Goal: Task Accomplishment & Management: Complete application form

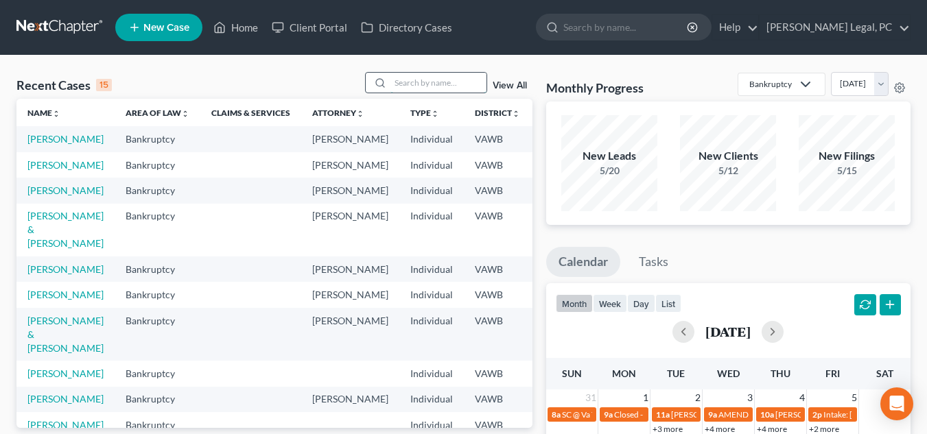
click at [432, 82] on input "search" at bounding box center [439, 83] width 96 height 20
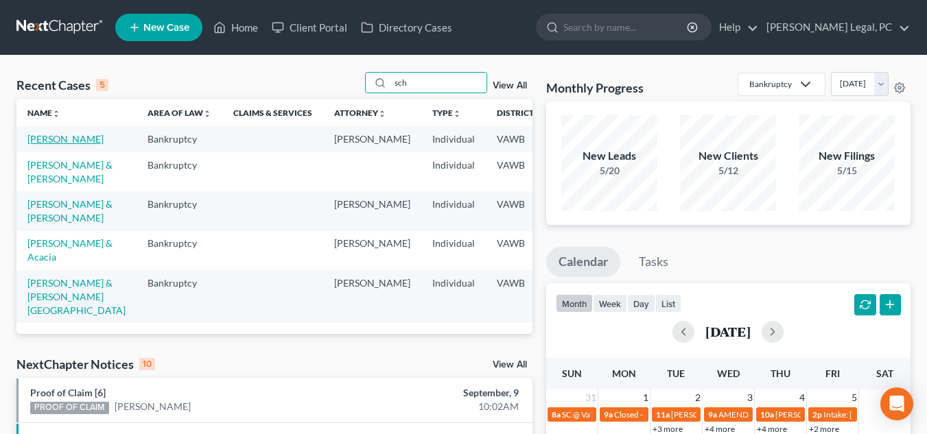
type input "sch"
click at [47, 135] on link "[PERSON_NAME]" at bounding box center [65, 139] width 76 height 12
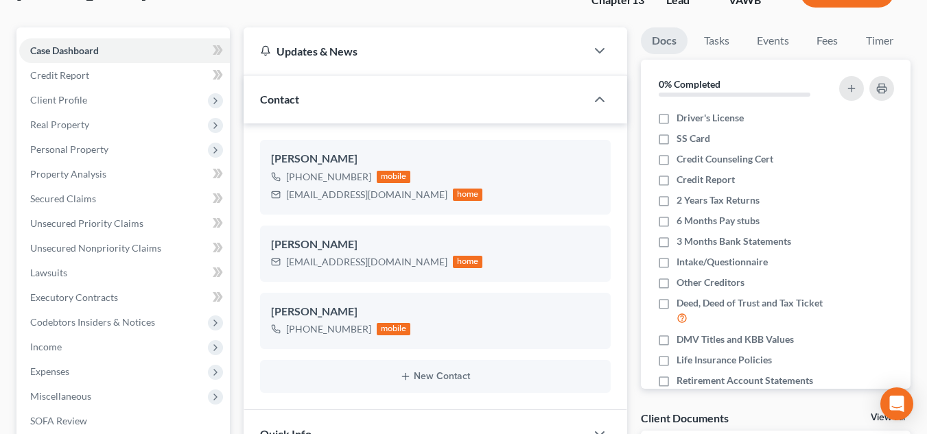
scroll to position [12, 0]
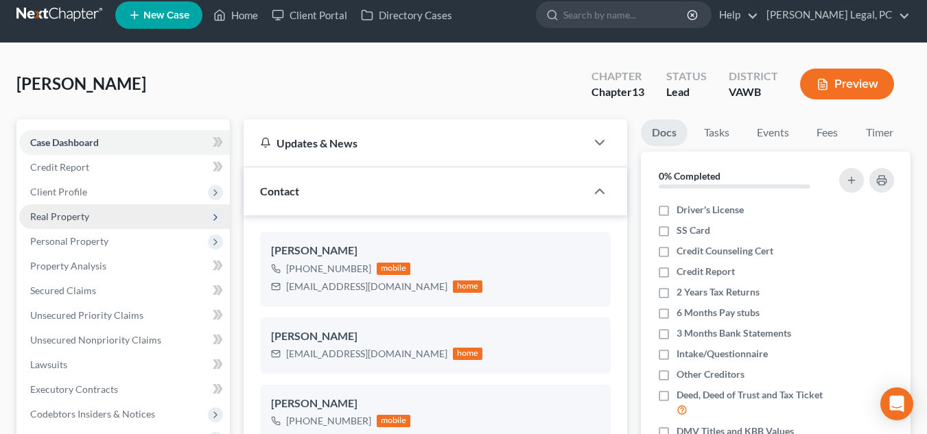
click at [132, 208] on span "Real Property" at bounding box center [124, 217] width 211 height 25
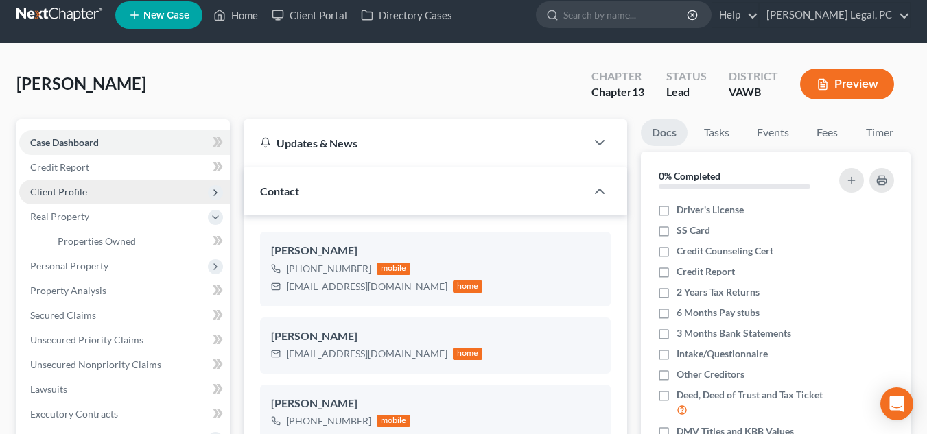
click at [121, 190] on span "Client Profile" at bounding box center [124, 192] width 211 height 25
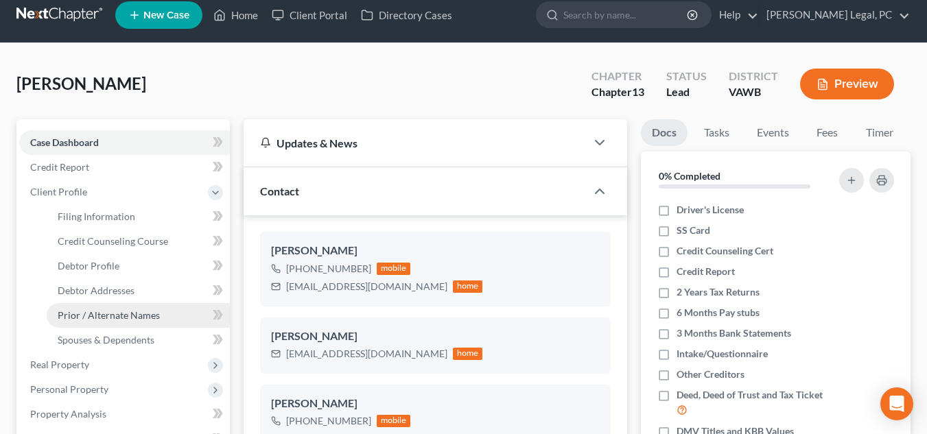
click at [132, 320] on span "Prior / Alternate Names" at bounding box center [109, 316] width 102 height 12
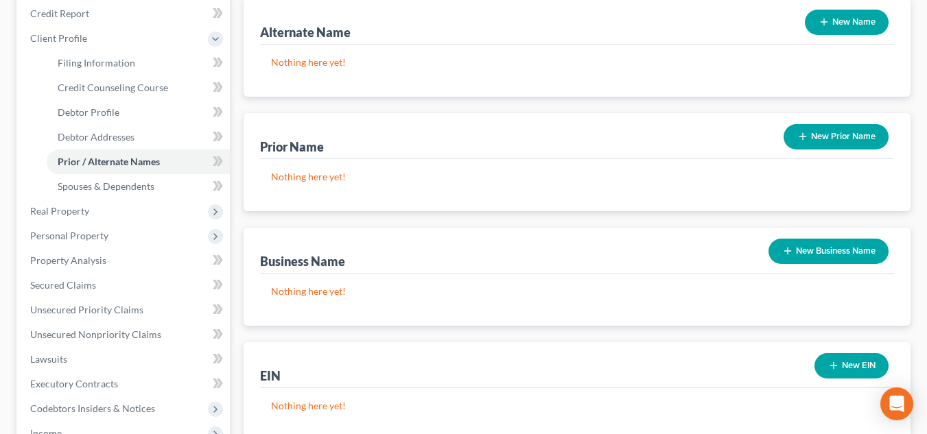
scroll to position [175, 0]
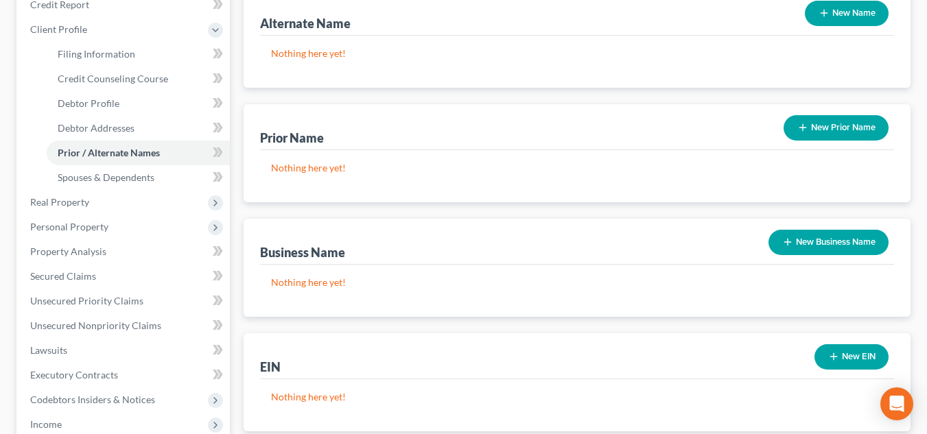
click at [791, 245] on icon "button" at bounding box center [787, 242] width 11 height 11
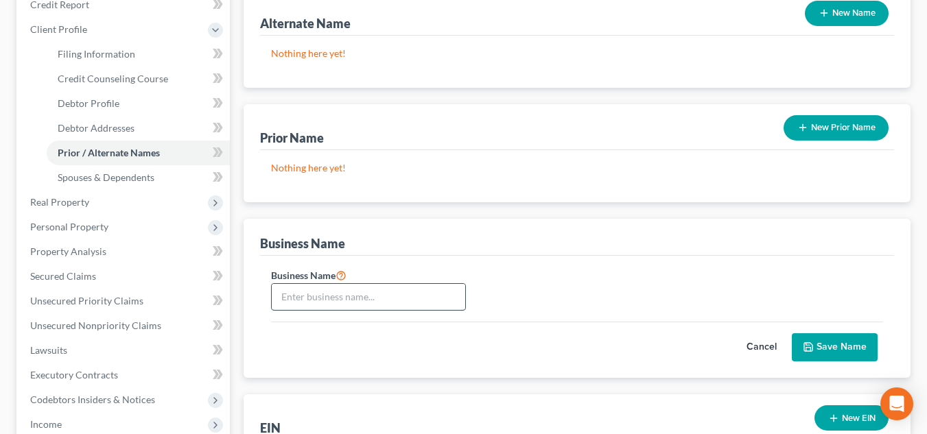
click at [406, 296] on input "text" at bounding box center [369, 297] width 194 height 26
type input "Oakton Venture, LLC"
click at [810, 345] on icon "submit" at bounding box center [808, 347] width 11 height 11
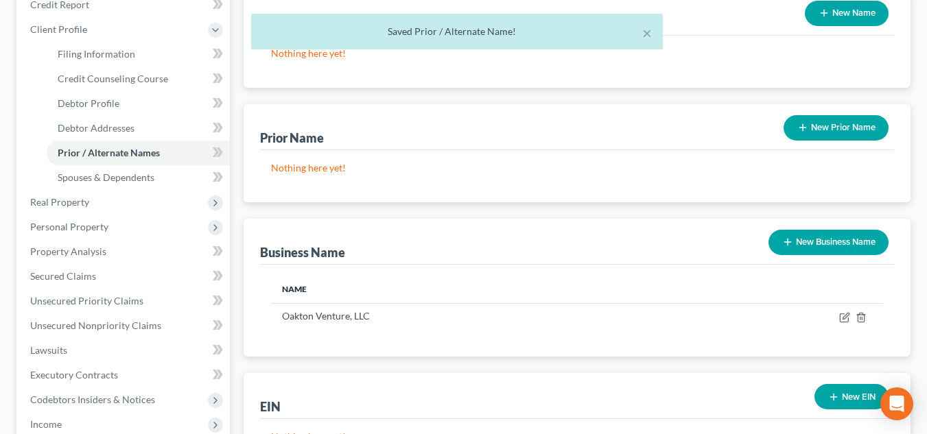
click at [795, 246] on button "New Business Name" at bounding box center [829, 242] width 120 height 25
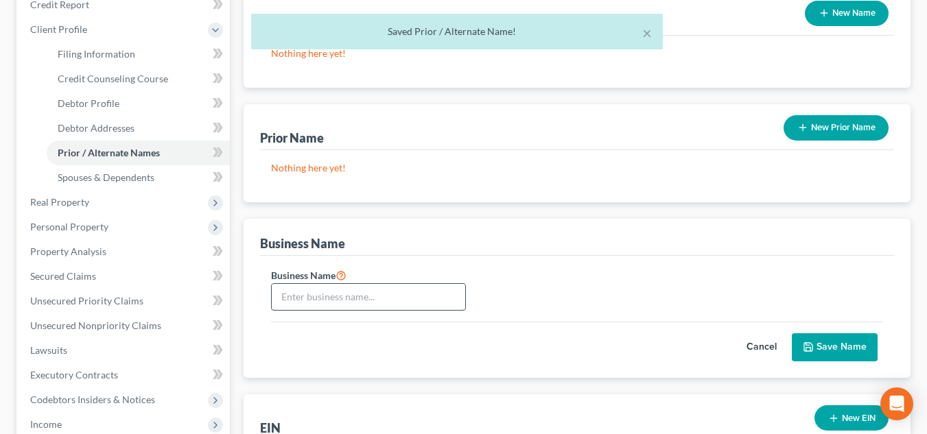
click at [360, 301] on input "text" at bounding box center [369, 297] width 194 height 26
type input "BAI"
click at [843, 348] on button "Save Name" at bounding box center [835, 348] width 86 height 29
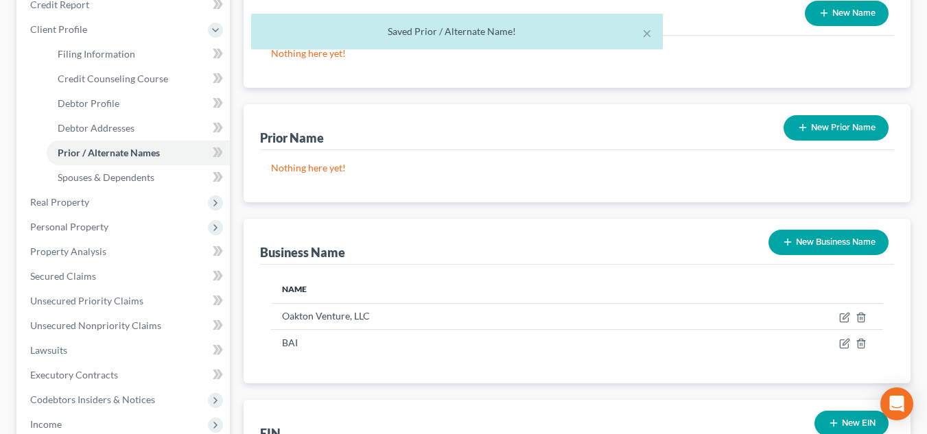
scroll to position [249, 0]
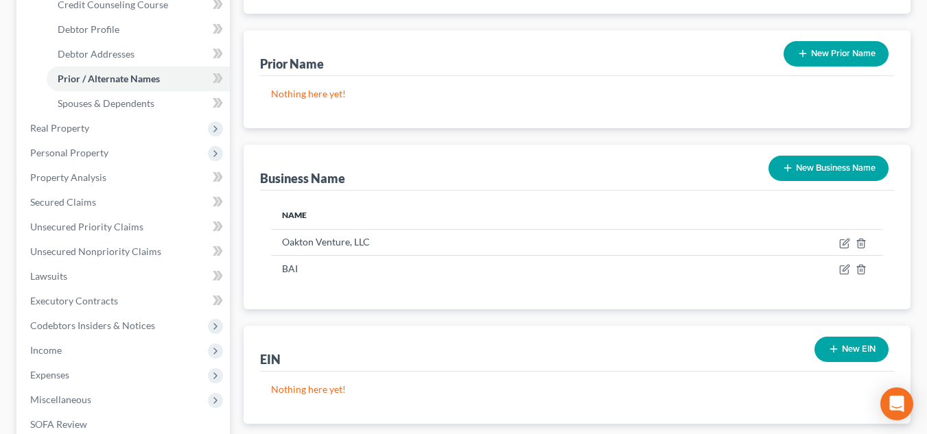
click at [339, 303] on div "Name Oakton Venture, LLC BAI" at bounding box center [577, 250] width 634 height 119
click at [824, 347] on button "New EIN" at bounding box center [852, 349] width 74 height 25
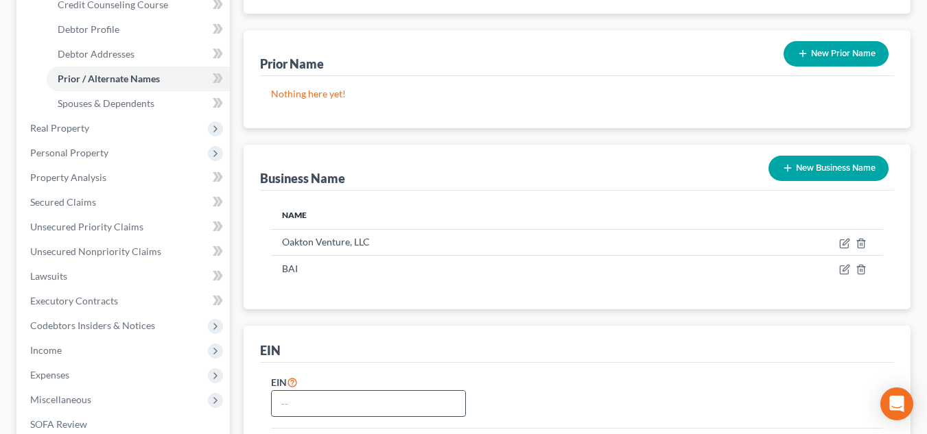
click at [340, 398] on input "text" at bounding box center [369, 404] width 194 height 26
type input "87-3381574"
click at [382, 353] on div "EIN" at bounding box center [577, 344] width 634 height 37
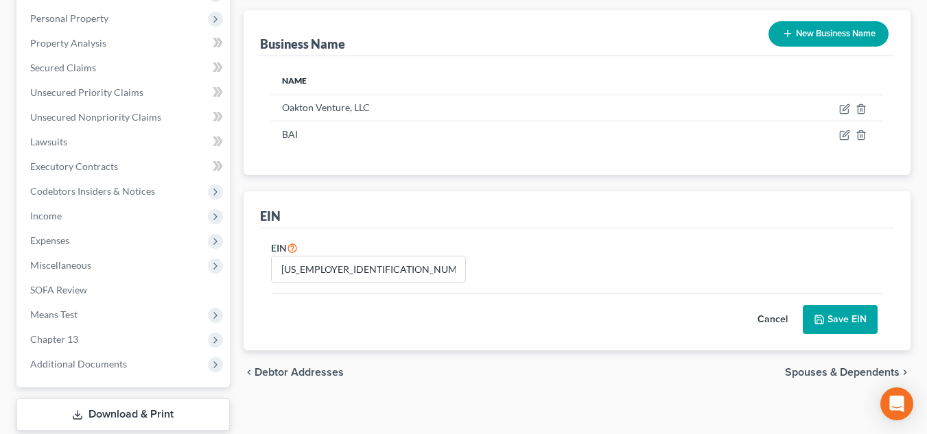
click at [839, 323] on button "Save EIN" at bounding box center [840, 319] width 75 height 29
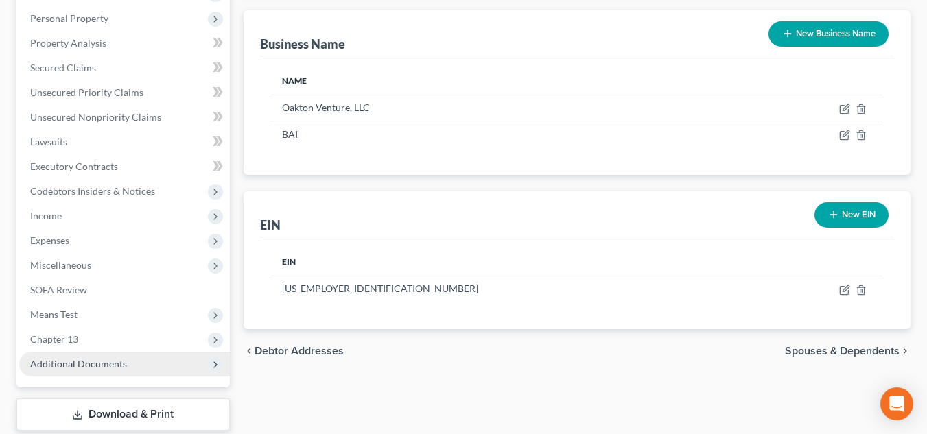
click at [127, 364] on span "Additional Documents" at bounding box center [124, 364] width 211 height 25
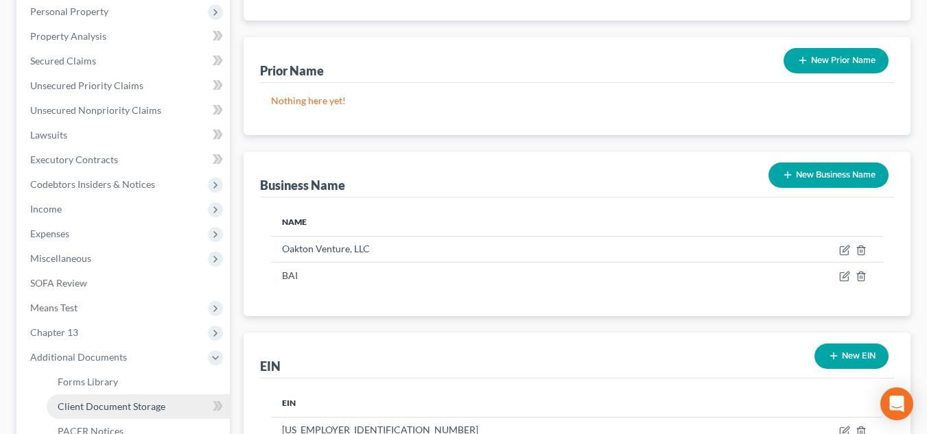
scroll to position [235, 0]
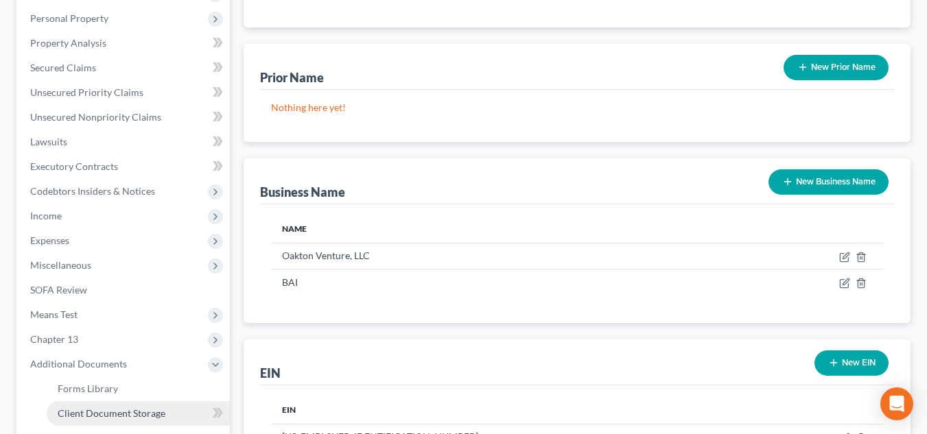
click at [142, 403] on link "Client Document Storage" at bounding box center [138, 413] width 183 height 25
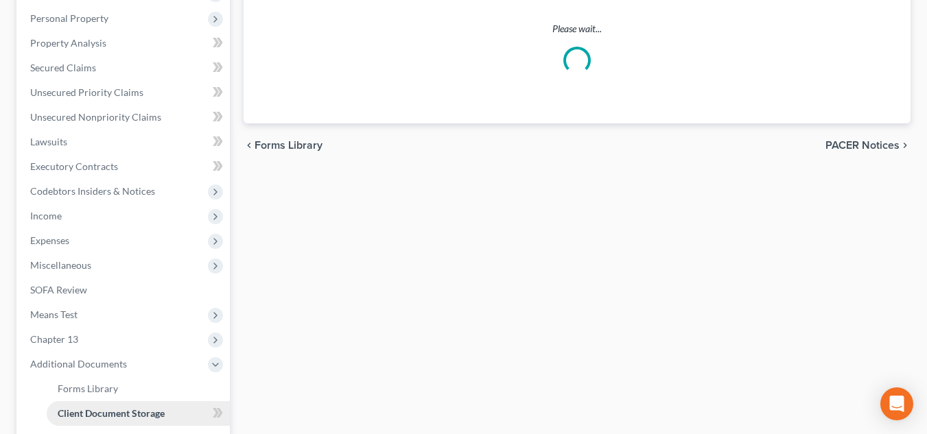
scroll to position [234, 0]
select select "0"
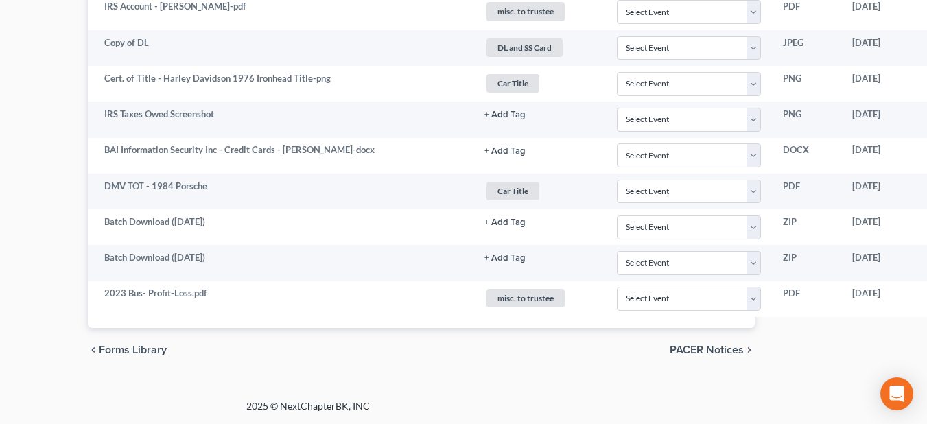
scroll to position [2416, 261]
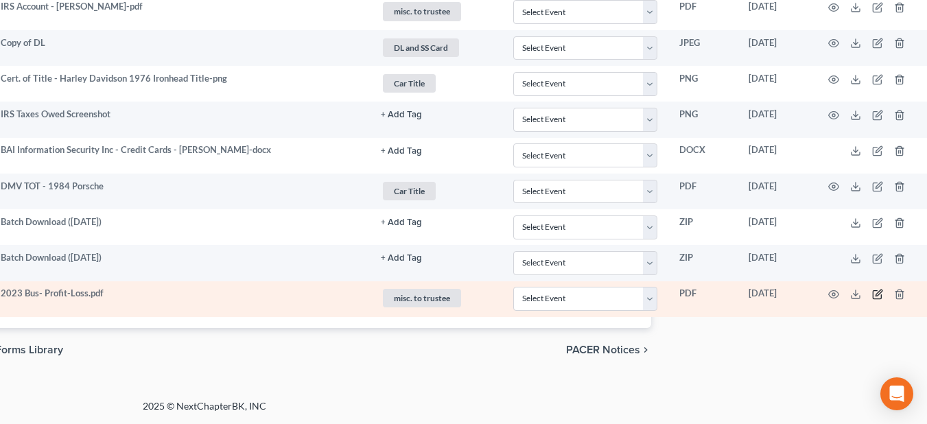
click at [874, 294] on icon "button" at bounding box center [877, 294] width 11 height 11
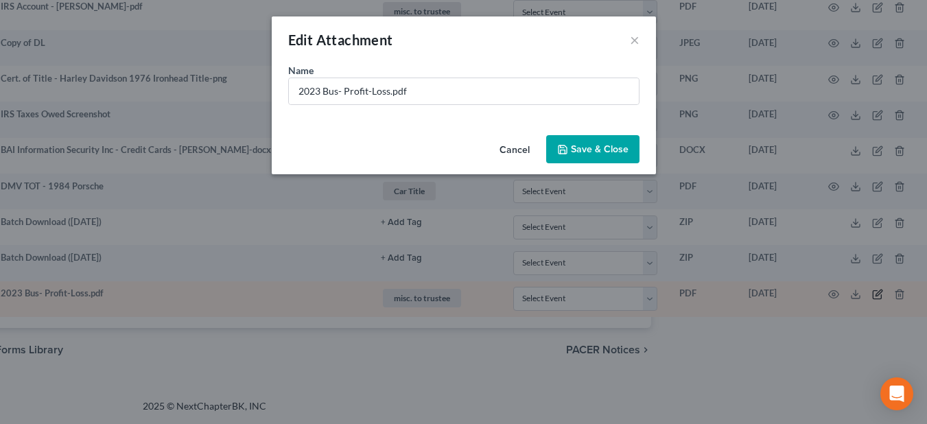
scroll to position [2406, 253]
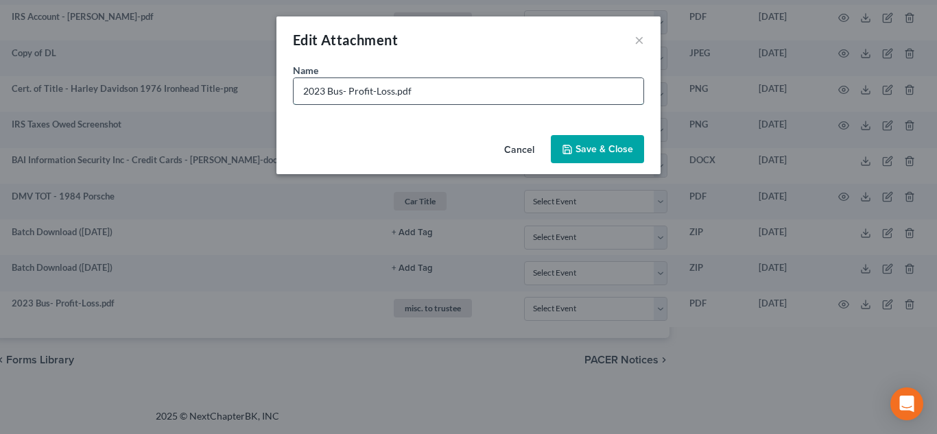
click at [394, 95] on input "2023 Bus- Profit-Loss.pdf" at bounding box center [469, 91] width 350 height 26
type input "2023 Bus- Profit-Loss -Oakton Ventures.pdf"
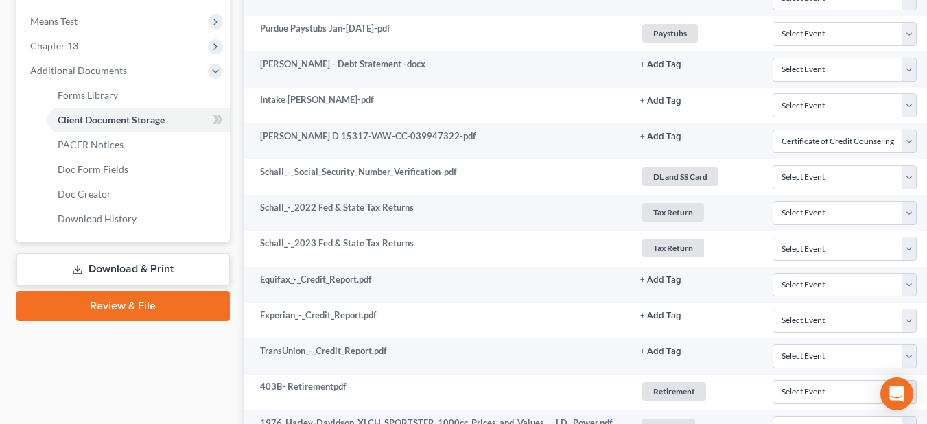
scroll to position [183, 0]
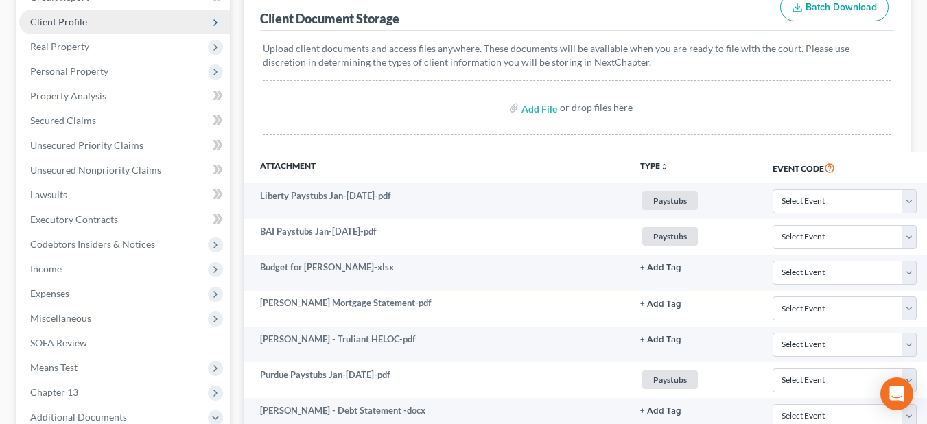
click at [130, 22] on span "Client Profile" at bounding box center [124, 22] width 211 height 25
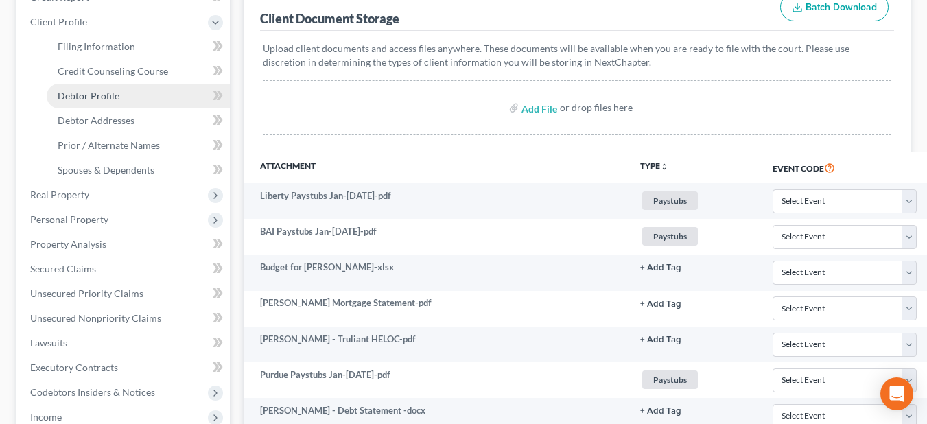
click at [138, 102] on link "Debtor Profile" at bounding box center [138, 96] width 183 height 25
select select "1"
select select "2"
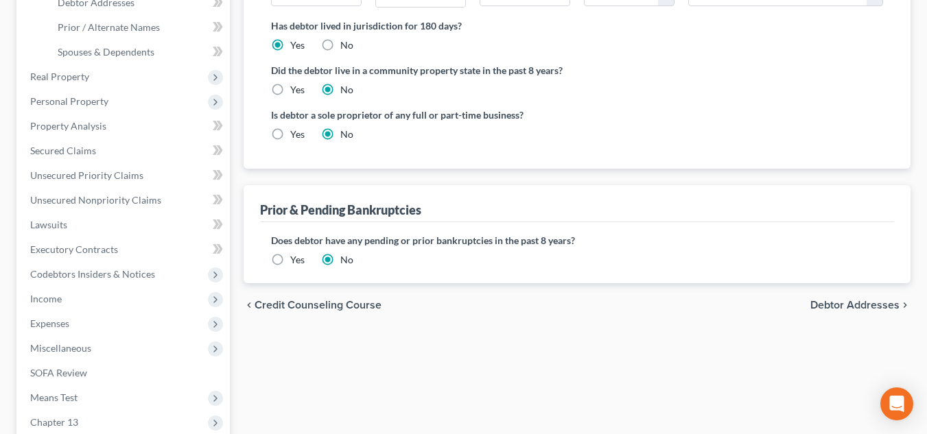
scroll to position [302, 0]
click at [290, 131] on label "Yes" at bounding box center [297, 133] width 14 height 14
click at [296, 131] on input "Yes" at bounding box center [300, 130] width 9 height 9
radio input "true"
radio input "false"
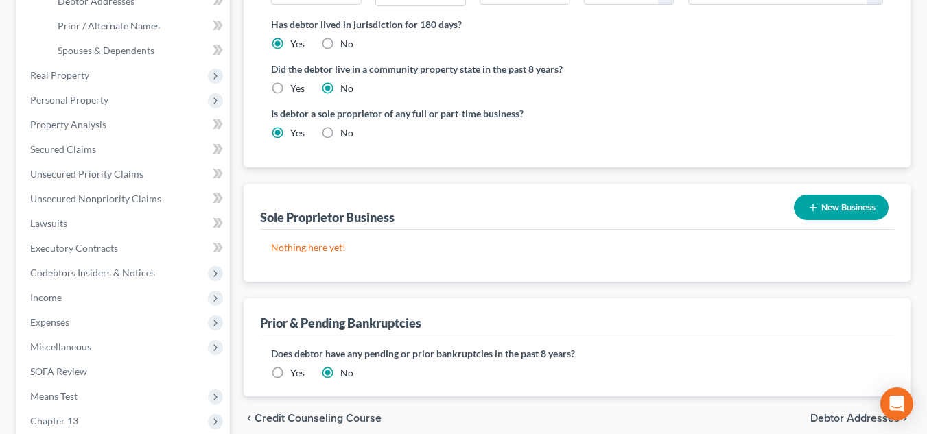
click at [847, 206] on button "New Business" at bounding box center [841, 207] width 95 height 25
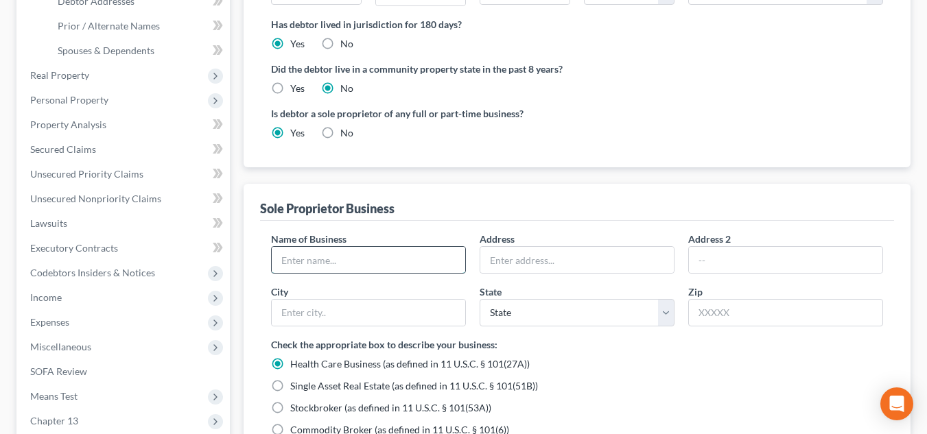
click at [411, 258] on input "text" at bounding box center [369, 260] width 194 height 26
type input "Oakton Ventures, LLC"
click at [316, 261] on input "Oakton Ventures, LLC" at bounding box center [369, 260] width 194 height 26
click at [587, 269] on input "text" at bounding box center [577, 260] width 194 height 26
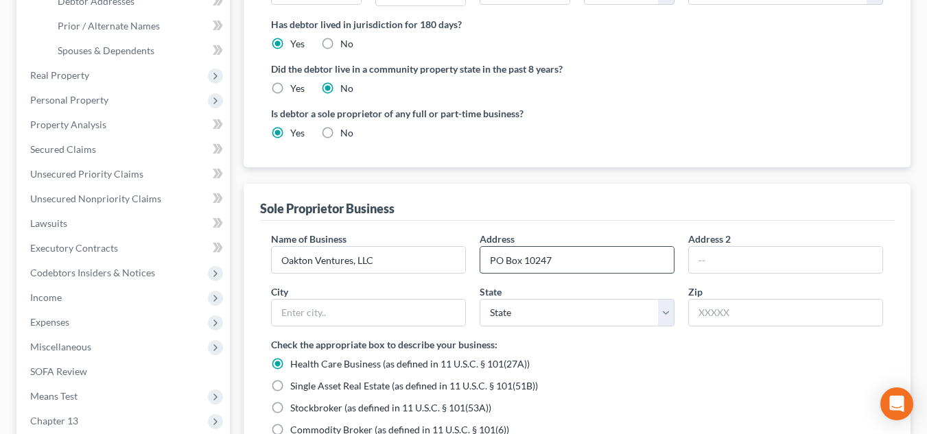
type input "PO Box 10247"
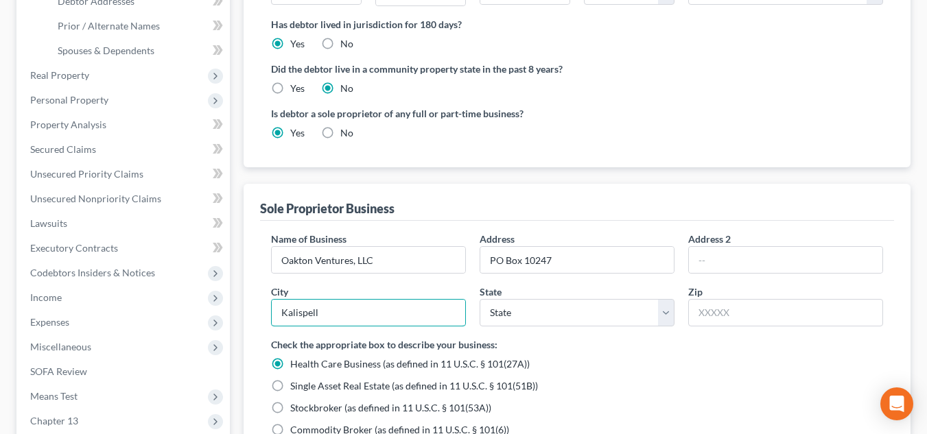
type input "Kalispell"
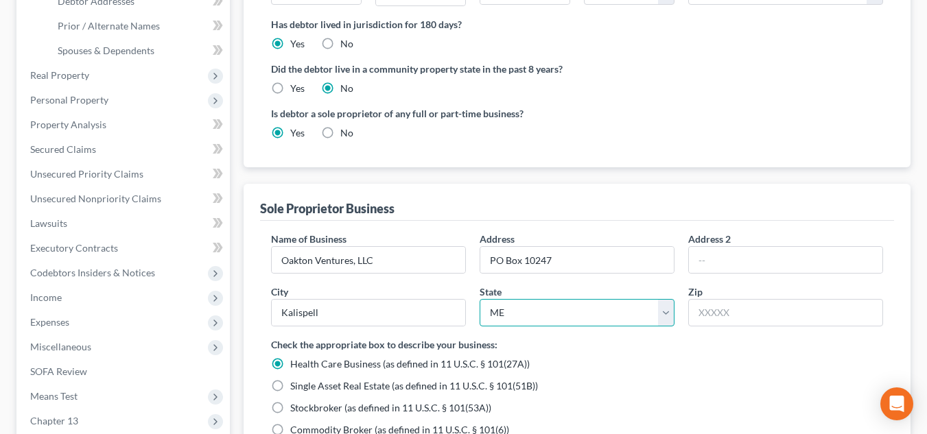
select select "27"
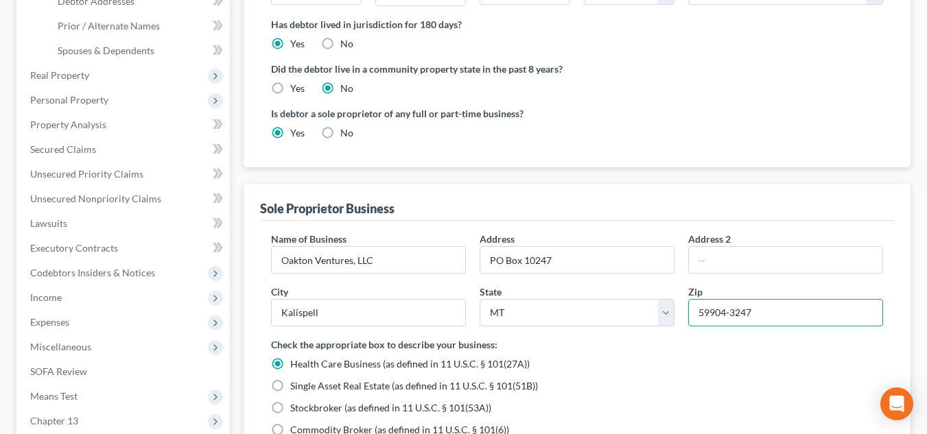
type input "59904-3247"
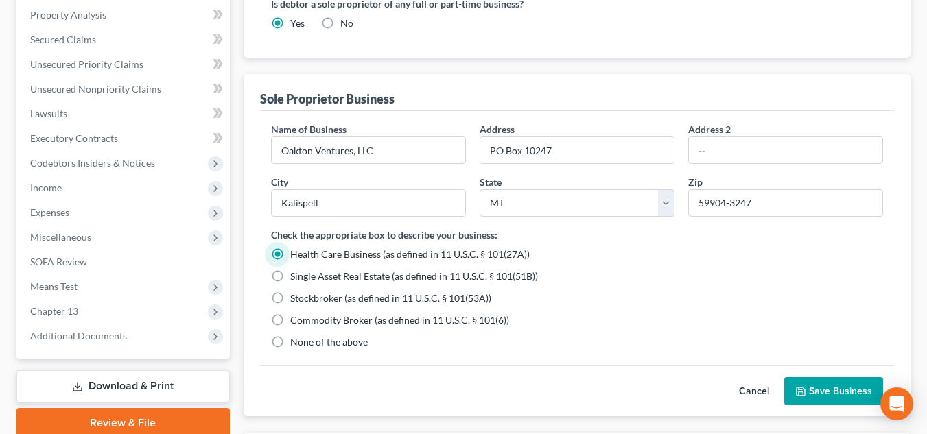
click at [342, 349] on label "None of the above" at bounding box center [329, 343] width 78 height 14
click at [305, 345] on input "None of the above" at bounding box center [300, 340] width 9 height 9
radio input "true"
radio input "false"
click at [811, 388] on button "Save Business" at bounding box center [833, 391] width 99 height 29
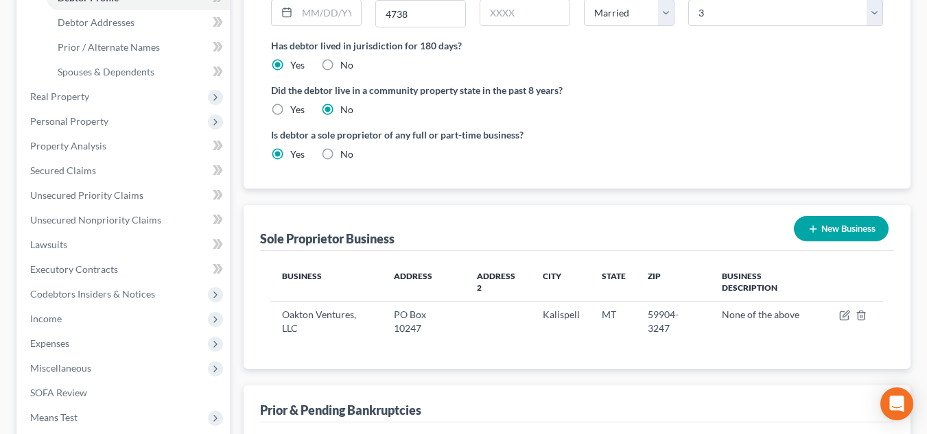
scroll to position [275, 0]
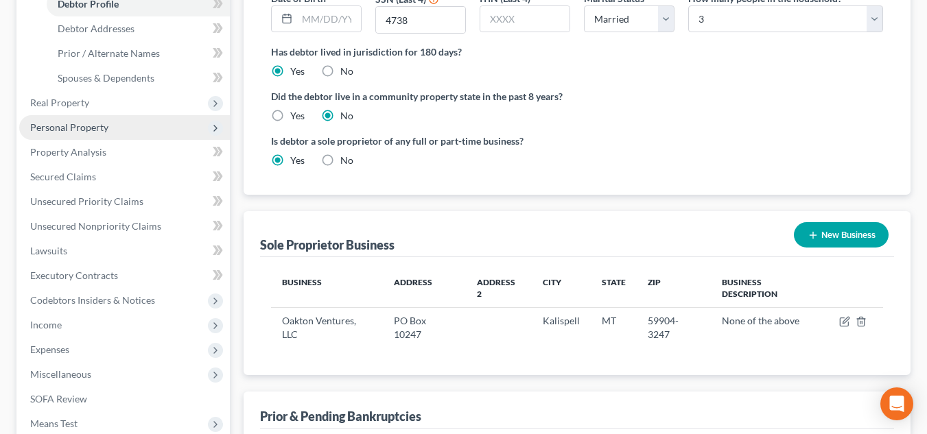
click at [132, 128] on span "Personal Property" at bounding box center [124, 127] width 211 height 25
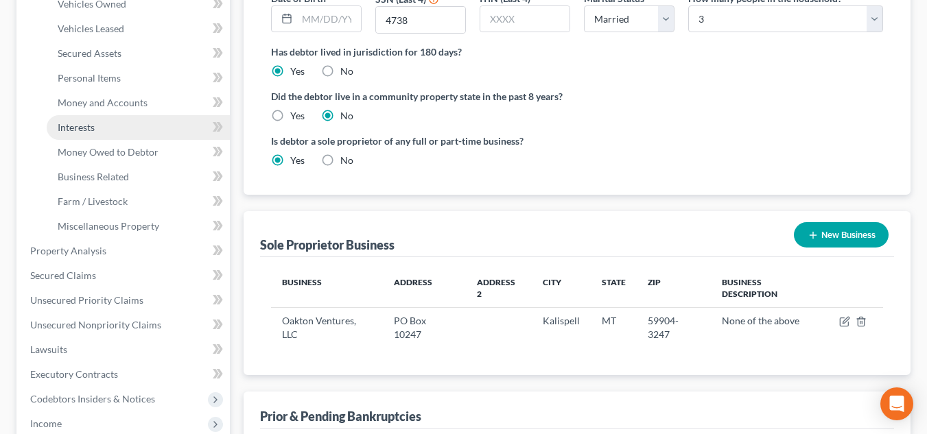
click at [129, 126] on link "Interests" at bounding box center [138, 127] width 183 height 25
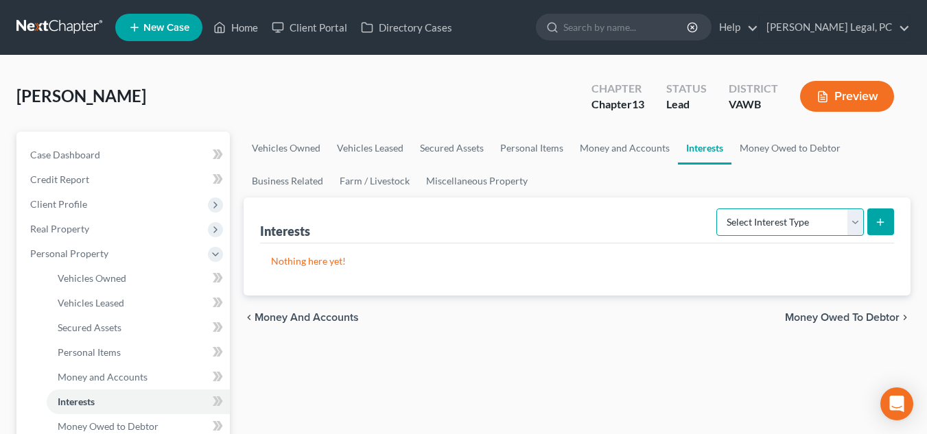
click at [787, 226] on select "Select Interest Type 401K Annuity Bond Education IRA Government Bond Government…" at bounding box center [790, 222] width 148 height 27
select select "ira"
click at [718, 209] on select "Select Interest Type 401K Annuity Bond Education IRA Government Bond Government…" at bounding box center [790, 222] width 148 height 27
click at [877, 226] on icon "submit" at bounding box center [880, 222] width 11 height 11
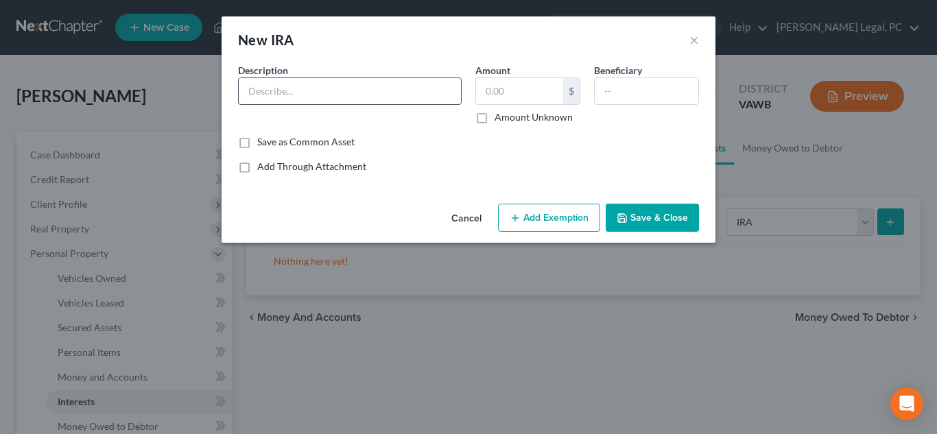
click at [248, 93] on input "text" at bounding box center [350, 91] width 222 height 26
type input "Liberty 403(b) Retirement Plan"
type input "0"
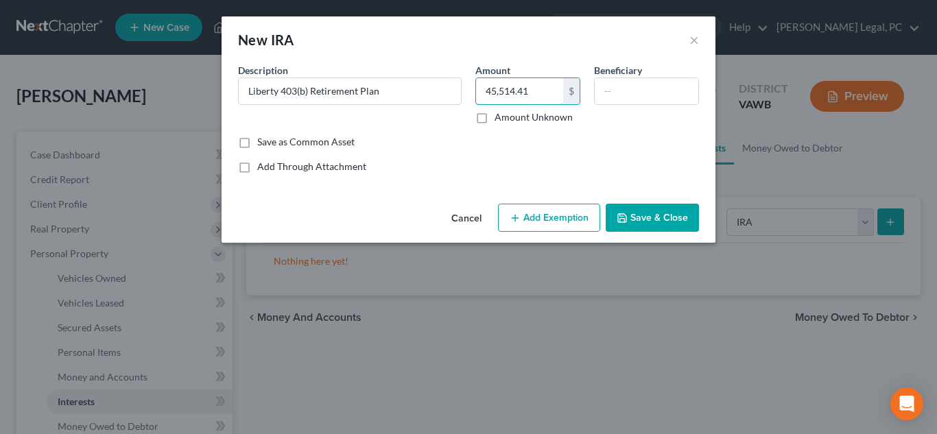
type input "45,514.41"
click at [566, 219] on button "Add Exemption" at bounding box center [549, 218] width 102 height 29
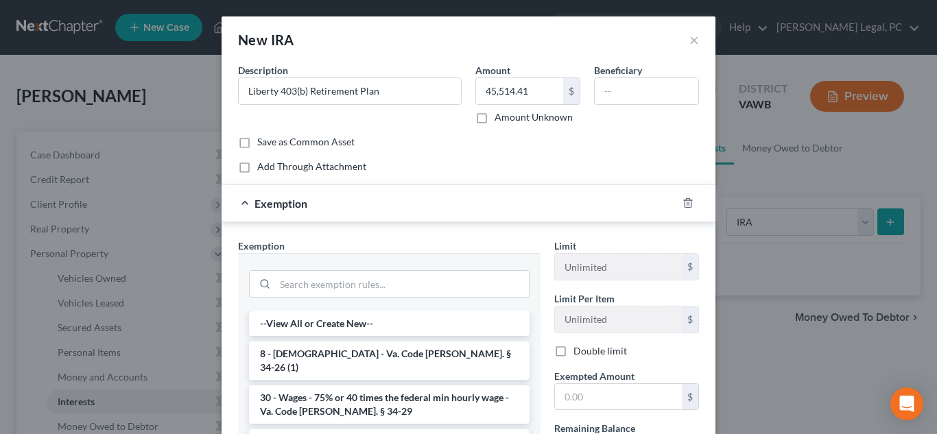
scroll to position [170, 0]
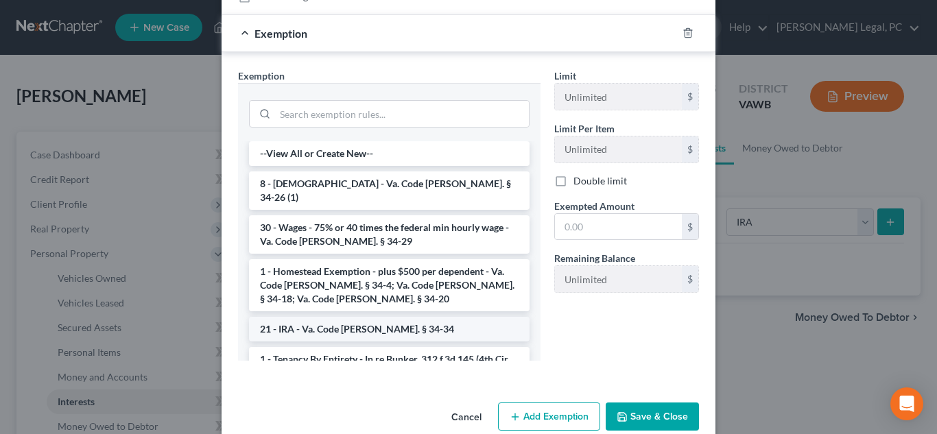
click at [362, 317] on li "21 - IRA - Va. Code Ann. § 34-34" at bounding box center [389, 329] width 281 height 25
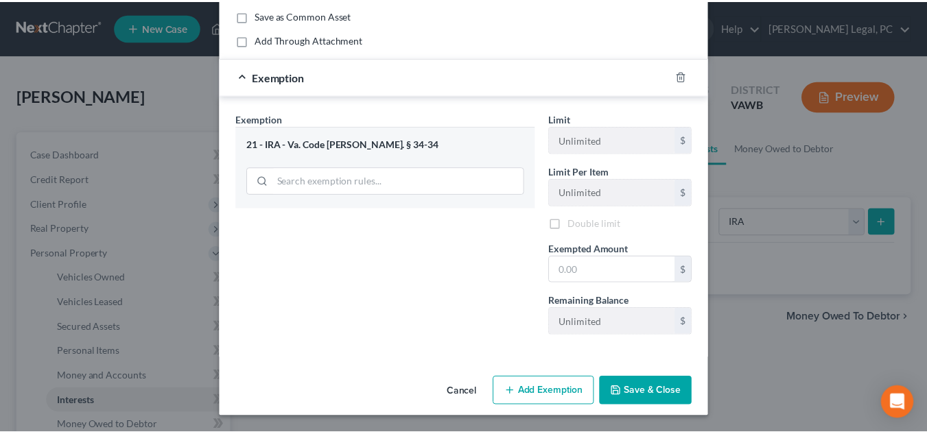
scroll to position [129, 0]
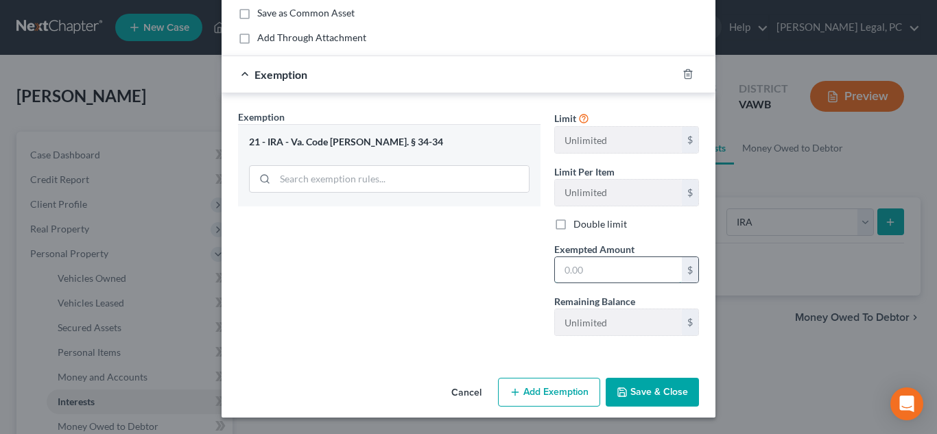
click at [605, 269] on input "text" at bounding box center [618, 270] width 127 height 26
type input "45,514.41"
click at [623, 389] on icon "button" at bounding box center [622, 392] width 11 height 11
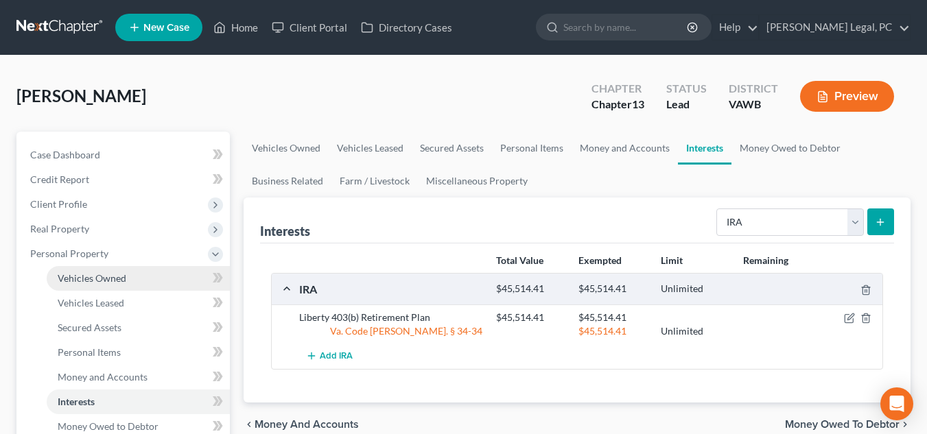
click at [137, 282] on link "Vehicles Owned" at bounding box center [138, 278] width 183 height 25
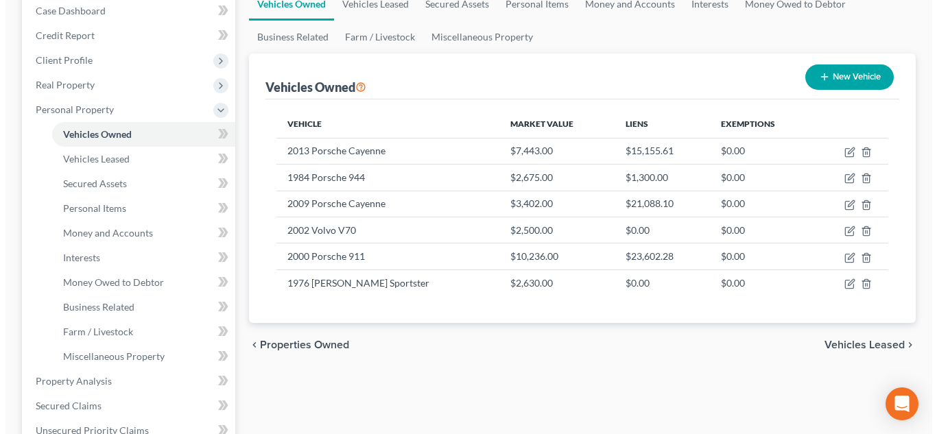
scroll to position [136, 0]
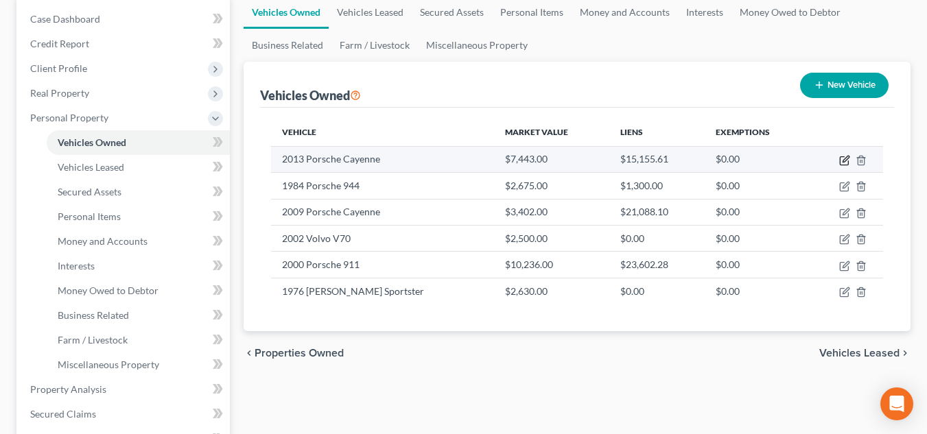
click at [846, 158] on icon "button" at bounding box center [846, 159] width 6 height 6
select select "0"
select select "13"
select select "2"
select select "0"
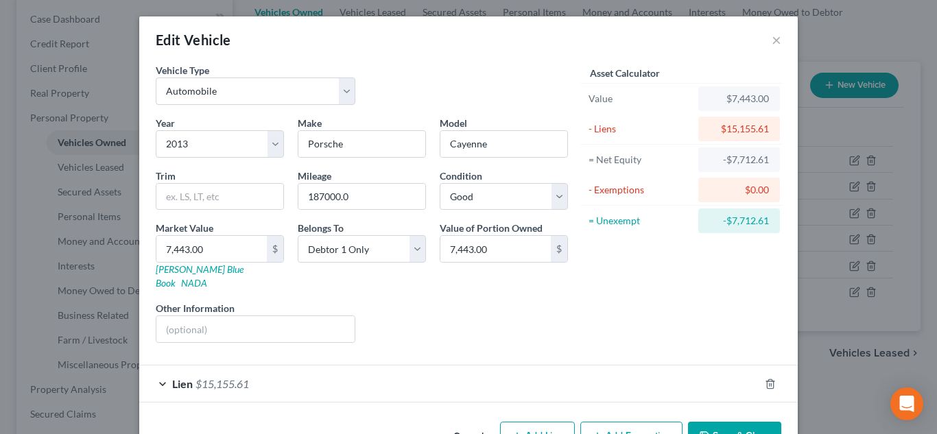
scroll to position [30, 0]
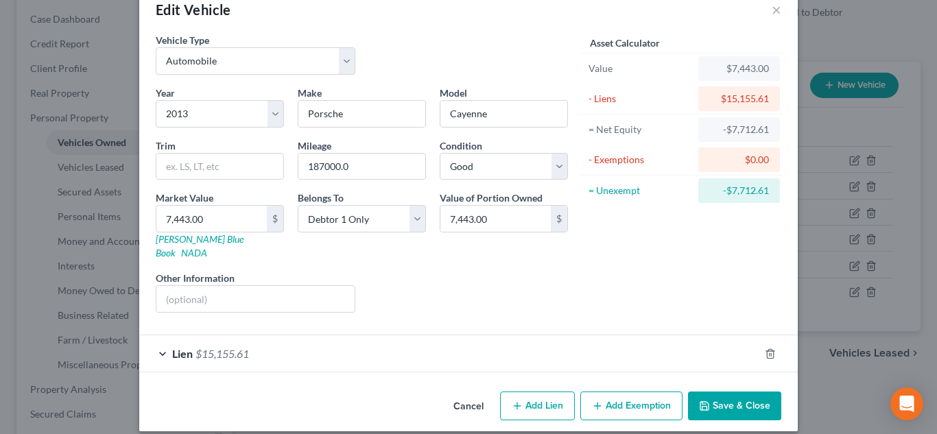
click at [585, 340] on div "Lien $15,155.61" at bounding box center [449, 354] width 620 height 36
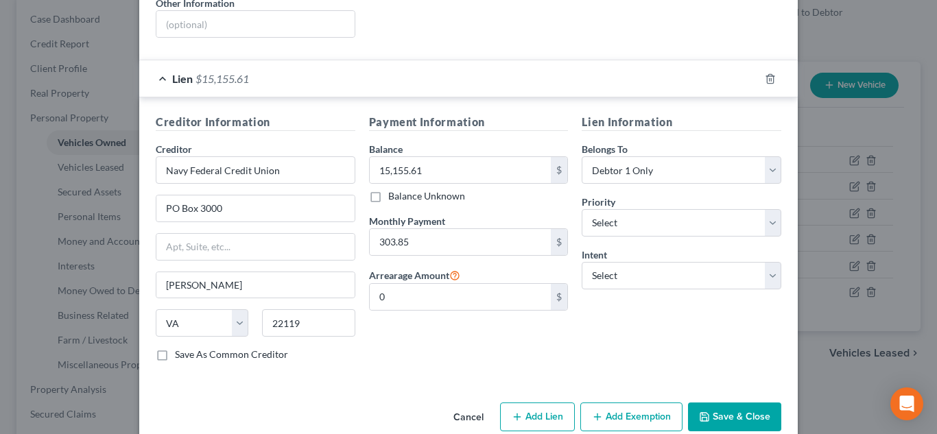
scroll to position [306, 0]
click at [677, 219] on select "Select 1st 2nd 3rd 4th 5th 6th 7th 8th 9th 10th 11th 12th 13th 14th 15th 16th 1…" at bounding box center [682, 222] width 200 height 27
select select "1"
click at [582, 209] on select "Select 1st 2nd 3rd 4th 5th 6th 7th 8th 9th 10th 11th 12th 13th 14th 15th 16th 1…" at bounding box center [682, 222] width 200 height 27
click at [627, 264] on select "Select Surrender Redeem Reaffirm Avoid Other" at bounding box center [682, 274] width 200 height 27
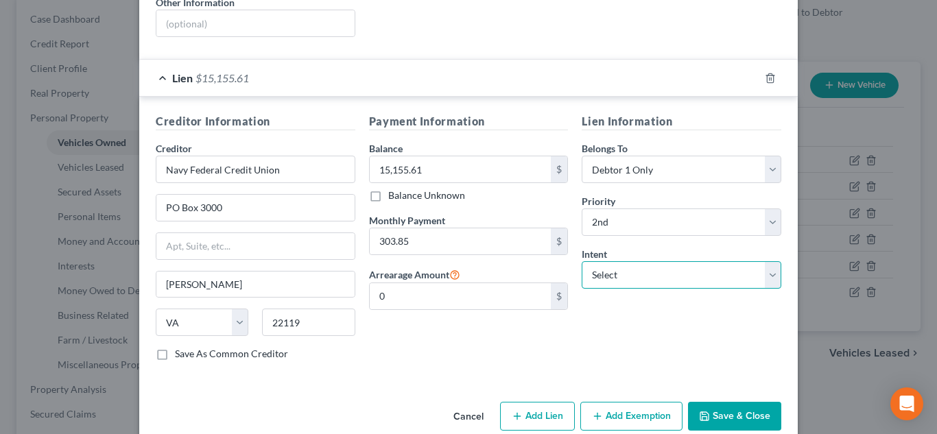
select select "4"
click at [582, 261] on select "Select Surrender Redeem Reaffirm Avoid Other" at bounding box center [682, 274] width 200 height 27
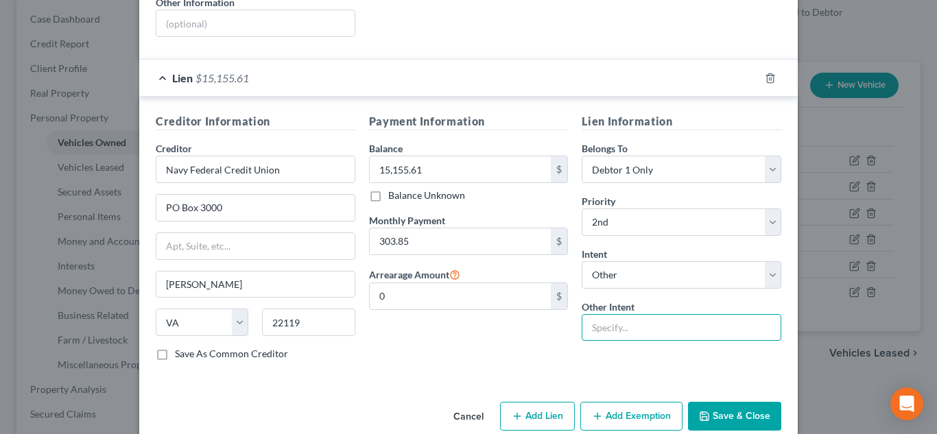
click at [636, 316] on input "text" at bounding box center [682, 327] width 200 height 27
type input "pay pursuant to contract- 2nd mortgage"
click at [667, 314] on input "pay pursuant to contract- 2nd mortgage" at bounding box center [682, 327] width 200 height 27
drag, startPoint x: 758, startPoint y: 312, endPoint x: 415, endPoint y: 351, distance: 346.1
click at [415, 351] on div "Creditor Information Creditor * Navy Federal Credit Union PO Box 3000 Merrifiel…" at bounding box center [469, 242] width 640 height 259
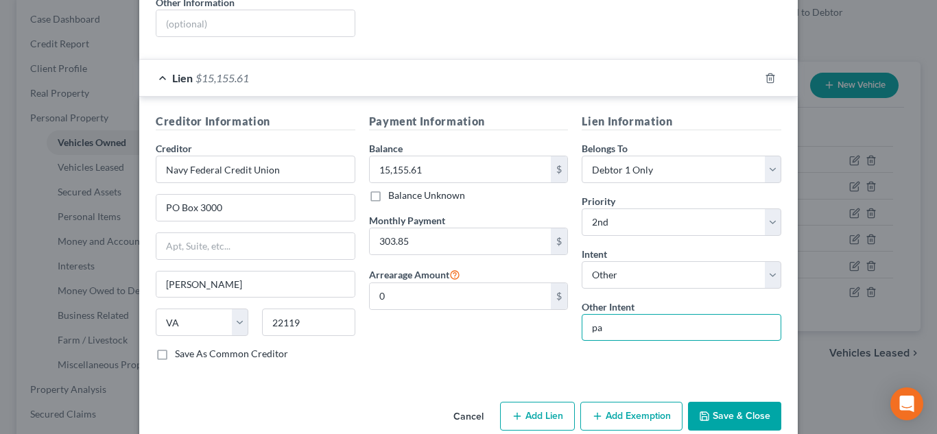
type input "pay pursuant to contract"
click at [703, 402] on button "Save & Close" at bounding box center [734, 416] width 93 height 29
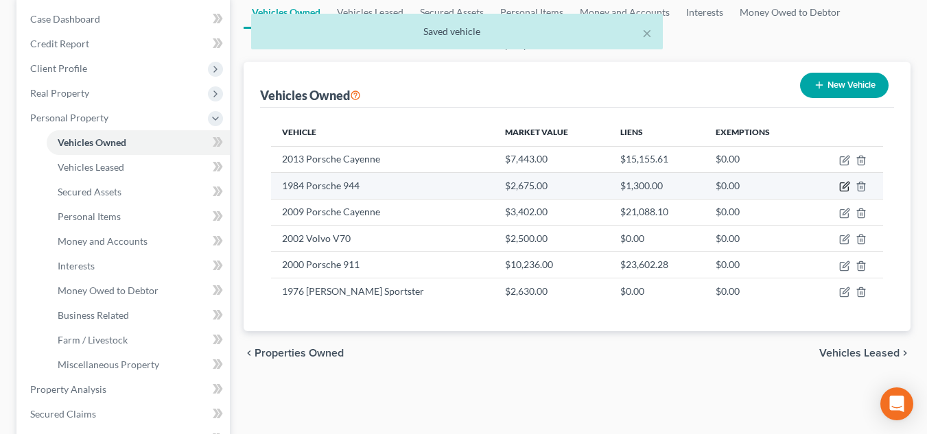
click at [846, 183] on icon "button" at bounding box center [844, 186] width 11 height 11
select select "0"
select select "42"
select select "4"
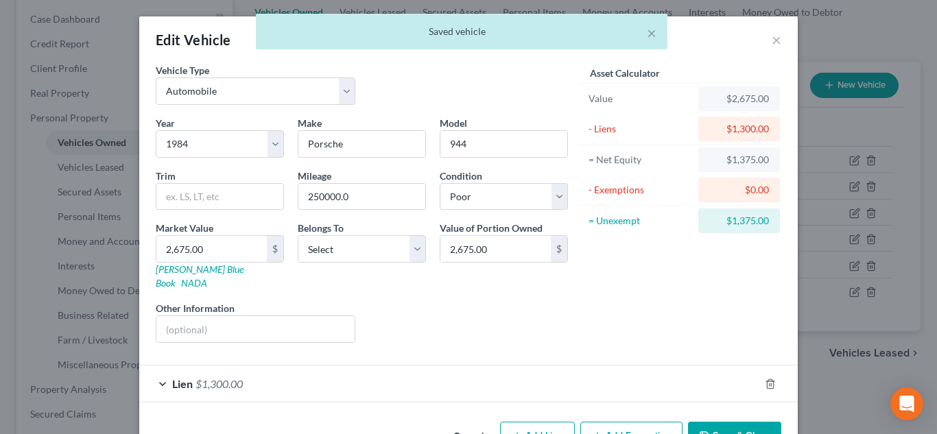
scroll to position [30, 0]
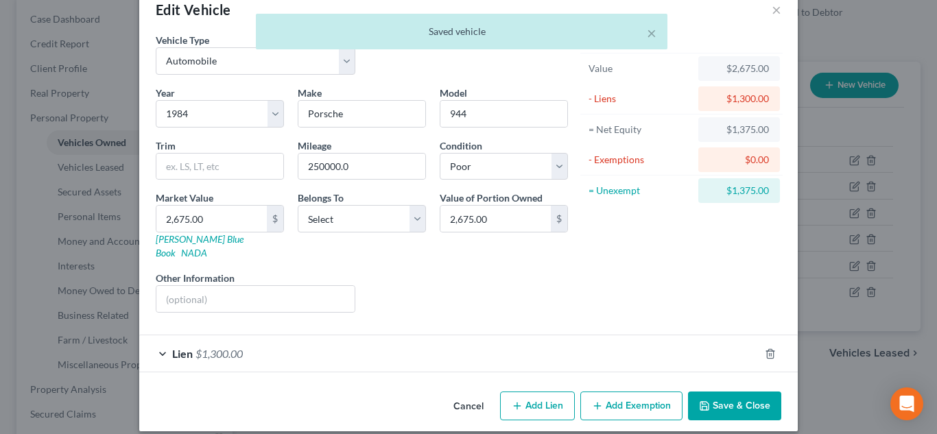
click at [522, 346] on div "Lien $1,300.00" at bounding box center [449, 354] width 620 height 36
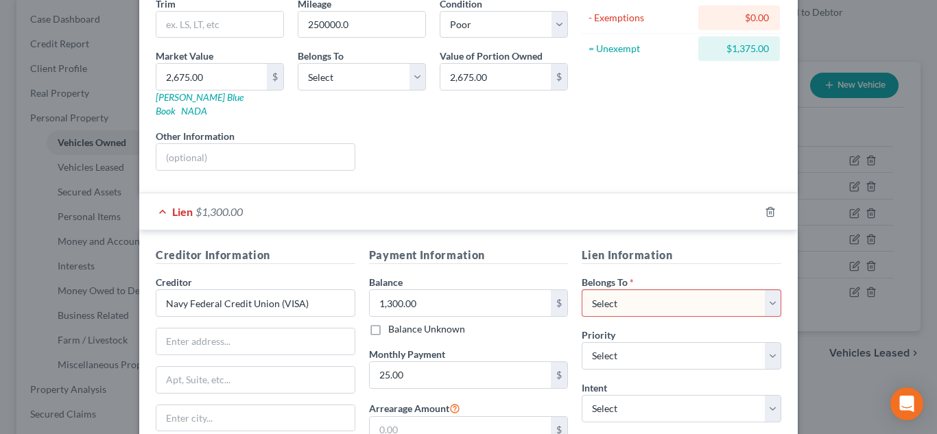
scroll to position [231, 0]
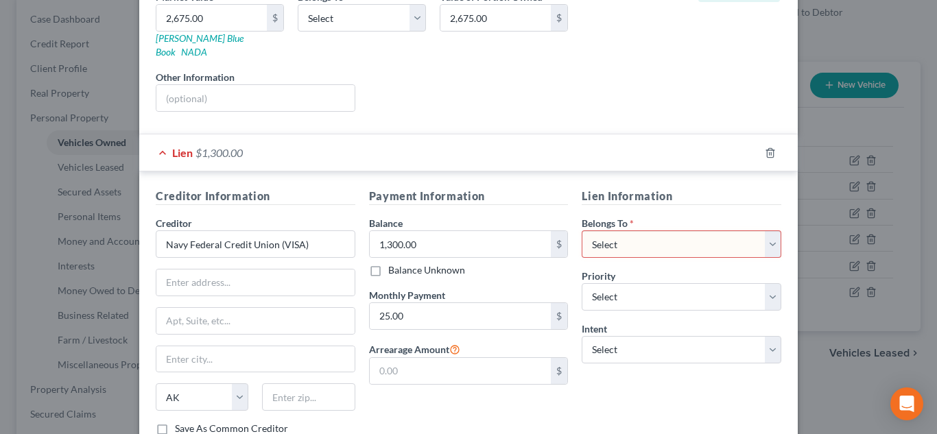
click at [627, 245] on div "Lien Information Belongs To * Select Debtor 1 Only Debtor 2 Only Debtor 1 And D…" at bounding box center [681, 317] width 213 height 259
click at [623, 231] on select "Select Debtor 1 Only Debtor 2 Only Debtor 1 And Debtor 2 Only At Least One Of T…" at bounding box center [682, 244] width 200 height 27
select select "0"
click at [582, 231] on select "Select Debtor 1 Only Debtor 2 Only Debtor 1 And Debtor 2 Only At Least One Of T…" at bounding box center [682, 244] width 200 height 27
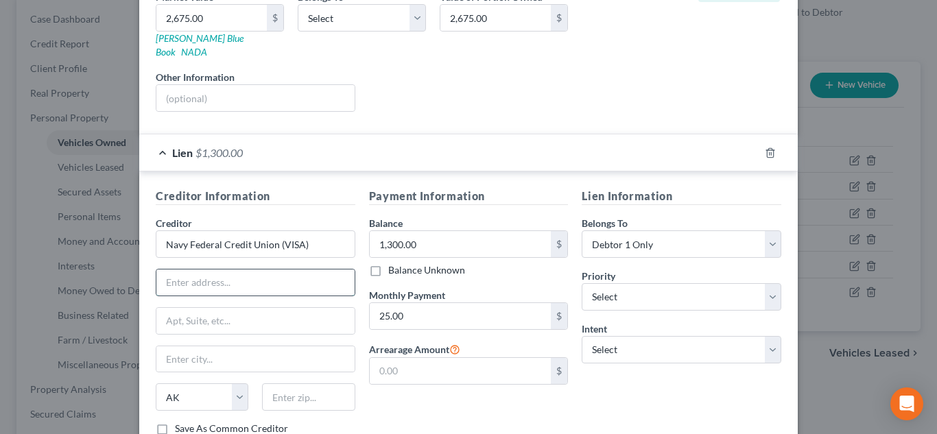
click at [217, 270] on input "text" at bounding box center [255, 283] width 198 height 26
drag, startPoint x: 336, startPoint y: 230, endPoint x: 253, endPoint y: 229, distance: 83.7
click at [253, 231] on input "Navy Federal Credit Union (VISA)" at bounding box center [256, 244] width 200 height 27
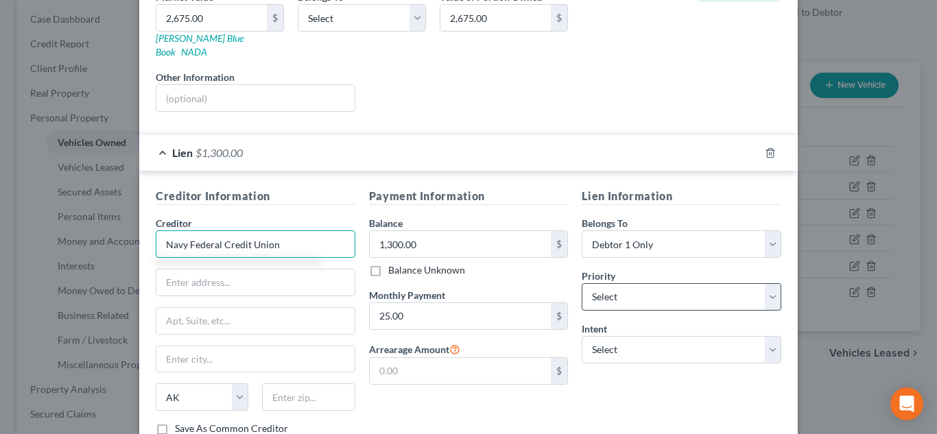
type input "Navy Federal Credit Union"
click at [678, 292] on select "Select 1st 2nd 3rd 4th 5th 6th 7th 8th 9th 10th 11th 12th 13th 14th 15th 16th 1…" at bounding box center [682, 296] width 200 height 27
select select "2"
click at [582, 283] on select "Select 1st 2nd 3rd 4th 5th 6th 7th 8th 9th 10th 11th 12th 13th 14th 15th 16th 1…" at bounding box center [682, 296] width 200 height 27
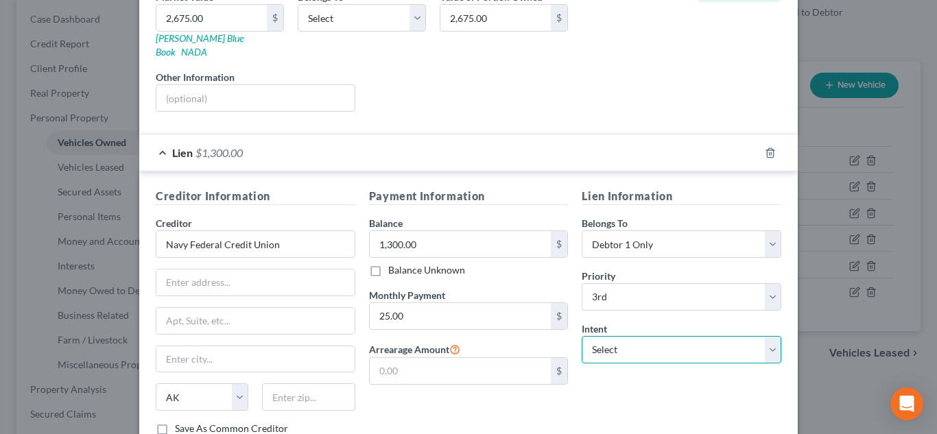
click at [641, 338] on select "Select Surrender Redeem Reaffirm Avoid Other" at bounding box center [682, 349] width 200 height 27
select select "4"
click at [582, 336] on select "Select Surrender Redeem Reaffirm Avoid Other" at bounding box center [682, 349] width 200 height 27
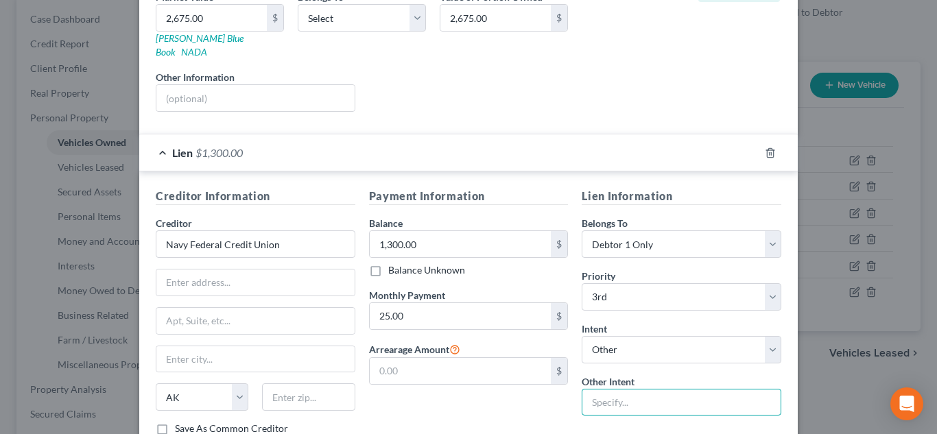
click at [640, 389] on input "text" at bounding box center [682, 402] width 200 height 27
type input "pay pursuant to contract"
click at [693, 426] on div "Lien Information Belongs To * Select Debtor 1 Only Debtor 2 Only Debtor 1 And D…" at bounding box center [681, 317] width 213 height 259
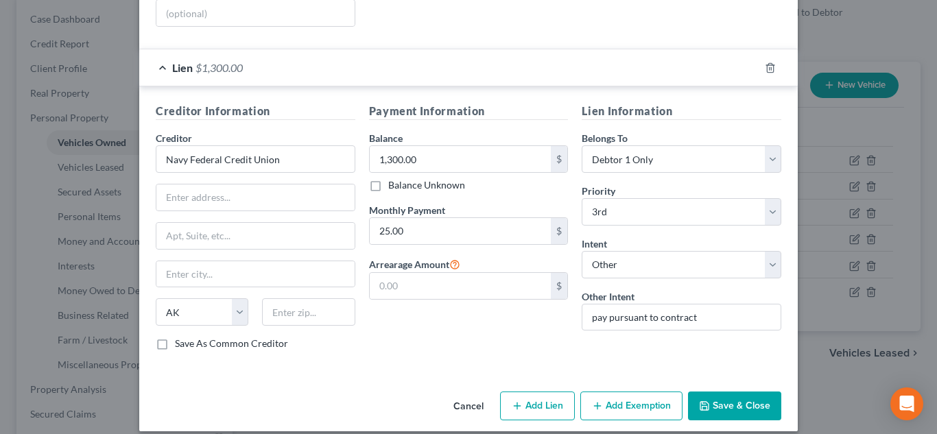
click at [726, 392] on button "Save & Close" at bounding box center [734, 406] width 93 height 29
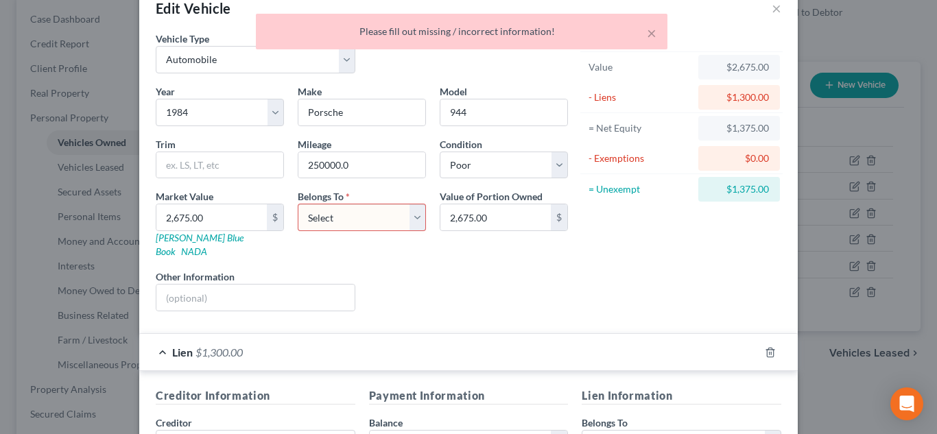
scroll to position [19, 0]
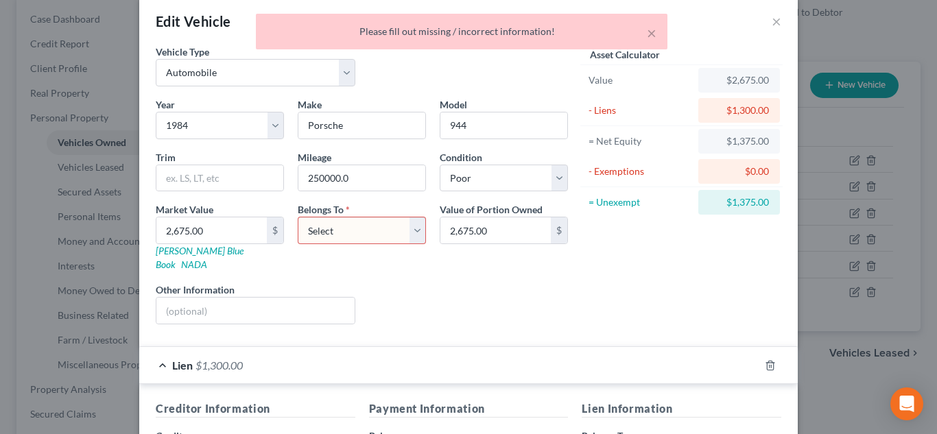
click at [369, 238] on select "Select Debtor 1 Only Debtor 2 Only Debtor 1 And Debtor 2 Only At Least One Of T…" at bounding box center [362, 230] width 128 height 27
select select "0"
click at [298, 217] on select "Select Debtor 1 Only Debtor 2 Only Debtor 1 And Debtor 2 Only At Least One Of T…" at bounding box center [362, 230] width 128 height 27
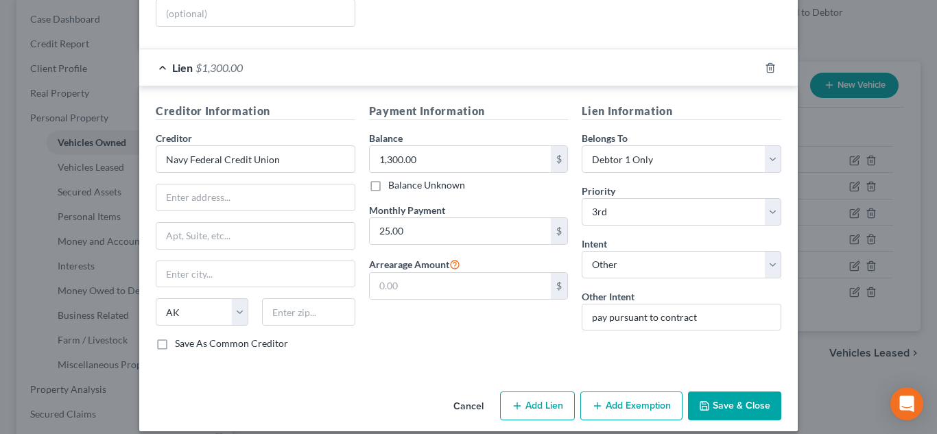
click at [715, 392] on button "Save & Close" at bounding box center [734, 406] width 93 height 29
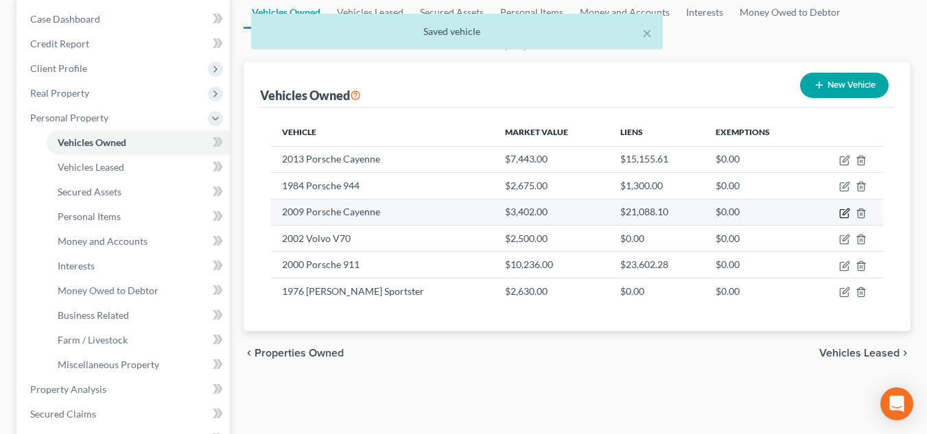
click at [840, 211] on icon "button" at bounding box center [844, 213] width 8 height 8
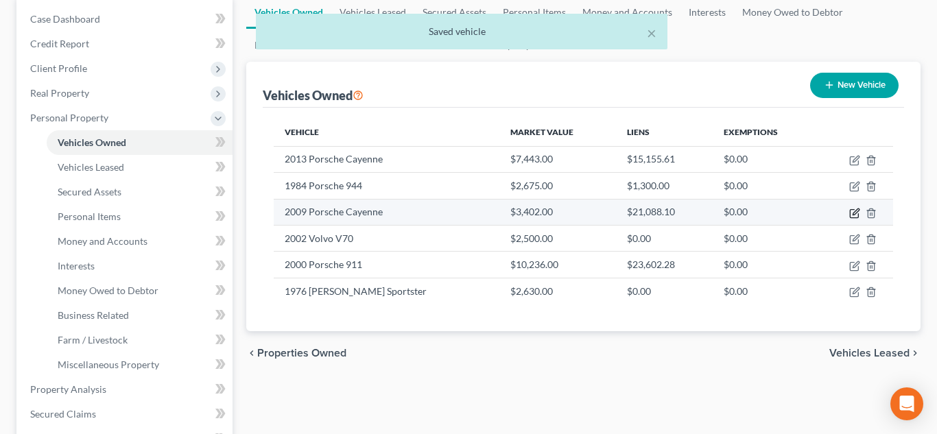
select select "0"
select select "17"
select select "2"
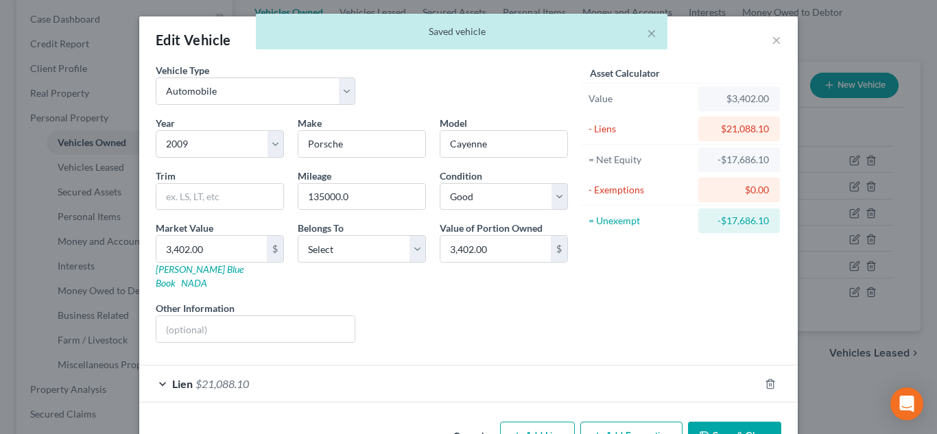
click at [577, 373] on div "Lien $21,088.10" at bounding box center [449, 384] width 620 height 36
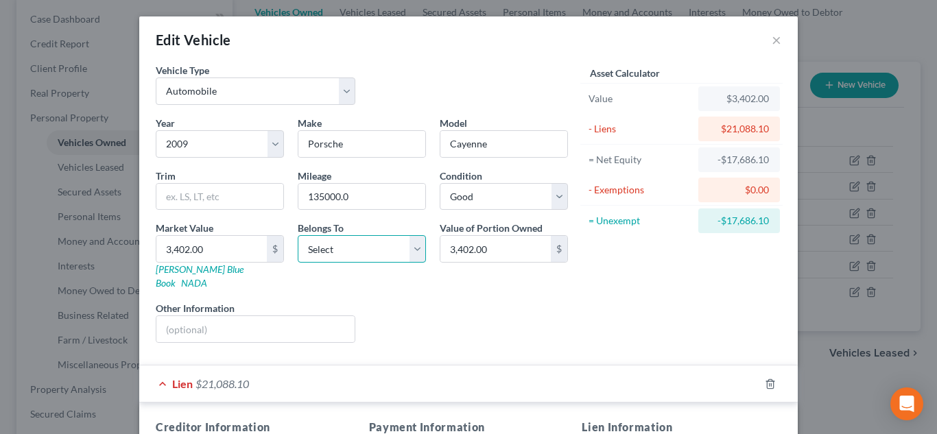
click at [386, 254] on select "Select Debtor 1 Only Debtor 2 Only Debtor 1 And Debtor 2 Only At Least One Of T…" at bounding box center [362, 248] width 128 height 27
select select "0"
click at [298, 235] on select "Select Debtor 1 Only Debtor 2 Only Debtor 1 And Debtor 2 Only At Least One Of T…" at bounding box center [362, 248] width 128 height 27
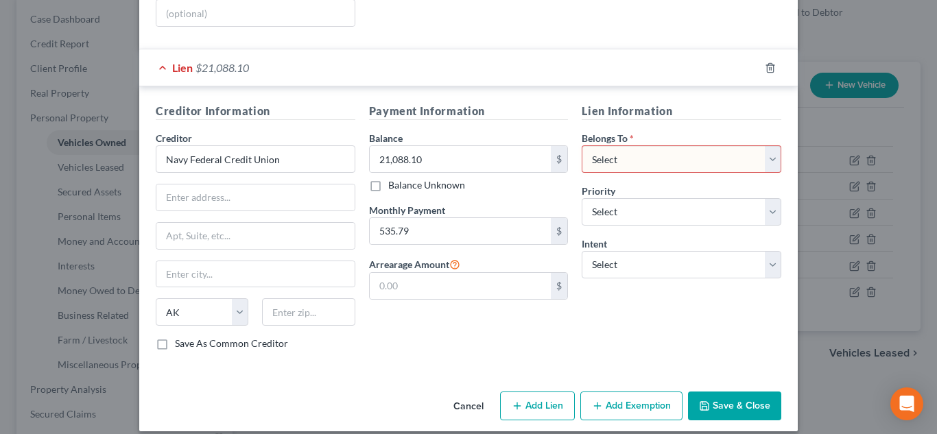
click at [697, 145] on select "Select Debtor 1 Only Debtor 2 Only Debtor 1 And Debtor 2 Only At Least One Of T…" at bounding box center [682, 158] width 200 height 27
select select "0"
click at [582, 145] on select "Select Debtor 1 Only Debtor 2 Only Debtor 1 And Debtor 2 Only At Least One Of T…" at bounding box center [682, 158] width 200 height 27
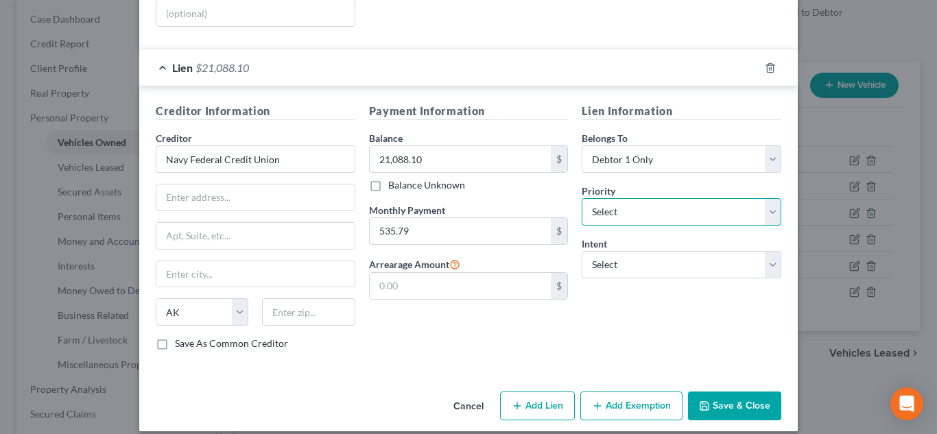
click at [659, 209] on select "Select 1st 2nd 3rd 4th 5th 6th 7th 8th 9th 10th 11th 12th 13th 14th 15th 16th 1…" at bounding box center [682, 211] width 200 height 27
select select "3"
click at [582, 198] on select "Select 1st 2nd 3rd 4th 5th 6th 7th 8th 9th 10th 11th 12th 13th 14th 15th 16th 1…" at bounding box center [682, 211] width 200 height 27
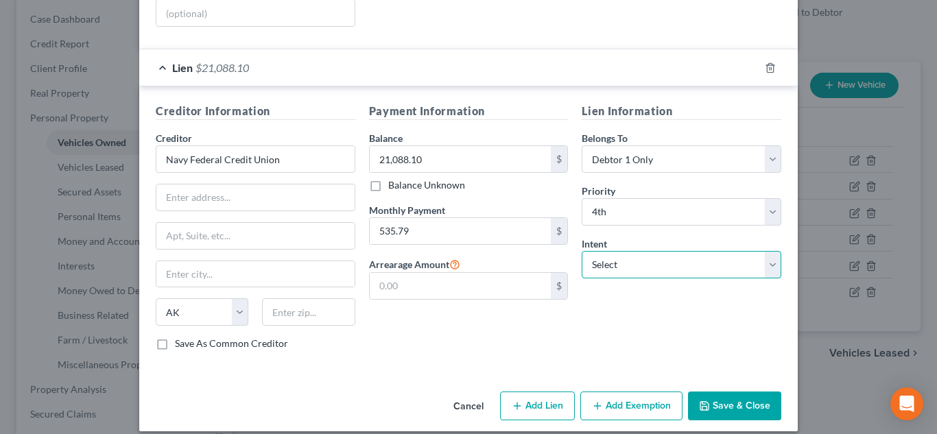
click at [654, 251] on select "Select Surrender Redeem Reaffirm Avoid Other" at bounding box center [682, 264] width 200 height 27
select select "4"
click at [582, 251] on select "Select Surrender Redeem Reaffirm Avoid Other" at bounding box center [682, 264] width 200 height 27
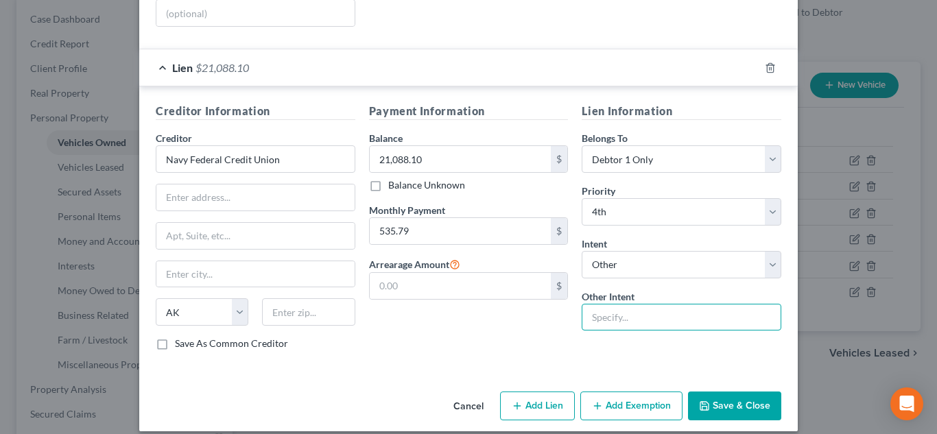
click at [670, 317] on input "text" at bounding box center [682, 317] width 200 height 27
type input "pay pursuant to contract"
click at [721, 392] on button "Save & Close" at bounding box center [734, 406] width 93 height 29
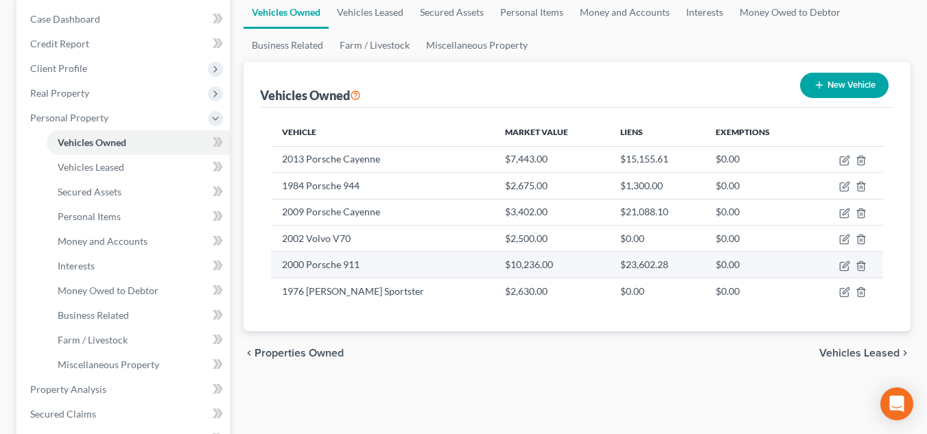
click at [399, 258] on td "2000 Porsche 911" at bounding box center [382, 265] width 223 height 26
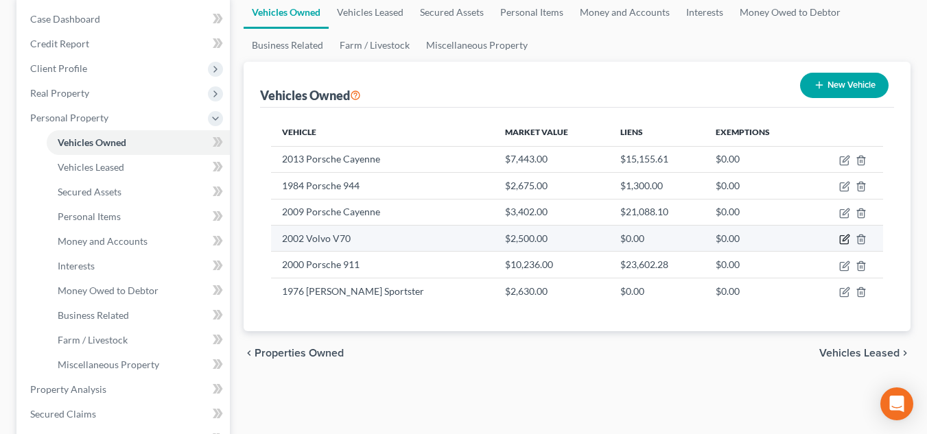
click at [844, 244] on icon "button" at bounding box center [844, 239] width 11 height 11
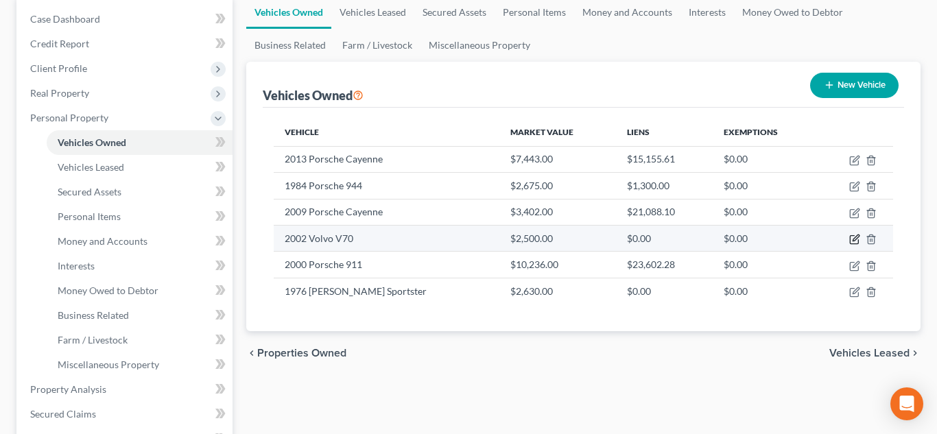
select select "0"
select select "24"
select select "2"
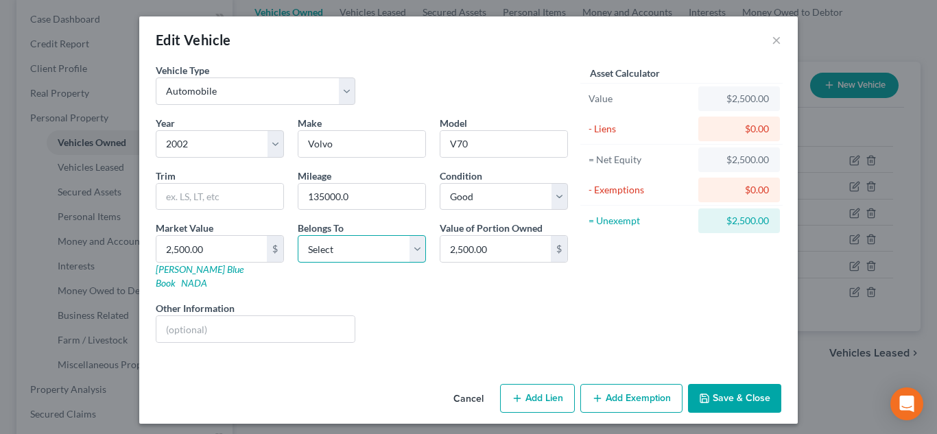
drag, startPoint x: 389, startPoint y: 248, endPoint x: 389, endPoint y: 256, distance: 7.5
click at [389, 248] on select "Select Debtor 1 Only Debtor 2 Only Debtor 1 And Debtor 2 Only At Least One Of T…" at bounding box center [362, 248] width 128 height 27
select select "0"
click at [298, 235] on select "Select Debtor 1 Only Debtor 2 Only Debtor 1 And Debtor 2 Only At Least One Of T…" at bounding box center [362, 248] width 128 height 27
click at [552, 386] on button "Add Lien" at bounding box center [537, 398] width 75 height 29
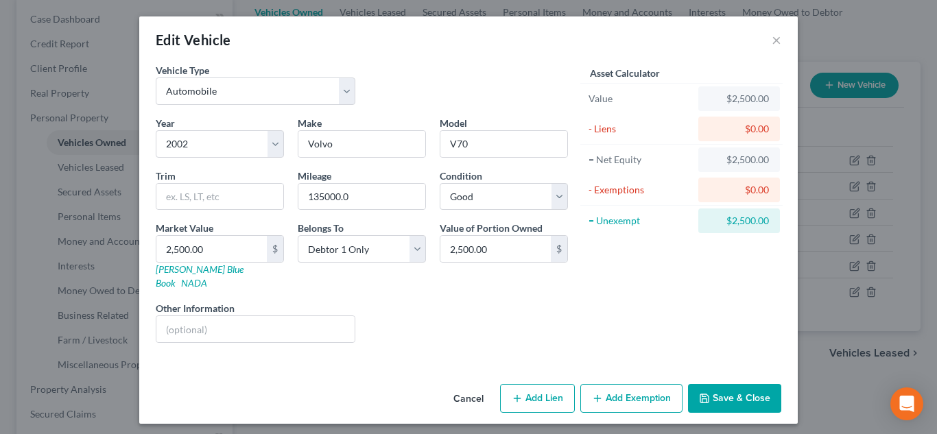
select select "0"
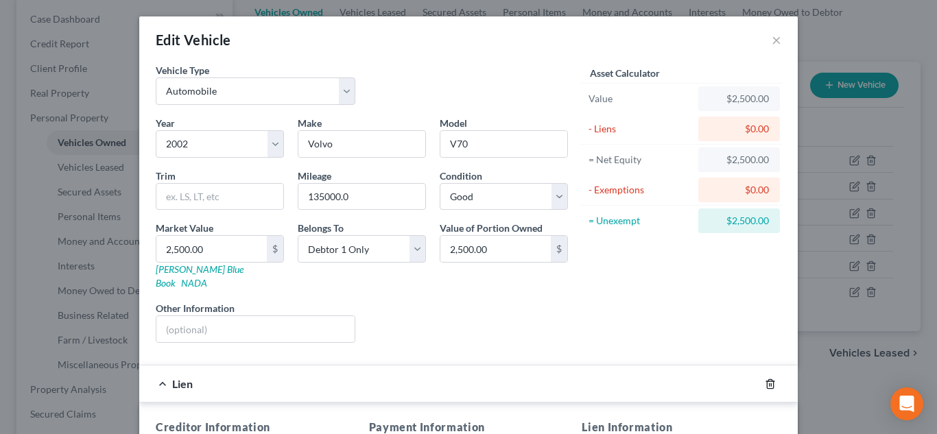
click at [765, 379] on icon "button" at bounding box center [770, 384] width 11 height 11
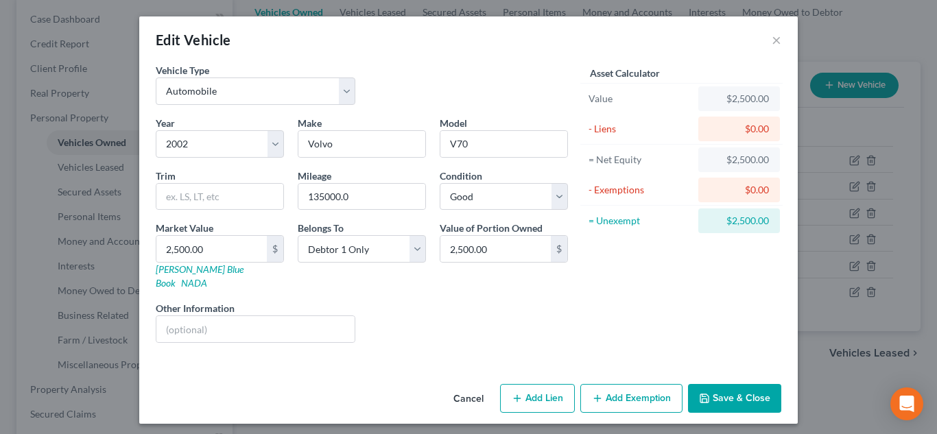
click at [660, 384] on button "Add Exemption" at bounding box center [632, 398] width 102 height 29
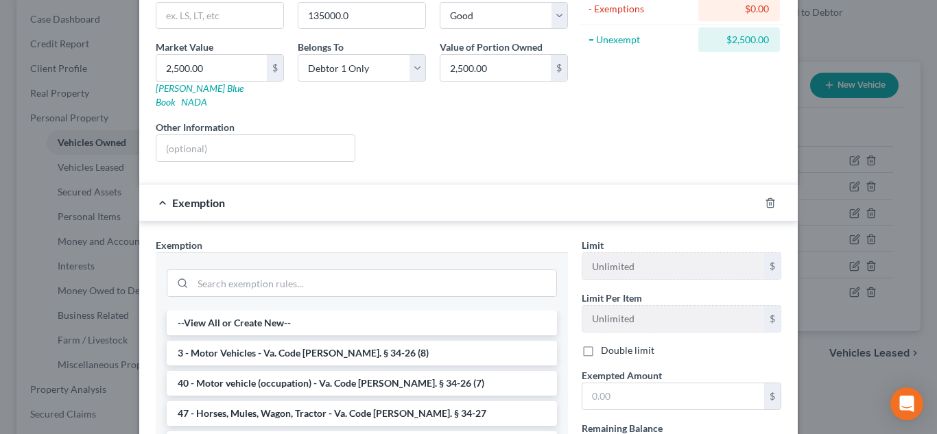
scroll to position [216, 0]
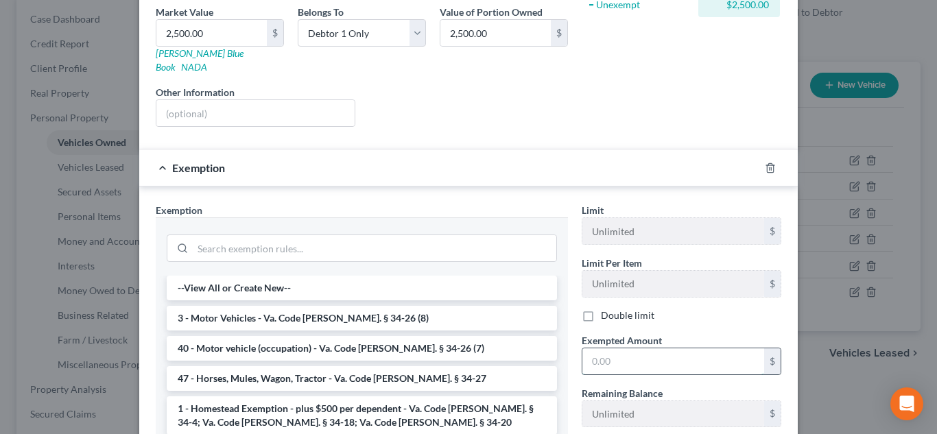
click at [607, 353] on input "text" at bounding box center [674, 362] width 182 height 26
type input "2,500.00"
click at [334, 311] on li "3 - Motor Vehicles - Va. Code Ann. § 34-26 (8)" at bounding box center [362, 318] width 391 height 25
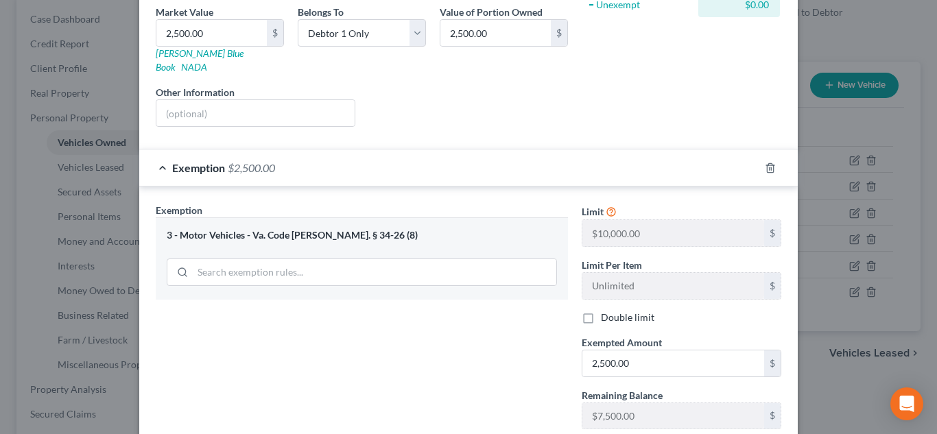
scroll to position [296, 0]
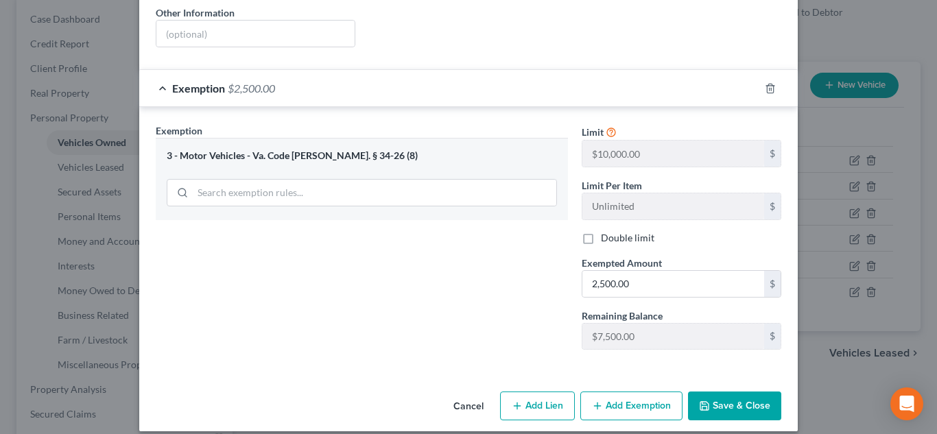
click at [748, 392] on button "Save & Close" at bounding box center [734, 406] width 93 height 29
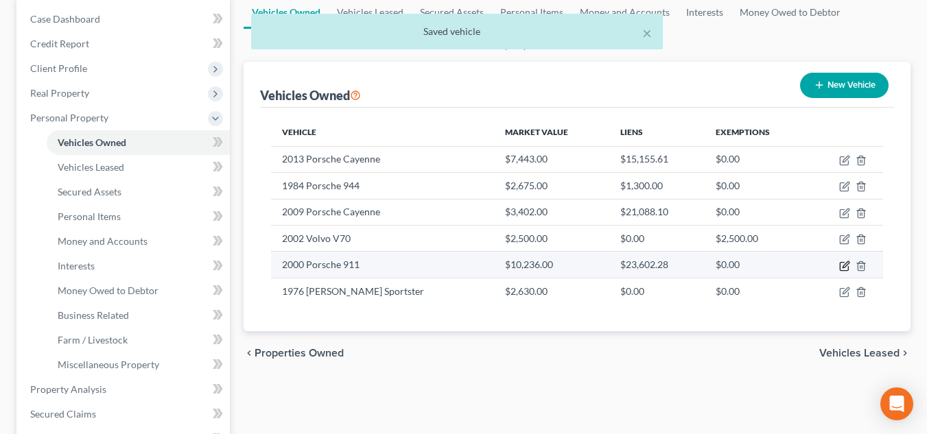
click at [844, 268] on icon "button" at bounding box center [844, 266] width 11 height 11
select select "0"
select select "26"
select select "2"
select select "28"
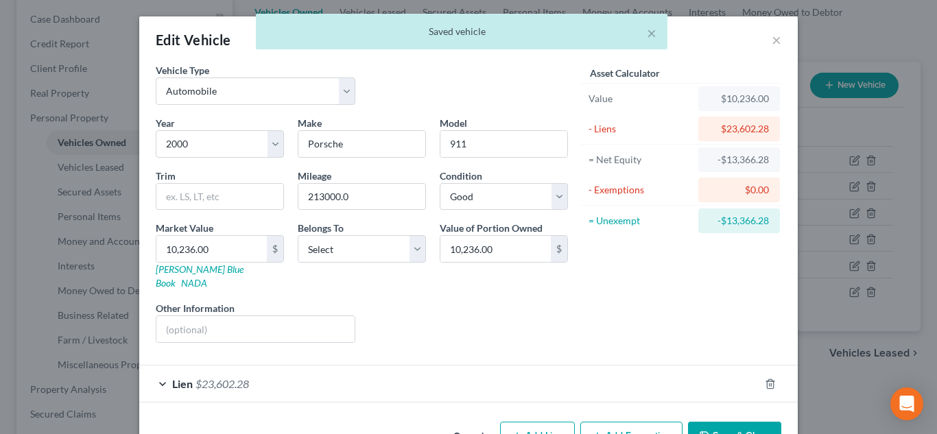
scroll to position [30, 0]
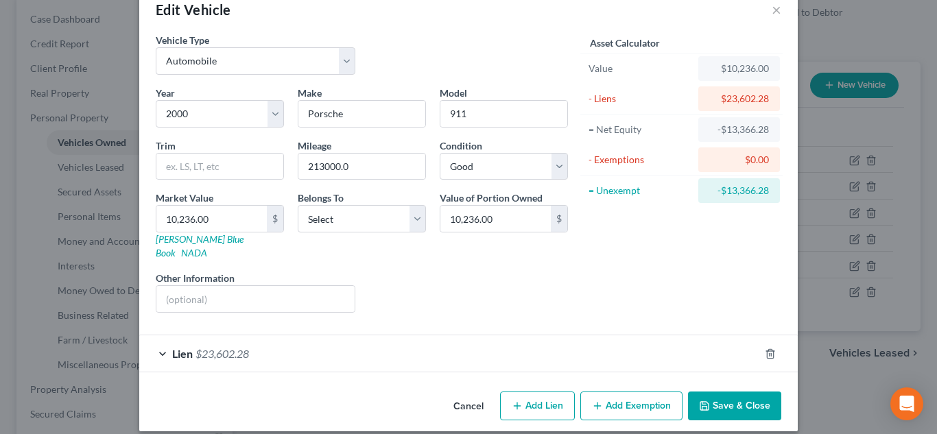
click at [598, 336] on div "Lien $23,602.28" at bounding box center [449, 354] width 620 height 36
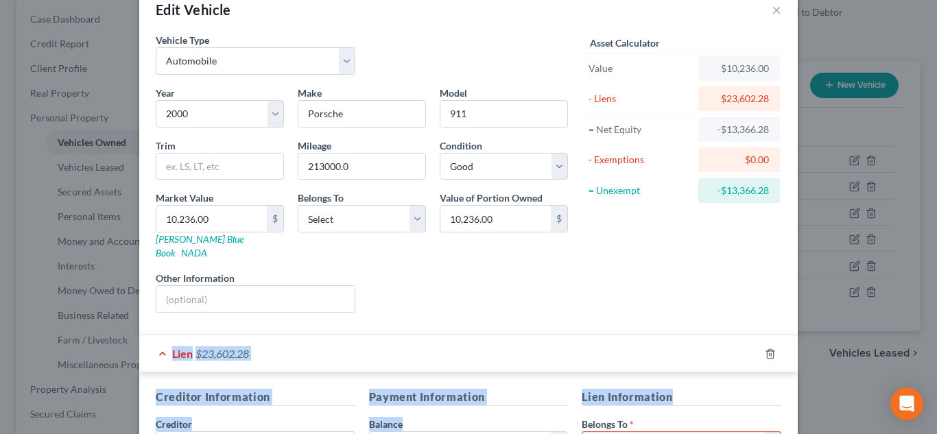
drag, startPoint x: 864, startPoint y: 297, endPoint x: 937, endPoint y: 384, distance: 113.5
click at [926, 384] on div "Edit Vehicle × Vehicle Type Select Automobile Truck Trailer Watercraft Aircraft…" at bounding box center [468, 217] width 937 height 434
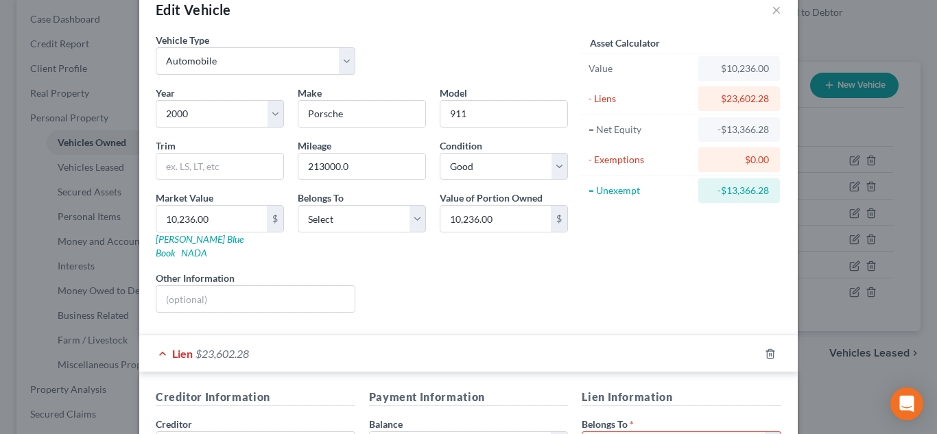
click at [742, 274] on div "Asset Calculator Value $10,236.00 - Liens $23,602.28 = Net Equity -$13,366.28 -…" at bounding box center [681, 178] width 213 height 291
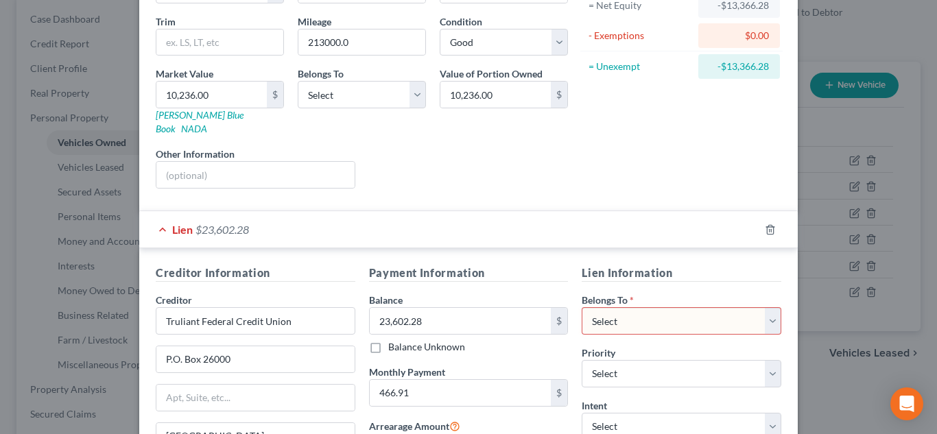
scroll to position [156, 0]
click at [339, 97] on select "Select Debtor 1 Only Debtor 2 Only Debtor 1 And Debtor 2 Only At Least One Of T…" at bounding box center [362, 93] width 128 height 27
select select "0"
click at [298, 80] on select "Select Debtor 1 Only Debtor 2 Only Debtor 1 And Debtor 2 Only At Least One Of T…" at bounding box center [362, 93] width 128 height 27
click at [646, 307] on select "Select Debtor 1 Only Debtor 2 Only Debtor 1 And Debtor 2 Only At Least One Of T…" at bounding box center [682, 319] width 200 height 27
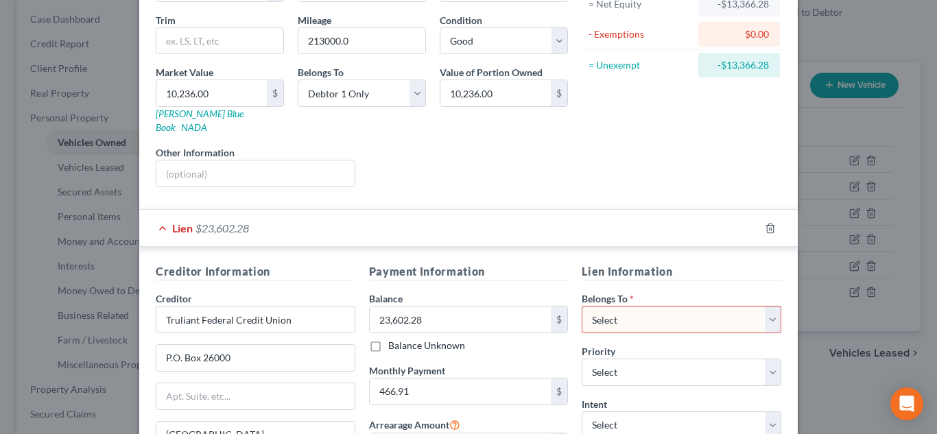
select select "0"
click at [582, 306] on select "Select Debtor 1 Only Debtor 2 Only Debtor 1 And Debtor 2 Only At Least One Of T…" at bounding box center [682, 319] width 200 height 27
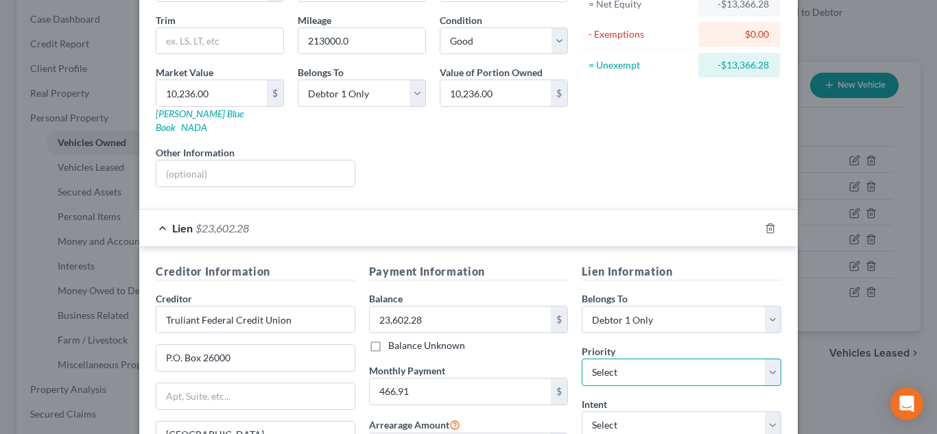
click at [646, 359] on select "Select 1st 2nd 3rd 4th 5th 6th 7th 8th 9th 10th 11th 12th 13th 14th 15th 16th 1…" at bounding box center [682, 372] width 200 height 27
select select "4"
click at [582, 359] on select "Select 1st 2nd 3rd 4th 5th 6th 7th 8th 9th 10th 11th 12th 13th 14th 15th 16th 1…" at bounding box center [682, 372] width 200 height 27
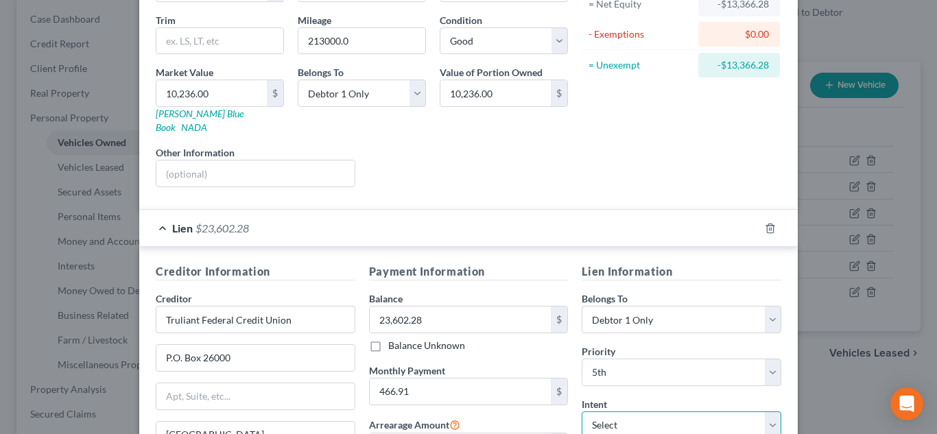
click at [639, 412] on select "Select Surrender Redeem Reaffirm Avoid Other" at bounding box center [682, 425] width 200 height 27
select select "4"
click at [582, 412] on select "Select Surrender Redeem Reaffirm Avoid Other" at bounding box center [682, 425] width 200 height 27
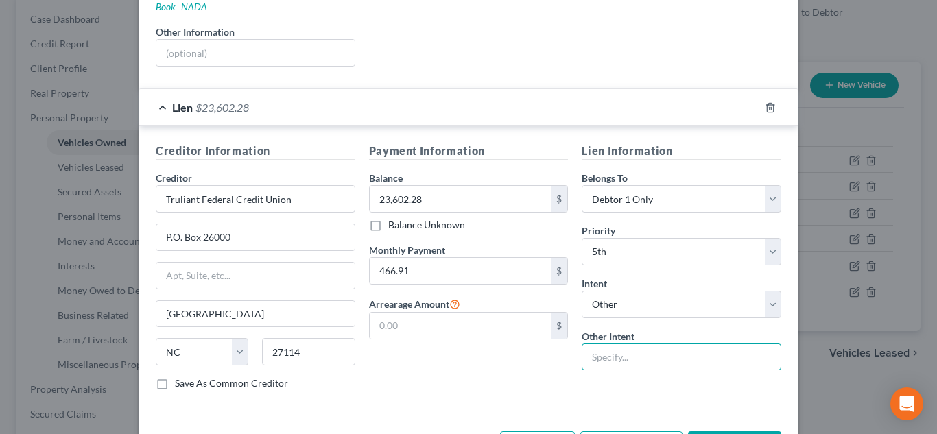
click at [655, 344] on input "text" at bounding box center [682, 357] width 200 height 27
type input "pay pursuant to contract"
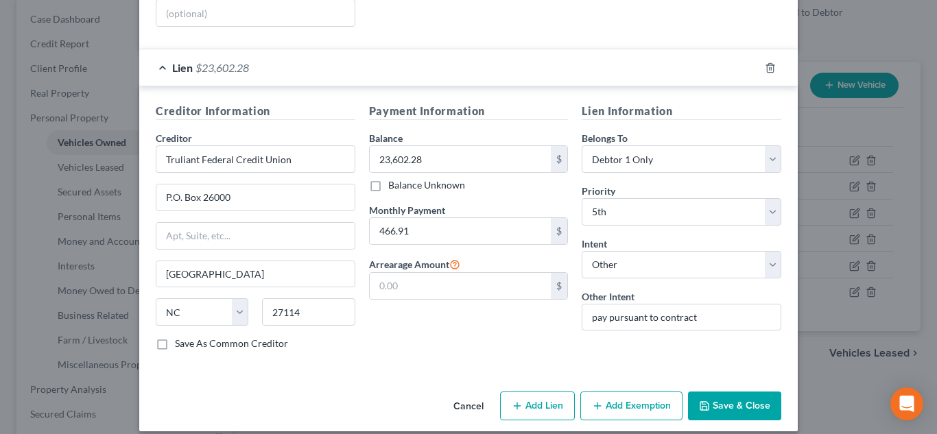
click at [723, 397] on button "Save & Close" at bounding box center [734, 406] width 93 height 29
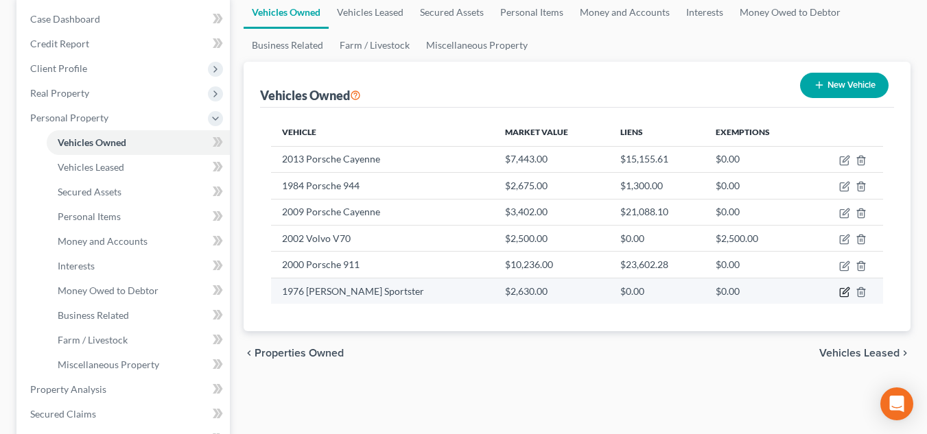
click at [846, 292] on icon "button" at bounding box center [844, 292] width 11 height 11
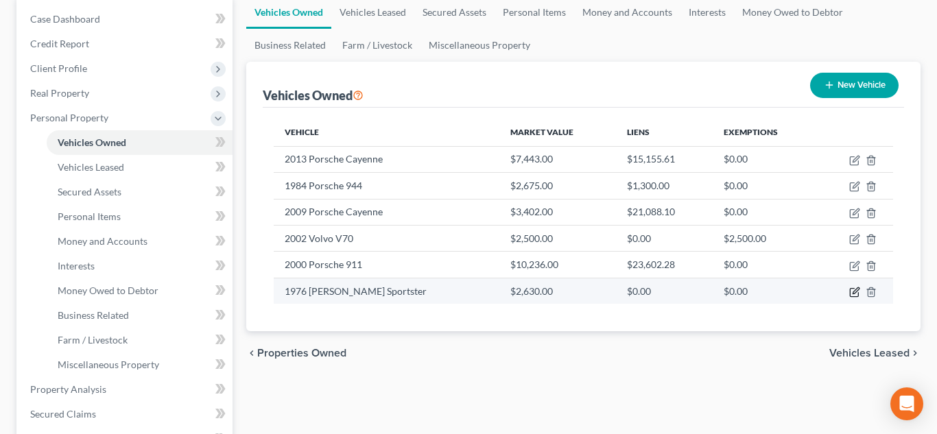
select select "0"
select select "50"
select select "4"
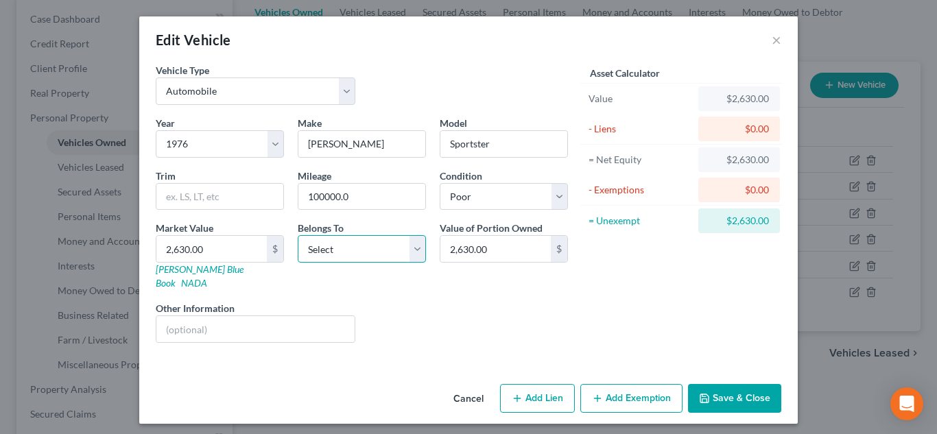
click at [364, 244] on select "Select Debtor 1 Only Debtor 2 Only Debtor 1 And Debtor 2 Only At Least One Of T…" at bounding box center [362, 248] width 128 height 27
select select "0"
click at [298, 235] on select "Select Debtor 1 Only Debtor 2 Only Debtor 1 And Debtor 2 Only At Least One Of T…" at bounding box center [362, 248] width 128 height 27
click at [615, 385] on button "Add Exemption" at bounding box center [632, 398] width 102 height 29
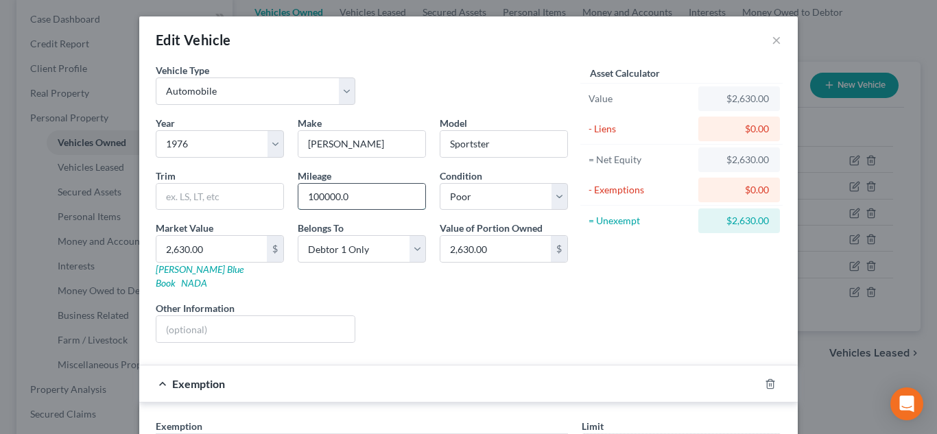
drag, startPoint x: 393, startPoint y: 199, endPoint x: 322, endPoint y: 202, distance: 70.7
click at [322, 202] on input "100000.0" at bounding box center [362, 197] width 127 height 26
type input "100,000"
click at [496, 285] on div "Year Select 2026 2025 2024 2023 2022 2021 2020 2019 2018 2017 2016 2015 2014 20…" at bounding box center [362, 235] width 426 height 238
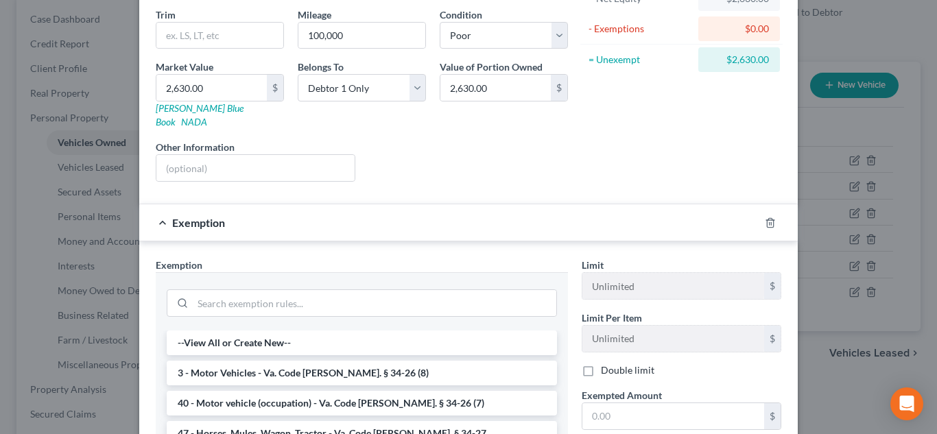
scroll to position [163, 0]
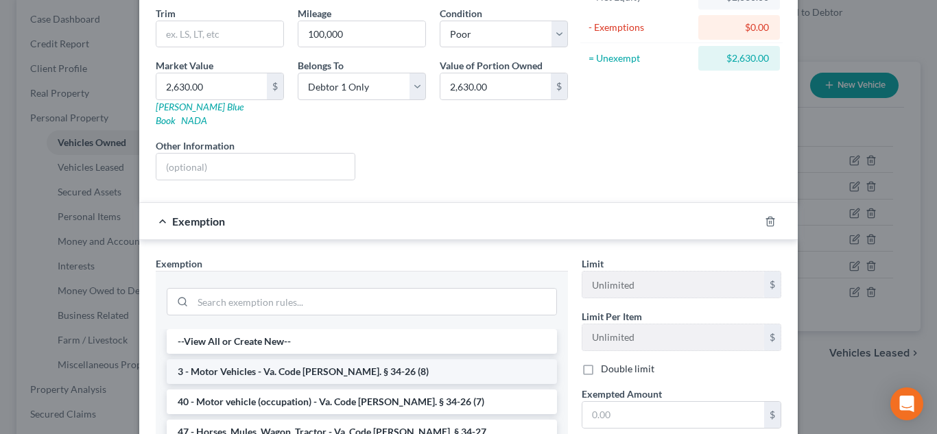
click at [349, 362] on li "3 - Motor Vehicles - Va. Code Ann. § 34-26 (8)" at bounding box center [362, 372] width 391 height 25
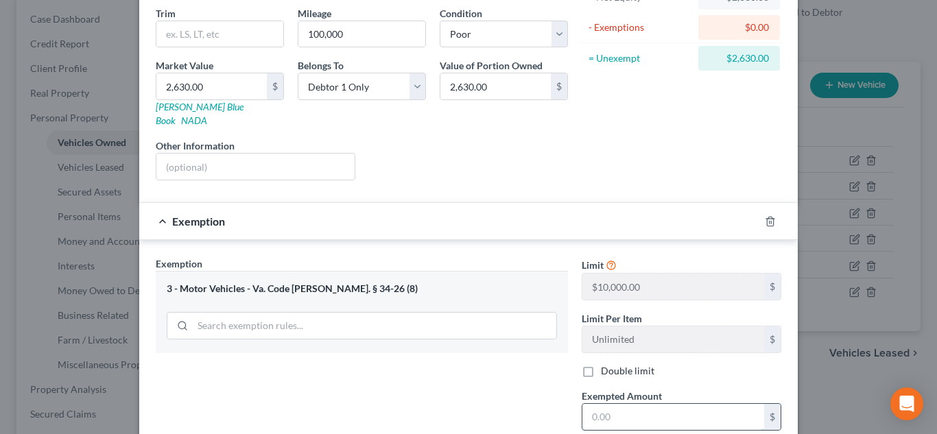
click at [658, 404] on input "text" at bounding box center [674, 417] width 182 height 26
type input "2,630.00"
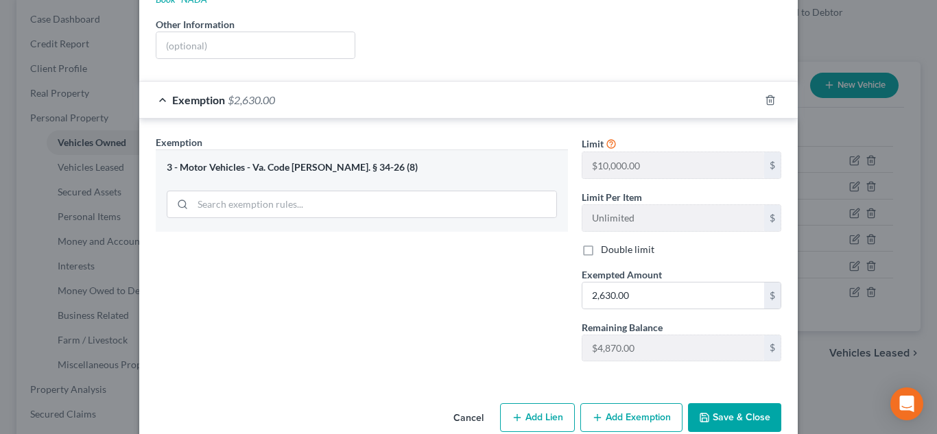
scroll to position [296, 0]
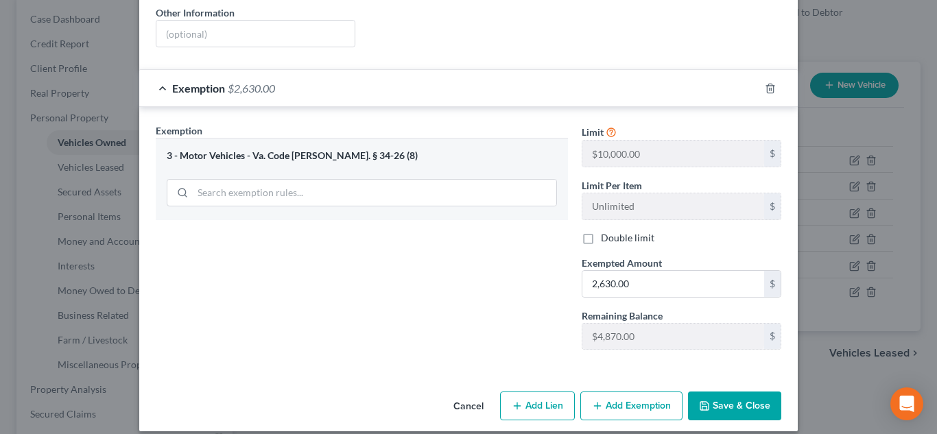
click at [688, 392] on button "Save & Close" at bounding box center [734, 406] width 93 height 29
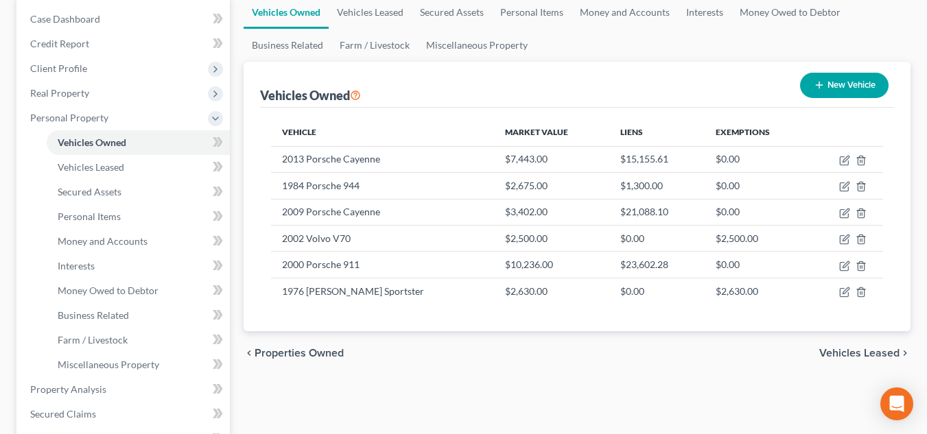
click at [323, 145] on th "Vehicle" at bounding box center [382, 132] width 223 height 27
click at [840, 159] on icon "button" at bounding box center [844, 161] width 8 height 8
select select "0"
select select "13"
select select "2"
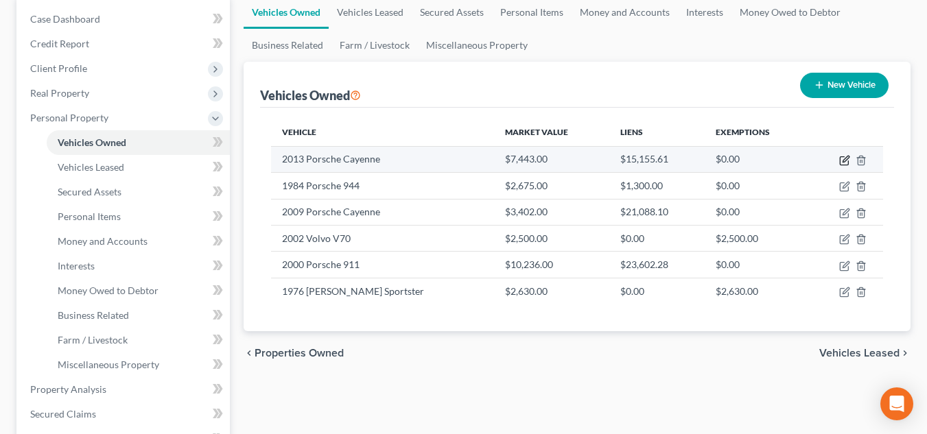
select select "0"
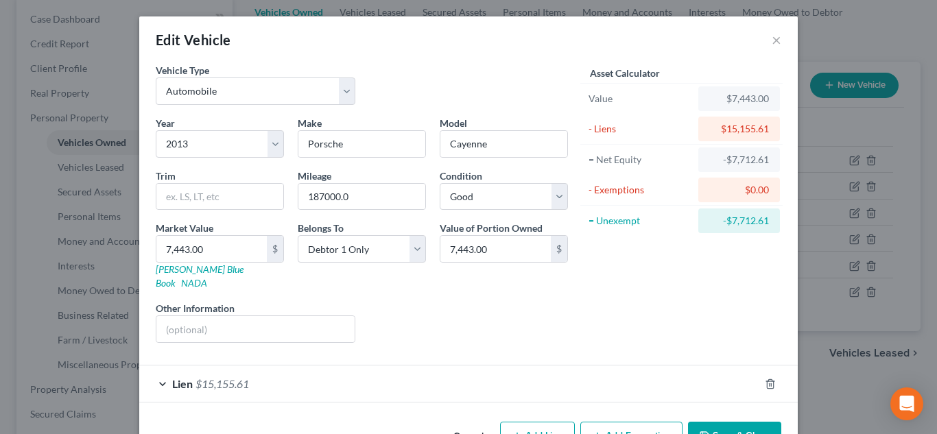
scroll to position [30, 0]
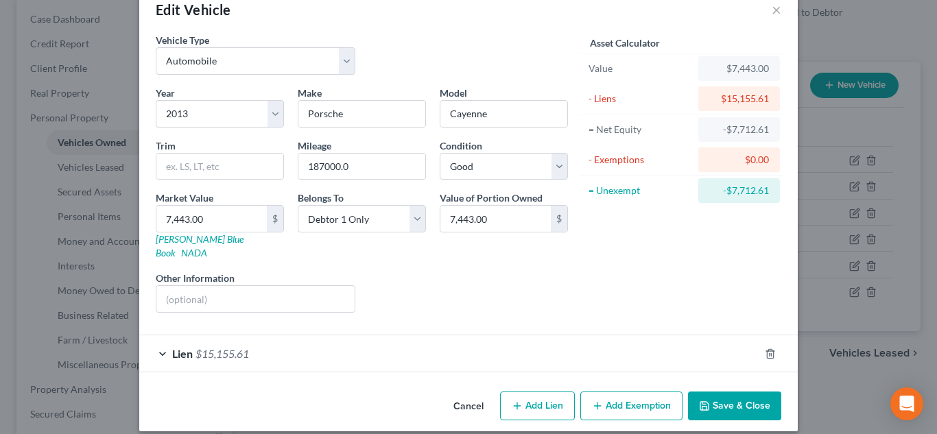
click at [605, 336] on div "Lien $15,155.61" at bounding box center [449, 354] width 620 height 36
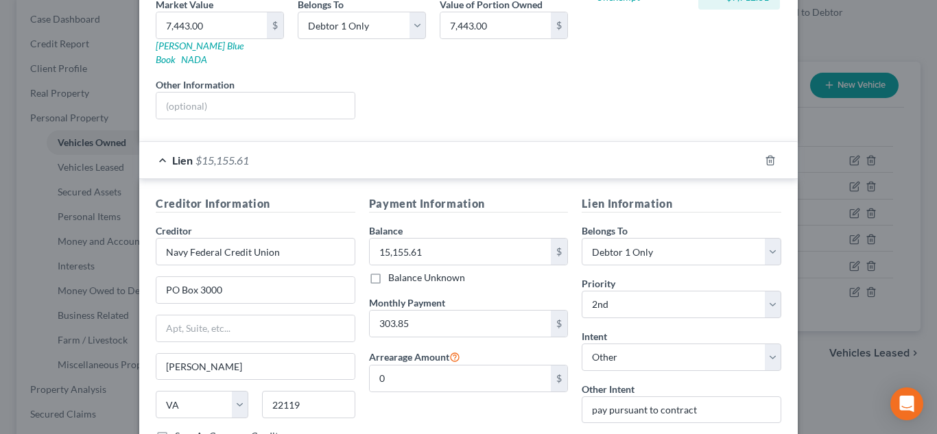
scroll to position [244, 0]
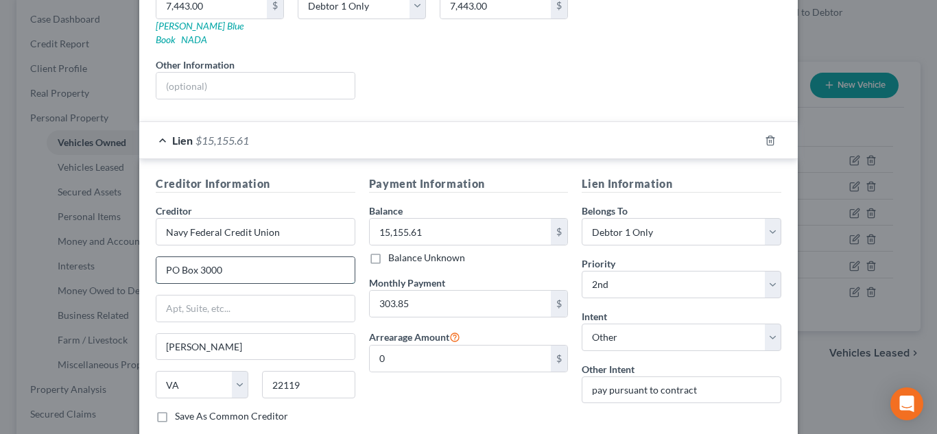
drag, startPoint x: 249, startPoint y: 260, endPoint x: 196, endPoint y: 261, distance: 52.9
click at [196, 261] on input "PO Box 3000" at bounding box center [255, 270] width 198 height 26
type input "PO Box 25109"
type input "Leigh Valley"
select select "39"
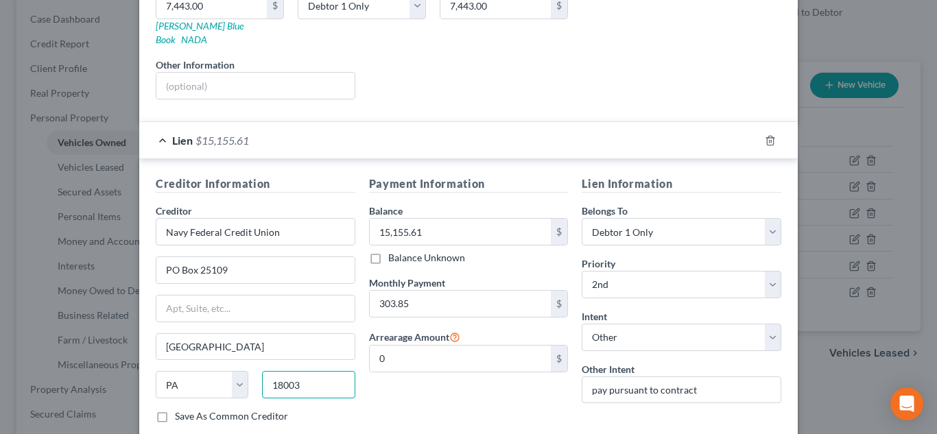
type input "18003"
type input "Lehigh Valley"
type input "18002"
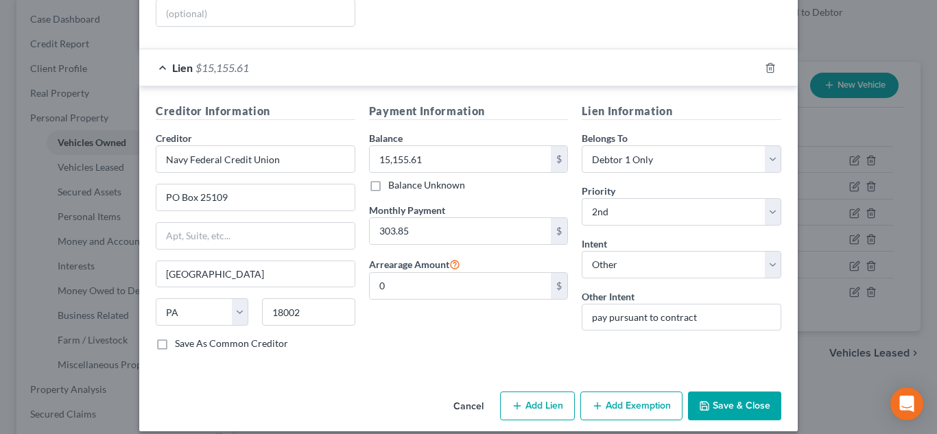
click at [718, 392] on button "Save & Close" at bounding box center [734, 406] width 93 height 29
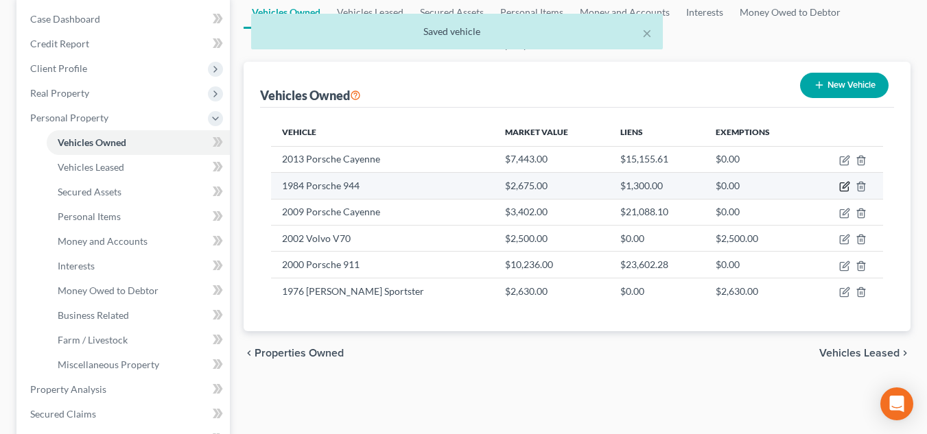
click at [844, 185] on icon "button" at bounding box center [844, 186] width 11 height 11
select select "0"
select select "42"
select select "4"
select select "0"
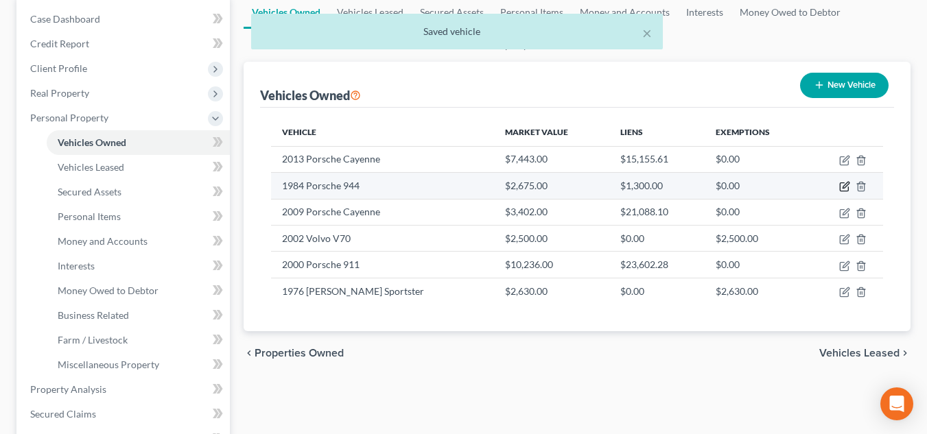
select select "1"
select select "0"
select select "2"
select select "4"
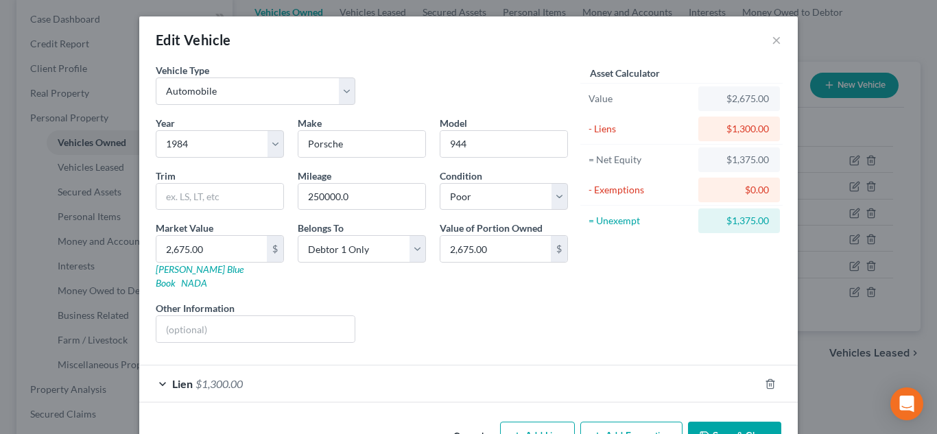
click at [589, 366] on div "Lien $1,300.00" at bounding box center [449, 384] width 620 height 36
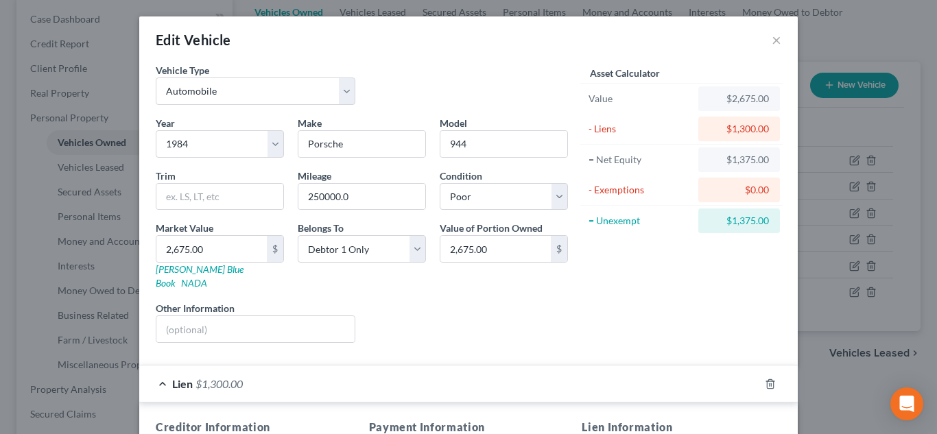
scroll to position [248, 0]
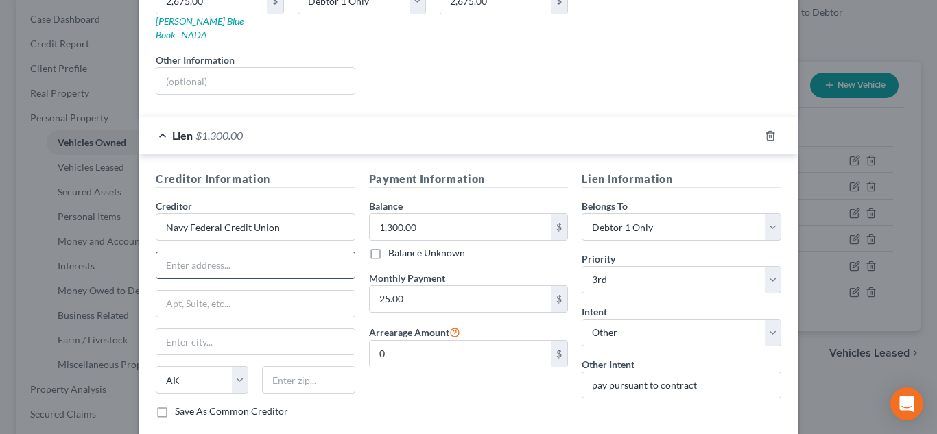
click at [289, 253] on input "text" at bounding box center [255, 266] width 198 height 26
type input "PO Box 25109"
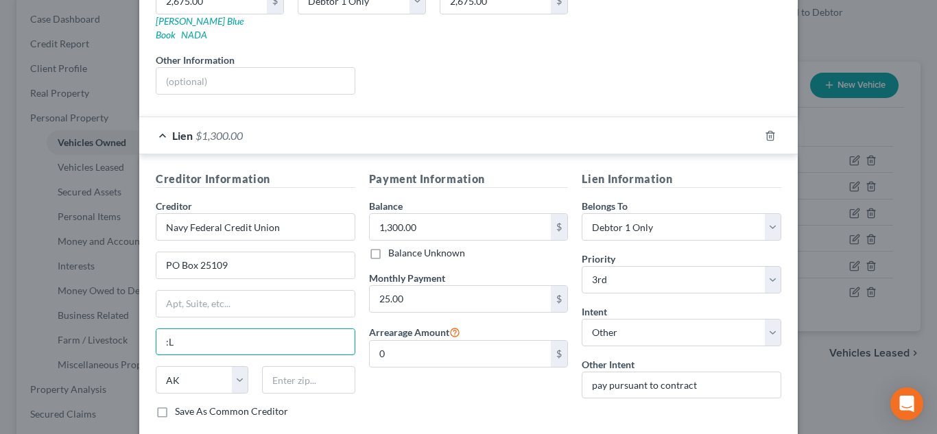
type input ":"
type input "Leigh Valley"
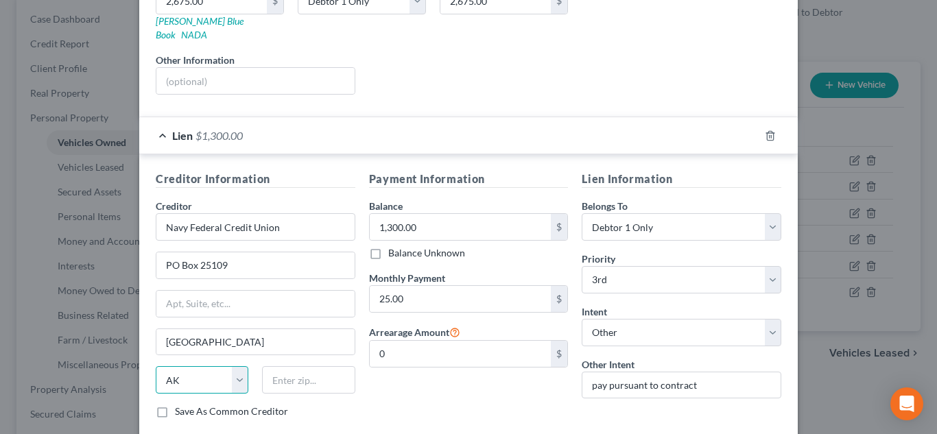
select select "39"
type input "18002"
type input "Lehigh Valley"
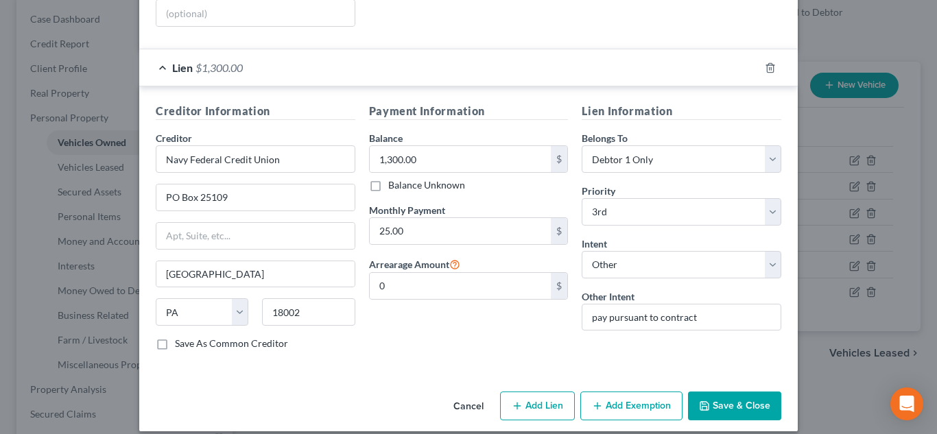
click at [724, 392] on button "Save & Close" at bounding box center [734, 406] width 93 height 29
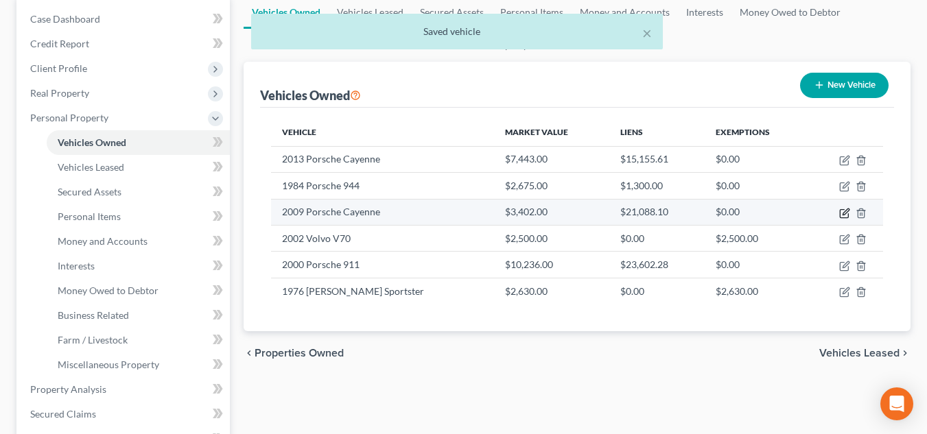
click at [841, 212] on icon "button" at bounding box center [844, 213] width 8 height 8
select select "0"
select select "17"
select select "2"
select select "0"
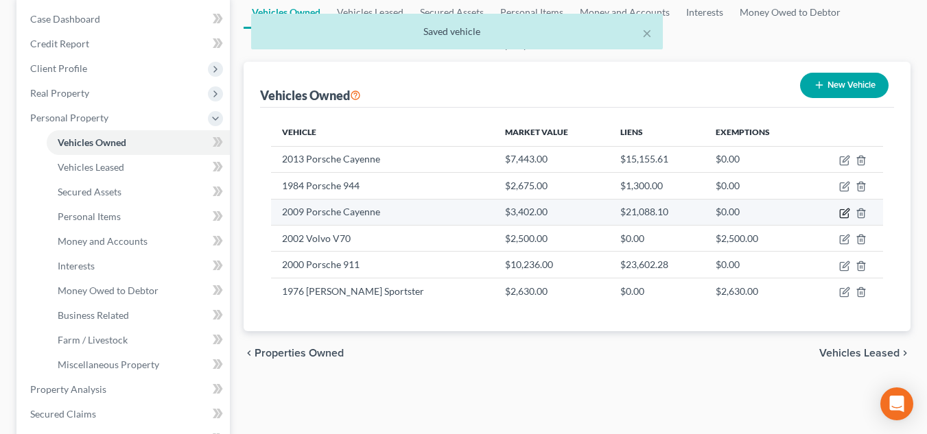
select select "1"
select select "0"
select select "3"
select select "4"
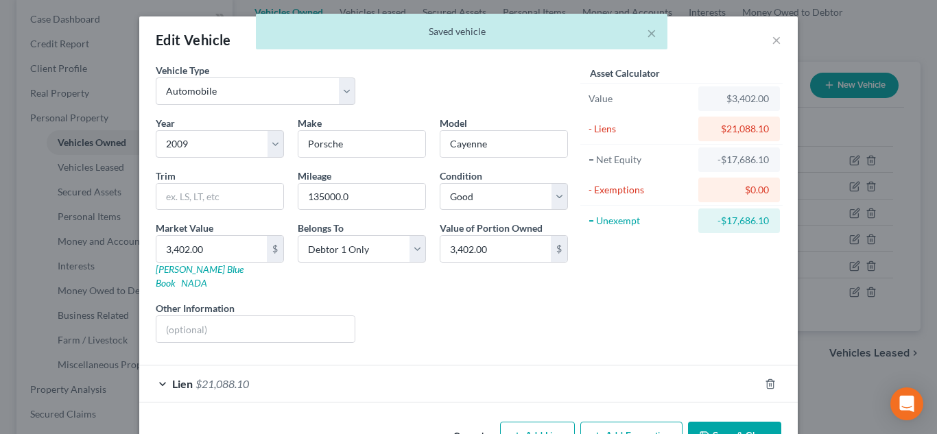
click at [458, 377] on div "Lien $21,088.10" at bounding box center [449, 384] width 620 height 36
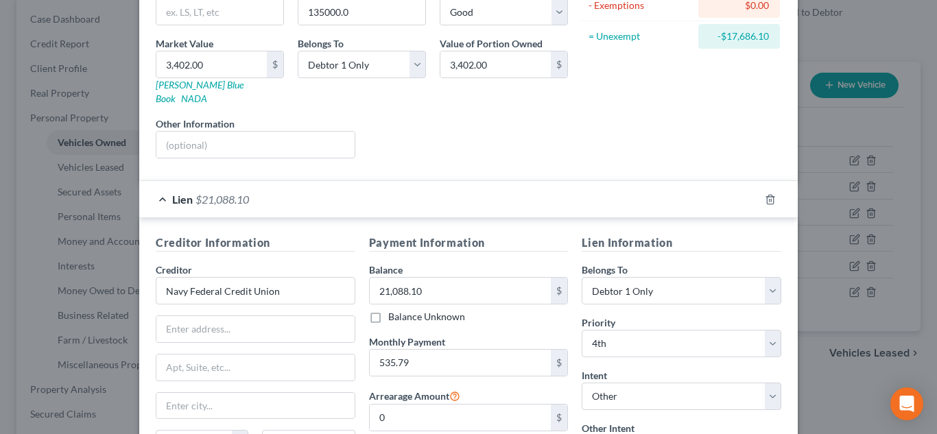
scroll to position [256, 0]
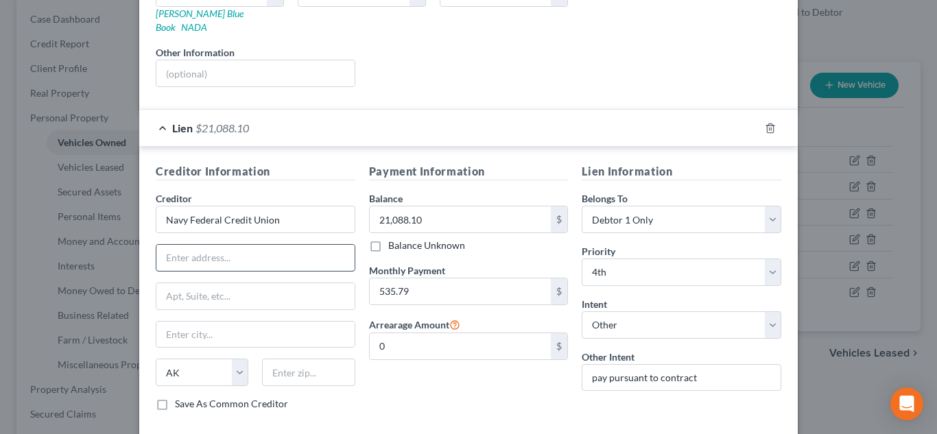
click at [268, 253] on input "text" at bounding box center [255, 258] width 198 height 26
type input "PO Box 25109"
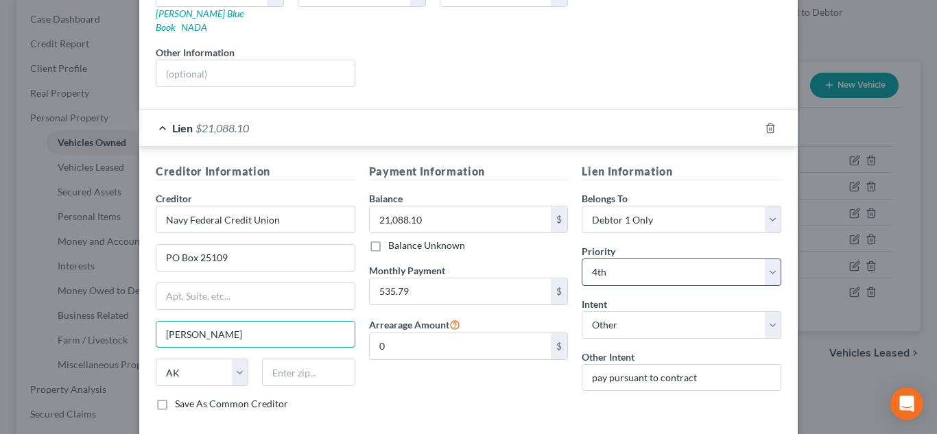
type input "Leigh Valley"
select select "39"
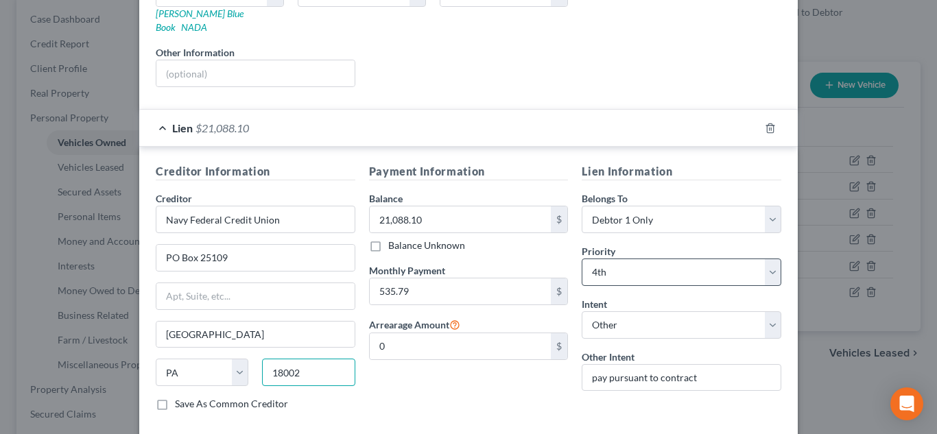
type input "18002"
type input "Lehigh Valley"
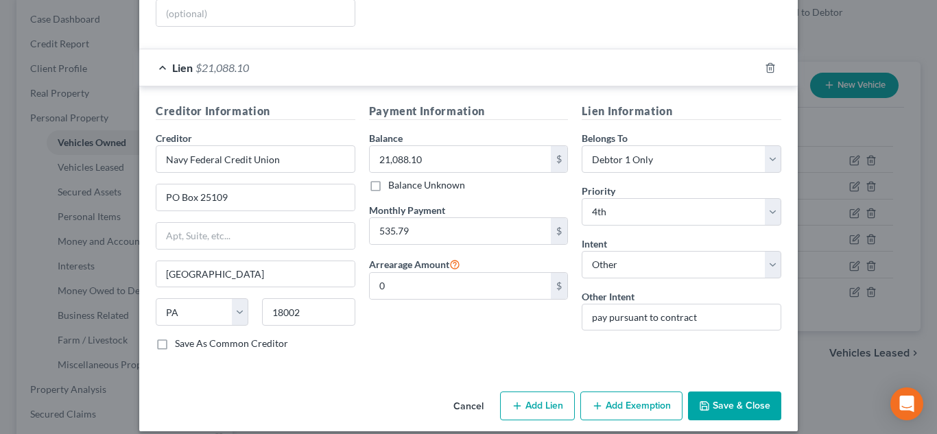
click at [734, 401] on button "Save & Close" at bounding box center [734, 406] width 93 height 29
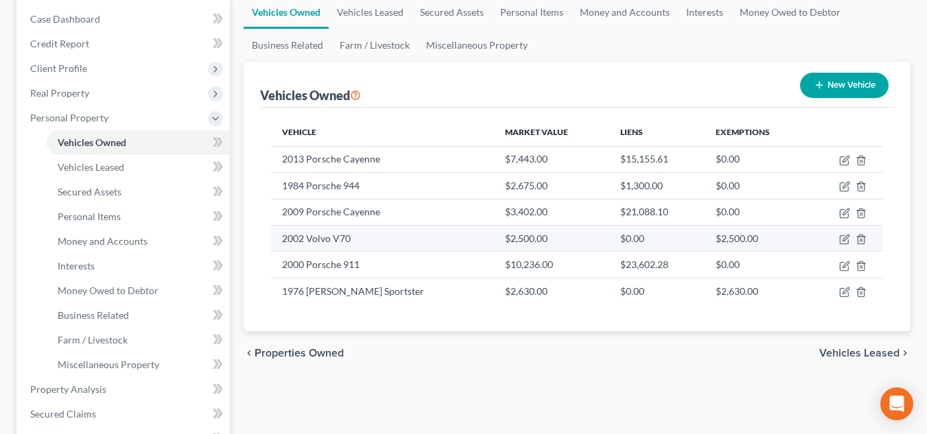
click at [334, 237] on td "2002 Volvo V70" at bounding box center [382, 238] width 223 height 26
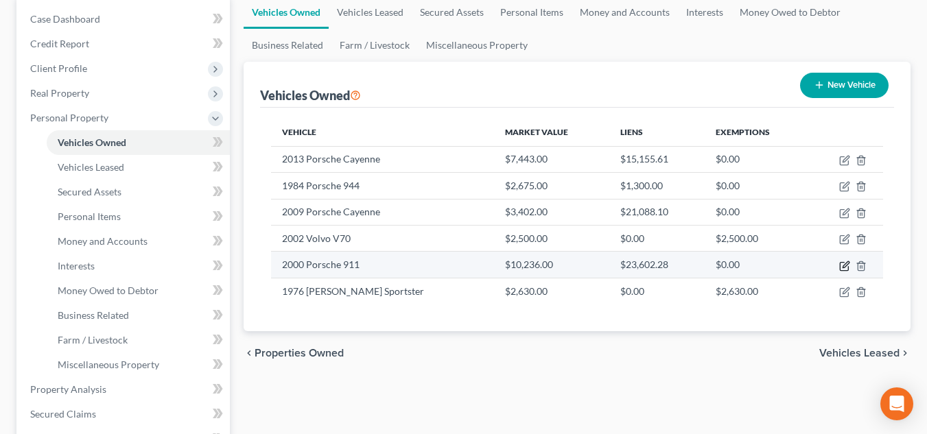
click at [842, 266] on icon "button" at bounding box center [844, 266] width 11 height 11
select select "0"
select select "26"
select select "2"
select select "0"
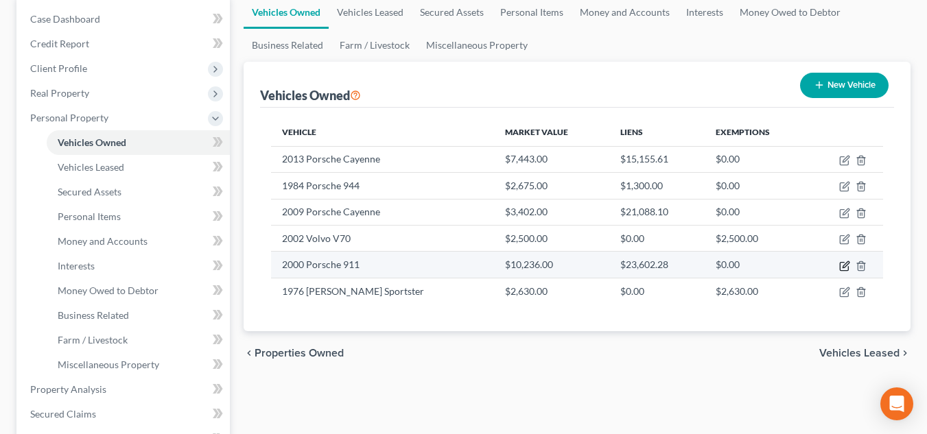
select select "28"
select select "0"
select select "4"
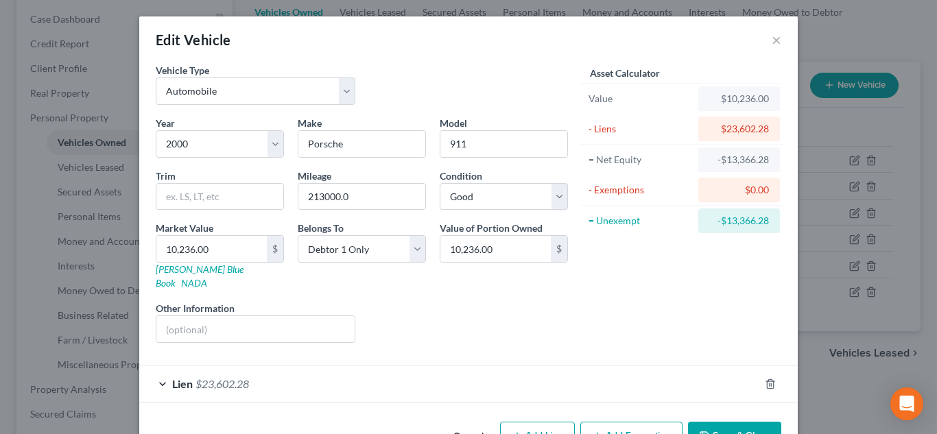
scroll to position [30, 0]
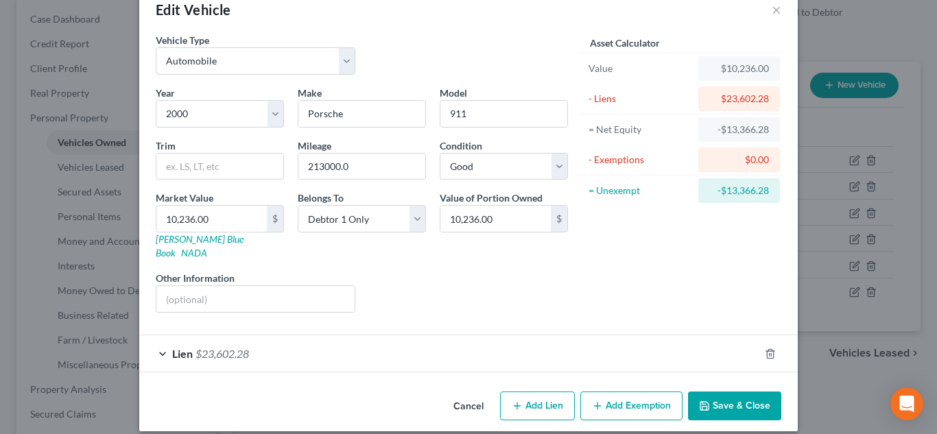
click at [608, 336] on div "Lien $23,602.28" at bounding box center [449, 354] width 620 height 36
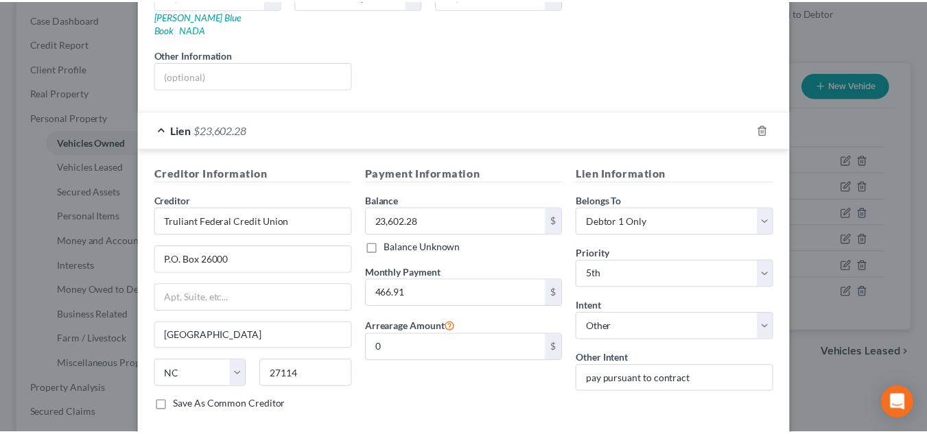
scroll to position [266, 0]
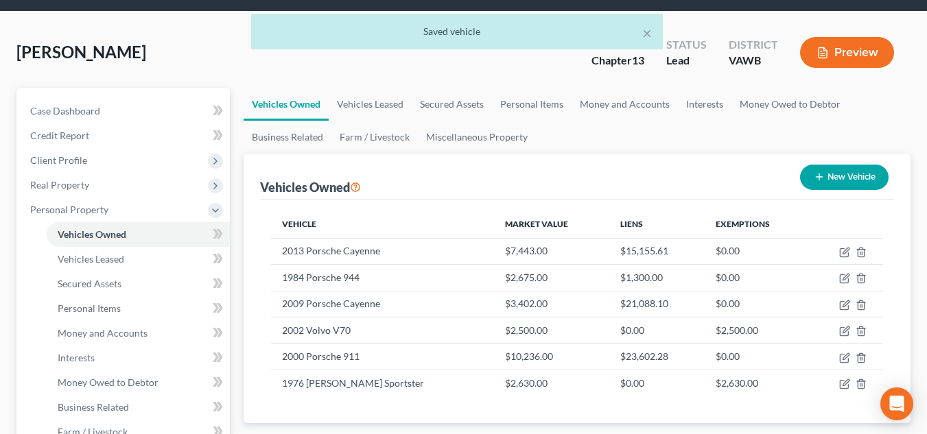
scroll to position [50, 0]
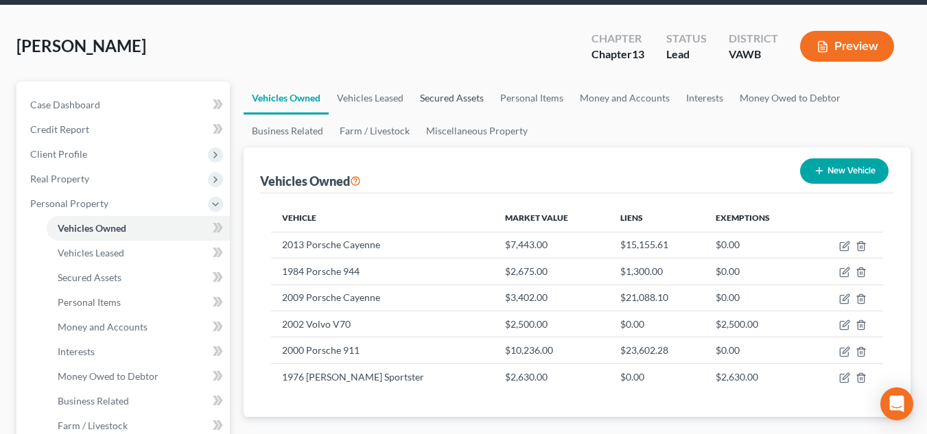
click at [465, 90] on link "Secured Assets" at bounding box center [452, 98] width 80 height 33
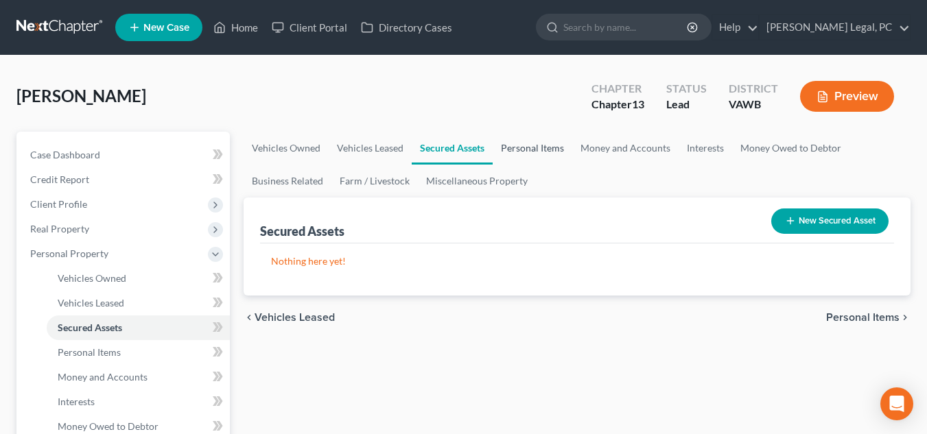
click at [552, 150] on link "Personal Items" at bounding box center [533, 148] width 80 height 33
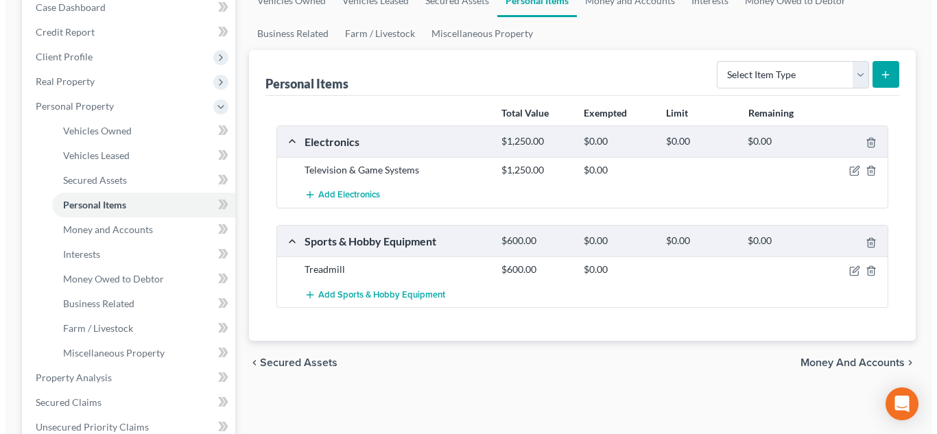
scroll to position [135, 0]
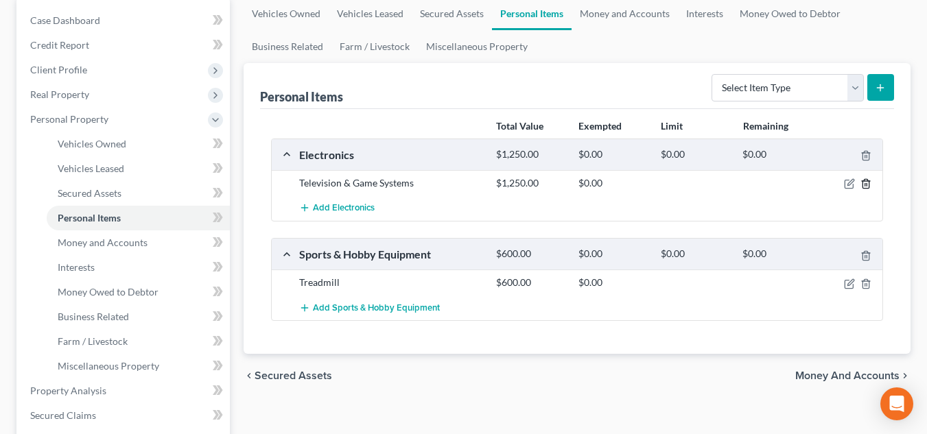
click at [861, 185] on icon "button" at bounding box center [866, 183] width 11 height 11
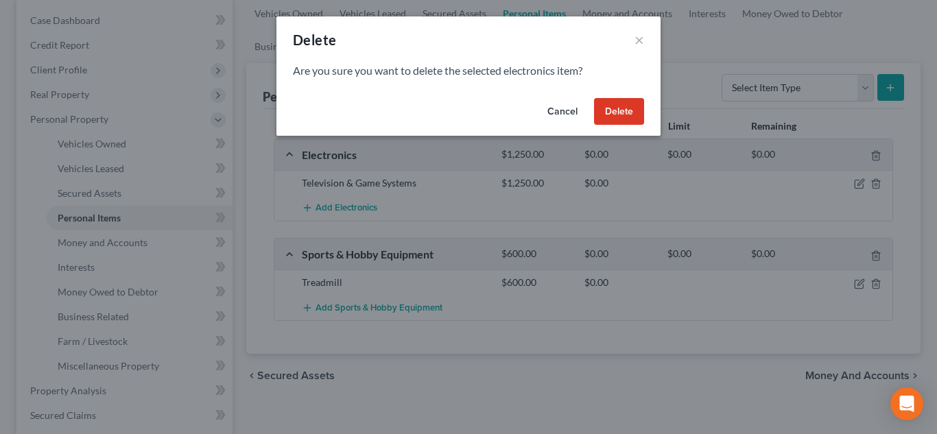
click at [629, 115] on button "Delete" at bounding box center [619, 111] width 50 height 27
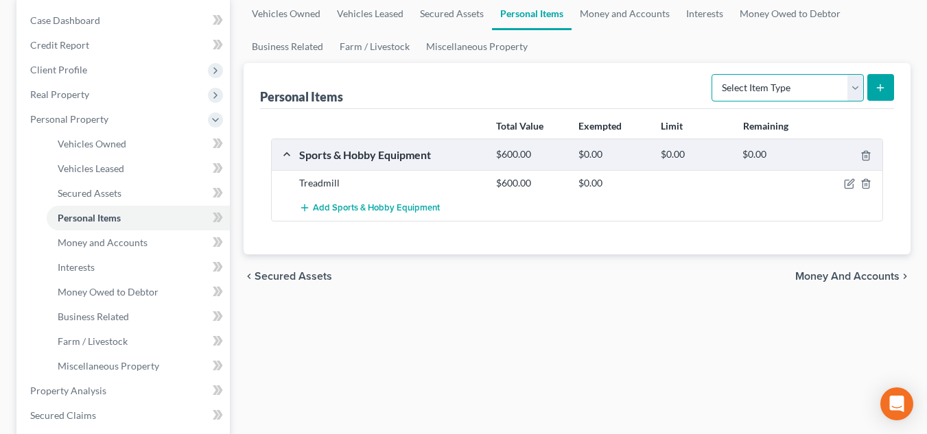
click at [804, 93] on select "Select Item Type Clothing Collectibles Of Value Electronics Firearms Household …" at bounding box center [788, 87] width 152 height 27
click at [804, 89] on select "Select Item Type Clothing Collectibles Of Value Electronics Firearms Household …" at bounding box center [788, 87] width 152 height 27
click at [850, 185] on icon "button" at bounding box center [851, 183] width 6 height 6
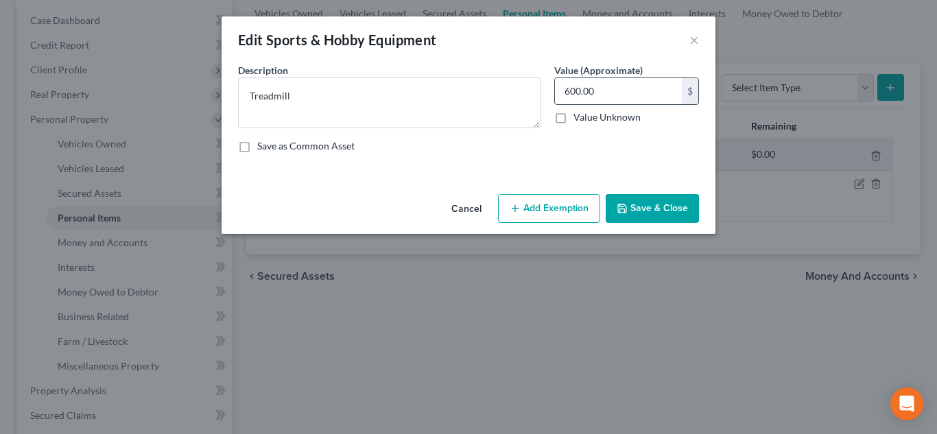
click at [622, 95] on input "600.00" at bounding box center [618, 91] width 127 height 26
type input "450.00"
click at [573, 208] on button "Add Exemption" at bounding box center [549, 208] width 102 height 29
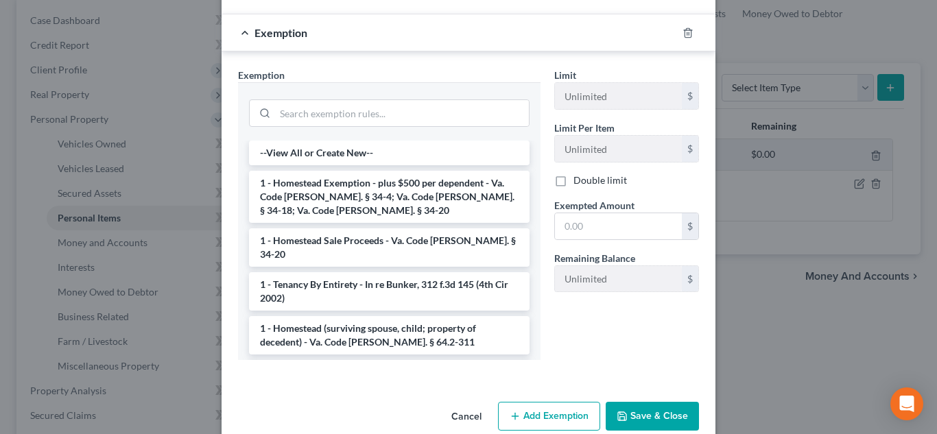
scroll to position [179, 0]
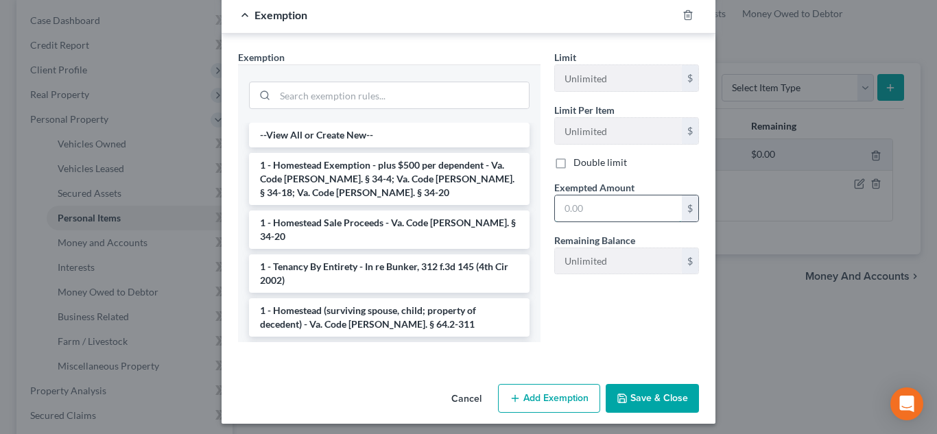
click at [575, 207] on input "text" at bounding box center [618, 209] width 127 height 26
type input "450.00"
click at [416, 90] on input "search" at bounding box center [402, 95] width 254 height 26
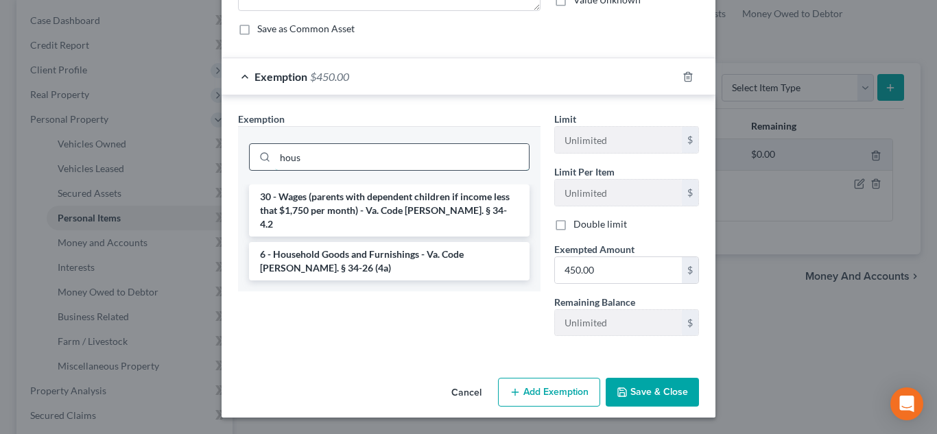
scroll to position [117, 0]
type input "hous"
click at [310, 244] on li "6 - Household Goods and Furnishings - Va. Code Ann. § 34-26 (4a)" at bounding box center [389, 261] width 281 height 38
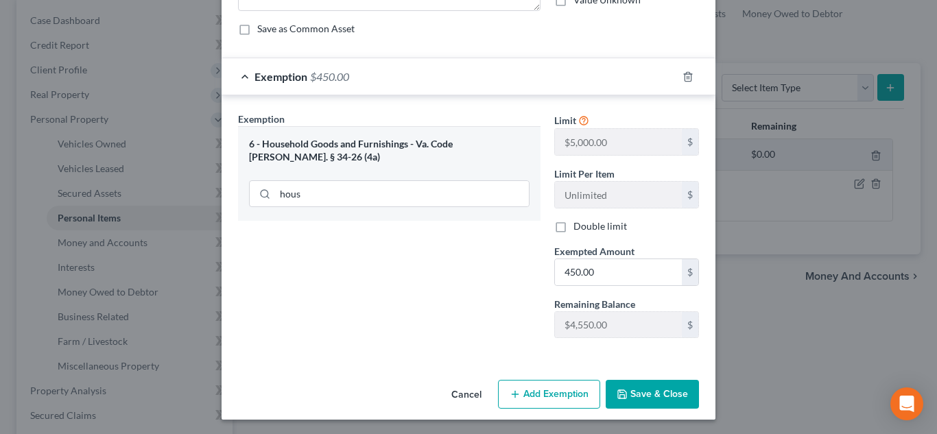
click at [657, 389] on button "Save & Close" at bounding box center [652, 394] width 93 height 29
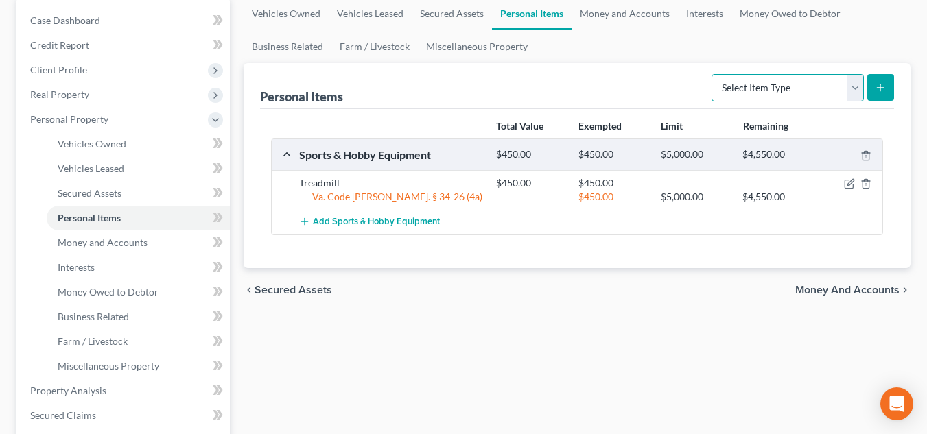
click at [813, 96] on select "Select Item Type Clothing Collectibles Of Value Electronics Firearms Household …" at bounding box center [788, 87] width 152 height 27
select select "clothing"
click at [713, 74] on select "Select Item Type Clothing Collectibles Of Value Electronics Firearms Household …" at bounding box center [788, 87] width 152 height 27
click at [882, 92] on icon "submit" at bounding box center [880, 87] width 11 height 11
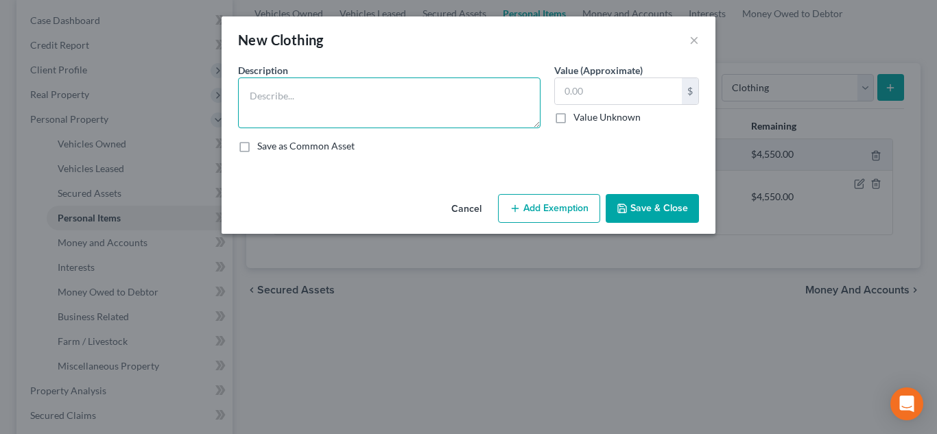
click at [470, 122] on textarea at bounding box center [389, 103] width 303 height 51
type textarea "Wearing Apparel"
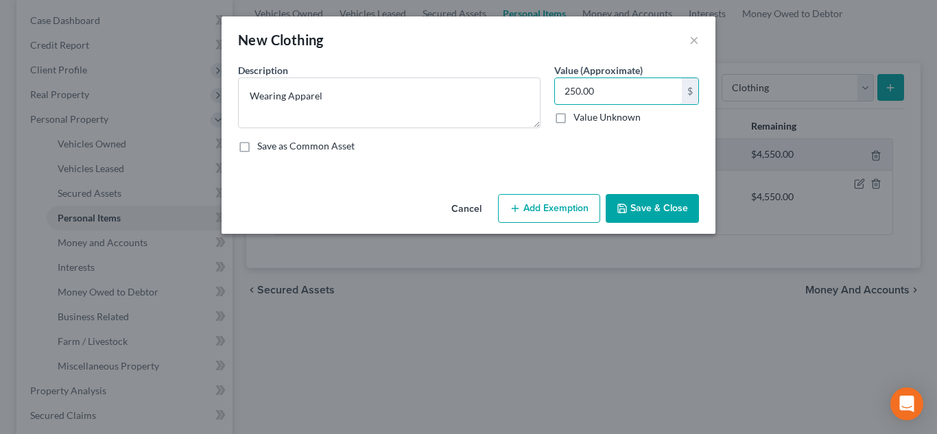
type input "250.00"
click at [560, 182] on div "An exemption set must first be selected from the Filing Information section. Co…" at bounding box center [469, 126] width 494 height 126
click at [589, 194] on button "Add Exemption" at bounding box center [549, 208] width 102 height 29
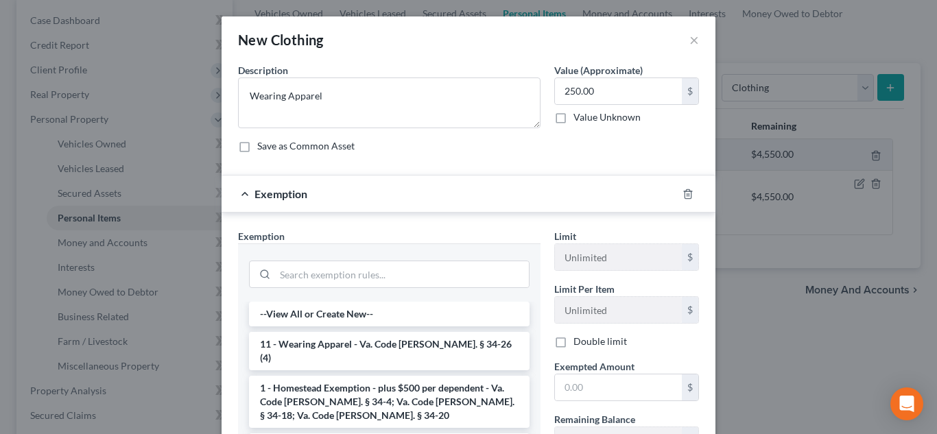
scroll to position [185, 0]
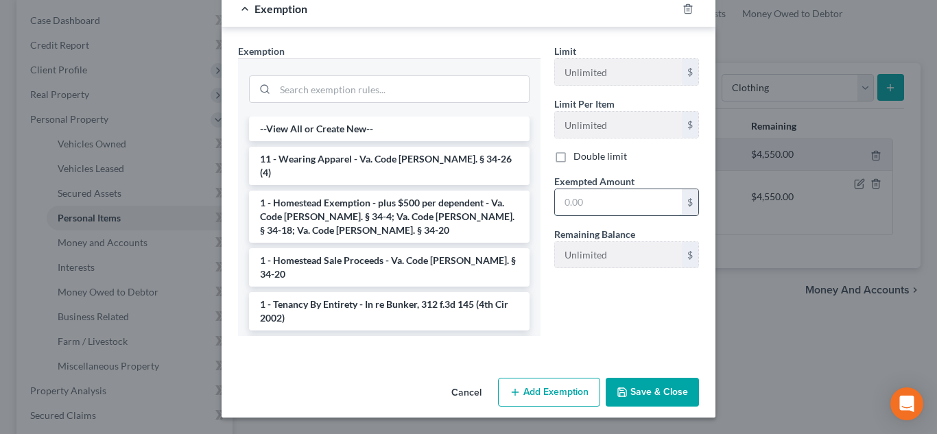
click at [611, 205] on input "text" at bounding box center [618, 202] width 127 height 26
type input "250.00"
click at [299, 165] on li "11 - Wearing Apparel - Va. Code Ann. § 34-26 (4)" at bounding box center [389, 166] width 281 height 38
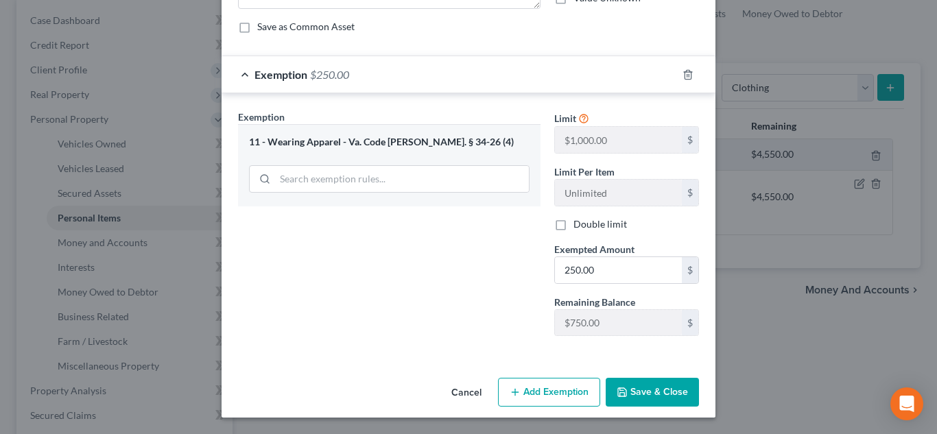
click at [643, 397] on button "Save & Close" at bounding box center [652, 392] width 93 height 29
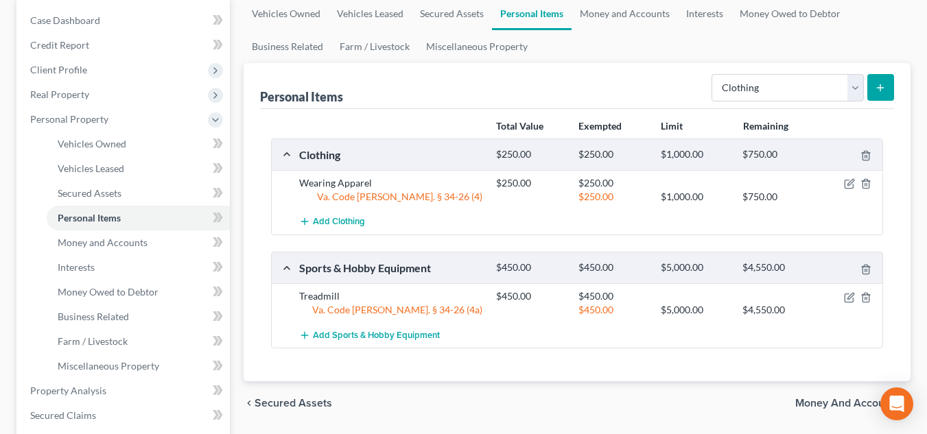
click at [881, 86] on line "submit" at bounding box center [881, 87] width 0 height 6
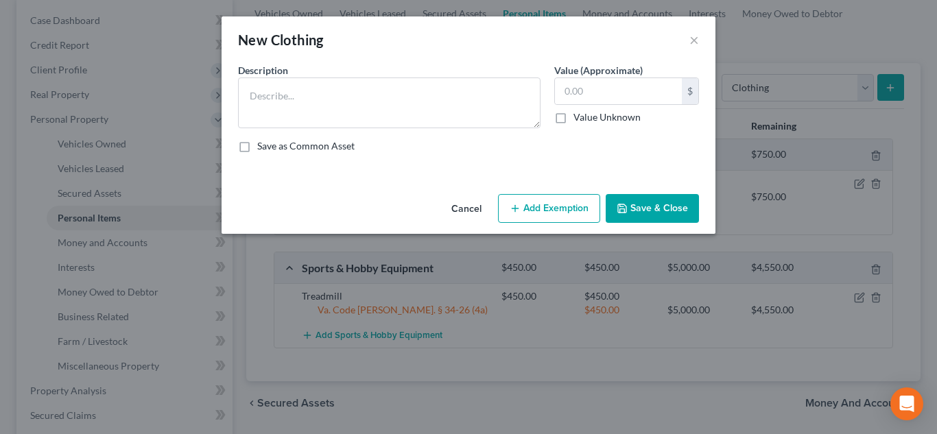
click at [471, 205] on button "Cancel" at bounding box center [467, 209] width 52 height 27
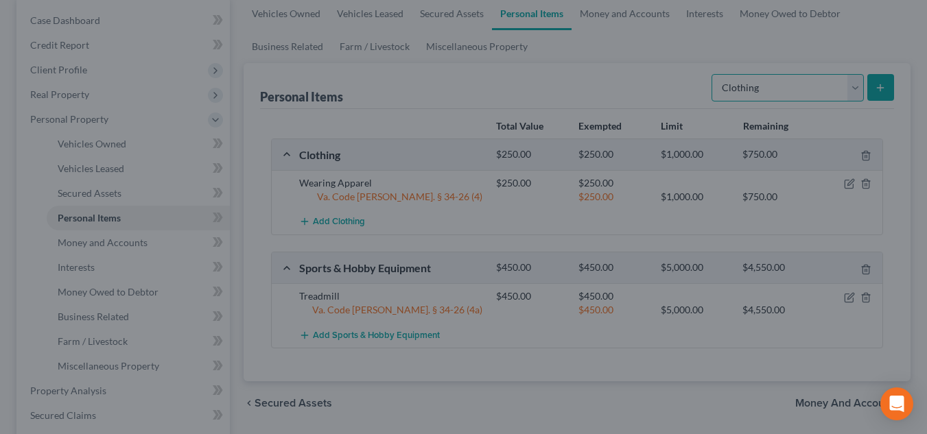
drag, startPoint x: 848, startPoint y: 81, endPoint x: 826, endPoint y: 101, distance: 29.6
click at [848, 81] on select "Select Item Type Clothing Collectibles Of Value Electronics Firearms Household …" at bounding box center [788, 87] width 152 height 27
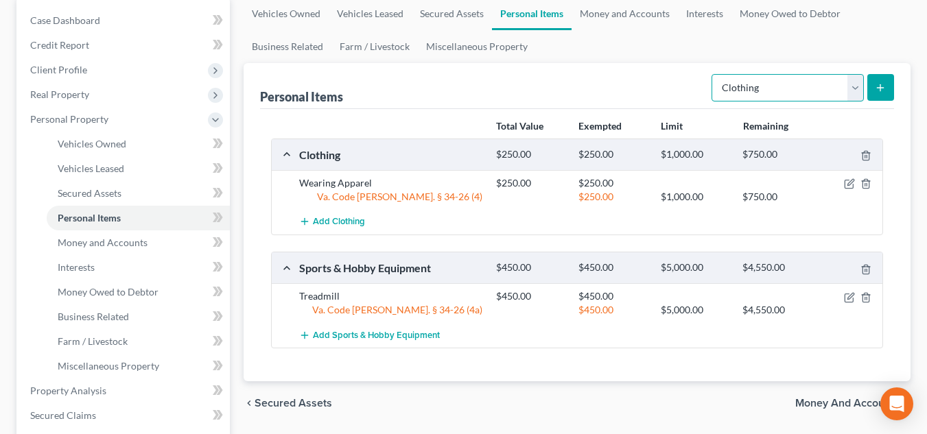
select select "jewelry"
click at [713, 74] on select "Select Item Type Clothing Collectibles Of Value Electronics Firearms Household …" at bounding box center [788, 87] width 152 height 27
click at [881, 94] on button "submit" at bounding box center [880, 87] width 27 height 27
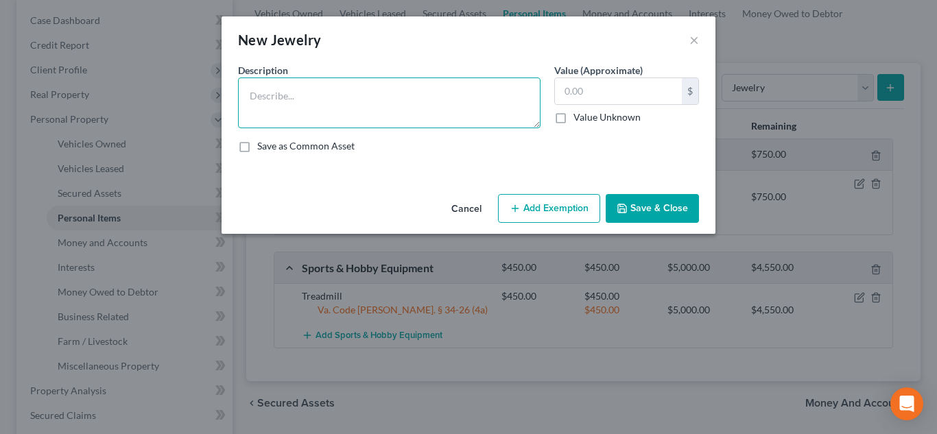
click at [436, 94] on textarea at bounding box center [389, 103] width 303 height 51
type textarea "W"
type textarea "e"
type textarea "Wedding Ring"
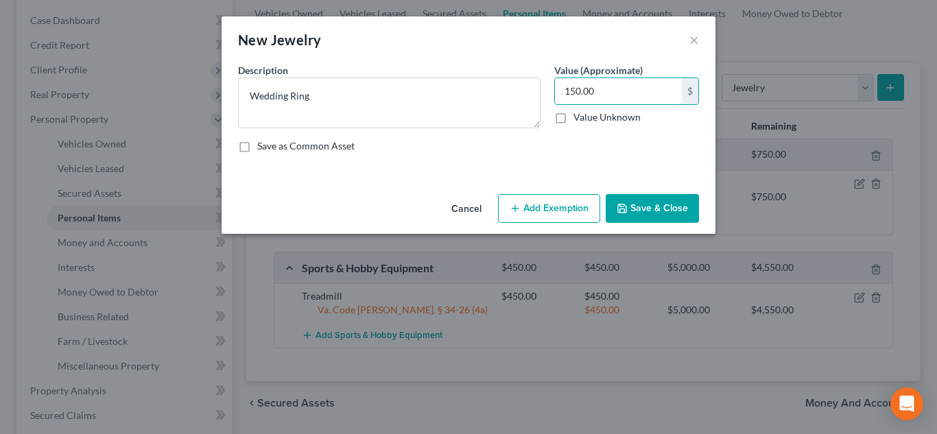
type input "150.00"
click at [558, 205] on button "Add Exemption" at bounding box center [549, 208] width 102 height 29
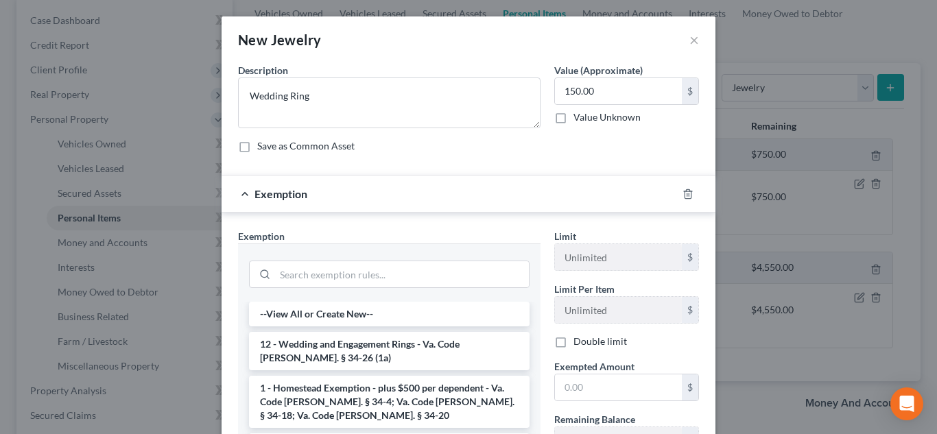
scroll to position [185, 0]
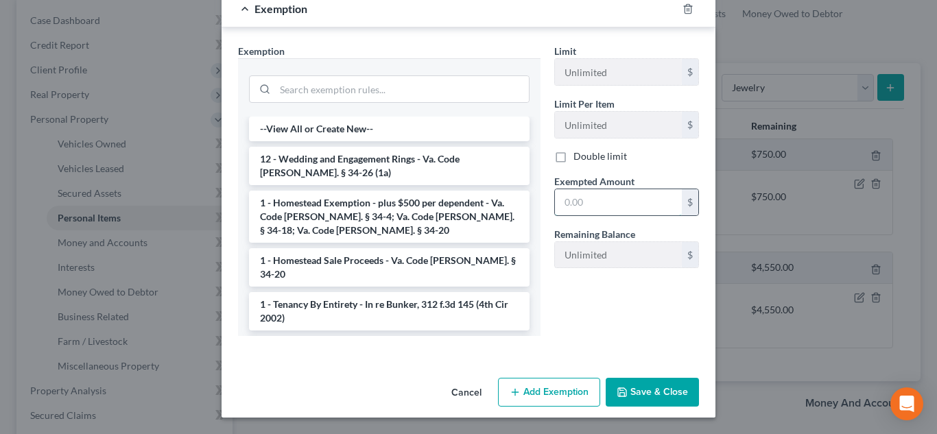
click at [605, 204] on input "text" at bounding box center [618, 202] width 127 height 26
type input "150.00"
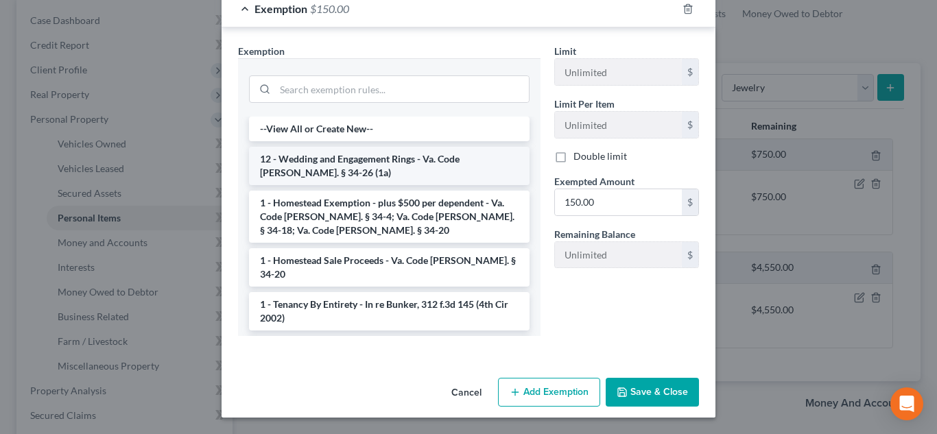
click at [493, 170] on li "12 - Wedding and Engagement Rings - Va. Code Ann. § 34-26 (1a)" at bounding box center [389, 166] width 281 height 38
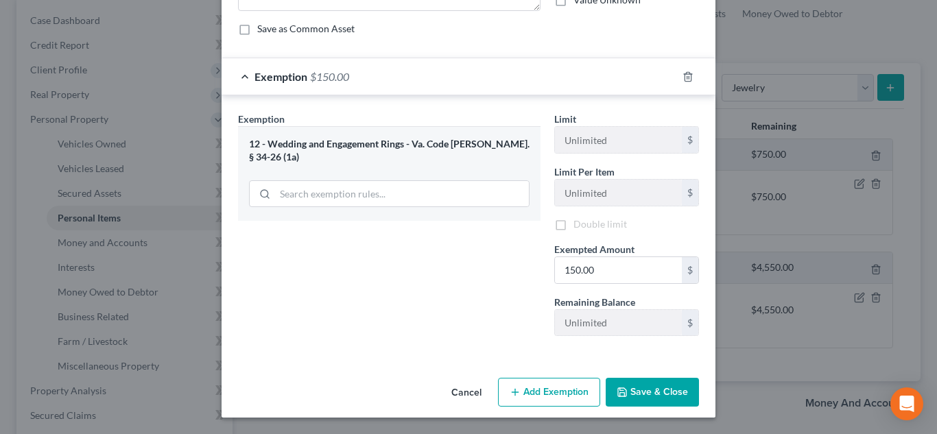
scroll to position [119, 0]
click at [631, 398] on button "Save & Close" at bounding box center [652, 392] width 93 height 29
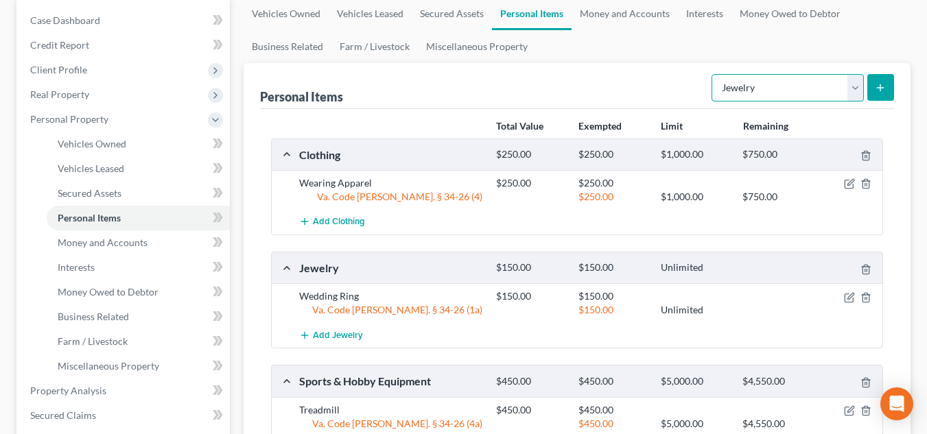
click at [816, 86] on select "Select Item Type Clothing Collectibles Of Value Electronics Firearms Household …" at bounding box center [788, 87] width 152 height 27
select select "household_goods"
click at [713, 74] on select "Select Item Type Clothing Collectibles Of Value Electronics Firearms Household …" at bounding box center [788, 87] width 152 height 27
click at [878, 96] on button "submit" at bounding box center [880, 87] width 27 height 27
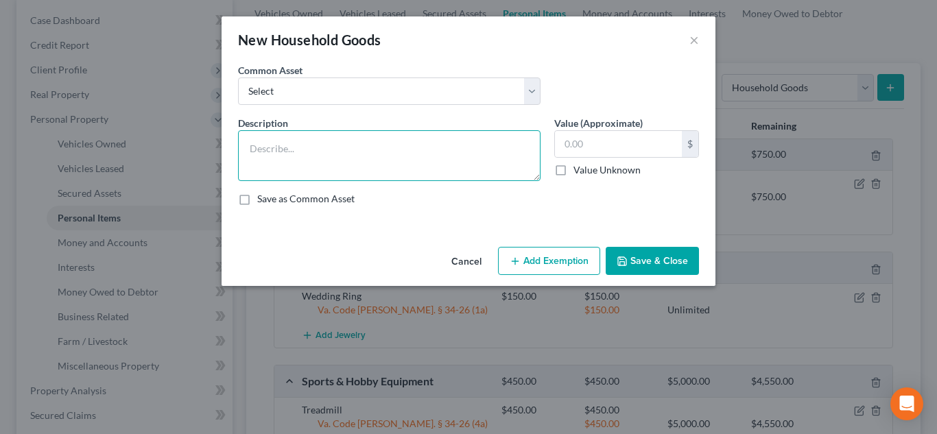
click at [418, 139] on textarea at bounding box center [389, 155] width 303 height 51
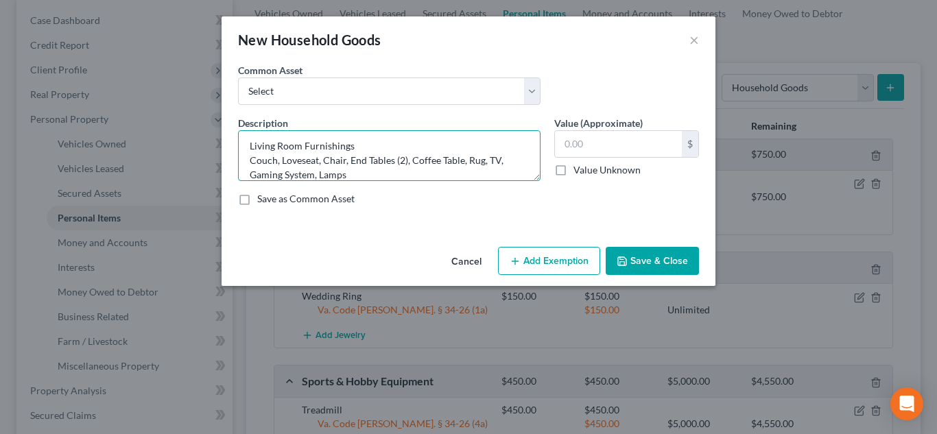
type textarea "Living Room Furnishings Couch, Loveseat, Chair, End Tables (2), Coffee Table, R…"
type input "350.00"
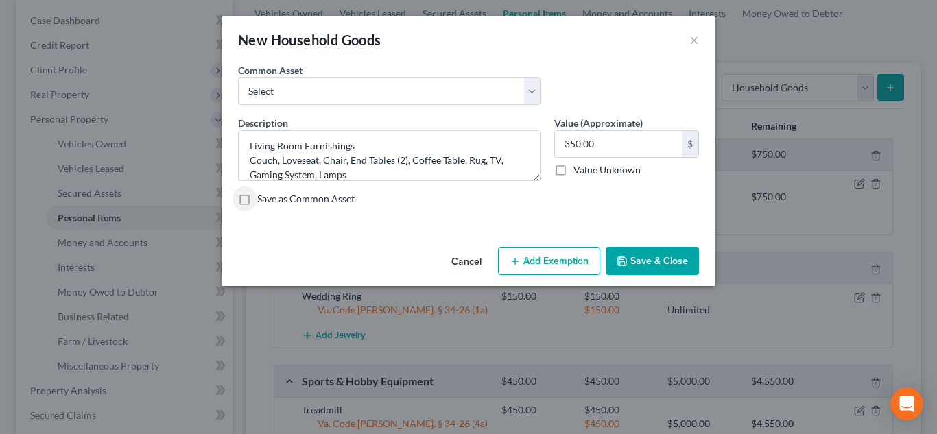
click at [550, 257] on button "Add Exemption" at bounding box center [549, 261] width 102 height 29
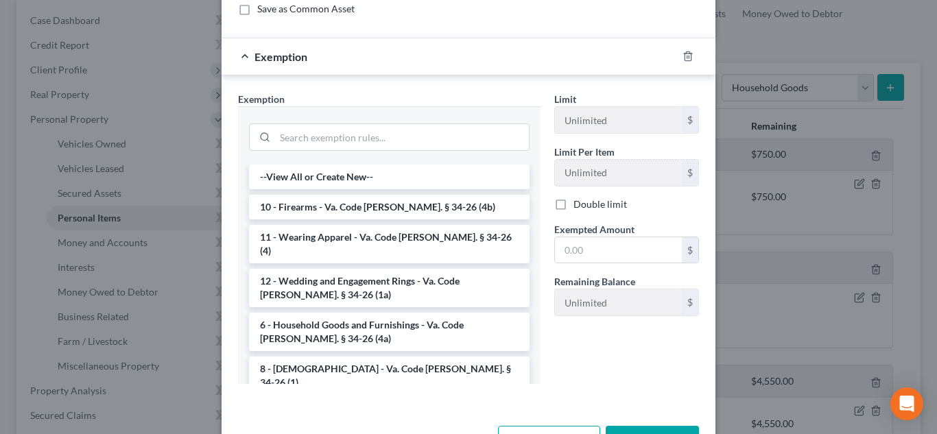
scroll to position [213, 0]
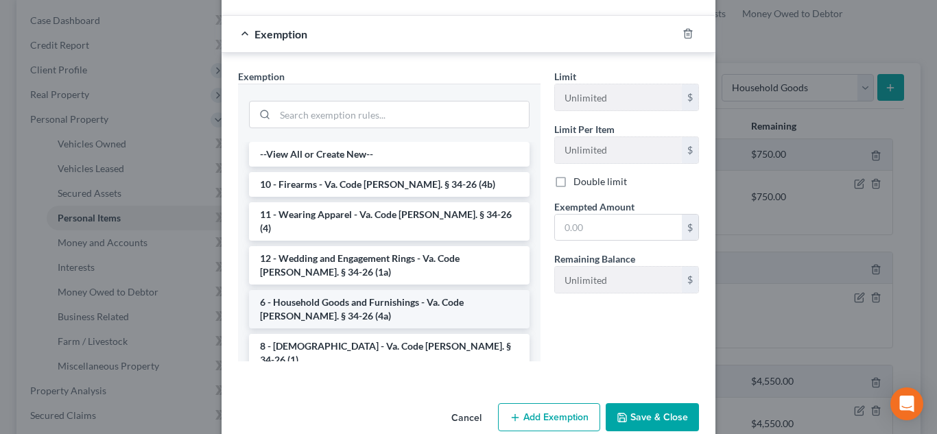
click at [415, 290] on li "6 - Household Goods and Furnishings - Va. Code Ann. § 34-26 (4a)" at bounding box center [389, 309] width 281 height 38
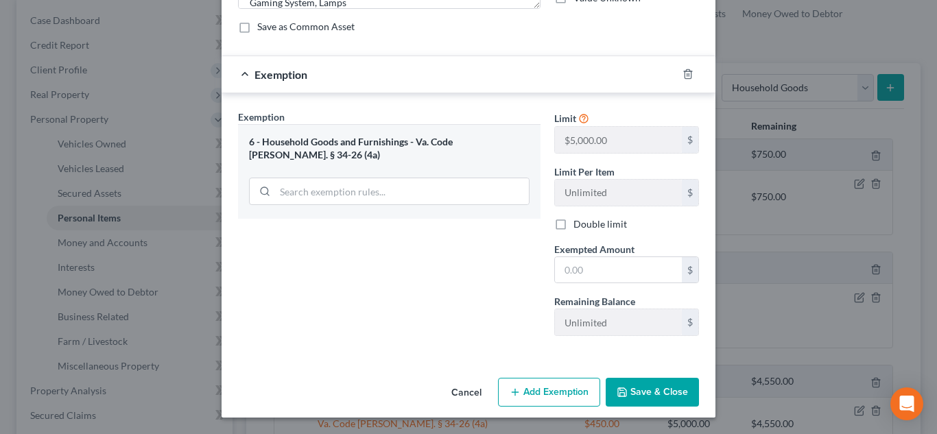
scroll to position [172, 0]
click at [616, 269] on input "text" at bounding box center [618, 270] width 127 height 26
type input "350.00"
click at [642, 406] on button "Save & Close" at bounding box center [652, 392] width 93 height 29
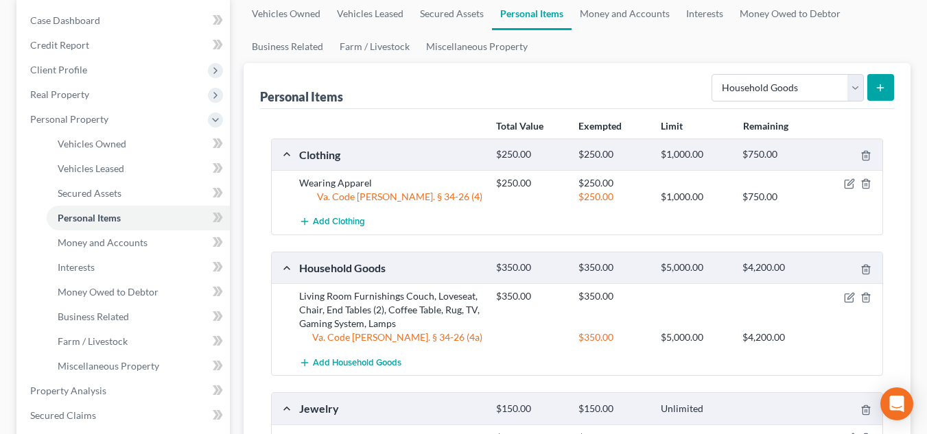
click at [876, 88] on icon "submit" at bounding box center [880, 87] width 11 height 11
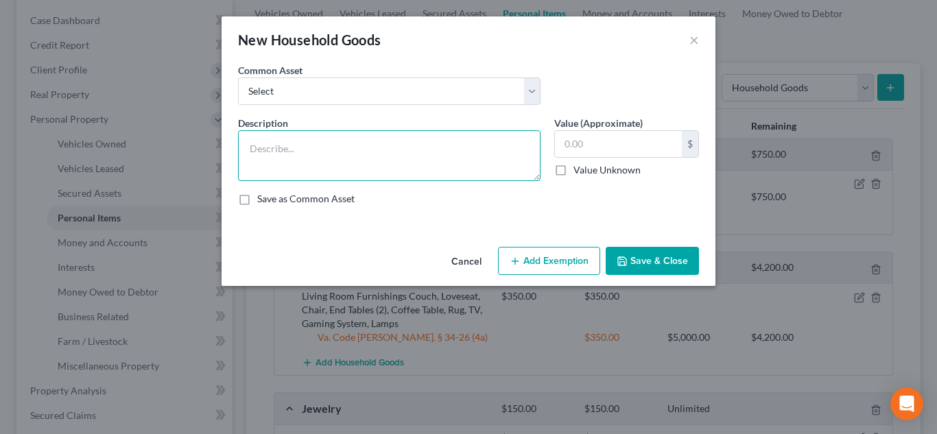
click at [432, 168] on textarea at bounding box center [389, 155] width 303 height 51
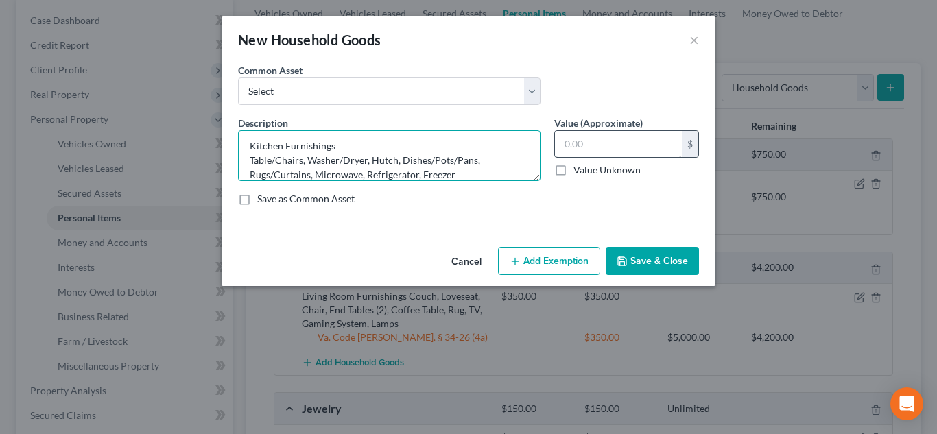
type textarea "Kitchen Furnishings Table/Chairs, Washer/Dryer, Hutch, Dishes/Pots/Pans, Rugs/C…"
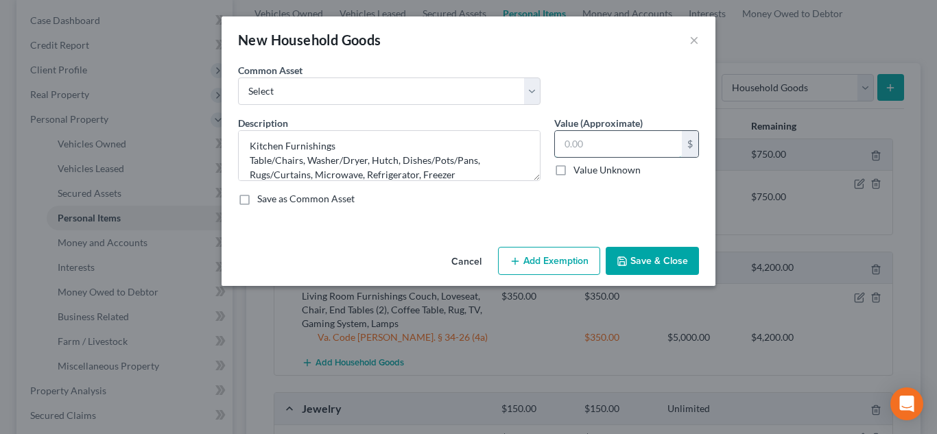
click at [609, 135] on input "text" at bounding box center [618, 144] width 127 height 26
type input "500.00"
click at [584, 255] on button "Add Exemption" at bounding box center [549, 261] width 102 height 29
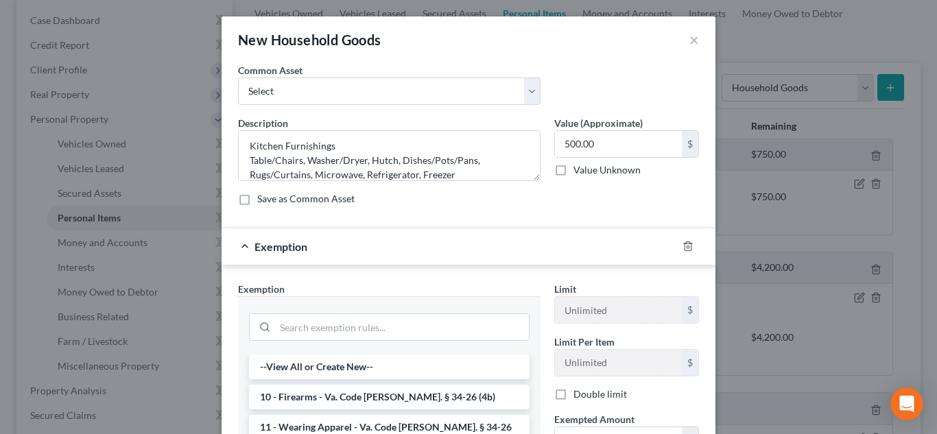
scroll to position [218, 0]
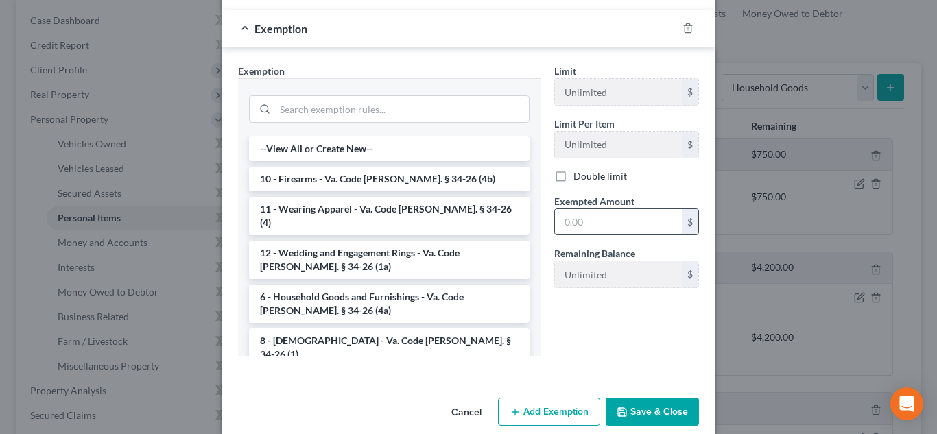
click at [597, 218] on input "text" at bounding box center [618, 222] width 127 height 26
type input "500.00"
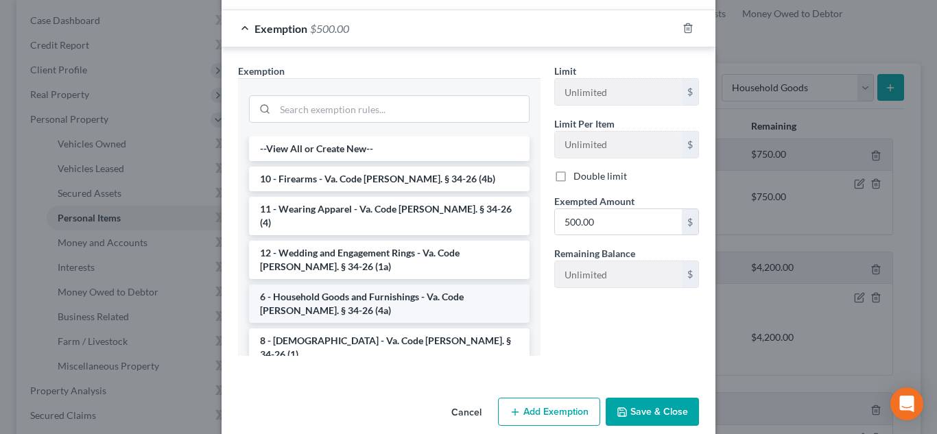
click at [362, 288] on li "6 - Household Goods and Furnishings - Va. Code Ann. § 34-26 (4a)" at bounding box center [389, 304] width 281 height 38
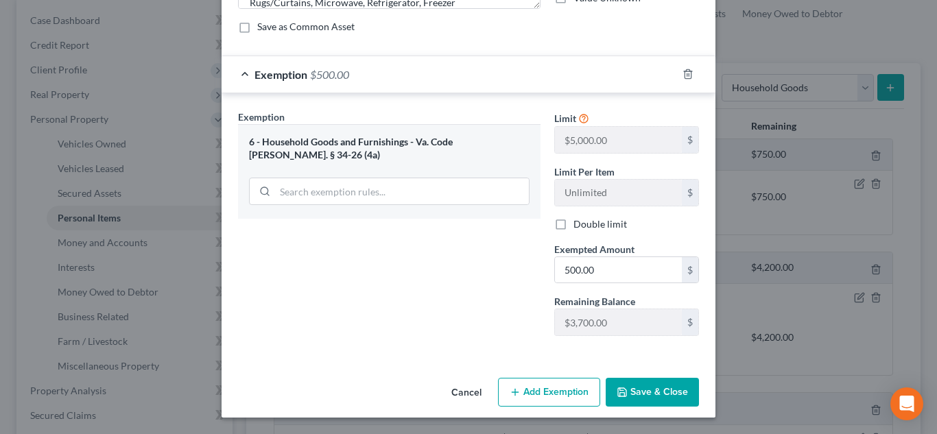
click at [644, 382] on button "Save & Close" at bounding box center [652, 392] width 93 height 29
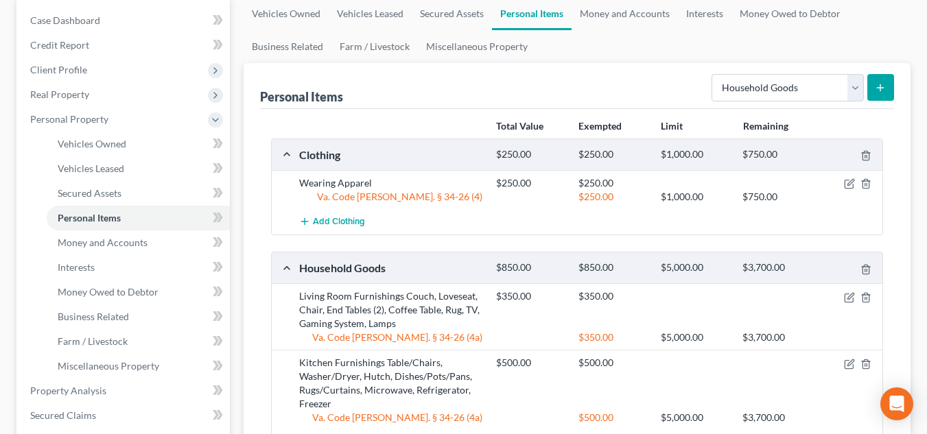
click at [886, 76] on button "submit" at bounding box center [880, 87] width 27 height 27
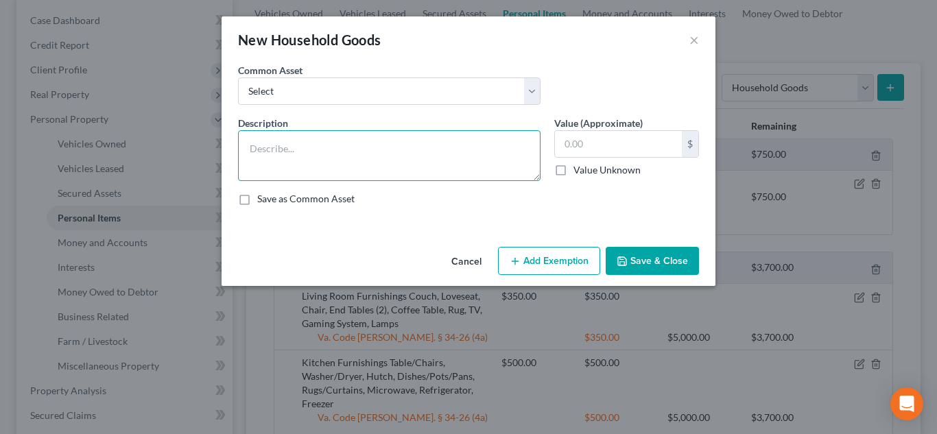
click at [341, 145] on textarea at bounding box center [389, 155] width 303 height 51
type textarea "Bedroom Furnishings Beds/Bedding (2), Dressers (2), Night Tables (2), Rugs/Curt…"
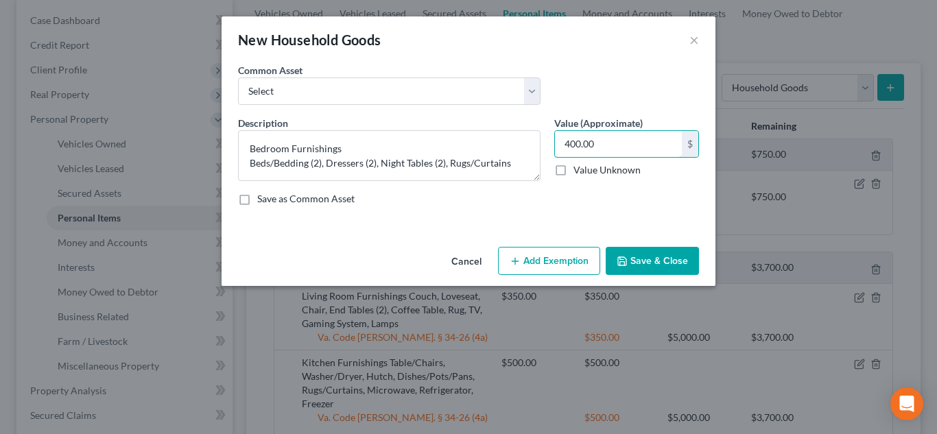
type input "400.00"
click at [535, 241] on div "An exemption set must first be selected from the Filing Information section. Co…" at bounding box center [469, 152] width 494 height 178
click at [533, 270] on button "Add Exemption" at bounding box center [549, 261] width 102 height 29
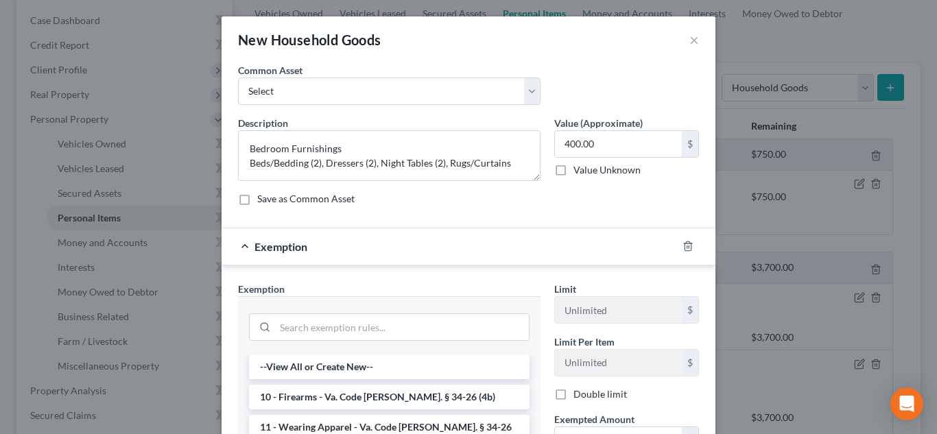
scroll to position [237, 0]
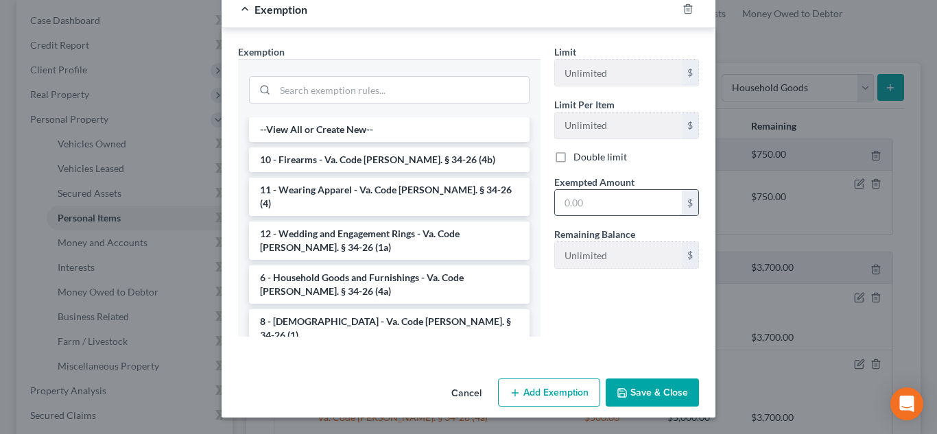
click at [590, 207] on input "text" at bounding box center [618, 203] width 127 height 26
type input "400.00"
click at [355, 279] on li "6 - Household Goods and Furnishings - Va. Code Ann. § 34-26 (4a)" at bounding box center [389, 285] width 281 height 38
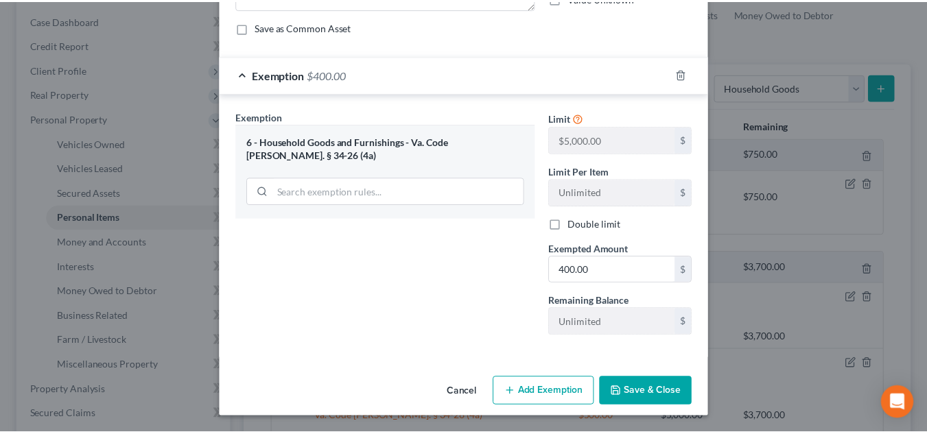
scroll to position [172, 0]
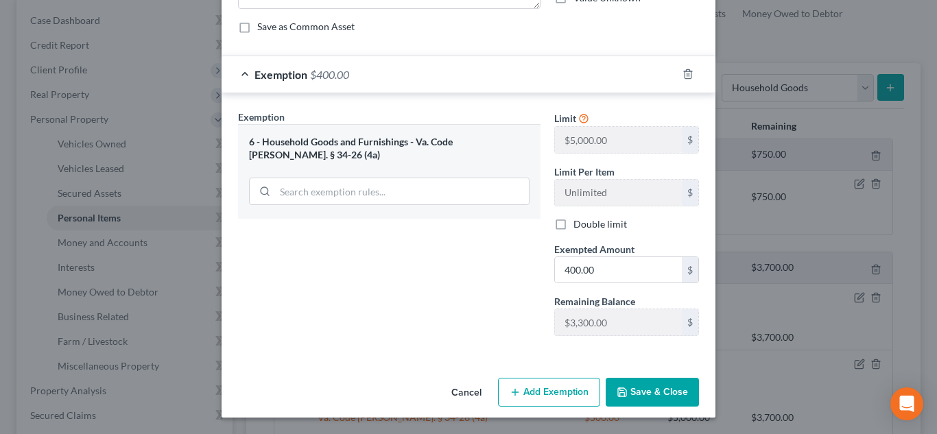
click at [674, 391] on button "Save & Close" at bounding box center [652, 392] width 93 height 29
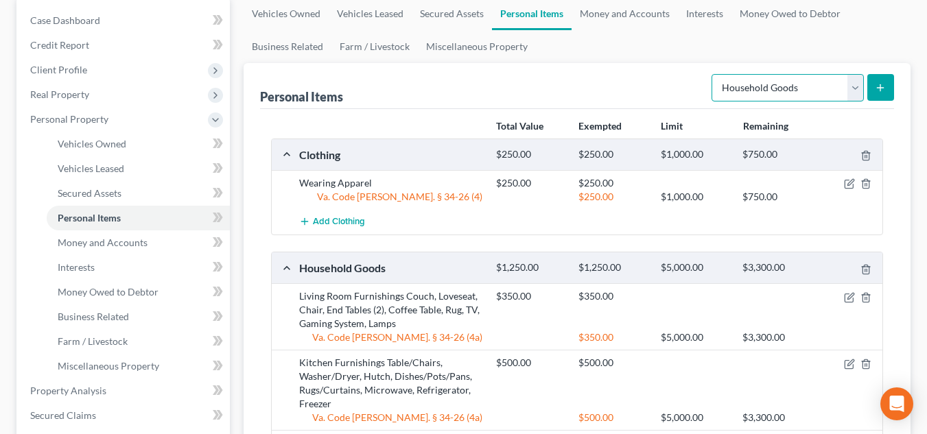
click at [790, 89] on select "Select Item Type Clothing Collectibles Of Value Electronics Firearms Household …" at bounding box center [788, 87] width 152 height 27
click at [638, 7] on link "Money and Accounts" at bounding box center [625, 13] width 106 height 33
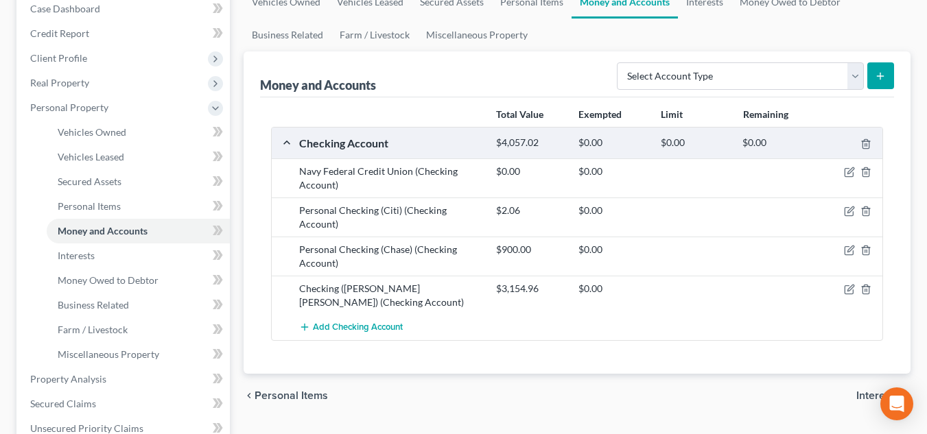
scroll to position [158, 0]
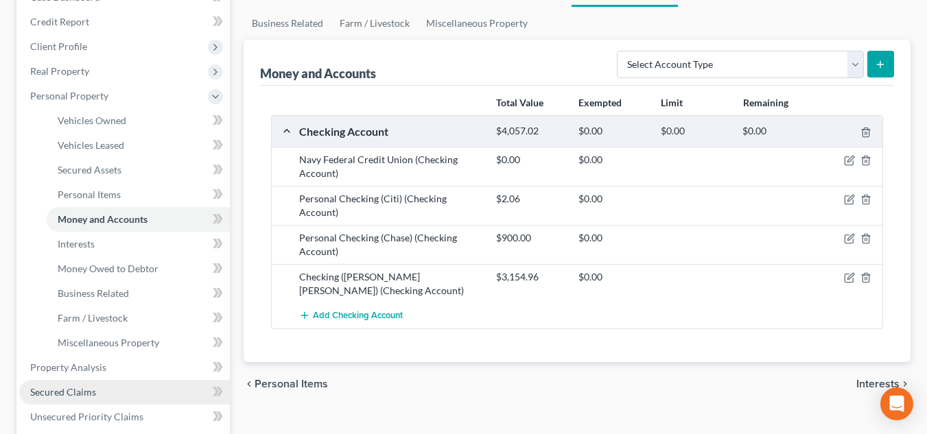
click at [121, 389] on link "Secured Claims" at bounding box center [124, 392] width 211 height 25
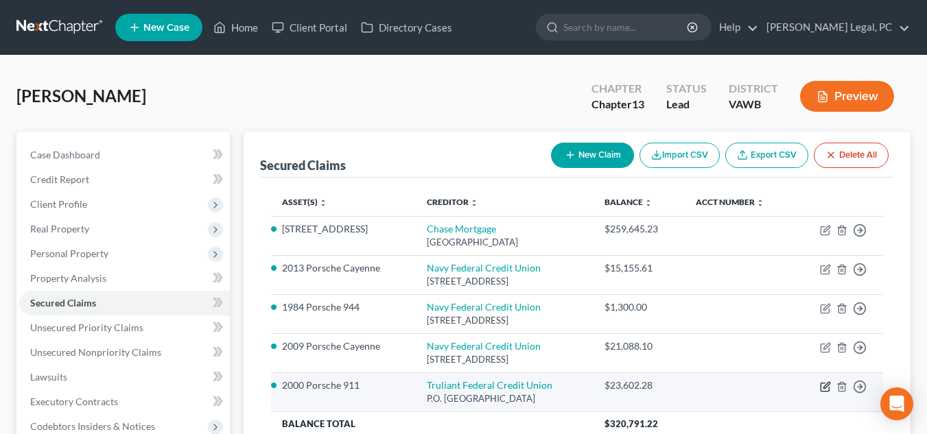
click at [823, 391] on icon "button" at bounding box center [825, 387] width 11 height 11
select select "28"
select select "7"
select select "4"
select select "0"
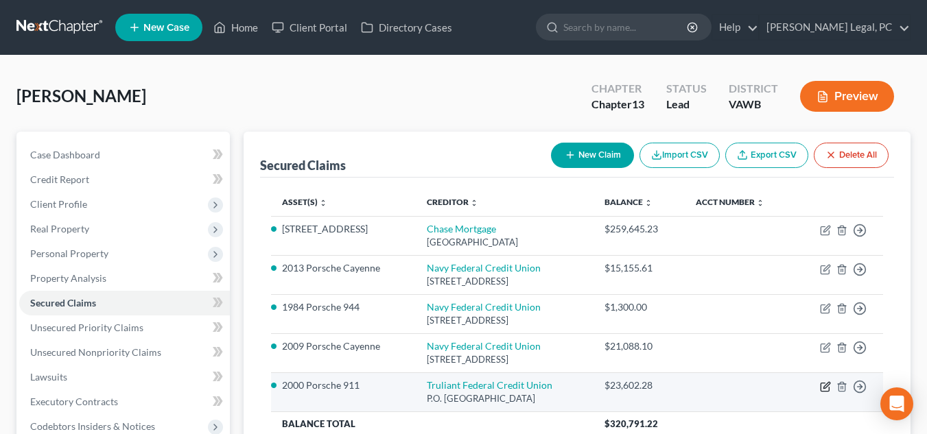
select select "4"
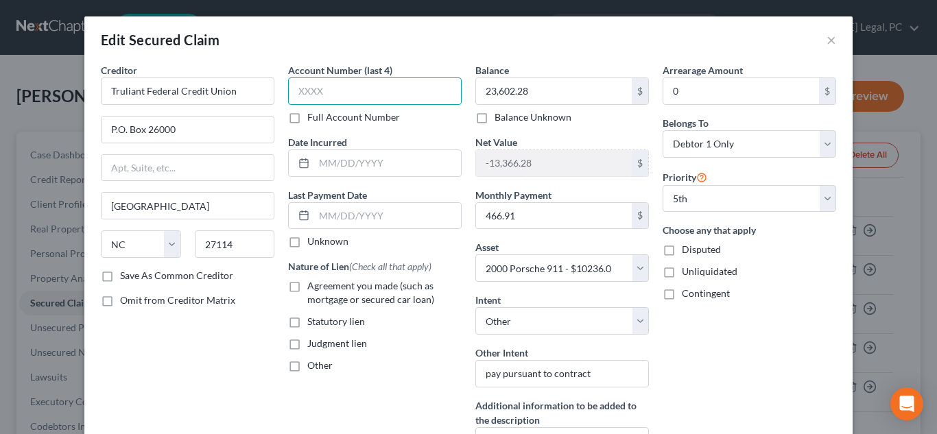
click at [391, 95] on input "text" at bounding box center [375, 91] width 174 height 27
type input "4281"
click at [388, 295] on span "Agreement you made (such as mortgage or secured car loan)" at bounding box center [370, 292] width 127 height 25
click at [322, 288] on input "Agreement you made (such as mortgage or secured car loan)" at bounding box center [317, 283] width 9 height 9
checkbox input "true"
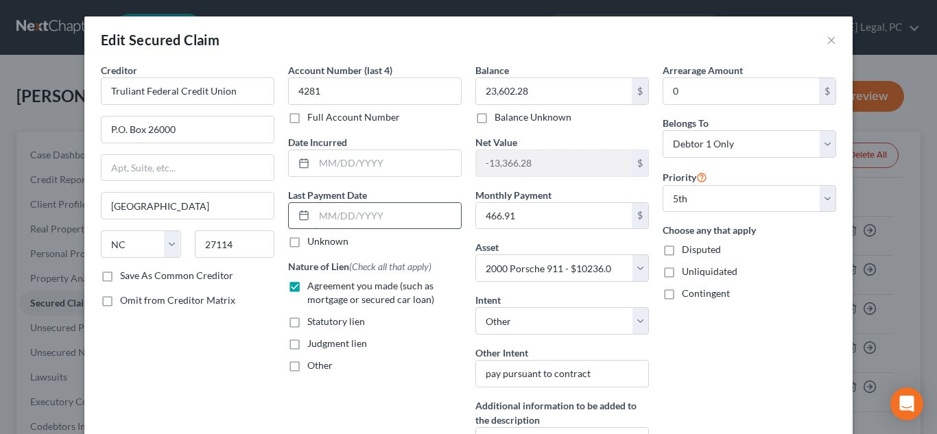
click at [343, 220] on input "text" at bounding box center [387, 216] width 147 height 26
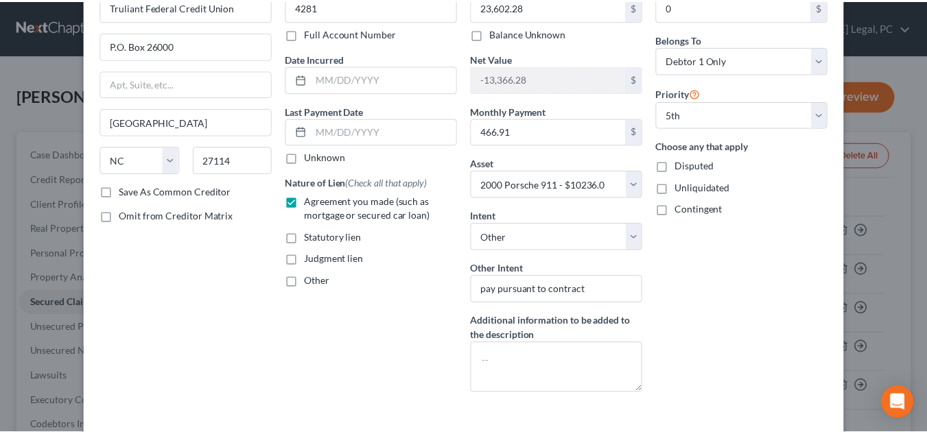
scroll to position [117, 0]
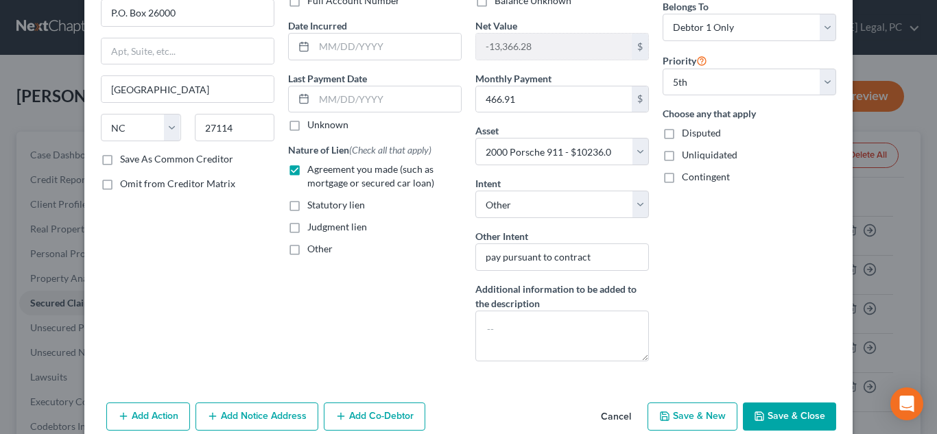
click at [800, 418] on button "Save & Close" at bounding box center [789, 417] width 93 height 29
select select
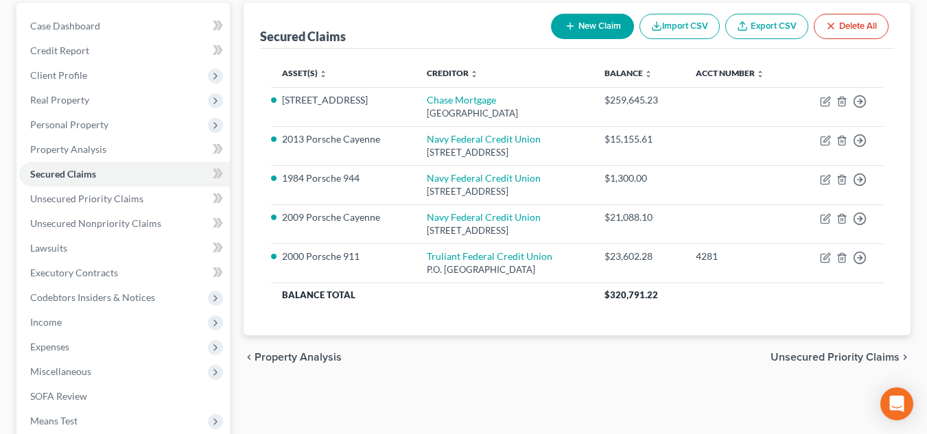
scroll to position [139, 0]
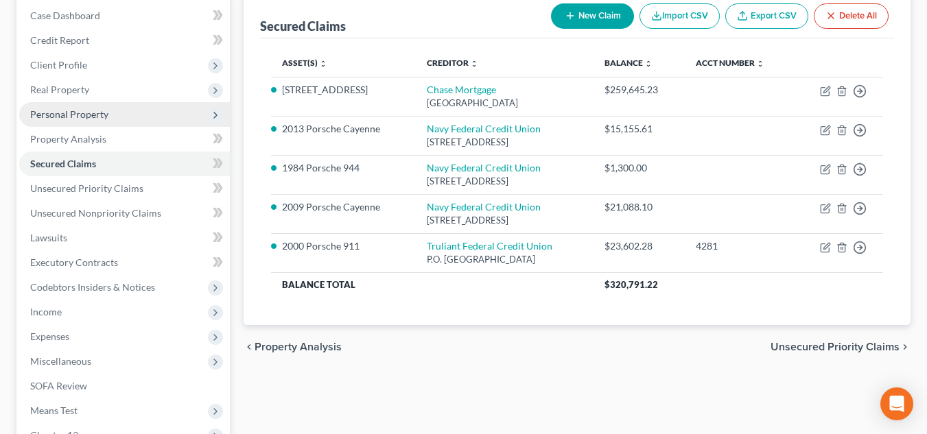
click at [128, 114] on span "Personal Property" at bounding box center [124, 114] width 211 height 25
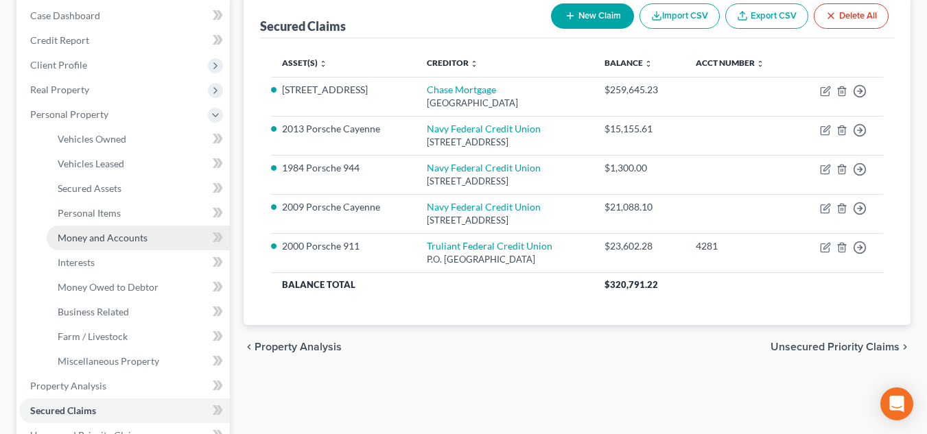
click at [113, 240] on span "Money and Accounts" at bounding box center [103, 238] width 90 height 12
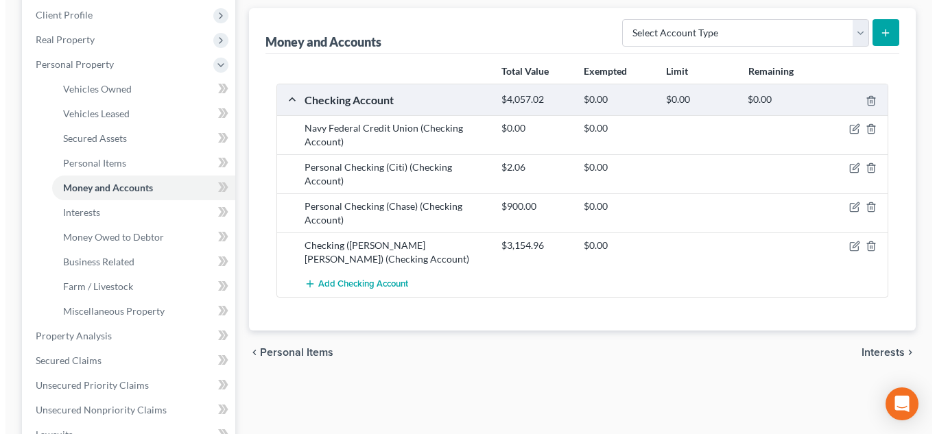
scroll to position [198, 0]
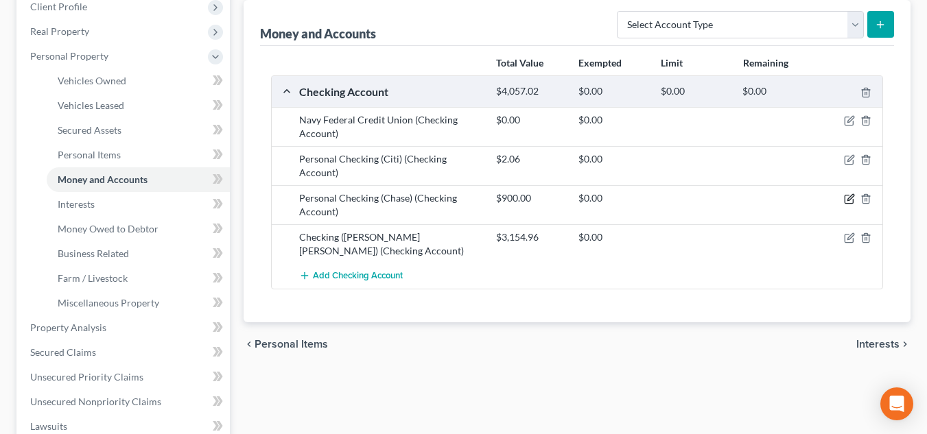
click at [849, 200] on icon "button" at bounding box center [851, 198] width 6 height 6
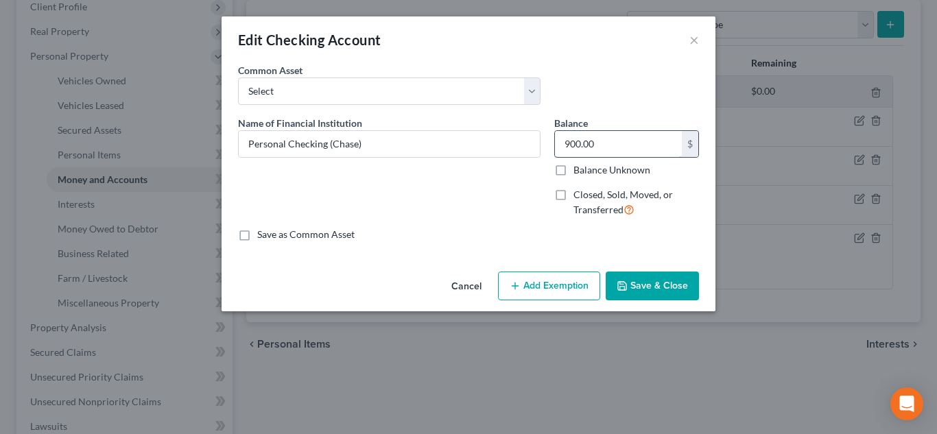
click at [616, 144] on input "900.00" at bounding box center [618, 144] width 127 height 26
type input "650.00"
click at [550, 289] on button "Add Exemption" at bounding box center [549, 286] width 102 height 29
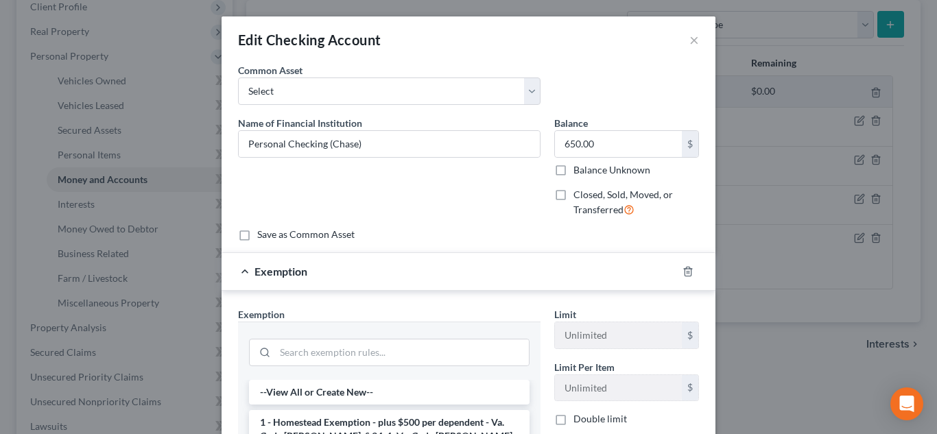
scroll to position [218, 0]
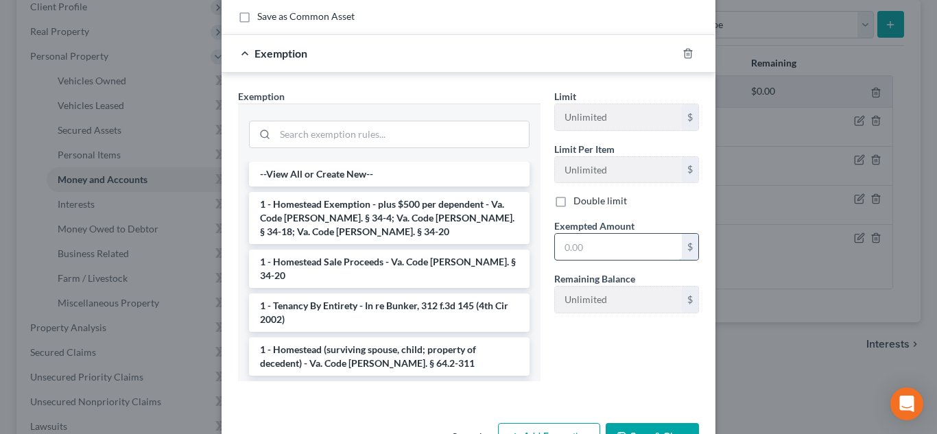
click at [587, 240] on input "text" at bounding box center [618, 247] width 127 height 26
type input "650.00"
click at [384, 227] on li "1 - Homestead Exemption - plus $500 per dependent - Va. Code Ann. § 34-4; Va. C…" at bounding box center [389, 218] width 281 height 52
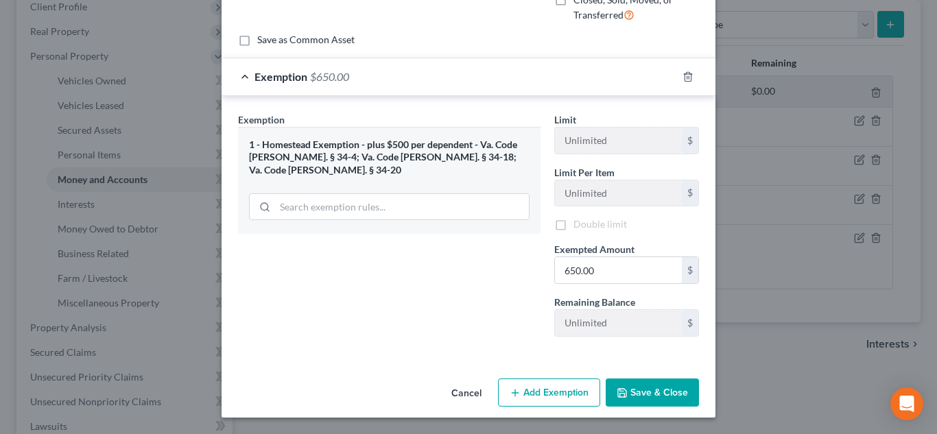
scroll to position [197, 0]
click at [638, 396] on button "Save & Close" at bounding box center [652, 393] width 93 height 29
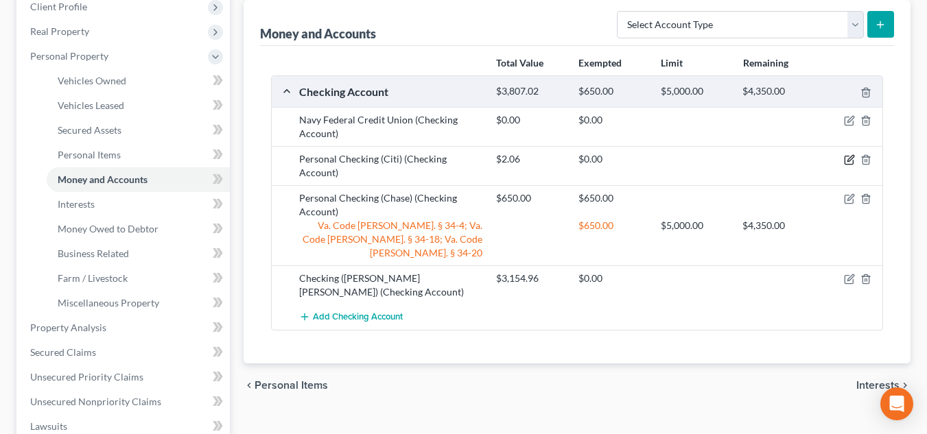
click at [852, 156] on icon "button" at bounding box center [849, 159] width 11 height 11
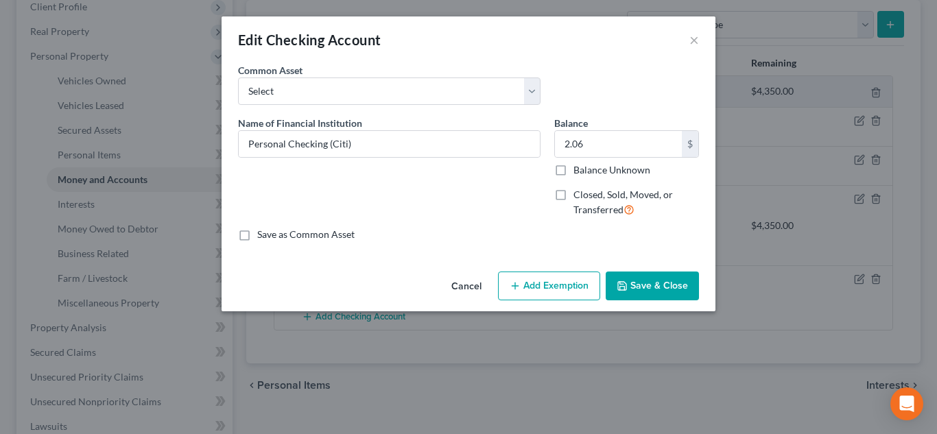
click at [544, 297] on button "Add Exemption" at bounding box center [549, 286] width 102 height 29
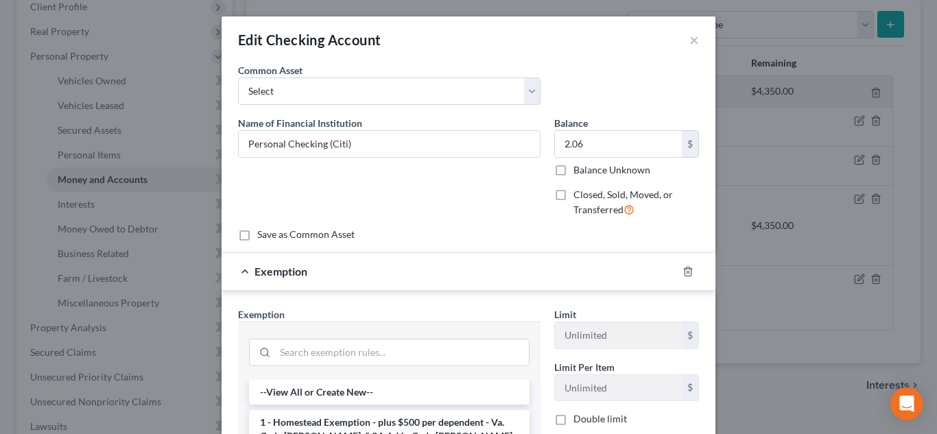
scroll to position [263, 0]
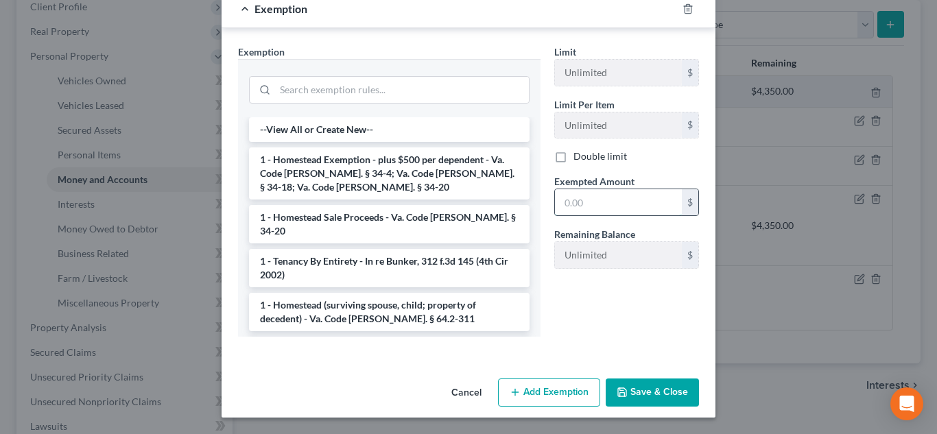
click at [603, 209] on input "text" at bounding box center [618, 202] width 127 height 26
type input "2.06"
click at [401, 140] on li "--View All or Create New--" at bounding box center [389, 129] width 281 height 25
select select "49"
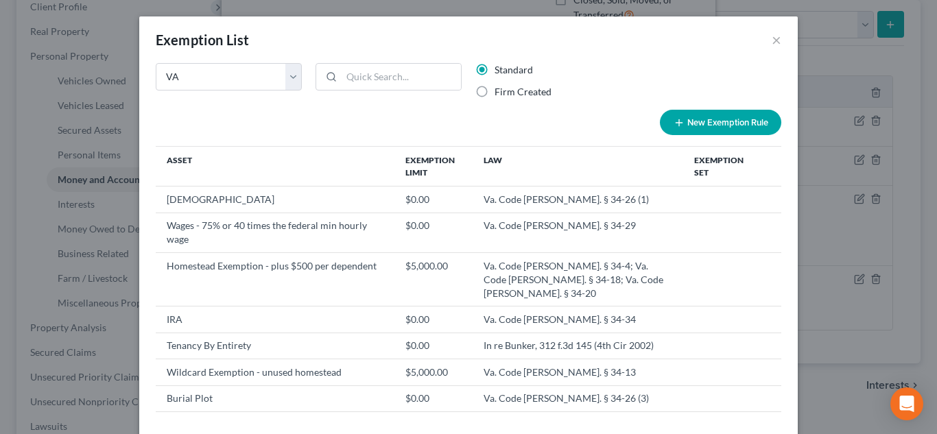
scroll to position [195, 0]
click at [395, 163] on th "Asset" at bounding box center [275, 167] width 239 height 40
click at [772, 37] on button "×" at bounding box center [777, 40] width 10 height 16
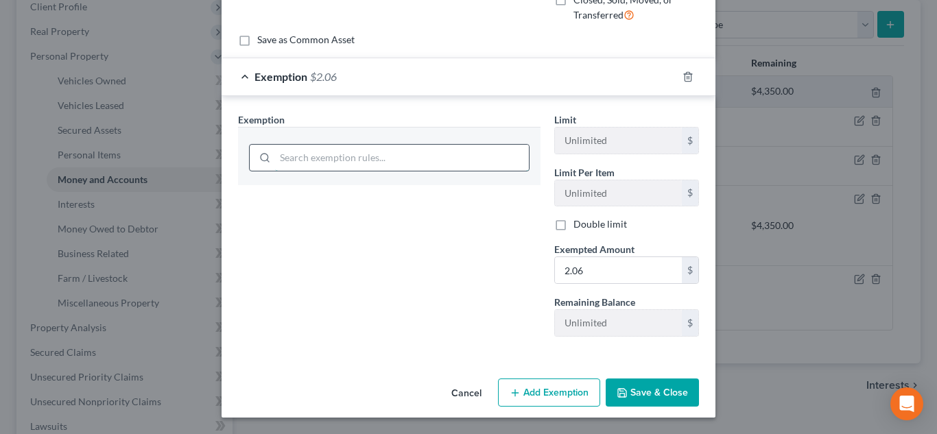
click at [437, 154] on div at bounding box center [389, 156] width 303 height 58
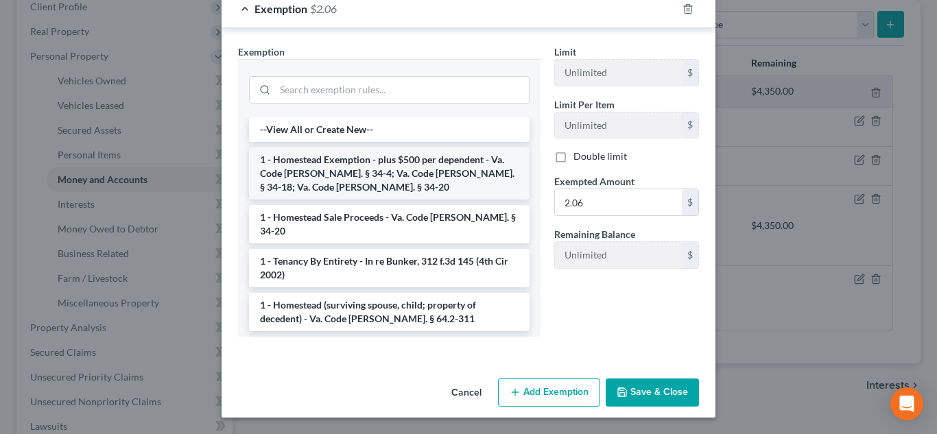
click at [399, 170] on li "1 - Homestead Exemption - plus $500 per dependent - Va. Code Ann. § 34-4; Va. C…" at bounding box center [389, 174] width 281 height 52
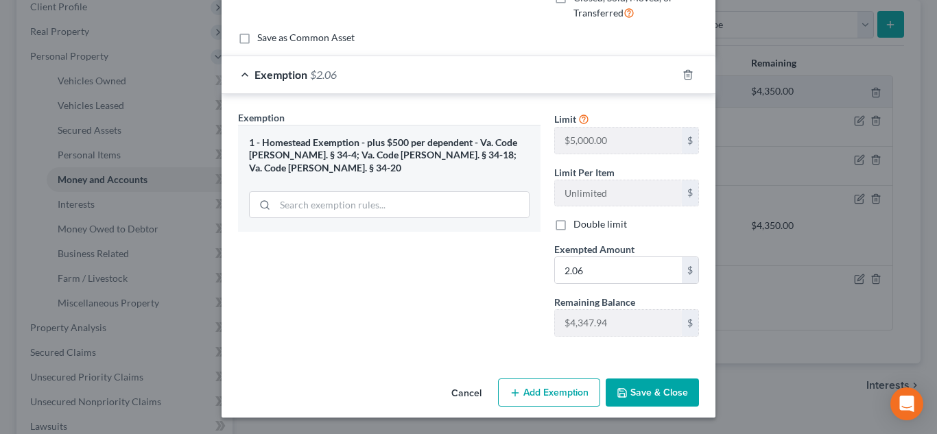
click at [640, 386] on button "Save & Close" at bounding box center [652, 393] width 93 height 29
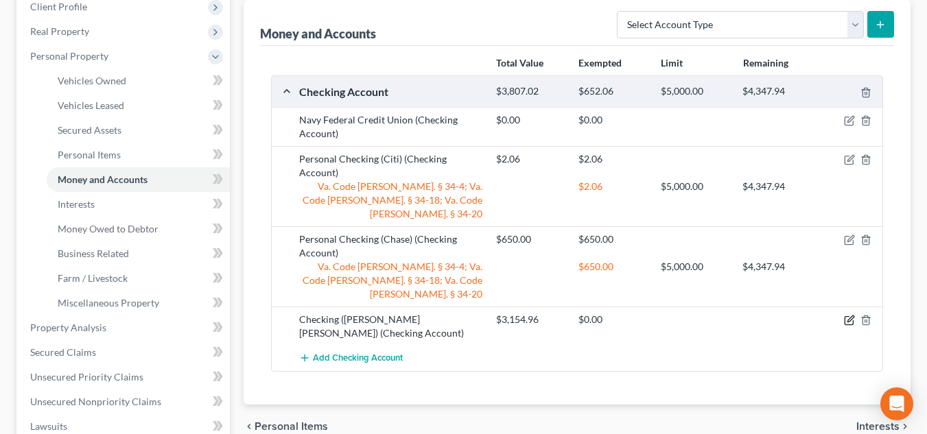
click at [854, 315] on icon "button" at bounding box center [849, 320] width 11 height 11
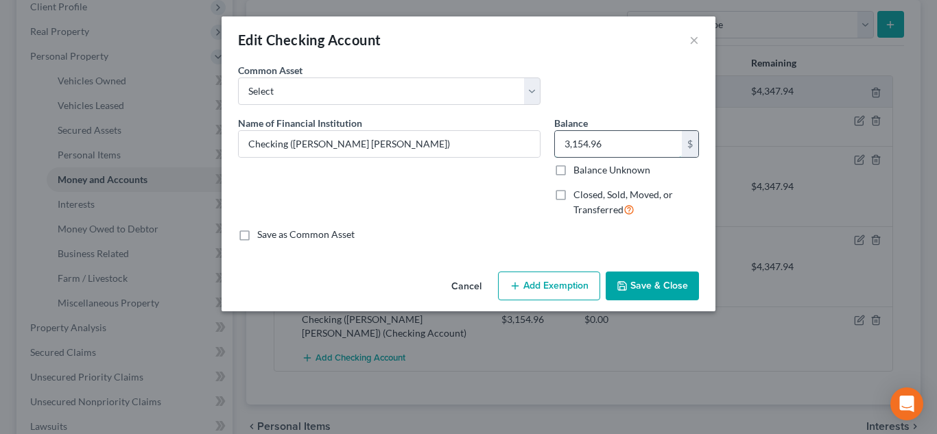
click at [619, 150] on input "3,154.96" at bounding box center [618, 144] width 127 height 26
type input "1,000.00"
click at [517, 287] on icon "button" at bounding box center [515, 286] width 11 height 11
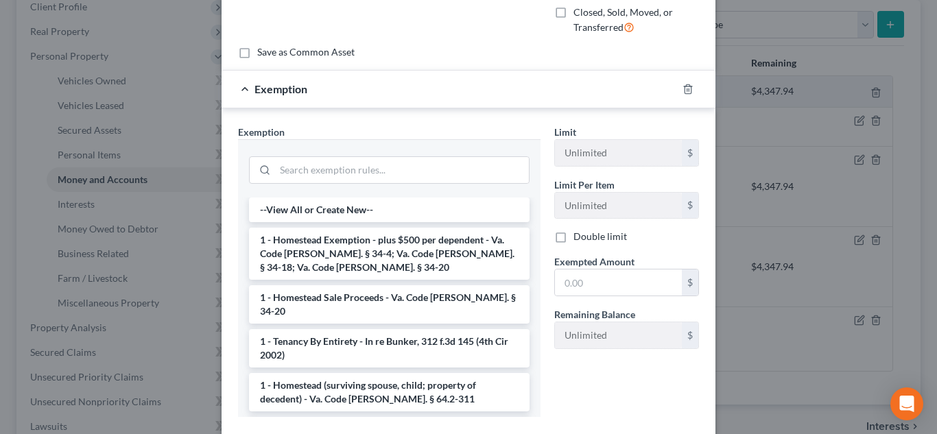
scroll to position [218, 0]
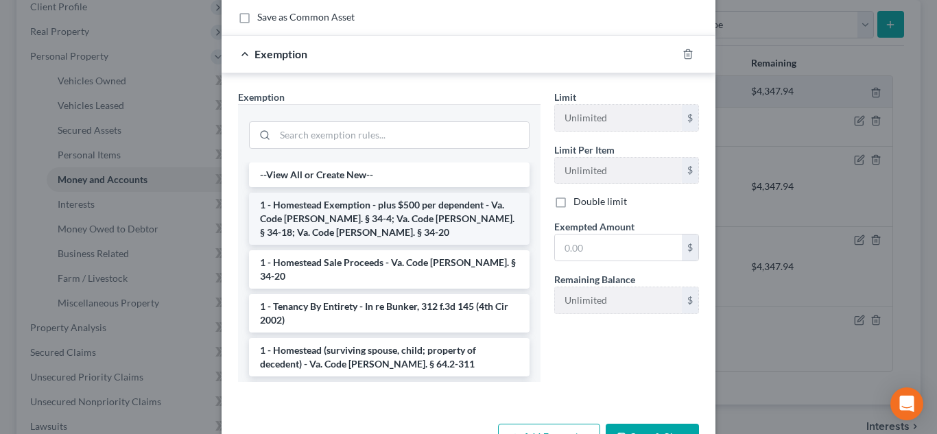
click at [427, 221] on li "1 - Homestead Exemption - plus $500 per dependent - Va. Code Ann. § 34-4; Va. C…" at bounding box center [389, 219] width 281 height 52
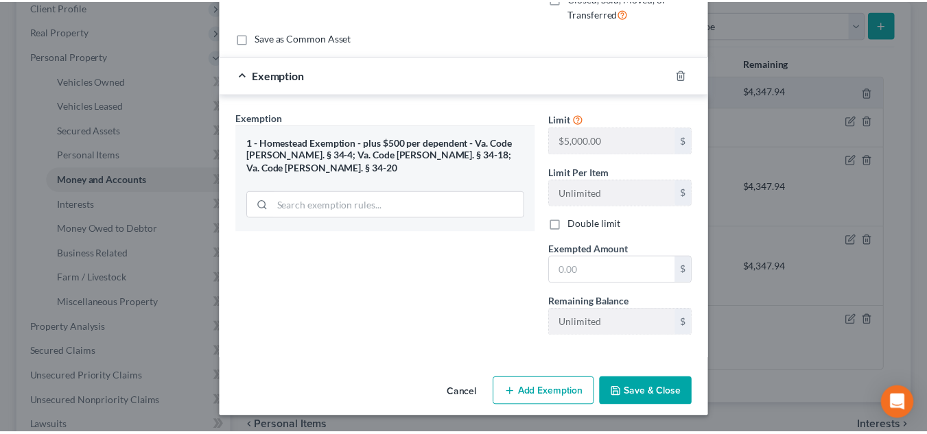
scroll to position [197, 0]
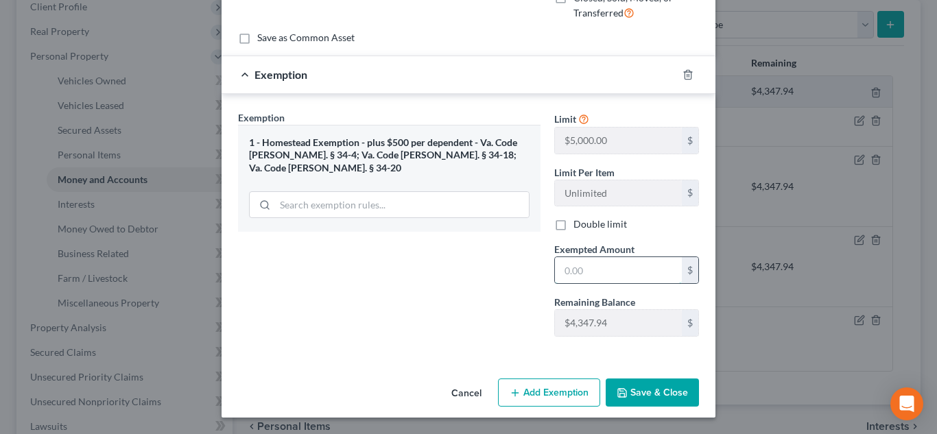
click at [601, 277] on input "text" at bounding box center [618, 270] width 127 height 26
type input "1,000.00"
click at [653, 393] on button "Save & Close" at bounding box center [652, 393] width 93 height 29
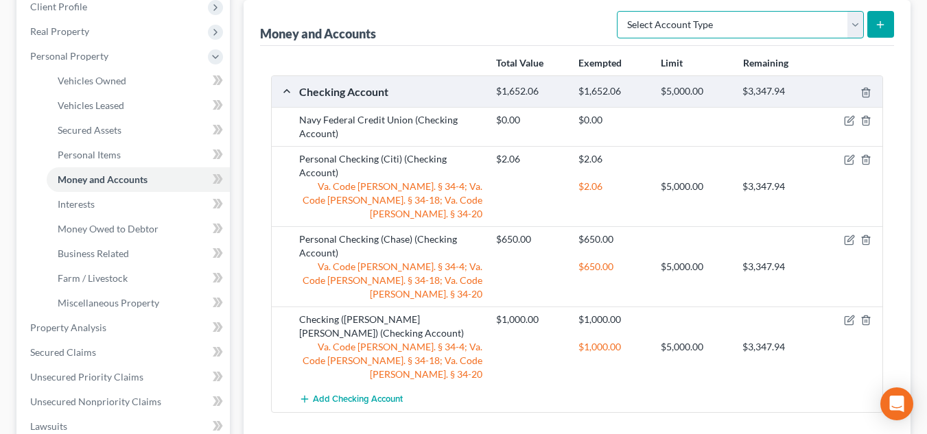
click at [779, 18] on select "Select Account Type Brokerage Cash on Hand Certificates of Deposit Checking Acc…" at bounding box center [740, 24] width 247 height 27
select select "checking"
click at [620, 11] on select "Select Account Type Brokerage Cash on Hand Certificates of Deposit Checking Acc…" at bounding box center [740, 24] width 247 height 27
click at [890, 23] on button "submit" at bounding box center [880, 24] width 27 height 27
click at [879, 21] on icon "submit" at bounding box center [880, 24] width 11 height 11
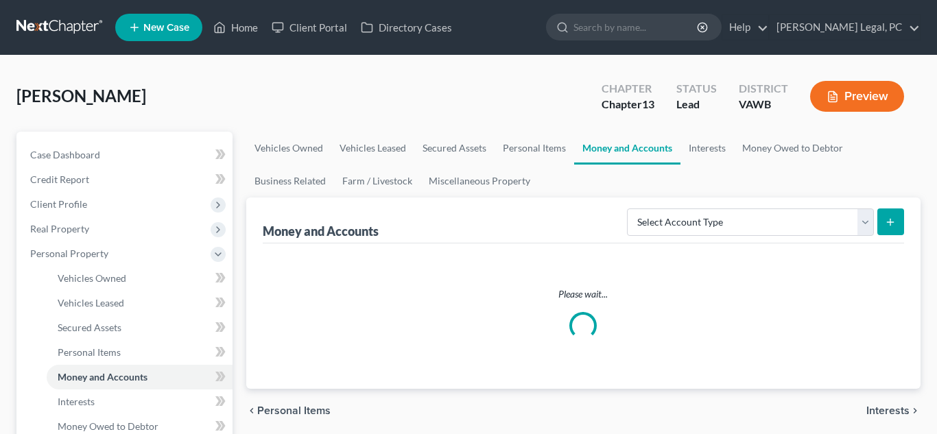
scroll to position [198, 0]
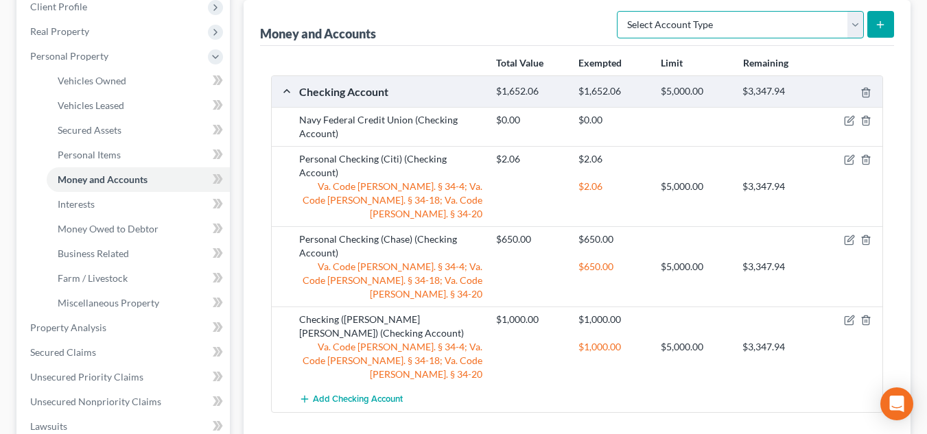
click at [771, 23] on select "Select Account Type Brokerage Cash on Hand Certificates of Deposit Checking Acc…" at bounding box center [740, 24] width 247 height 27
select select "checking"
click at [620, 11] on select "Select Account Type Brokerage Cash on Hand Certificates of Deposit Checking Acc…" at bounding box center [740, 24] width 247 height 27
click at [883, 27] on icon "submit" at bounding box center [880, 24] width 11 height 11
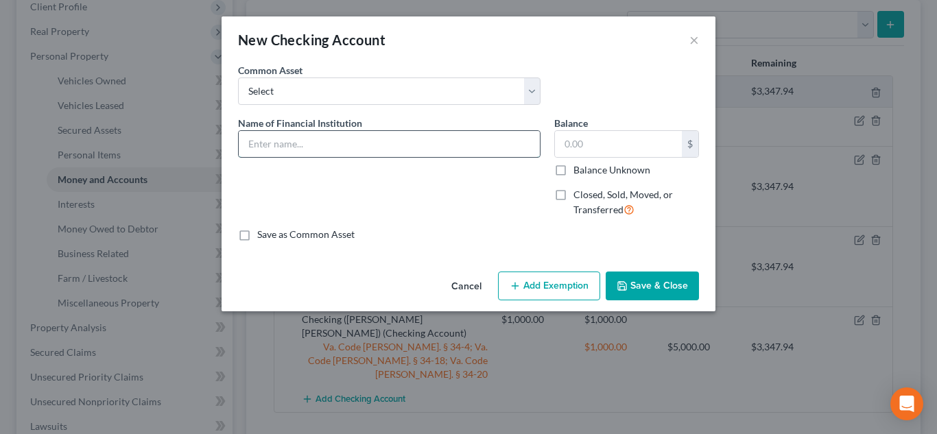
click at [426, 132] on input "text" at bounding box center [389, 144] width 301 height 26
type input "Truliant FCU"
type input "1.00"
click at [646, 283] on button "Save & Close" at bounding box center [652, 286] width 93 height 29
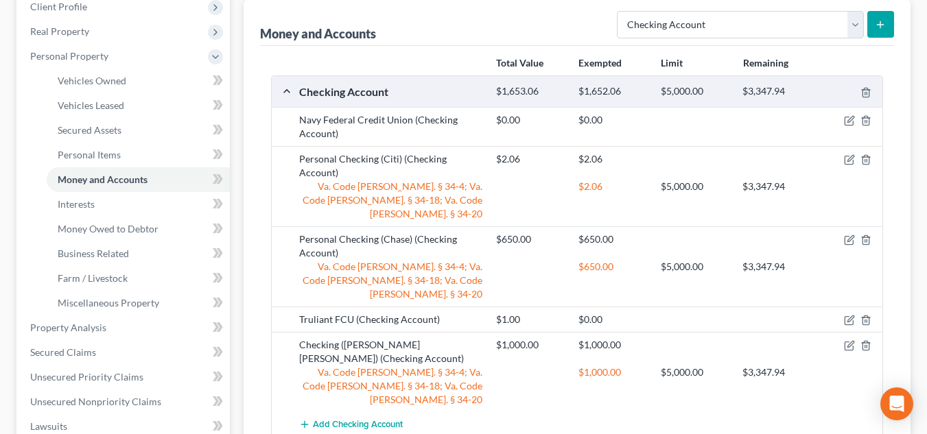
click at [799, 38] on form "Select Account Type Brokerage Cash on Hand Certificates of Deposit Checking Acc…" at bounding box center [755, 25] width 277 height 28
click at [795, 32] on select "Select Account Type Brokerage Cash on Hand Certificates of Deposit Checking Acc…" at bounding box center [740, 24] width 247 height 27
select select "savings"
click at [620, 11] on select "Select Account Type Brokerage Cash on Hand Certificates of Deposit Checking Acc…" at bounding box center [740, 24] width 247 height 27
click at [886, 34] on button "submit" at bounding box center [880, 24] width 27 height 27
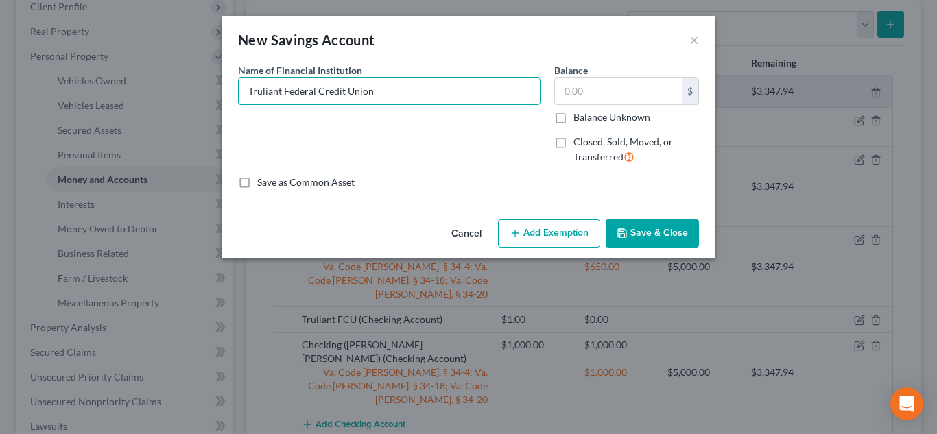
type input "Truliant Federal Credit Union"
type input "5.00"
click at [529, 244] on button "Add Exemption" at bounding box center [549, 234] width 102 height 29
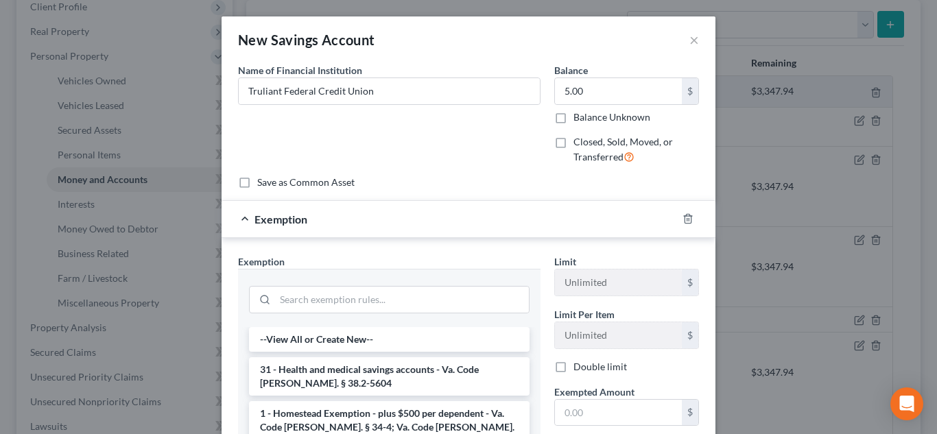
scroll to position [150, 0]
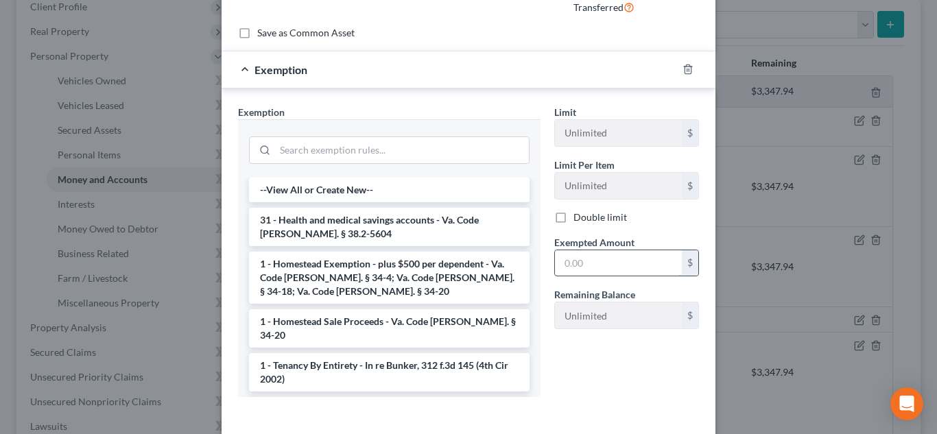
click at [605, 265] on input "text" at bounding box center [618, 263] width 127 height 26
type input "5.00"
click at [352, 292] on li "1 - Homestead Exemption - plus $500 per dependent - Va. Code [PERSON_NAME]. § 3…" at bounding box center [389, 278] width 281 height 52
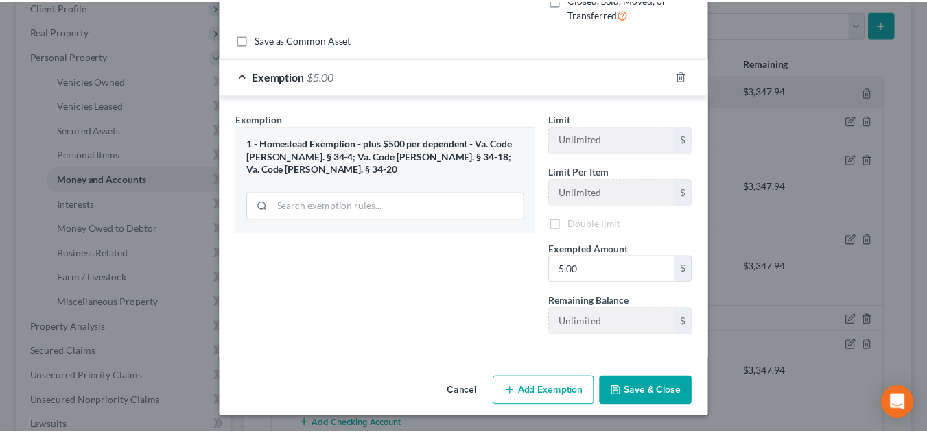
scroll to position [145, 0]
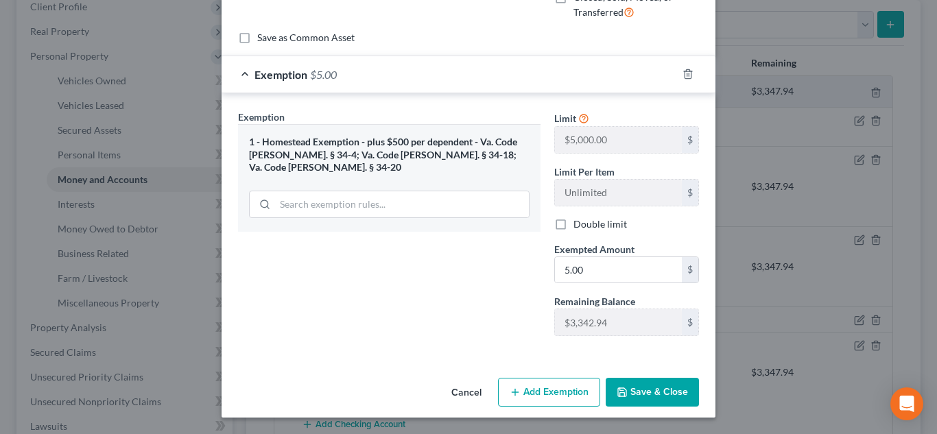
click at [655, 386] on button "Save & Close" at bounding box center [652, 392] width 93 height 29
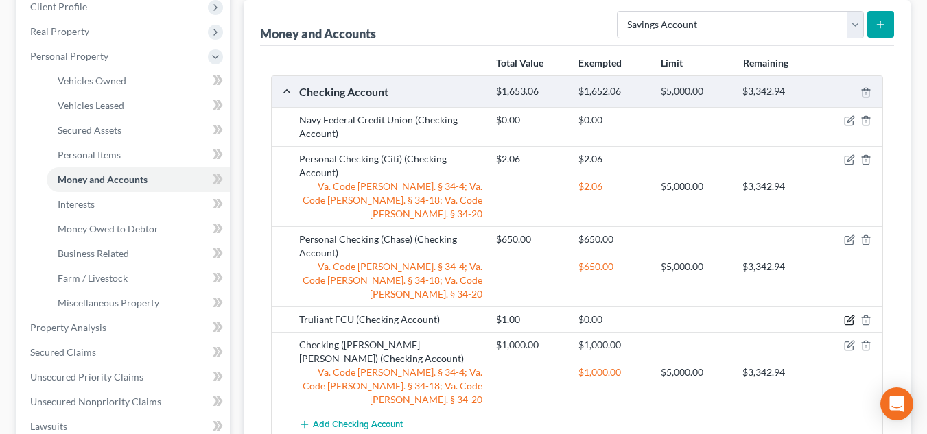
click at [849, 316] on icon "button" at bounding box center [851, 319] width 6 height 6
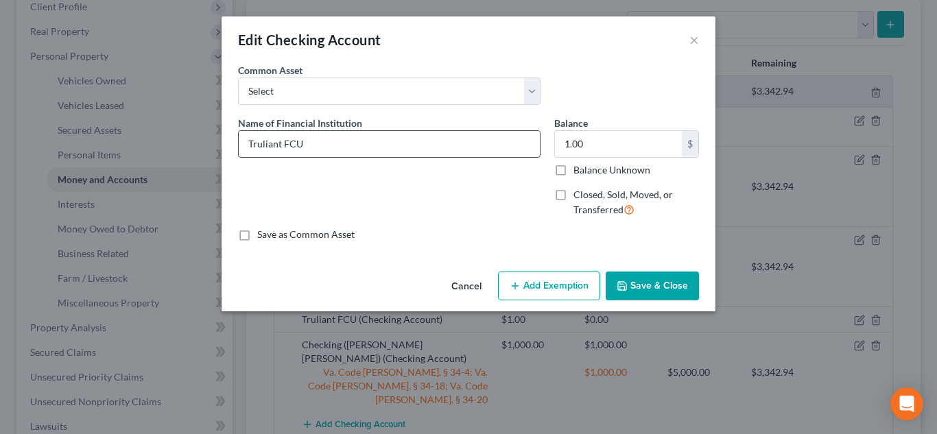
click at [396, 145] on input "Truliant FCU" at bounding box center [389, 144] width 301 height 26
type input "Truliant Federal Credit Union"
click at [675, 295] on button "Save & Close" at bounding box center [652, 286] width 93 height 29
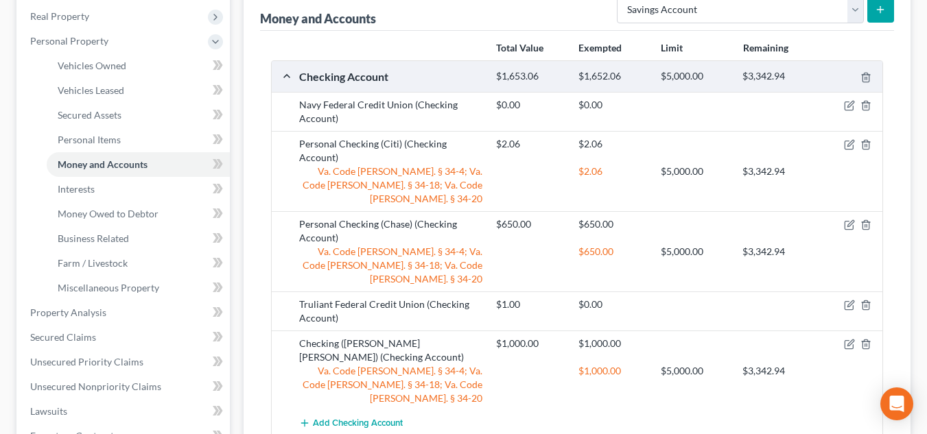
scroll to position [110, 0]
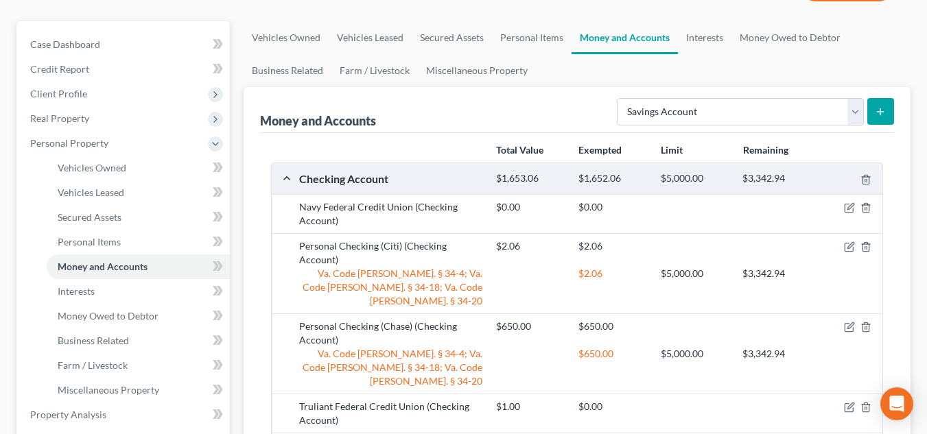
click at [665, 93] on div "Select Account Type Brokerage Cash on Hand Certificates of Deposit Checking Acc…" at bounding box center [752, 111] width 283 height 36
click at [656, 113] on select "Select Account Type Brokerage Cash on Hand Certificates of Deposit Checking Acc…" at bounding box center [740, 111] width 247 height 27
select select "other"
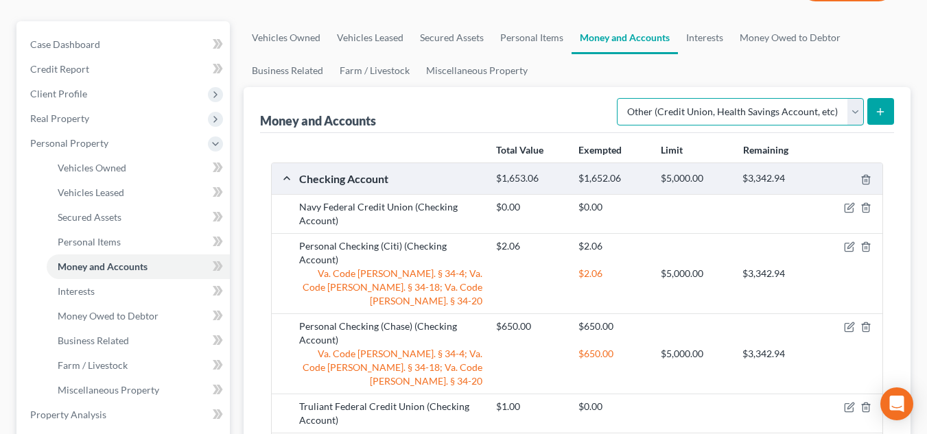
click at [620, 98] on select "Select Account Type Brokerage Cash on Hand Certificates of Deposit Checking Acc…" at bounding box center [740, 111] width 247 height 27
click at [887, 113] on button "submit" at bounding box center [880, 111] width 27 height 27
click at [874, 112] on button "submit" at bounding box center [880, 111] width 27 height 27
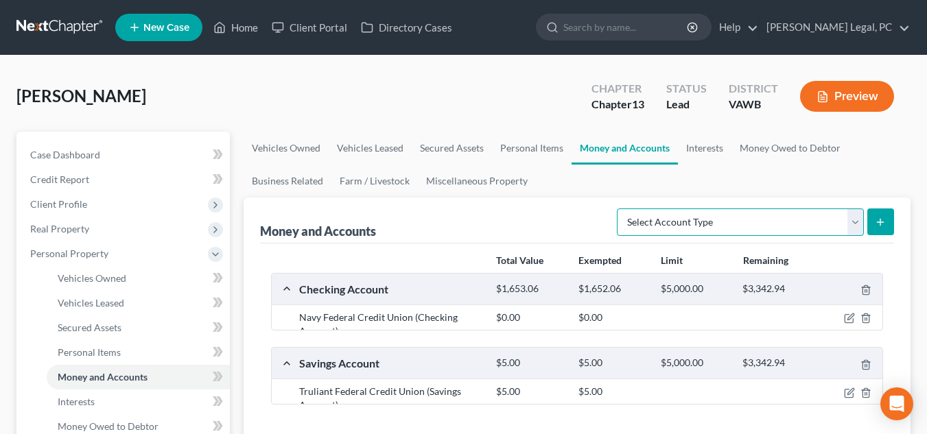
click at [778, 222] on select "Select Account Type Brokerage Cash on Hand Certificates of Deposit Checking Acc…" at bounding box center [740, 222] width 247 height 27
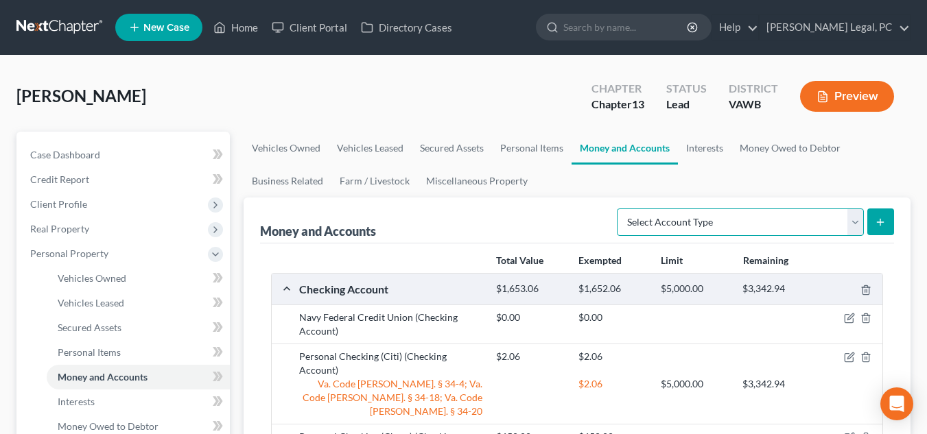
select select "other"
click at [620, 209] on select "Select Account Type Brokerage Cash on Hand Certificates of Deposit Checking Acc…" at bounding box center [740, 222] width 247 height 27
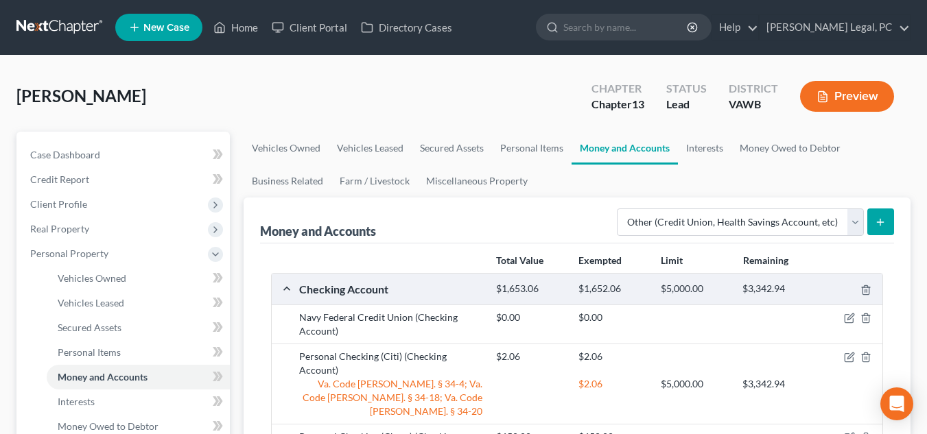
click at [884, 213] on button "submit" at bounding box center [880, 222] width 27 height 27
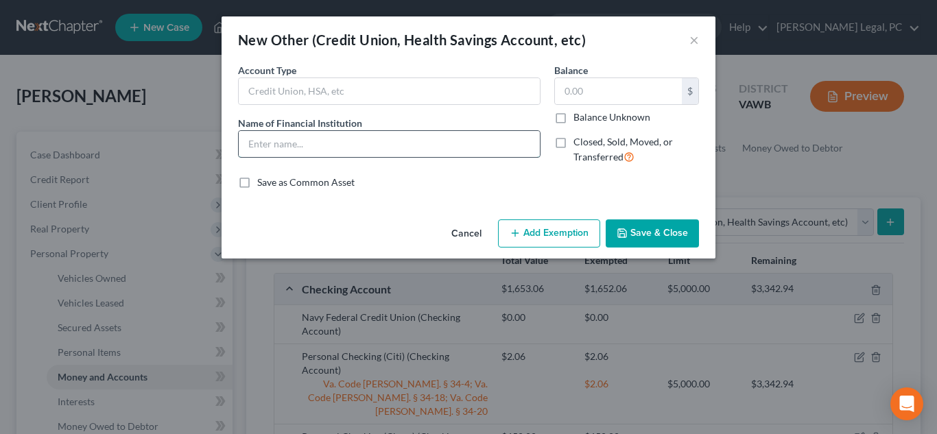
click at [434, 139] on input "text" at bounding box center [389, 144] width 301 height 26
type input "Truliant Personal Conveience Account"
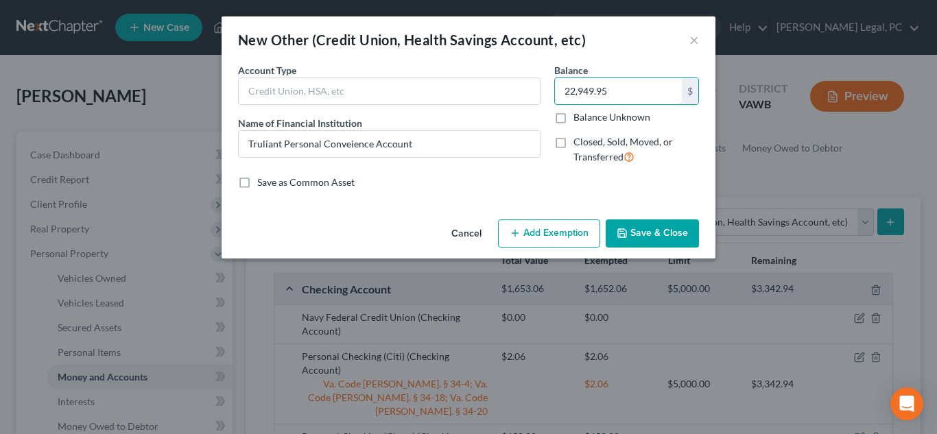
type input "22,949.95"
click at [638, 227] on button "Save & Close" at bounding box center [652, 234] width 93 height 29
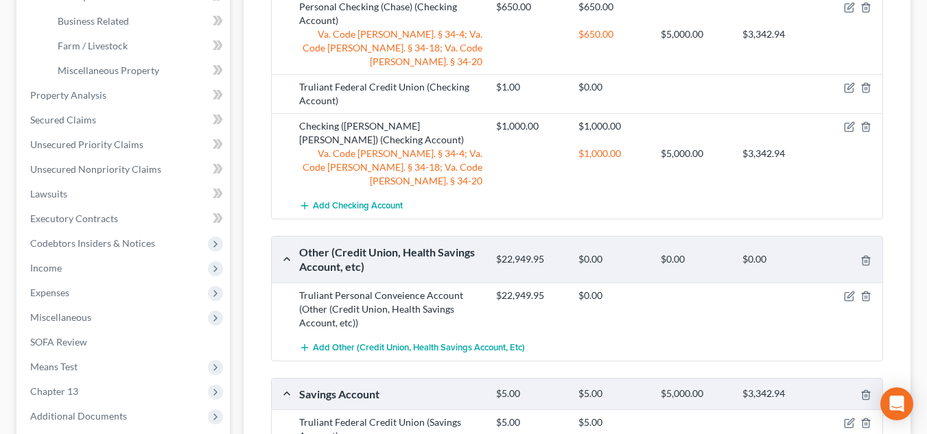
scroll to position [447, 0]
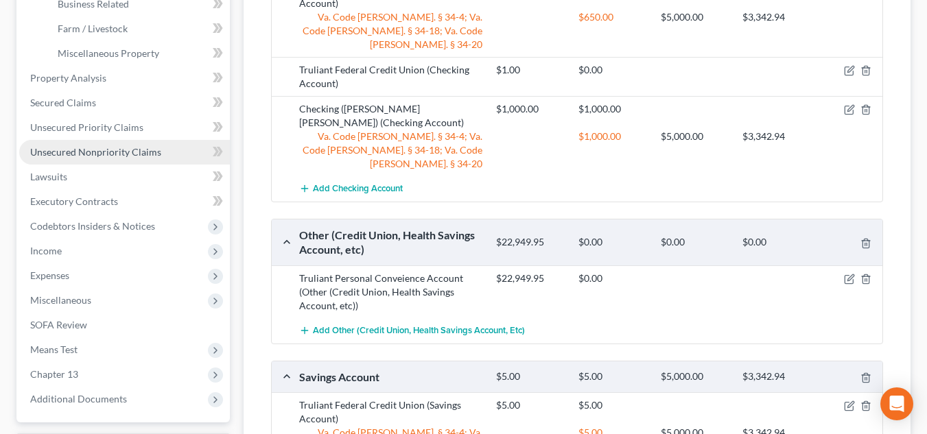
click at [171, 148] on link "Unsecured Nonpriority Claims" at bounding box center [124, 152] width 211 height 25
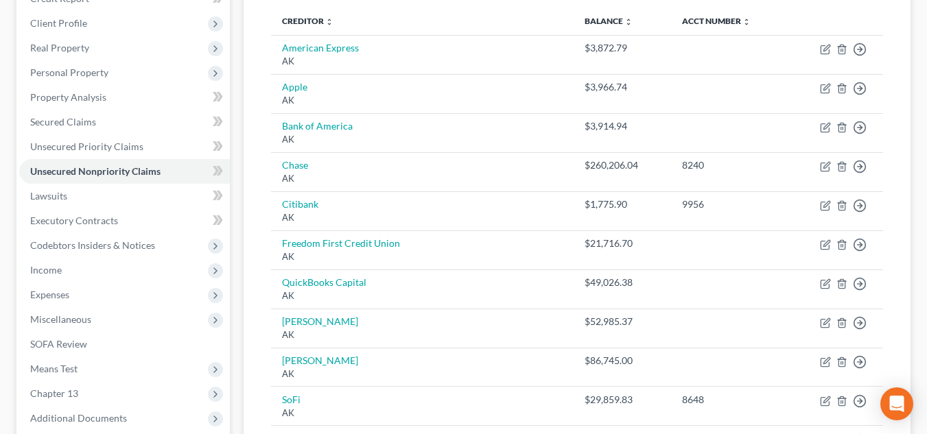
scroll to position [184, 0]
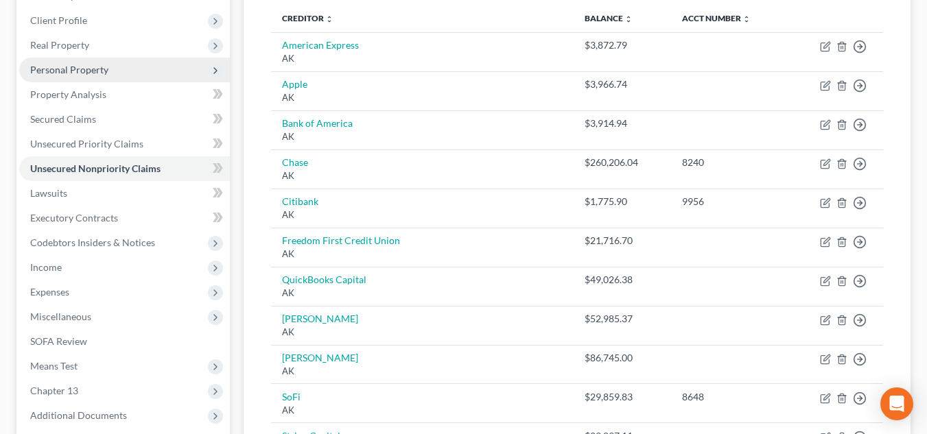
click at [102, 75] on span "Personal Property" at bounding box center [124, 70] width 211 height 25
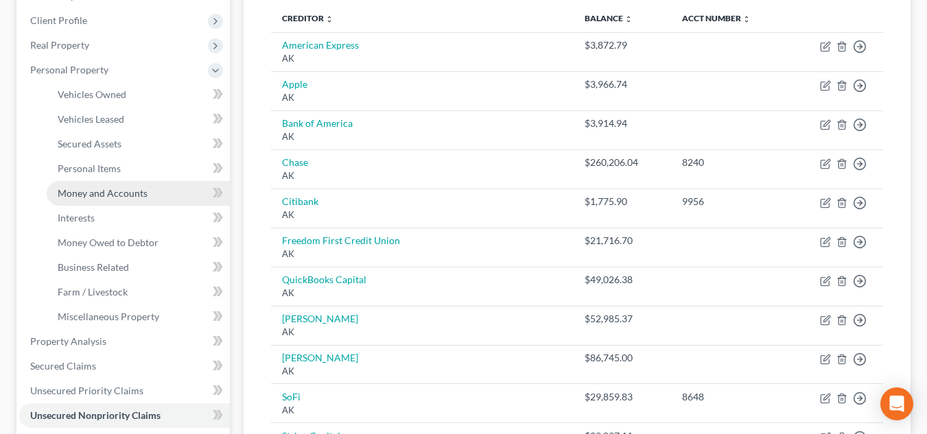
click at [122, 185] on link "Money and Accounts" at bounding box center [138, 193] width 183 height 25
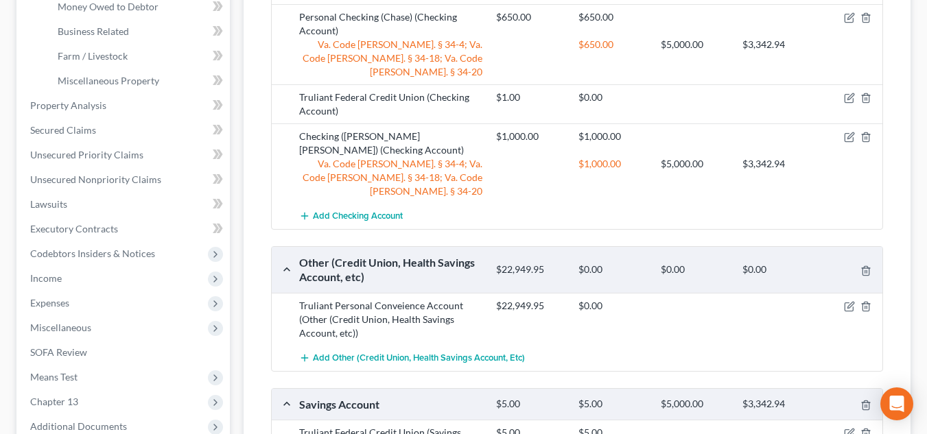
scroll to position [429, 0]
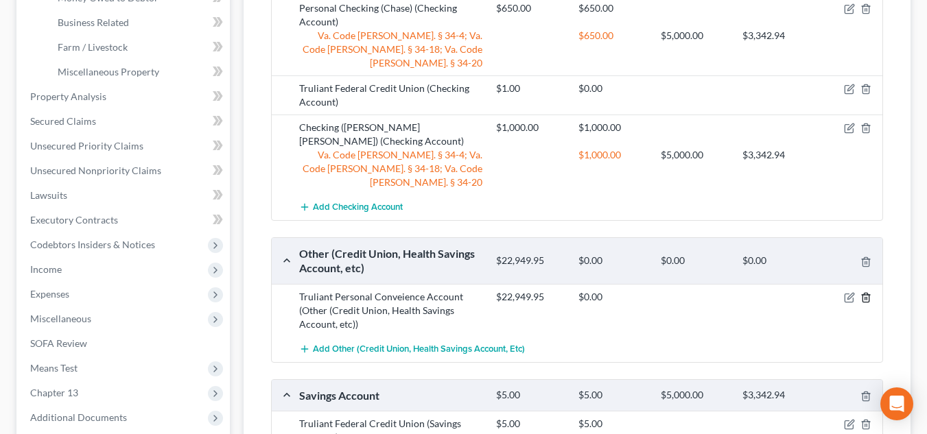
click at [866, 295] on polyline "button" at bounding box center [866, 295] width 8 height 0
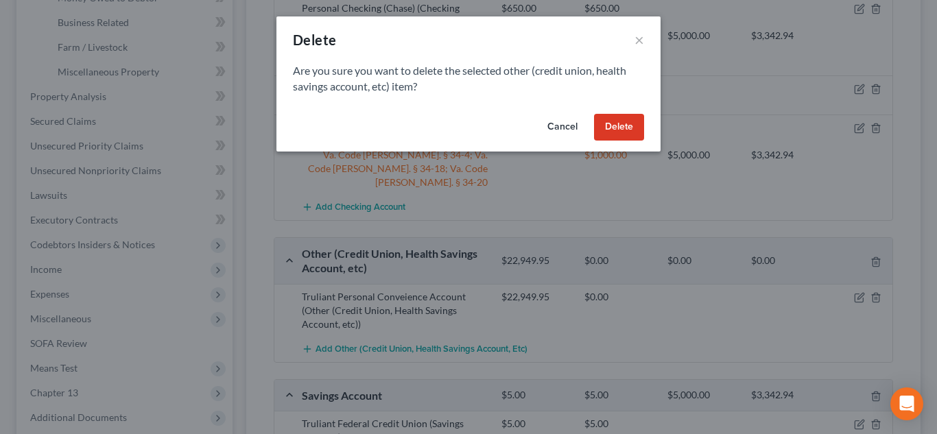
click at [626, 125] on button "Delete" at bounding box center [619, 127] width 50 height 27
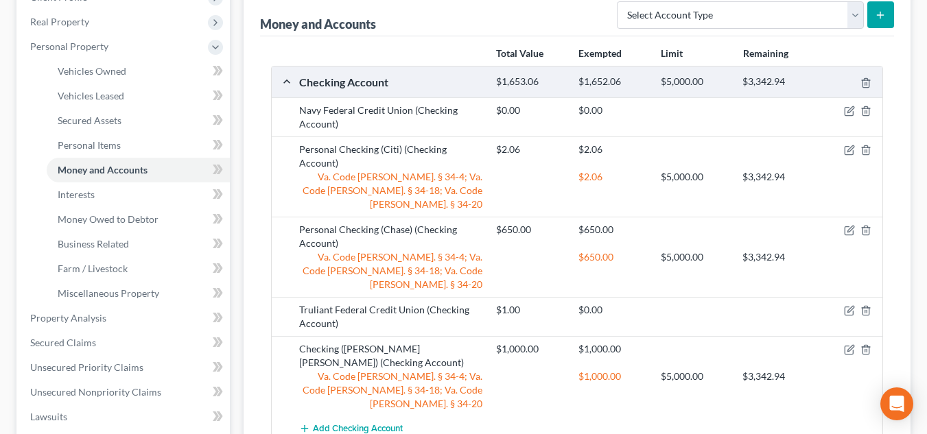
scroll to position [169, 0]
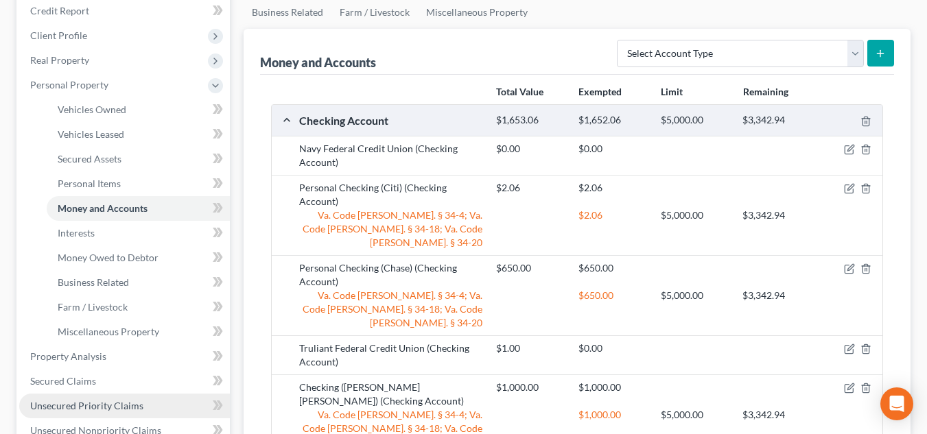
click at [135, 411] on span "Unsecured Priority Claims" at bounding box center [86, 406] width 113 height 12
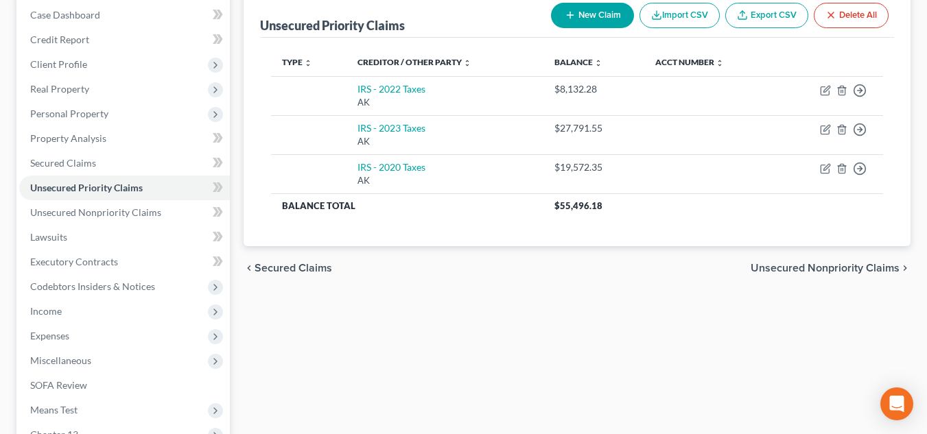
scroll to position [211, 0]
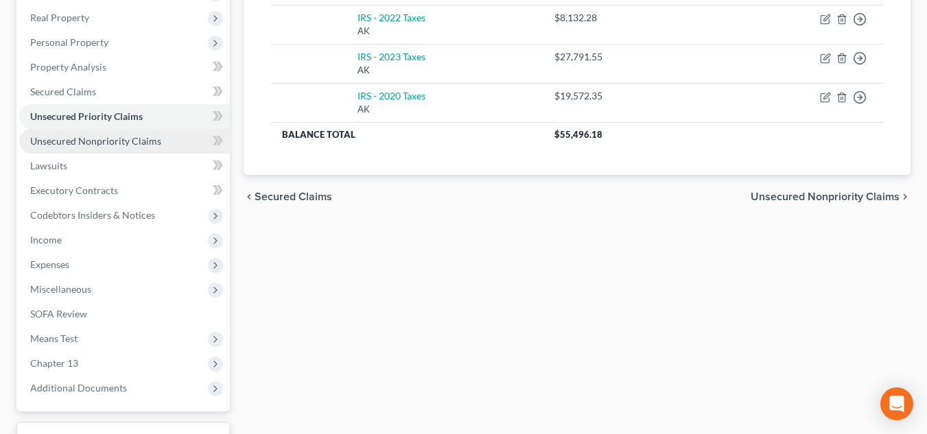
click at [158, 145] on link "Unsecured Nonpriority Claims" at bounding box center [124, 141] width 211 height 25
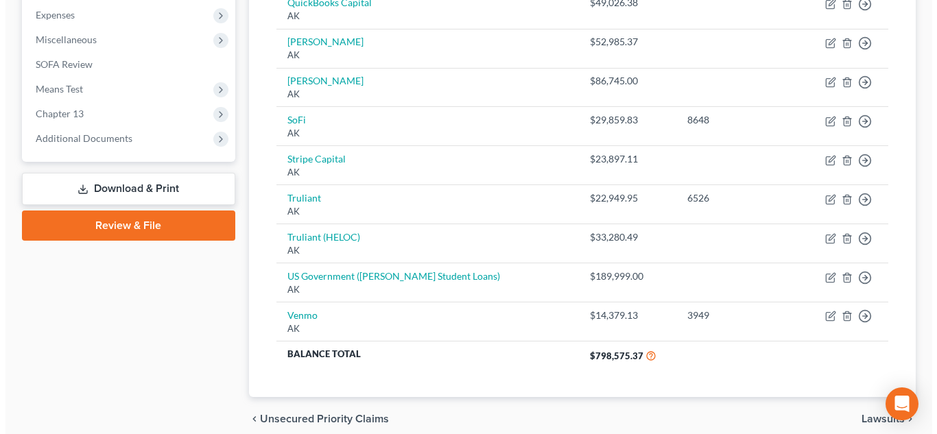
scroll to position [464, 0]
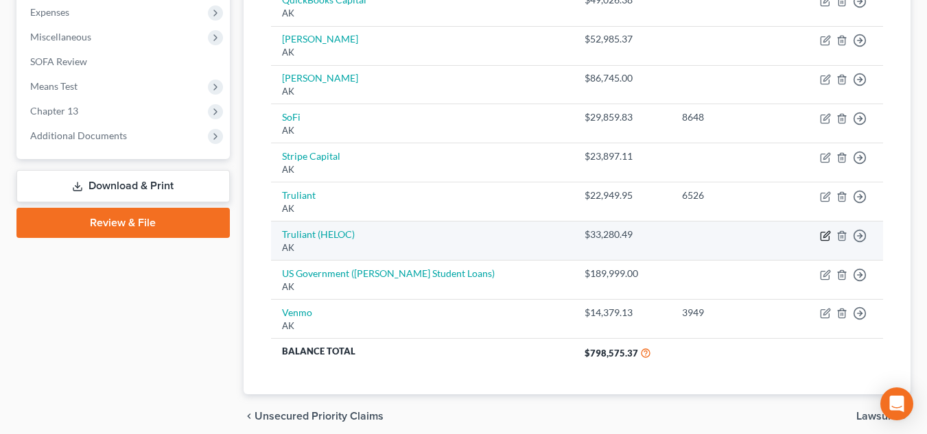
click at [828, 236] on icon "button" at bounding box center [825, 236] width 11 height 11
select select "1"
select select "11"
select select "0"
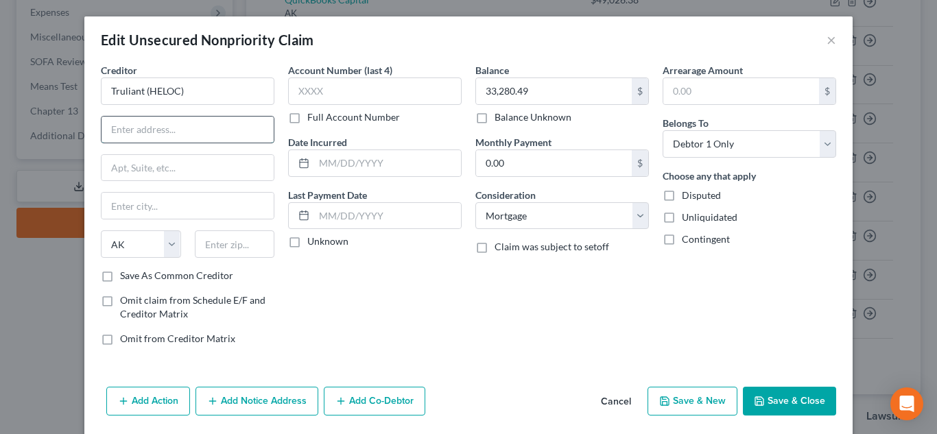
click at [134, 135] on input "text" at bounding box center [188, 130] width 172 height 26
type input "PO Box 26000"
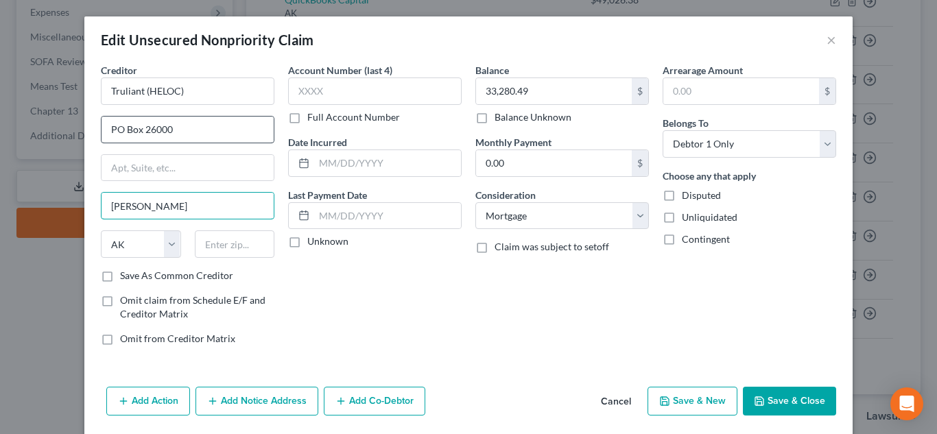
type input "Winston Salem"
select select "28"
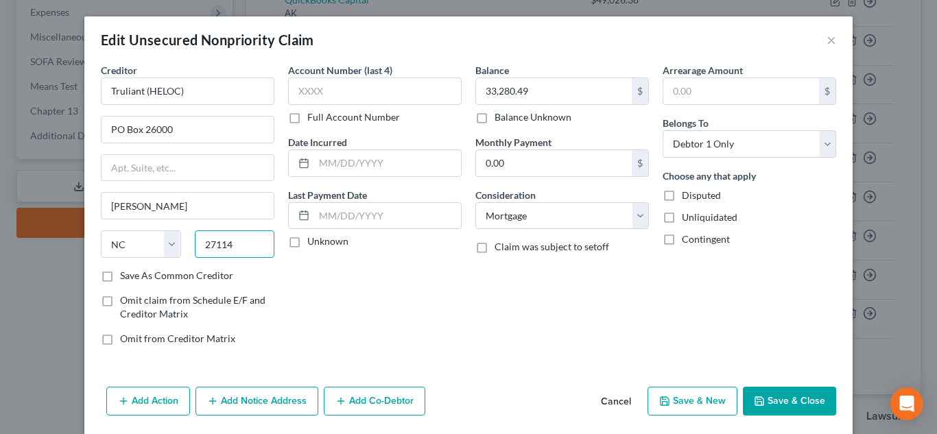
type input "27114"
click at [401, 86] on input "text" at bounding box center [375, 91] width 174 height 27
type input "6526"
click at [517, 222] on select "Select Cable / Satellite Services Collection Agency Credit Card Debt Debt Couns…" at bounding box center [563, 215] width 174 height 27
select select "14"
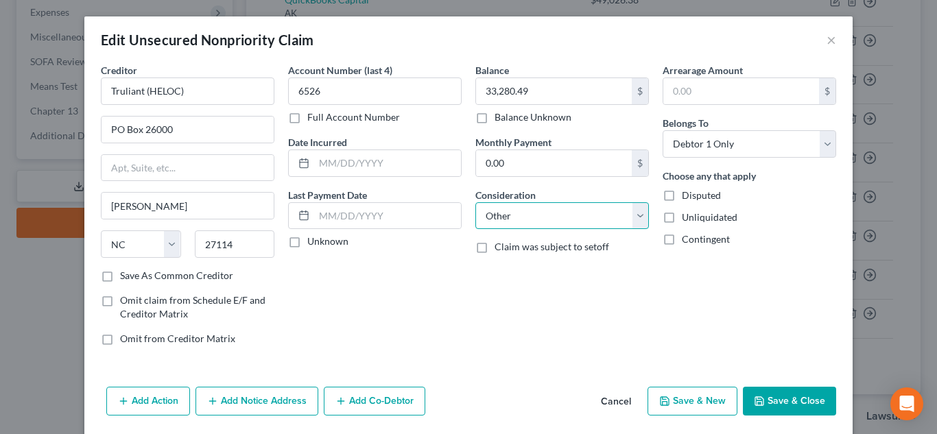
click at [476, 202] on select "Select Cable / Satellite Services Collection Agency Credit Card Debt Debt Couns…" at bounding box center [563, 215] width 174 height 27
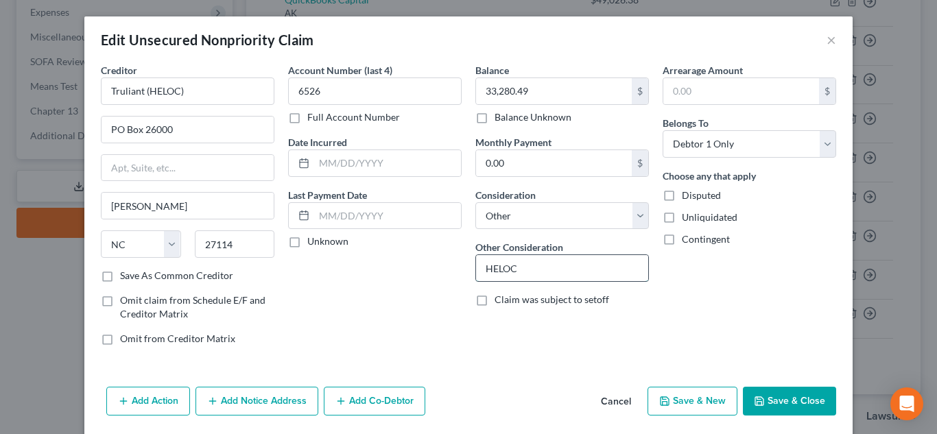
click at [522, 278] on input "HELOC" at bounding box center [562, 268] width 172 height 26
type input "Home Equity Line of Credit"
click at [774, 398] on button "Save & Close" at bounding box center [789, 401] width 93 height 29
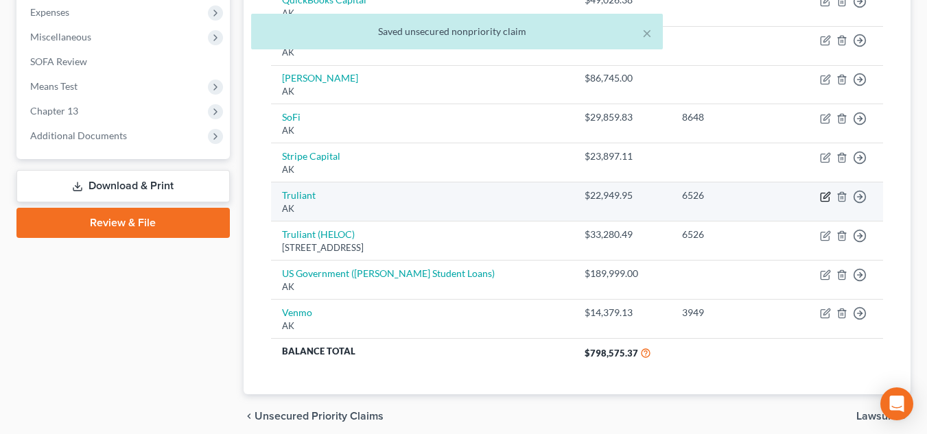
click at [828, 194] on icon "button" at bounding box center [825, 196] width 11 height 11
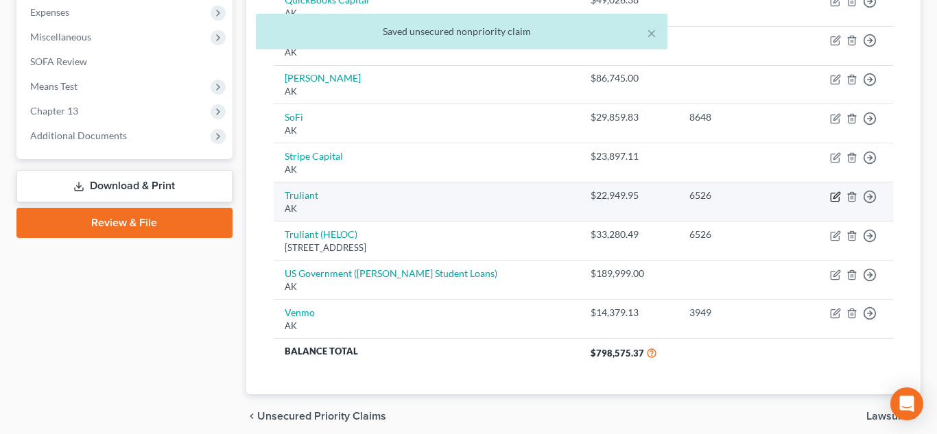
select select "1"
select select "14"
select select "0"
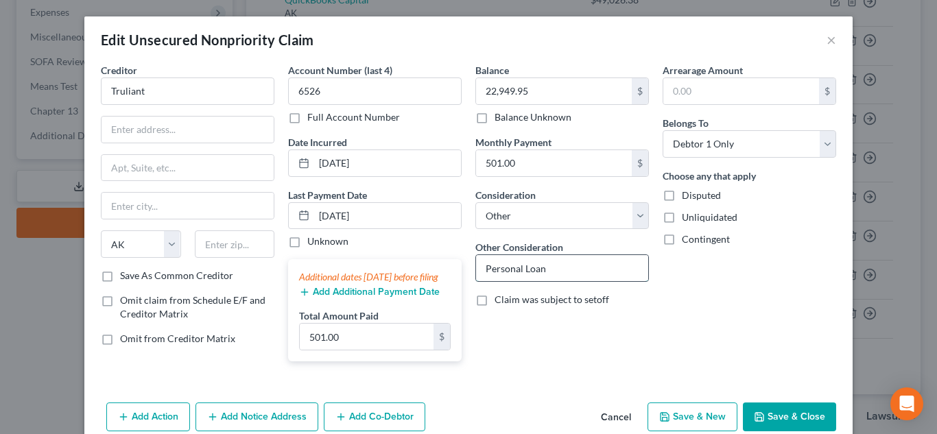
click at [598, 268] on input "Personal Loan" at bounding box center [562, 268] width 172 height 26
click at [411, 78] on input "6526" at bounding box center [375, 91] width 174 height 27
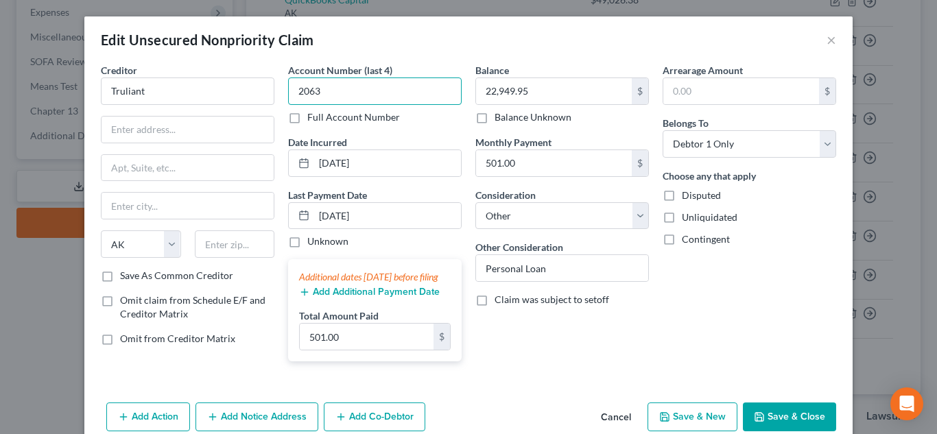
type input "2063"
click at [191, 115] on div "Creditor * Truliant State AL AK AR AZ CA CO CT DE DC FL GA GU HI ID IL IN IA KS…" at bounding box center [188, 166] width 174 height 206
click at [192, 127] on input "text" at bounding box center [188, 130] width 172 height 26
type input "PO Box 26000"
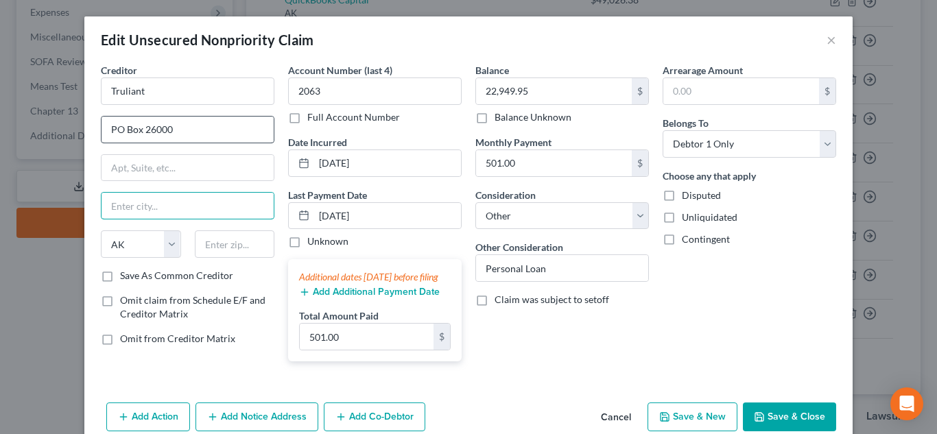
type input "w"
type input "Winston Salem"
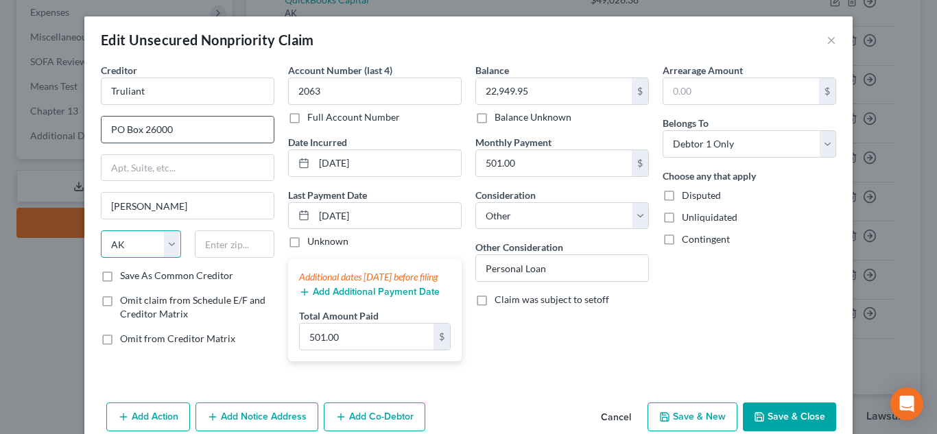
select select "28"
type input "27114"
click at [763, 284] on div "Arrearage Amount $ Belongs To * Select Debtor 1 Only Debtor 2 Only Debtor 1 And…" at bounding box center [749, 218] width 187 height 310
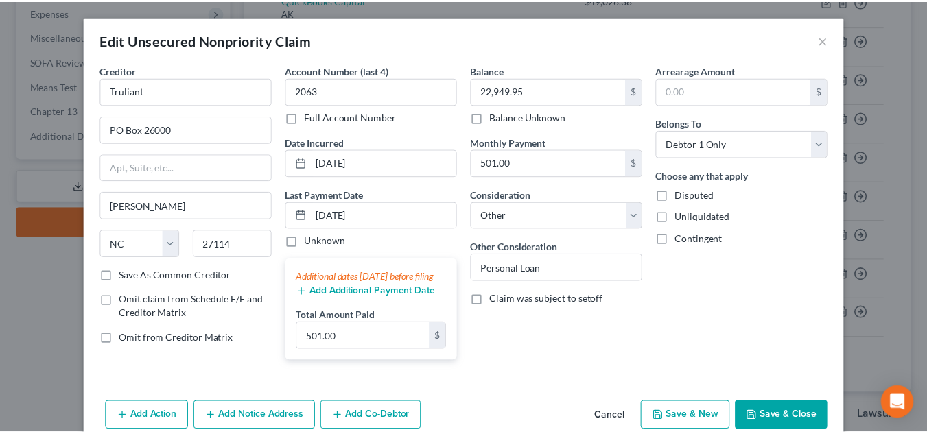
scroll to position [78, 0]
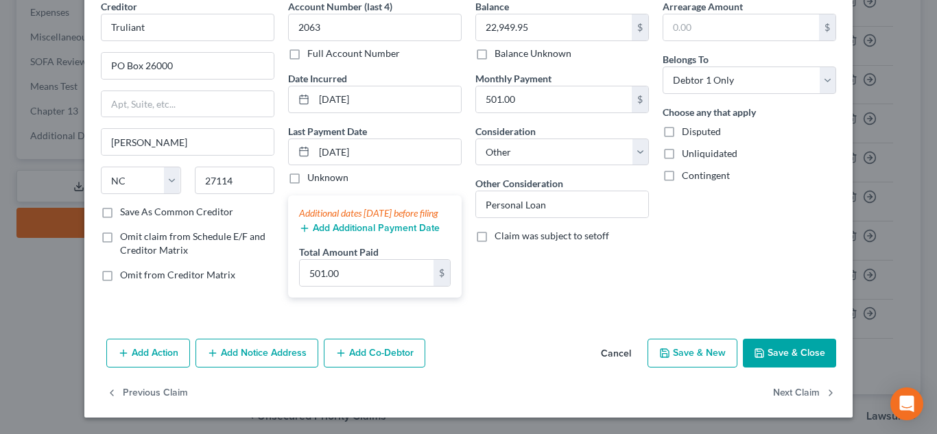
click at [336, 231] on button "Add Additional Payment Date" at bounding box center [369, 228] width 141 height 11
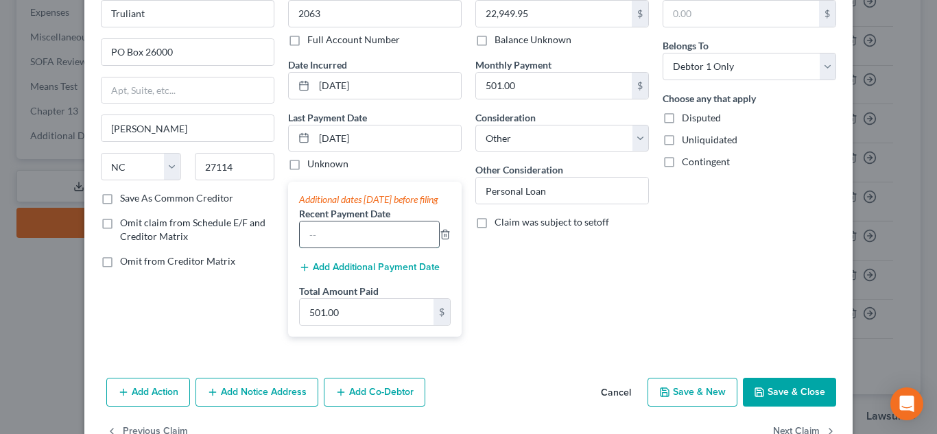
click at [332, 246] on input "text" at bounding box center [369, 235] width 139 height 26
type input "05/25/2025"
click at [351, 273] on button "Add Additional Payment Date" at bounding box center [369, 267] width 141 height 11
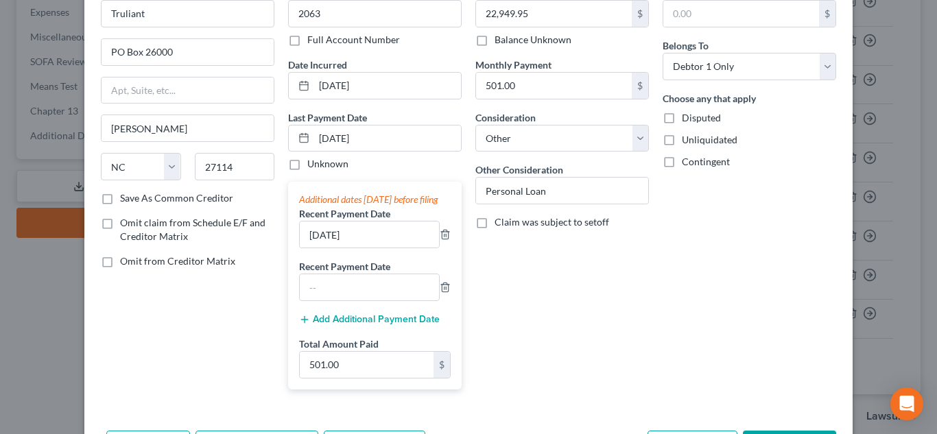
click at [354, 274] on label "Recent Payment Date" at bounding box center [344, 266] width 91 height 14
click at [353, 292] on input "text" at bounding box center [369, 288] width 139 height 26
type input "04/25/2025"
click at [503, 310] on div "Balance 22,949.95 $ Balance Unknown Balance Undetermined 22,949.95 $ Balance Un…" at bounding box center [562, 193] width 187 height 415
click at [441, 301] on div "04/25/2025" at bounding box center [375, 287] width 152 height 27
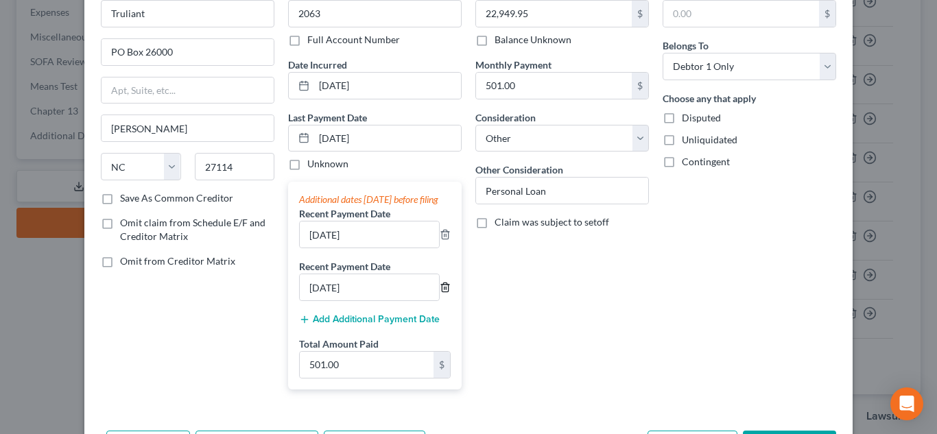
click at [440, 293] on icon "button" at bounding box center [445, 287] width 11 height 11
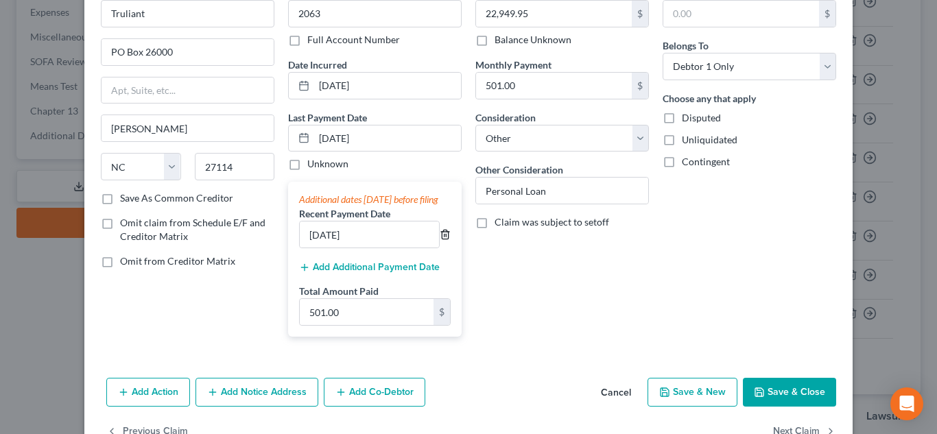
click at [441, 232] on polyline "button" at bounding box center [445, 232] width 8 height 0
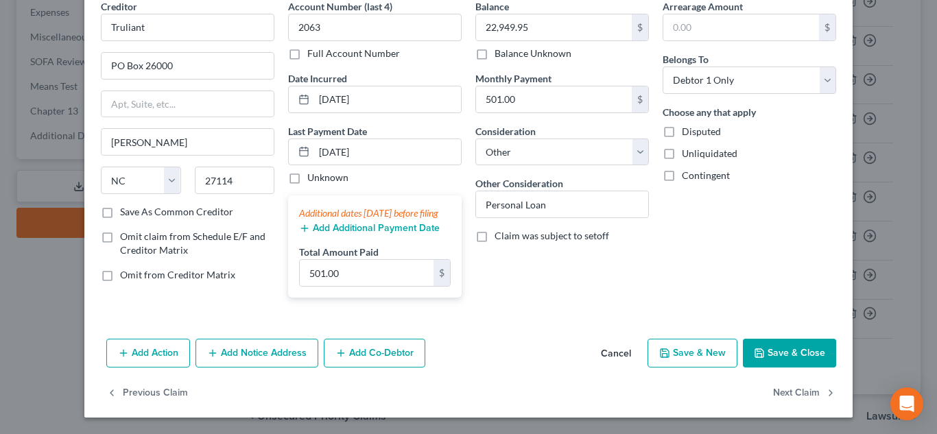
click at [784, 341] on button "Save & Close" at bounding box center [789, 353] width 93 height 29
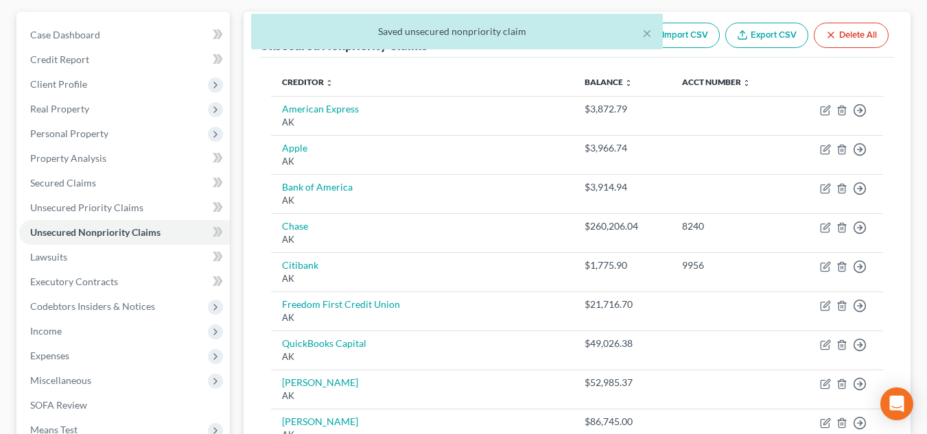
scroll to position [135, 0]
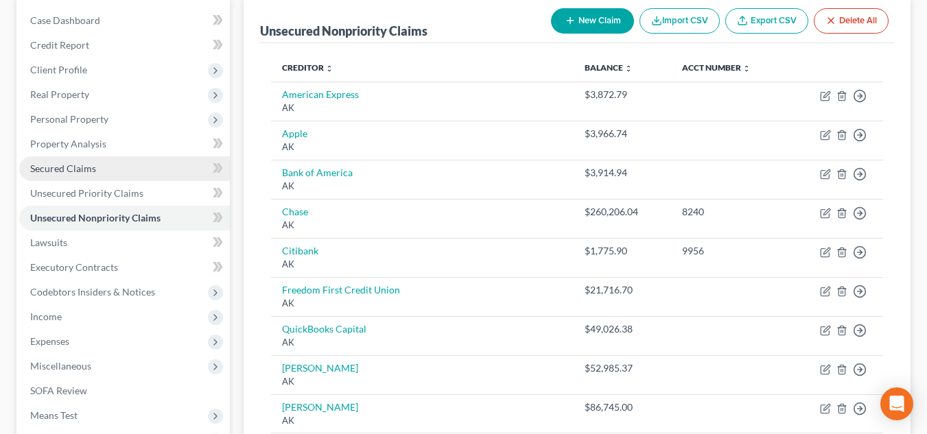
click at [128, 176] on link "Secured Claims" at bounding box center [124, 168] width 211 height 25
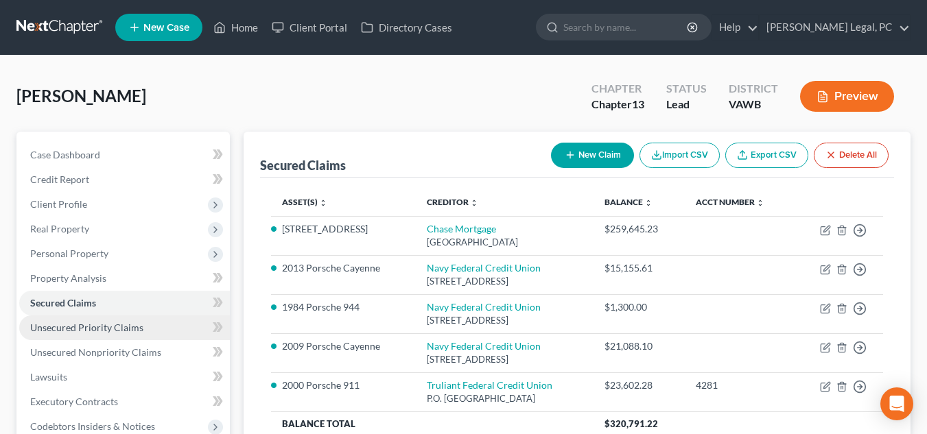
click at [141, 334] on link "Unsecured Priority Claims" at bounding box center [124, 328] width 211 height 25
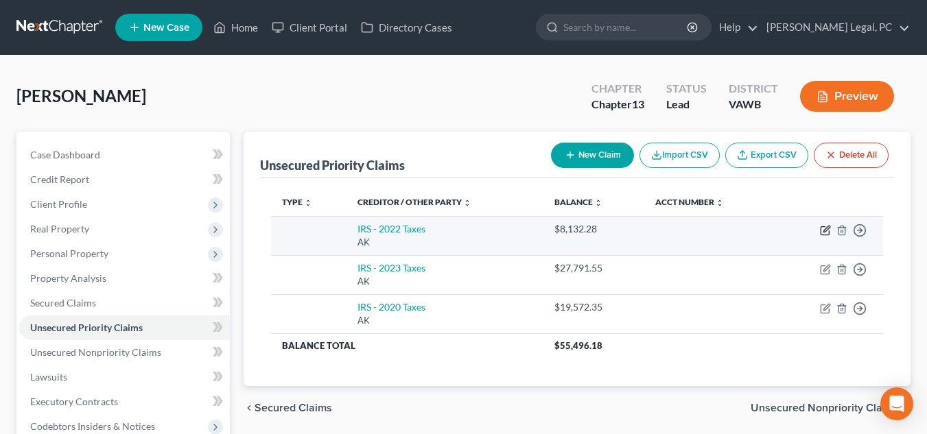
click at [828, 231] on icon "button" at bounding box center [825, 230] width 11 height 11
select select "1"
select select "0"
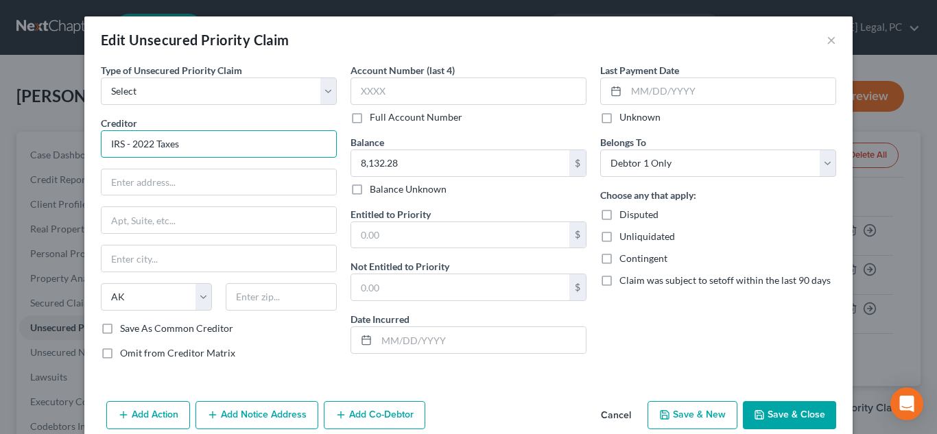
drag, startPoint x: 30, startPoint y: 150, endPoint x: 0, endPoint y: 140, distance: 31.9
click at [0, 140] on div "Edit Unsecured Priority Claim × Type of Unsecured Priority Claim * Select Taxes…" at bounding box center [468, 217] width 937 height 434
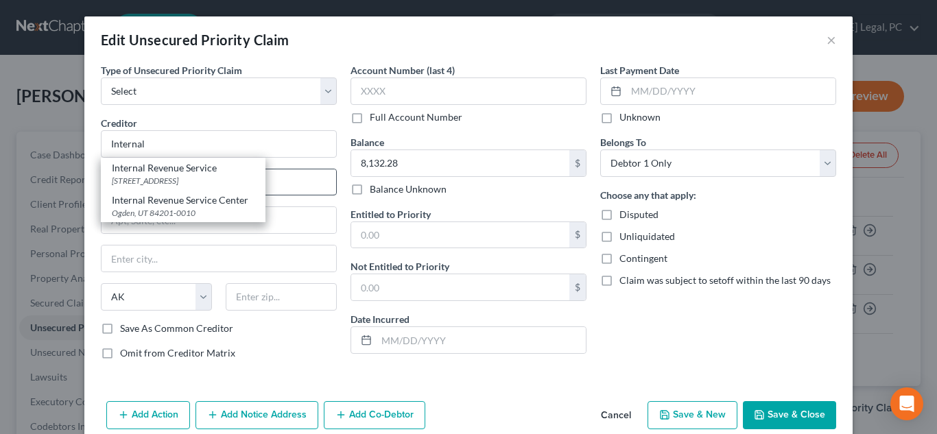
click at [143, 174] on div "Internal Revenue Service" at bounding box center [183, 168] width 143 height 14
type input "Internal Revenue Service"
type input "PO Box 7346"
type input "Philadelphia"
select select "39"
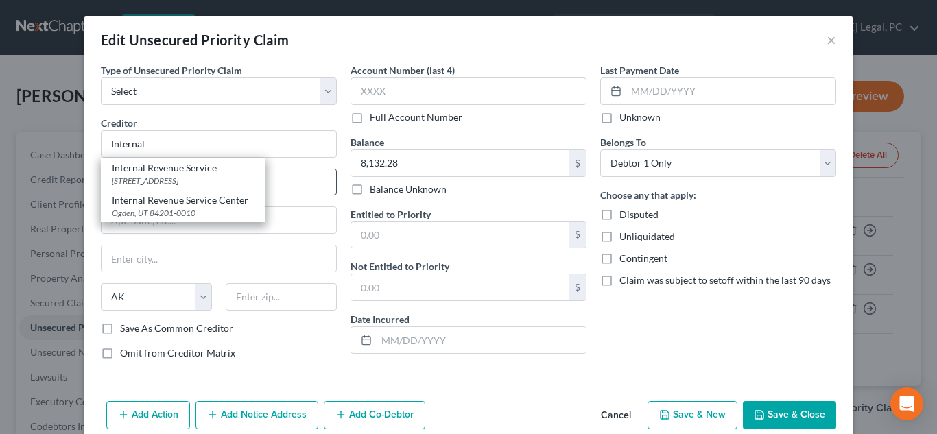
type input "19101"
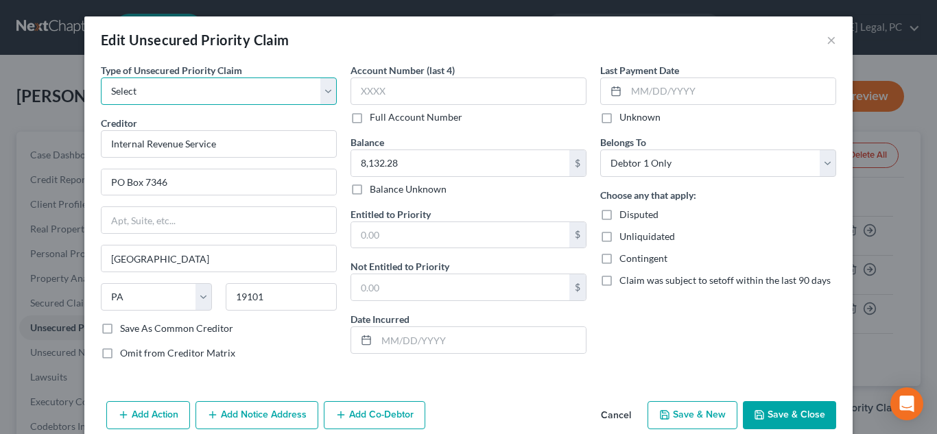
click at [198, 78] on select "Select Taxes & Other Government Units Domestic Support Obligations Extensions o…" at bounding box center [219, 91] width 236 height 27
select select "39"
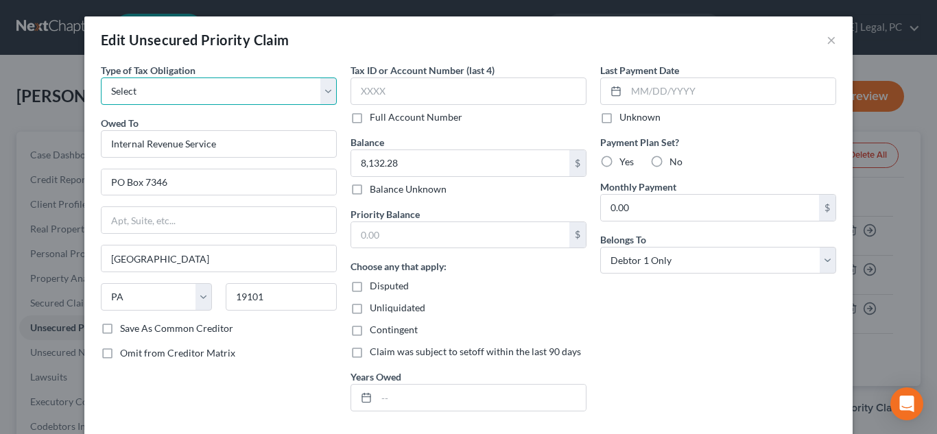
click at [207, 96] on select "Select Federal City State Franchise Tax Board Other" at bounding box center [219, 91] width 236 height 27
select select "0"
click at [101, 78] on select "Select Federal City State Franchise Tax Board Other" at bounding box center [219, 91] width 236 height 27
click at [434, 84] on input "text" at bounding box center [469, 91] width 236 height 27
type input "2"
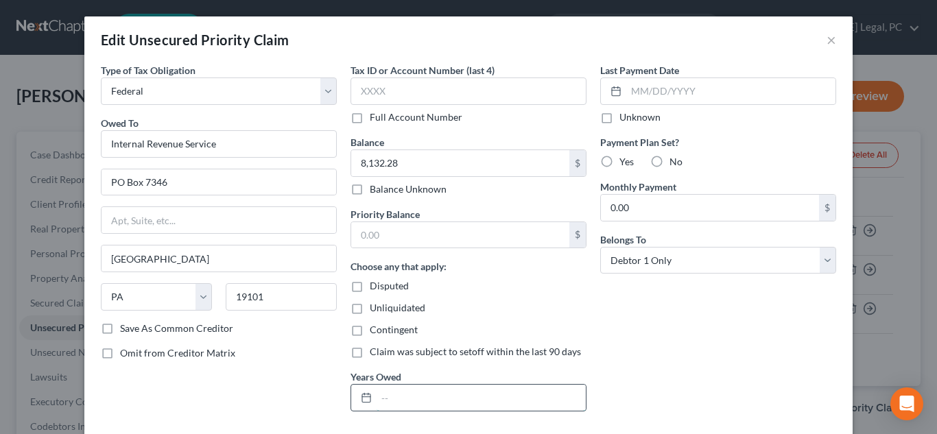
click at [436, 388] on input "text" at bounding box center [481, 398] width 209 height 26
type input "2022"
click at [664, 162] on div "No" at bounding box center [667, 162] width 32 height 14
click at [670, 163] on label "No" at bounding box center [676, 162] width 13 height 14
click at [675, 163] on input "No" at bounding box center [679, 159] width 9 height 9
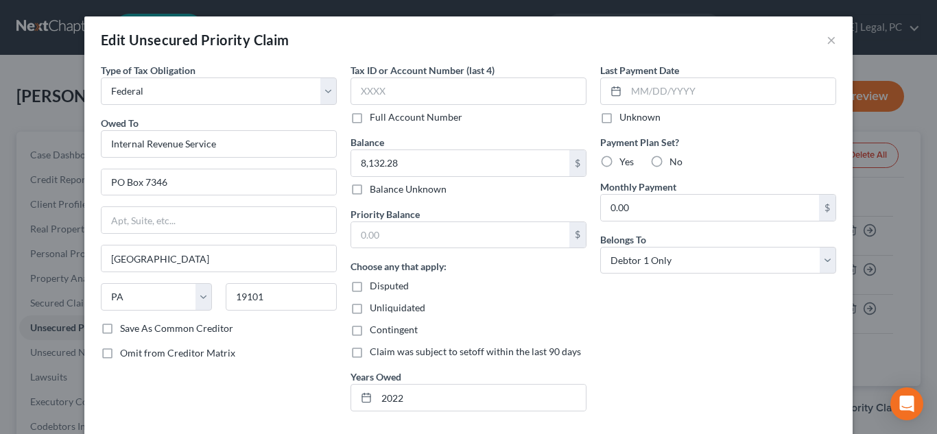
radio input "true"
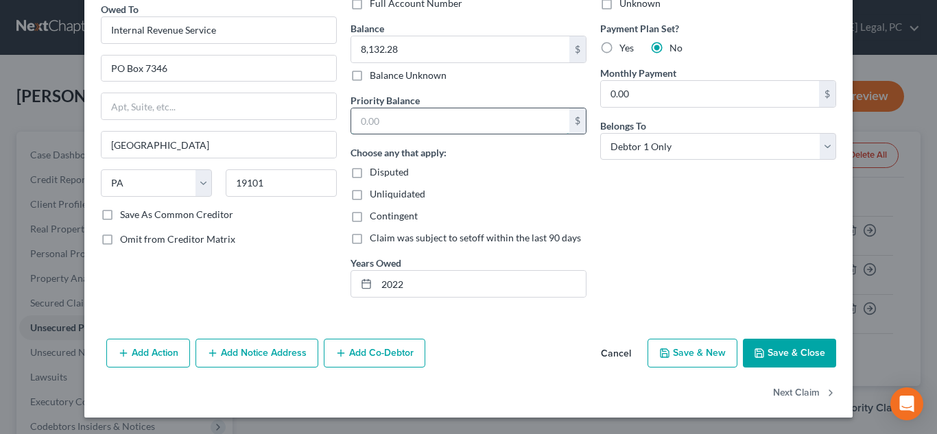
click at [423, 119] on input "text" at bounding box center [460, 121] width 218 height 26
type input "8,132.28"
click at [790, 350] on button "Save & Close" at bounding box center [789, 353] width 93 height 29
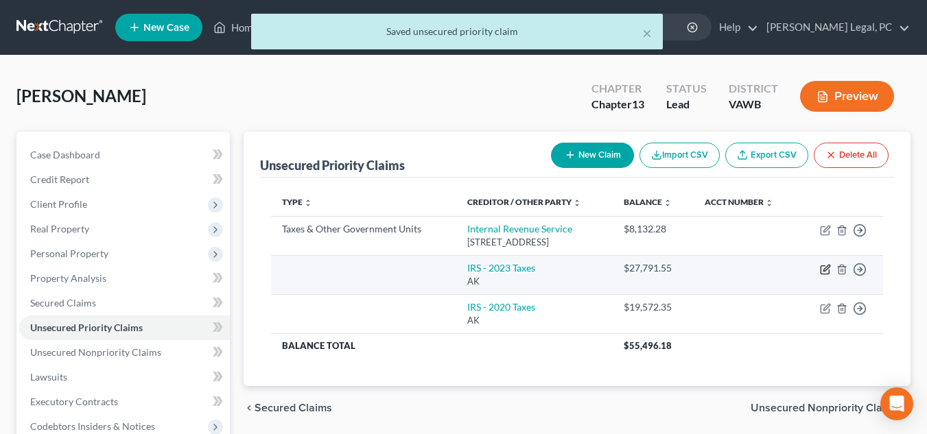
click at [826, 272] on icon "button" at bounding box center [825, 269] width 11 height 11
select select "1"
select select "0"
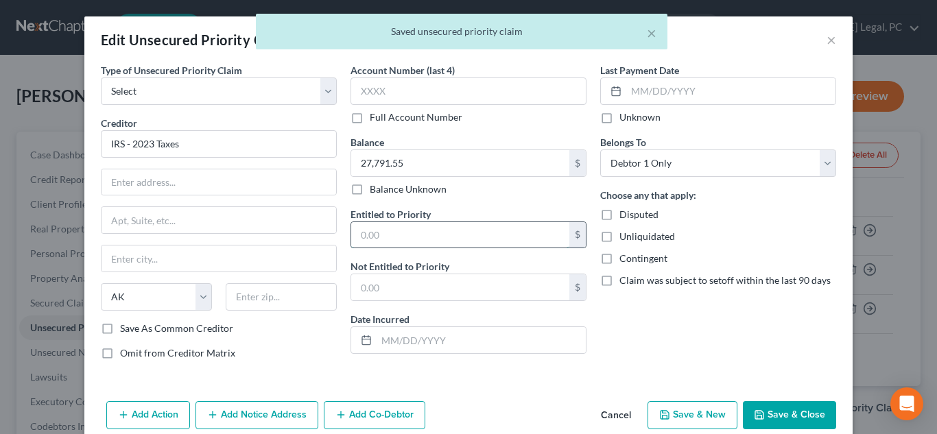
click at [457, 240] on input "text" at bounding box center [460, 235] width 218 height 26
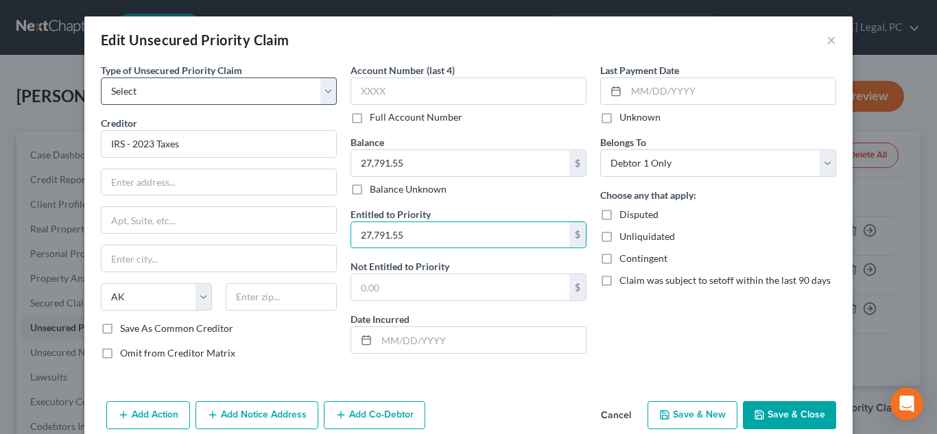
type input "27,791.55"
click at [189, 97] on select "Select Taxes & Other Government Units Domestic Support Obligations Extensions o…" at bounding box center [219, 91] width 236 height 27
select select "1"
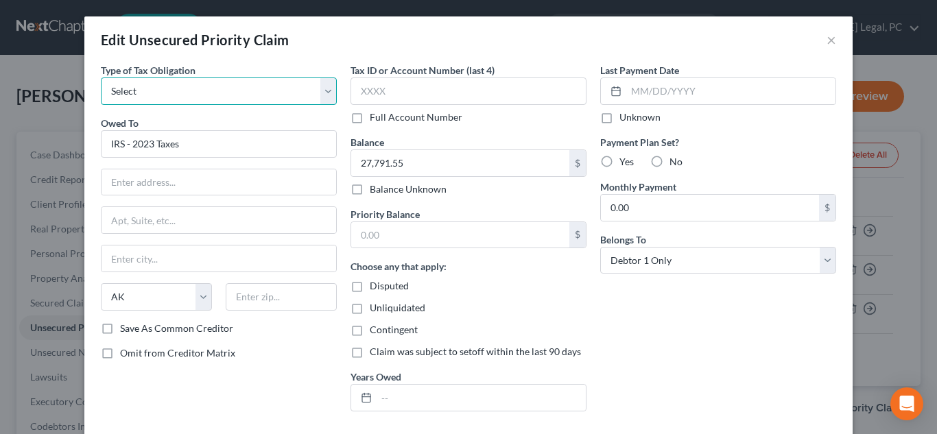
click at [184, 94] on select "Select Federal City State Franchise Tax Board Other" at bounding box center [219, 91] width 236 height 27
click at [101, 78] on select "Select Federal City State Franchise Tax Board Other" at bounding box center [219, 91] width 236 height 27
click at [175, 95] on select "Select Federal City State Franchise Tax Board Other" at bounding box center [219, 91] width 236 height 27
select select "0"
click at [101, 78] on select "Select Federal City State Franchise Tax Board Other" at bounding box center [219, 91] width 236 height 27
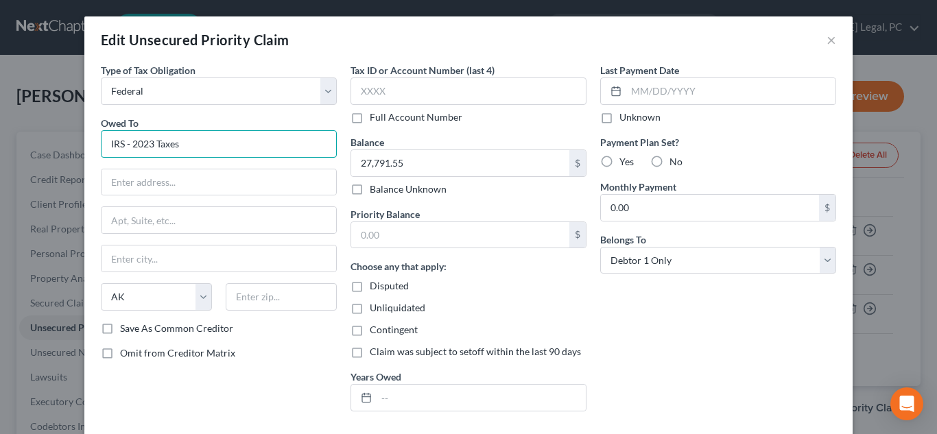
drag, startPoint x: 202, startPoint y: 145, endPoint x: 54, endPoint y: 149, distance: 148.3
click at [54, 149] on div "Edit Unsecured Priority Claim × Type of Tax Obligation * Select Federal City St…" at bounding box center [468, 217] width 937 height 434
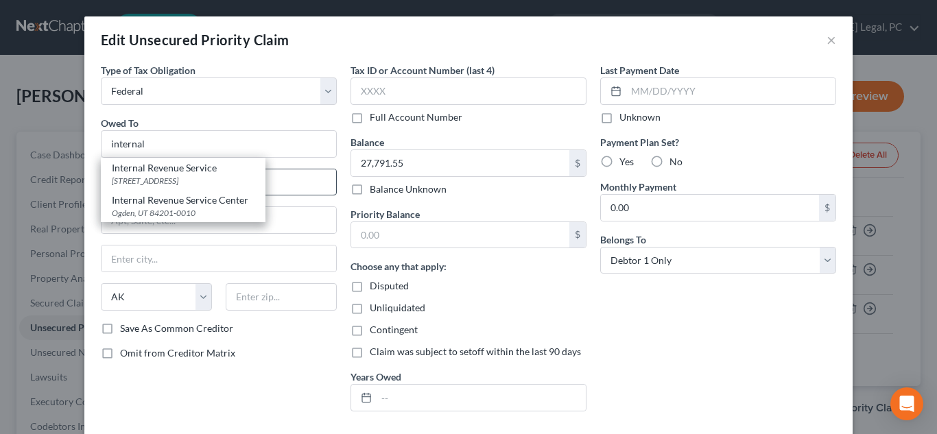
click at [145, 172] on div "Internal Revenue Service" at bounding box center [183, 168] width 143 height 14
type input "Internal Revenue Service"
type input "PO Box 7346"
type input "Philadelphia"
select select "39"
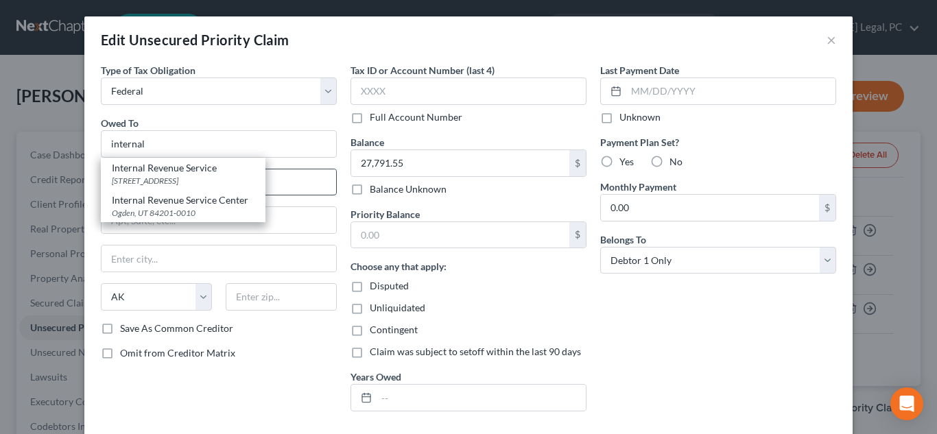
type input "19101"
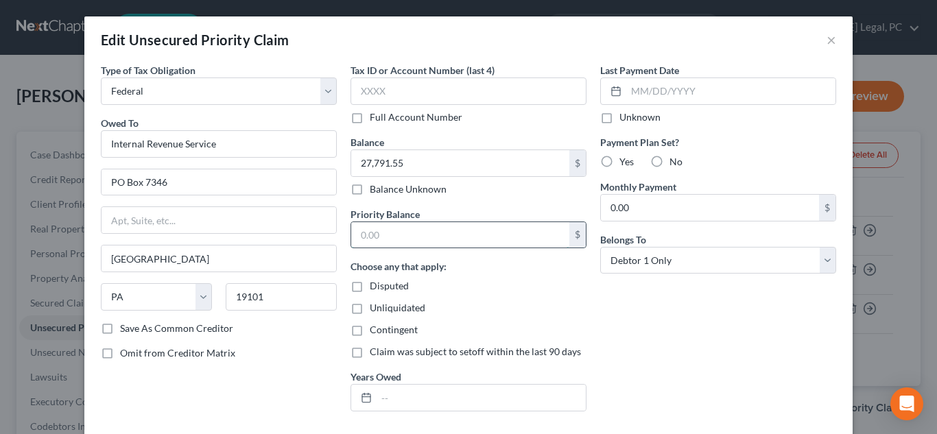
click at [421, 242] on input "text" at bounding box center [460, 235] width 218 height 26
type input "27,791.55"
click at [417, 396] on input "text" at bounding box center [481, 398] width 209 height 26
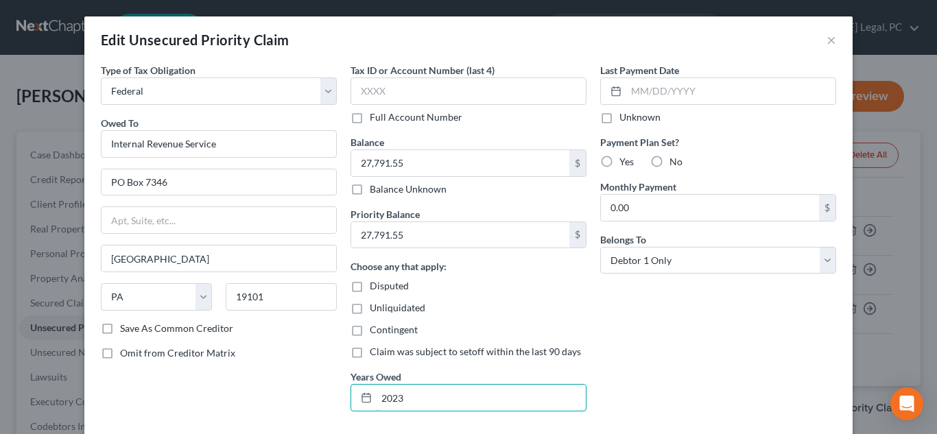
type input "2023"
click at [670, 164] on label "No" at bounding box center [676, 162] width 13 height 14
click at [675, 164] on input "No" at bounding box center [679, 159] width 9 height 9
radio input "true"
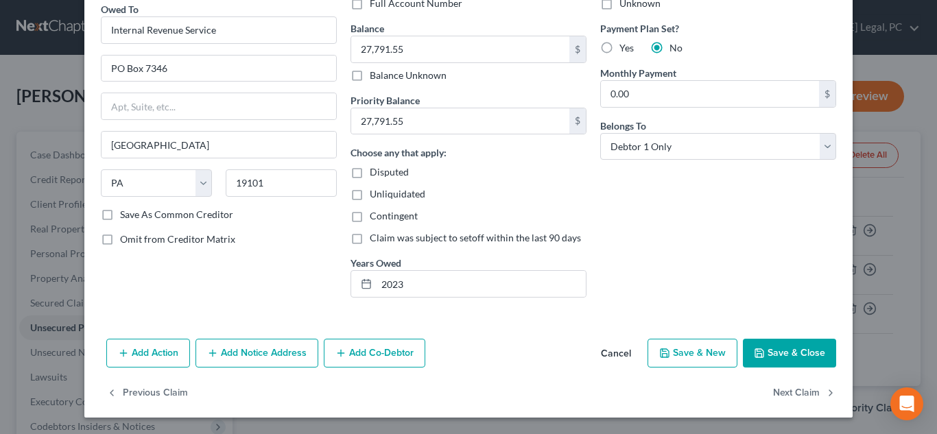
click at [774, 348] on button "Save & Close" at bounding box center [789, 353] width 93 height 29
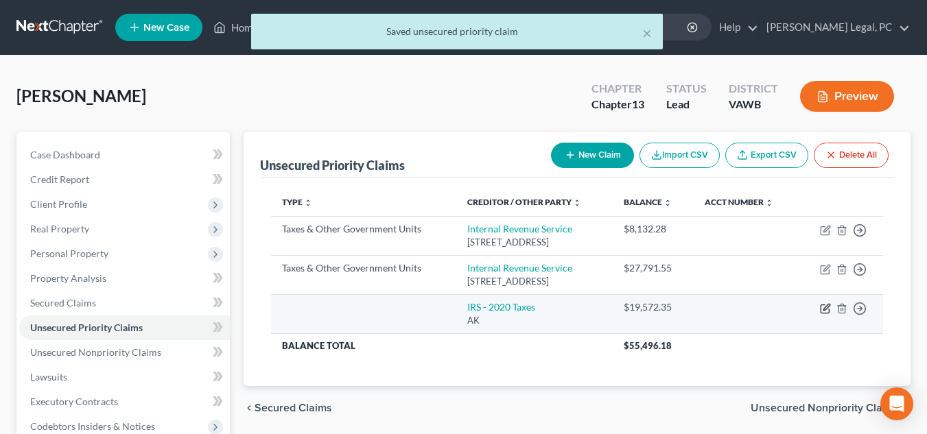
click at [828, 306] on icon "button" at bounding box center [825, 308] width 11 height 11
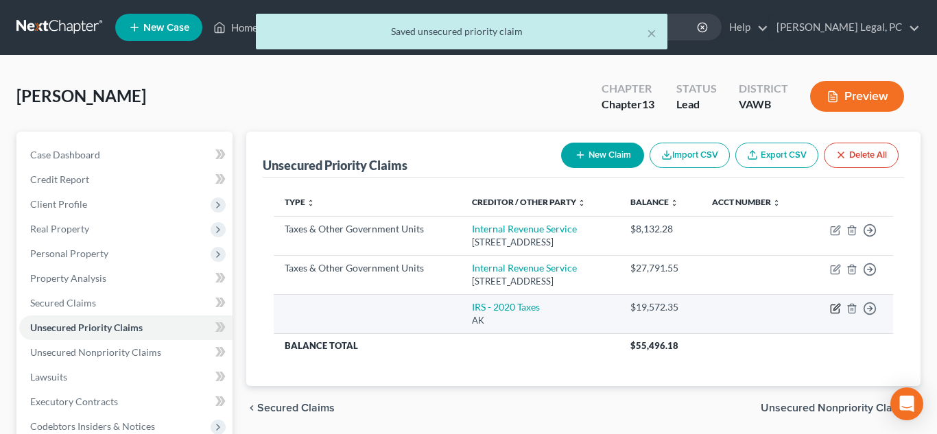
select select "1"
select select "0"
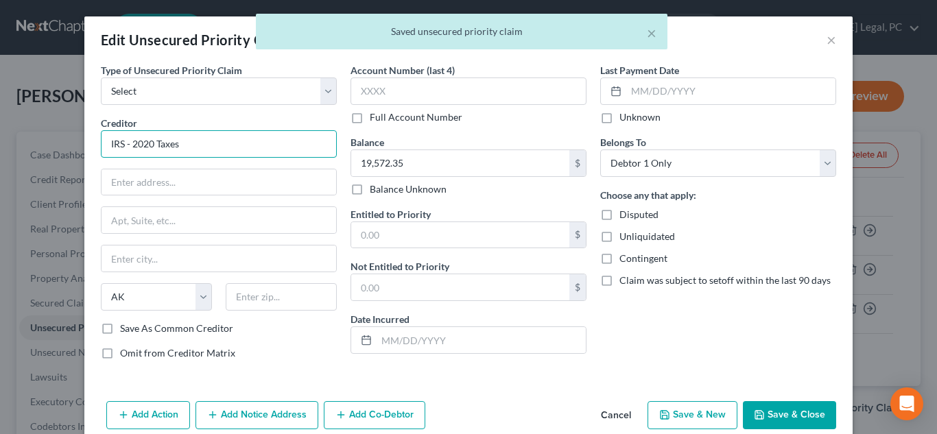
click at [275, 139] on input "IRS - 2020 Taxes" at bounding box center [219, 143] width 236 height 27
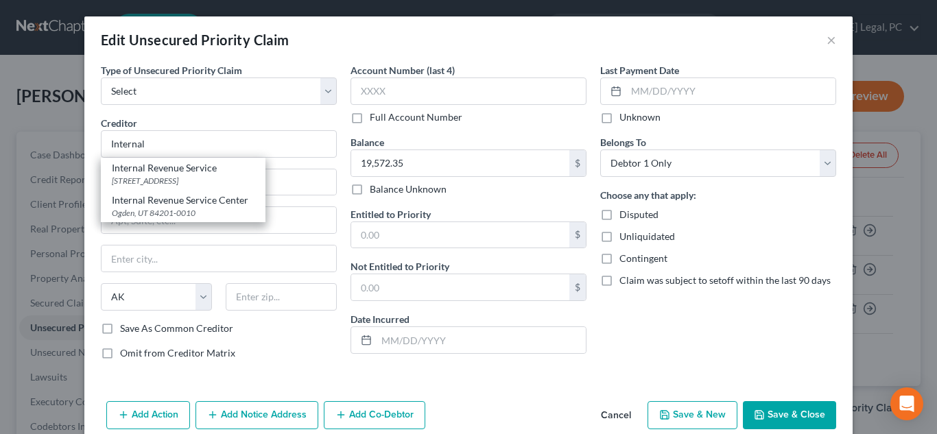
click at [156, 166] on div "Internal Revenue Service" at bounding box center [183, 168] width 143 height 14
type input "Internal Revenue Service"
type input "PO Box 7346"
type input "Philadelphia"
select select "39"
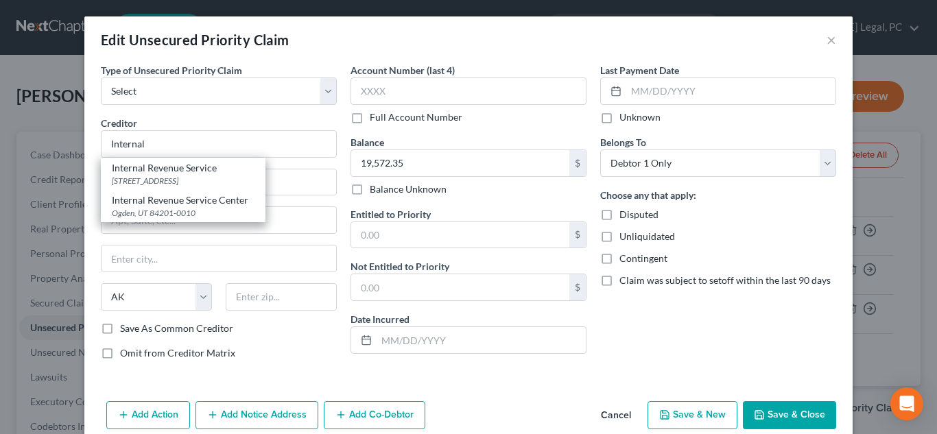
type input "19101"
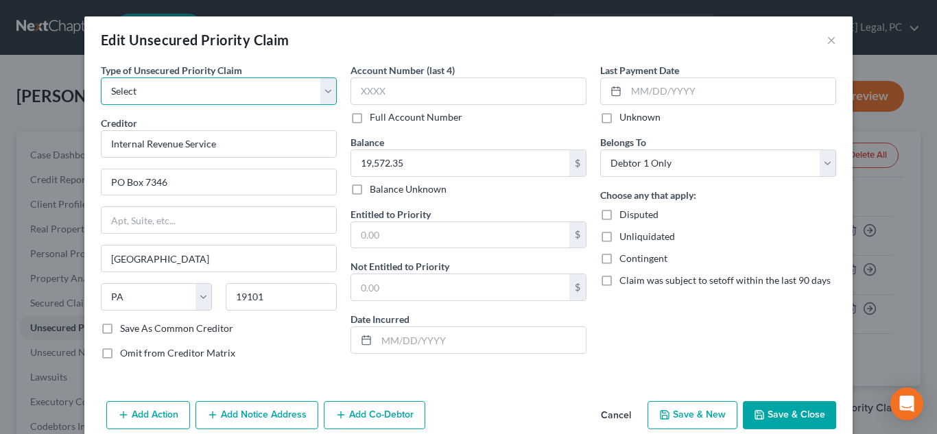
click at [174, 87] on select "Select Taxes & Other Government Units Domestic Support Obligations Extensions o…" at bounding box center [219, 91] width 236 height 27
select select "39"
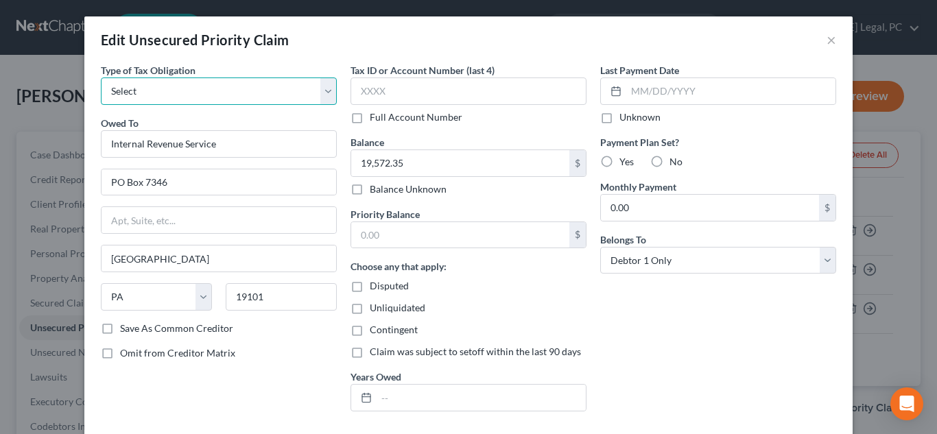
click at [168, 99] on select "Select Federal City State Franchise Tax Board Other" at bounding box center [219, 91] width 236 height 27
select select "0"
click at [101, 78] on select "Select Federal City State Franchise Tax Board Other" at bounding box center [219, 91] width 236 height 27
click at [432, 228] on input "text" at bounding box center [460, 235] width 218 height 26
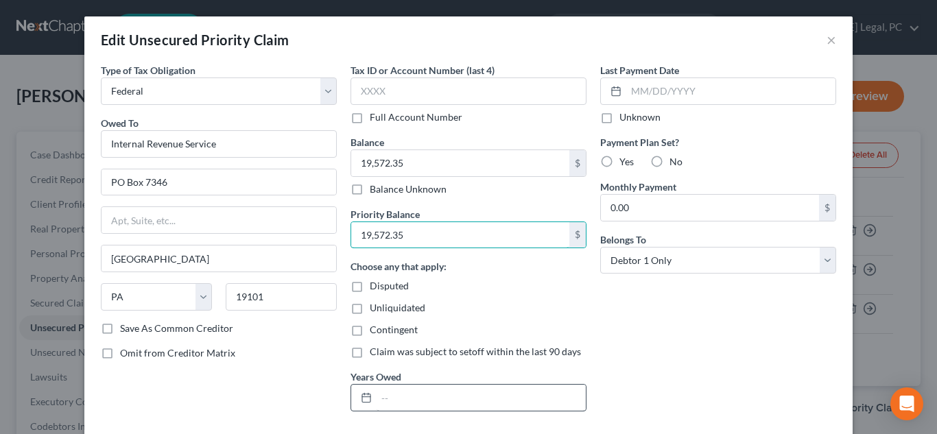
type input "19,572.35"
click at [421, 395] on input "text" at bounding box center [481, 398] width 209 height 26
type input "2020"
click at [670, 159] on label "No" at bounding box center [676, 162] width 13 height 14
click at [675, 159] on input "No" at bounding box center [679, 159] width 9 height 9
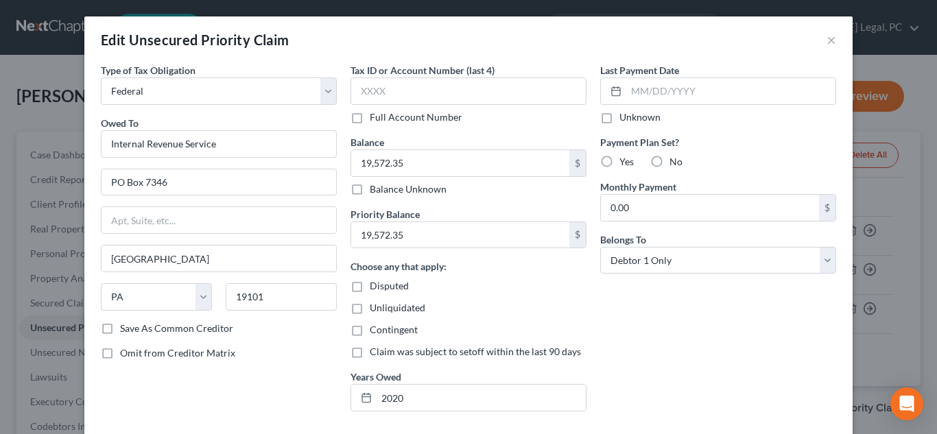
radio input "true"
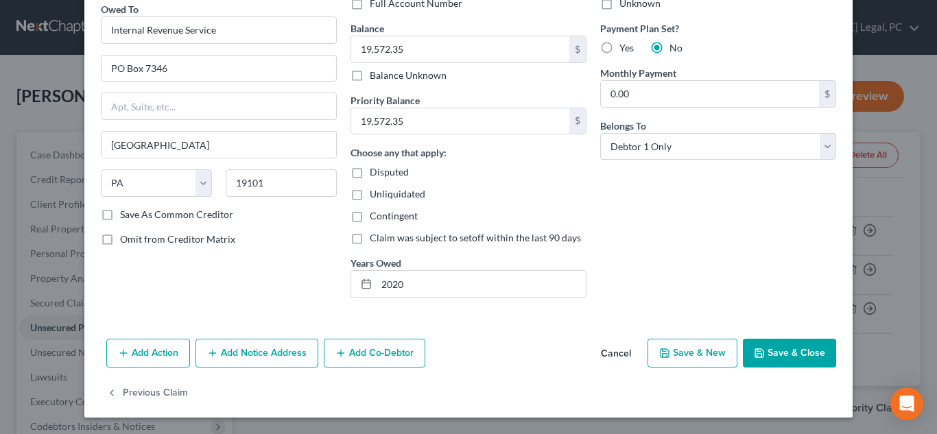
click at [774, 349] on button "Save & Close" at bounding box center [789, 353] width 93 height 29
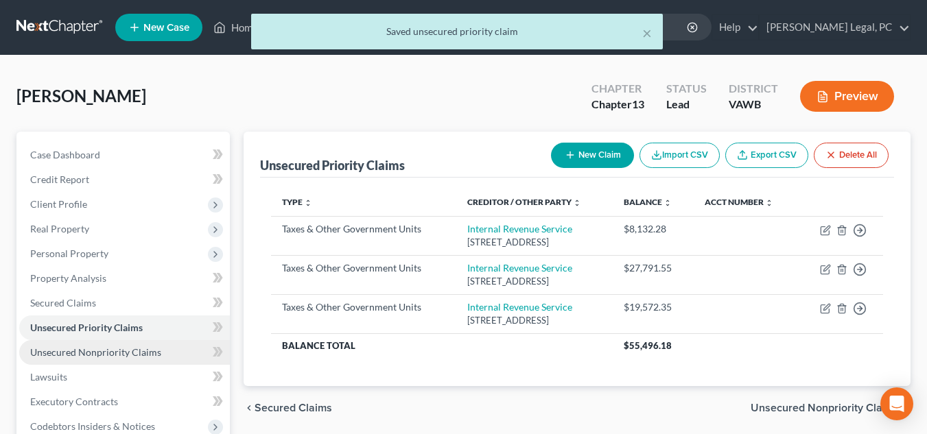
click at [100, 354] on span "Unsecured Nonpriority Claims" at bounding box center [95, 353] width 131 height 12
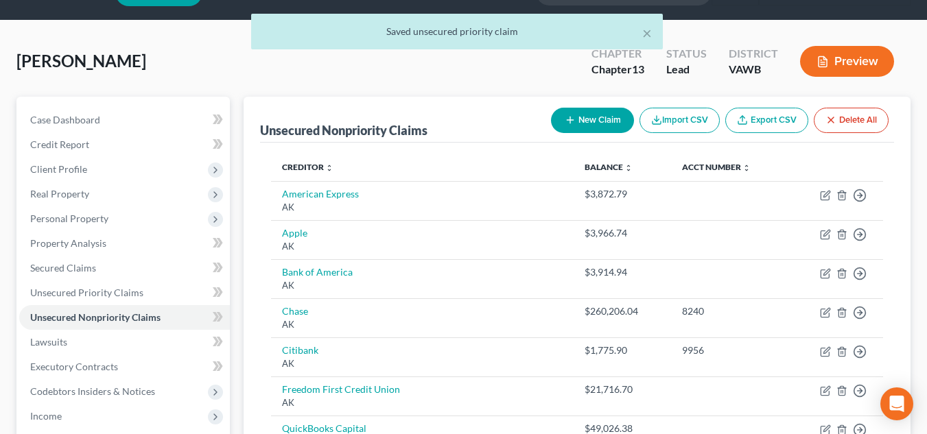
scroll to position [32, 0]
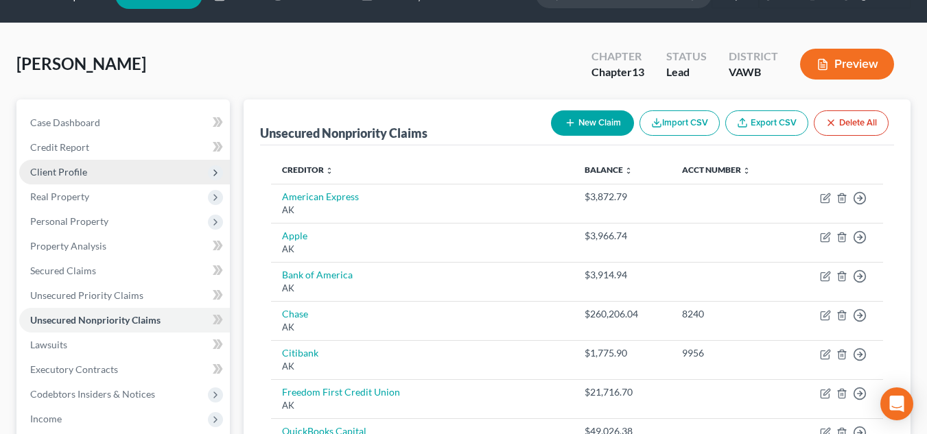
click at [132, 172] on span "Client Profile" at bounding box center [124, 172] width 211 height 25
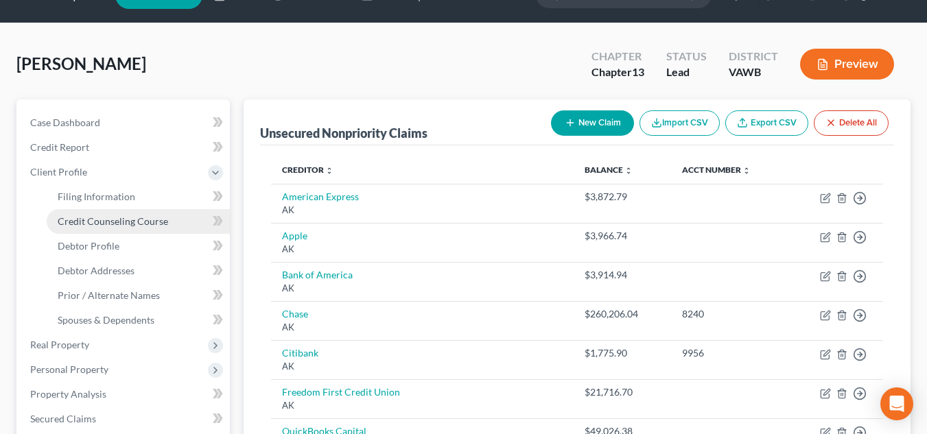
click at [130, 224] on span "Credit Counseling Course" at bounding box center [113, 221] width 110 height 12
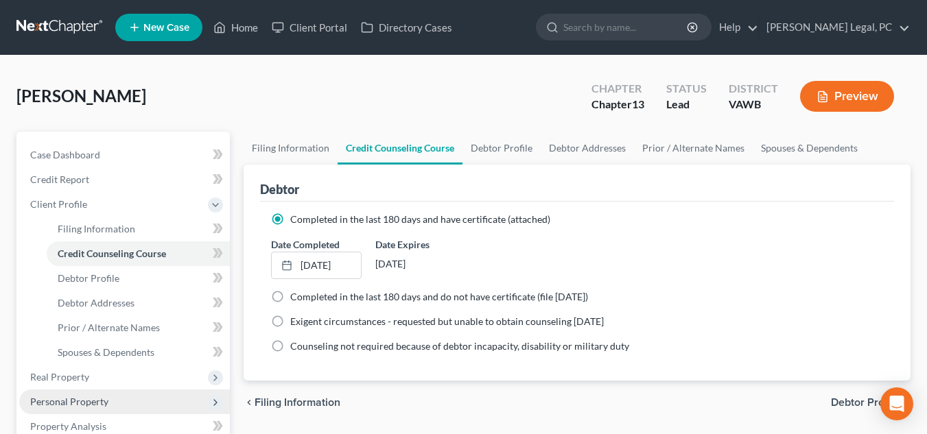
click at [121, 405] on span "Personal Property" at bounding box center [124, 402] width 211 height 25
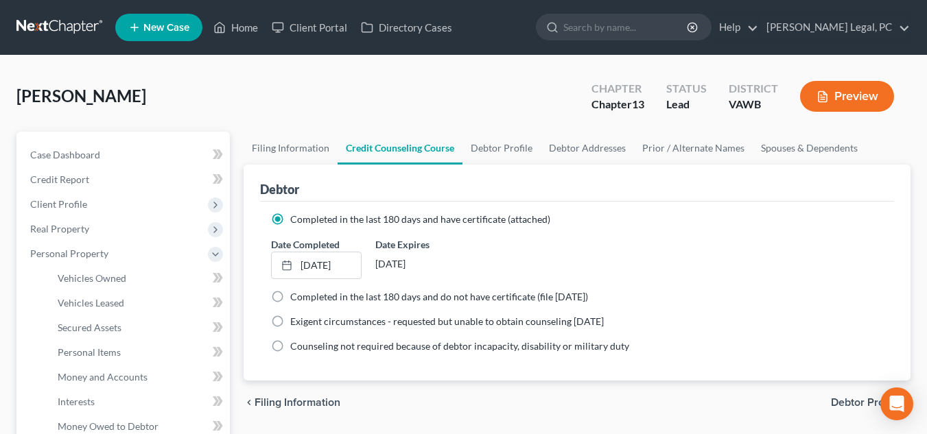
scroll to position [185, 0]
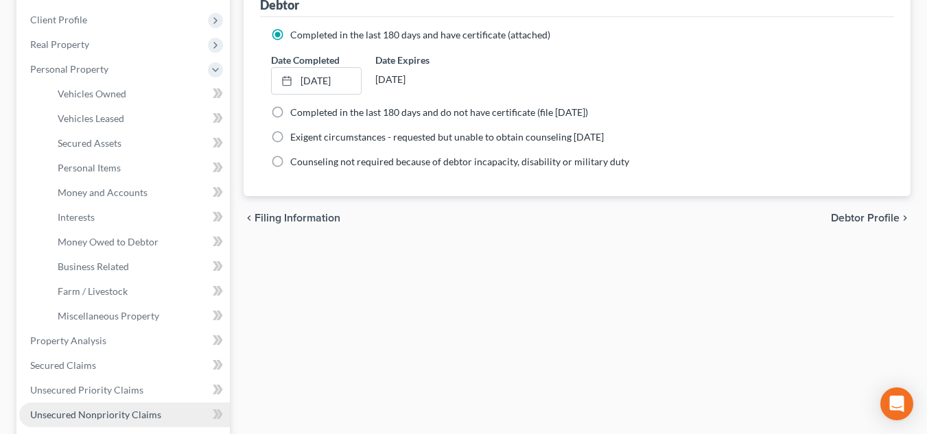
click at [110, 413] on span "Unsecured Nonpriority Claims" at bounding box center [95, 415] width 131 height 12
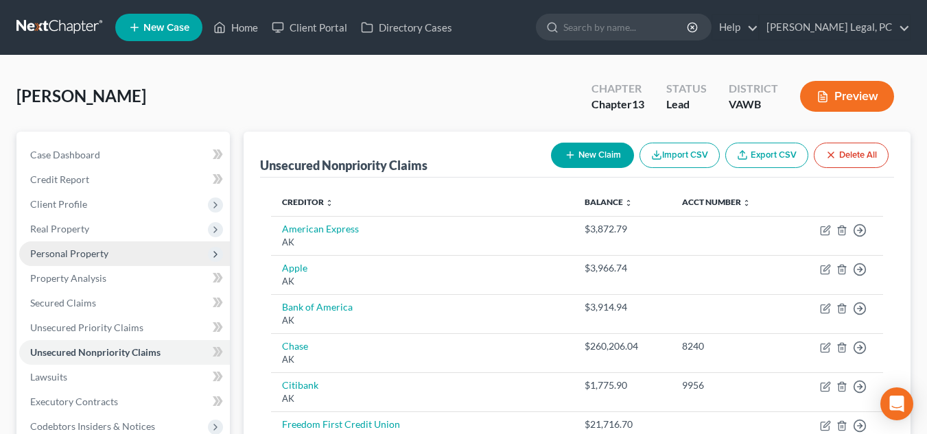
click at [139, 259] on span "Personal Property" at bounding box center [124, 254] width 211 height 25
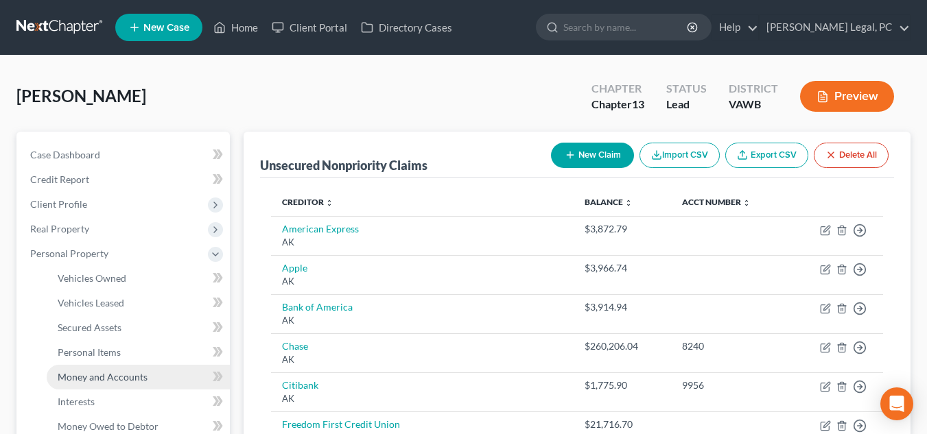
click at [127, 373] on span "Money and Accounts" at bounding box center [103, 377] width 90 height 12
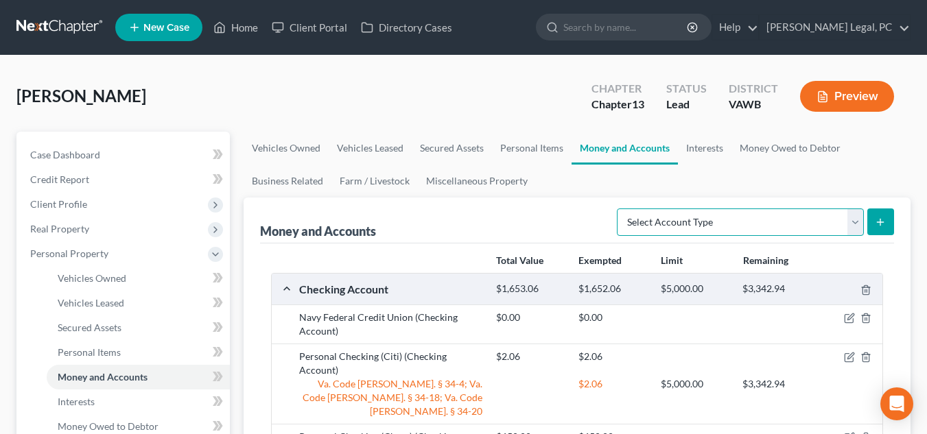
click at [677, 223] on select "Select Account Type Brokerage Cash on Hand Certificates of Deposit Checking Acc…" at bounding box center [740, 222] width 247 height 27
select select "savings"
click at [620, 209] on select "Select Account Type Brokerage Cash on Hand Certificates of Deposit Checking Acc…" at bounding box center [740, 222] width 247 height 27
click at [883, 222] on icon "submit" at bounding box center [880, 222] width 11 height 11
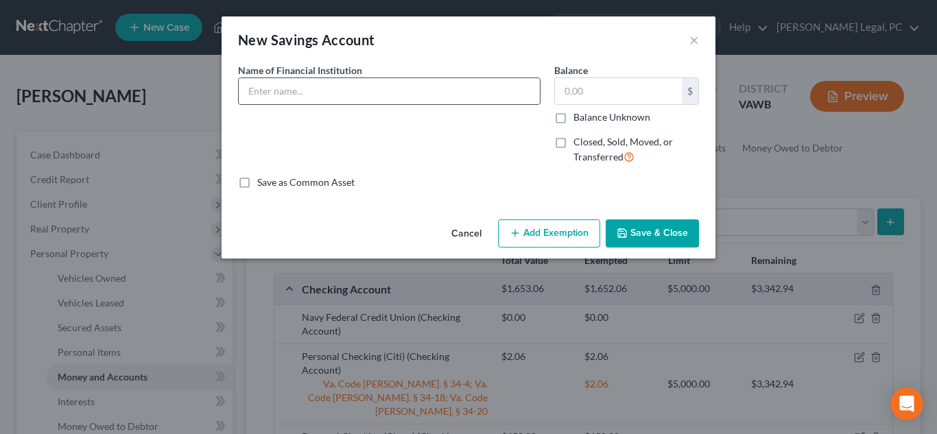
click at [433, 78] on div at bounding box center [389, 91] width 303 height 27
click at [432, 90] on input "text" at bounding box center [389, 91] width 301 height 26
type input "B"
type input "Navy Federal Credit Union"
type input "5.00"
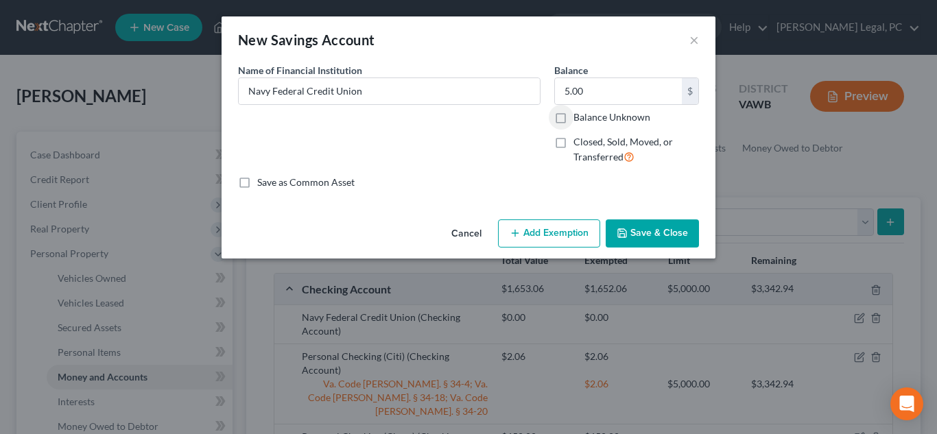
click at [559, 246] on button "Add Exemption" at bounding box center [549, 234] width 102 height 29
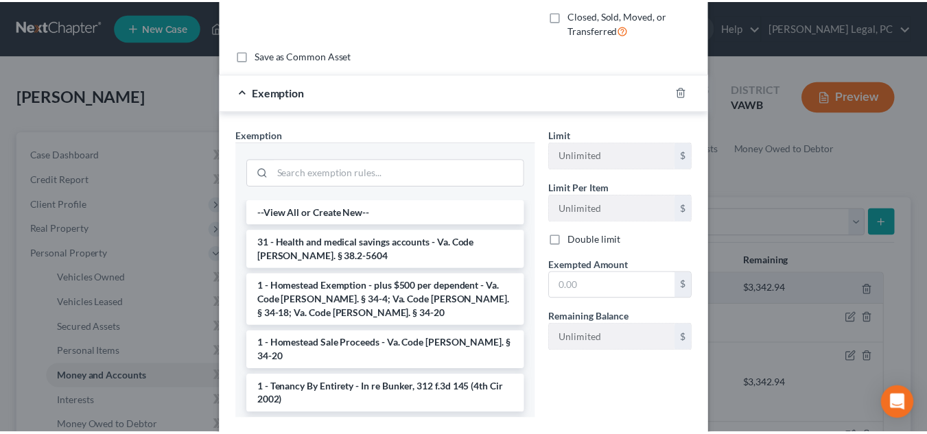
scroll to position [135, 0]
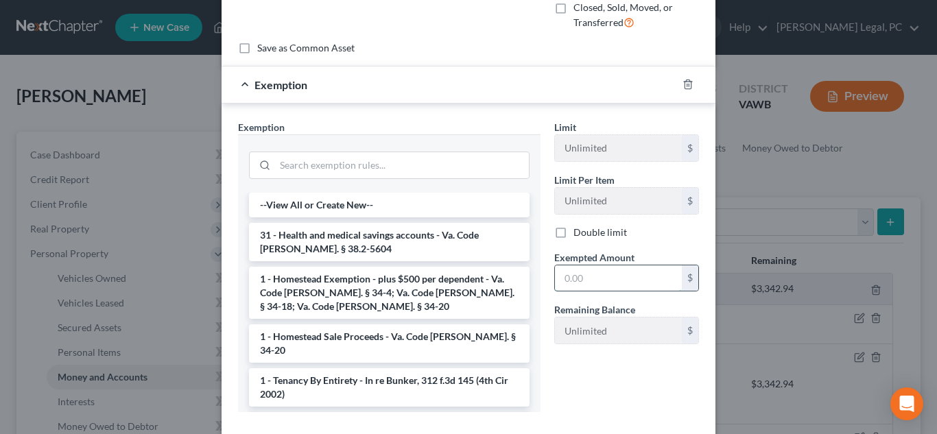
click at [598, 275] on input "text" at bounding box center [618, 279] width 127 height 26
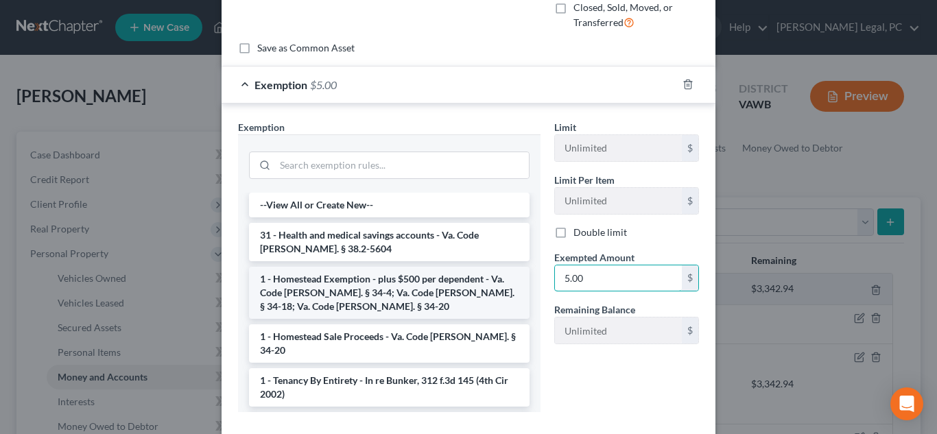
type input "5.00"
click at [386, 306] on li "1 - Homestead Exemption - plus $500 per dependent - Va. Code Ann. § 34-4; Va. C…" at bounding box center [389, 293] width 281 height 52
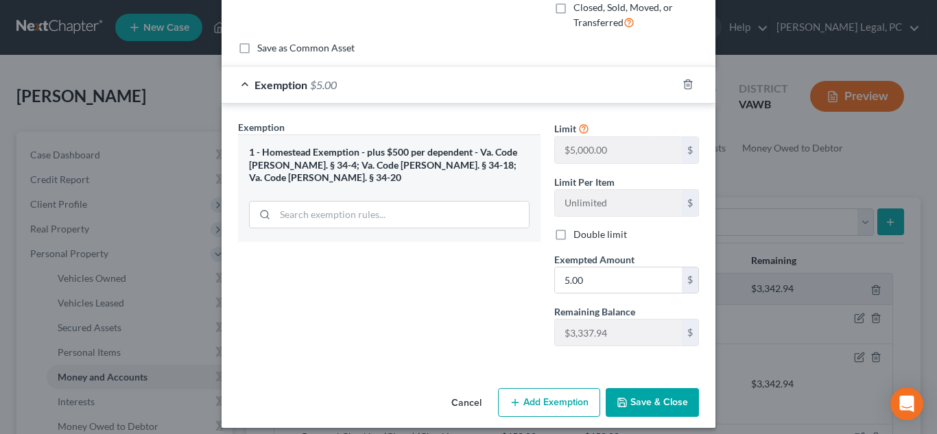
click at [623, 404] on icon "button" at bounding box center [622, 402] width 11 height 11
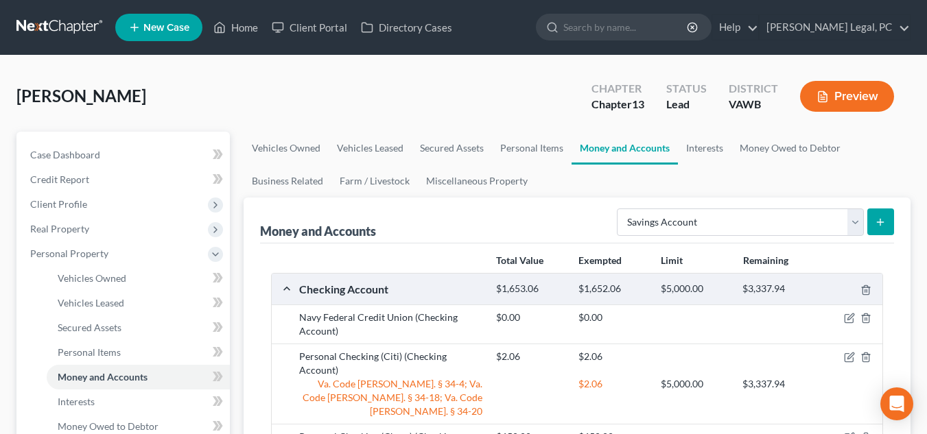
click at [325, 251] on div "Total Value Exempted Limit Remaining" at bounding box center [577, 261] width 626 height 24
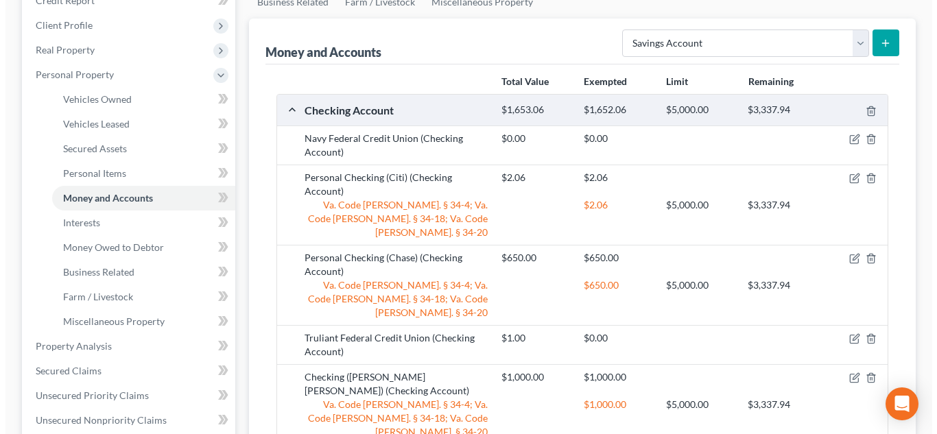
scroll to position [171, 0]
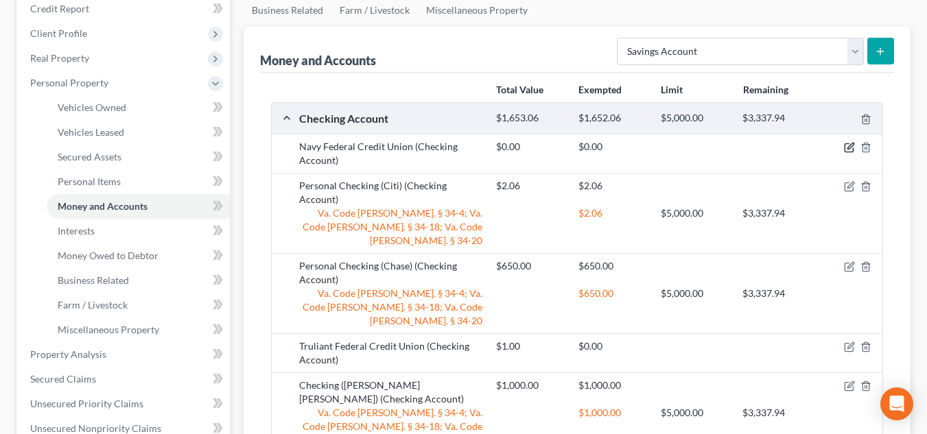
click at [850, 144] on icon "button" at bounding box center [849, 147] width 11 height 11
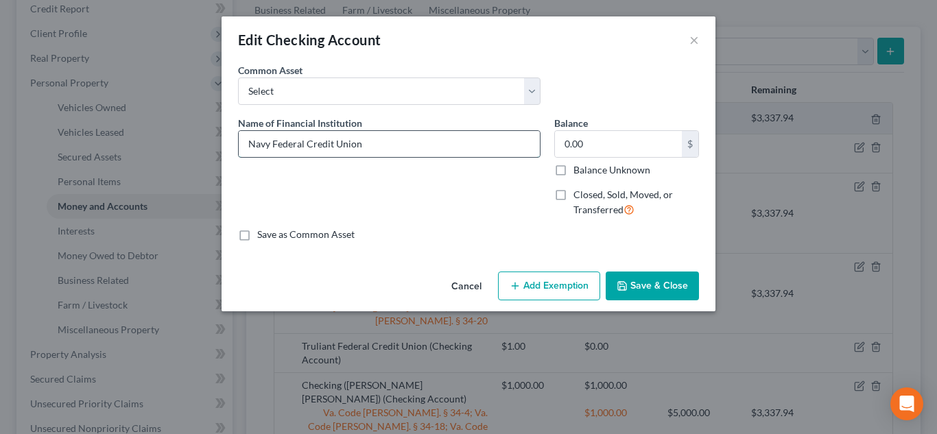
click at [399, 156] on input "Navy Federal Credit Union" at bounding box center [389, 144] width 301 height 26
type input "Navy Federal Credit Union #9090"
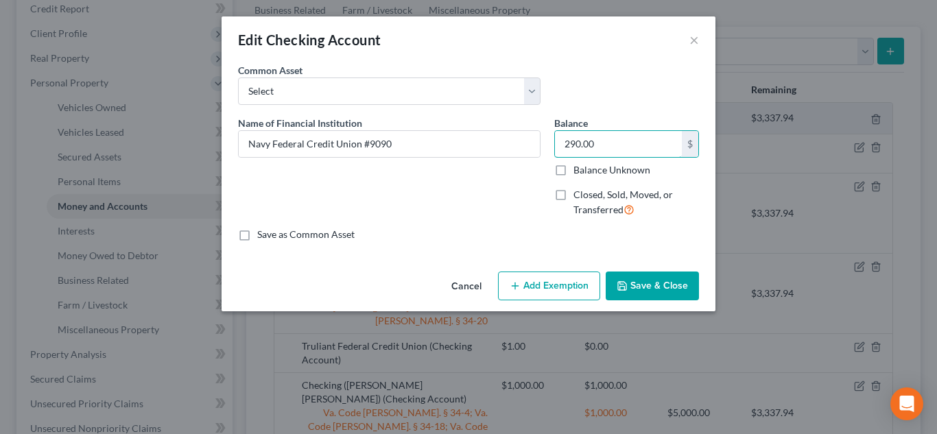
type input "290.00"
click at [555, 272] on button "Add Exemption" at bounding box center [549, 286] width 102 height 29
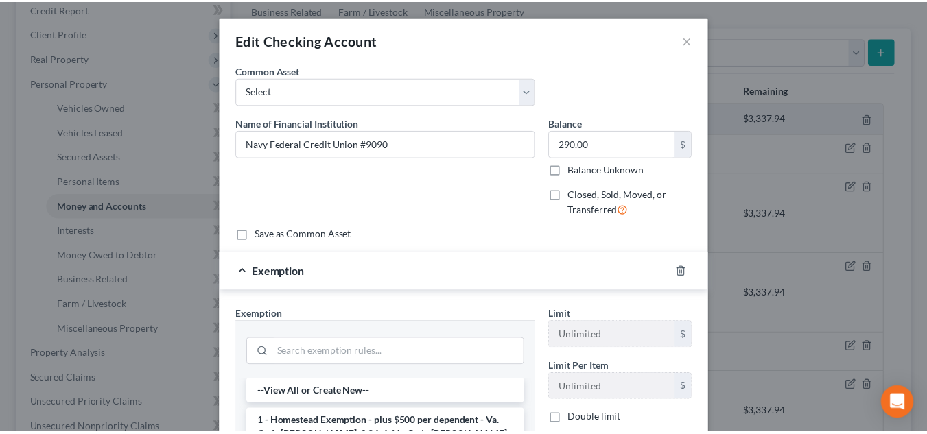
scroll to position [165, 0]
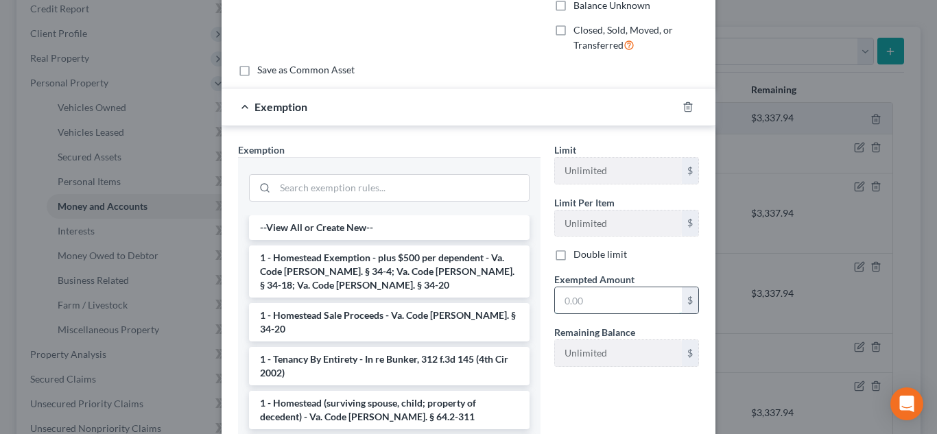
click at [627, 304] on input "text" at bounding box center [618, 301] width 127 height 26
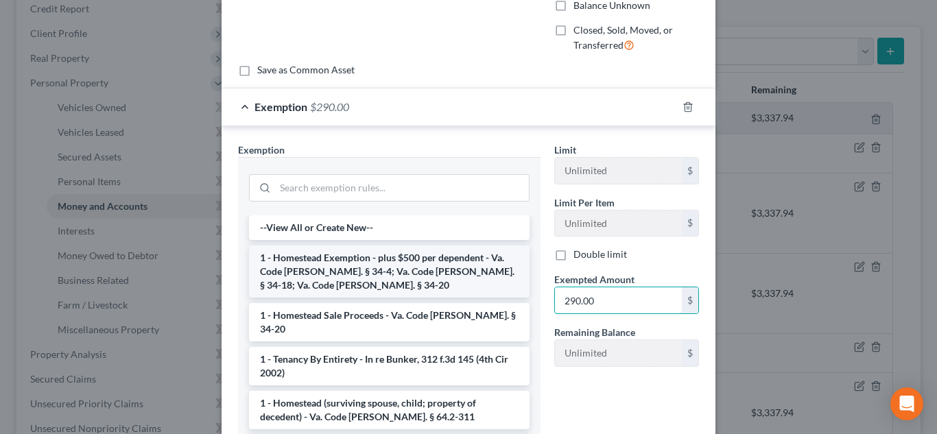
type input "290.00"
click at [405, 296] on li "1 - Homestead Exemption - plus $500 per dependent - Va. Code Ann. § 34-4; Va. C…" at bounding box center [389, 272] width 281 height 52
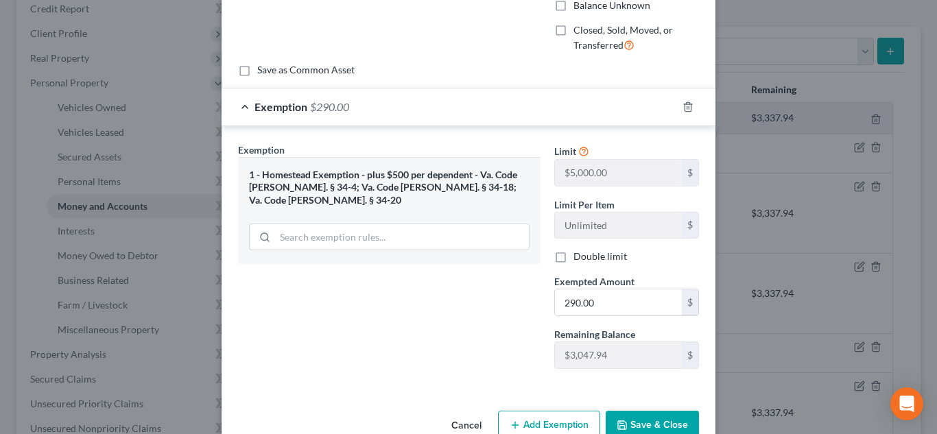
click at [627, 408] on div "Cancel Add Exemption Save & Close" at bounding box center [469, 428] width 494 height 45
click at [631, 419] on button "Save & Close" at bounding box center [652, 425] width 93 height 29
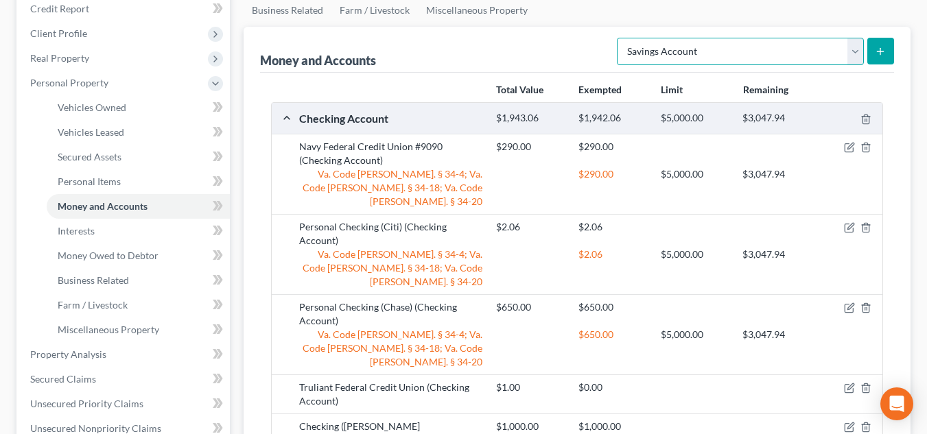
click at [737, 58] on select "Select Account Type Brokerage Cash on Hand Certificates of Deposit Checking Acc…" at bounding box center [740, 51] width 247 height 27
select select "checking"
click at [620, 38] on select "Select Account Type Brokerage Cash on Hand Certificates of Deposit Checking Acc…" at bounding box center [740, 51] width 247 height 27
click at [880, 59] on button "submit" at bounding box center [880, 51] width 27 height 27
click at [884, 38] on button "submit" at bounding box center [880, 51] width 27 height 27
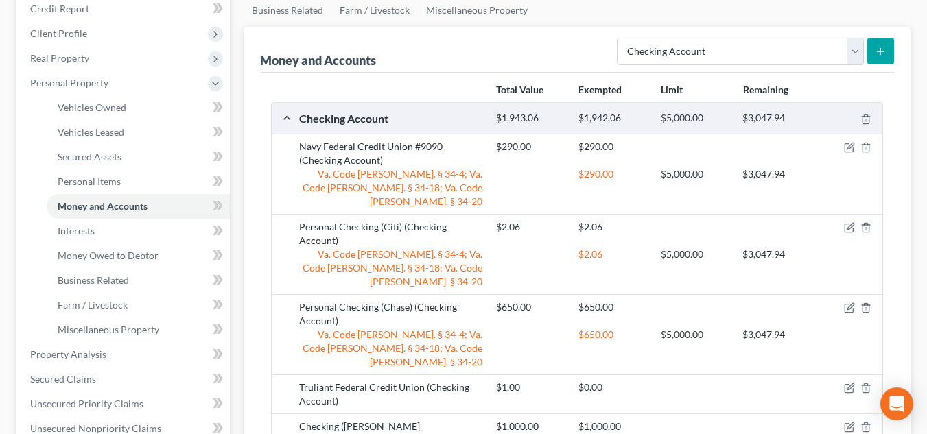
click at [884, 38] on button "submit" at bounding box center [880, 51] width 27 height 27
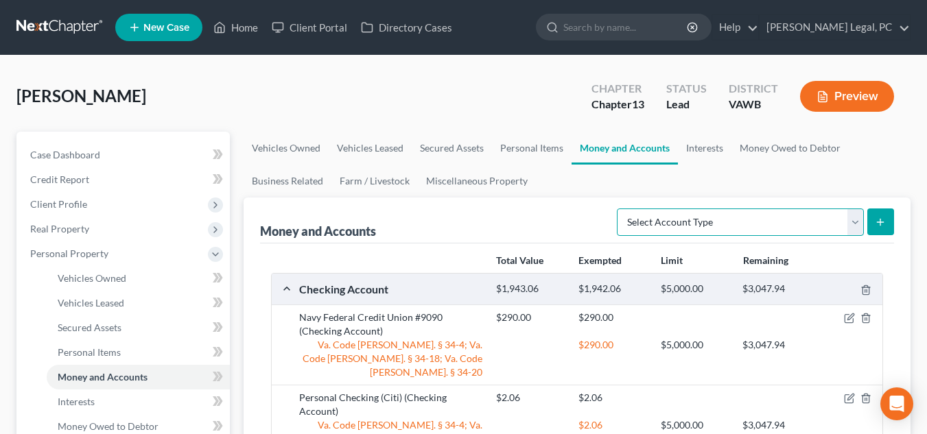
click at [759, 213] on select "Select Account Type Brokerage Cash on Hand Certificates of Deposit Checking Acc…" at bounding box center [740, 222] width 247 height 27
select select "checking"
click at [620, 209] on select "Select Account Type Brokerage Cash on Hand Certificates of Deposit Checking Acc…" at bounding box center [740, 222] width 247 height 27
click at [881, 227] on icon "submit" at bounding box center [880, 222] width 11 height 11
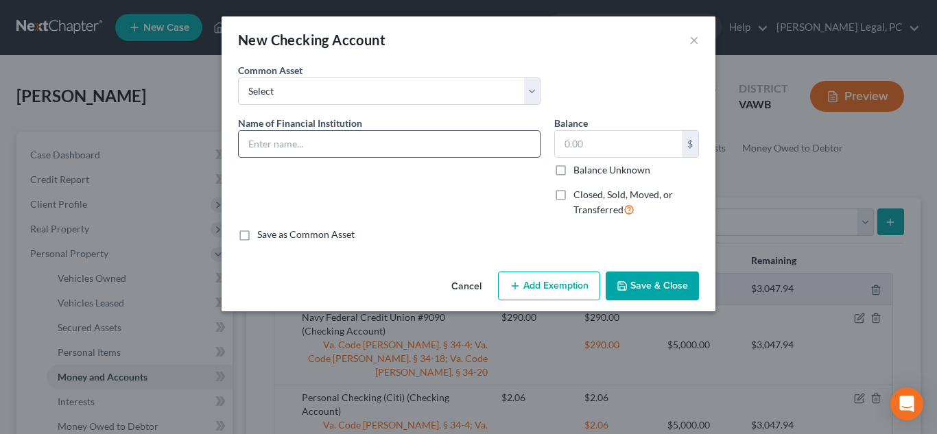
click at [429, 156] on input "text" at bounding box center [389, 144] width 301 height 26
type input "Navy Federal Credit Union #5264"
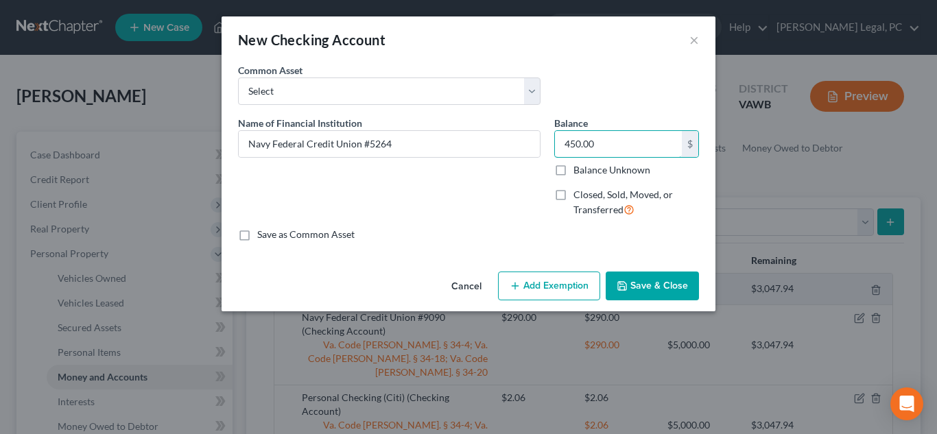
type input "450.00"
click at [593, 294] on button "Add Exemption" at bounding box center [549, 286] width 102 height 29
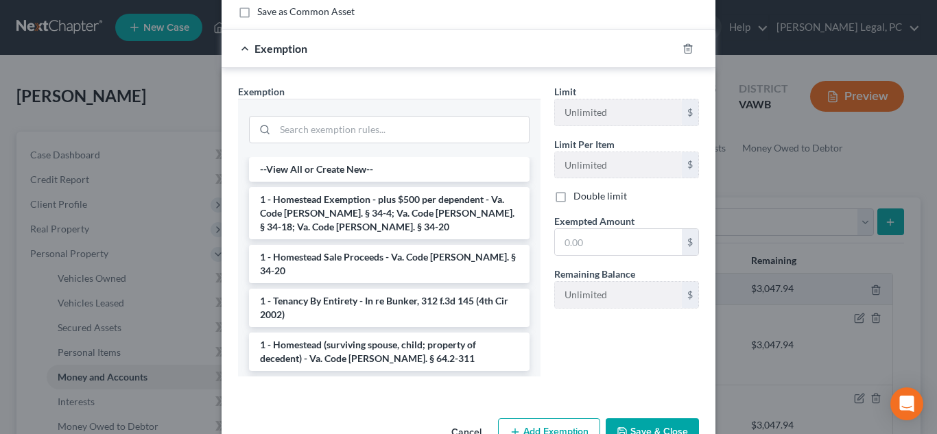
scroll to position [233, 0]
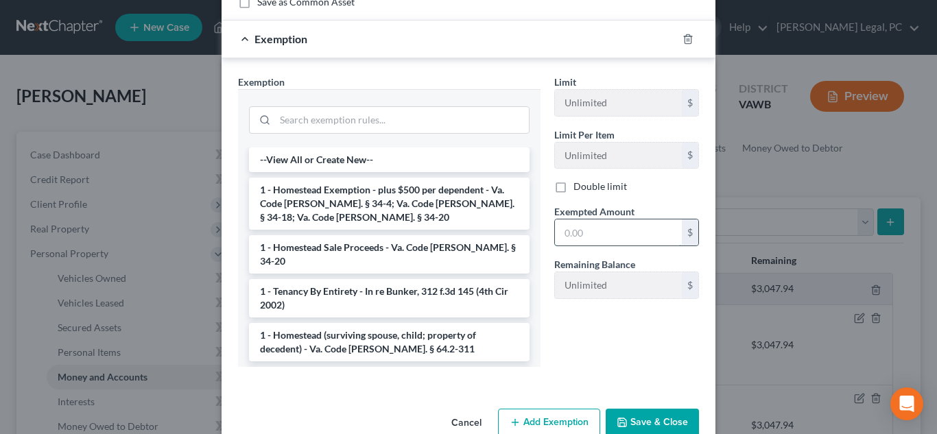
click at [557, 237] on input "text" at bounding box center [618, 233] width 127 height 26
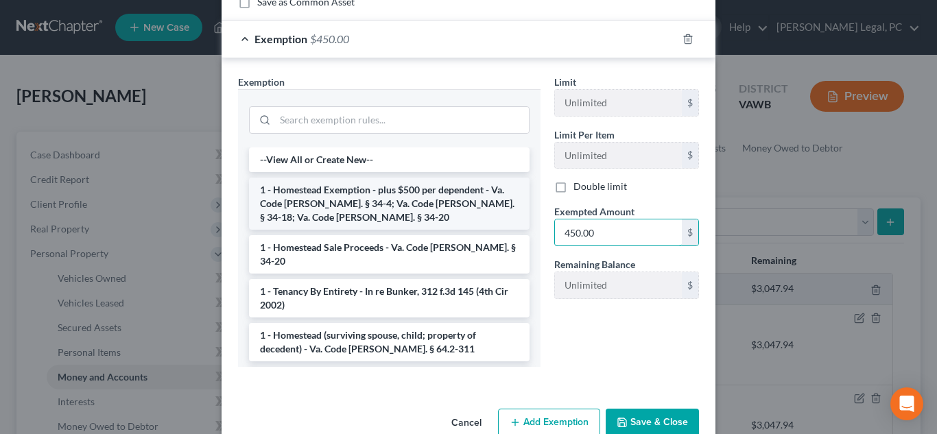
type input "450.00"
click at [384, 215] on li "1 - Homestead Exemption - plus $500 per dependent - Va. Code Ann. § 34-4; Va. C…" at bounding box center [389, 204] width 281 height 52
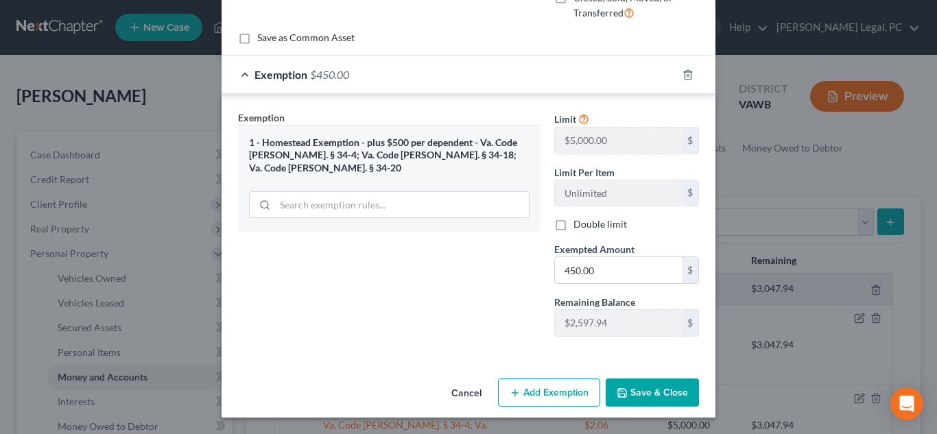
click at [645, 394] on button "Save & Close" at bounding box center [652, 393] width 93 height 29
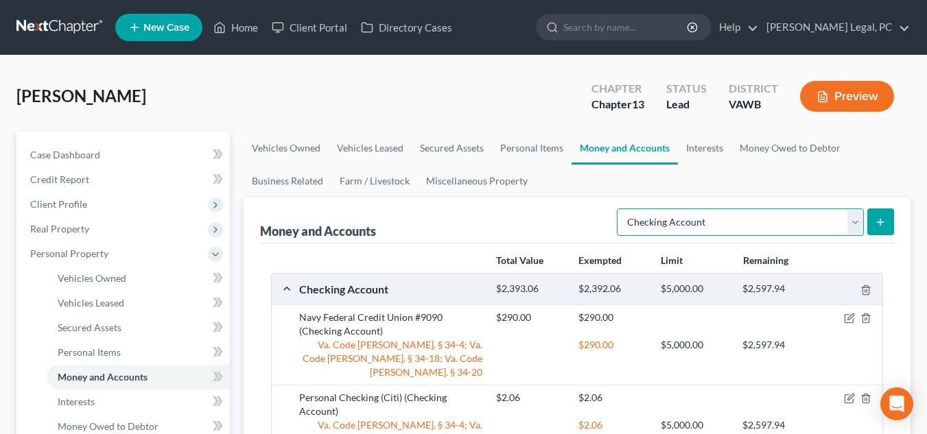
click at [702, 230] on select "Select Account Type Brokerage Cash on Hand Certificates of Deposit Checking Acc…" at bounding box center [740, 222] width 247 height 27
select select "money_market"
click at [620, 209] on select "Select Account Type Brokerage Cash on Hand Certificates of Deposit Checking Acc…" at bounding box center [740, 222] width 247 height 27
click at [886, 214] on button "submit" at bounding box center [880, 222] width 27 height 27
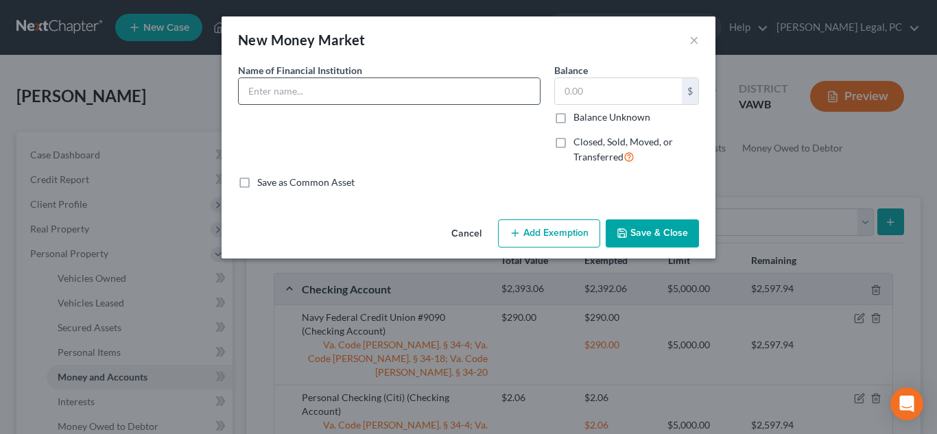
click at [410, 84] on input "text" at bounding box center [389, 91] width 301 height 26
type input "Navy Federal Credit Union MM Savings #5168"
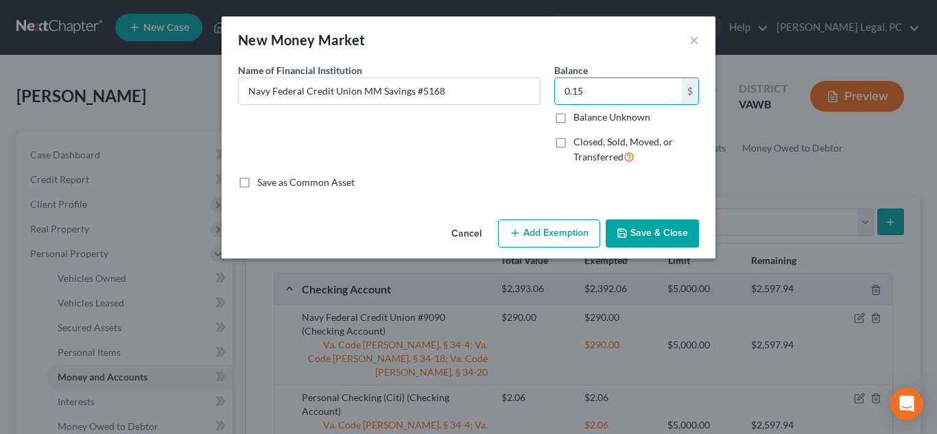
type input "0.15"
click at [570, 230] on button "Add Exemption" at bounding box center [549, 234] width 102 height 29
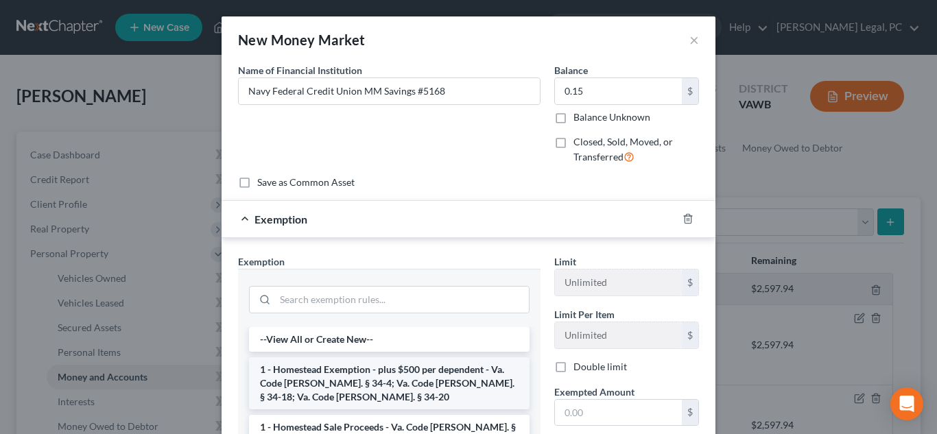
click at [440, 393] on li "1 - Homestead Exemption - plus $500 per dependent - Va. Code Ann. § 34-4; Va. C…" at bounding box center [389, 384] width 281 height 52
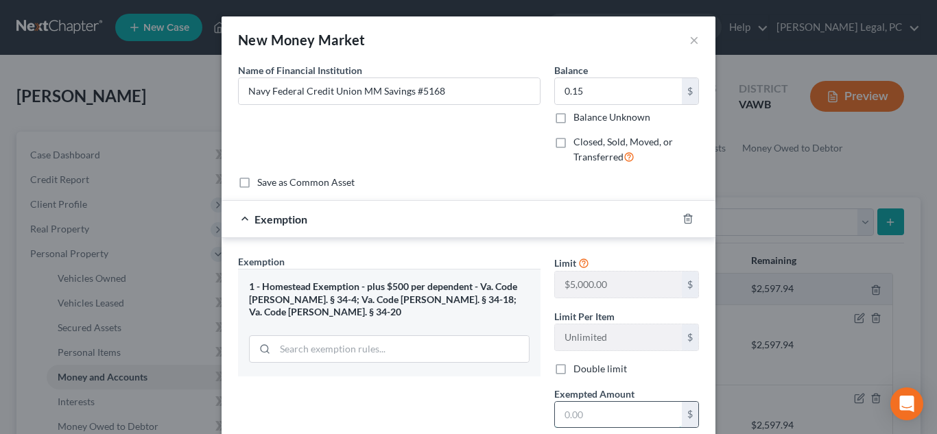
click at [587, 410] on input "text" at bounding box center [618, 415] width 127 height 26
type input "0.15"
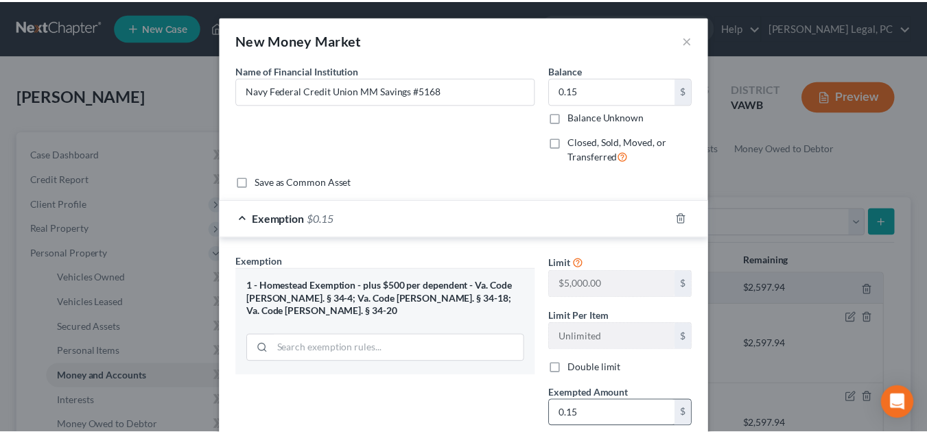
scroll to position [145, 0]
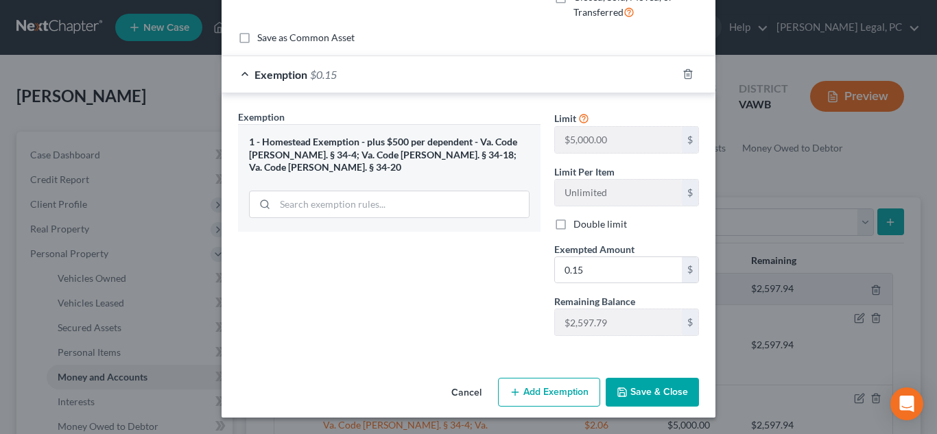
click at [640, 375] on div "Cancel Add Exemption Save & Close" at bounding box center [469, 395] width 494 height 45
click at [646, 386] on button "Save & Close" at bounding box center [652, 392] width 93 height 29
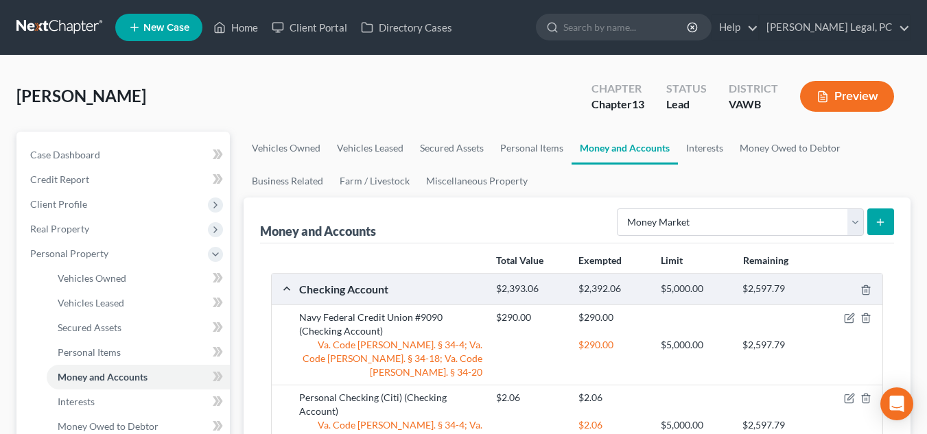
click at [315, 215] on div "Money and Accounts Select Account Type Brokerage Cash on Hand Certificates of D…" at bounding box center [577, 221] width 634 height 46
click at [707, 147] on link "Interests" at bounding box center [705, 148] width 54 height 33
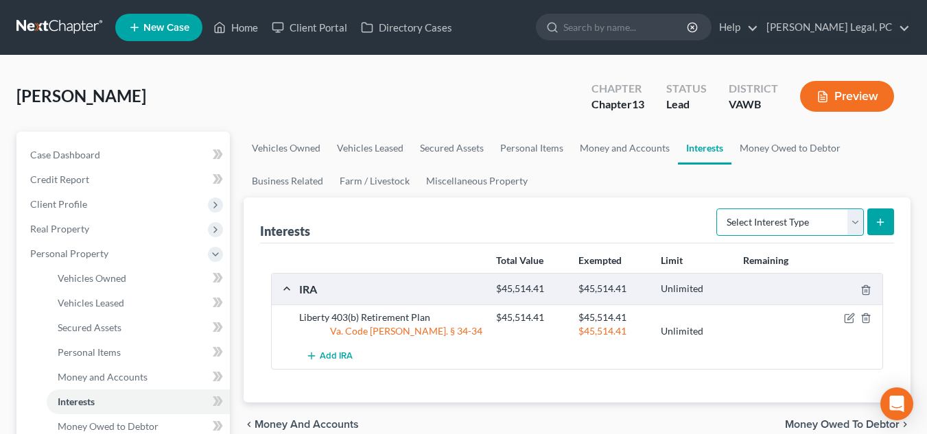
click at [760, 221] on select "Select Interest Type 401K Annuity Bond Education IRA Government Bond Government…" at bounding box center [790, 222] width 148 height 27
click at [338, 262] on div "Total Value Exempted Limit Remaining" at bounding box center [577, 261] width 626 height 24
click at [737, 222] on select "Select Interest Type 401K Annuity Bond Education IRA Government Bond Government…" at bounding box center [790, 222] width 148 height 27
select select "term_life_insurance"
click at [718, 209] on select "Select Interest Type 401K Annuity Bond Education IRA Government Bond Government…" at bounding box center [790, 222] width 148 height 27
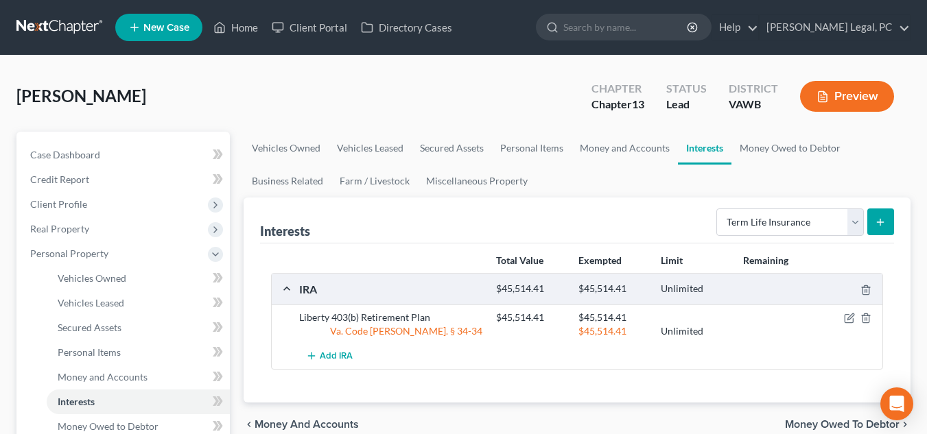
click at [885, 222] on icon "submit" at bounding box center [880, 222] width 11 height 11
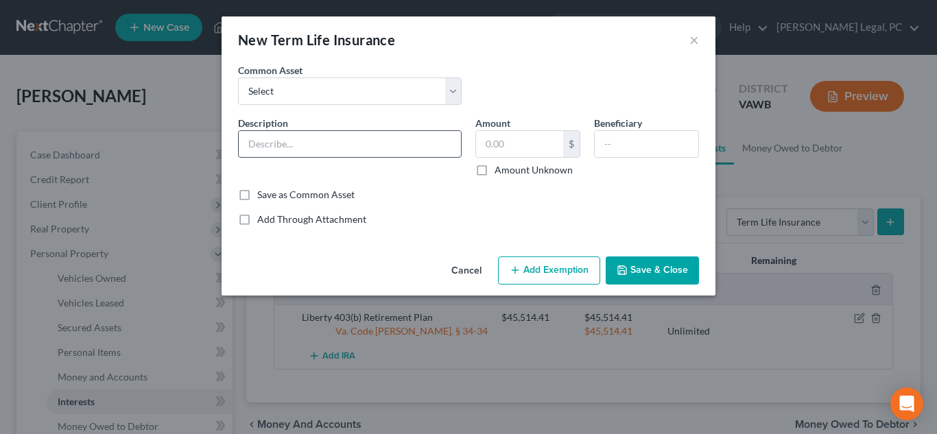
click at [435, 137] on input "text" at bounding box center [350, 144] width 222 height 26
type input "L"
click at [400, 148] on input "Northwestern Mutual" at bounding box center [350, 144] width 222 height 26
type input "Northwestern Mutual Term Life Insurance"
type input "0.00"
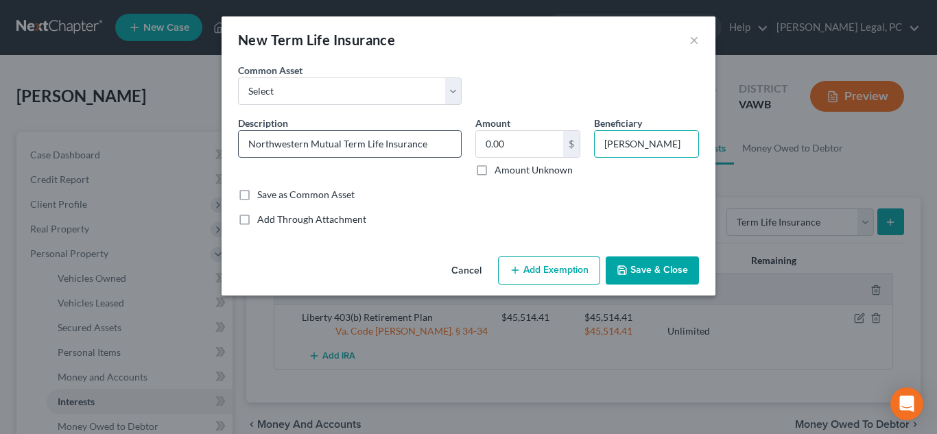
type input "Sarah E. Hill"
click at [625, 272] on icon "button" at bounding box center [622, 270] width 11 height 11
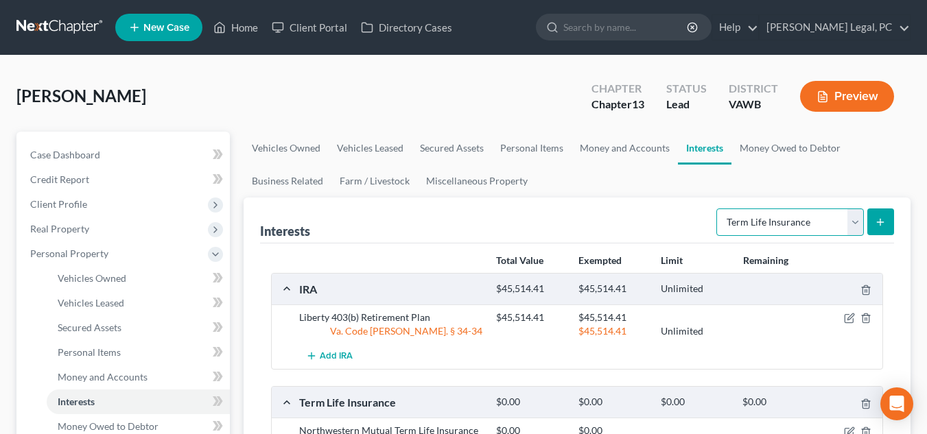
click at [784, 220] on select "Select Interest Type 401K Annuity Bond Education IRA Government Bond Government…" at bounding box center [790, 222] width 148 height 27
click at [850, 256] on div "Total Value Exempted Limit Remaining" at bounding box center [686, 261] width 395 height 14
click at [277, 240] on div "Interests Select Interest Type 401K Annuity Bond Education IRA Government Bond …" at bounding box center [577, 221] width 634 height 46
click at [802, 226] on select "Select Interest Type 401K Annuity Bond Education IRA Government Bond Government…" at bounding box center [790, 222] width 148 height 27
click at [613, 177] on ul "Vehicles Owned Vehicles Leased Secured Assets Personal Items Money and Accounts…" at bounding box center [577, 165] width 667 height 66
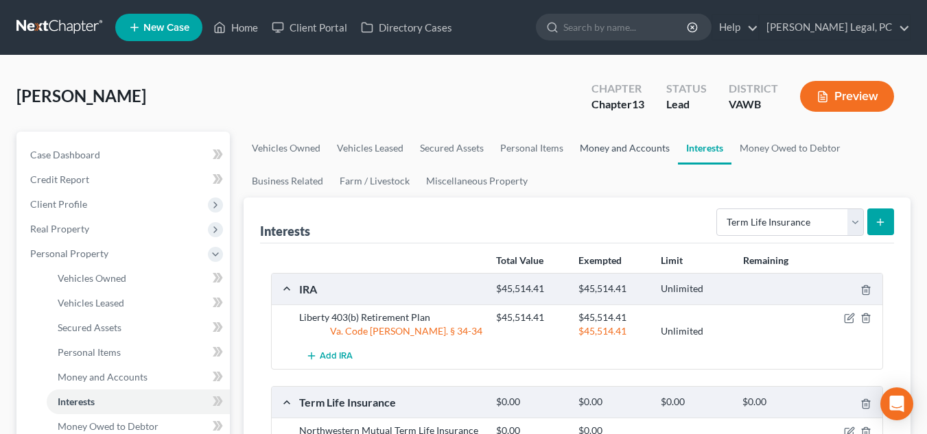
click at [629, 145] on link "Money and Accounts" at bounding box center [625, 148] width 106 height 33
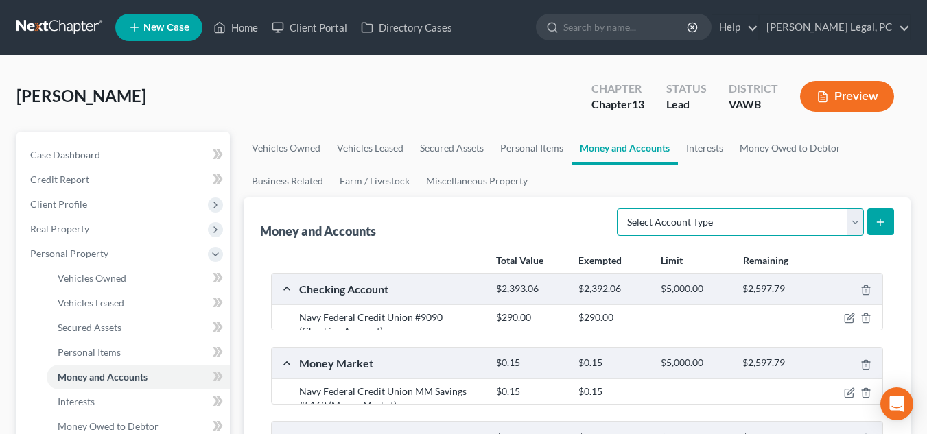
click at [745, 226] on select "Select Account Type Brokerage Cash on Hand Certificates of Deposit Checking Acc…" at bounding box center [740, 222] width 247 height 27
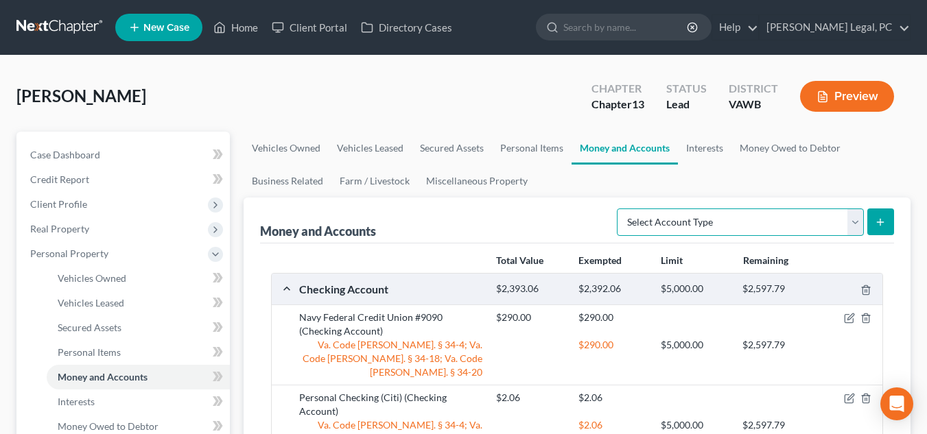
click at [745, 226] on select "Select Account Type Brokerage Cash on Hand Certificates of Deposit Checking Acc…" at bounding box center [740, 222] width 247 height 27
click at [713, 139] on link "Interests" at bounding box center [705, 148] width 54 height 33
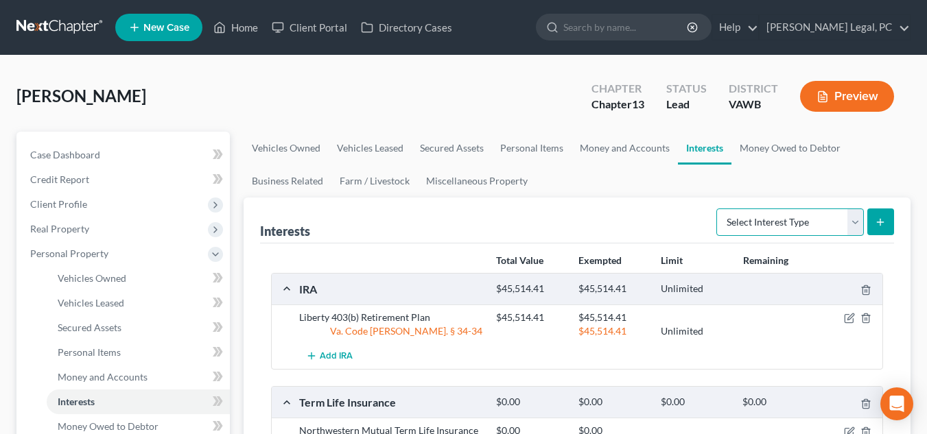
click at [788, 211] on select "Select Interest Type 401K Annuity Bond Education IRA Government Bond Government…" at bounding box center [790, 222] width 148 height 27
select select "term_life_insurance"
click at [718, 209] on select "Select Interest Type 401K Annuity Bond Education IRA Government Bond Government…" at bounding box center [790, 222] width 148 height 27
click at [309, 183] on link "Business Related" at bounding box center [288, 181] width 88 height 33
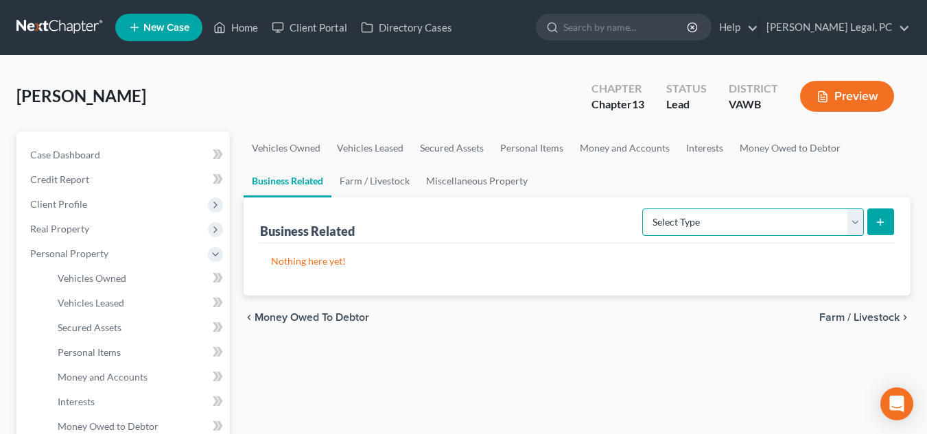
click at [790, 228] on select "Select Type Customer Lists Franchises Inventory Licenses Machinery Office Equip…" at bounding box center [753, 222] width 222 height 27
select select "other_business_related_property_not_listed"
click at [643, 209] on select "Select Type Customer Lists Franchises Inventory Licenses Machinery Office Equip…" at bounding box center [753, 222] width 222 height 27
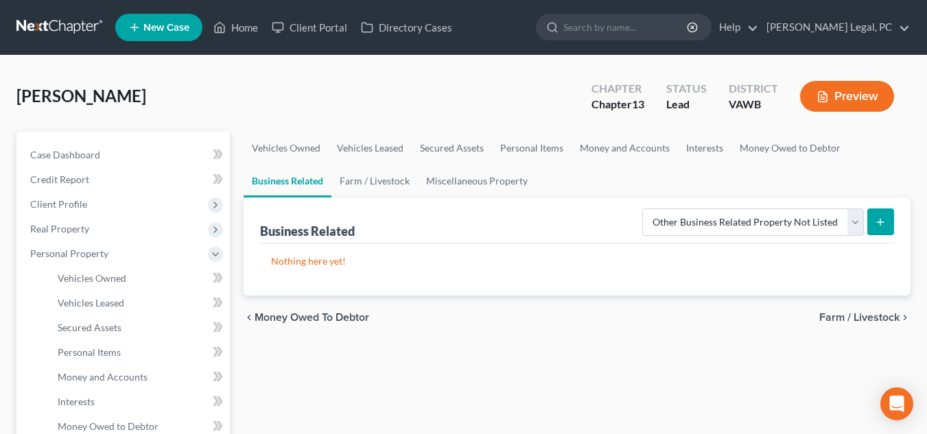
click at [881, 224] on line "submit" at bounding box center [881, 222] width 0 height 6
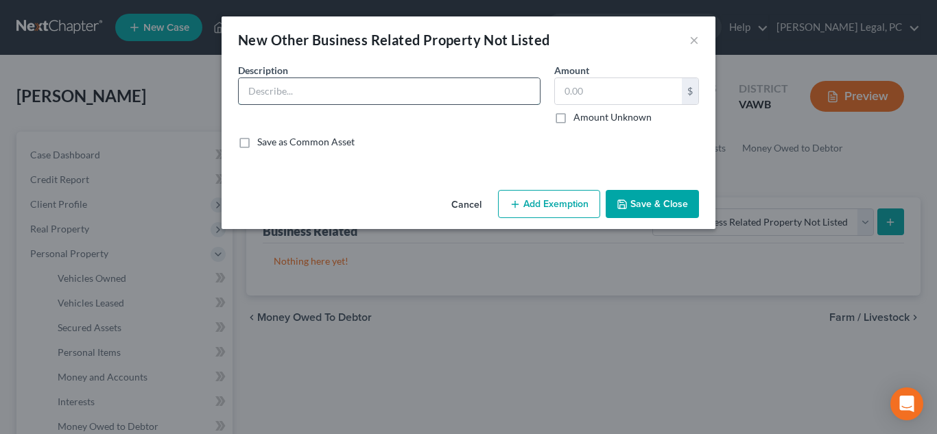
click at [438, 83] on input "text" at bounding box center [389, 91] width 301 height 26
type input "D"
type input "Northwestern Mutual Disability Insurance Insurance"
type input "1.00"
click at [651, 198] on button "Save & Close" at bounding box center [652, 204] width 93 height 29
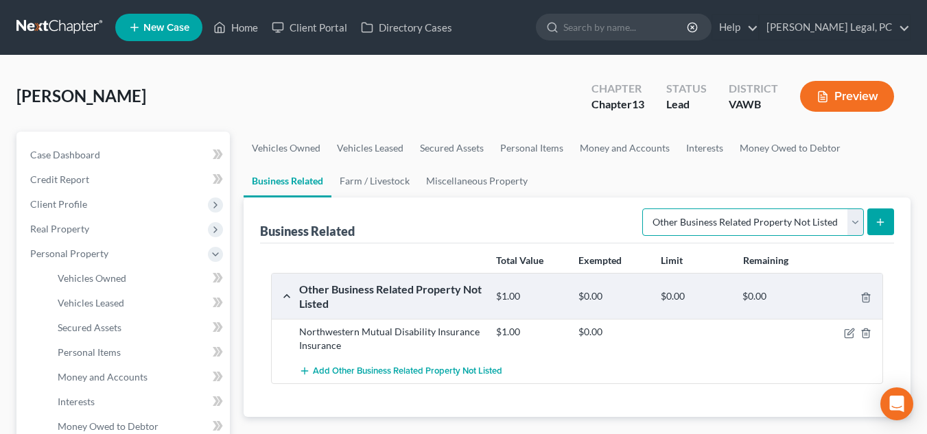
click at [744, 209] on select "Select Type Customer Lists Franchises Inventory Licenses Machinery Office Equip…" at bounding box center [753, 222] width 222 height 27
click at [597, 232] on div "Business Related Select Type Customer Lists Franchises Inventory Licenses Machi…" at bounding box center [577, 221] width 634 height 46
click at [353, 200] on div "Business Related Select Type Customer Lists Franchises Inventory Licenses Machi…" at bounding box center [577, 221] width 634 height 46
click at [377, 192] on link "Farm / Livestock" at bounding box center [374, 181] width 86 height 33
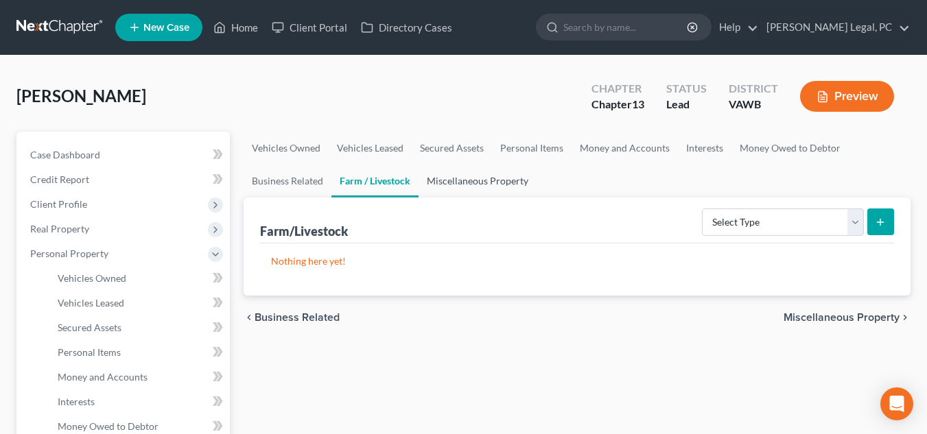
click at [494, 179] on link "Miscellaneous Property" at bounding box center [478, 181] width 118 height 33
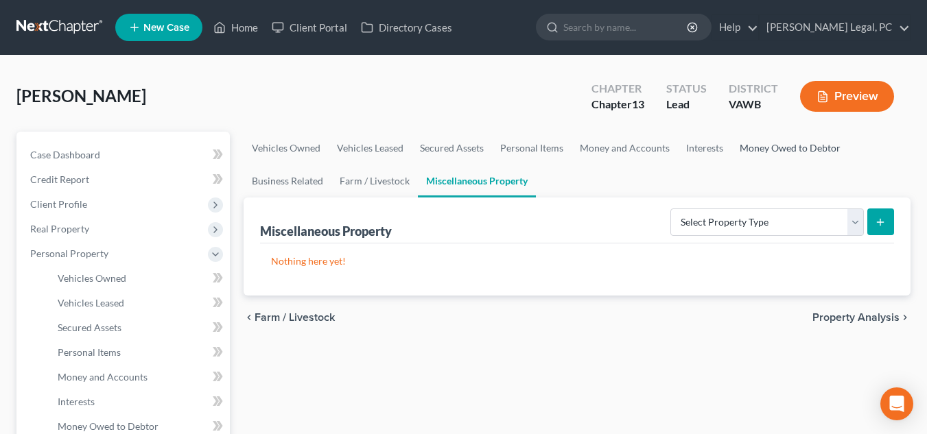
click at [780, 140] on link "Money Owed to Debtor" at bounding box center [790, 148] width 117 height 33
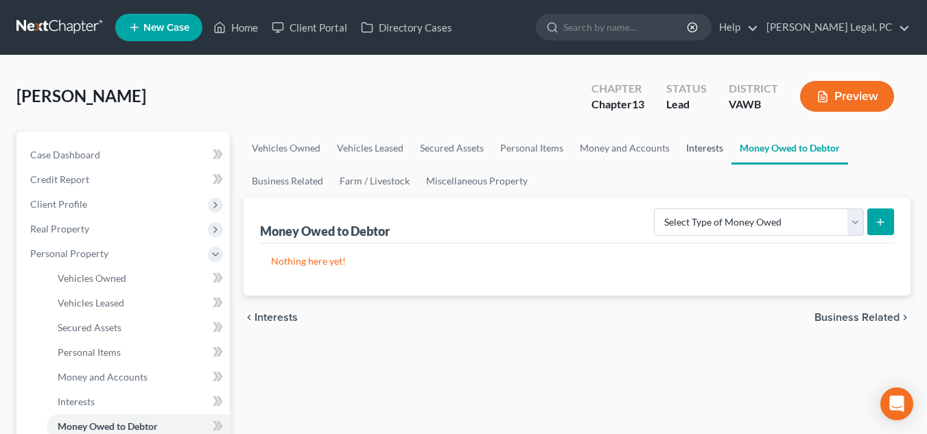
click at [687, 154] on link "Interests" at bounding box center [705, 148] width 54 height 33
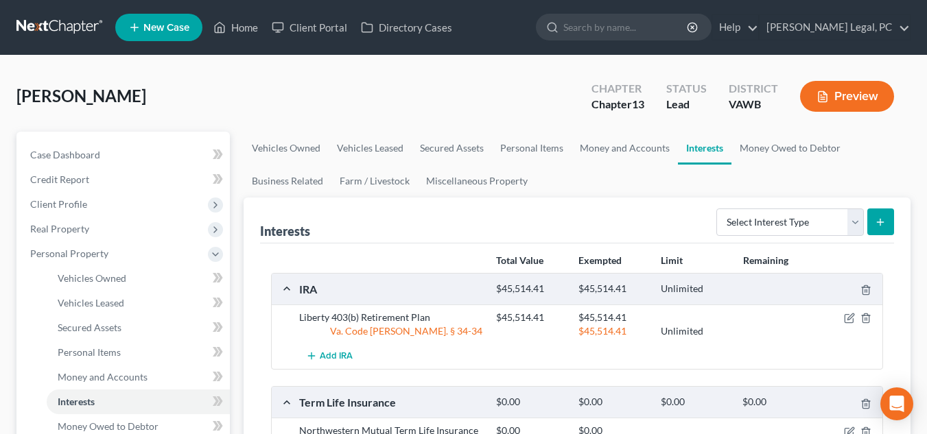
click at [378, 229] on div "Interests Select Interest Type 401K Annuity Bond Education IRA Government Bond …" at bounding box center [577, 221] width 634 height 46
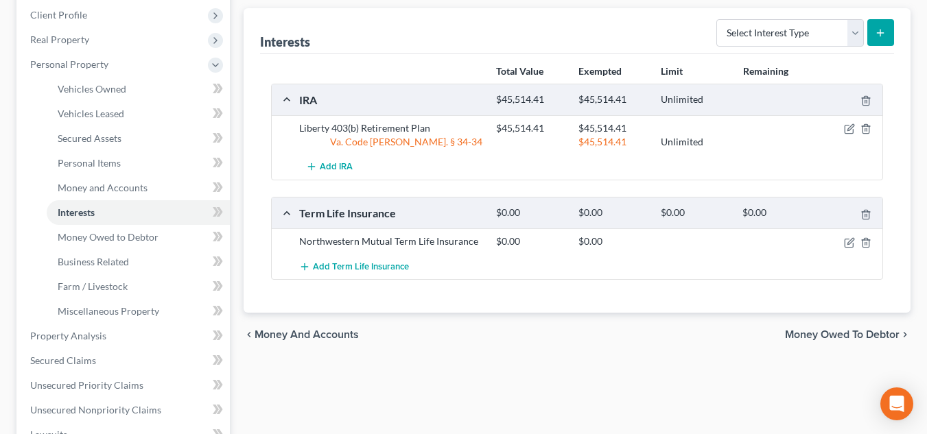
scroll to position [237, 0]
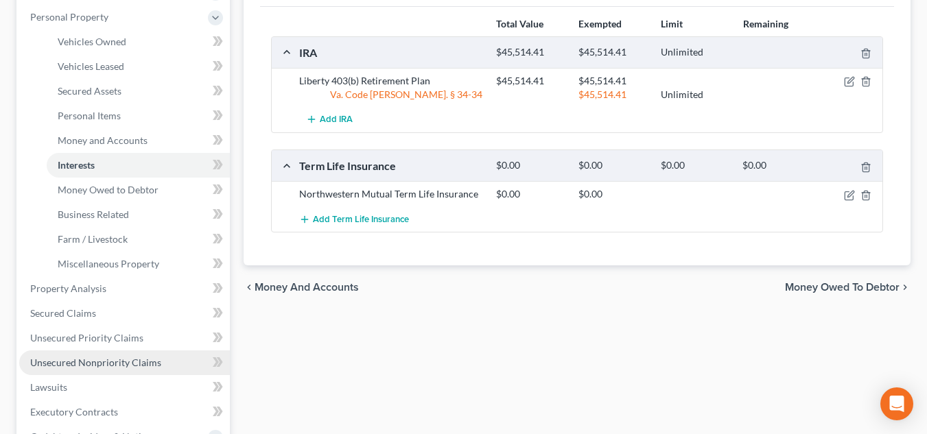
click at [104, 354] on link "Unsecured Nonpriority Claims" at bounding box center [124, 363] width 211 height 25
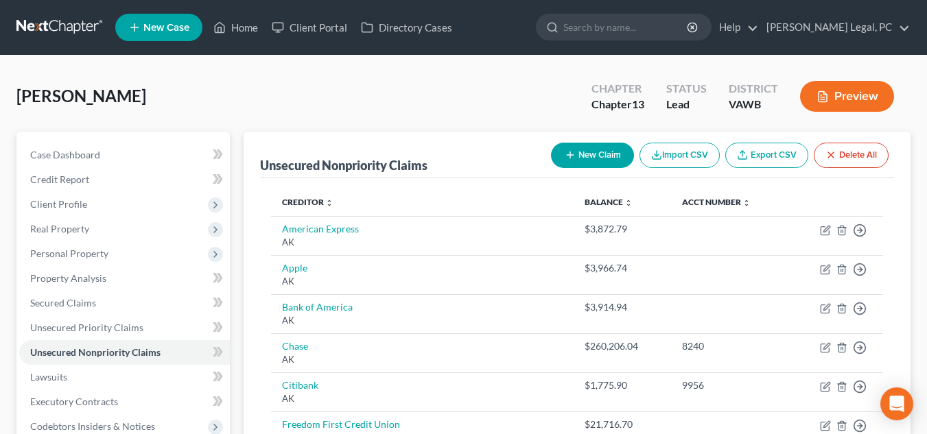
click at [573, 152] on button "New Claim" at bounding box center [592, 155] width 83 height 25
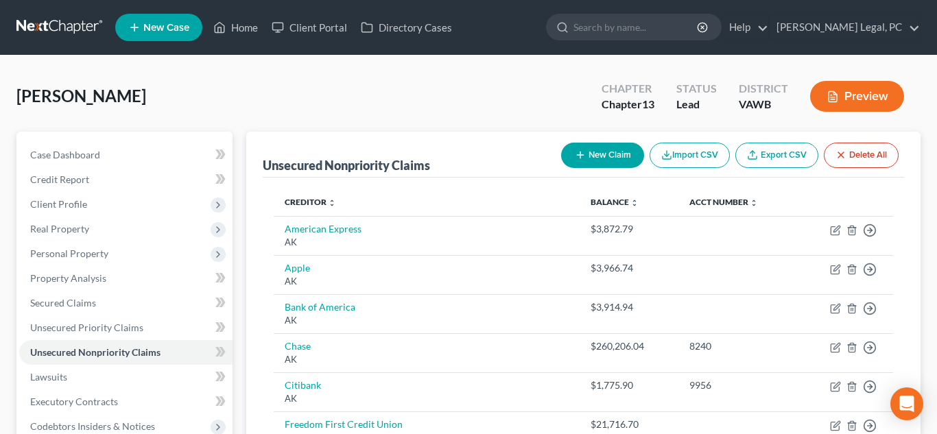
select select "0"
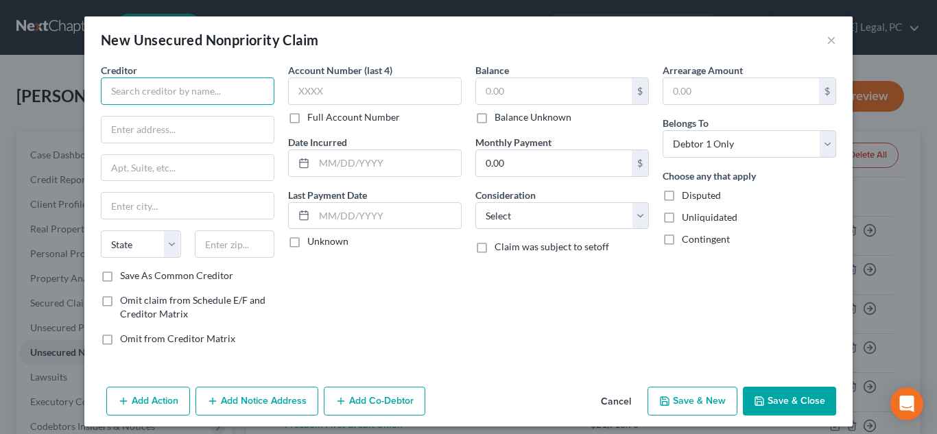
click at [229, 90] on input "text" at bounding box center [188, 91] width 174 height 27
type input "w"
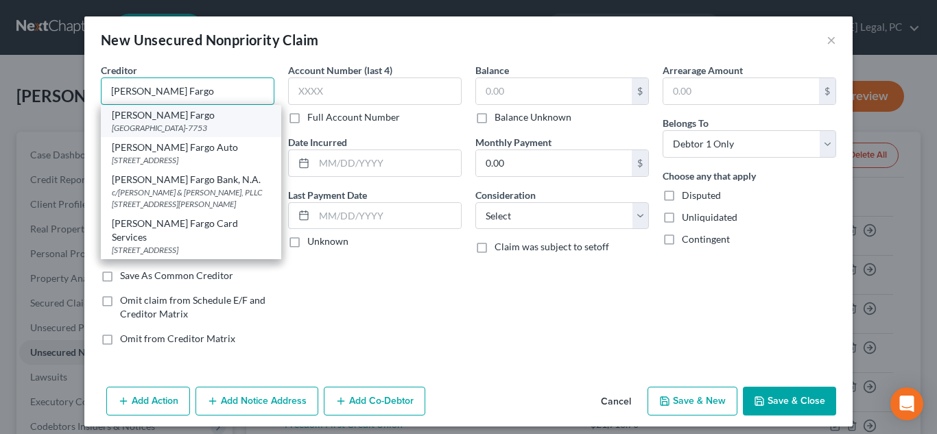
type input "Wells Fargo"
click at [189, 122] on div "PO Box 77053, Minneapolis, MN 55480-7753" at bounding box center [191, 128] width 159 height 12
type input "PO Box 77053"
type input "Minneapolis"
select select "24"
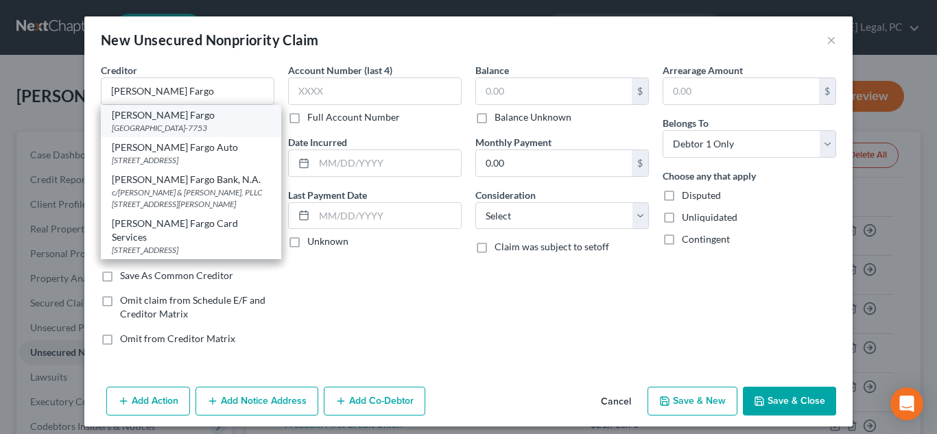
type input "55480-7753"
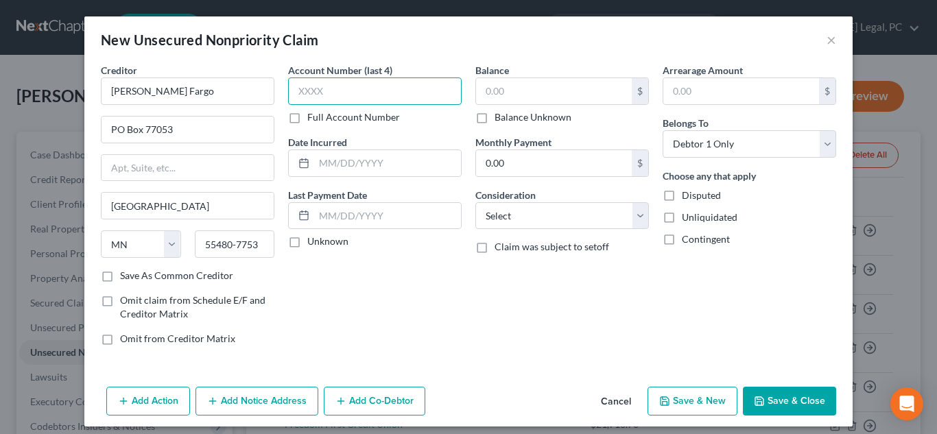
click at [384, 93] on input "text" at bounding box center [375, 91] width 174 height 27
type input "Mult"
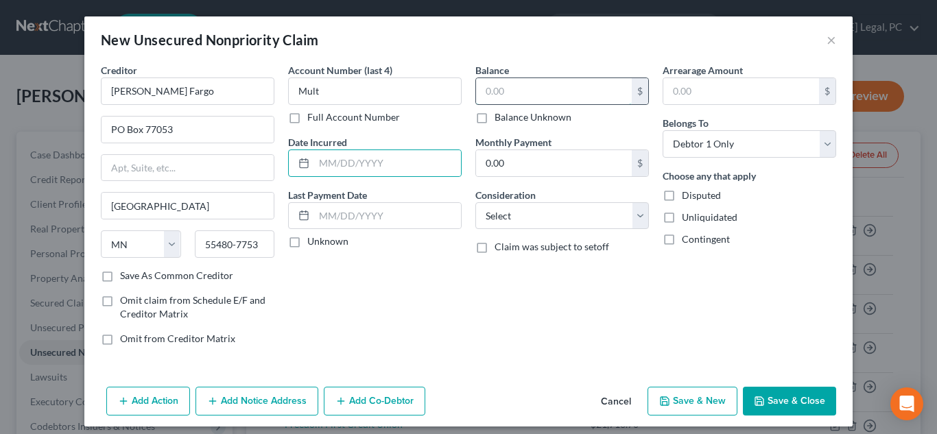
click at [542, 97] on input "text" at bounding box center [554, 91] width 156 height 26
click at [351, 165] on input "text" at bounding box center [387, 163] width 147 height 26
click at [525, 92] on input "text" at bounding box center [554, 91] width 156 height 26
type input "50,000.00"
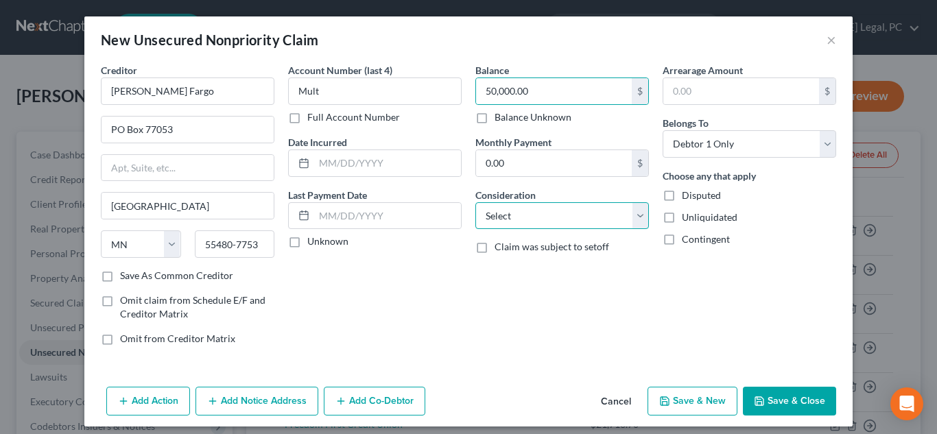
click at [549, 222] on select "Select Cable / Satellite Services Collection Agency Credit Card Debt Debt Couns…" at bounding box center [563, 215] width 174 height 27
click at [476, 202] on select "Select Cable / Satellite Services Collection Agency Credit Card Debt Debt Couns…" at bounding box center [563, 215] width 174 height 27
click at [535, 216] on select "Select Cable / Satellite Services Collection Agency Credit Card Debt Debt Couns…" at bounding box center [563, 215] width 174 height 27
select select "14"
click at [476, 202] on select "Select Cable / Satellite Services Collection Agency Credit Card Debt Debt Couns…" at bounding box center [563, 215] width 174 height 27
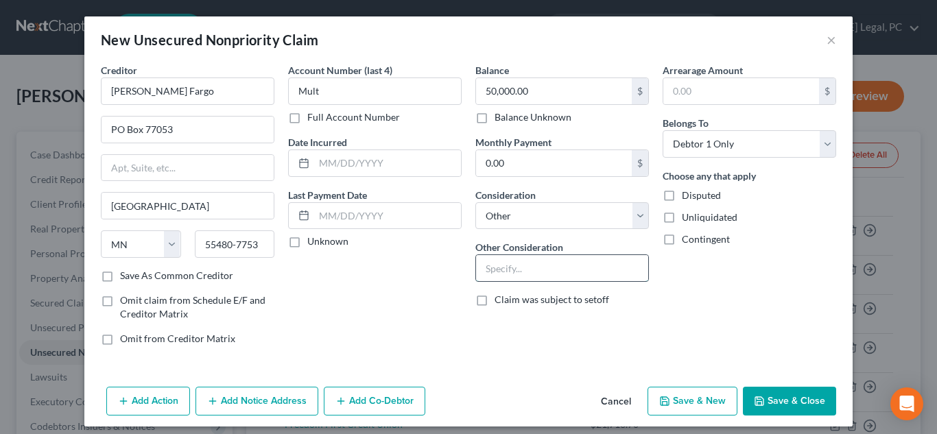
click at [522, 268] on input "text" at bounding box center [562, 268] width 172 height 26
type input "CC - multiple users - personal guarantee- BAI"
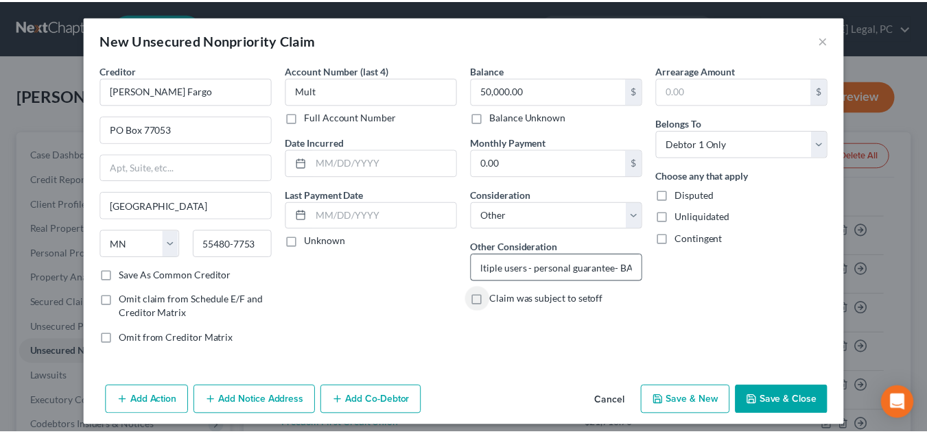
scroll to position [0, 0]
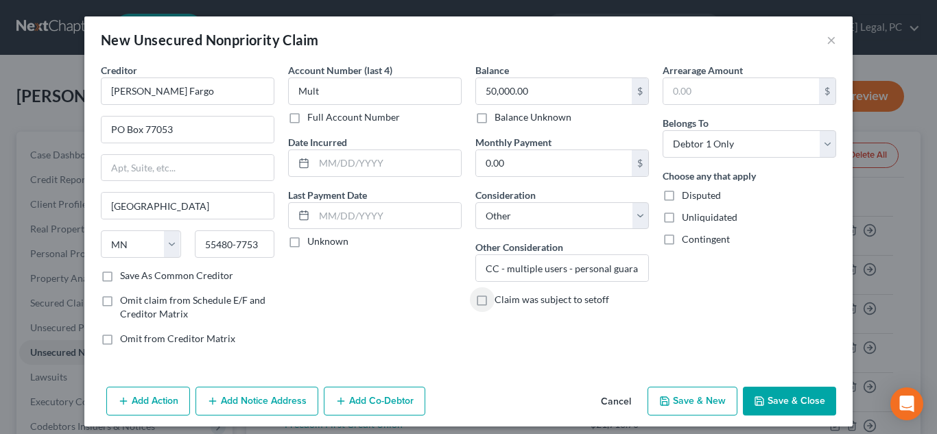
click at [776, 399] on button "Save & Close" at bounding box center [789, 401] width 93 height 29
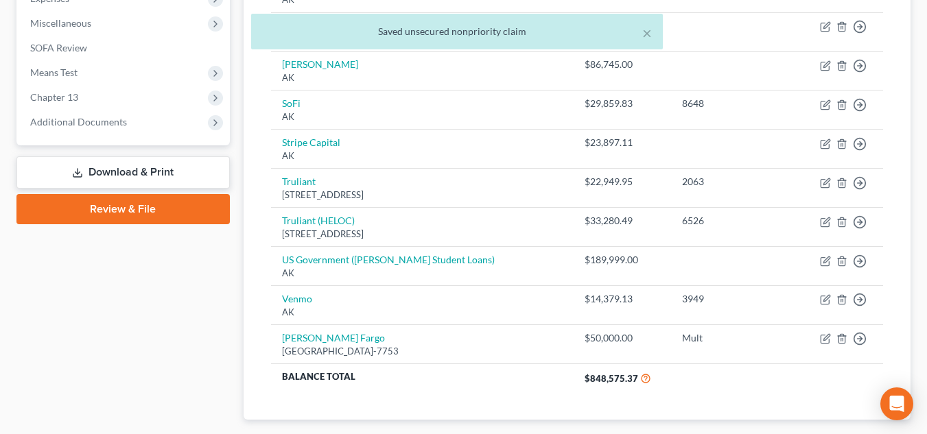
scroll to position [504, 0]
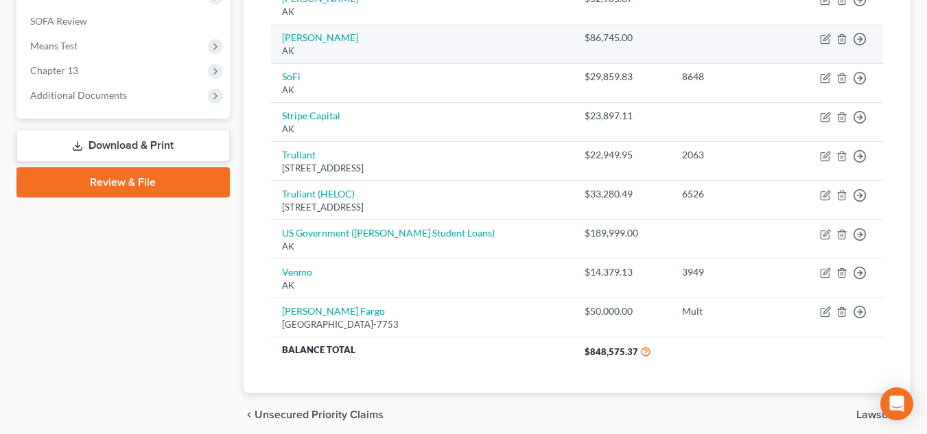
click at [333, 49] on div "AK" at bounding box center [422, 51] width 281 height 13
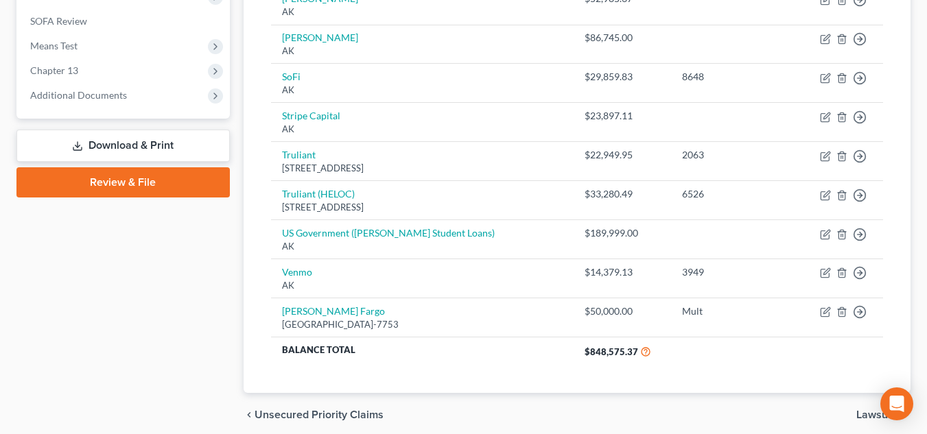
scroll to position [125, 0]
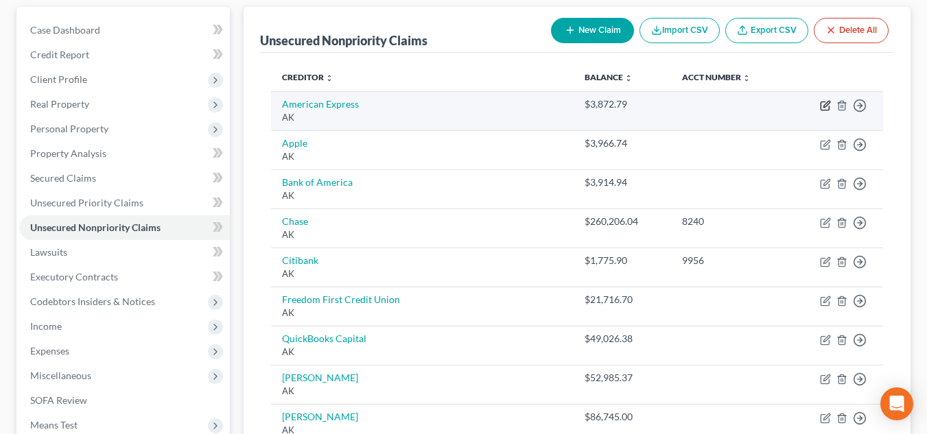
click at [826, 106] on icon "button" at bounding box center [825, 105] width 11 height 11
select select "1"
select select "2"
select select "0"
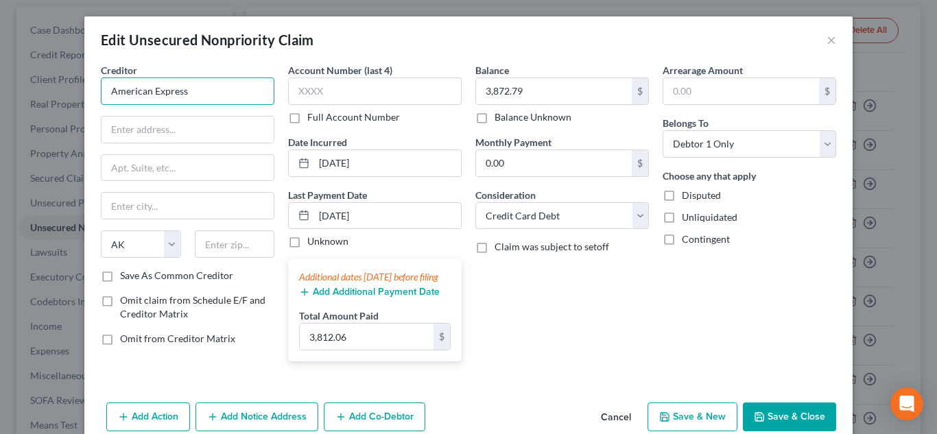
click at [246, 93] on input "American Express" at bounding box center [188, 91] width 174 height 27
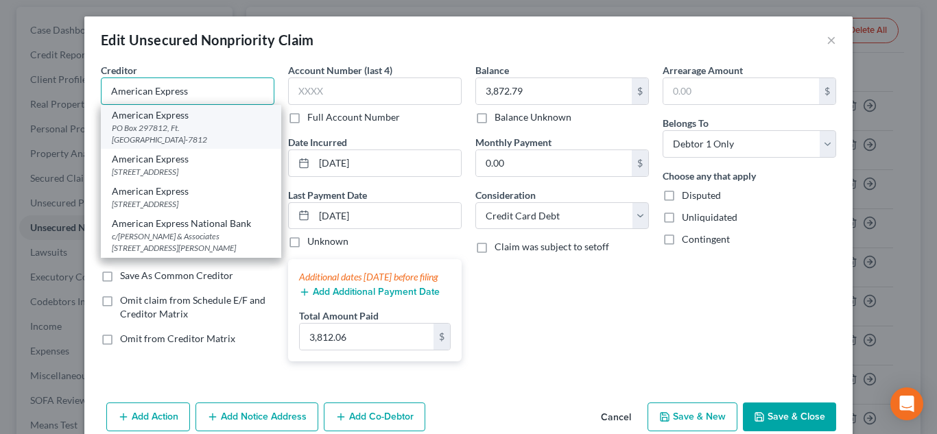
type input "American Express"
click at [204, 128] on div "PO Box 297812, Ft. Lauderdale, FL 33329-7812" at bounding box center [191, 133] width 159 height 23
type input "PO Box 297812"
type input "Ft. Lauderdale"
select select "9"
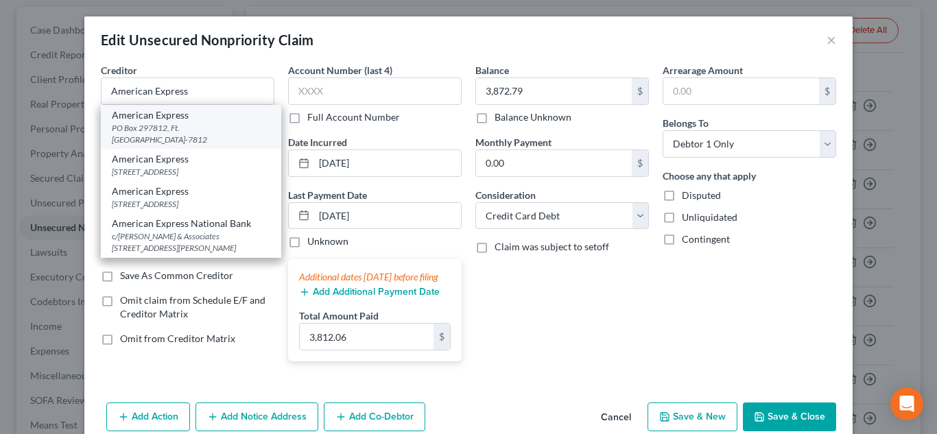
type input "33329-7812"
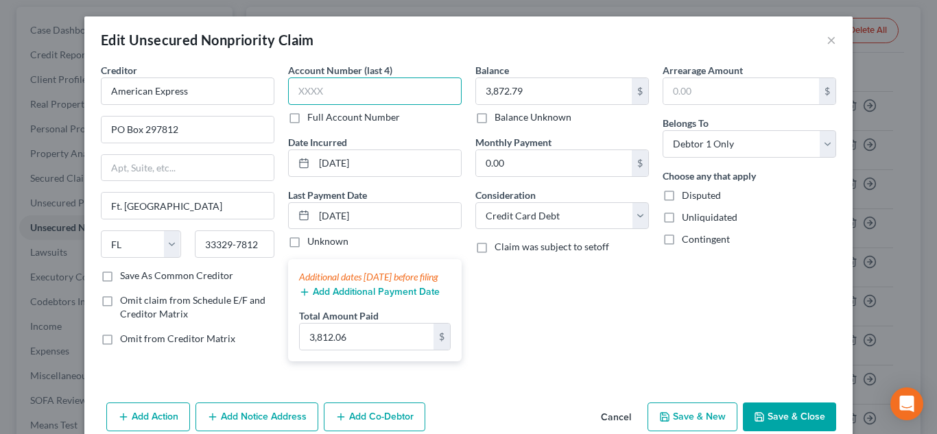
click at [383, 88] on input "text" at bounding box center [375, 91] width 174 height 27
type input "2008"
click at [544, 93] on input "3,872.79" at bounding box center [554, 91] width 156 height 26
type input "11,091.29"
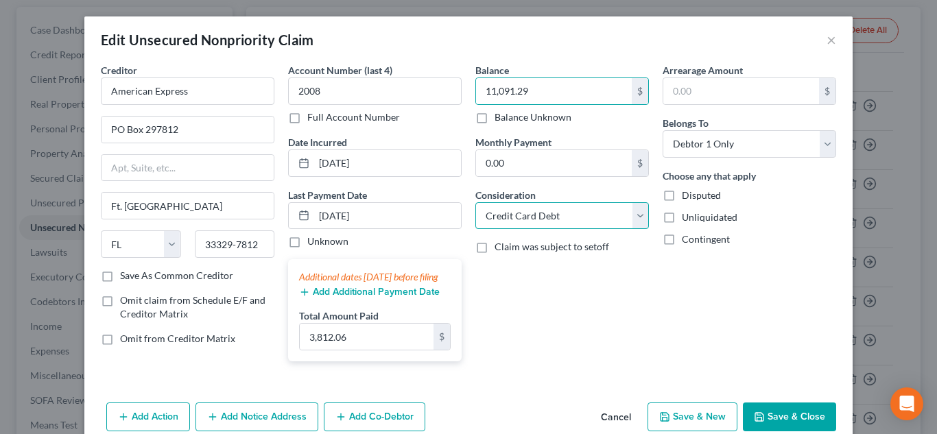
click at [597, 222] on select "Select Cable / Satellite Services Collection Agency Credit Card Debt Debt Couns…" at bounding box center [563, 215] width 174 height 27
select select "14"
click at [476, 202] on select "Select Cable / Satellite Services Collection Agency Credit Card Debt Debt Couns…" at bounding box center [563, 215] width 174 height 27
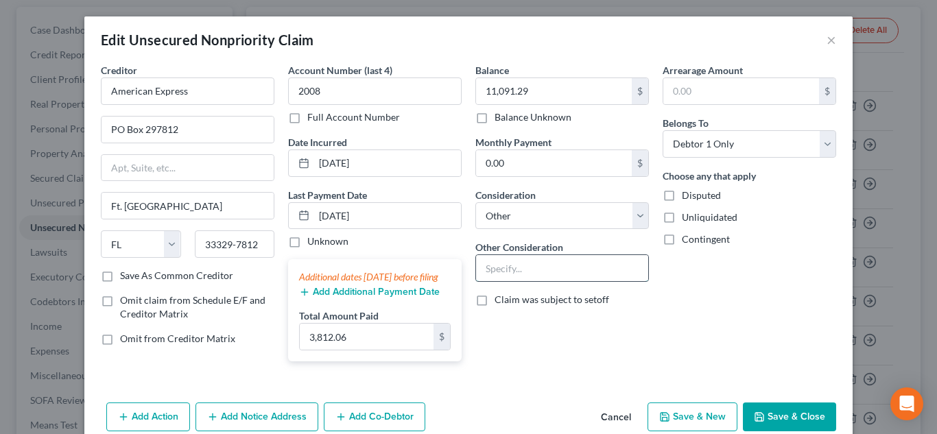
click at [537, 267] on input "text" at bounding box center [562, 268] width 172 height 26
type input "V"
type input "CC - personal guarantee - BAI"
click at [797, 294] on div "Arrearage Amount $ Belongs To * Select Debtor 1 Only Debtor 2 Only Debtor 1 And…" at bounding box center [749, 218] width 187 height 310
click at [761, 169] on div "Choose any that apply Disputed Unliquidated Contingent" at bounding box center [750, 208] width 174 height 78
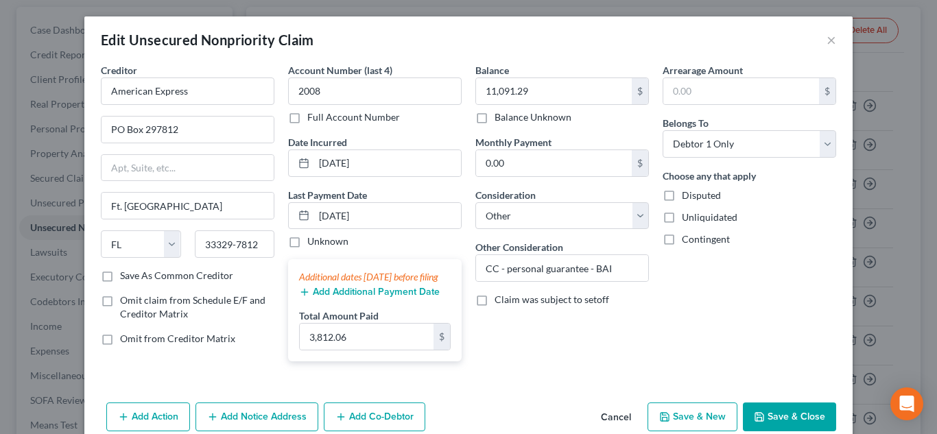
click at [764, 159] on div "Arrearage Amount $ Belongs To * Select Debtor 1 Only Debtor 2 Only Debtor 1 And…" at bounding box center [749, 218] width 187 height 310
click at [764, 152] on select "Select Debtor 1 Only Debtor 2 Only Debtor 1 And Debtor 2 Only At Least One Of T…" at bounding box center [750, 143] width 174 height 27
click at [765, 424] on button "Save & Close" at bounding box center [789, 417] width 93 height 29
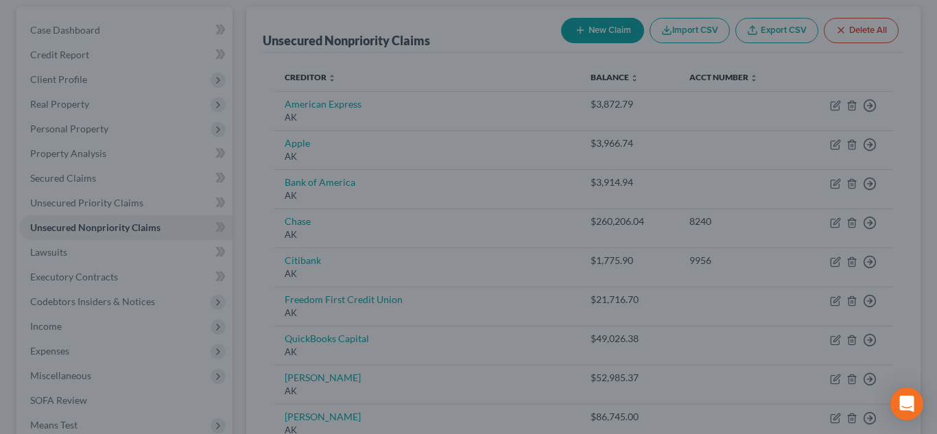
type input "0"
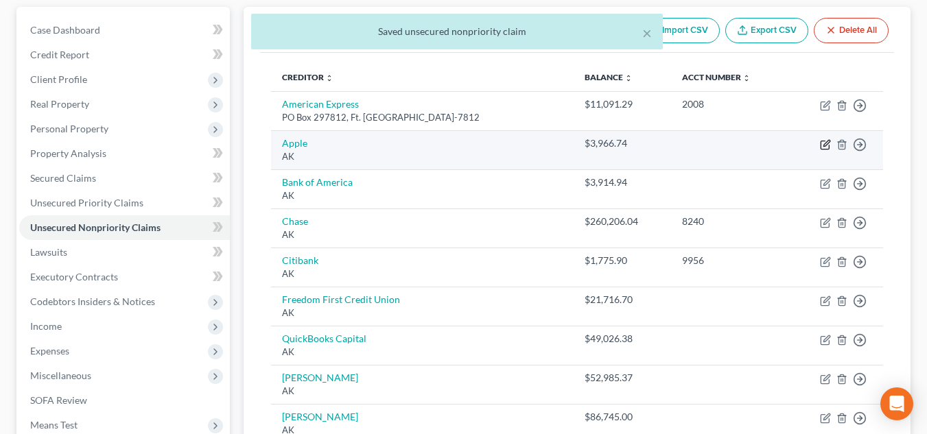
click at [825, 149] on icon "button" at bounding box center [825, 145] width 8 height 8
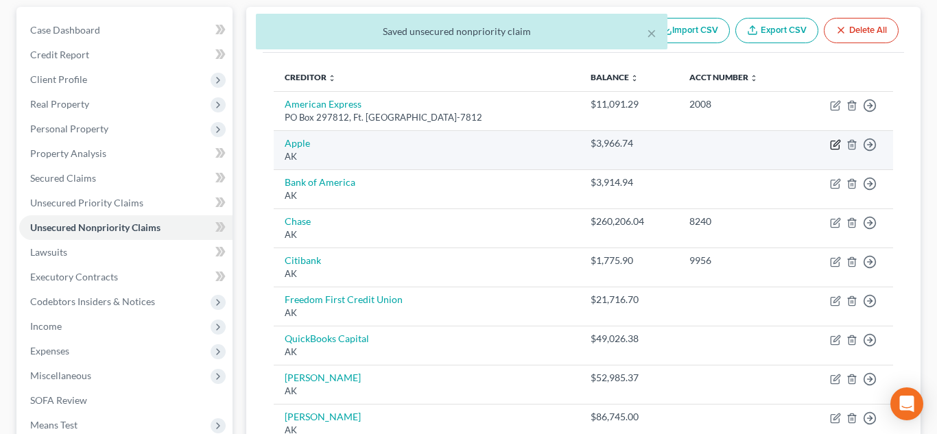
select select "1"
select select "2"
select select "0"
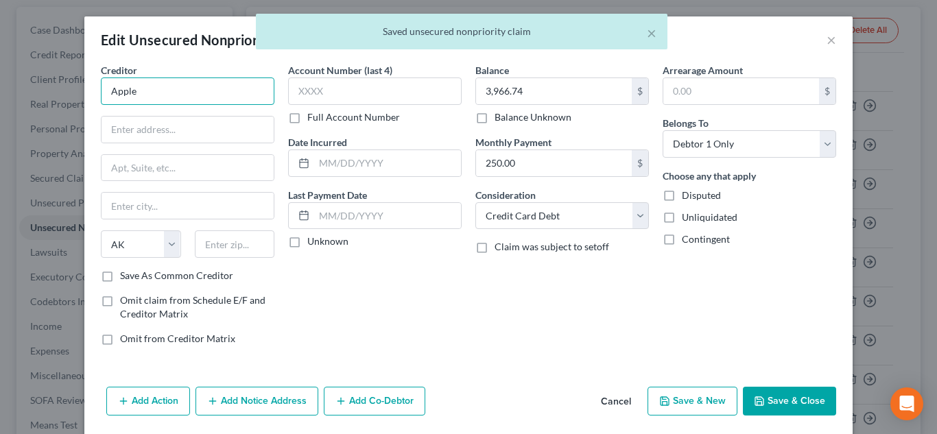
click at [199, 86] on input "Apple" at bounding box center [188, 91] width 174 height 27
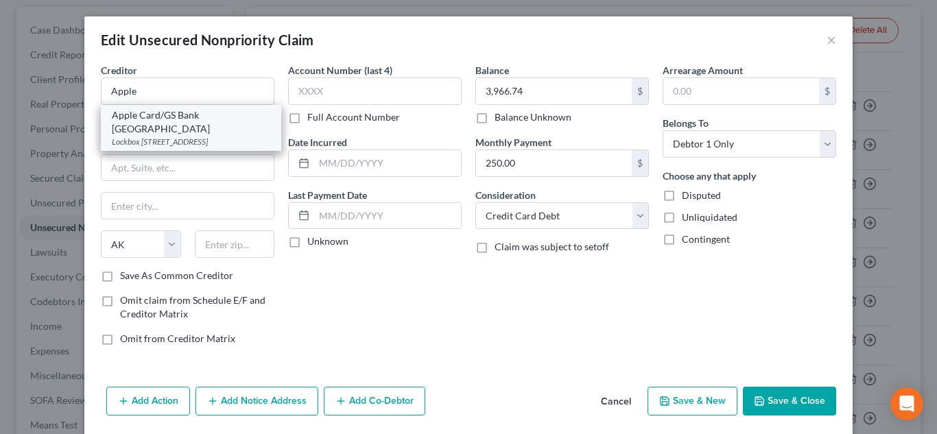
click at [179, 137] on div "Lockbox 6112 PO Box 7247, Philadelphia, PA 19170-6112" at bounding box center [191, 142] width 159 height 12
type input "Apple Card/GS Bank USA"
type input "Lockbox 6112"
type input "PO Box 7247"
type input "Philadelphia"
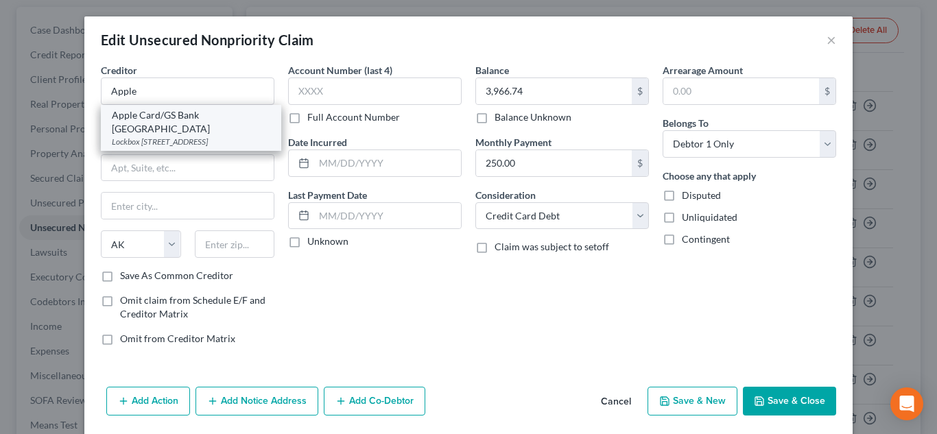
select select "39"
type input "19170-6112"
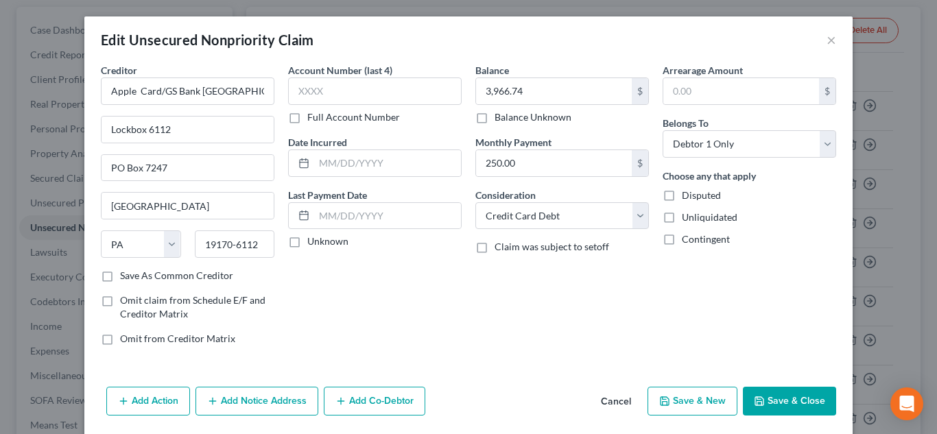
click at [760, 395] on button "Save & Close" at bounding box center [789, 401] width 93 height 29
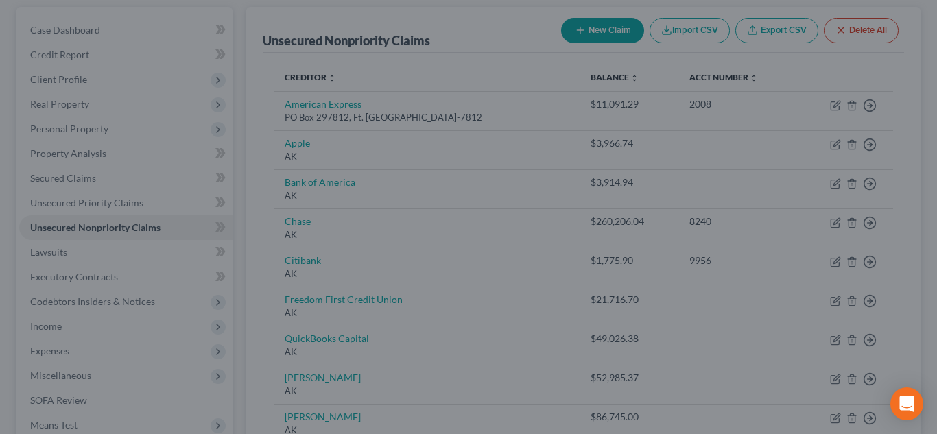
type input "0"
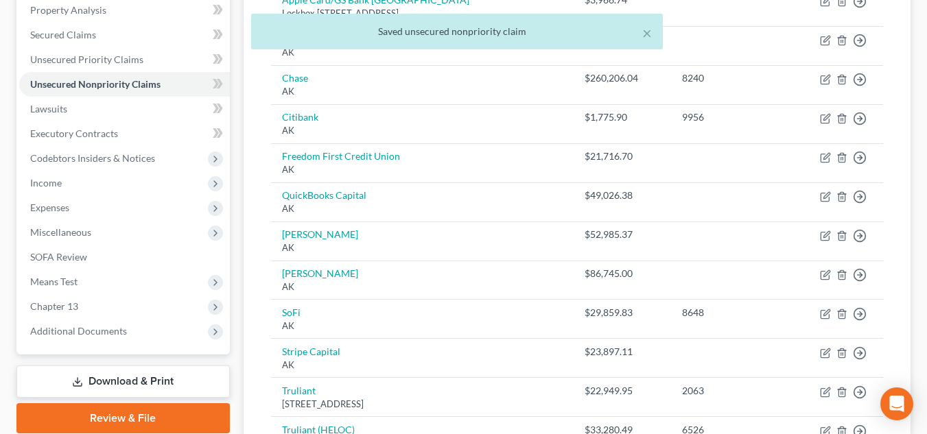
scroll to position [301, 0]
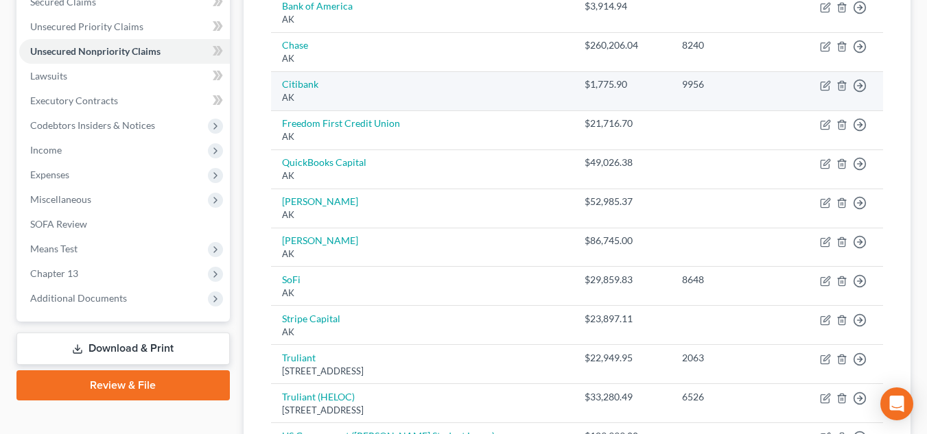
click at [326, 102] on div "AK" at bounding box center [422, 97] width 281 height 13
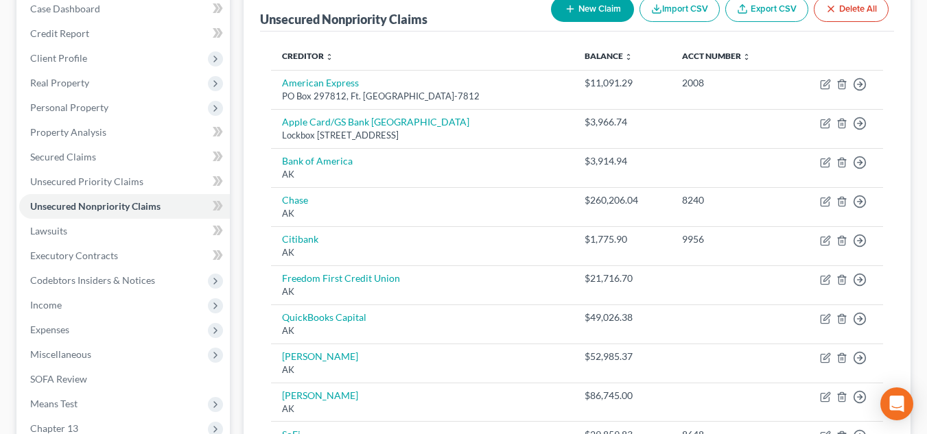
scroll to position [54, 0]
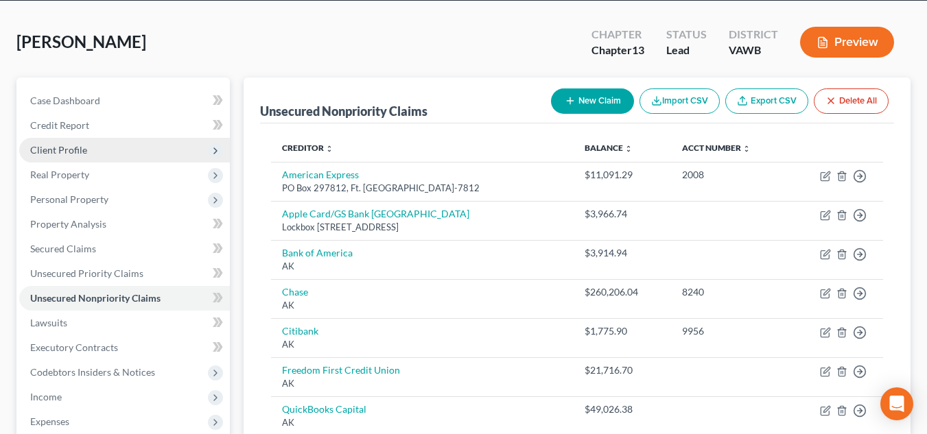
click at [109, 160] on span "Client Profile" at bounding box center [124, 150] width 211 height 25
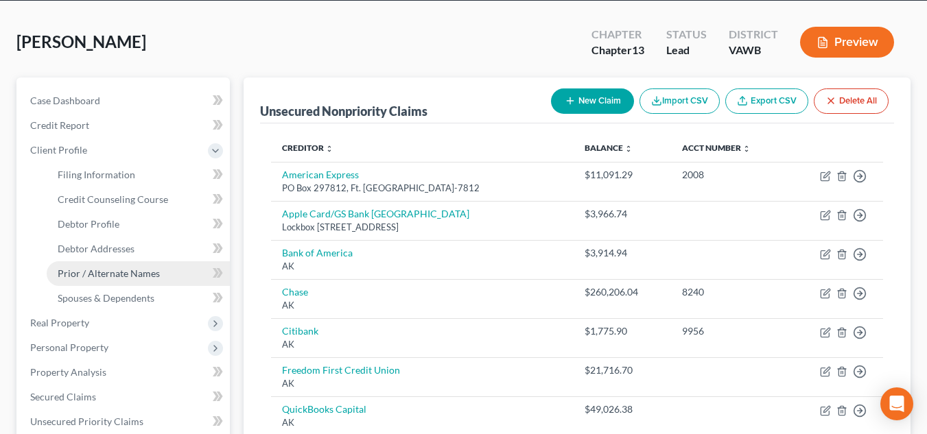
click at [124, 270] on span "Prior / Alternate Names" at bounding box center [109, 274] width 102 height 12
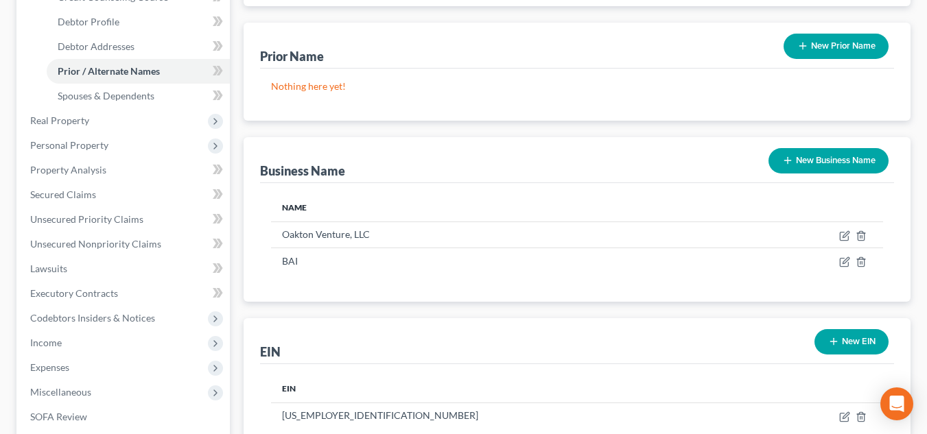
scroll to position [258, 0]
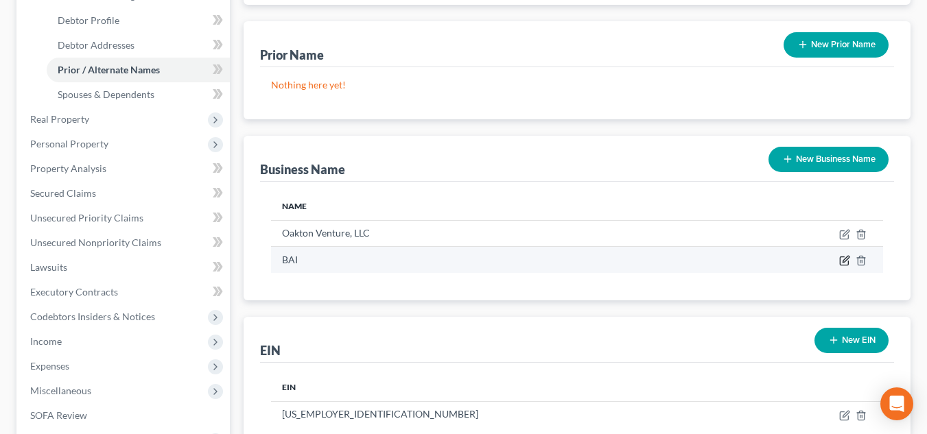
click at [846, 263] on icon "button" at bounding box center [844, 260] width 11 height 11
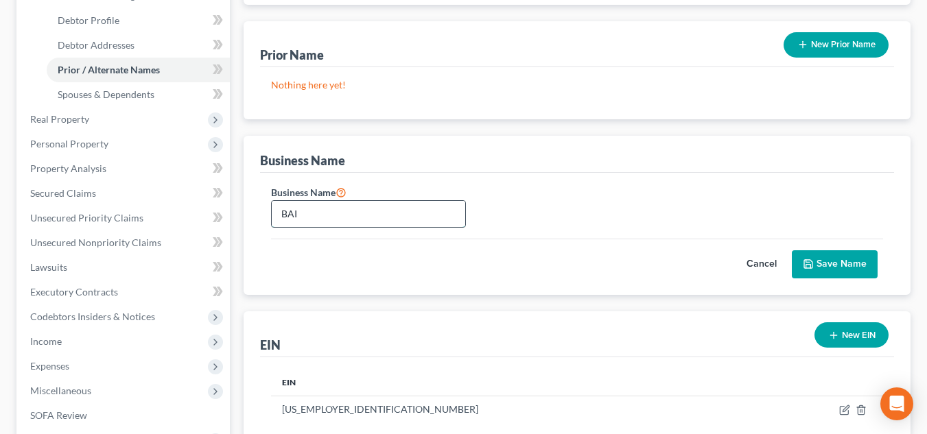
click at [426, 215] on input "BAI" at bounding box center [369, 214] width 194 height 26
type input "BAI Information Security Inc."
click at [830, 261] on button "Save Name" at bounding box center [835, 264] width 86 height 29
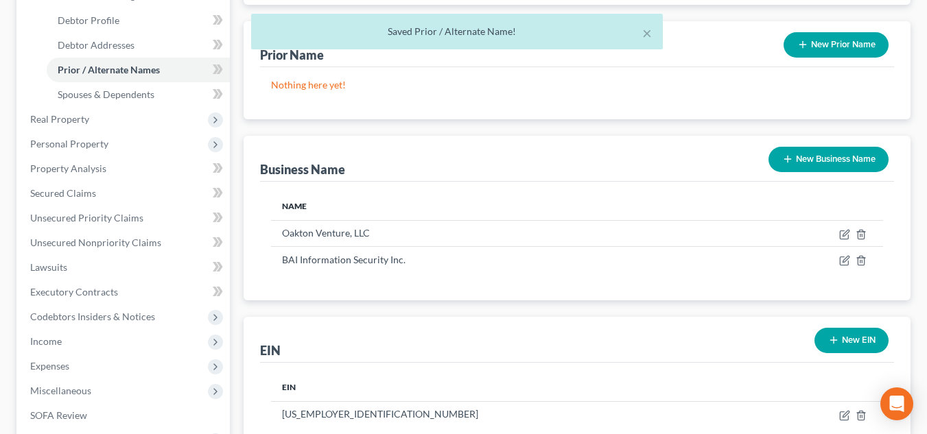
click at [173, 25] on div "× Saved Prior / Alternate Name!" at bounding box center [456, 35] width 927 height 43
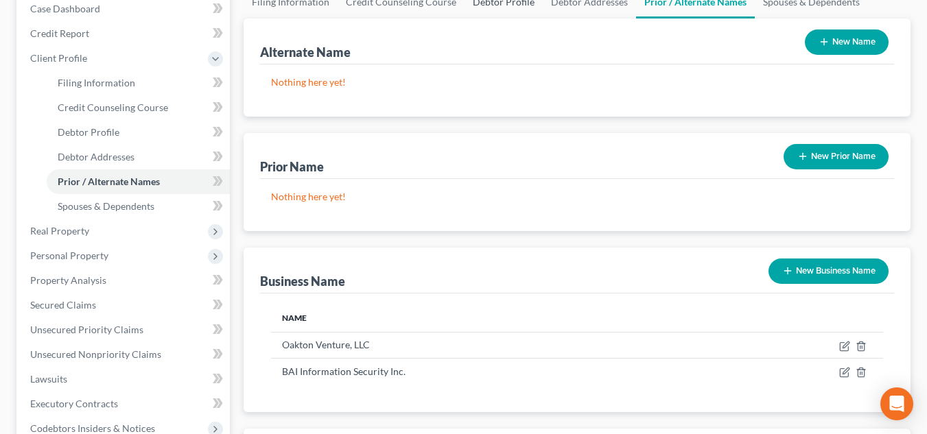
click at [500, 3] on link "Debtor Profile" at bounding box center [504, 2] width 78 height 33
select select "1"
select select "2"
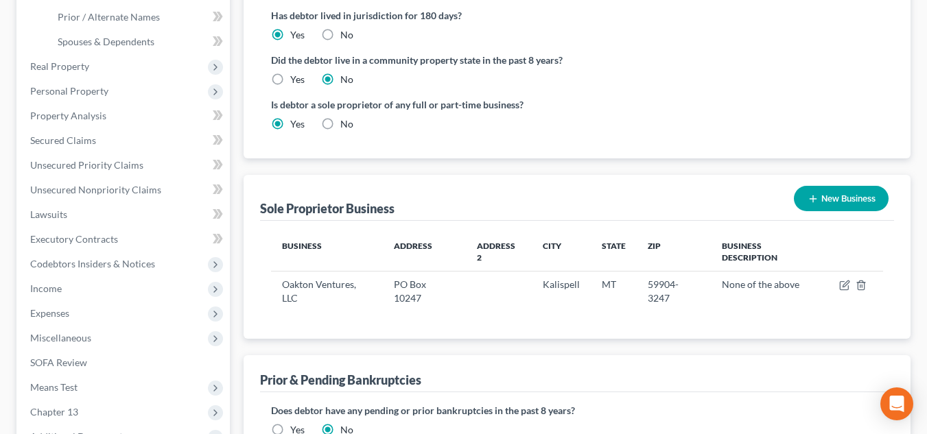
scroll to position [312, 0]
click at [830, 192] on button "New Business" at bounding box center [841, 197] width 95 height 25
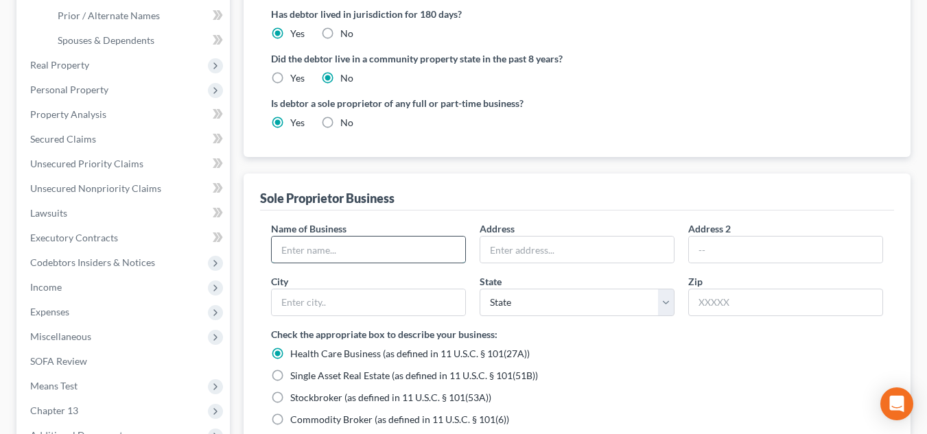
click at [420, 248] on input "text" at bounding box center [369, 250] width 194 height 26
type input "BAI Information Security Inc."
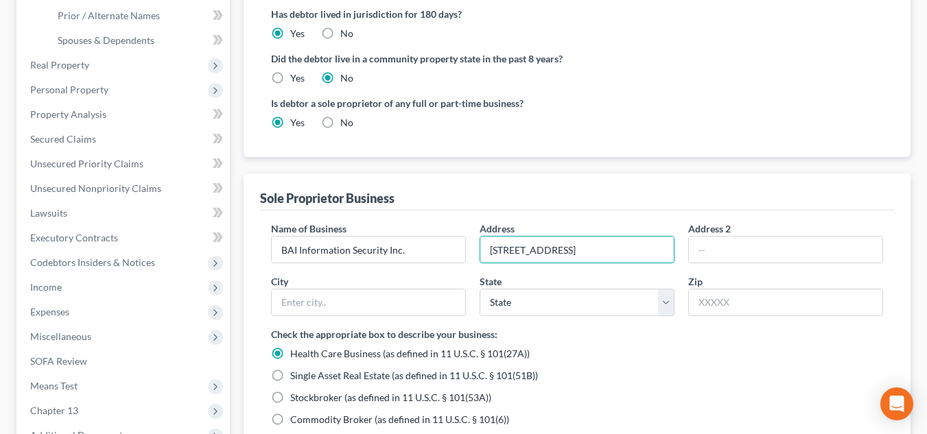
type input "6580 Valley Center Drive"
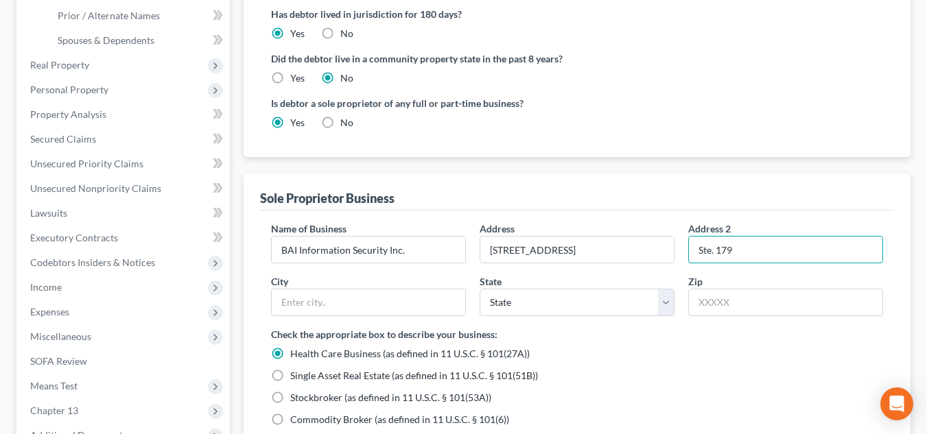
type input "Ste. 179"
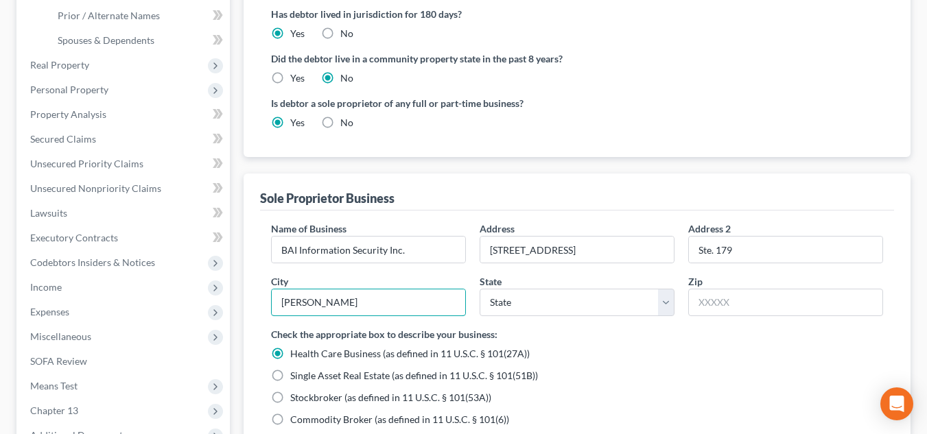
type input "Radford"
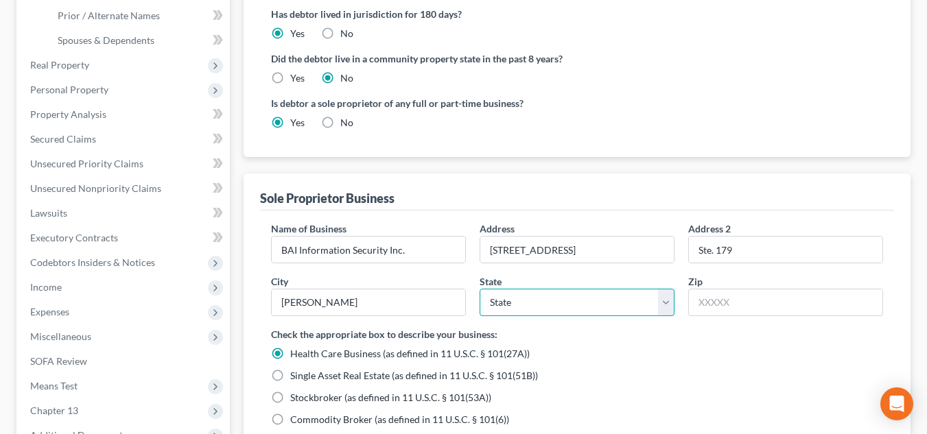
select select "0"
select select "48"
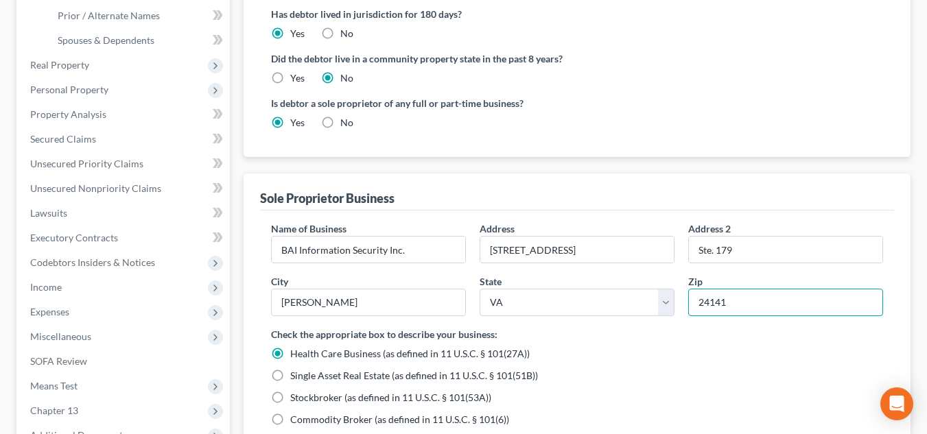
type input "24141"
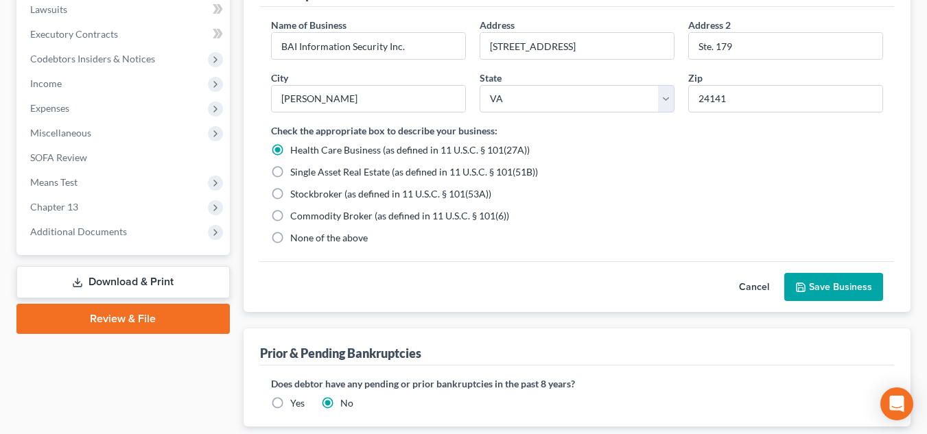
click at [337, 238] on span "None of the above" at bounding box center [329, 238] width 78 height 12
click at [305, 238] on input "None of the above" at bounding box center [300, 235] width 9 height 9
radio input "true"
radio input "false"
click at [834, 281] on button "Save Business" at bounding box center [833, 287] width 99 height 29
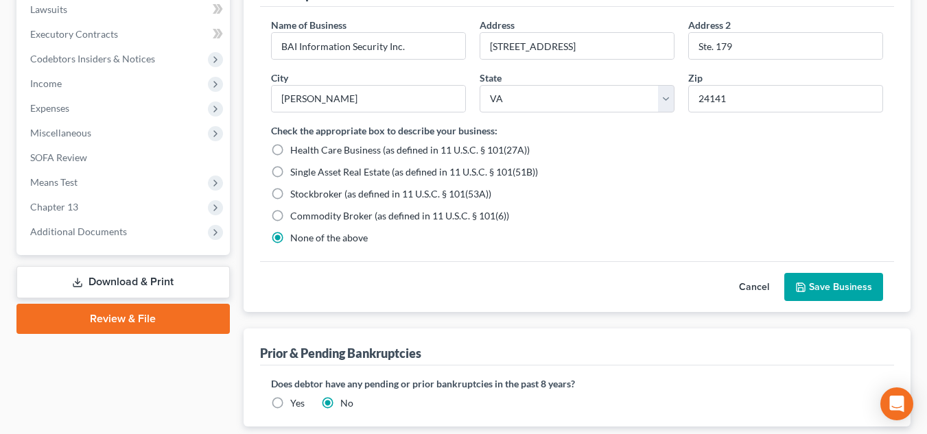
scroll to position [468, 0]
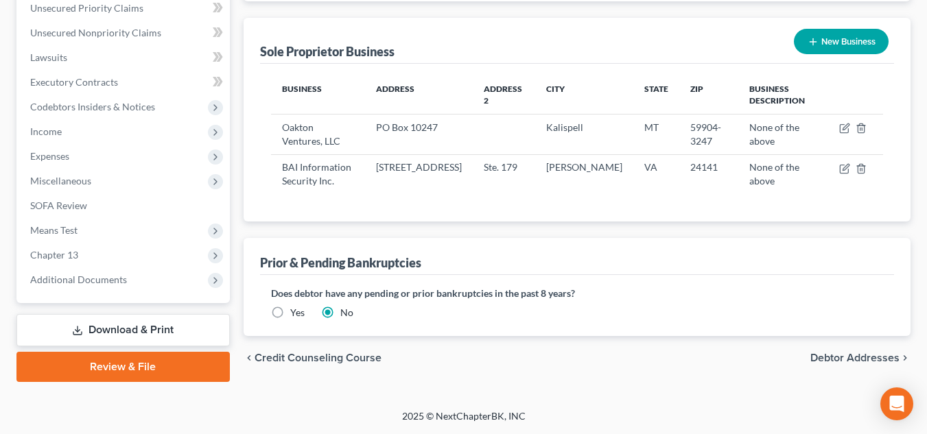
click at [296, 242] on div "Prior & Pending Bankruptcies" at bounding box center [577, 256] width 634 height 37
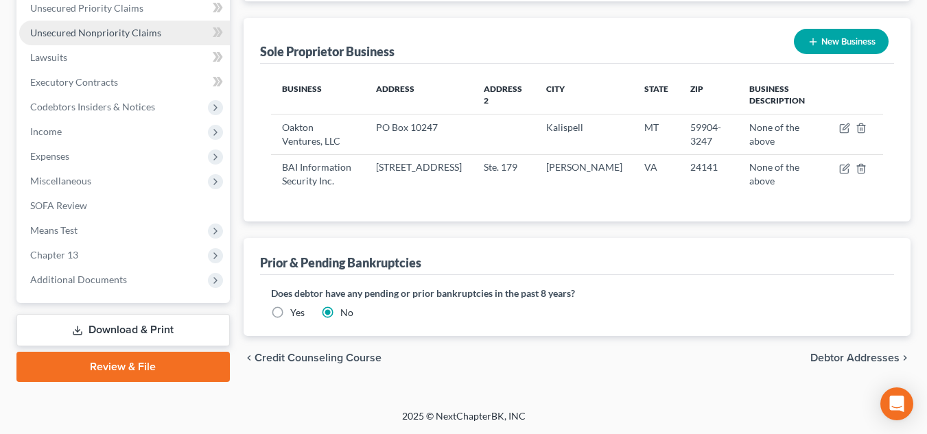
click at [107, 22] on link "Unsecured Nonpriority Claims" at bounding box center [124, 33] width 211 height 25
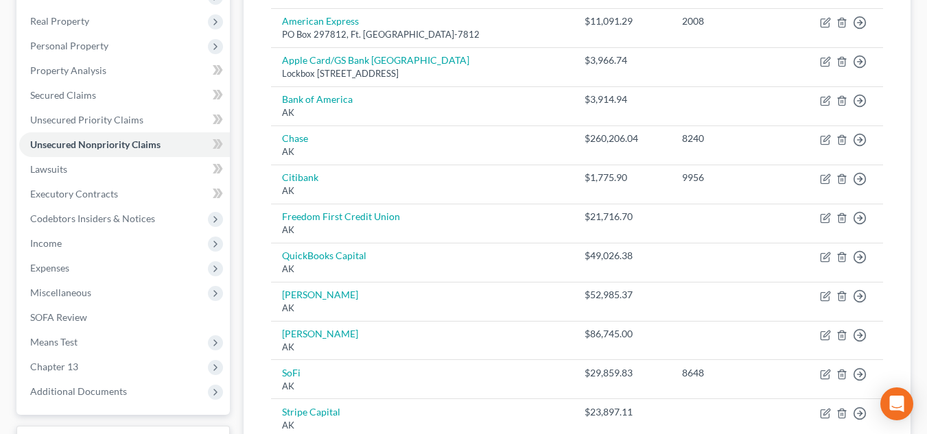
scroll to position [213, 0]
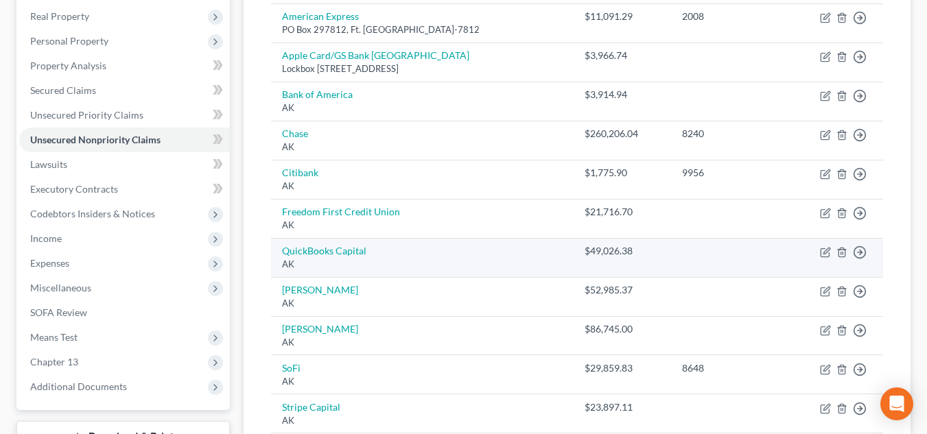
click at [375, 254] on td "QuickBooks Capital AK" at bounding box center [422, 257] width 303 height 39
click at [828, 257] on icon "button" at bounding box center [825, 252] width 8 height 8
select select "1"
select select "14"
select select "0"
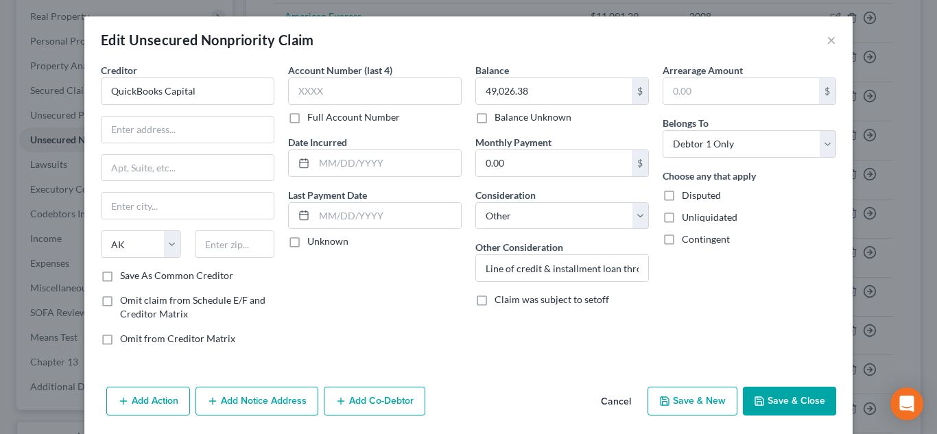
click at [295, 322] on div "Account Number (last 4) Full Account Number Date Incurred Last Payment Date Unk…" at bounding box center [374, 210] width 187 height 294
click at [380, 152] on input "text" at bounding box center [387, 163] width 147 height 26
type input "09/24/2024"
click at [203, 126] on input "text" at bounding box center [188, 130] width 172 height 26
type input "PO Box 842978"
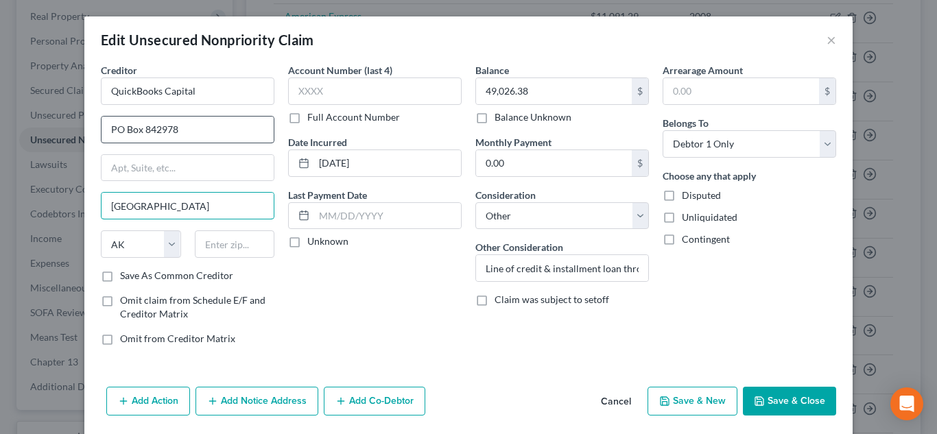
type input "Dallas"
select select "45"
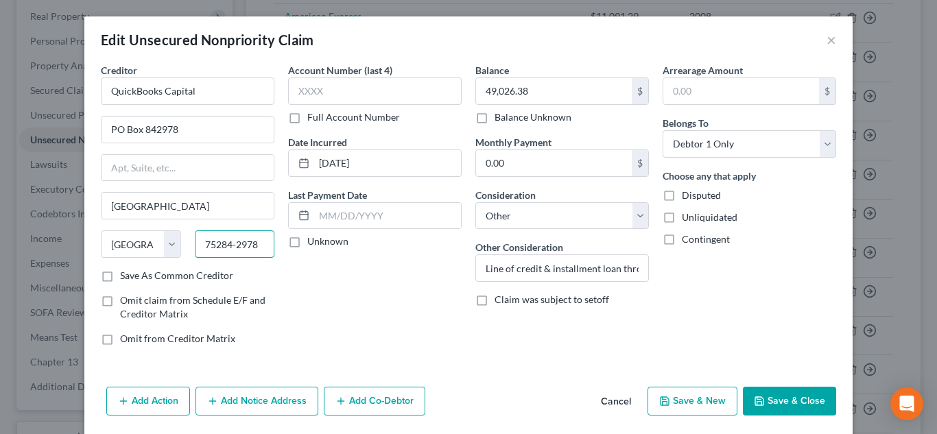
type input "75284-2978"
click at [784, 383] on div "Add Action Add Notice Address Add Co-Debtor Cancel Save & New Save & Close" at bounding box center [468, 404] width 769 height 45
click at [786, 393] on button "Save & Close" at bounding box center [789, 401] width 93 height 29
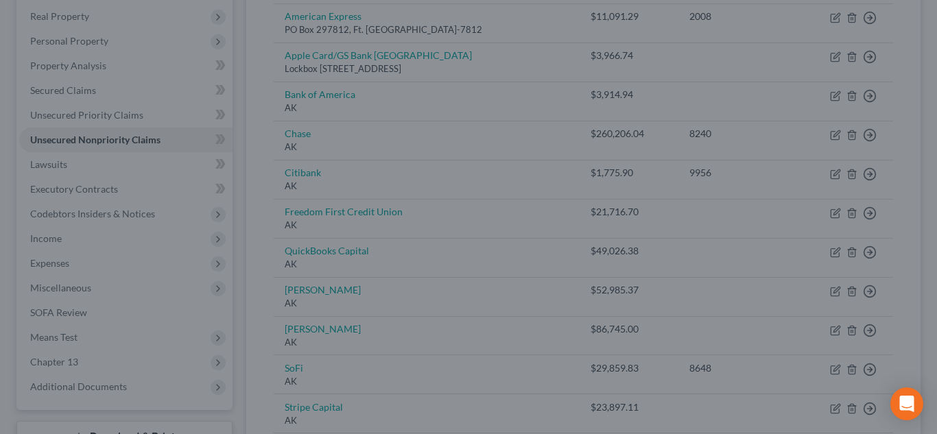
type input "0"
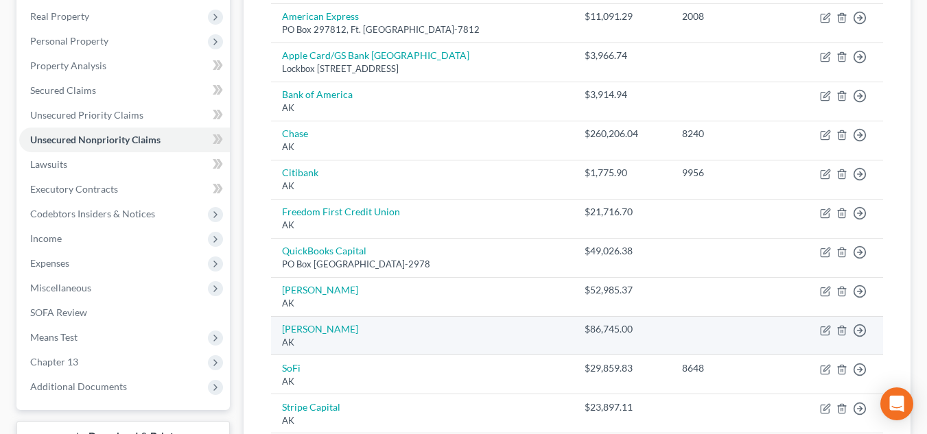
click at [328, 341] on div "AK" at bounding box center [422, 342] width 281 height 13
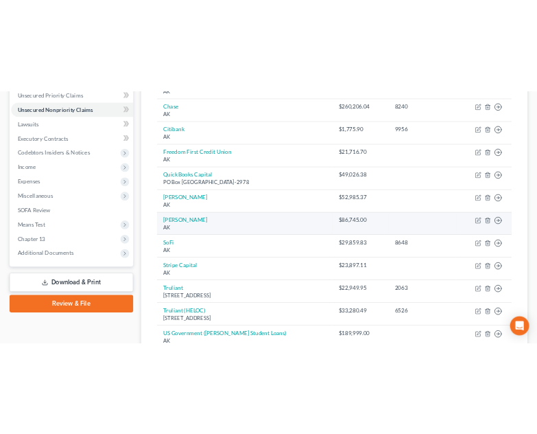
scroll to position [323, 0]
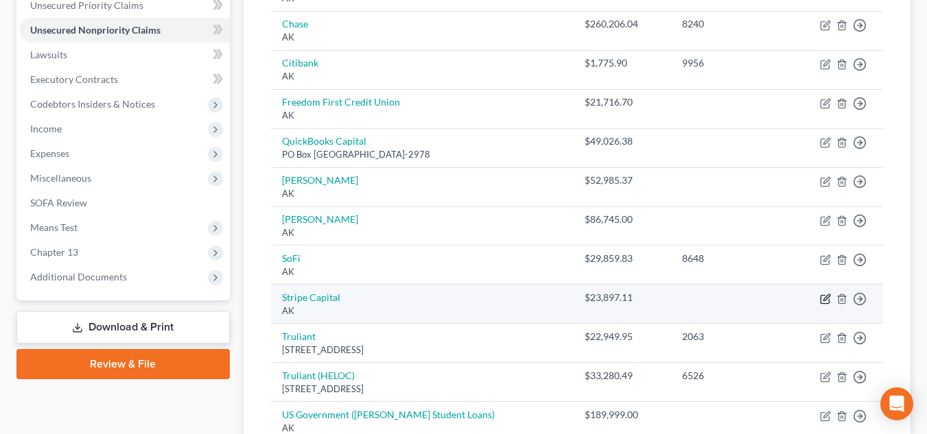
click at [823, 297] on icon "button" at bounding box center [825, 299] width 11 height 11
select select "1"
select select "14"
select select "0"
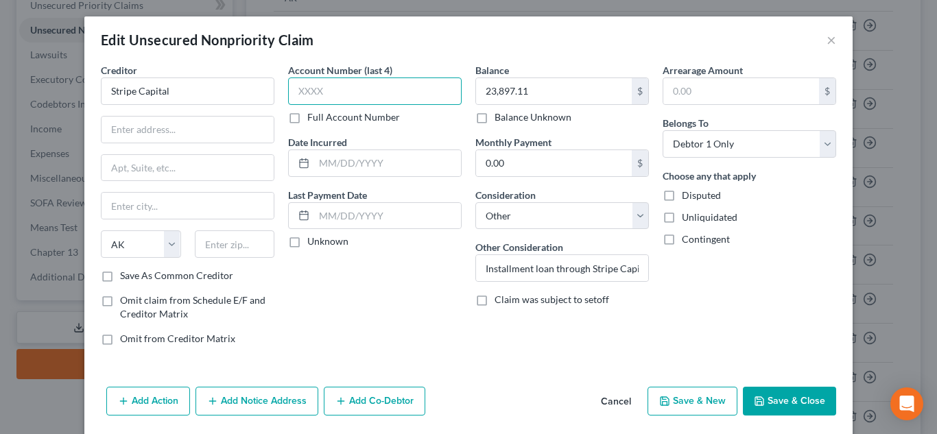
click at [348, 98] on input "text" at bounding box center [375, 91] width 174 height 27
type input "5eUP"
click at [331, 169] on input "text" at bounding box center [387, 163] width 147 height 26
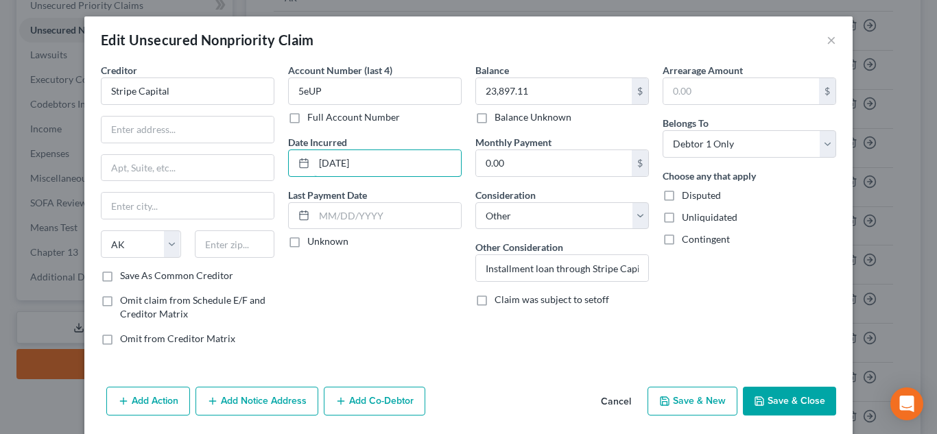
type input "03/04/2025"
click at [788, 415] on button "Save & Close" at bounding box center [789, 401] width 93 height 29
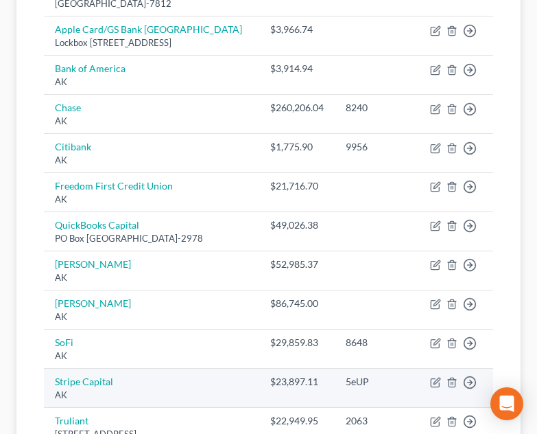
click at [377, 396] on td "5eUP" at bounding box center [377, 388] width 84 height 39
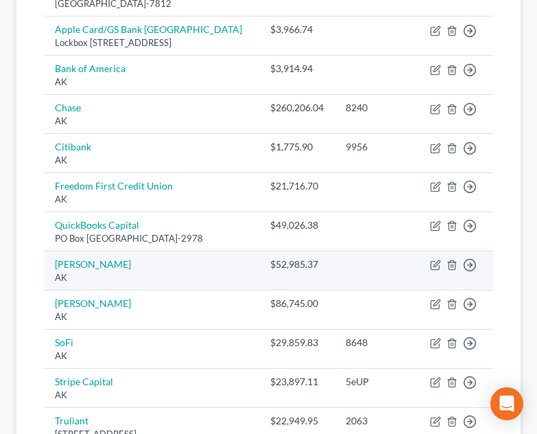
click at [139, 283] on div "AK" at bounding box center [152, 277] width 194 height 13
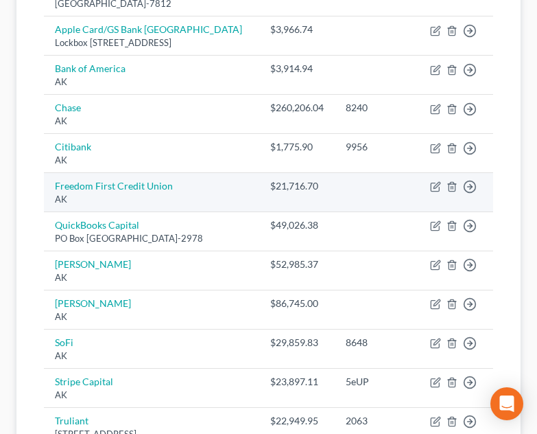
click at [360, 205] on td at bounding box center [377, 192] width 84 height 39
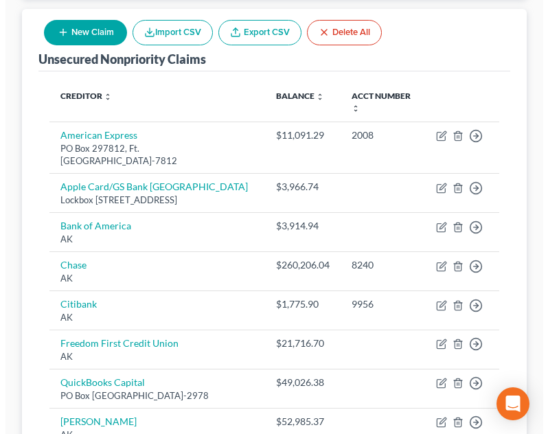
scroll to position [131, 0]
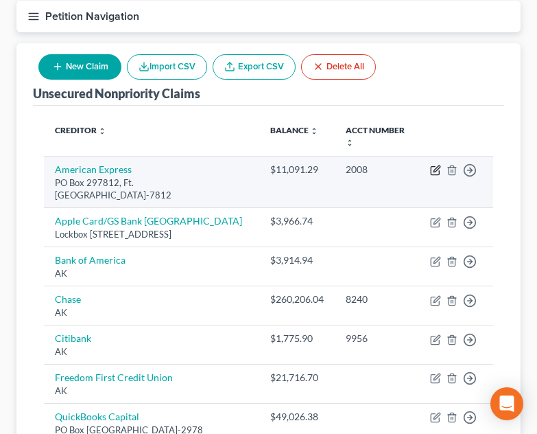
click at [435, 171] on icon "button" at bounding box center [435, 170] width 11 height 11
select select "9"
select select "14"
select select "0"
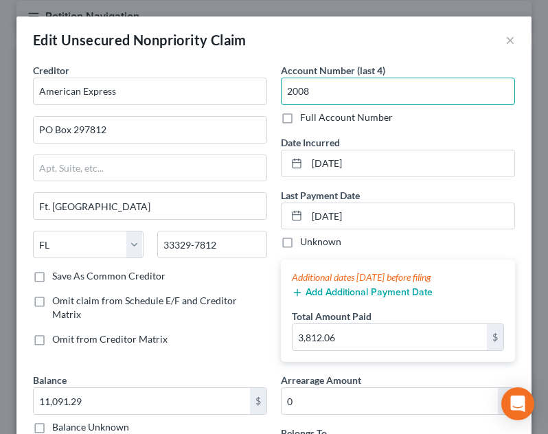
click at [342, 102] on input "2008" at bounding box center [398, 91] width 234 height 27
click at [340, 97] on input "2008" at bounding box center [398, 91] width 234 height 27
click at [339, 97] on input "2008" at bounding box center [398, 91] width 234 height 27
type input "0073"
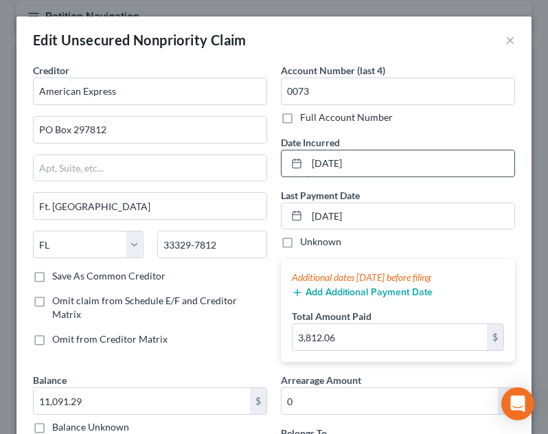
drag, startPoint x: 379, startPoint y: 162, endPoint x: 289, endPoint y: 164, distance: 89.9
click at [289, 164] on div "01/01/2025" at bounding box center [398, 163] width 234 height 27
type input "03/11/2022"
click at [196, 394] on input "11,091.29" at bounding box center [142, 401] width 216 height 26
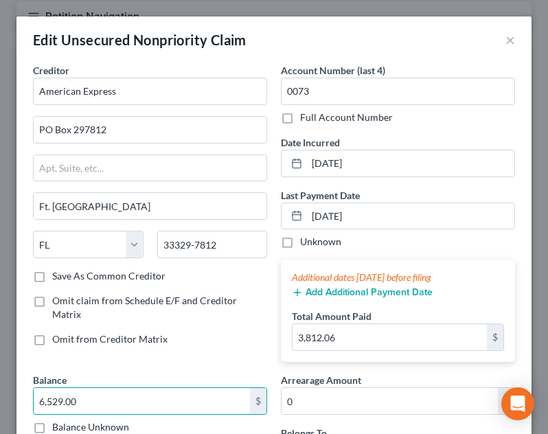
type input "6,529.00"
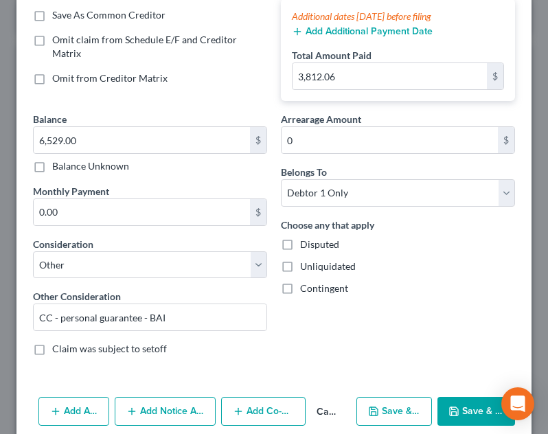
scroll to position [262, 0]
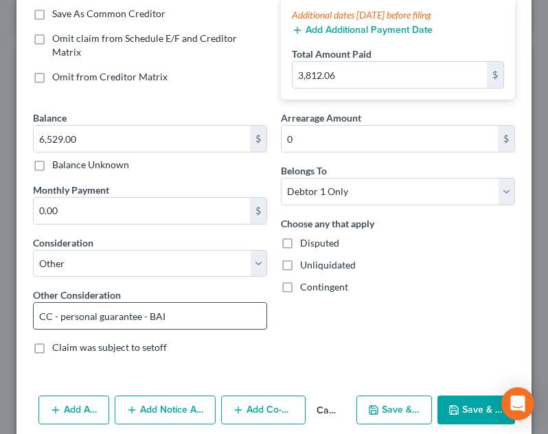
drag, startPoint x: 181, startPoint y: 310, endPoint x: 35, endPoint y: 322, distance: 146.6
click at [35, 322] on input "CC - personal guarantee - BAI" at bounding box center [150, 316] width 233 height 26
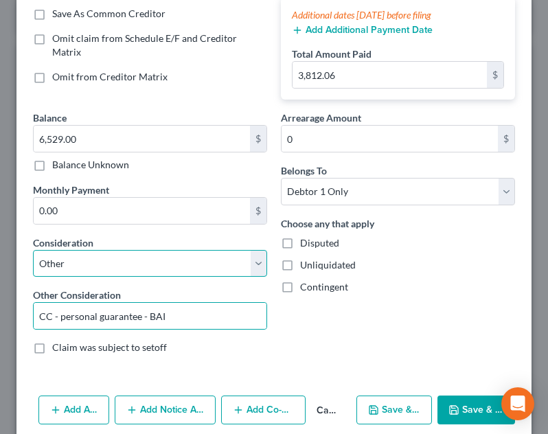
click at [89, 268] on select "Select Cable / Satellite Services Collection Agency Credit Card Debt Debt Couns…" at bounding box center [150, 263] width 234 height 27
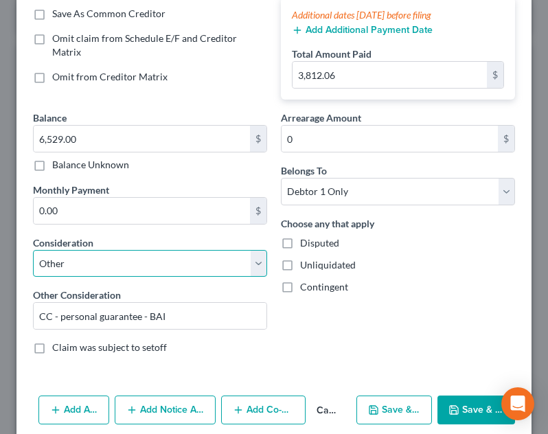
select select "2"
click at [33, 250] on select "Select Cable / Satellite Services Collection Agency Credit Card Debt Debt Couns…" at bounding box center [150, 263] width 234 height 27
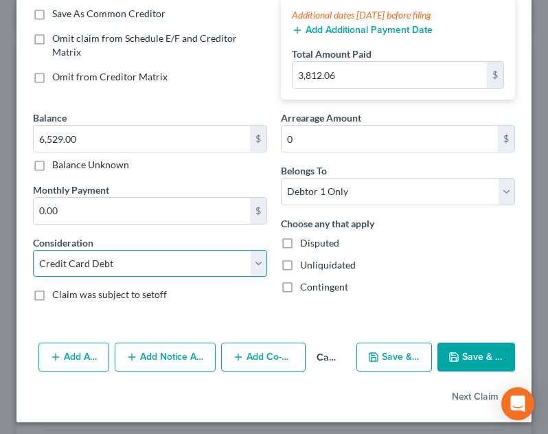
click at [177, 268] on select "Select Cable / Satellite Services Collection Agency Credit Card Debt Debt Couns…" at bounding box center [150, 263] width 234 height 27
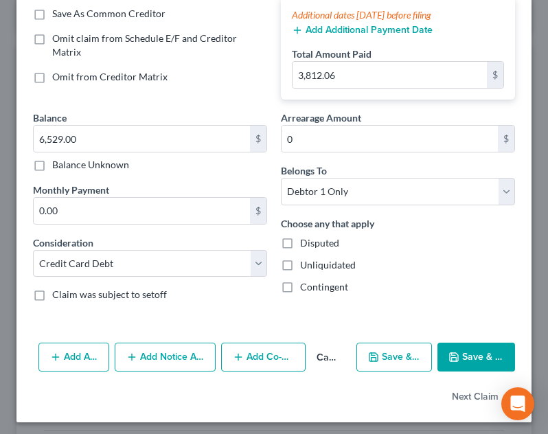
click at [203, 294] on div "Claim was subject to setoff" at bounding box center [150, 295] width 234 height 14
click at [476, 351] on button "Save & Close" at bounding box center [476, 356] width 78 height 29
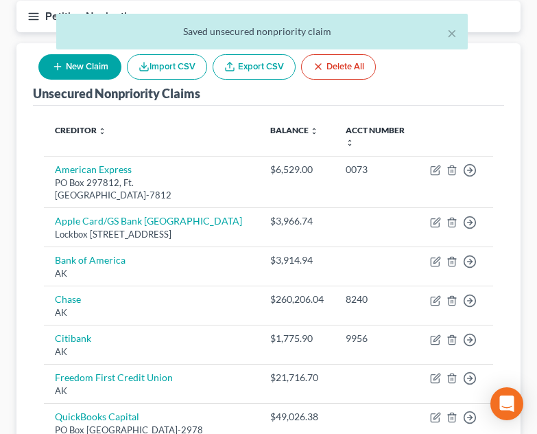
click at [58, 69] on icon "button" at bounding box center [57, 66] width 11 height 11
select select "0"
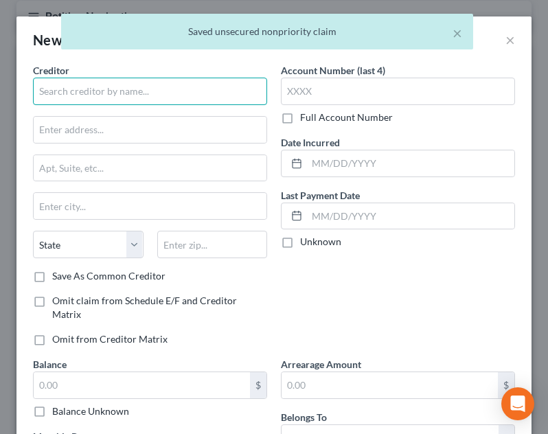
click at [107, 94] on input "text" at bounding box center [150, 91] width 234 height 27
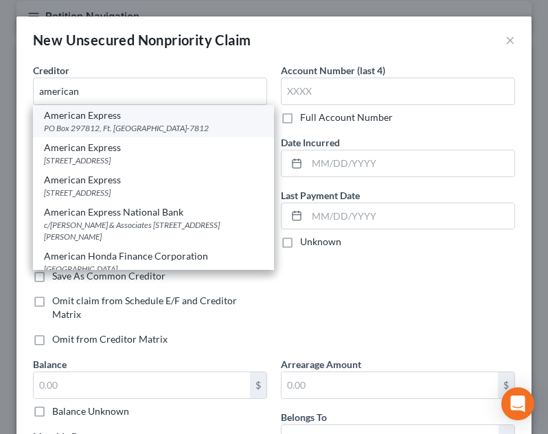
click at [107, 120] on div "American Express" at bounding box center [153, 115] width 219 height 14
type input "American Express"
type input "PO Box 297812"
type input "Ft. Lauderdale"
select select "9"
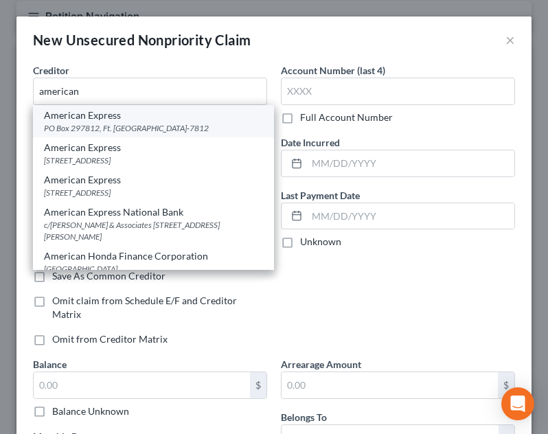
type input "33329-7812"
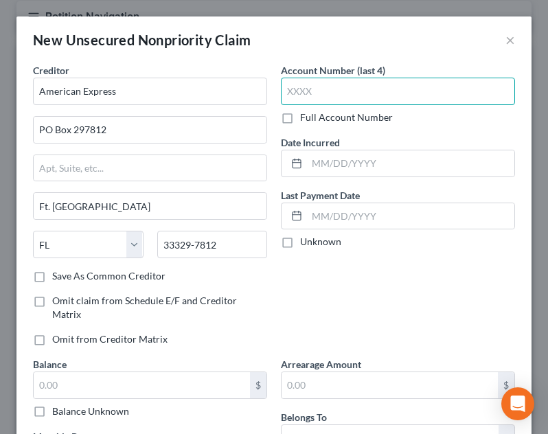
click at [347, 95] on input "text" at bounding box center [398, 91] width 234 height 27
type input "2008"
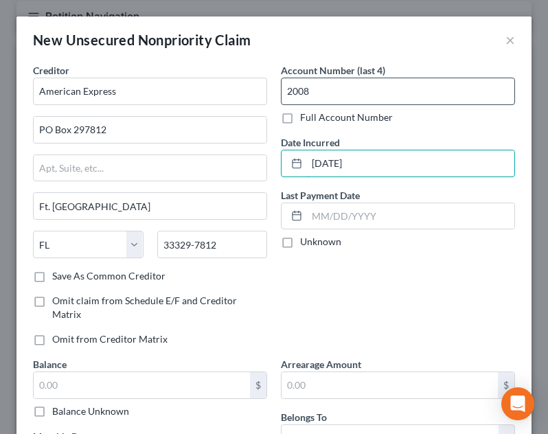
type input "01/05/2025"
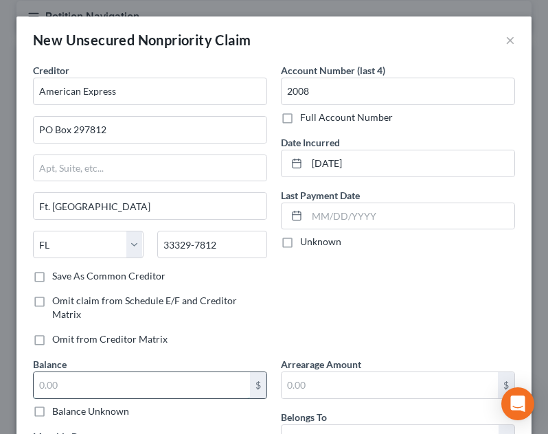
click at [200, 393] on input "text" at bounding box center [142, 385] width 216 height 26
click at [200, 393] on input "11,091.91" at bounding box center [142, 385] width 216 height 26
type input "11,091.41"
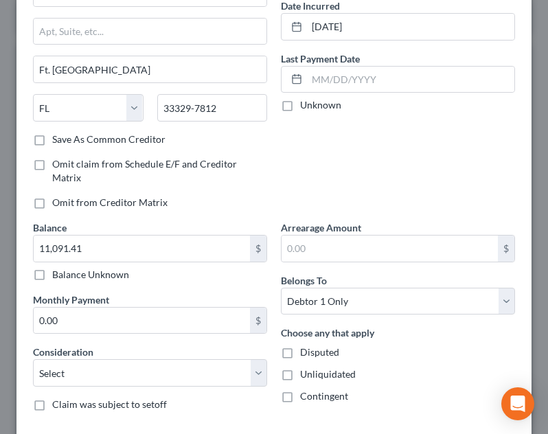
scroll to position [168, 0]
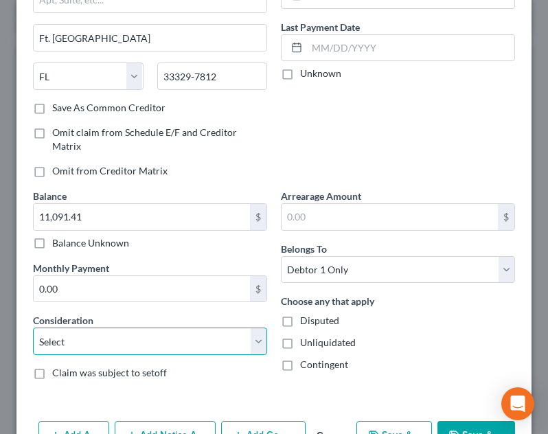
click at [141, 338] on select "Select Cable / Satellite Services Collection Agency Credit Card Debt Debt Couns…" at bounding box center [150, 340] width 234 height 27
select select "14"
click at [33, 327] on select "Select Cable / Satellite Services Collection Agency Credit Card Debt Debt Couns…" at bounding box center [150, 340] width 234 height 27
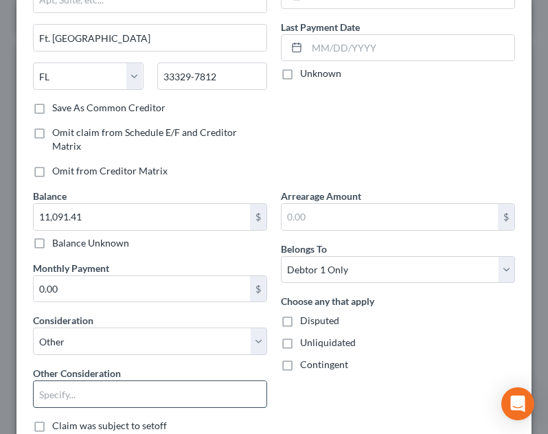
click at [103, 395] on input "text" at bounding box center [150, 394] width 233 height 26
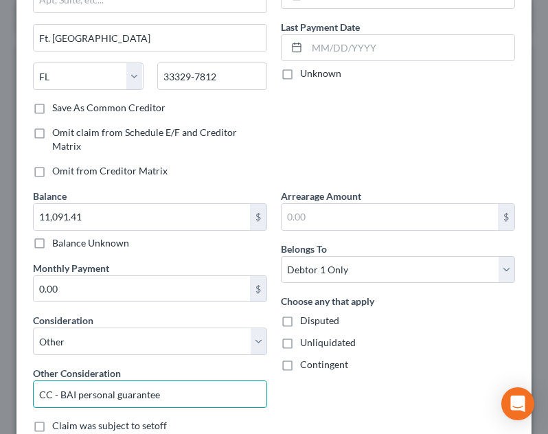
type input "CC - BAI personal guarantee"
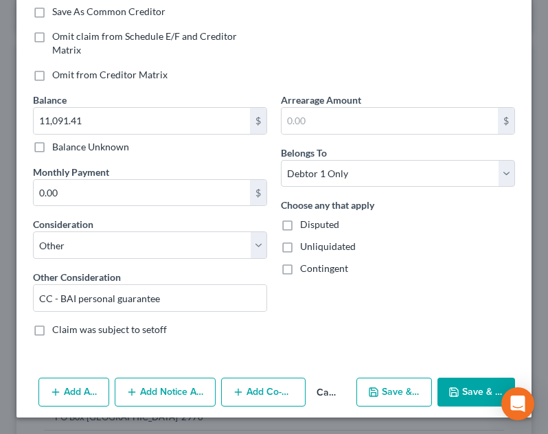
click at [465, 384] on button "Save & Close" at bounding box center [476, 391] width 78 height 29
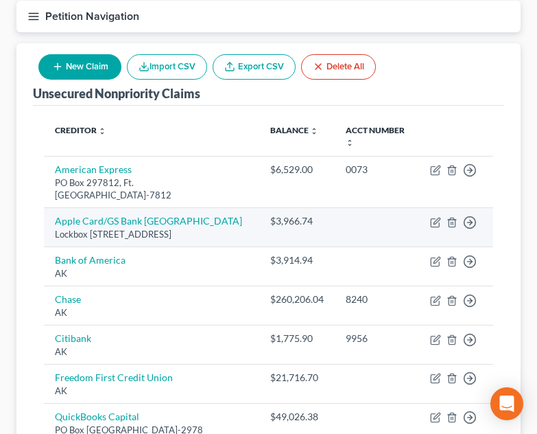
drag, startPoint x: 386, startPoint y: 231, endPoint x: 395, endPoint y: 229, distance: 8.3
click at [386, 231] on td at bounding box center [377, 227] width 84 height 39
click at [438, 218] on icon "button" at bounding box center [437, 221] width 6 height 6
select select "39"
select select "2"
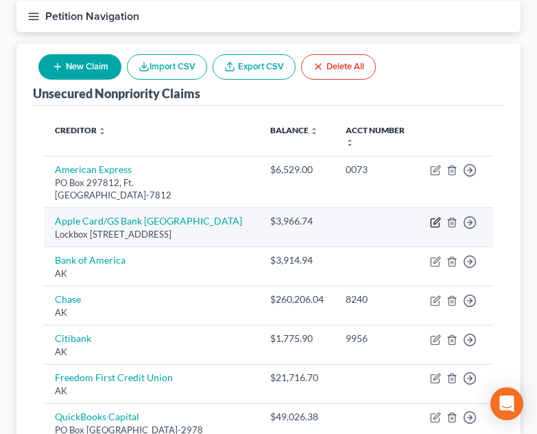
select select "0"
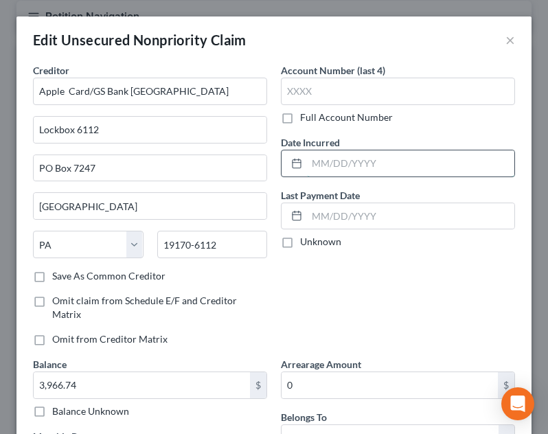
click at [369, 154] on input "text" at bounding box center [410, 163] width 207 height 26
type input "09/23/2020"
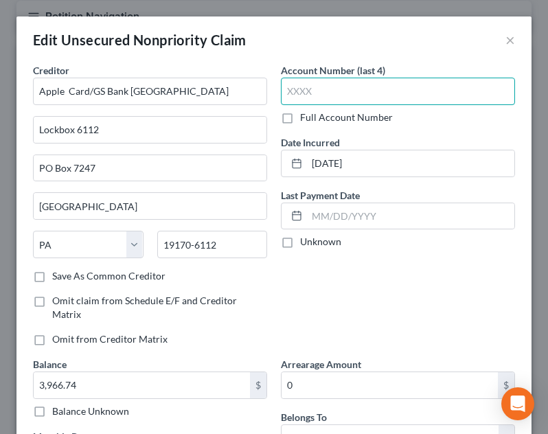
click at [369, 78] on input "text" at bounding box center [398, 91] width 234 height 27
type input "0001"
click at [268, 336] on div "Creditor * Apple Card/GS Bank USA Lockbox 6112 PO Box 7247 Philadelphia State A…" at bounding box center [150, 210] width 248 height 294
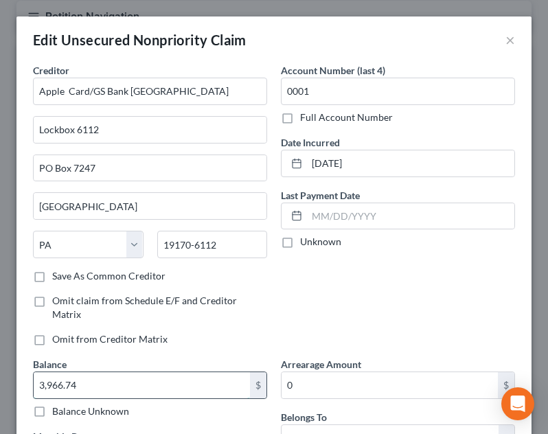
click at [180, 374] on input "3,966.74" at bounding box center [142, 385] width 216 height 26
type input "2,666.00"
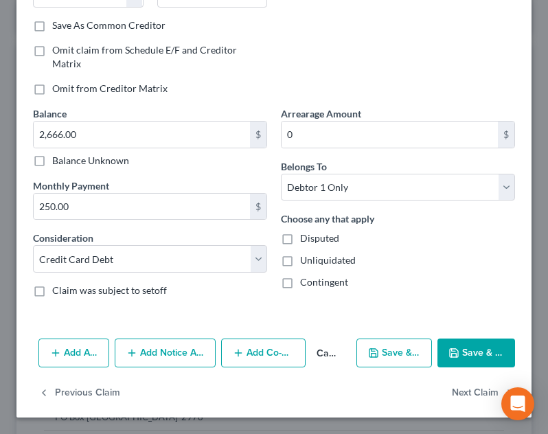
click at [262, 290] on div "Balance 2,666.00 $ Balance Unknown Balance Undetermined 2,666.00 $ Balance Unkn…" at bounding box center [150, 207] width 248 height 202
click at [478, 355] on button "Save & Close" at bounding box center [476, 352] width 78 height 29
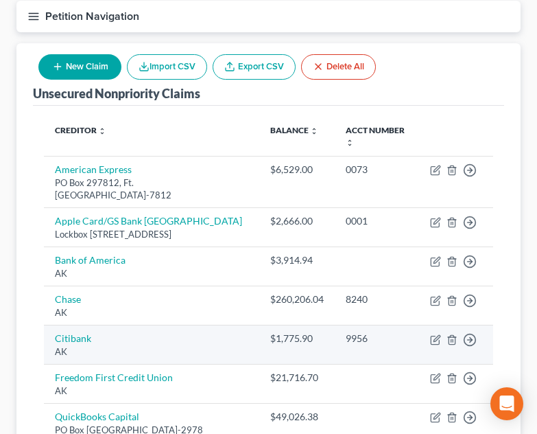
click at [408, 349] on td "9956" at bounding box center [377, 344] width 84 height 39
click at [436, 339] on icon "button" at bounding box center [435, 339] width 11 height 11
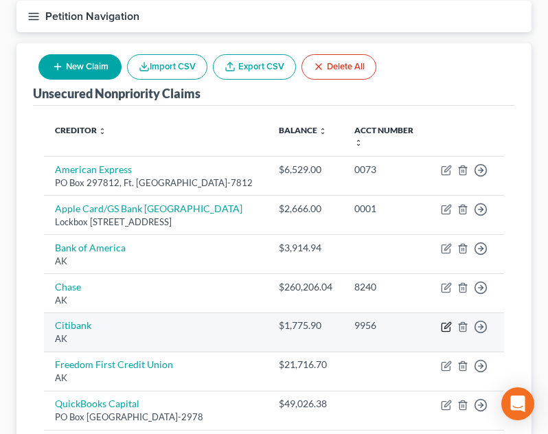
select select "1"
select select "2"
select select "0"
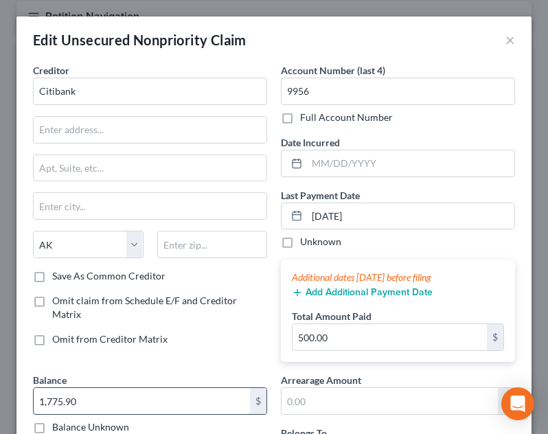
click at [112, 395] on input "1,775.90" at bounding box center [142, 401] width 216 height 26
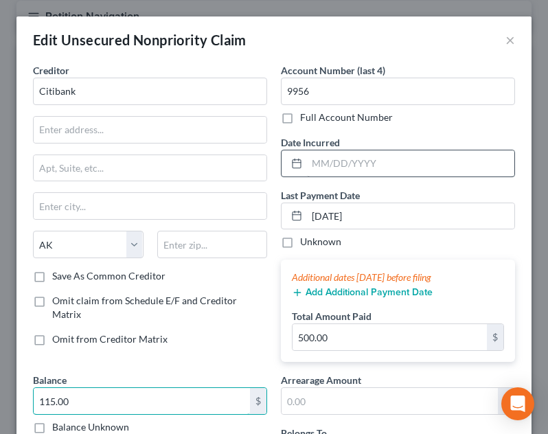
type input "115.00"
click at [334, 167] on input "text" at bounding box center [410, 163] width 207 height 26
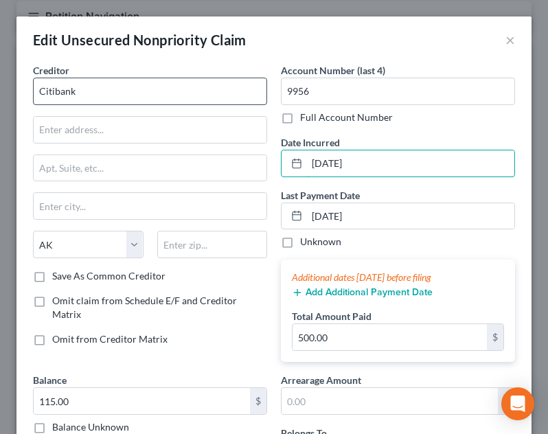
type input "11/22/2019"
click at [143, 96] on input "Citibank" at bounding box center [150, 91] width 234 height 27
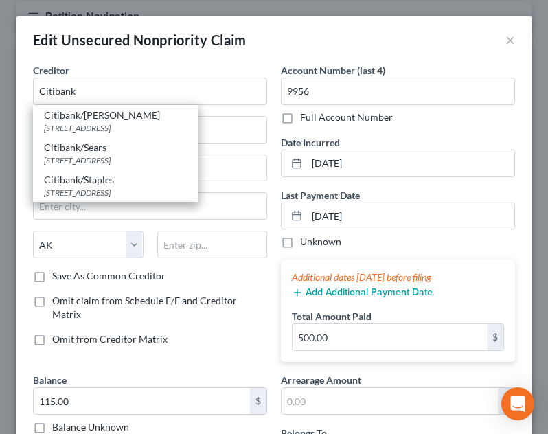
type input "Citibank"
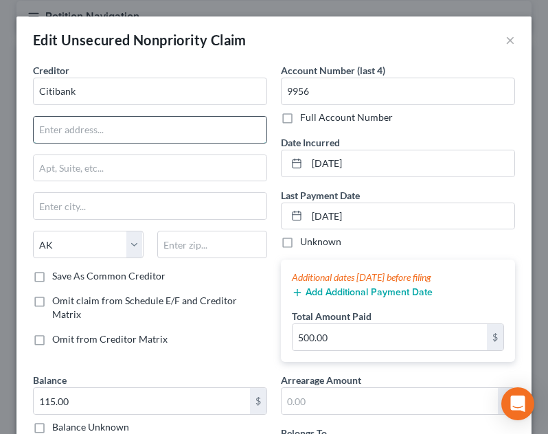
click at [171, 129] on input "text" at bounding box center [150, 130] width 233 height 26
type input "PO Box 6241"
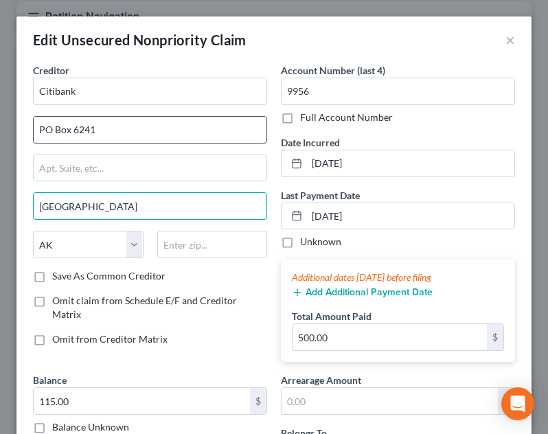
type input "Sioux Falls"
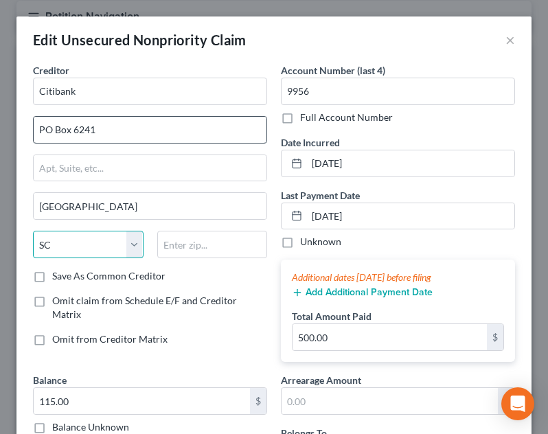
select select "43"
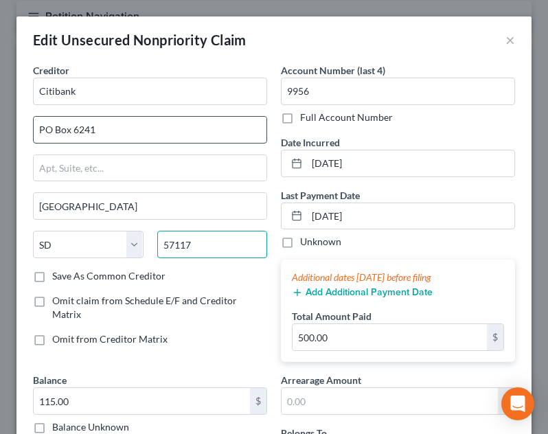
type input "57117"
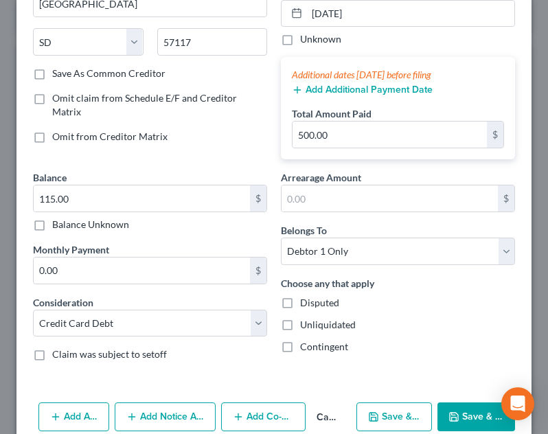
scroll to position [206, 0]
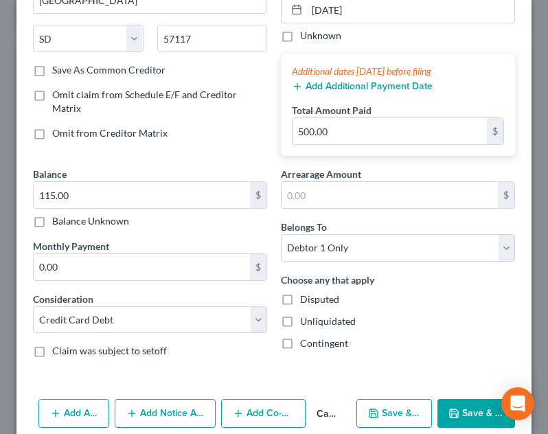
click at [448, 412] on icon "button" at bounding box center [453, 413] width 11 height 11
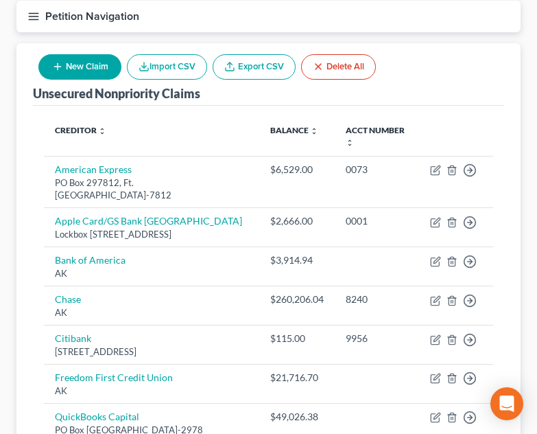
click at [71, 66] on button "New Claim" at bounding box center [79, 66] width 83 height 25
select select "0"
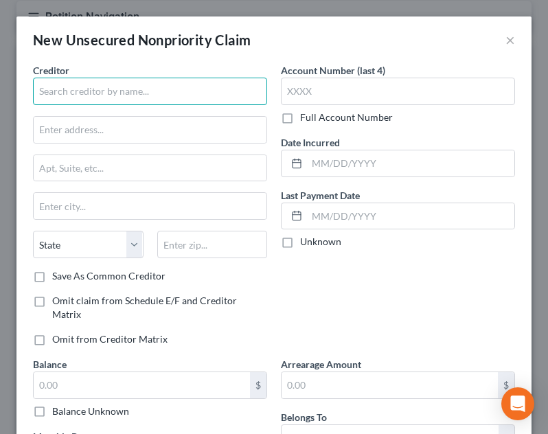
click at [96, 102] on input "text" at bounding box center [150, 91] width 234 height 27
type input "Comenity Capital/Academy"
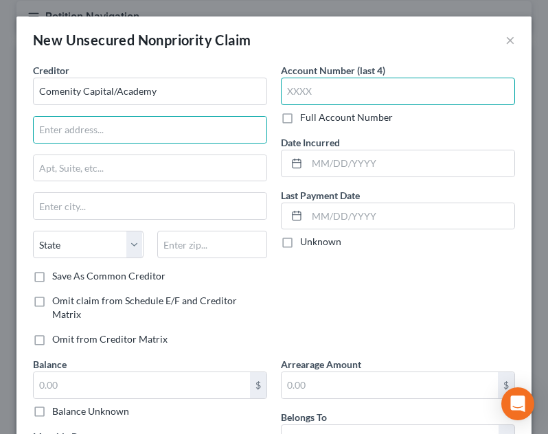
click at [347, 93] on input "text" at bounding box center [398, 91] width 234 height 27
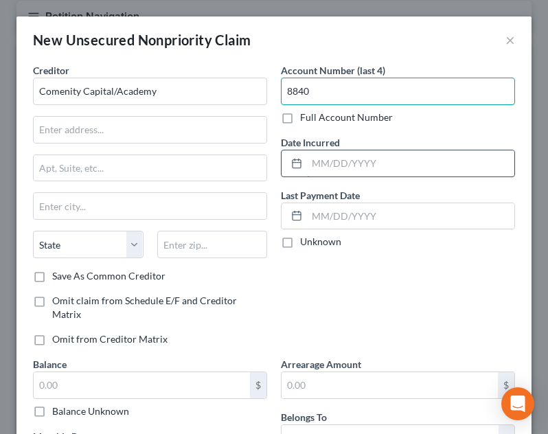
type input "8840"
click at [456, 167] on input "text" at bounding box center [410, 163] width 207 height 26
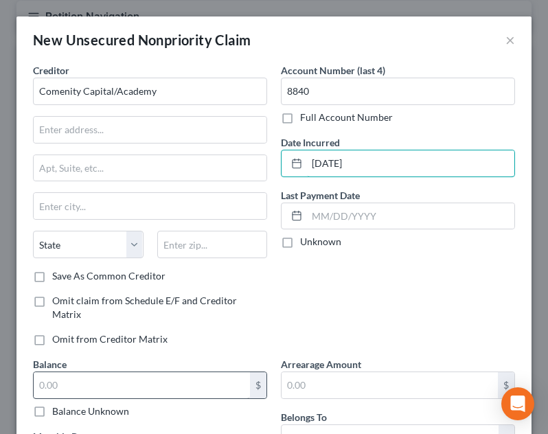
type input "05/29/2025"
click at [167, 384] on input "text" at bounding box center [142, 385] width 216 height 26
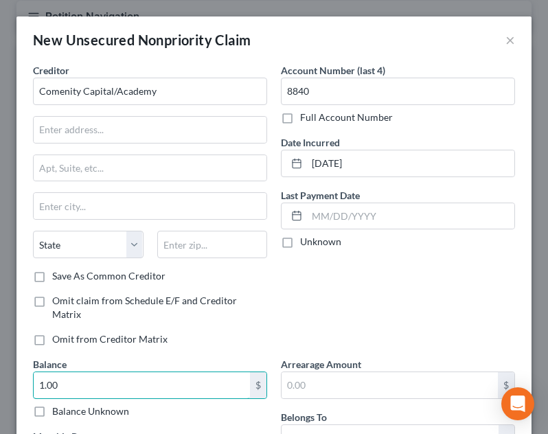
type input "1.00"
click at [443, 242] on div "Unknown" at bounding box center [398, 242] width 234 height 14
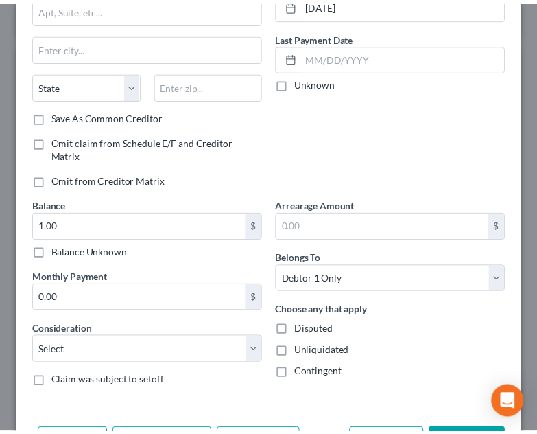
scroll to position [211, 0]
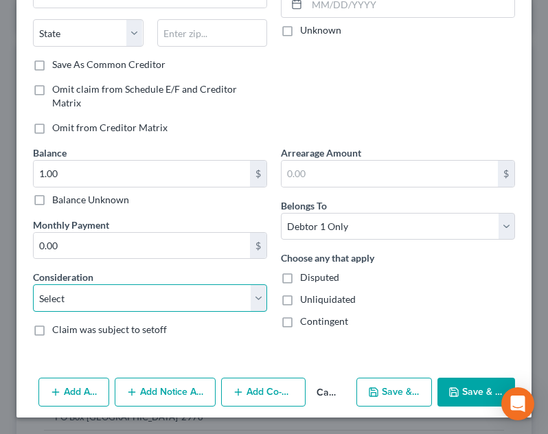
click at [143, 304] on select "Select Cable / Satellite Services Collection Agency Credit Card Debt Debt Couns…" at bounding box center [150, 297] width 234 height 27
select select "2"
click at [33, 284] on select "Select Cable / Satellite Services Collection Agency Credit Card Debt Debt Couns…" at bounding box center [150, 297] width 234 height 27
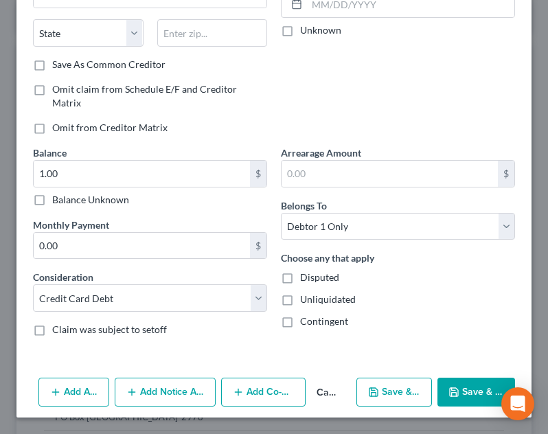
click at [437, 391] on button "Save & Close" at bounding box center [476, 391] width 78 height 29
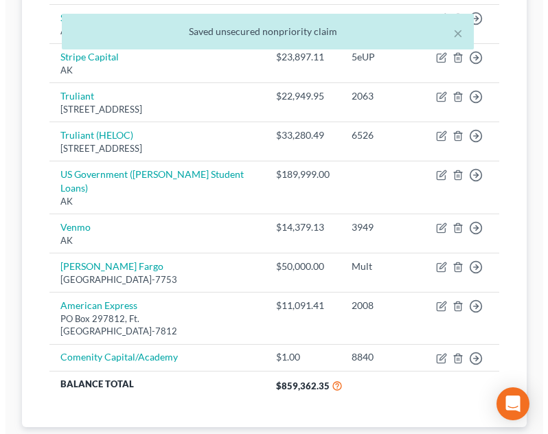
scroll to position [651, 0]
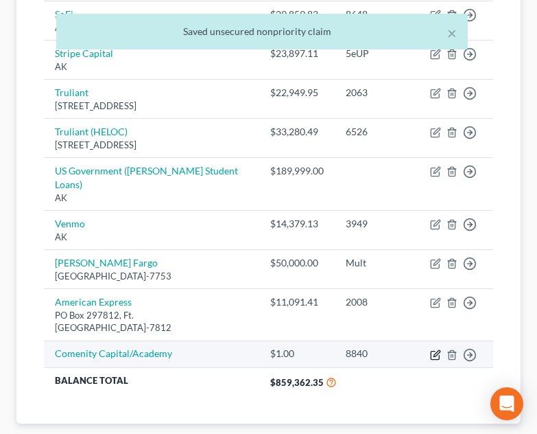
click at [438, 349] on icon "button" at bounding box center [435, 354] width 11 height 11
select select "2"
select select "0"
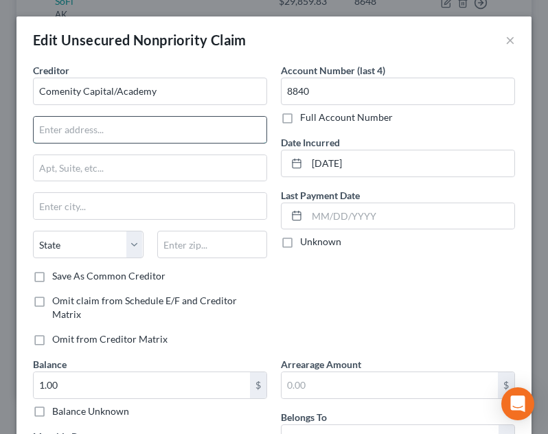
click at [165, 133] on input "text" at bounding box center [150, 130] width 233 height 26
type input "O"
type input "PO Box 182120"
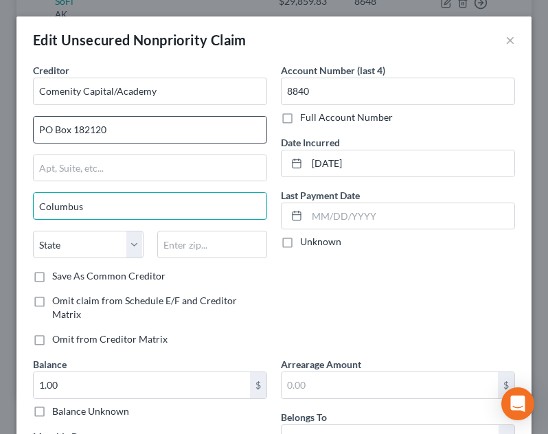
type input "Columbus"
select select "36"
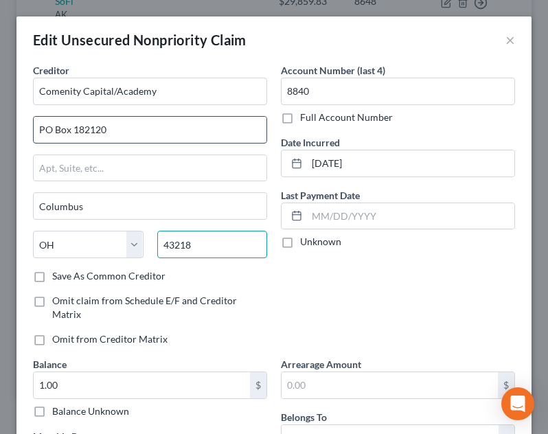
type input "43218"
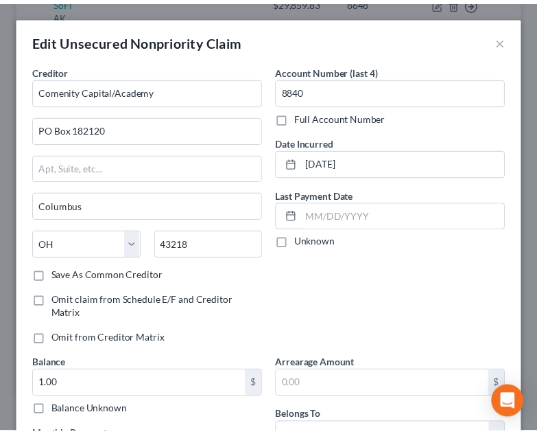
scroll to position [182, 0]
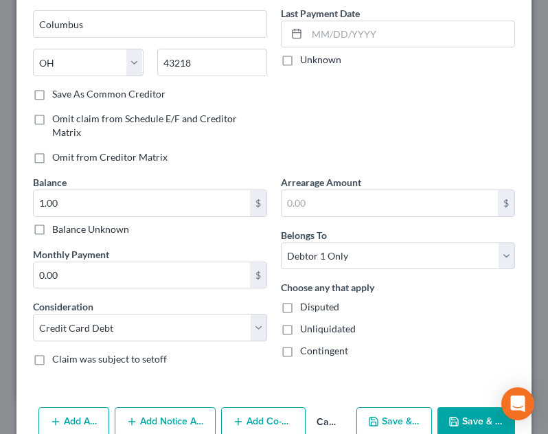
click at [454, 422] on button "Save & Close" at bounding box center [476, 421] width 78 height 29
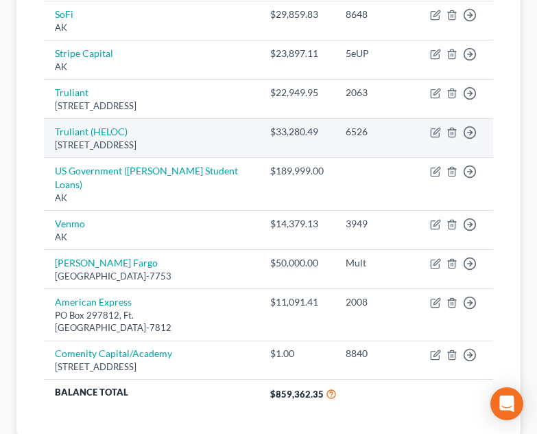
click at [213, 156] on td "Truliant (HELOC) PO Box 26000, Winston Salem, NC 27114" at bounding box center [151, 138] width 215 height 39
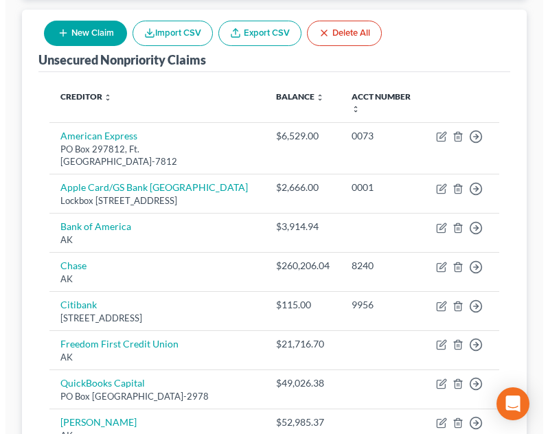
scroll to position [156, 0]
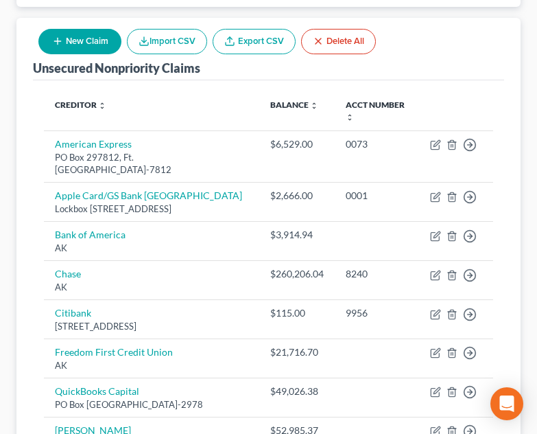
click at [94, 45] on button "New Claim" at bounding box center [79, 41] width 83 height 25
select select "0"
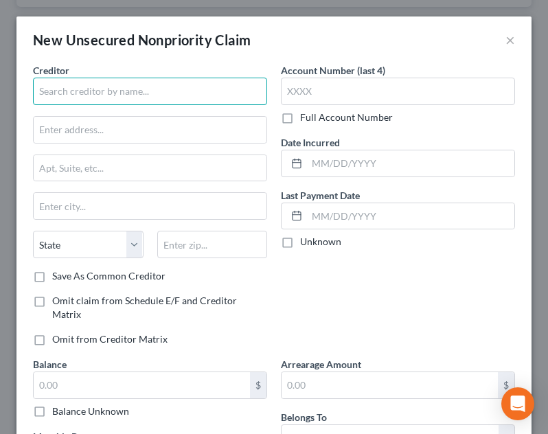
click at [169, 97] on input "text" at bounding box center [150, 91] width 234 height 27
type input "Consumers Credit Union"
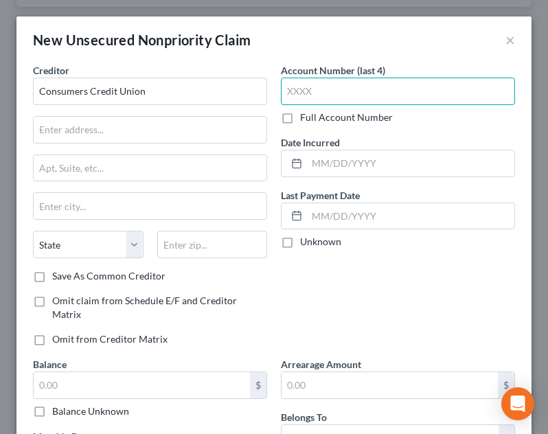
click at [334, 88] on input "text" at bounding box center [398, 91] width 234 height 27
click at [334, 88] on input "222" at bounding box center [398, 91] width 234 height 27
type input "2227"
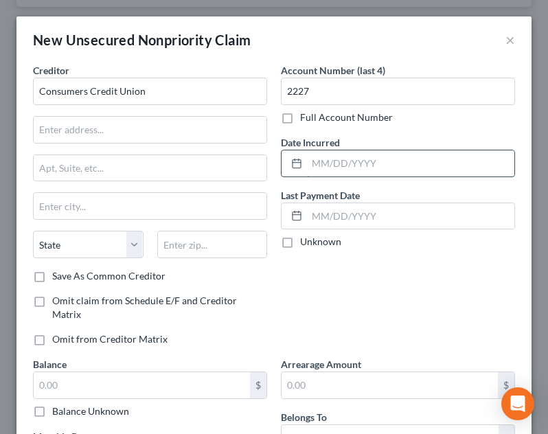
click at [335, 167] on input "text" at bounding box center [410, 163] width 207 height 26
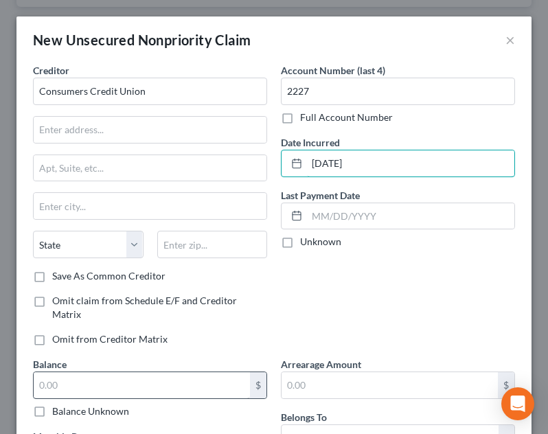
type input "09/10/2016"
click at [159, 385] on input "text" at bounding box center [142, 385] width 216 height 26
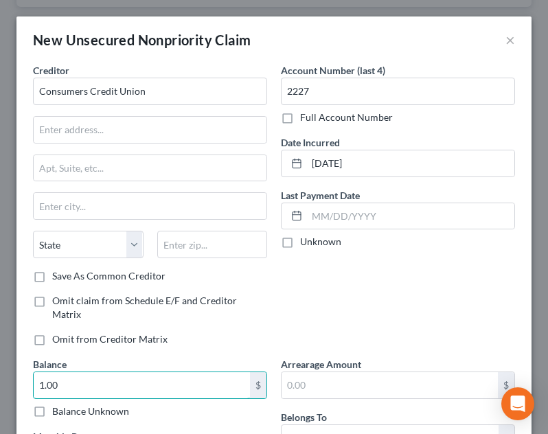
type input "1.00"
click at [336, 321] on div "Account Number (last 4) 2227 Full Account Number Date Incurred 09/10/2016 Last …" at bounding box center [398, 210] width 248 height 294
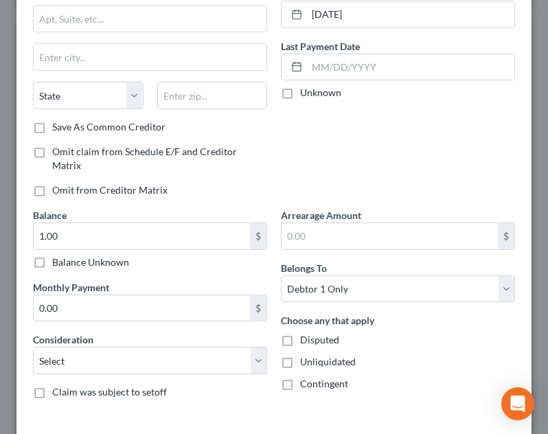
scroll to position [165, 0]
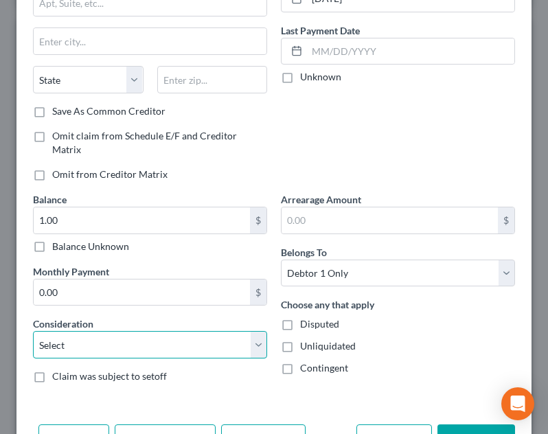
click at [183, 341] on select "Select Cable / Satellite Services Collection Agency Credit Card Debt Debt Couns…" at bounding box center [150, 344] width 234 height 27
select select "2"
click at [33, 331] on select "Select Cable / Satellite Services Collection Agency Credit Card Debt Debt Couns…" at bounding box center [150, 344] width 234 height 27
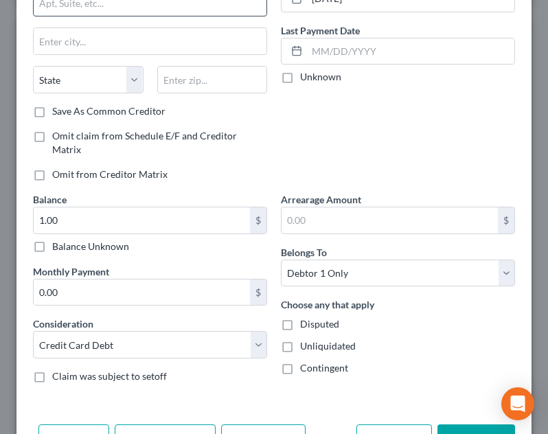
click at [200, 8] on input "text" at bounding box center [150, 3] width 233 height 26
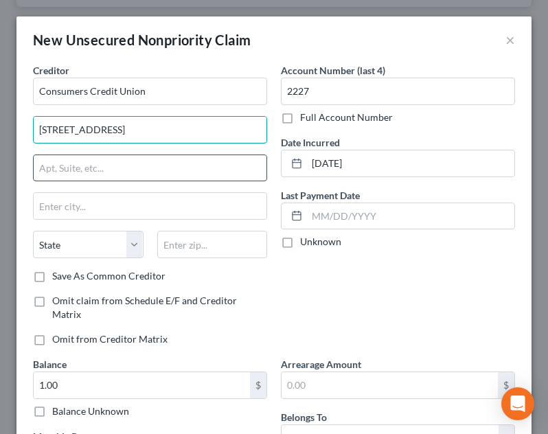
type input "107 S Tri State Parkway"
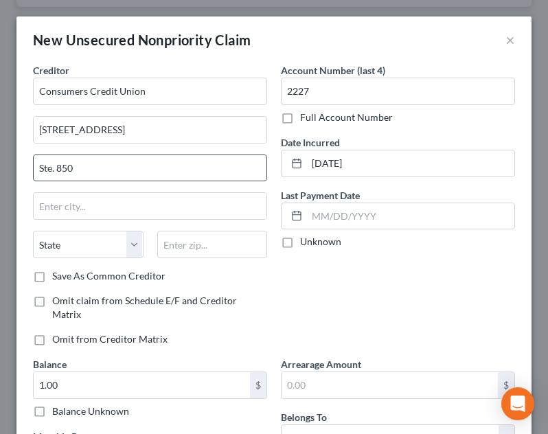
type input "Ste. 850"
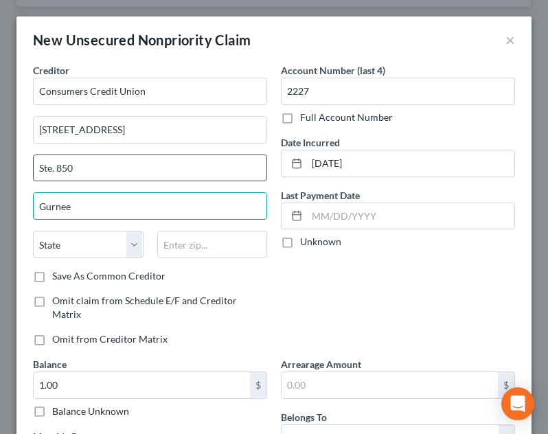
type input "Gurnee"
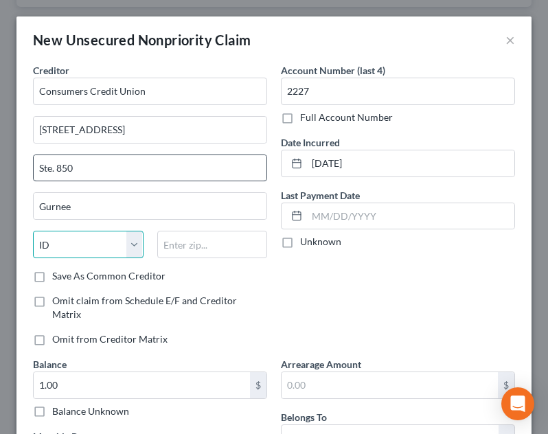
select select "14"
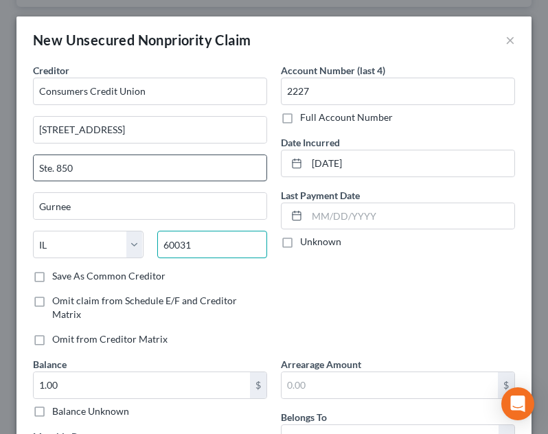
type input "60031"
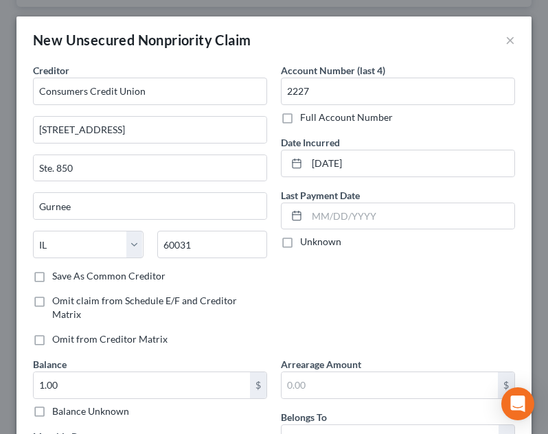
scroll to position [211, 0]
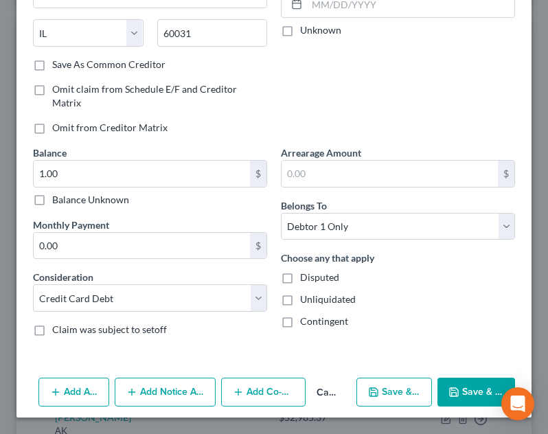
click at [454, 382] on button "Save & Close" at bounding box center [476, 391] width 78 height 29
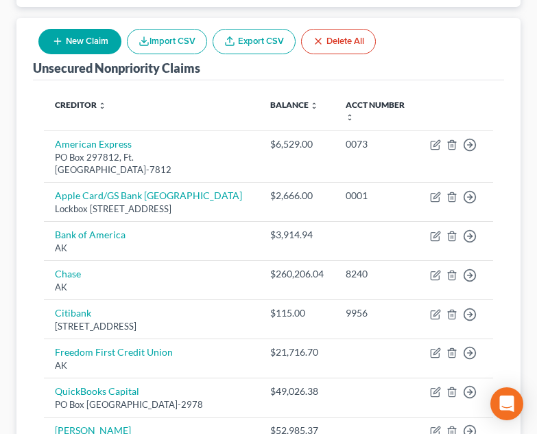
click at [88, 42] on button "New Claim" at bounding box center [79, 41] width 83 height 25
select select "0"
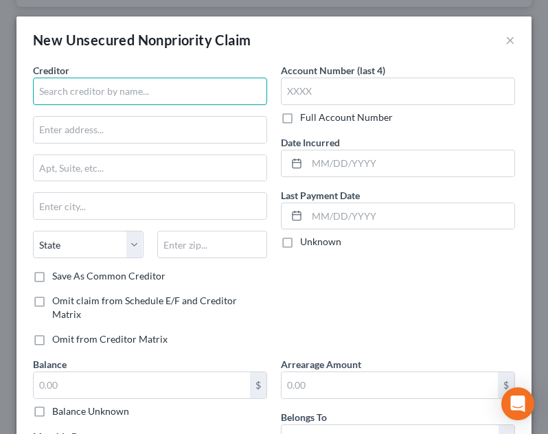
click at [119, 95] on input "text" at bounding box center [150, 91] width 234 height 27
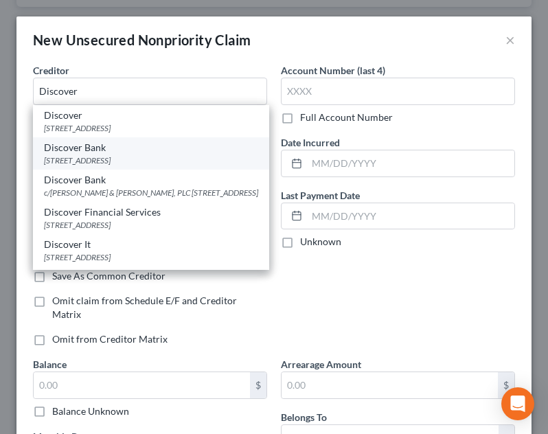
click at [129, 150] on div "Discover Bank" at bounding box center [151, 148] width 214 height 14
type input "Discover Bank"
type input "PO Box 30939"
type input "Salt Lake City"
select select "46"
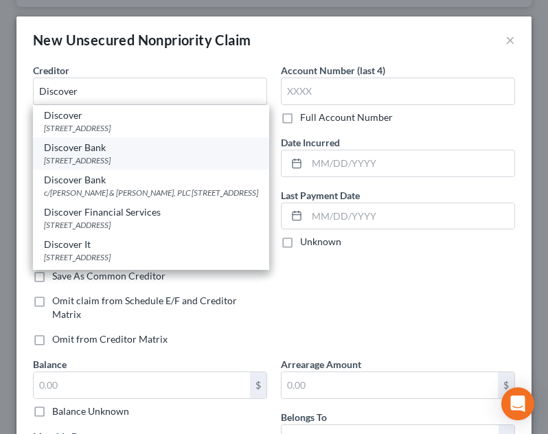
type input "84130"
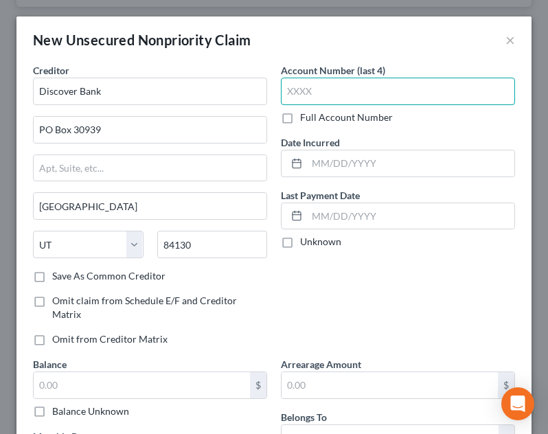
click at [357, 96] on input "text" at bounding box center [398, 91] width 234 height 27
type input "1101"
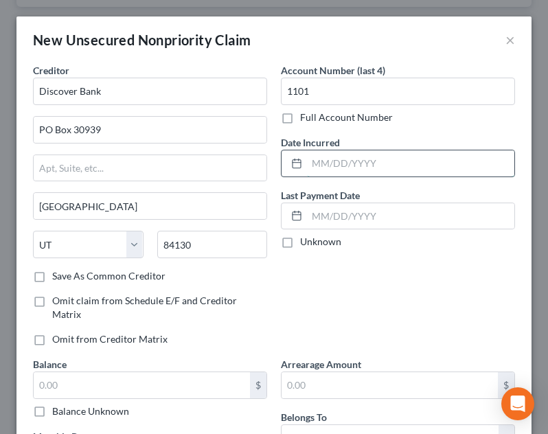
click at [371, 170] on input "text" at bounding box center [410, 163] width 207 height 26
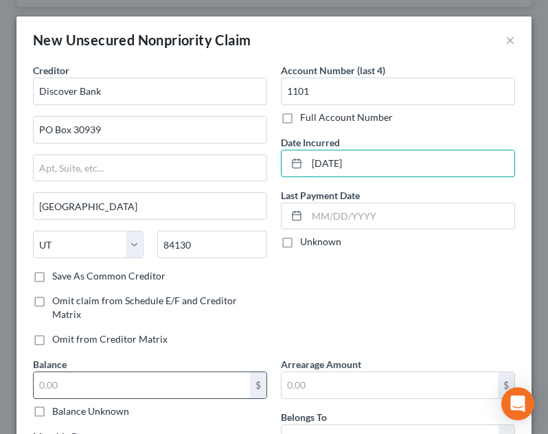
type input "03/04/2023"
click at [163, 390] on input "text" at bounding box center [142, 385] width 216 height 26
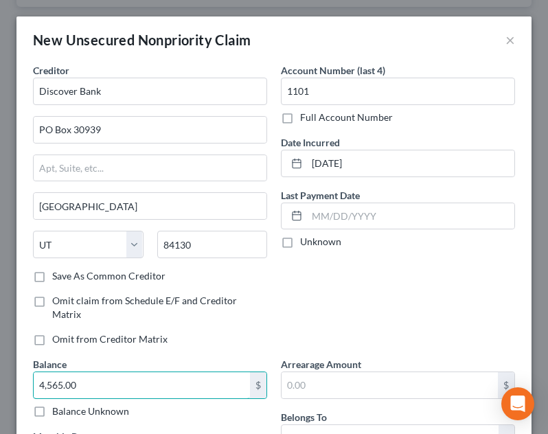
type input "4,565.00"
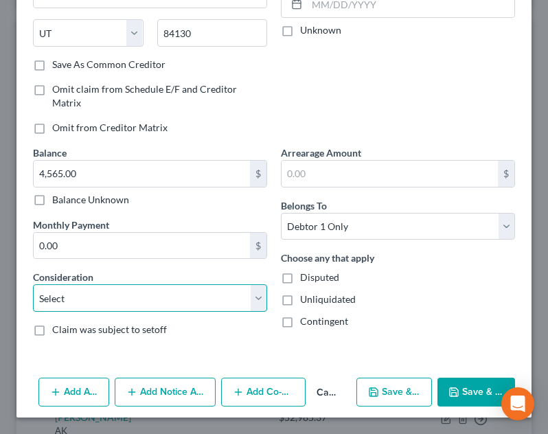
click at [178, 289] on select "Select Cable / Satellite Services Collection Agency Credit Card Debt Debt Couns…" at bounding box center [150, 297] width 234 height 27
select select "2"
click at [33, 284] on select "Select Cable / Satellite Services Collection Agency Credit Card Debt Debt Couns…" at bounding box center [150, 297] width 234 height 27
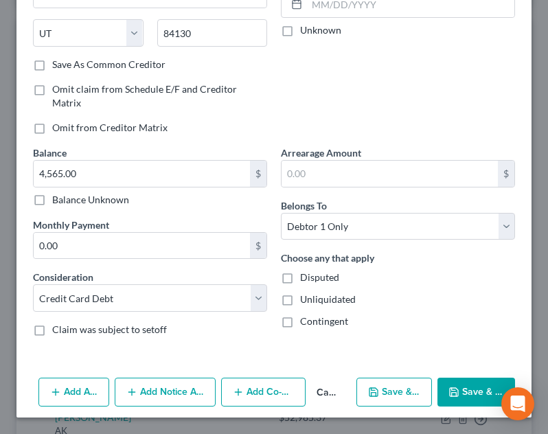
click at [463, 395] on button "Save & Close" at bounding box center [476, 391] width 78 height 29
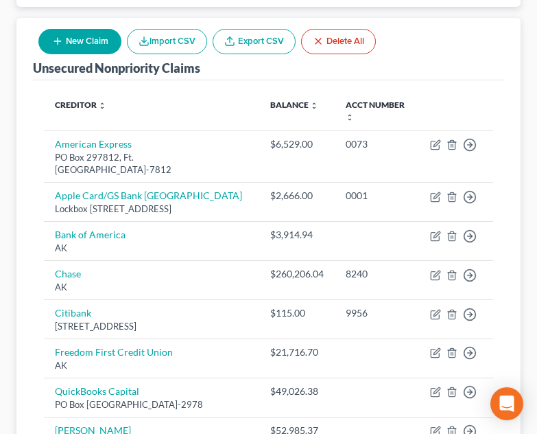
click at [92, 37] on button "New Claim" at bounding box center [79, 41] width 83 height 25
select select "0"
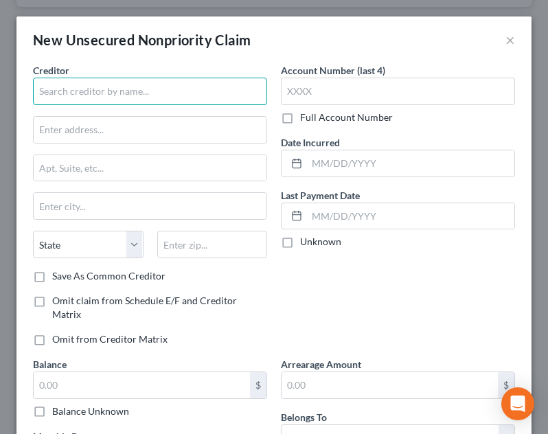
click at [117, 93] on input "text" at bounding box center [150, 91] width 234 height 27
type input "E"
click at [494, 40] on div "New Unsecured Nonpriority Claim ×" at bounding box center [273, 39] width 515 height 47
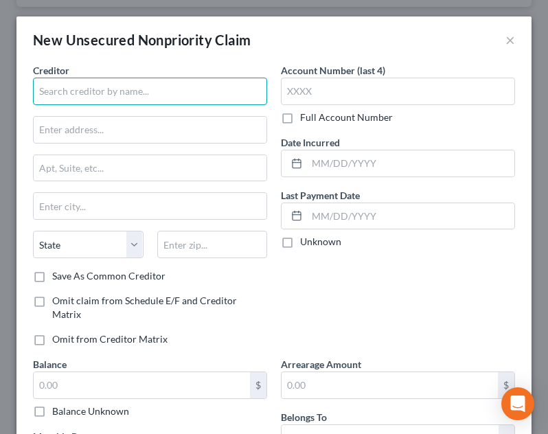
click at [104, 88] on input "text" at bounding box center [150, 91] width 234 height 27
type input "D"
type input "e"
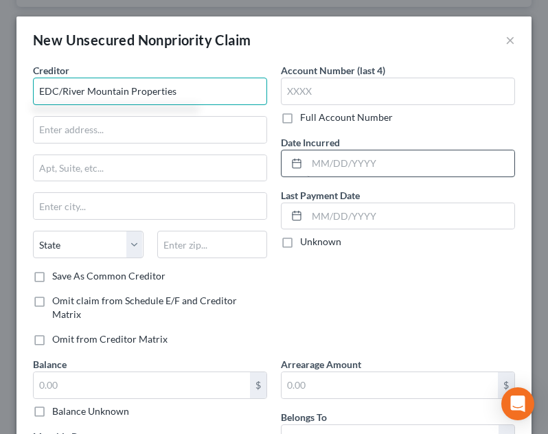
type input "EDC/River Mountain Properties"
click at [368, 158] on input "text" at bounding box center [410, 163] width 207 height 26
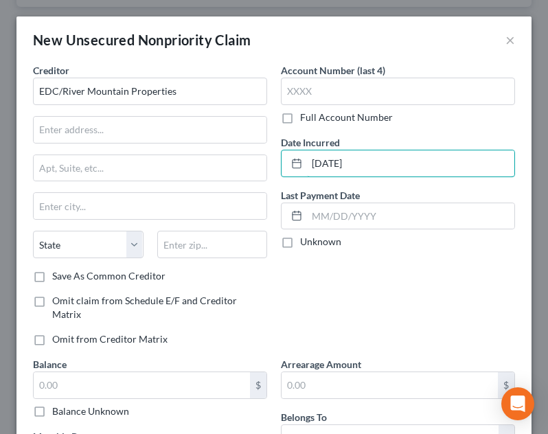
type input "10/05/2023"
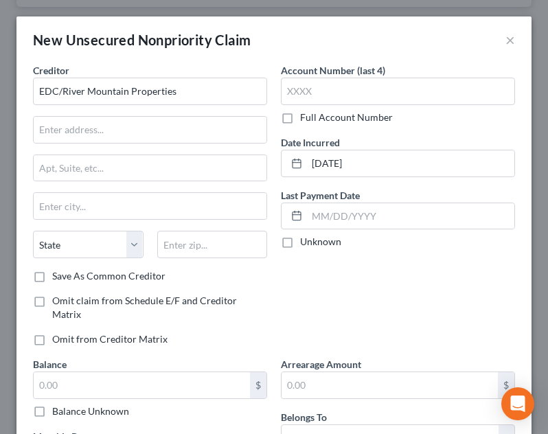
scroll to position [189, 0]
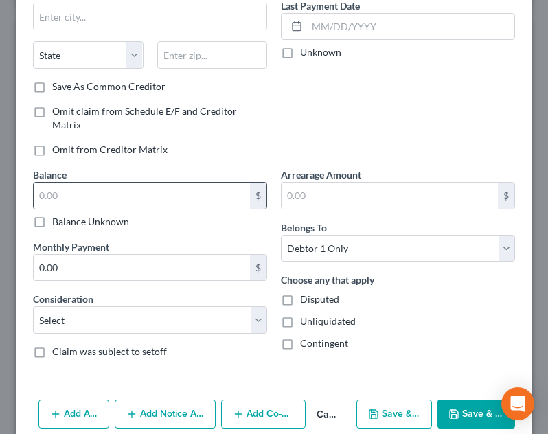
click at [84, 182] on div "$" at bounding box center [150, 195] width 234 height 27
click at [89, 194] on input "text" at bounding box center [142, 196] width 216 height 26
type input "1.00"
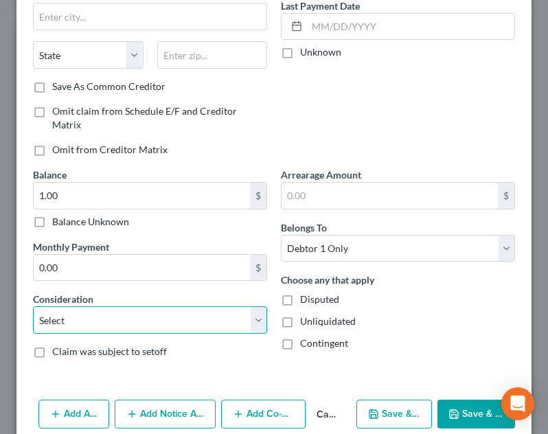
click at [124, 318] on select "Select Cable / Satellite Services Collection Agency Credit Card Debt Debt Couns…" at bounding box center [150, 319] width 234 height 27
select select "14"
click at [33, 306] on select "Select Cable / Satellite Services Collection Agency Credit Card Debt Debt Couns…" at bounding box center [150, 319] width 234 height 27
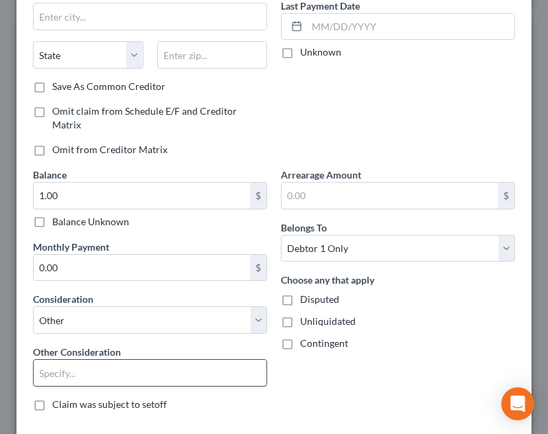
click at [102, 362] on input "text" at bounding box center [150, 373] width 233 height 26
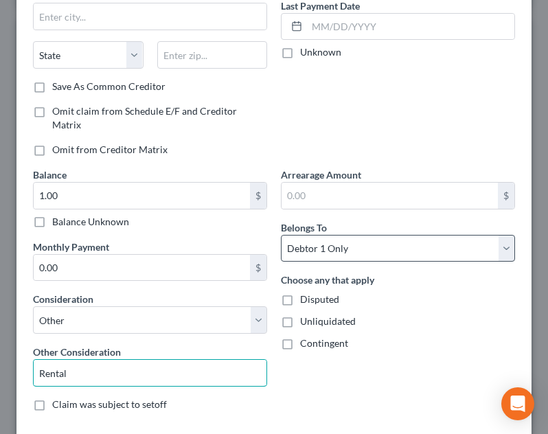
type input "Rental"
click at [345, 250] on select "Select Debtor 1 Only Debtor 2 Only Debtor 1 And Debtor 2 Only At Least One Of T…" at bounding box center [398, 248] width 234 height 27
select select "3"
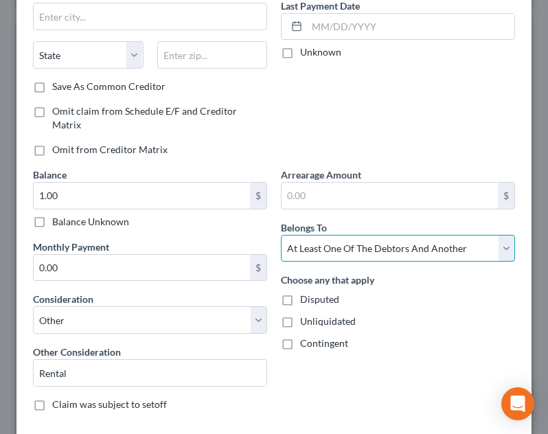
click at [281, 235] on select "Select Debtor 1 Only Debtor 2 Only Debtor 1 And Debtor 2 Only At Least One Of T…" at bounding box center [398, 248] width 234 height 27
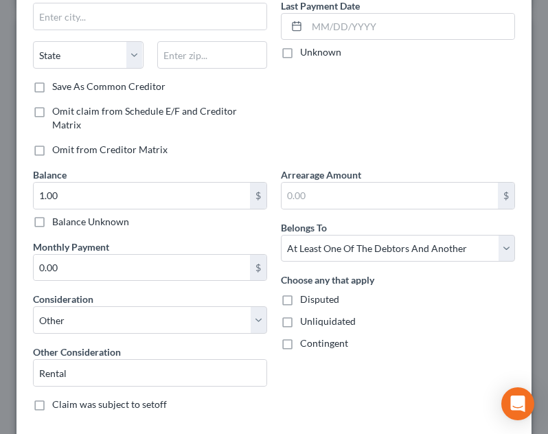
click at [351, 146] on div "Account Number (last 4) Full Account Number Date Incurred 10/05/2023 Last Payme…" at bounding box center [398, 21] width 248 height 294
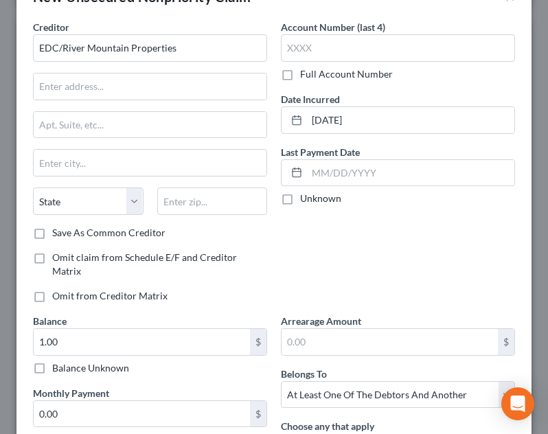
scroll to position [233, 0]
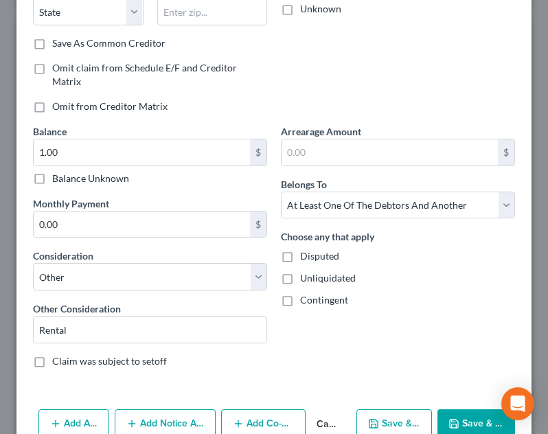
click at [255, 417] on button "Add Co-Debtor" at bounding box center [263, 423] width 84 height 29
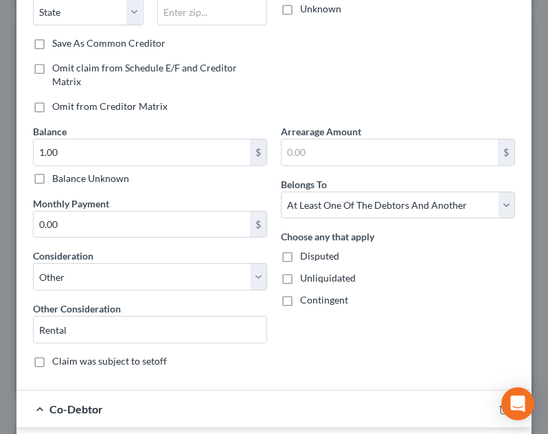
scroll to position [496, 0]
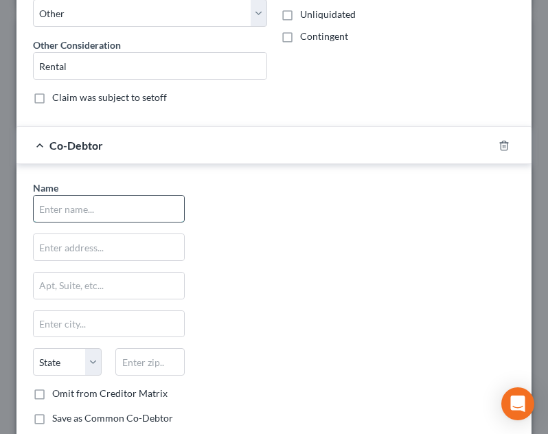
click at [86, 219] on input "text" at bounding box center [109, 209] width 150 height 26
type input "Benjamin A. Enlow"
click at [272, 146] on div "Co-Debtor Benjamin A. Enlow" at bounding box center [254, 145] width 476 height 36
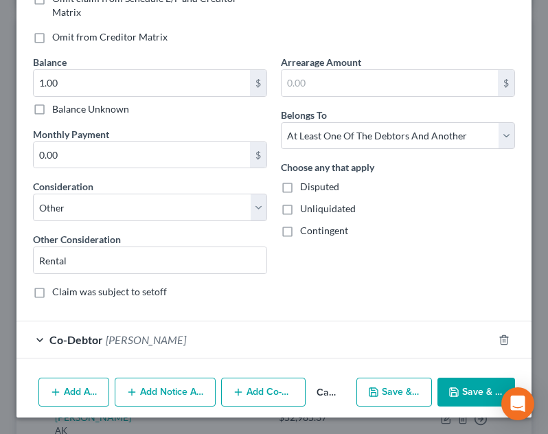
scroll to position [302, 0]
click at [266, 395] on button "Add Co-Debtor" at bounding box center [263, 391] width 84 height 29
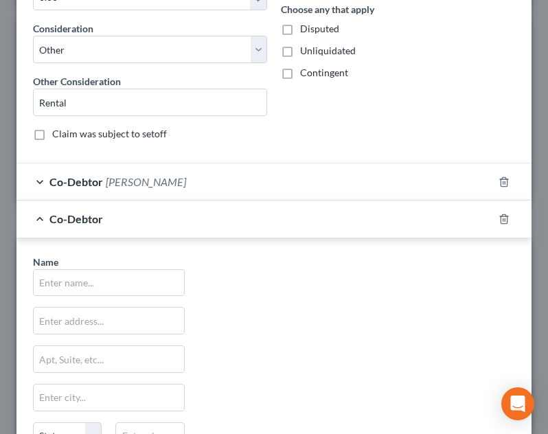
scroll to position [469, 0]
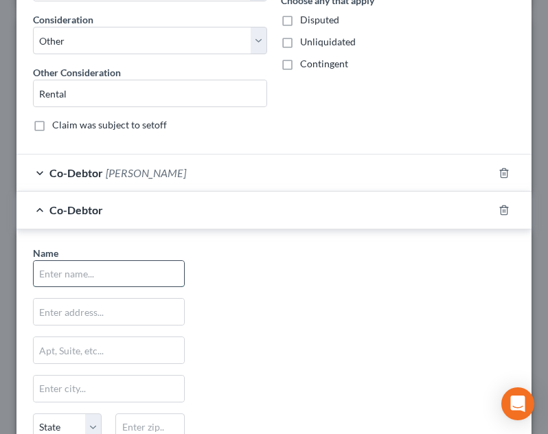
click at [92, 275] on input "text" at bounding box center [109, 274] width 150 height 26
type input "Jessica A. Bailey"
click at [265, 266] on div "Name * Jessica A. Bailey State AL AK AR AZ CA CO CT DE DC FL GA GU HI ID IL IN …" at bounding box center [274, 373] width 496 height 255
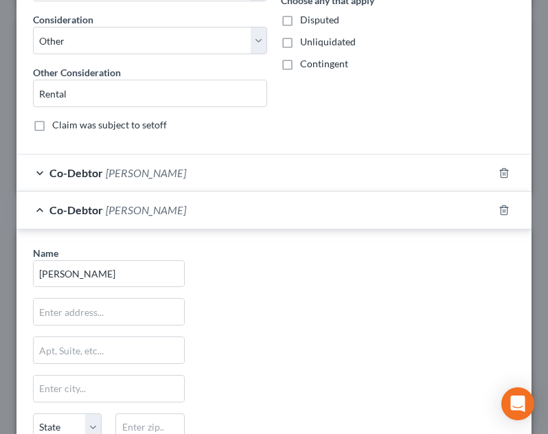
click at [233, 209] on div "Co-Debtor Jessica A. Bailey" at bounding box center [254, 209] width 476 height 36
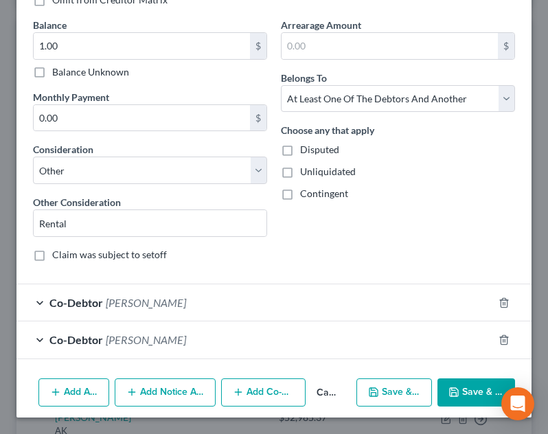
scroll to position [339, 0]
click at [210, 86] on div "Balance 1.00 $ Balance Unknown Balance Undetermined 1.00 $ Balance Unknown Mont…" at bounding box center [150, 145] width 248 height 255
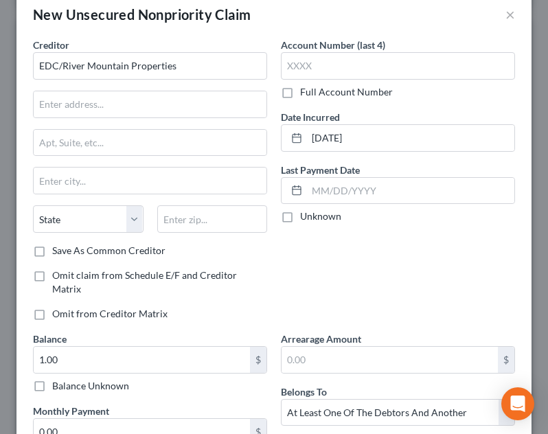
scroll to position [10, 0]
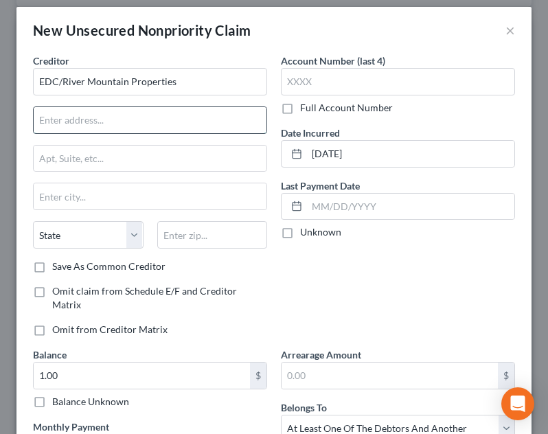
click at [109, 119] on input "text" at bounding box center [150, 120] width 233 height 26
type input "1520 N. Main Street"
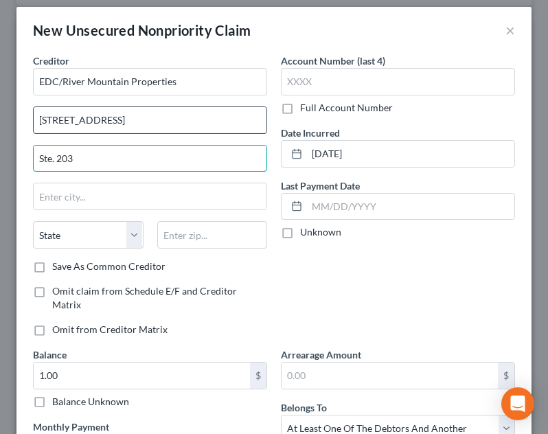
type input "Ste. 203"
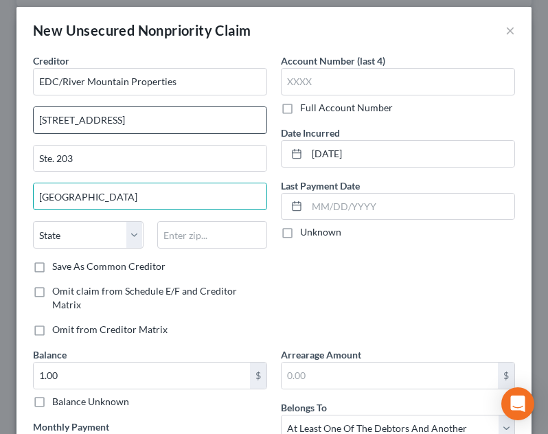
type input "Blacksburg"
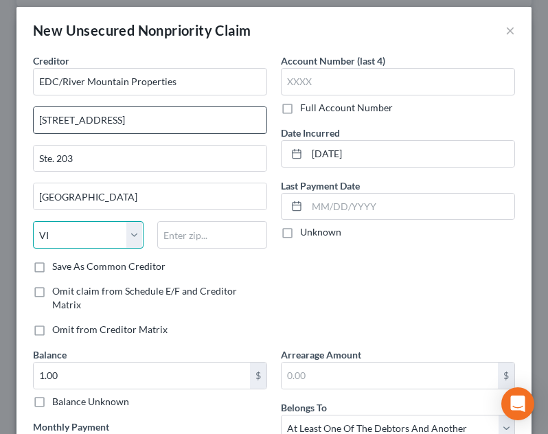
select select "48"
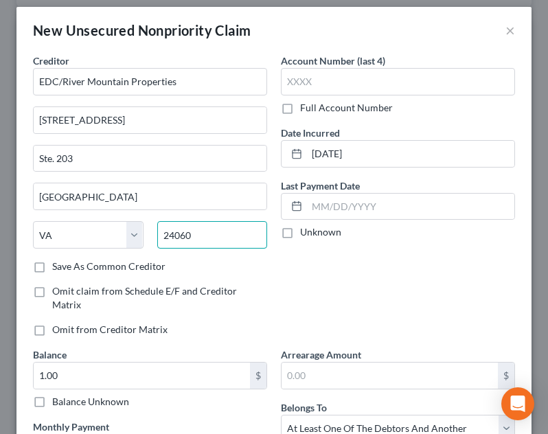
type input "24060"
click at [400, 303] on div "Account Number (last 4) Full Account Number Date Incurred 10/05/2023 Last Payme…" at bounding box center [398, 201] width 248 height 294
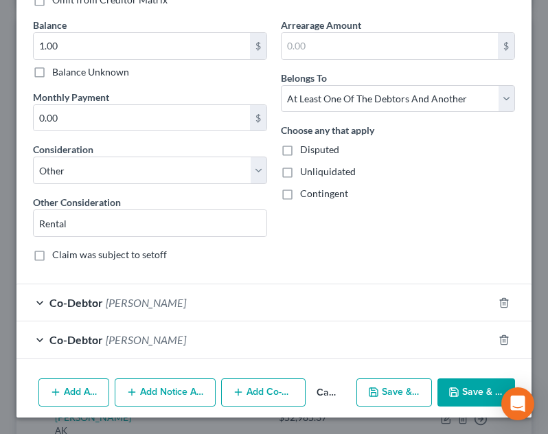
click at [447, 403] on button "Save & Close" at bounding box center [476, 392] width 78 height 29
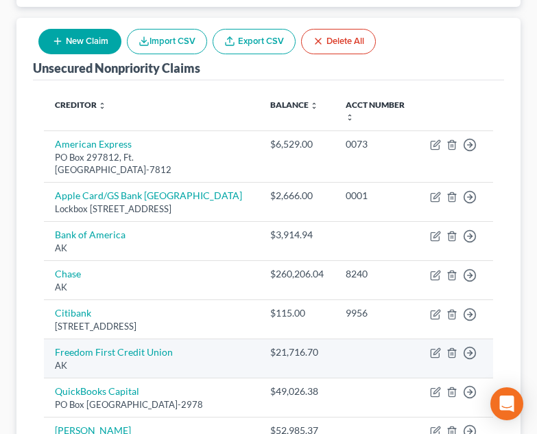
click at [378, 349] on td at bounding box center [377, 358] width 84 height 39
click at [434, 351] on icon "button" at bounding box center [435, 352] width 11 height 11
select select "1"
select select "2"
select select "0"
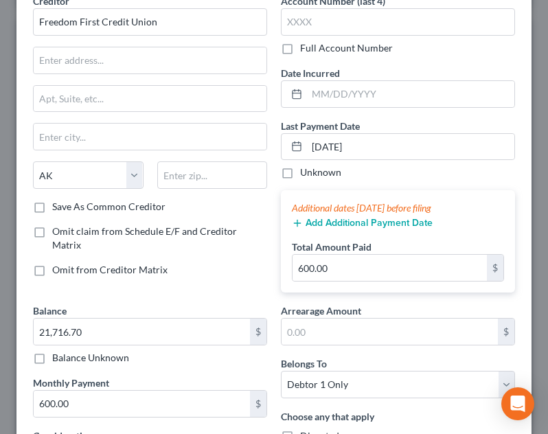
scroll to position [72, 0]
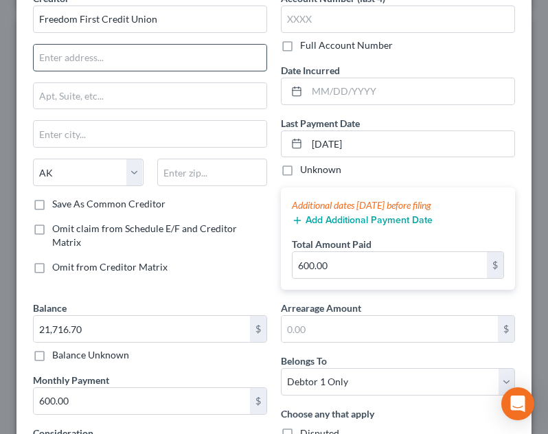
click at [130, 56] on input "text" at bounding box center [150, 58] width 233 height 26
click at [307, 90] on input "text" at bounding box center [410, 91] width 207 height 26
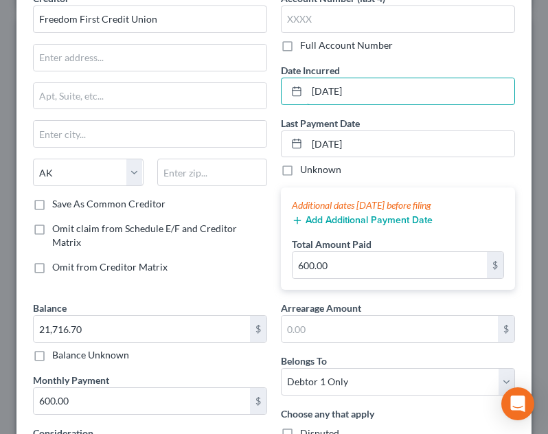
type input "03/25/2022"
click at [246, 227] on label "Omit claim from Schedule E/F and Creditor Matrix" at bounding box center [159, 235] width 215 height 27
click at [67, 227] on input "Omit claim from Schedule E/F and Creditor Matrix" at bounding box center [62, 226] width 9 height 9
checkbox input "true"
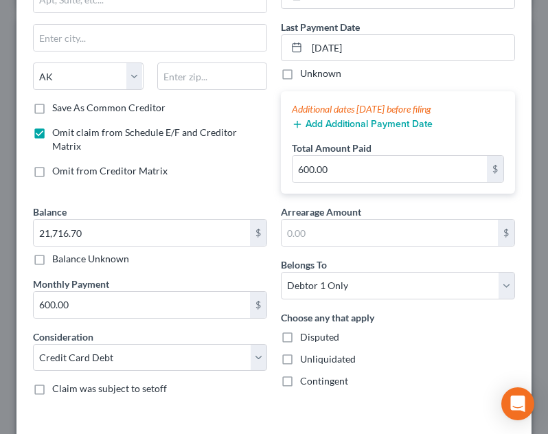
scroll to position [180, 0]
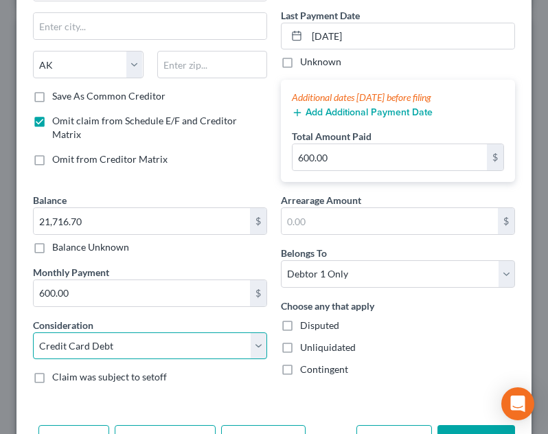
click at [181, 345] on select "Select Cable / Satellite Services Collection Agency Credit Card Debt Debt Couns…" at bounding box center [150, 345] width 234 height 27
select select "14"
click at [33, 332] on select "Select Cable / Satellite Services Collection Agency Credit Card Debt Debt Couns…" at bounding box center [150, 345] width 234 height 27
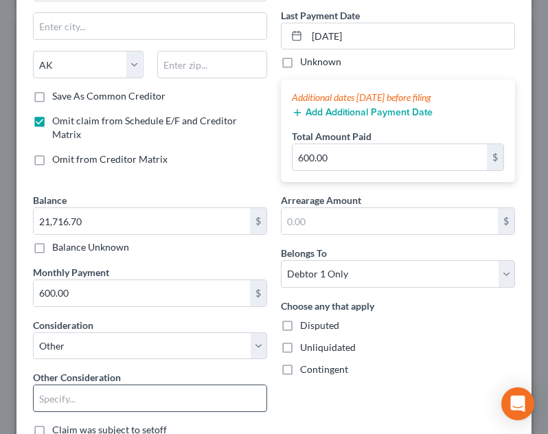
click at [151, 401] on input "text" at bounding box center [150, 398] width 233 height 26
type input "l"
type input "Line of Credit"
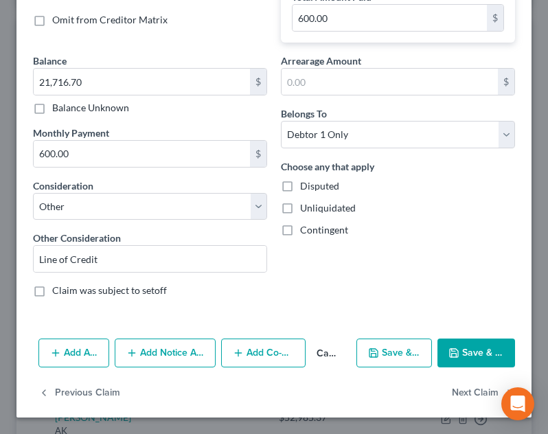
click at [478, 356] on button "Save & Close" at bounding box center [476, 352] width 78 height 29
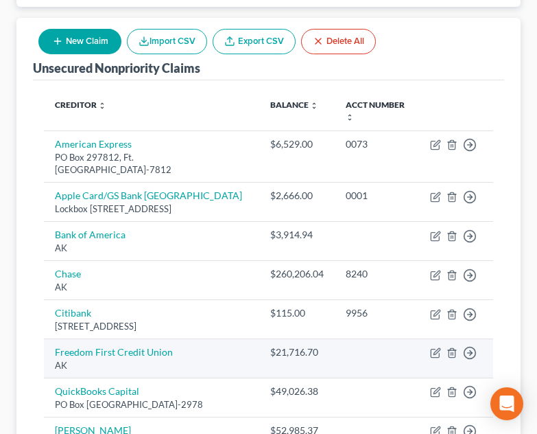
click at [393, 372] on td at bounding box center [377, 358] width 84 height 39
click at [432, 355] on icon "button" at bounding box center [435, 352] width 11 height 11
select select "1"
select select "14"
select select "0"
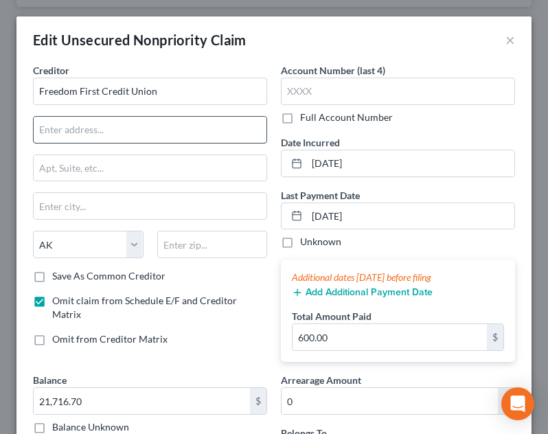
click at [106, 132] on input "text" at bounding box center [150, 130] width 233 height 26
type input "5240 Valley Park Drive"
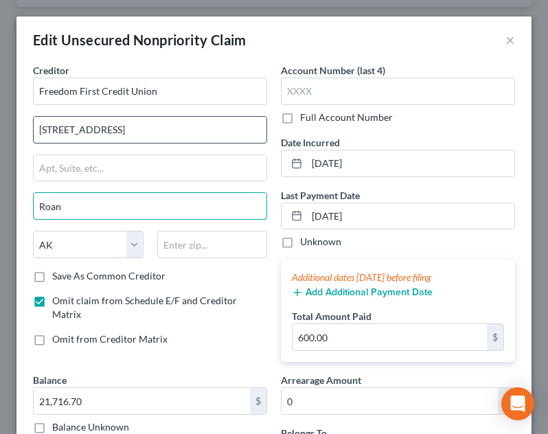
type input "Roanoke"
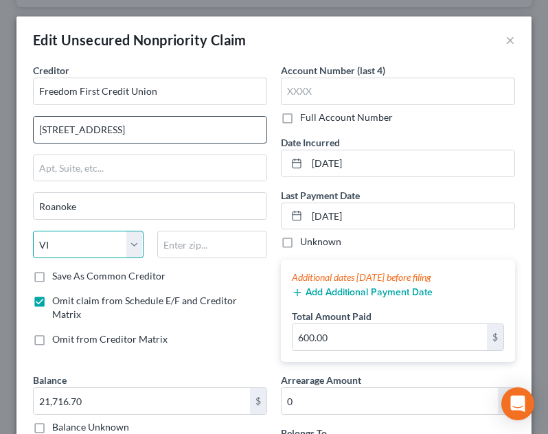
select select "48"
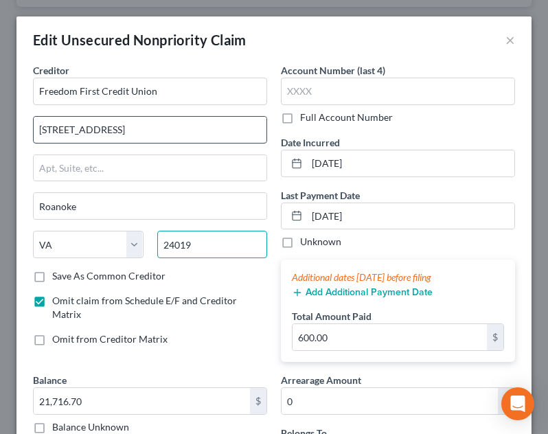
type input "24019"
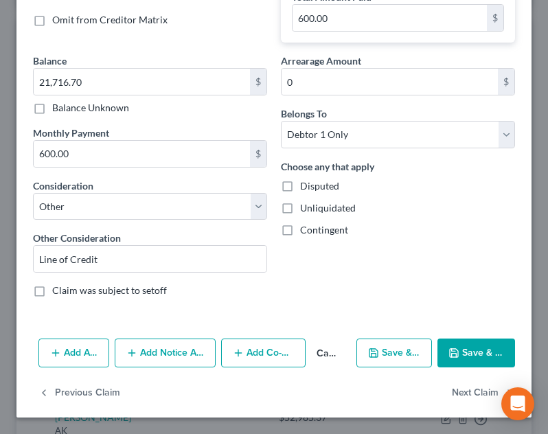
click at [469, 351] on button "Save & Close" at bounding box center [476, 352] width 78 height 29
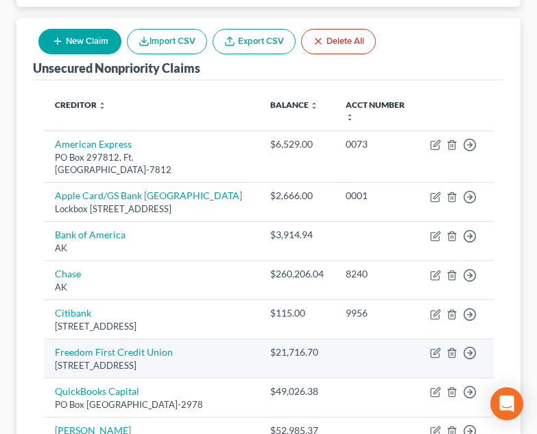
click at [345, 367] on td at bounding box center [377, 358] width 84 height 39
click at [437, 350] on icon "button" at bounding box center [437, 352] width 6 height 6
select select "48"
select select "14"
select select "0"
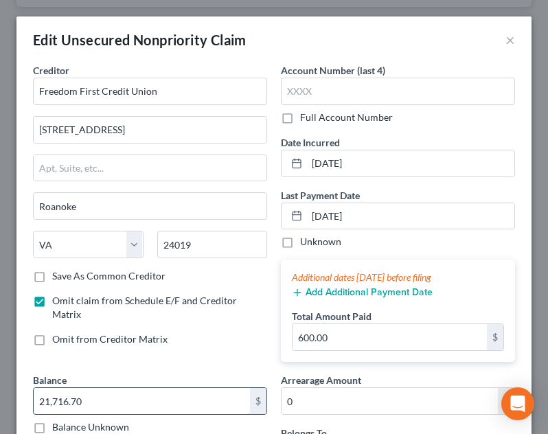
click at [148, 398] on input "21,716.70" at bounding box center [142, 401] width 216 height 26
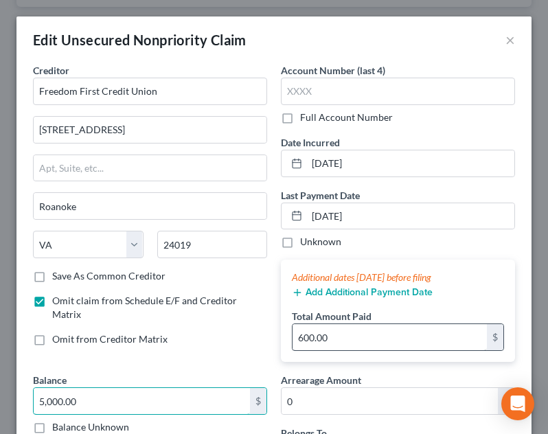
type input "5,000.00"
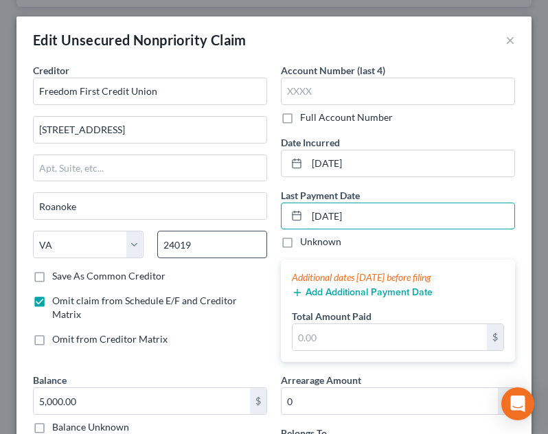
drag, startPoint x: 393, startPoint y: 215, endPoint x: 248, endPoint y: 233, distance: 146.6
click at [248, 233] on div "Creditor * Freedom First Credit Union 5240 Valley Park Drive Roanoke State AL A…" at bounding box center [274, 345] width 496 height 564
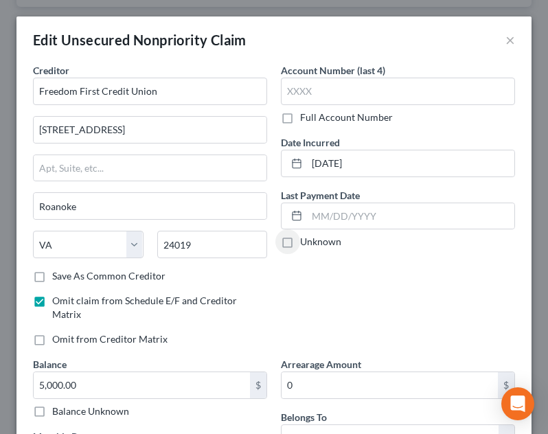
click at [383, 312] on div "Account Number (last 4) Full Account Number Date Incurred 03/25/2022 Last Payme…" at bounding box center [398, 210] width 248 height 294
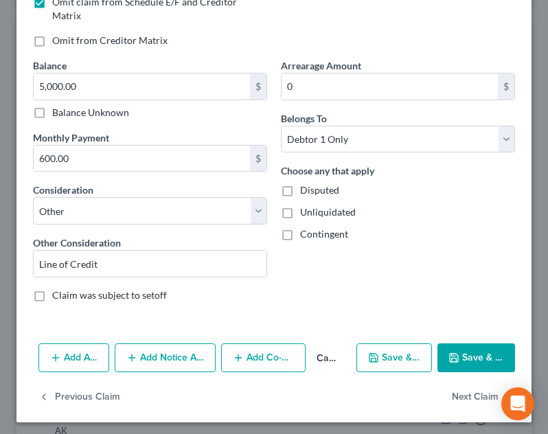
scroll to position [303, 0]
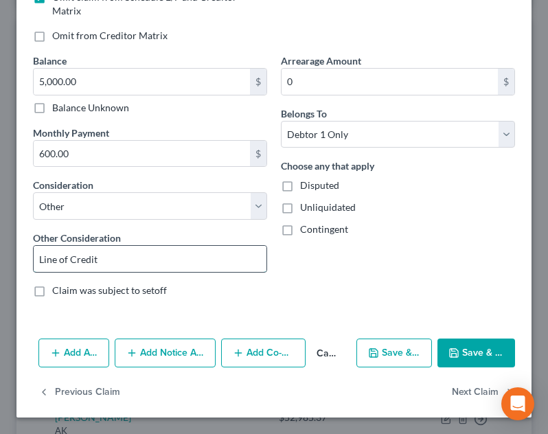
click at [186, 258] on input "Line of Credit" at bounding box center [150, 259] width 233 height 26
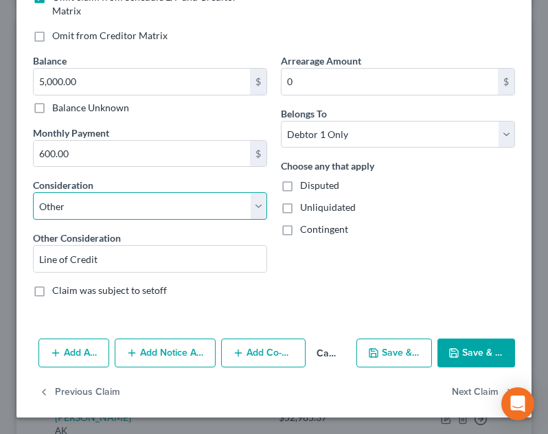
click at [176, 198] on select "Select Cable / Satellite Services Collection Agency Credit Card Debt Debt Couns…" at bounding box center [150, 205] width 234 height 27
select select "2"
click at [33, 220] on select "Select Cable / Satellite Services Collection Agency Credit Card Debt Debt Couns…" at bounding box center [150, 205] width 234 height 27
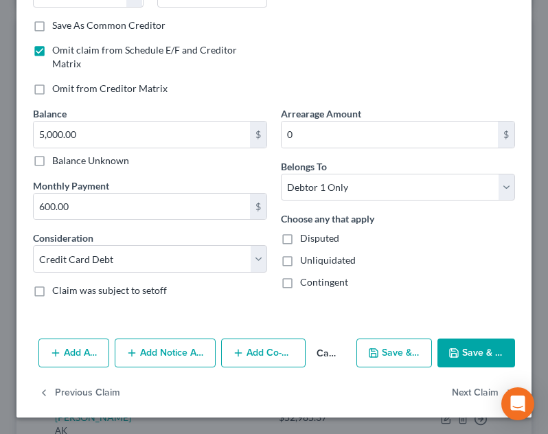
click at [469, 349] on button "Save & Close" at bounding box center [476, 352] width 78 height 29
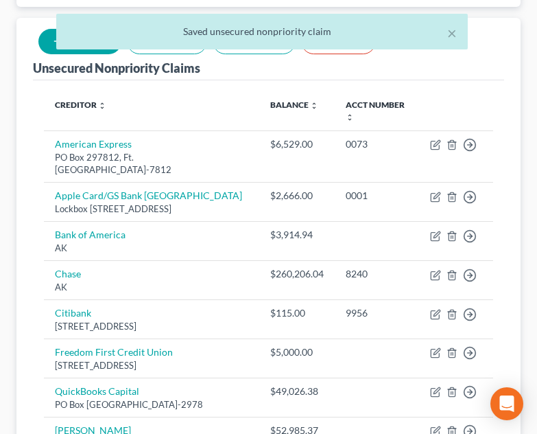
click at [51, 48] on div "× Saved unsecured nonpriority claim" at bounding box center [261, 35] width 537 height 43
click at [43, 46] on div "× Saved unsecured nonpriority claim" at bounding box center [261, 35] width 537 height 43
click at [456, 33] on button "×" at bounding box center [452, 33] width 10 height 16
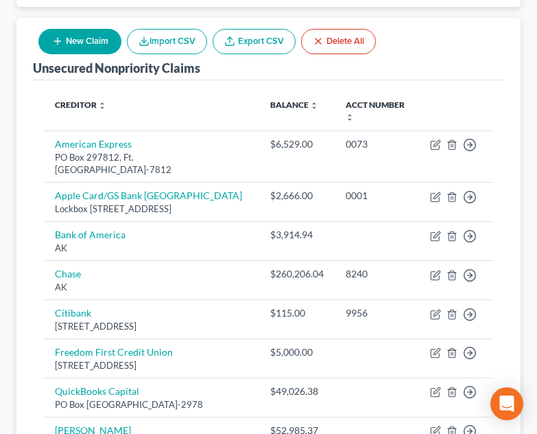
click at [49, 47] on button "New Claim" at bounding box center [79, 41] width 83 height 25
select select "0"
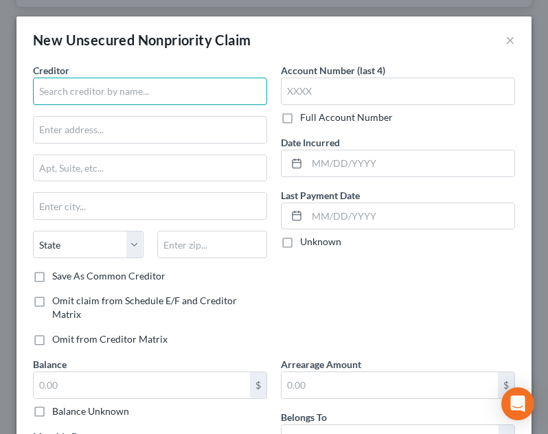
click at [132, 84] on input "text" at bounding box center [150, 91] width 234 height 27
type input "Freedom First Federal Credit Union"
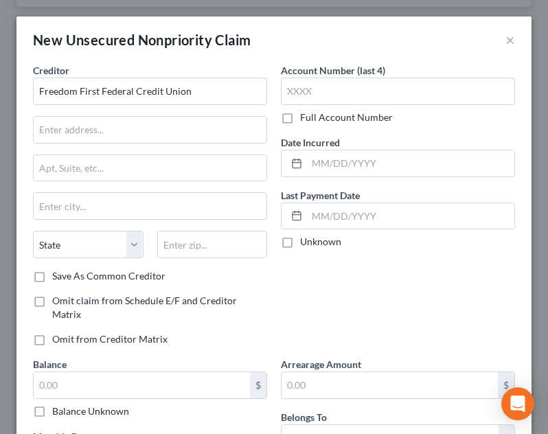
click at [167, 145] on div "Creditor * Freedom First Federal Credit Union State AL AK AR AZ CA CO CT DE DC …" at bounding box center [150, 166] width 234 height 206
click at [161, 129] on input "text" at bounding box center [150, 130] width 233 height 26
type input "5240 Valley Park Drive"
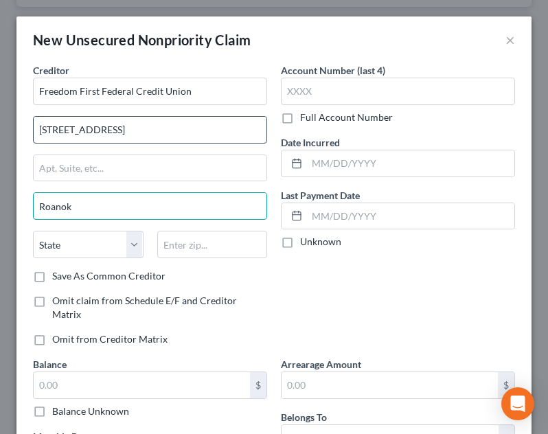
type input "Roanoke"
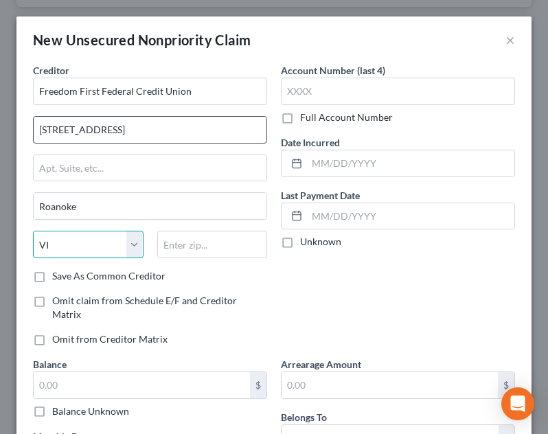
select select "48"
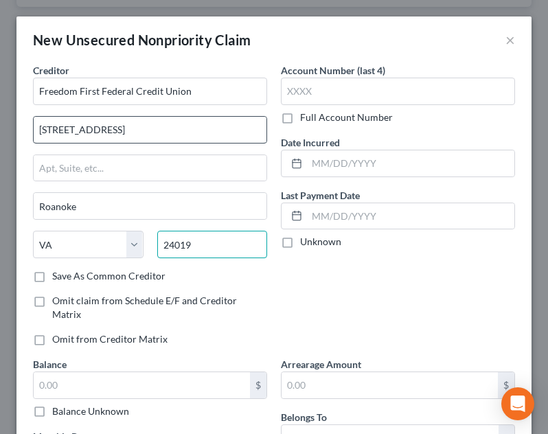
type input "24019"
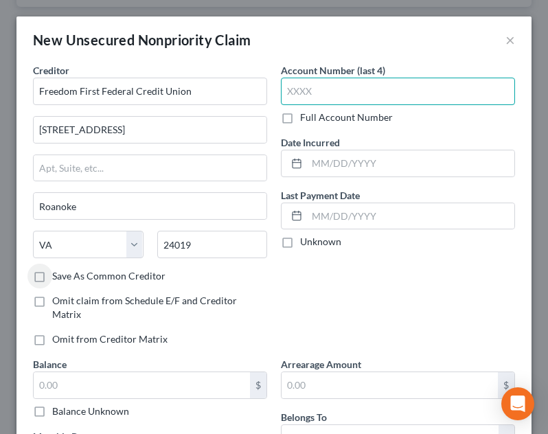
click at [415, 90] on input "text" at bounding box center [398, 91] width 234 height 27
type input "5599"
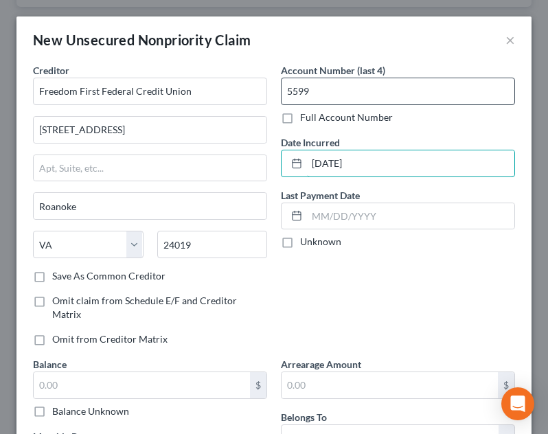
type input "03/25/2022"
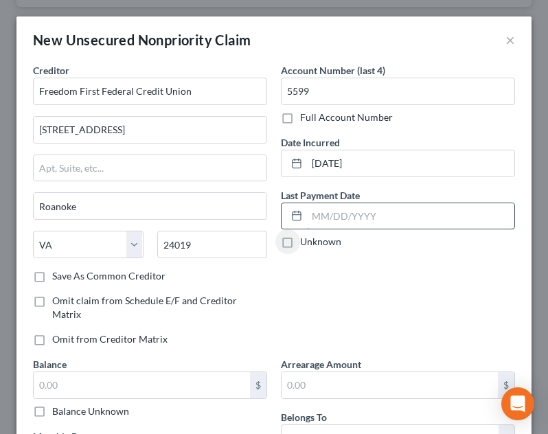
click at [425, 206] on input "text" at bounding box center [410, 216] width 207 height 26
type input "6"
type input "06/27/2025"
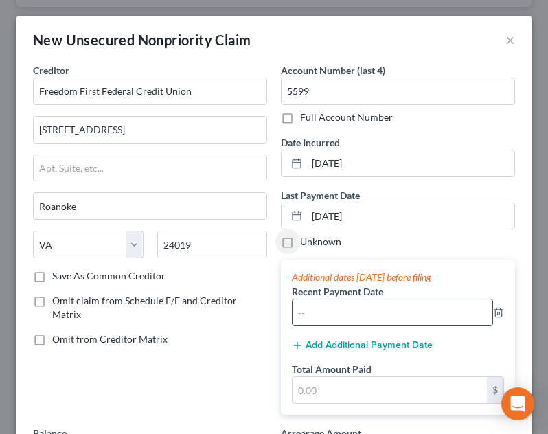
click at [355, 310] on input "text" at bounding box center [392, 312] width 200 height 26
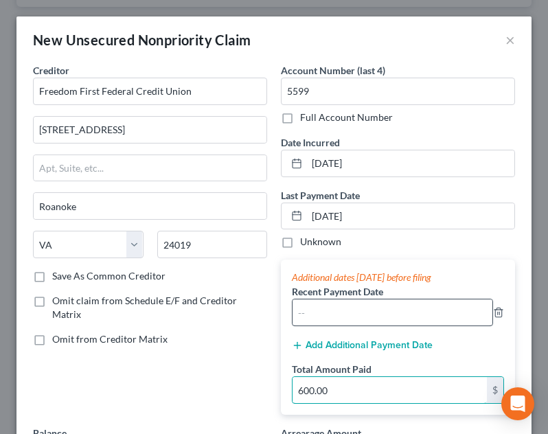
type input "600.00"
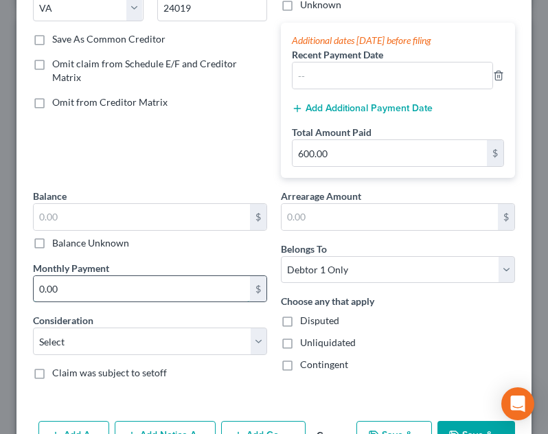
click at [221, 294] on input "0.00" at bounding box center [142, 289] width 216 height 26
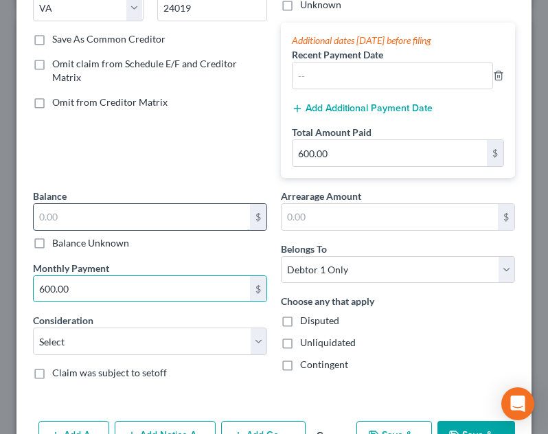
click at [135, 220] on input "text" at bounding box center [142, 217] width 216 height 26
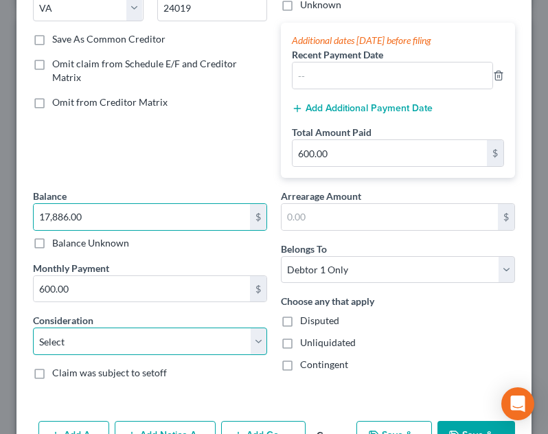
click at [139, 347] on select "Select Cable / Satellite Services Collection Agency Credit Card Debt Debt Couns…" at bounding box center [150, 340] width 234 height 27
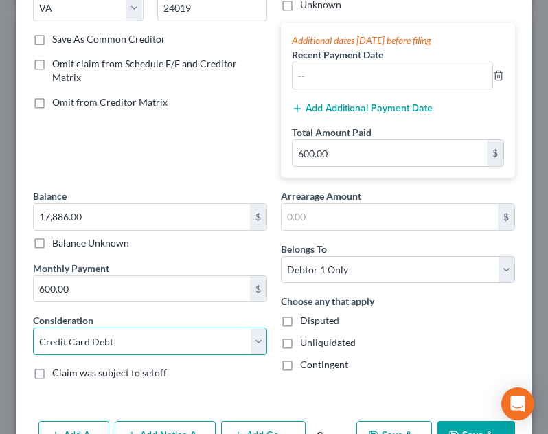
click at [33, 327] on select "Select Cable / Satellite Services Collection Agency Credit Card Debt Debt Couns…" at bounding box center [150, 340] width 234 height 27
click at [452, 422] on button "Save & Close" at bounding box center [476, 435] width 78 height 29
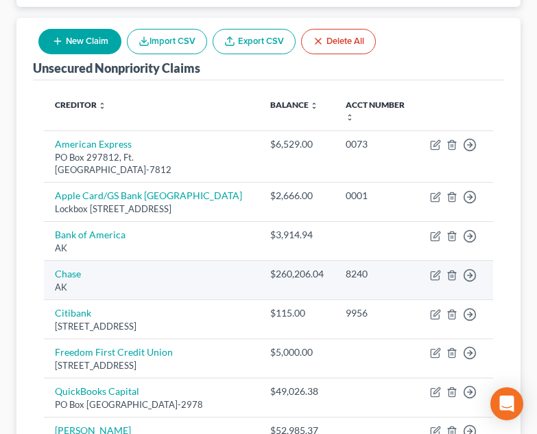
click at [326, 285] on td "$260,206.04" at bounding box center [296, 280] width 75 height 39
click at [436, 275] on icon "button" at bounding box center [435, 275] width 11 height 11
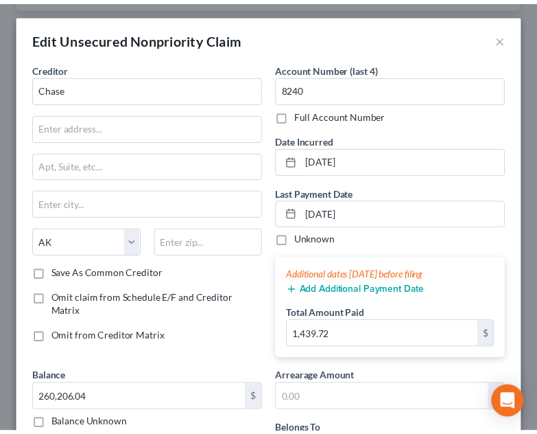
scroll to position [0, 0]
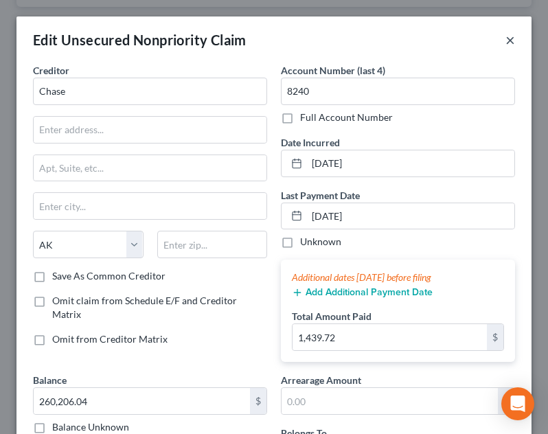
click at [505, 38] on button "×" at bounding box center [510, 40] width 10 height 16
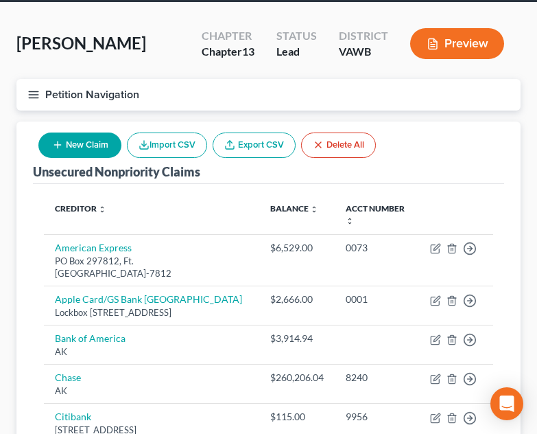
scroll to position [47, 0]
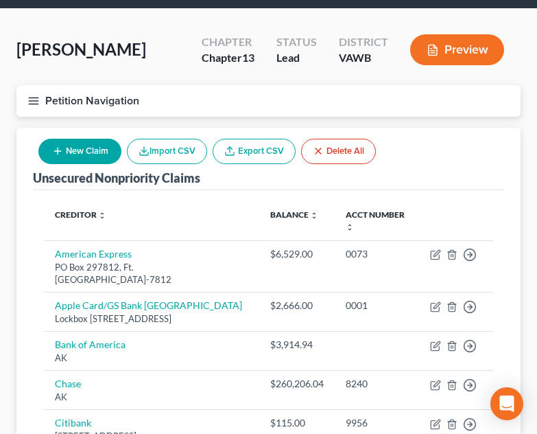
click at [32, 101] on line "button" at bounding box center [34, 101] width 10 height 0
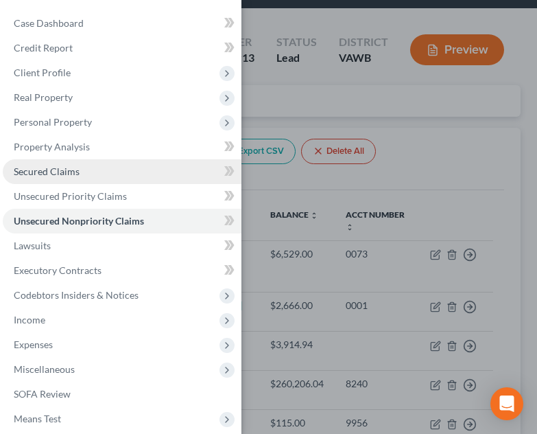
click at [78, 166] on span "Secured Claims" at bounding box center [47, 171] width 66 height 12
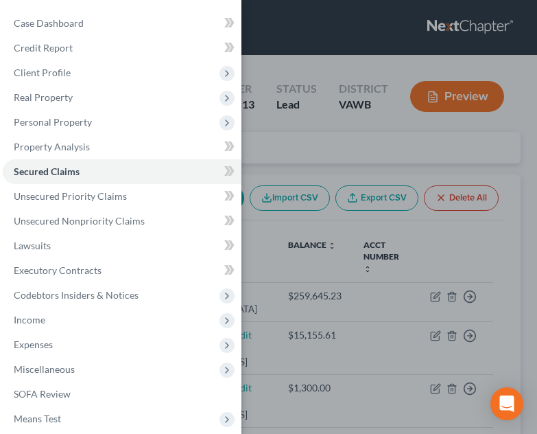
click at [375, 277] on div "Case Dashboard Payments Invoices Payments Payments Credit Report Client Profile" at bounding box center [268, 217] width 537 height 434
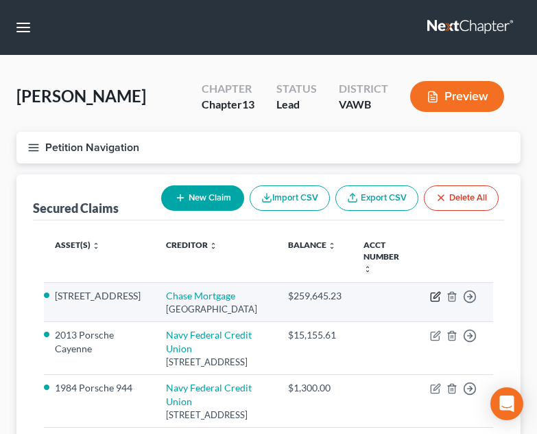
click at [436, 292] on icon "button" at bounding box center [437, 295] width 6 height 6
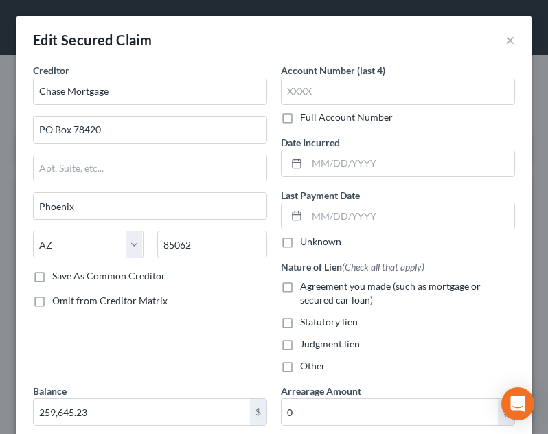
click at [355, 291] on span "Agreement you made (such as mortgage or secured car loan)" at bounding box center [390, 292] width 180 height 25
click at [314, 288] on input "Agreement you made (such as mortgage or secured car loan)" at bounding box center [309, 283] width 9 height 9
click at [294, 28] on div "Edit Secured Claim ×" at bounding box center [273, 39] width 515 height 47
click at [505, 41] on button "×" at bounding box center [510, 40] width 10 height 16
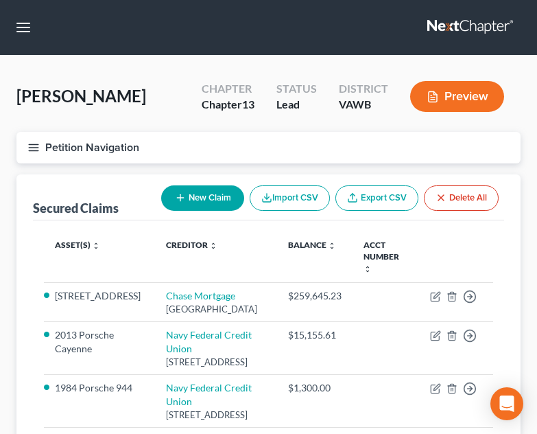
click at [27, 155] on button "Petition Navigation" at bounding box center [268, 148] width 504 height 32
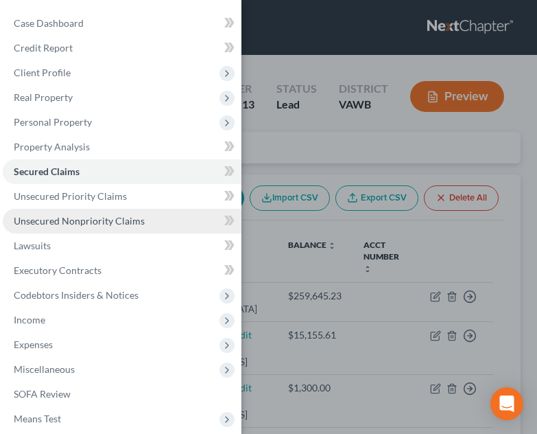
click at [108, 226] on span "Unsecured Nonpriority Claims" at bounding box center [79, 221] width 131 height 12
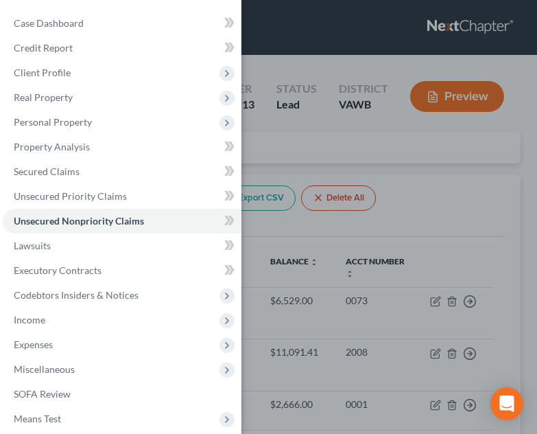
click at [517, 223] on div "Case Dashboard Payments Invoices Payments Payments Credit Report Client Profile" at bounding box center [268, 217] width 537 height 434
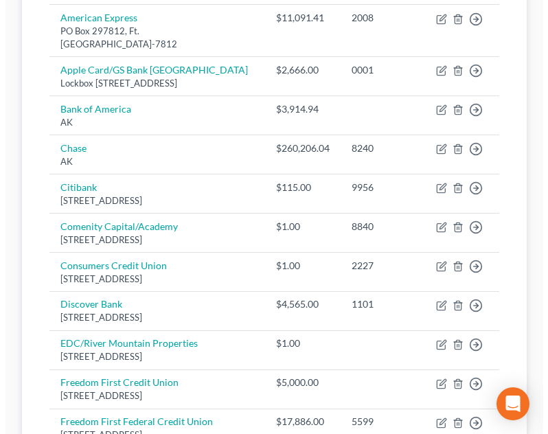
scroll to position [336, 0]
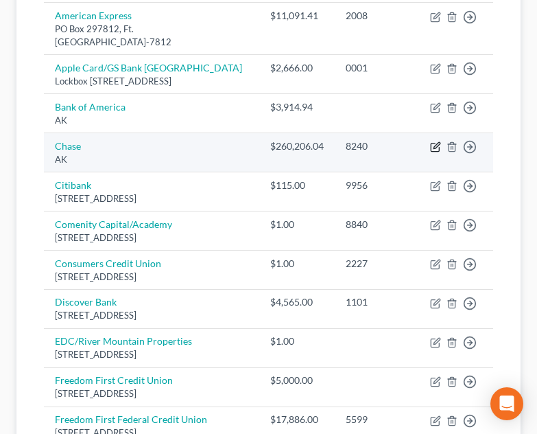
click at [438, 141] on icon "button" at bounding box center [435, 146] width 11 height 11
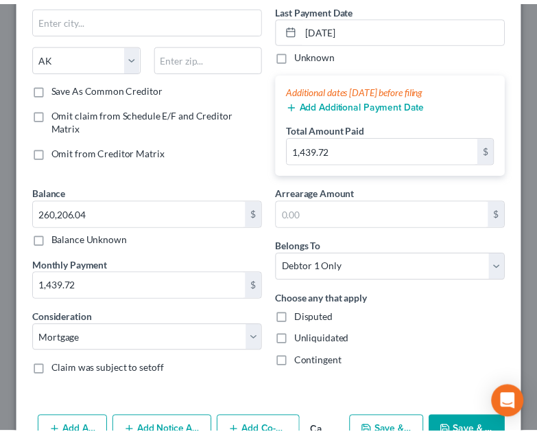
scroll to position [0, 0]
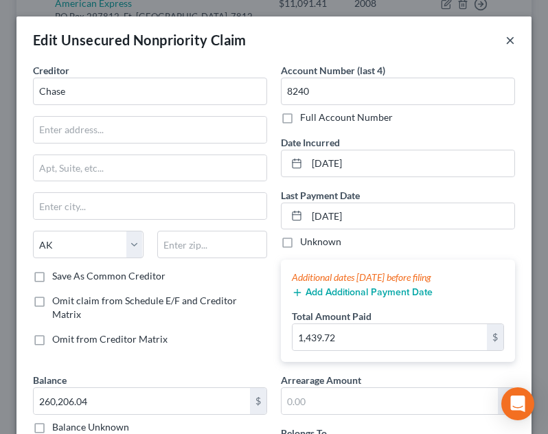
click at [505, 38] on button "×" at bounding box center [510, 40] width 10 height 16
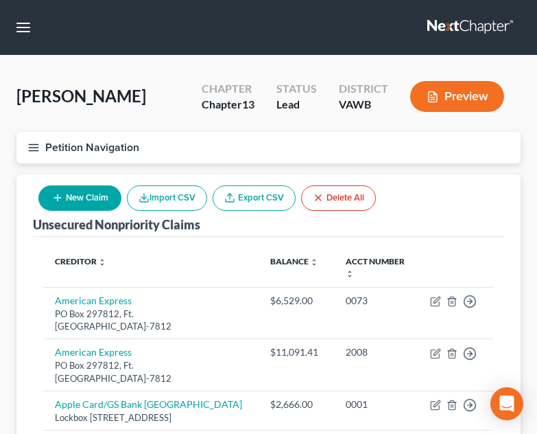
click at [27, 163] on button "Petition Navigation" at bounding box center [268, 148] width 504 height 32
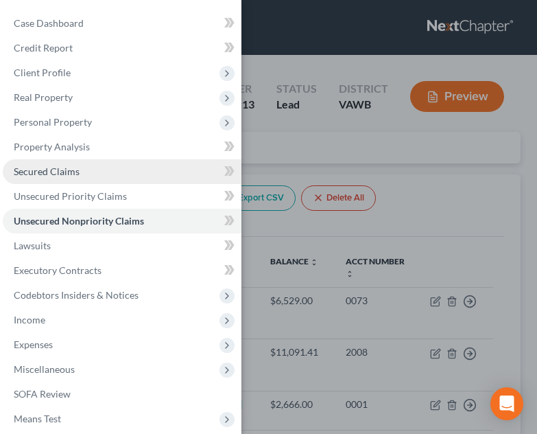
click at [67, 173] on span "Secured Claims" at bounding box center [47, 171] width 66 height 12
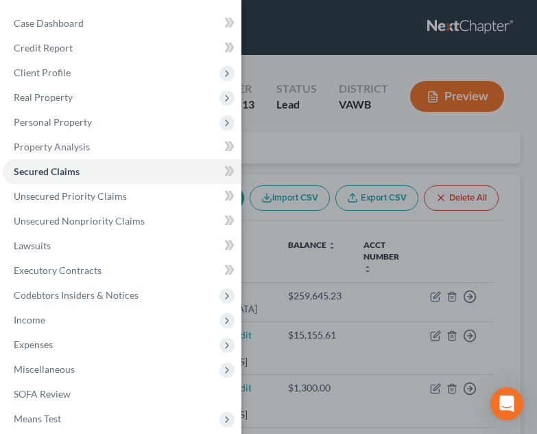
click at [412, 260] on div "Case Dashboard Payments Invoices Payments Payments Credit Report Client Profile" at bounding box center [268, 217] width 537 height 434
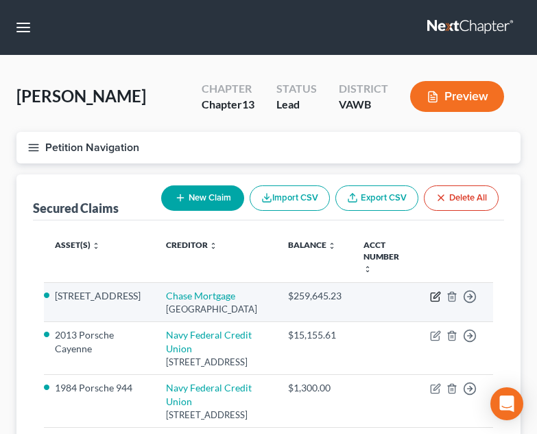
click at [438, 291] on icon "button" at bounding box center [435, 296] width 11 height 11
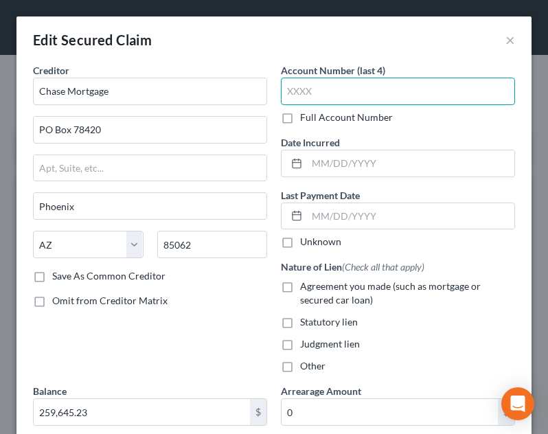
click at [395, 93] on input "text" at bounding box center [398, 91] width 234 height 27
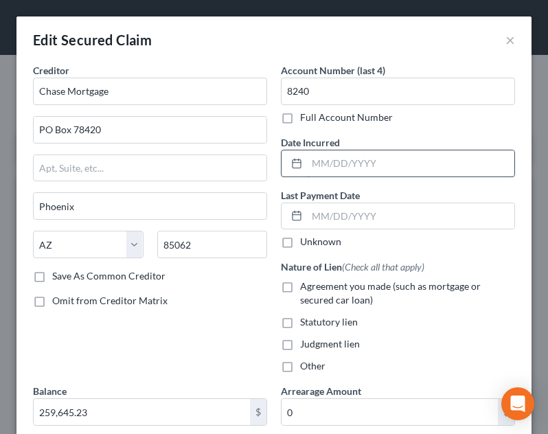
click at [370, 163] on input "text" at bounding box center [410, 163] width 207 height 26
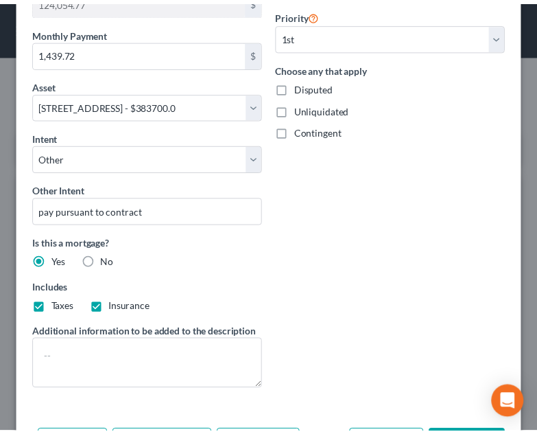
scroll to position [534, 0]
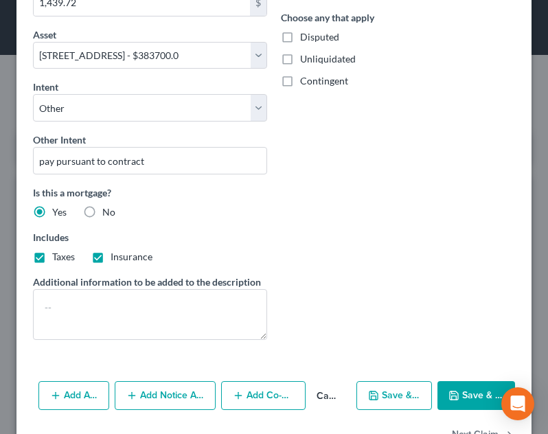
click at [455, 391] on button "Save & Close" at bounding box center [476, 395] width 78 height 29
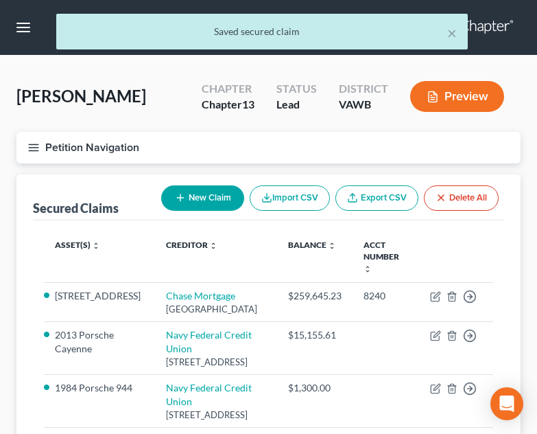
click at [22, 144] on button "Petition Navigation" at bounding box center [268, 148] width 504 height 32
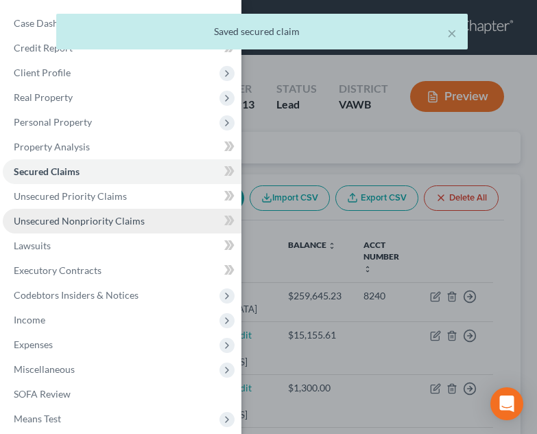
click at [58, 220] on span "Unsecured Nonpriority Claims" at bounding box center [79, 221] width 131 height 12
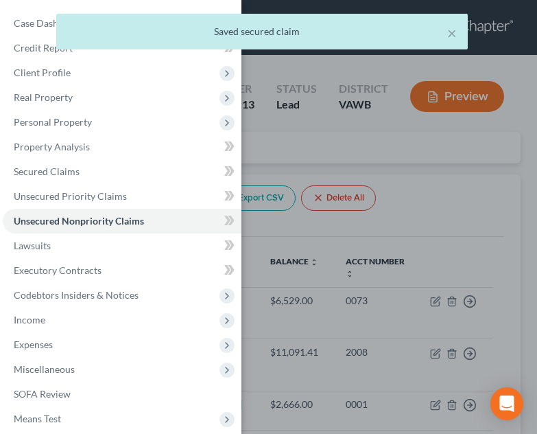
click at [280, 267] on div "Case Dashboard Payments Invoices Payments Payments Credit Report Client Profile" at bounding box center [268, 217] width 537 height 434
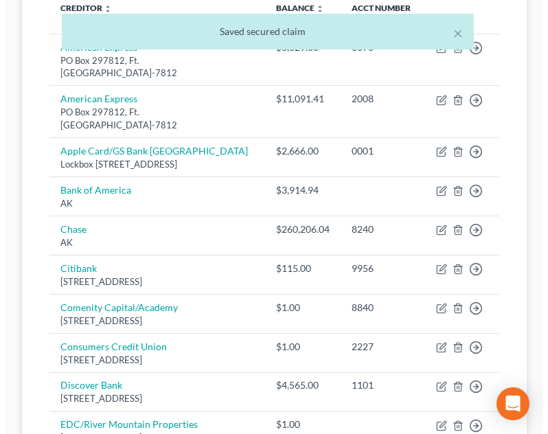
scroll to position [255, 0]
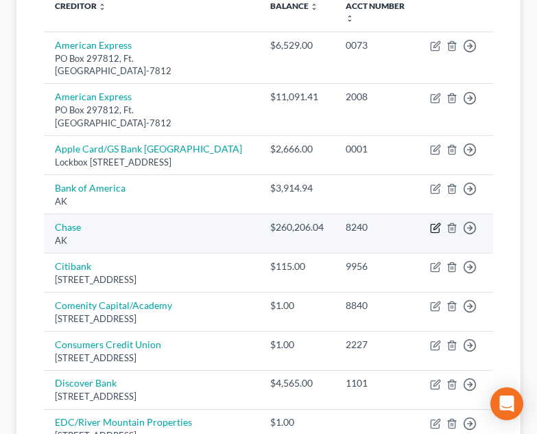
click at [436, 223] on icon "button" at bounding box center [437, 226] width 6 height 6
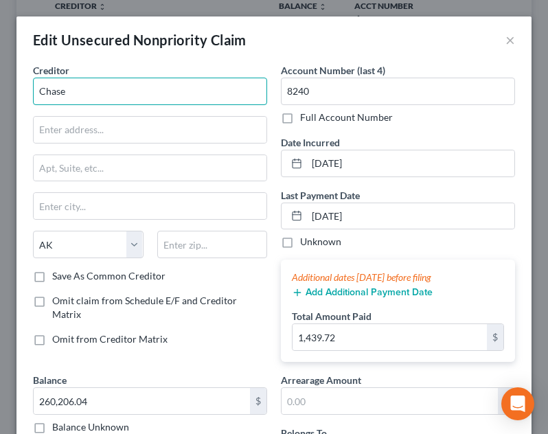
click at [115, 91] on input "Chase" at bounding box center [150, 91] width 234 height 27
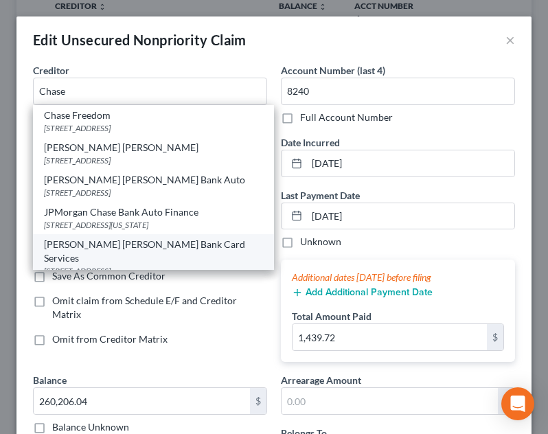
click at [159, 250] on div "JP Morgan Chase Bank Card Services" at bounding box center [153, 250] width 219 height 27
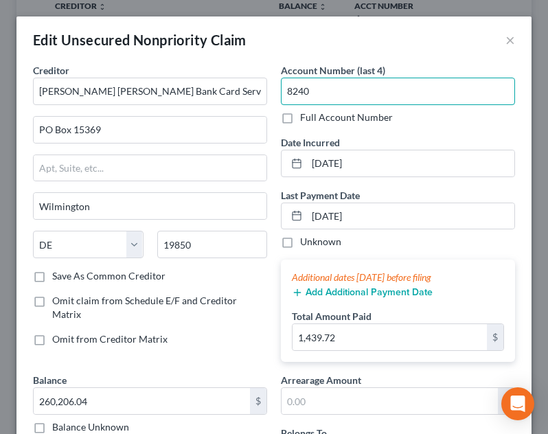
click at [382, 89] on input "8240" at bounding box center [398, 91] width 234 height 27
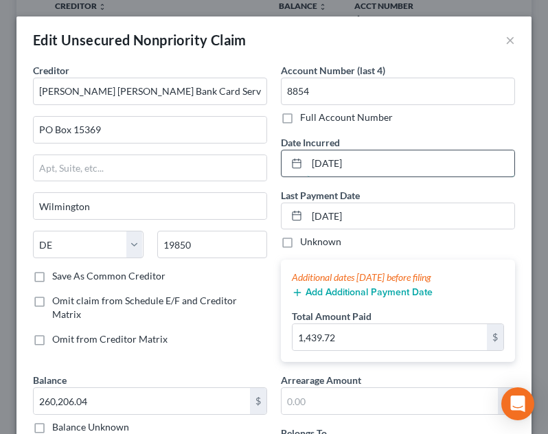
drag, startPoint x: 378, startPoint y: 160, endPoint x: 276, endPoint y: 153, distance: 102.5
click at [281, 153] on div "05/01/2020" at bounding box center [398, 163] width 234 height 27
click at [168, 350] on div "Creditor * JP Morgan Chase Bank Card Services PO Box 15369 Wilmington State AL …" at bounding box center [150, 218] width 248 height 310
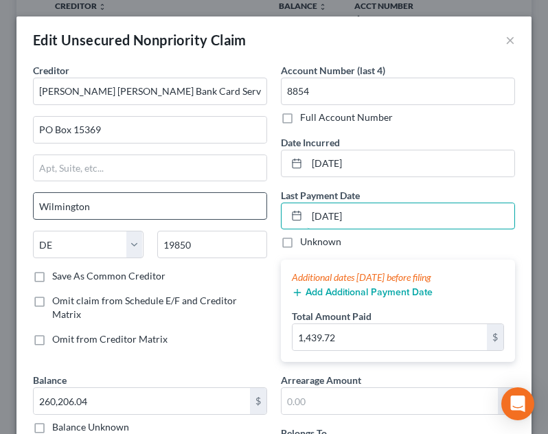
drag, startPoint x: 384, startPoint y: 213, endPoint x: 253, endPoint y: 219, distance: 131.2
click at [253, 219] on div "Creditor * JP Morgan Chase Bank Card Services PO Box 15369 Wilmington State AL …" at bounding box center [274, 318] width 496 height 511
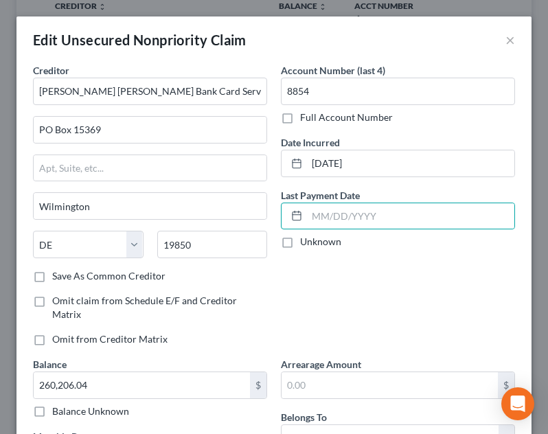
click at [295, 348] on div "Account Number (last 4) 8854 Full Account Number Date Incurred 07/05/2021 Last …" at bounding box center [398, 210] width 248 height 294
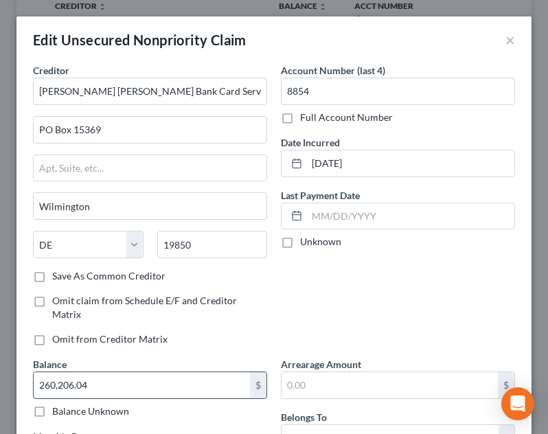
click at [115, 387] on input "260,206.04" at bounding box center [142, 385] width 216 height 26
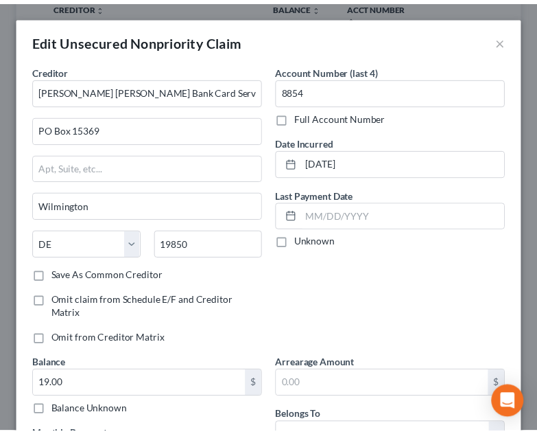
scroll to position [250, 0]
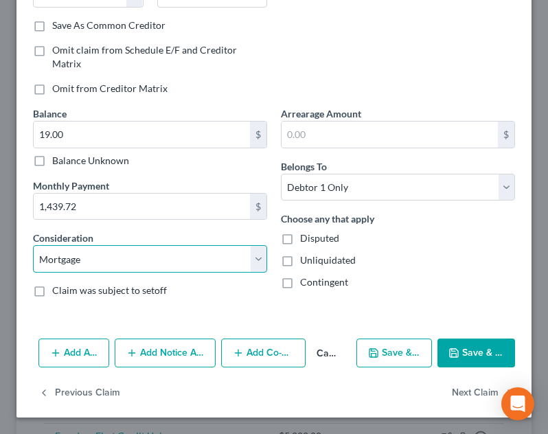
click at [212, 256] on select "Select Cable / Satellite Services Collection Agency Credit Card Debt Debt Couns…" at bounding box center [150, 258] width 234 height 27
click at [33, 245] on select "Select Cable / Satellite Services Collection Agency Credit Card Debt Debt Couns…" at bounding box center [150, 258] width 234 height 27
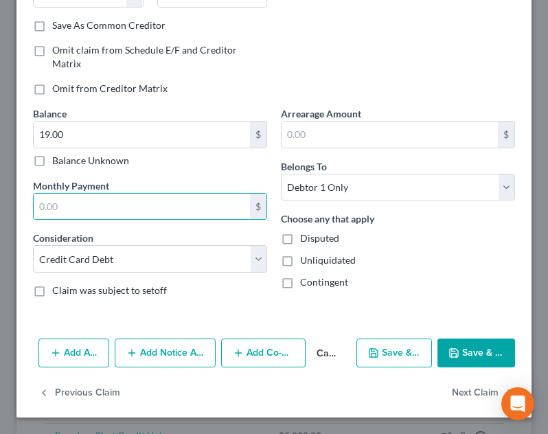
click at [459, 355] on button "Save & Close" at bounding box center [476, 352] width 78 height 29
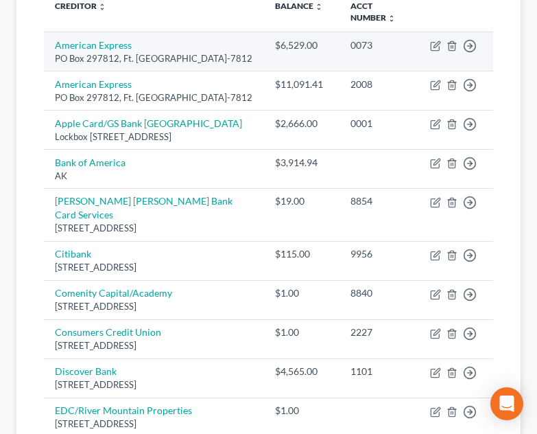
click at [63, 65] on div "PO Box 297812, Ft. Lauderdale, FL 33329-7812" at bounding box center [154, 58] width 198 height 13
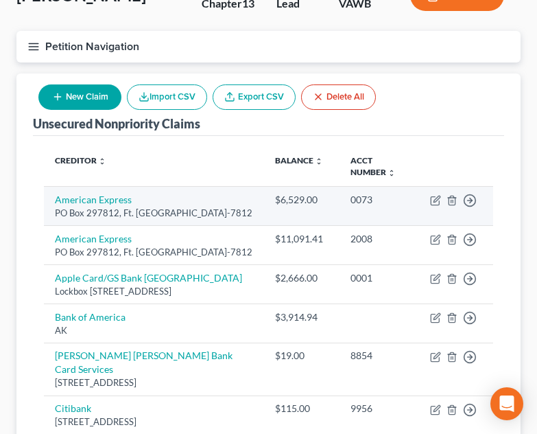
scroll to position [91, 0]
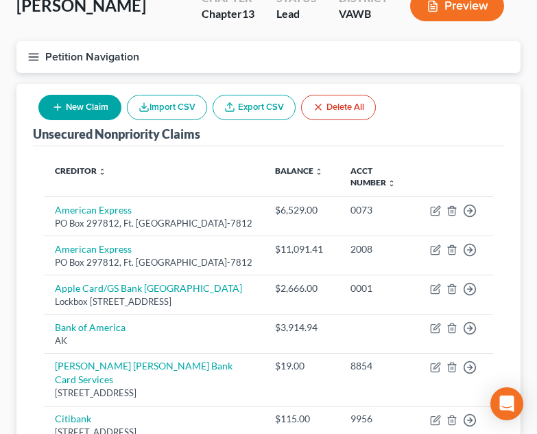
click at [29, 65] on button "Petition Navigation" at bounding box center [268, 57] width 504 height 32
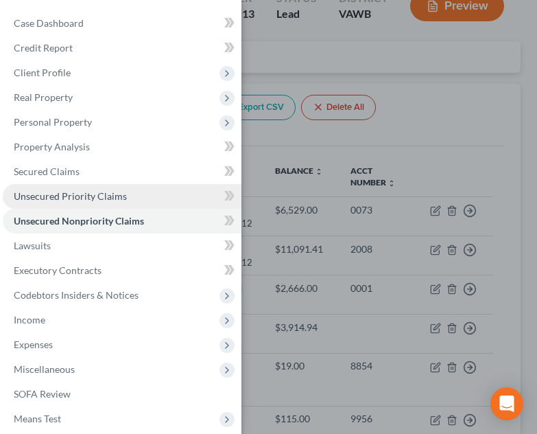
click at [75, 196] on span "Unsecured Priority Claims" at bounding box center [70, 196] width 113 height 12
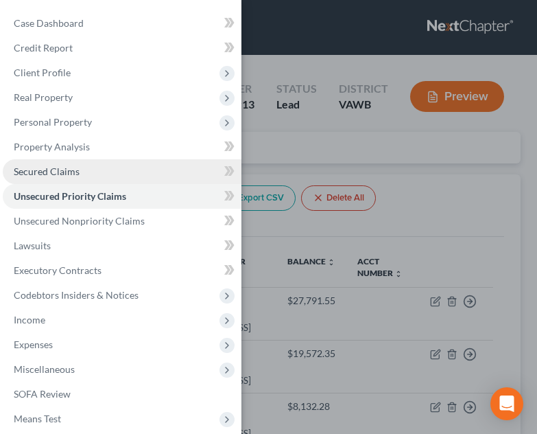
click at [67, 176] on span "Secured Claims" at bounding box center [47, 171] width 66 height 12
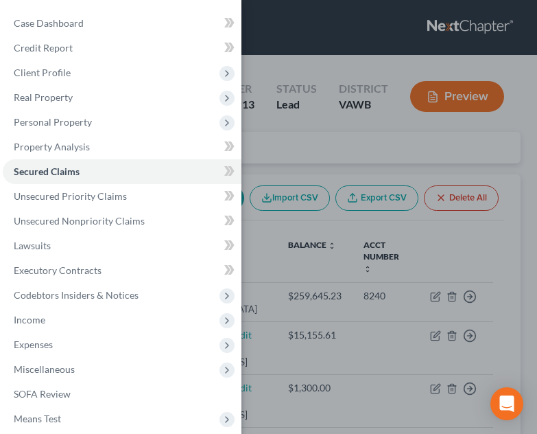
click at [391, 299] on div "Case Dashboard Payments Invoices Payments Payments Credit Report Client Profile" at bounding box center [268, 217] width 537 height 434
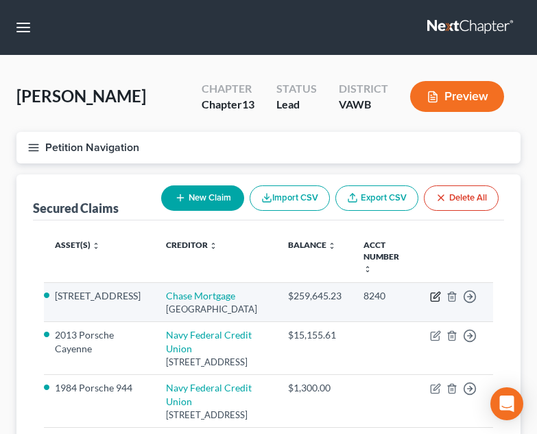
click at [436, 291] on icon "button" at bounding box center [435, 296] width 11 height 11
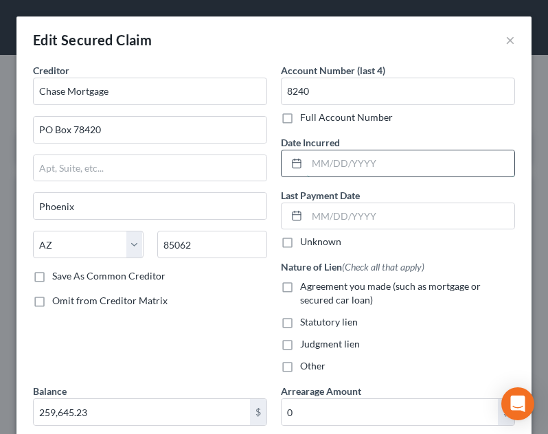
click at [341, 162] on input "text" at bounding box center [410, 163] width 207 height 26
click at [155, 340] on div "Creditor * Chase Mortgage PO Box 78420 Phoenix State AL AK AR AZ CA CO CT DE DC…" at bounding box center [150, 223] width 248 height 320
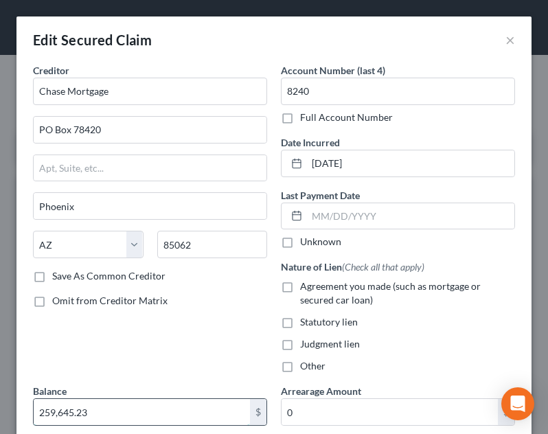
click at [129, 420] on input "259,645.23" at bounding box center [142, 412] width 216 height 26
click at [142, 369] on div "Creditor * Chase Mortgage PO Box 78420 Phoenix State AL AK AR AZ CA CO CT DE DC…" at bounding box center [150, 223] width 248 height 320
click at [318, 301] on span "Agreement you made (such as mortgage or secured car loan)" at bounding box center [390, 292] width 180 height 25
click at [314, 288] on input "Agreement you made (such as mortgage or secured car loan)" at bounding box center [309, 283] width 9 height 9
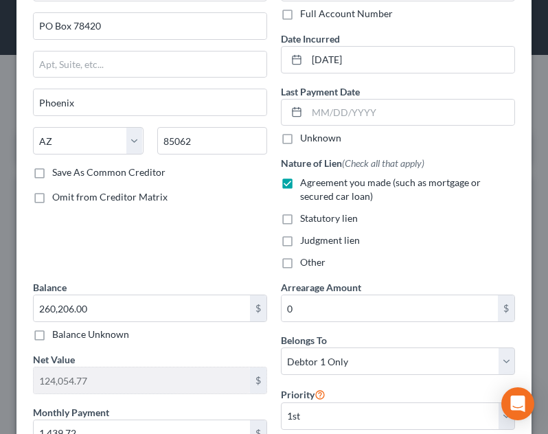
scroll to position [112, 0]
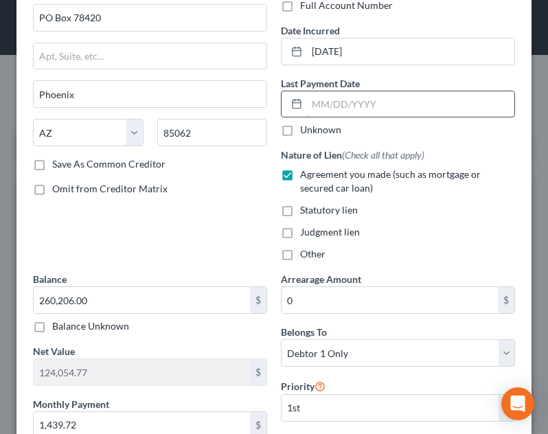
click at [326, 103] on input "text" at bounding box center [410, 104] width 207 height 26
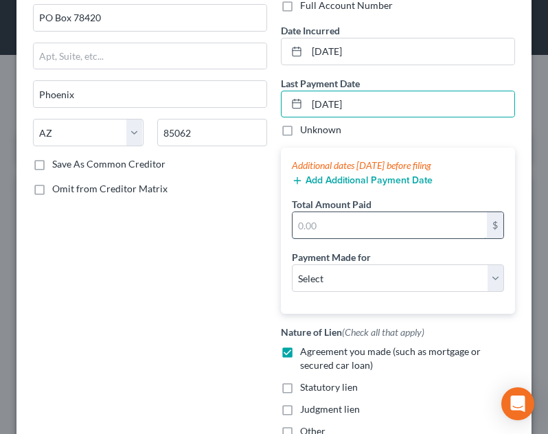
click at [353, 220] on input "text" at bounding box center [389, 225] width 194 height 26
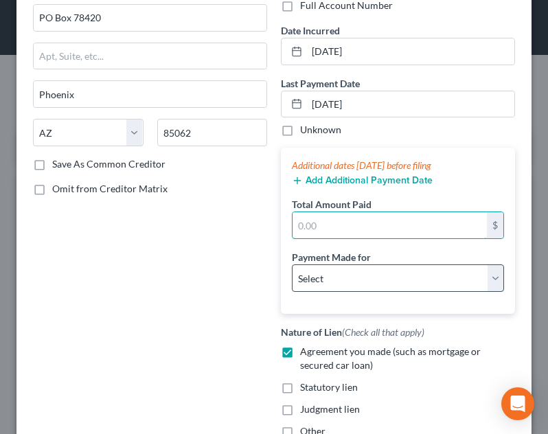
drag, startPoint x: 353, startPoint y: 220, endPoint x: 318, endPoint y: 283, distance: 72.5
click at [318, 283] on div "Additional dates within 90 days before filing Add Additional Payment Date Total…" at bounding box center [398, 231] width 234 height 166
click at [309, 266] on select "Select Car Credit Card Loan Repayment Mortgage Other Suppliers Or Vendors" at bounding box center [398, 277] width 212 height 27
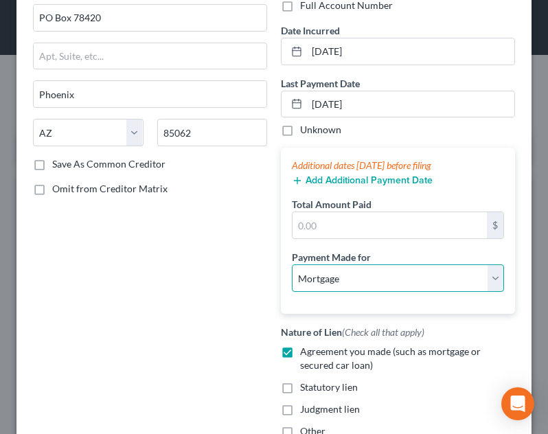
click at [292, 264] on select "Select Car Credit Card Loan Repayment Mortgage Other Suppliers Or Vendors" at bounding box center [398, 277] width 212 height 27
click at [321, 179] on button "Add Additional Payment Date" at bounding box center [362, 180] width 141 height 11
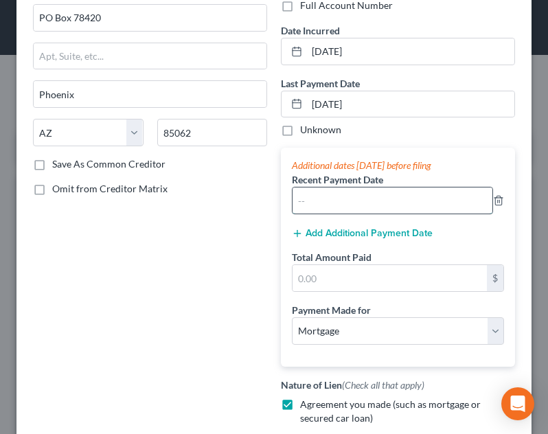
click at [320, 194] on input "text" at bounding box center [392, 200] width 200 height 26
click at [345, 226] on div "Add Additional Payment Date" at bounding box center [398, 232] width 212 height 14
click at [343, 228] on button "Add Additional Payment Date" at bounding box center [362, 233] width 141 height 11
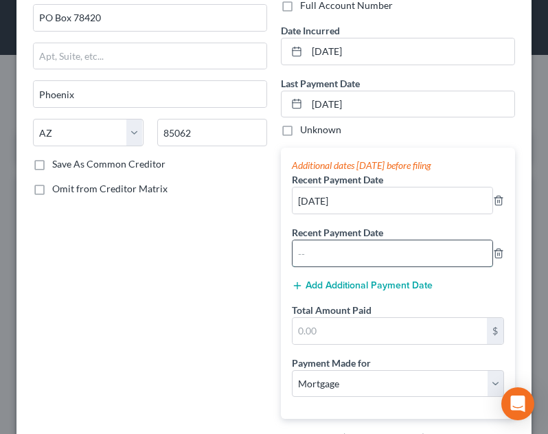
click at [332, 258] on input "text" at bounding box center [392, 253] width 200 height 26
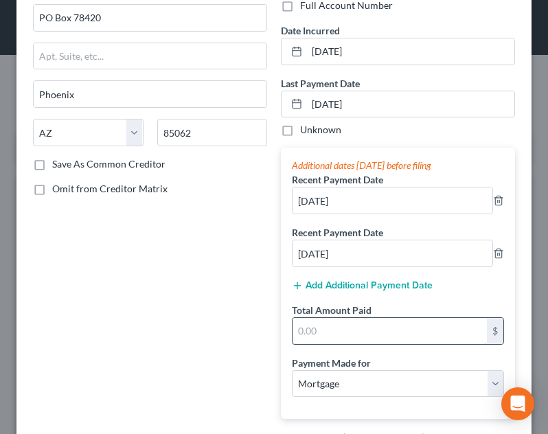
click at [340, 333] on input "text" at bounding box center [389, 331] width 194 height 26
click at [235, 316] on div "Creditor * Chase Mortgage PO Box 78420 Phoenix State AL AK AR AZ CA CO CT DE DC…" at bounding box center [150, 252] width 248 height 603
click at [354, 338] on input "1,439.00" at bounding box center [389, 331] width 194 height 26
click at [255, 300] on div "Creditor * Chase Mortgage PO Box 78420 Phoenix State AL AK AR AZ CA CO CT DE DC…" at bounding box center [150, 252] width 248 height 603
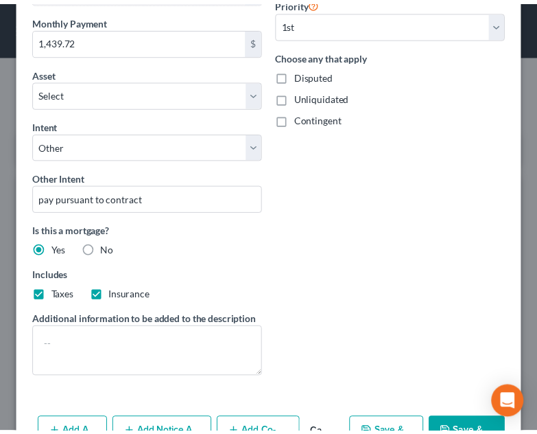
scroll to position [793, 0]
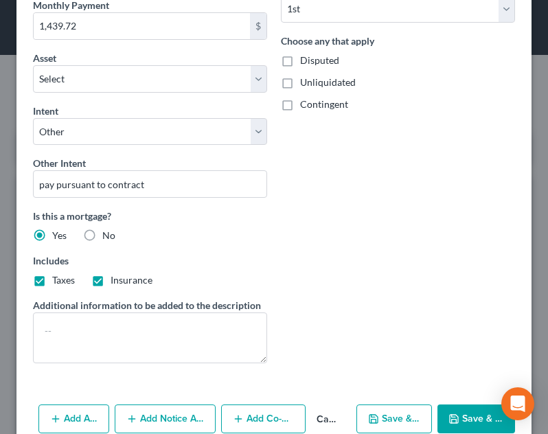
click at [454, 412] on button "Save & Close" at bounding box center [476, 418] width 78 height 29
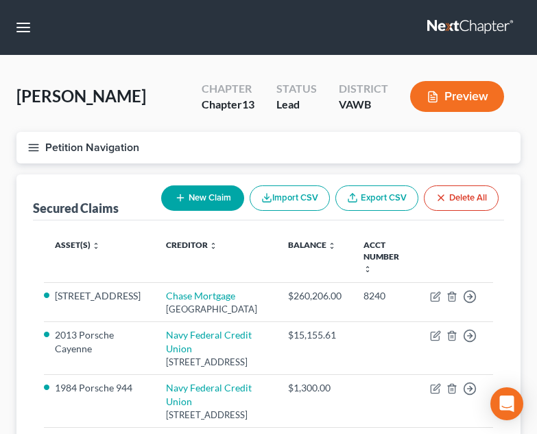
click at [37, 150] on line "button" at bounding box center [34, 150] width 10 height 0
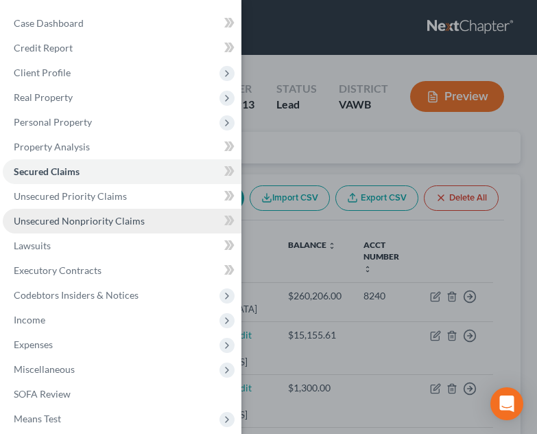
click at [62, 218] on span "Unsecured Nonpriority Claims" at bounding box center [79, 221] width 131 height 12
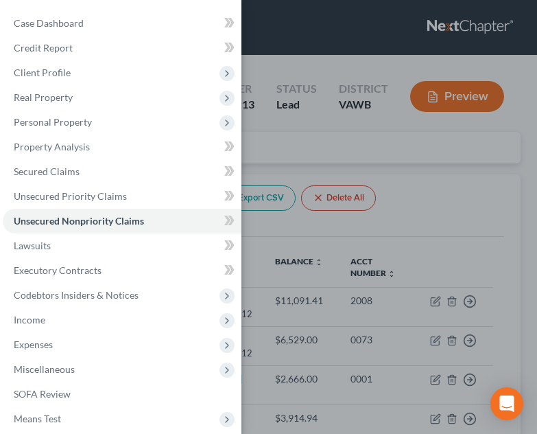
click at [505, 247] on div "Case Dashboard Payments Invoices Payments Payments Credit Report Client Profile" at bounding box center [268, 217] width 537 height 434
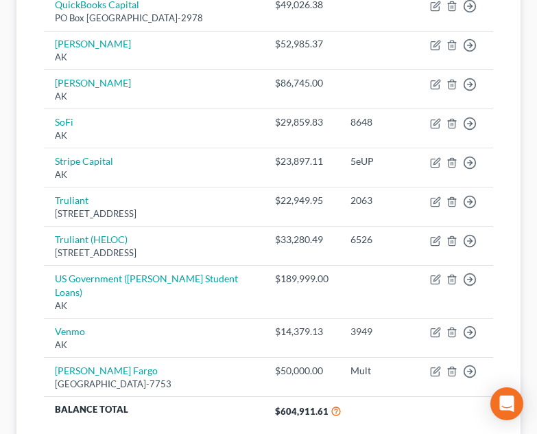
scroll to position [783, 0]
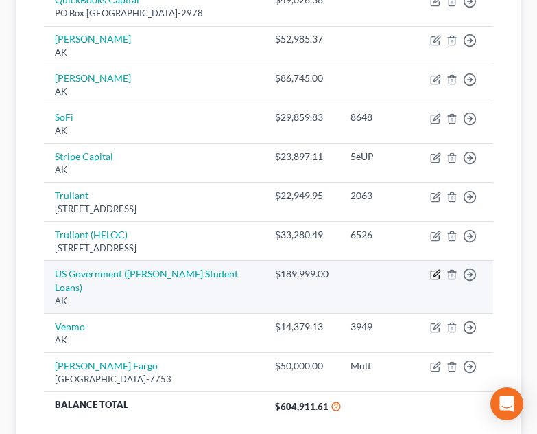
click at [438, 280] on icon "button" at bounding box center [435, 274] width 11 height 11
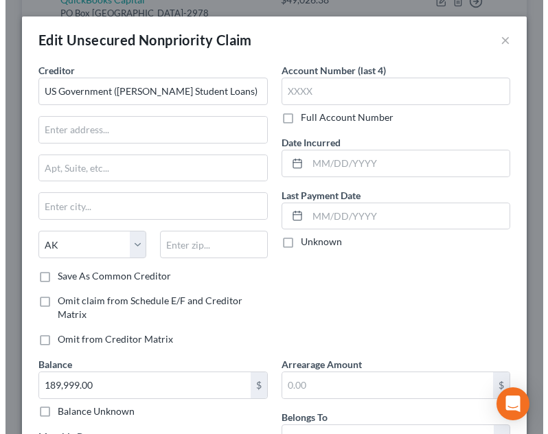
scroll to position [758, 0]
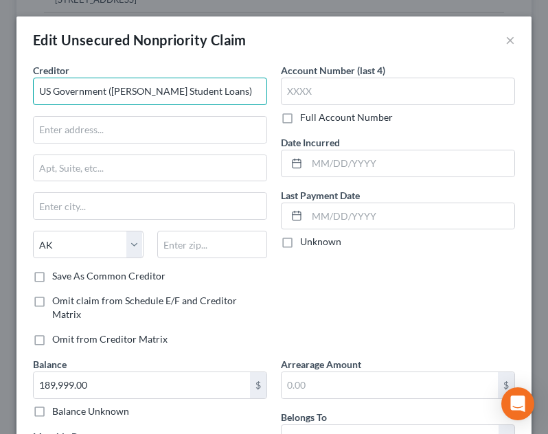
drag, startPoint x: 198, startPoint y: 78, endPoint x: 7, endPoint y: 114, distance: 194.8
click at [7, 114] on div "Edit Unsecured Nonpriority Claim × Creditor * US Government (Stafford Student L…" at bounding box center [274, 217] width 548 height 434
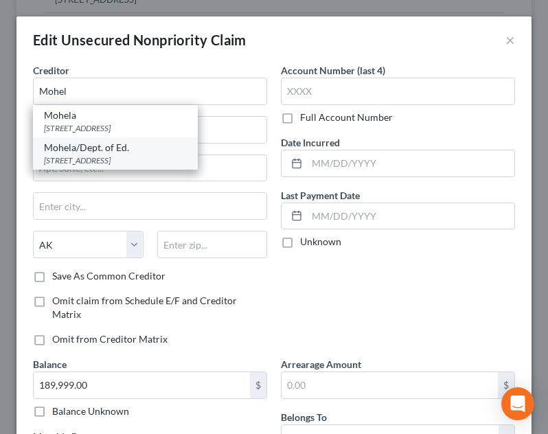
click at [85, 147] on div "Mohela/Dept. of Ed." at bounding box center [115, 148] width 143 height 14
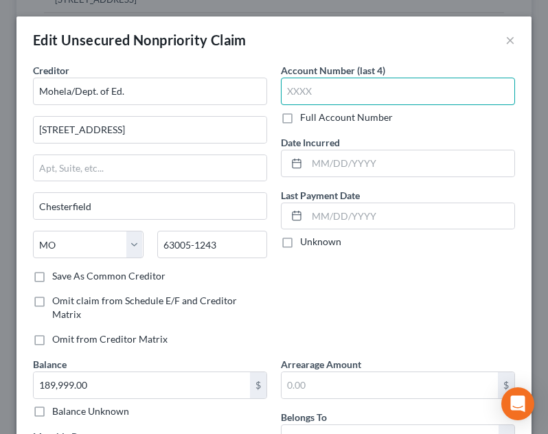
click at [371, 91] on input "text" at bounding box center [398, 91] width 234 height 27
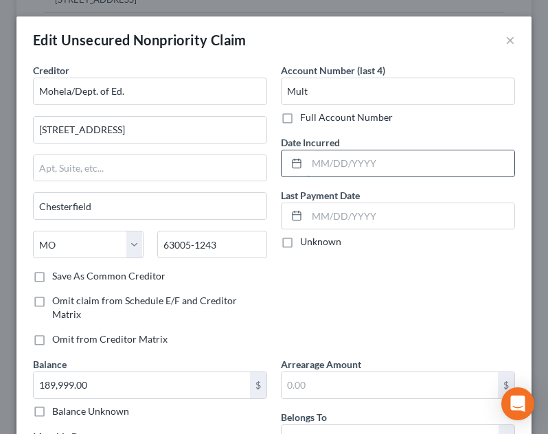
click at [376, 166] on input "text" at bounding box center [410, 163] width 207 height 26
click at [393, 124] on div "Account Number (last 4) Mult Full Account Number Date Incurred 04/24/2014 Last …" at bounding box center [398, 210] width 248 height 294
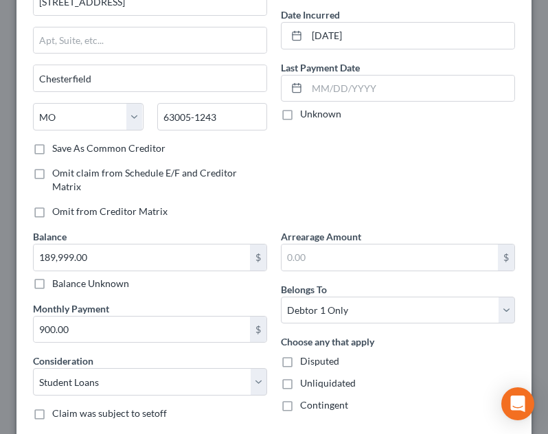
scroll to position [131, 0]
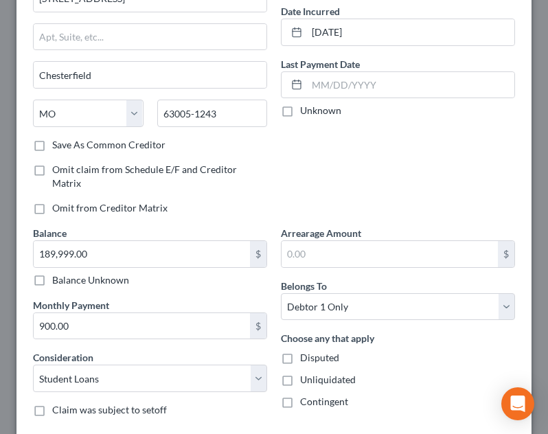
click at [325, 188] on div "Account Number (last 4) Mult Full Account Number Date Incurred 04/24/2014 Last …" at bounding box center [398, 79] width 248 height 294
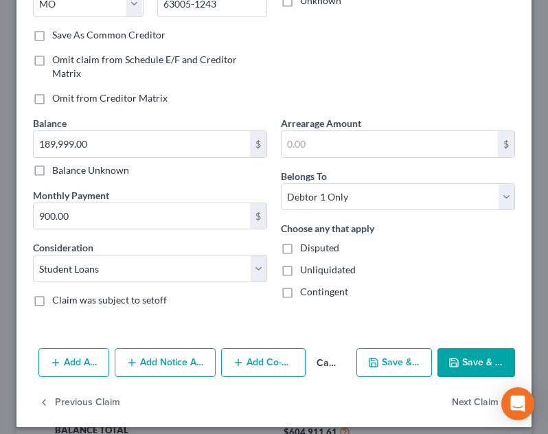
scroll to position [250, 0]
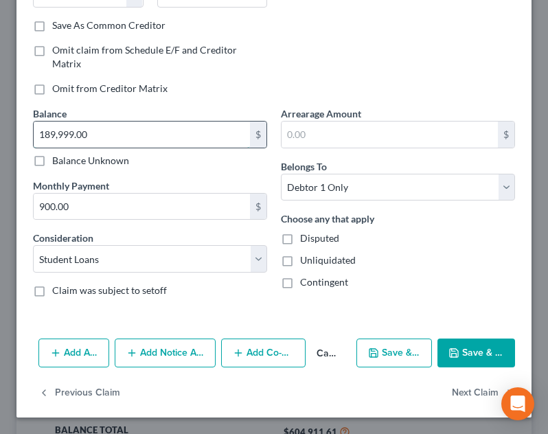
click at [114, 138] on input "189,999.00" at bounding box center [142, 134] width 216 height 26
click at [450, 347] on button "Save & Close" at bounding box center [476, 352] width 78 height 29
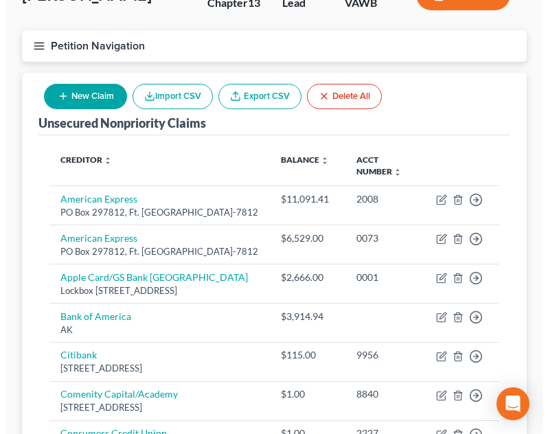
scroll to position [97, 0]
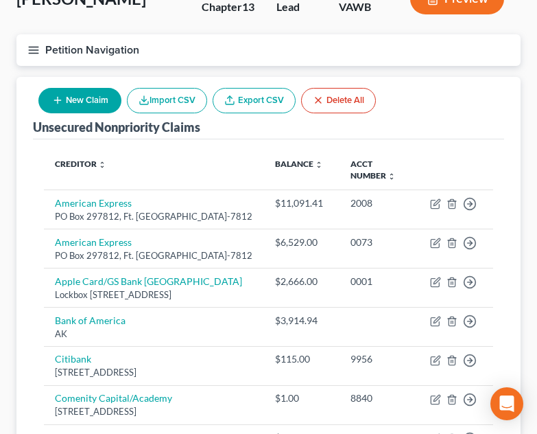
click at [91, 97] on button "New Claim" at bounding box center [79, 100] width 83 height 25
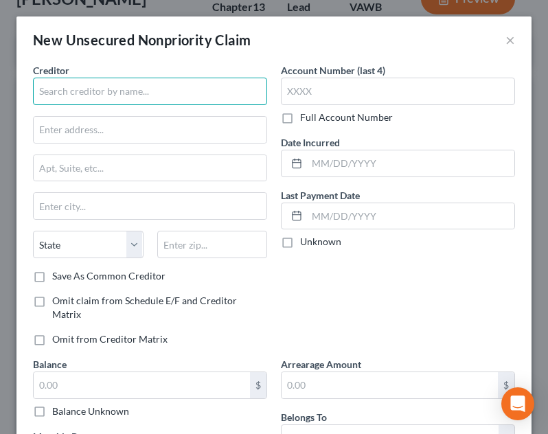
click at [123, 84] on input "text" at bounding box center [150, 91] width 234 height 27
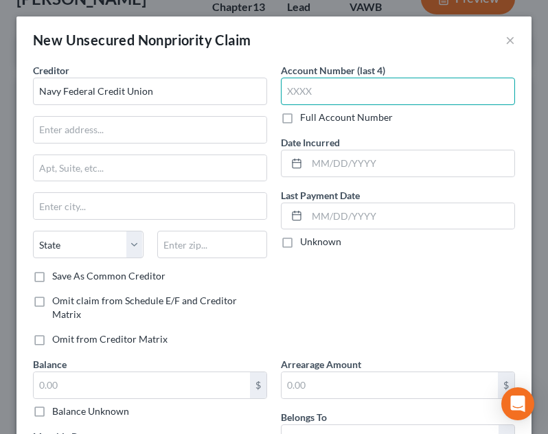
click at [310, 97] on input "text" at bounding box center [398, 91] width 234 height 27
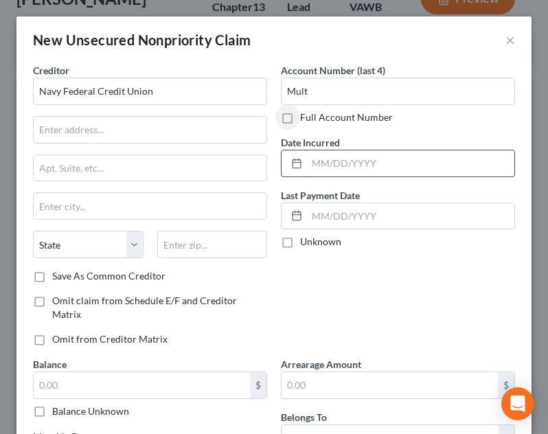
click at [366, 176] on input "text" at bounding box center [410, 163] width 207 height 26
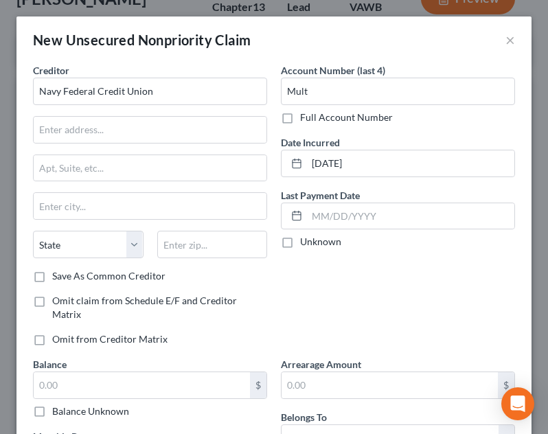
click at [129, 367] on div "Balance $ Balance Unknown Balance Undetermined $ Balance Unknown" at bounding box center [150, 387] width 234 height 61
click at [130, 380] on input "text" at bounding box center [142, 385] width 216 height 26
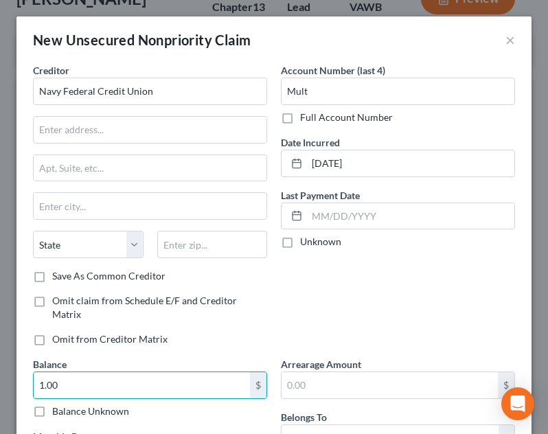
click at [398, 272] on div "Account Number (last 4) Mult Full Account Number Date Incurred 06/17/2018 Last …" at bounding box center [398, 210] width 248 height 294
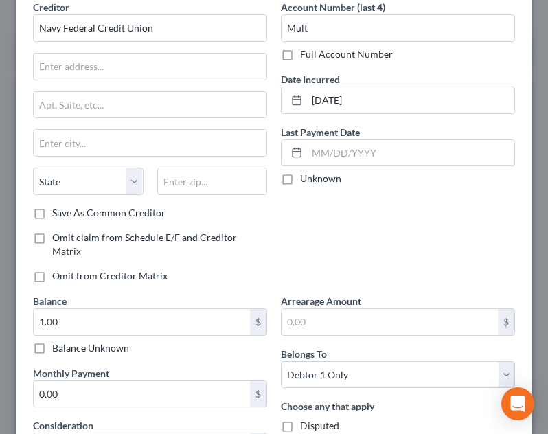
scroll to position [97, 0]
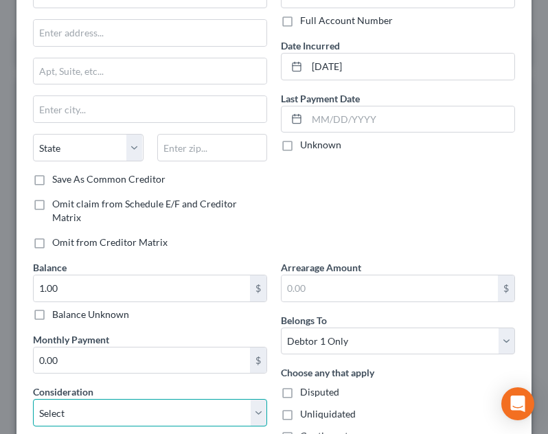
click at [147, 406] on select "Select Cable / Satellite Services Collection Agency Credit Card Debt Debt Couns…" at bounding box center [150, 412] width 234 height 27
click at [33, 399] on select "Select Cable / Satellite Services Collection Agency Credit Card Debt Debt Couns…" at bounding box center [150, 412] width 234 height 27
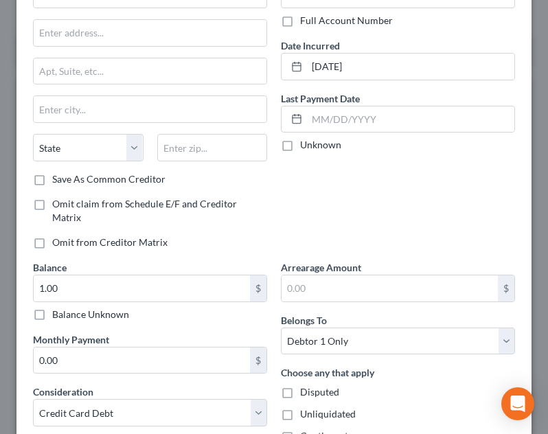
click at [274, 175] on div "Account Number (last 4) Mult Full Account Number Date Incurred 06/17/2018 Last …" at bounding box center [398, 113] width 248 height 294
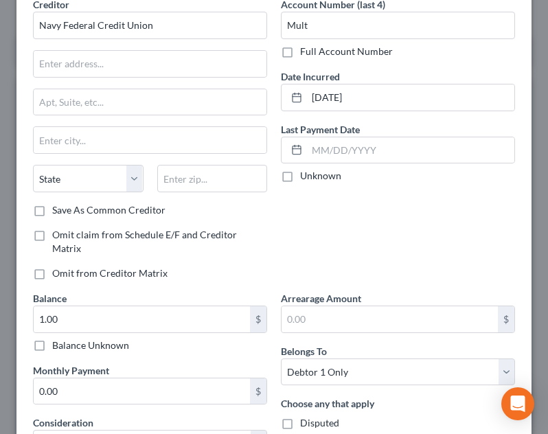
scroll to position [14, 0]
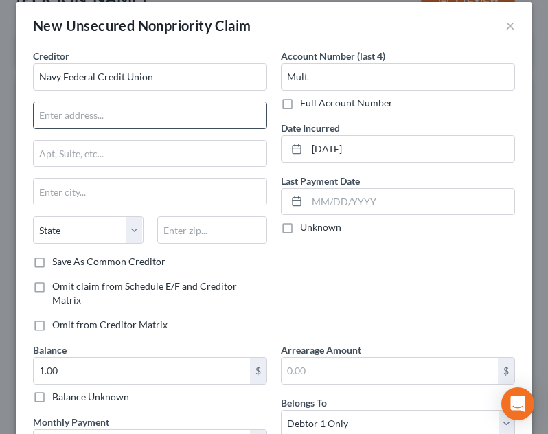
click at [167, 113] on input "text" at bounding box center [150, 115] width 233 height 26
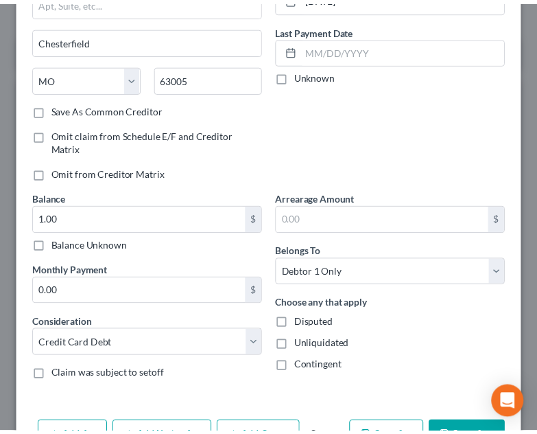
scroll to position [209, 0]
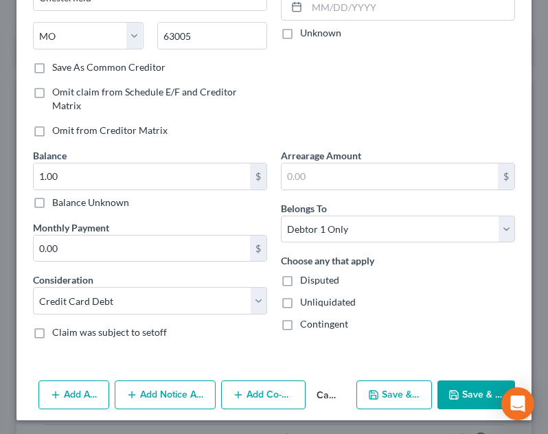
click at [442, 385] on button "Save & Close" at bounding box center [476, 394] width 78 height 29
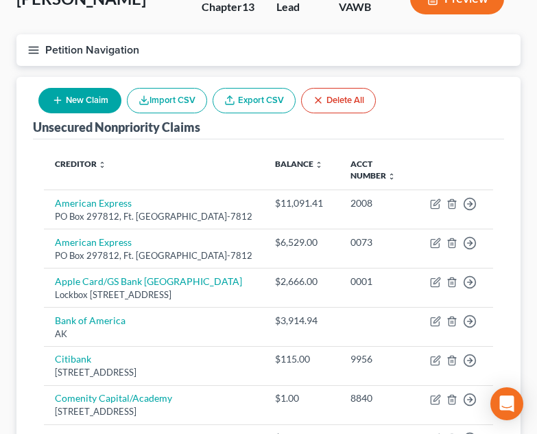
click at [281, 151] on th "Balance expand_more expand_less unfold_more" at bounding box center [301, 170] width 75 height 40
click at [30, 56] on icon "button" at bounding box center [33, 50] width 12 height 12
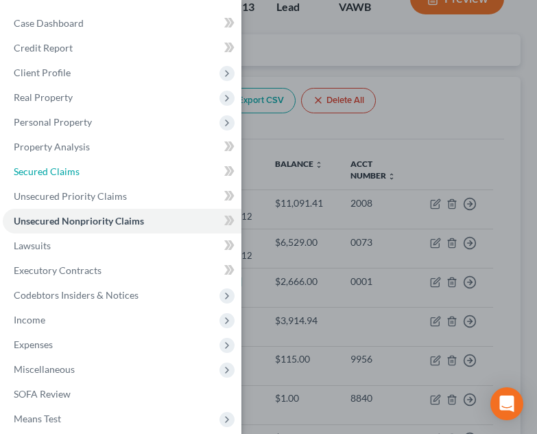
drag, startPoint x: 80, startPoint y: 174, endPoint x: 419, endPoint y: 208, distance: 341.4
click at [80, 174] on link "Secured Claims" at bounding box center [122, 171] width 239 height 25
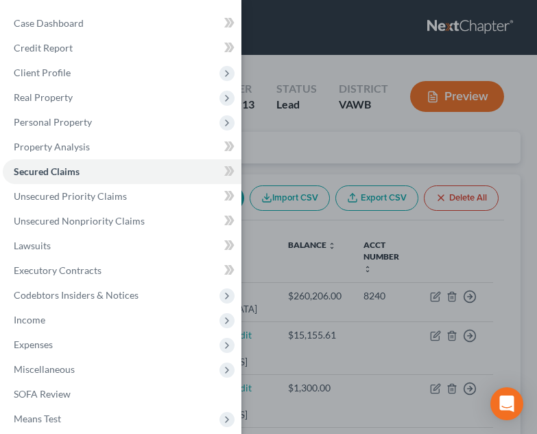
click at [429, 250] on div "Case Dashboard Payments Invoices Payments Payments Credit Report Client Profile" at bounding box center [268, 217] width 537 height 434
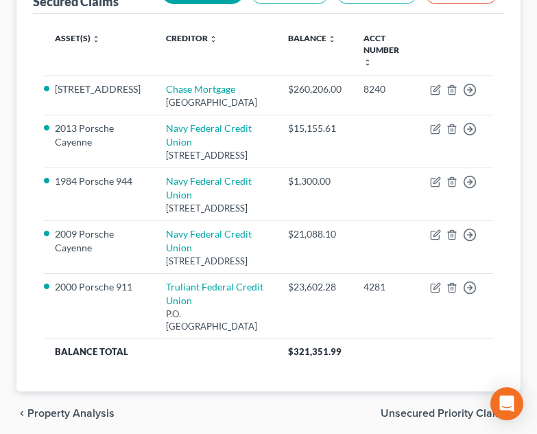
scroll to position [202, 0]
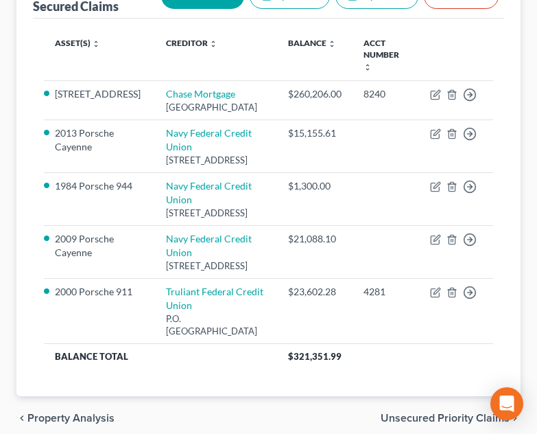
click at [45, 40] on th "Asset(s) expand_more expand_less unfold_more" at bounding box center [99, 55] width 111 height 51
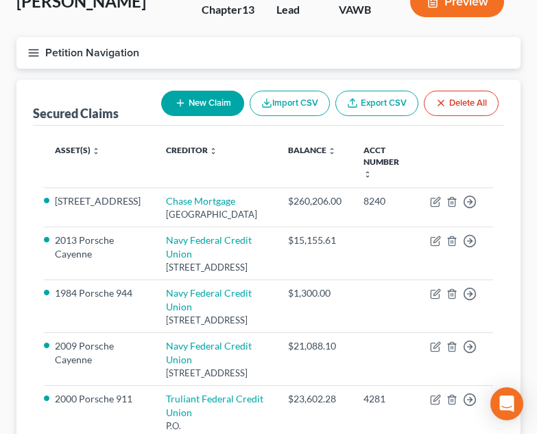
scroll to position [92, 0]
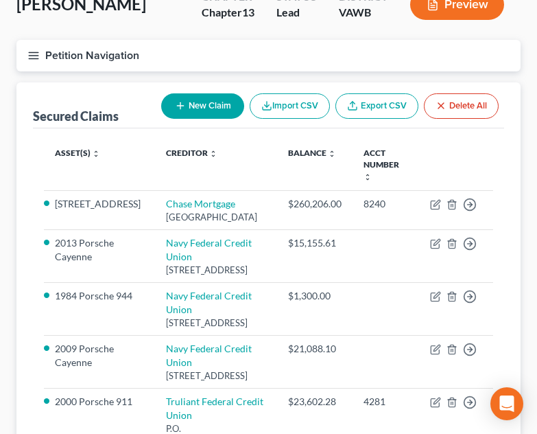
click at [26, 59] on button "Petition Navigation" at bounding box center [268, 56] width 504 height 32
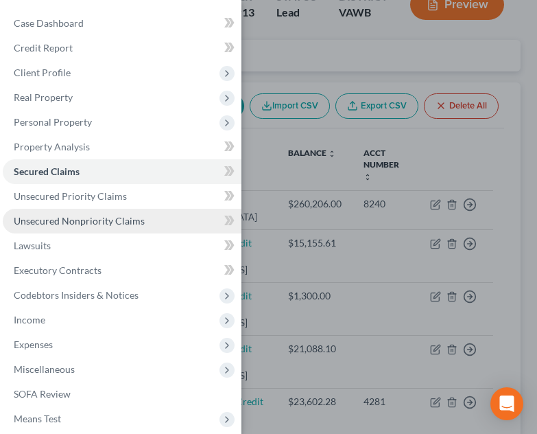
click at [85, 233] on link "Unsecured Nonpriority Claims" at bounding box center [122, 221] width 239 height 25
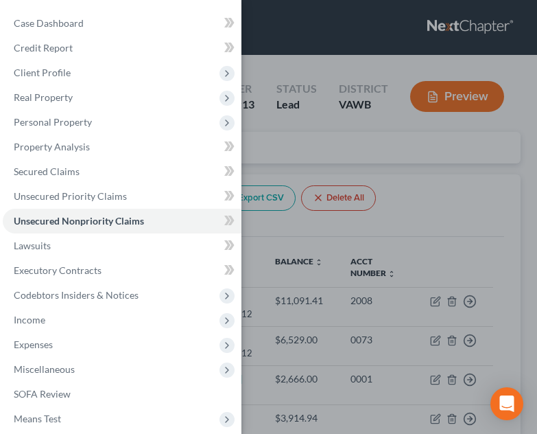
click at [301, 266] on div "Case Dashboard Payments Invoices Payments Payments Credit Report Client Profile" at bounding box center [268, 217] width 537 height 434
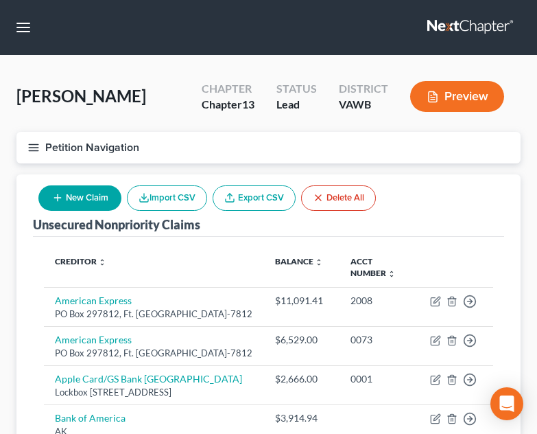
click at [102, 204] on button "New Claim" at bounding box center [79, 197] width 83 height 25
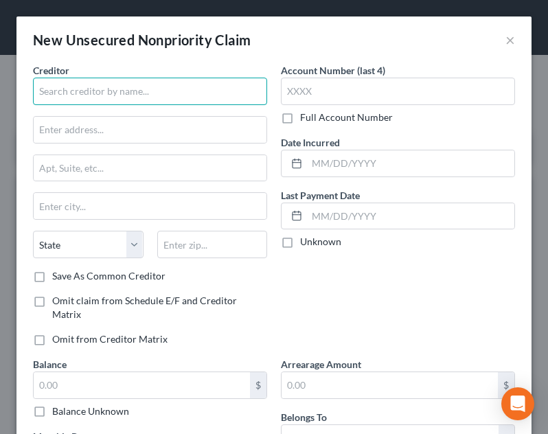
click at [70, 90] on input "text" at bounding box center [150, 91] width 234 height 27
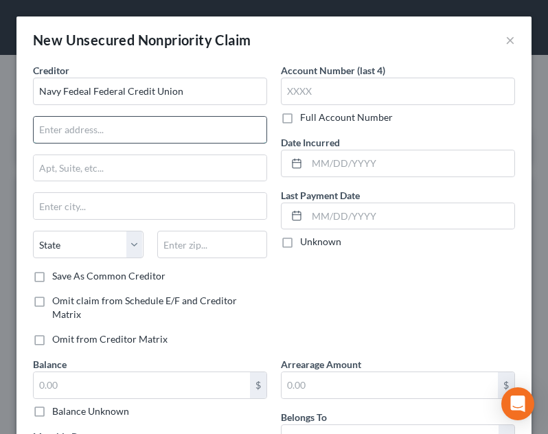
click at [158, 130] on input "text" at bounding box center [150, 130] width 233 height 26
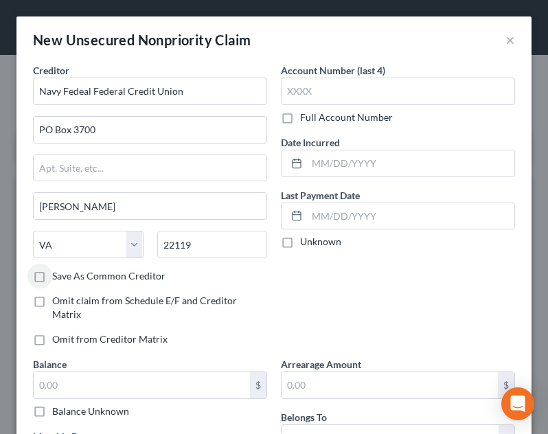
click at [139, 287] on div "Creditor * Navy Fedeal Federal Credit Union PO Box 3700 Merrifield State AL AK …" at bounding box center [150, 210] width 248 height 294
click at [133, 279] on label "Save As Common Creditor" at bounding box center [108, 276] width 113 height 14
click at [67, 278] on input "Save As Common Creditor" at bounding box center [62, 273] width 9 height 9
click at [410, 93] on input "text" at bounding box center [398, 91] width 234 height 27
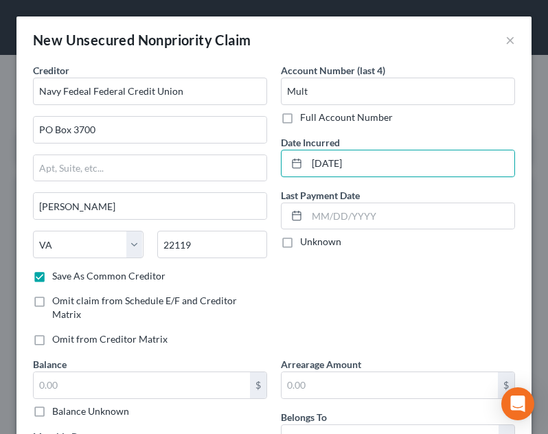
click at [392, 259] on div "Account Number (last 4) Mult Full Account Number Date Incurred 03/18/2025 Last …" at bounding box center [398, 210] width 248 height 294
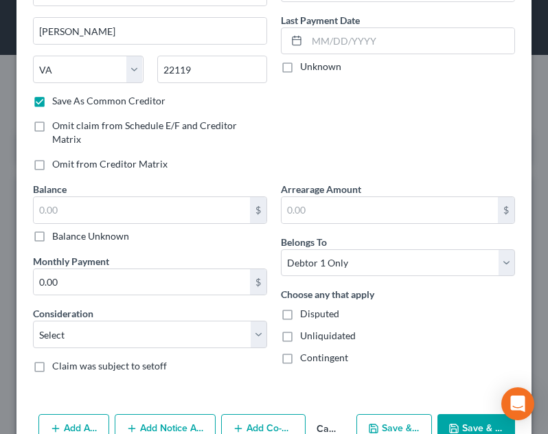
scroll to position [211, 0]
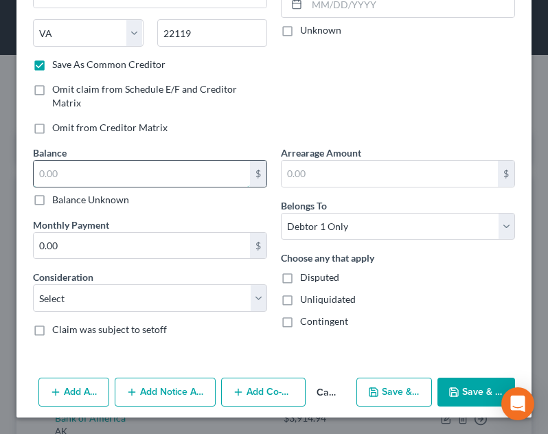
click at [158, 172] on input "text" at bounding box center [142, 174] width 216 height 26
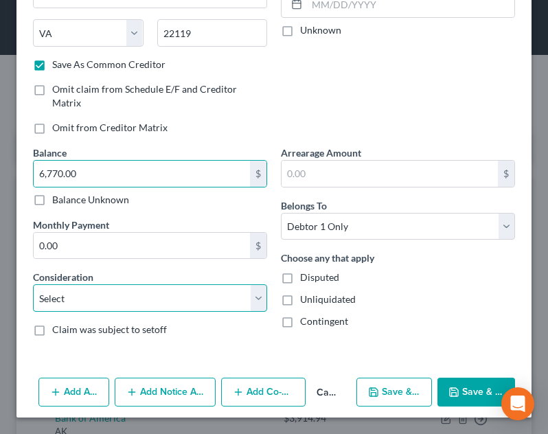
click at [182, 305] on select "Select Cable / Satellite Services Collection Agency Credit Card Debt Debt Couns…" at bounding box center [150, 297] width 234 height 27
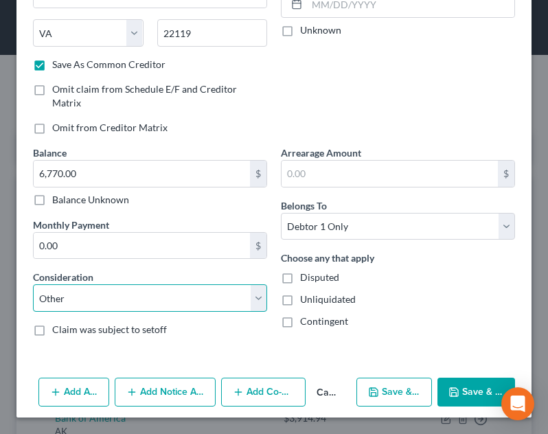
click at [33, 284] on select "Select Cable / Satellite Services Collection Agency Credit Card Debt Debt Couns…" at bounding box center [150, 297] width 234 height 27
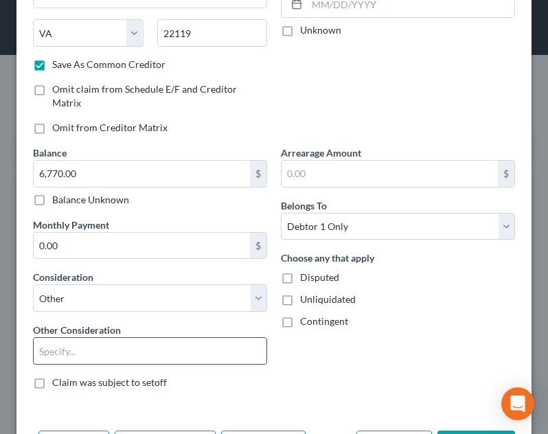
click at [108, 360] on input "text" at bounding box center [150, 351] width 233 height 26
click at [437, 352] on div "Arrearage Amount $ Belongs To * Select Debtor 1 Only Debtor 2 Only Debtor 1 And…" at bounding box center [398, 272] width 248 height 255
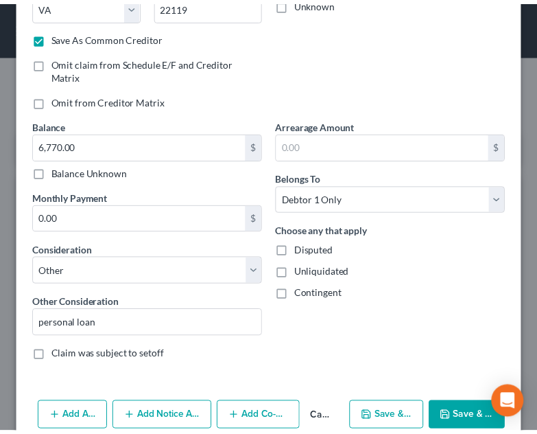
scroll to position [264, 0]
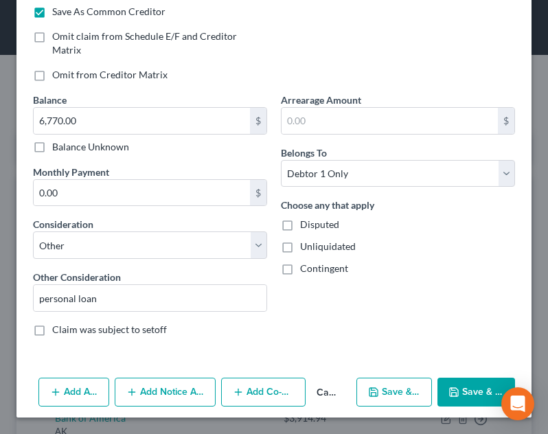
click at [461, 394] on button "Save & Close" at bounding box center [476, 391] width 78 height 29
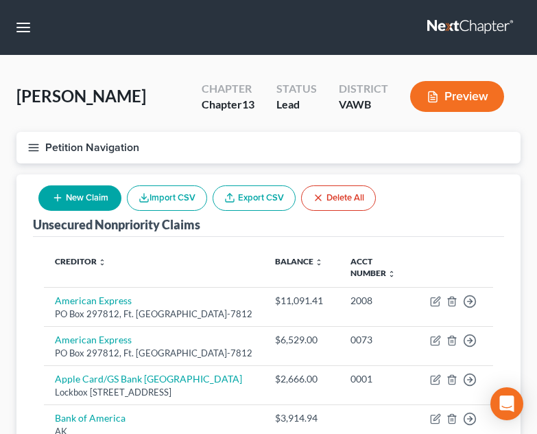
click at [37, 148] on icon "button" at bounding box center [33, 147] width 12 height 12
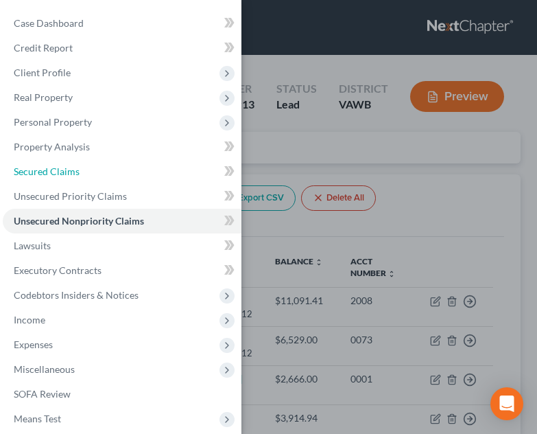
click at [81, 176] on link "Secured Claims" at bounding box center [122, 171] width 239 height 25
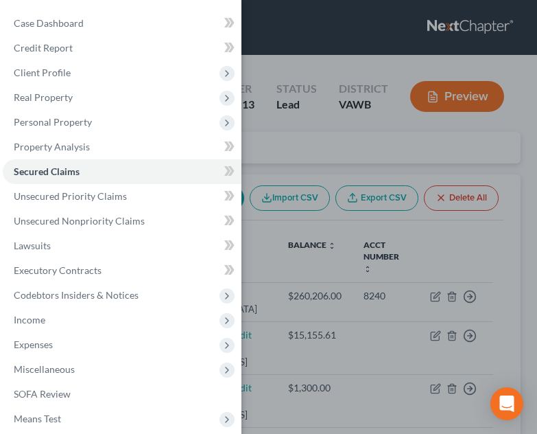
click at [426, 249] on div "Case Dashboard Payments Invoices Payments Payments Credit Report Client Profile" at bounding box center [268, 217] width 537 height 434
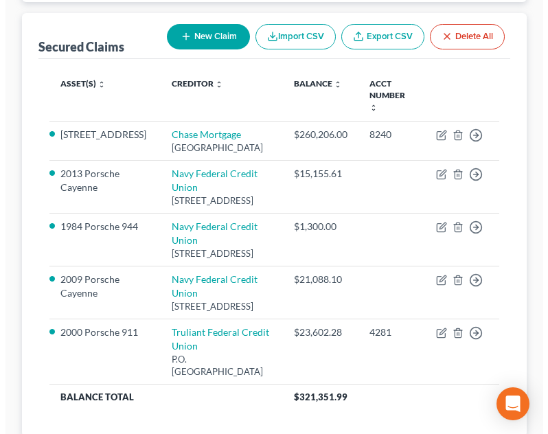
scroll to position [165, 0]
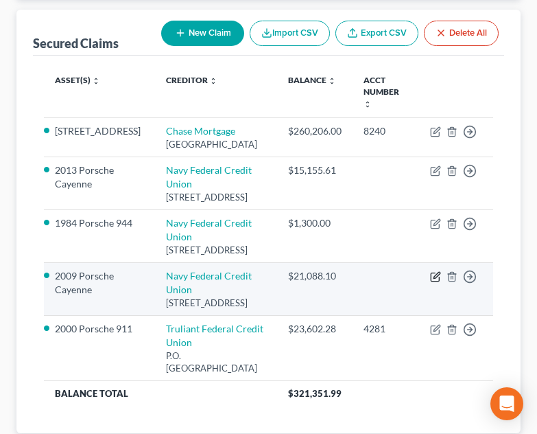
click at [436, 282] on icon "button" at bounding box center [435, 276] width 11 height 11
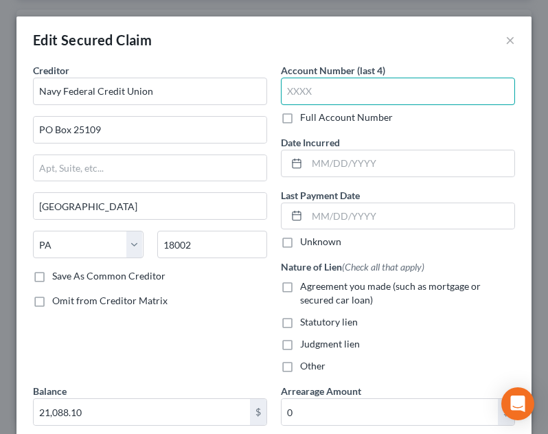
click at [380, 93] on input "text" at bounding box center [398, 91] width 234 height 27
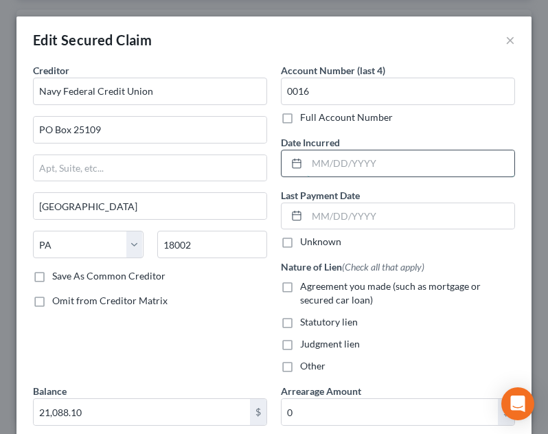
click at [388, 164] on input "text" at bounding box center [410, 163] width 207 height 26
click at [334, 283] on span "Agreement you made (such as mortgage or secured car loan)" at bounding box center [390, 292] width 180 height 25
click at [314, 283] on input "Agreement you made (such as mortgage or secured car loan)" at bounding box center [309, 283] width 9 height 9
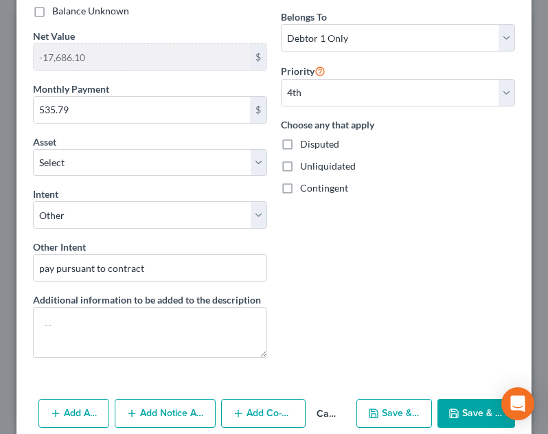
scroll to position [449, 0]
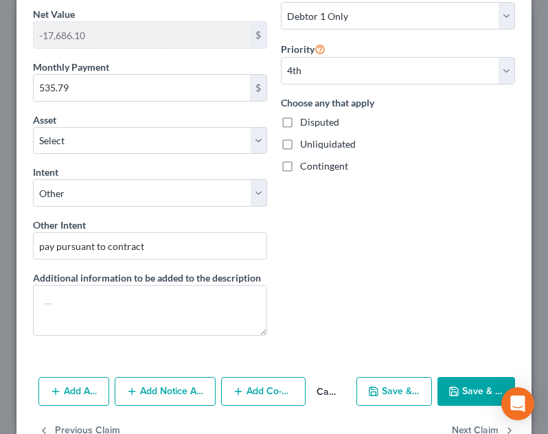
click at [446, 314] on div "Arrearage Amount 0 $ Belongs To * Select Debtor 1 Only Debtor 2 Only Debtor 1 A…" at bounding box center [398, 141] width 248 height 412
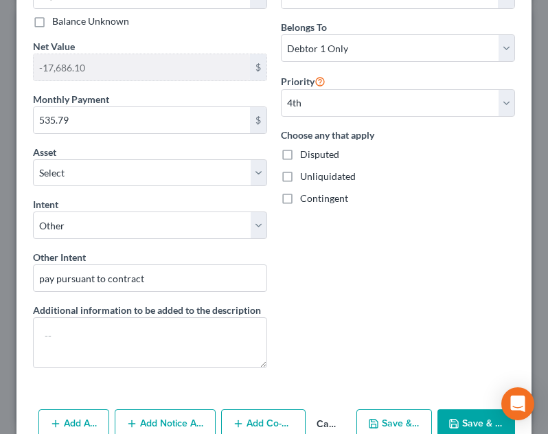
scroll to position [366, 0]
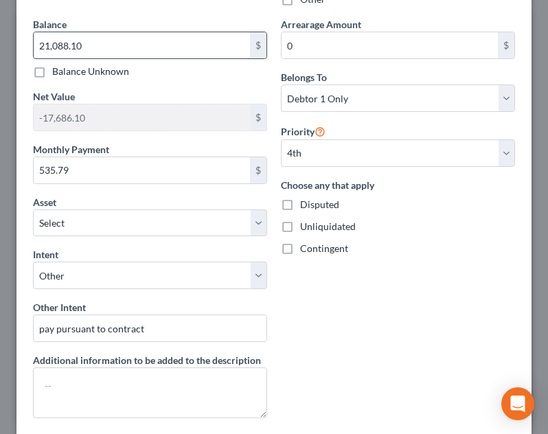
click at [148, 41] on input "21,088.10" at bounding box center [142, 45] width 216 height 26
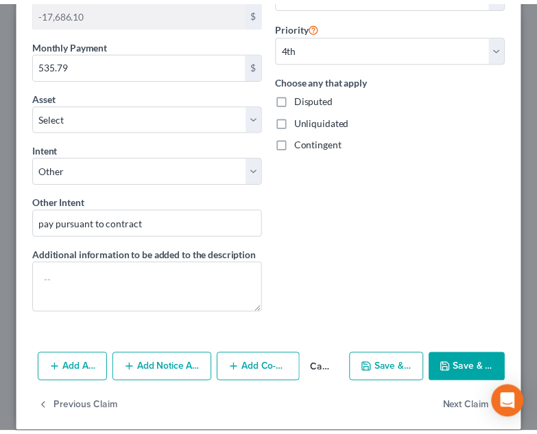
scroll to position [487, 0]
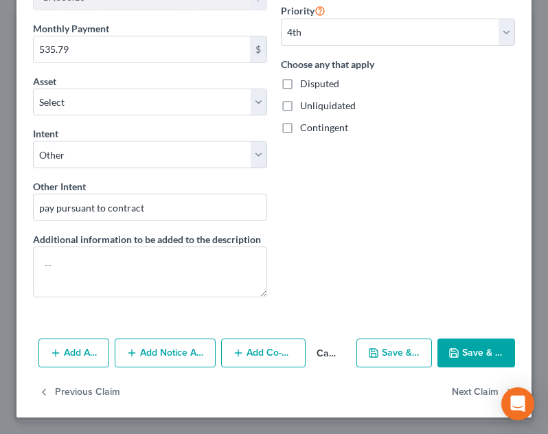
click at [462, 361] on button "Save & Close" at bounding box center [476, 352] width 78 height 29
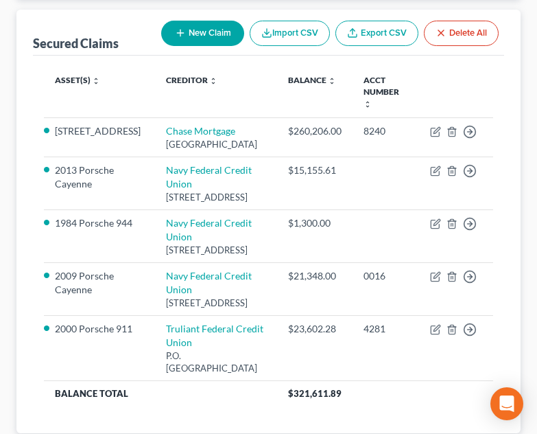
click at [54, 37] on div "Secured Claims" at bounding box center [76, 43] width 86 height 16
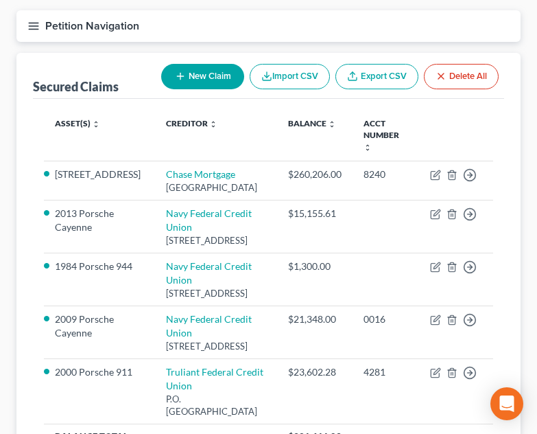
scroll to position [110, 0]
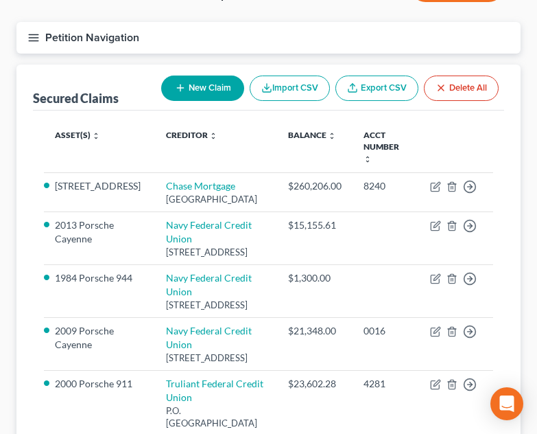
click at [40, 38] on button "Petition Navigation" at bounding box center [268, 38] width 504 height 32
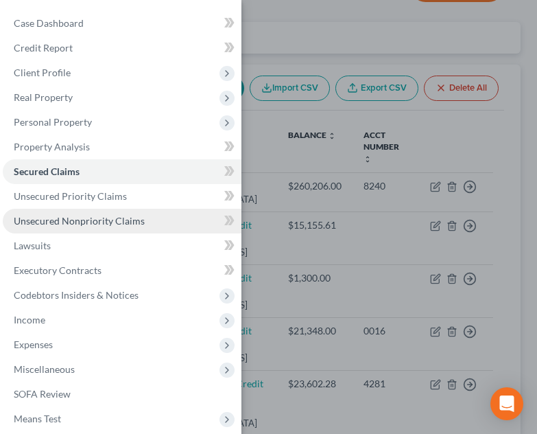
click at [106, 219] on span "Unsecured Nonpriority Claims" at bounding box center [79, 221] width 131 height 12
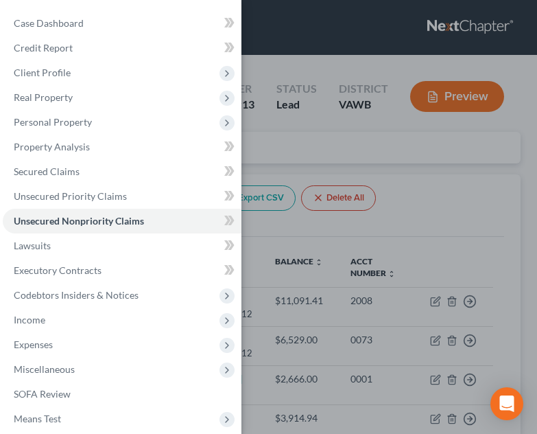
click at [348, 259] on div "Case Dashboard Payments Invoices Payments Payments Credit Report Client Profile" at bounding box center [268, 217] width 537 height 434
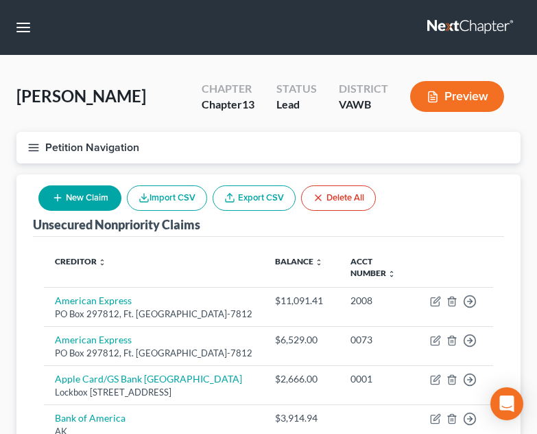
click at [93, 195] on button "New Claim" at bounding box center [79, 197] width 83 height 25
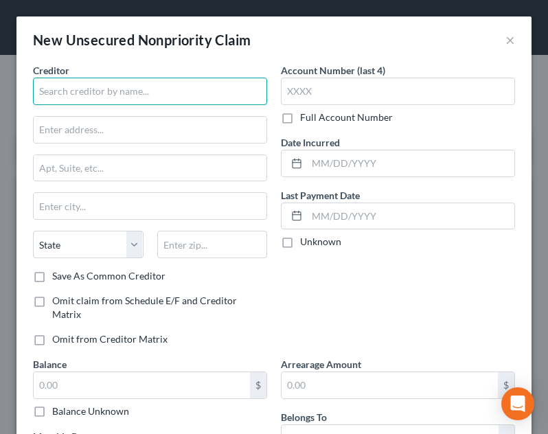
click at [91, 93] on input "text" at bounding box center [150, 91] width 234 height 27
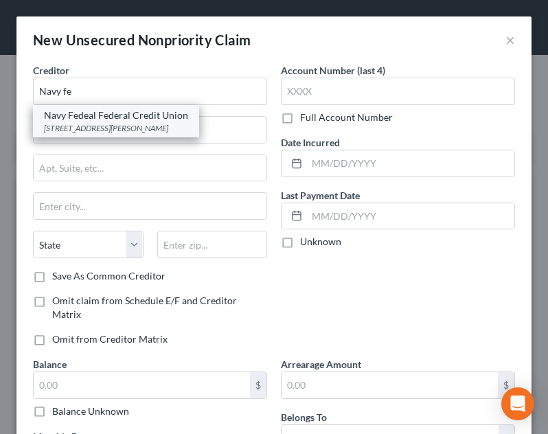
click at [91, 123] on div "PO Box 3700, Merrifield, VA 22119" at bounding box center [116, 128] width 144 height 12
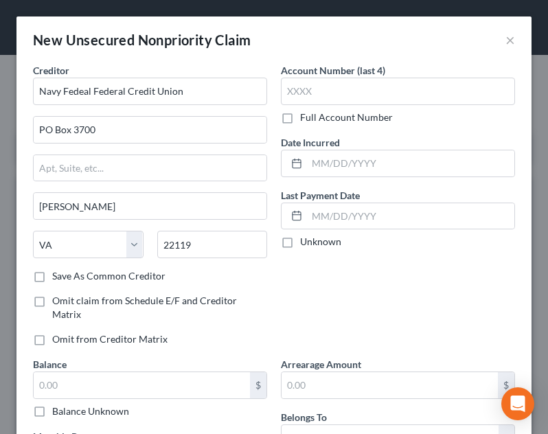
click at [342, 77] on label "Account Number (last 4)" at bounding box center [333, 70] width 104 height 14
click at [341, 86] on input "text" at bounding box center [398, 91] width 234 height 27
click at [361, 166] on input "text" at bounding box center [410, 163] width 207 height 26
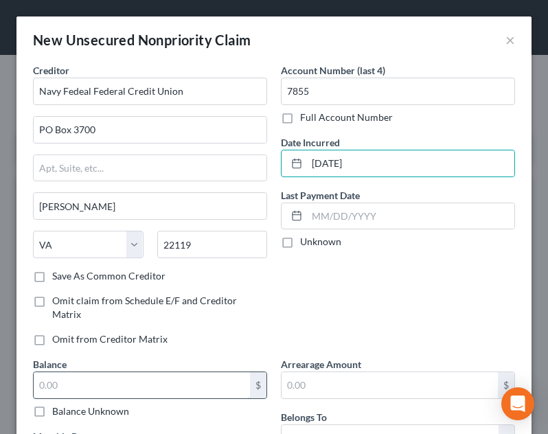
click at [174, 390] on input "text" at bounding box center [142, 385] width 216 height 26
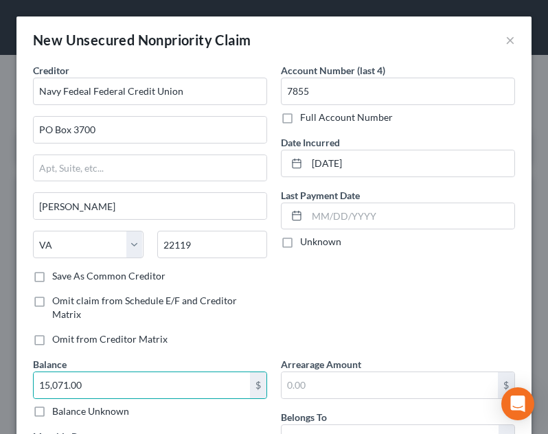
click at [445, 320] on div "Account Number (last 4) 7855 Full Account Number Date Incurred 01/02/2019 Last …" at bounding box center [398, 210] width 248 height 294
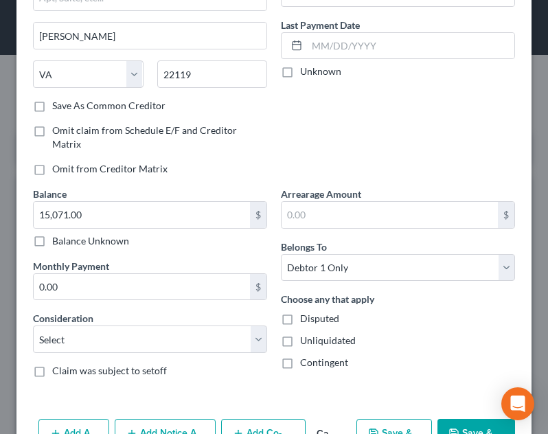
scroll to position [211, 0]
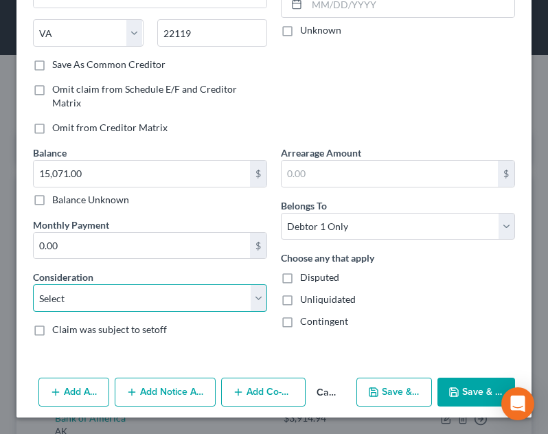
click at [149, 292] on select "Select Cable / Satellite Services Collection Agency Credit Card Debt Debt Couns…" at bounding box center [150, 297] width 234 height 27
click at [33, 284] on select "Select Cable / Satellite Services Collection Agency Credit Card Debt Debt Couns…" at bounding box center [150, 297] width 234 height 27
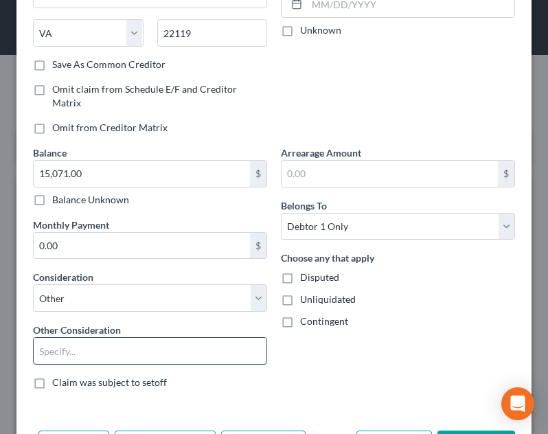
click at [93, 344] on input "text" at bounding box center [150, 351] width 233 height 26
click at [430, 356] on div "Arrearage Amount $ Belongs To * Select Debtor 1 Only Debtor 2 Only Debtor 1 And…" at bounding box center [398, 272] width 248 height 255
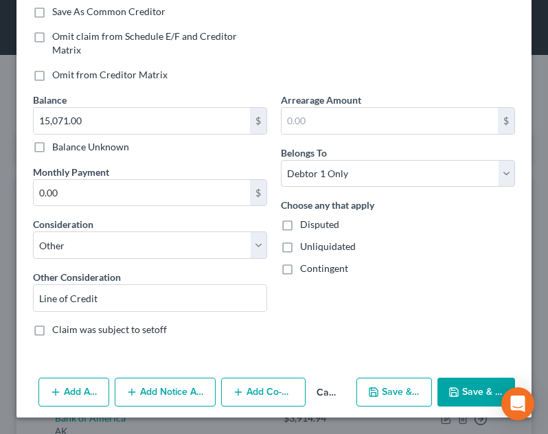
click at [450, 388] on icon "button" at bounding box center [453, 391] width 11 height 11
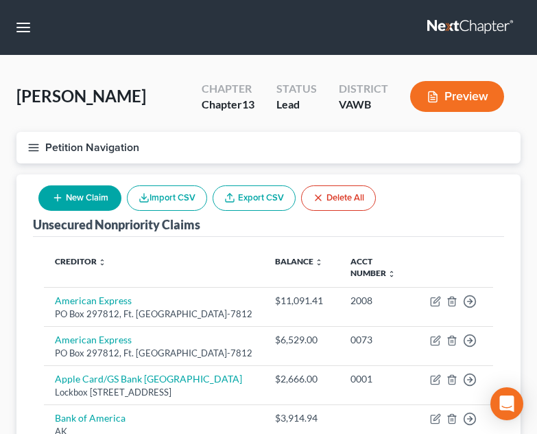
click at [59, 202] on icon "button" at bounding box center [57, 197] width 11 height 11
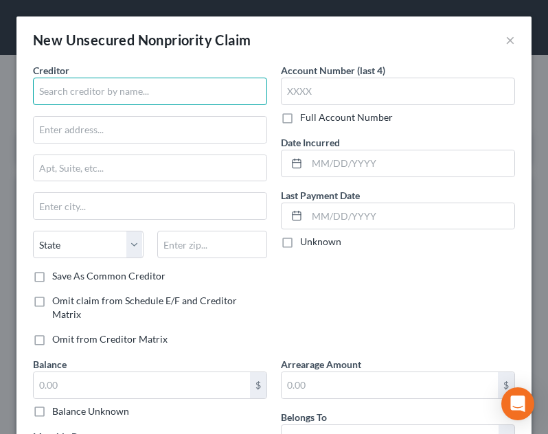
click at [93, 87] on input "text" at bounding box center [150, 91] width 234 height 27
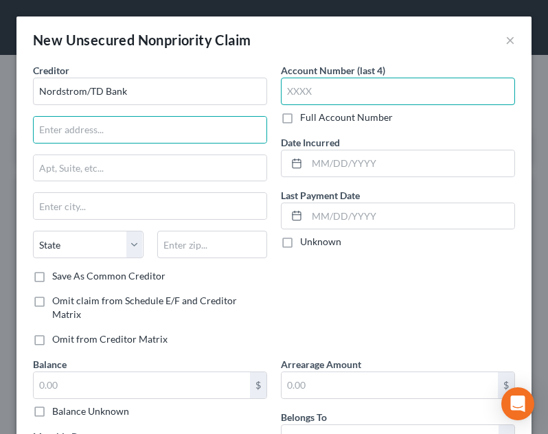
click at [460, 91] on input "text" at bounding box center [398, 91] width 234 height 27
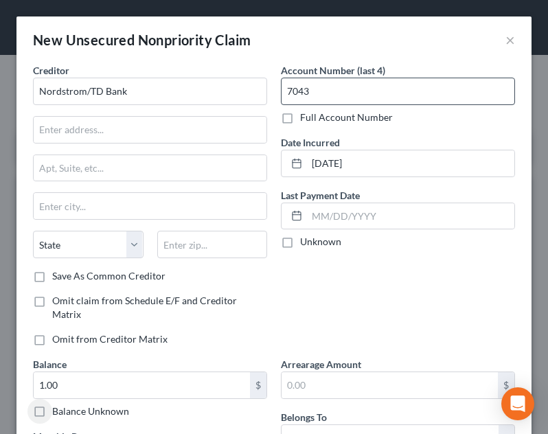
scroll to position [211, 0]
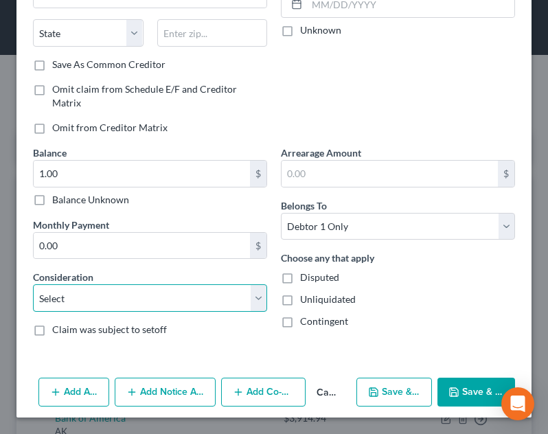
click at [224, 300] on select "Select Cable / Satellite Services Collection Agency Credit Card Debt Debt Couns…" at bounding box center [150, 297] width 234 height 27
click at [33, 284] on select "Select Cable / Satellite Services Collection Agency Credit Card Debt Debt Couns…" at bounding box center [150, 297] width 234 height 27
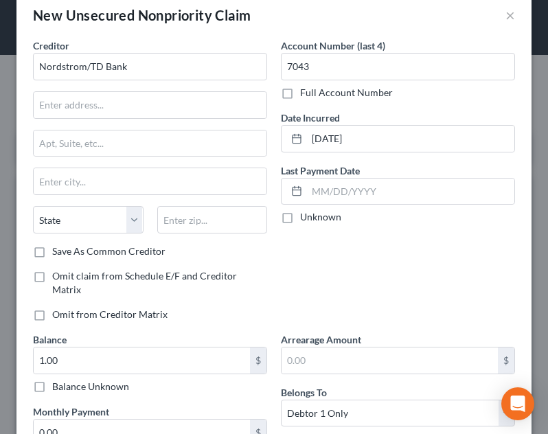
scroll to position [19, 0]
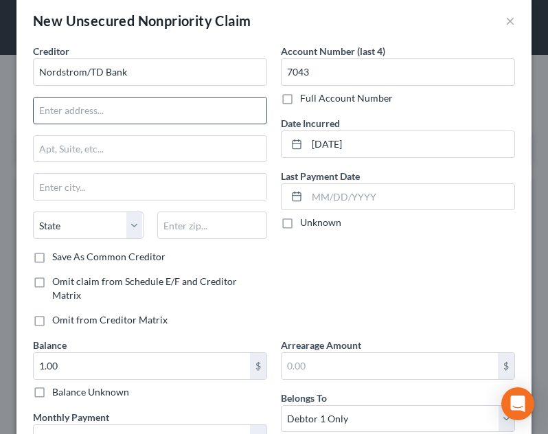
click at [91, 116] on input "text" at bounding box center [150, 110] width 233 height 26
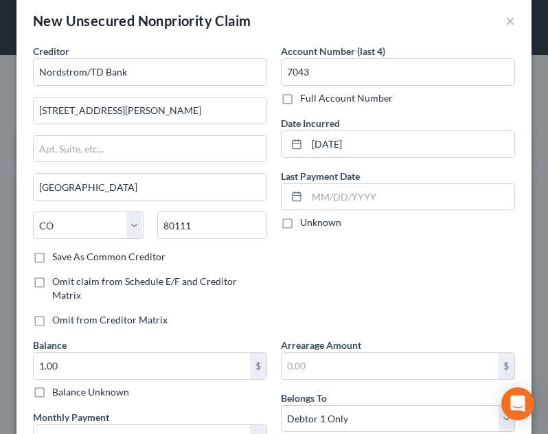
click at [371, 290] on div "Account Number (last 4) 7043 Full Account Number Date Incurred 01/12/2022 Last …" at bounding box center [398, 191] width 248 height 294
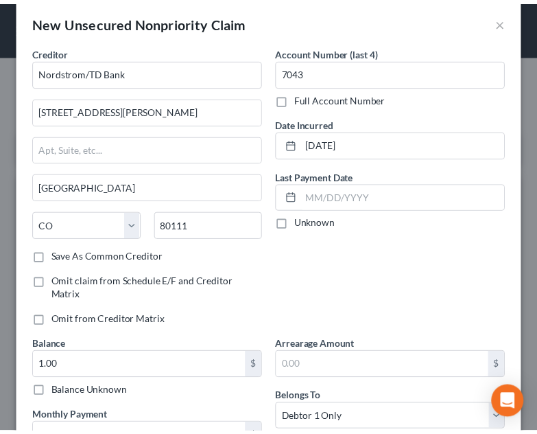
scroll to position [211, 0]
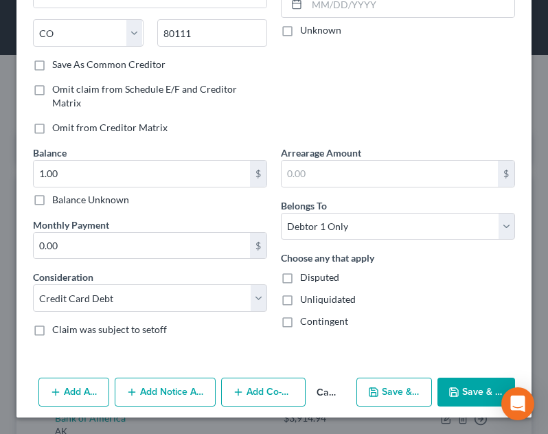
click at [467, 384] on button "Save & Close" at bounding box center [476, 391] width 78 height 29
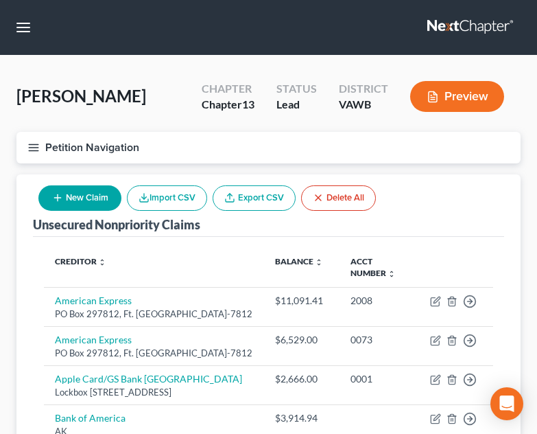
click at [160, 268] on th "Creditor expand_more expand_less unfold_more" at bounding box center [154, 268] width 220 height 40
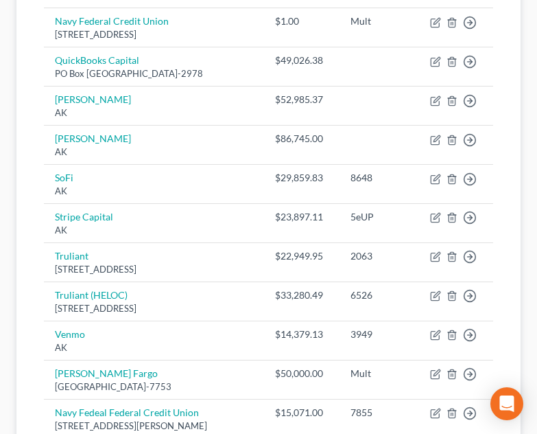
scroll to position [851, 0]
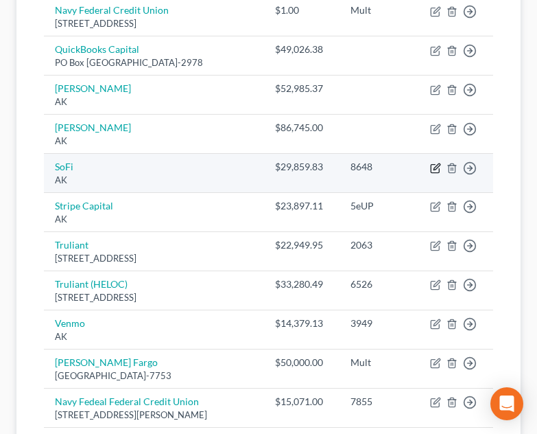
click at [435, 170] on icon "button" at bounding box center [437, 166] width 6 height 6
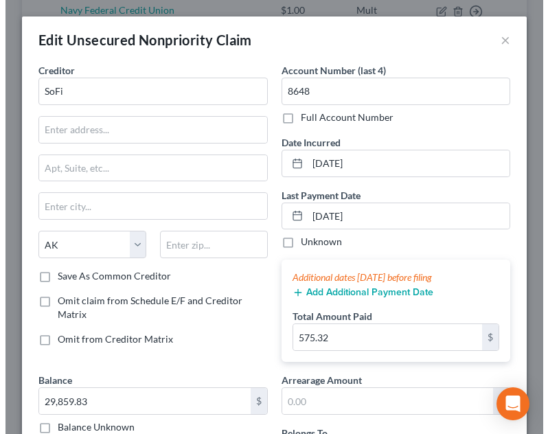
scroll to position [826, 0]
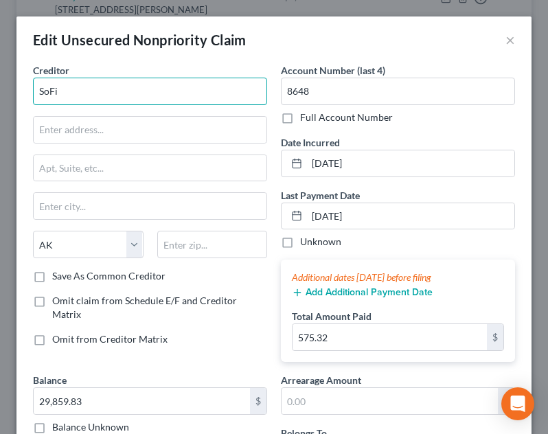
click at [206, 93] on input "SoFi" at bounding box center [150, 91] width 234 height 27
click at [205, 361] on div "Creditor * SoFi Bank State AL AK AR AZ CA CO CT DE DC FL GA GU HI ID IL IN IA K…" at bounding box center [150, 218] width 248 height 310
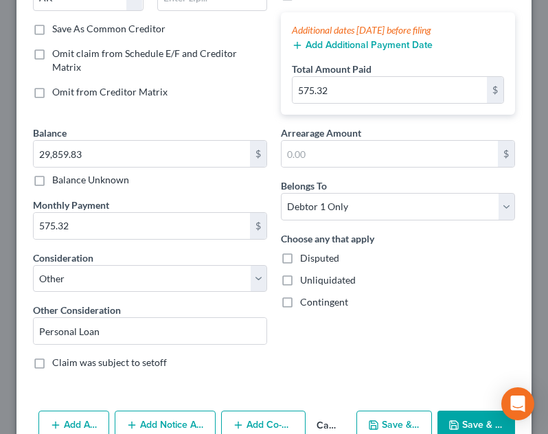
scroll to position [275, 0]
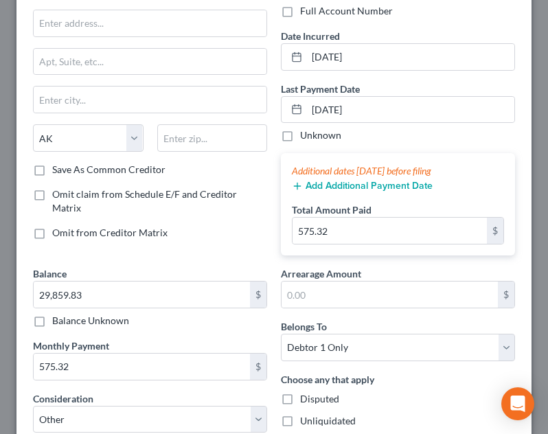
scroll to position [0, 0]
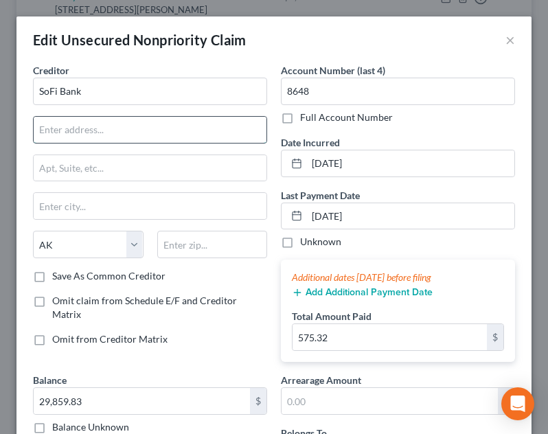
click at [115, 126] on input "text" at bounding box center [150, 130] width 233 height 26
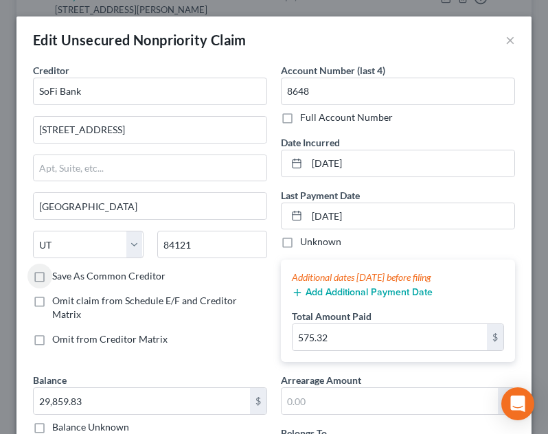
click at [246, 323] on div "Creditor * SoFi Bank 2750 E Cottonwood Parkway Salt Lake City State AL AK AR AZ…" at bounding box center [150, 218] width 248 height 310
click at [85, 281] on label "Save As Common Creditor" at bounding box center [108, 276] width 113 height 14
click at [67, 278] on input "Save As Common Creditor" at bounding box center [62, 273] width 9 height 9
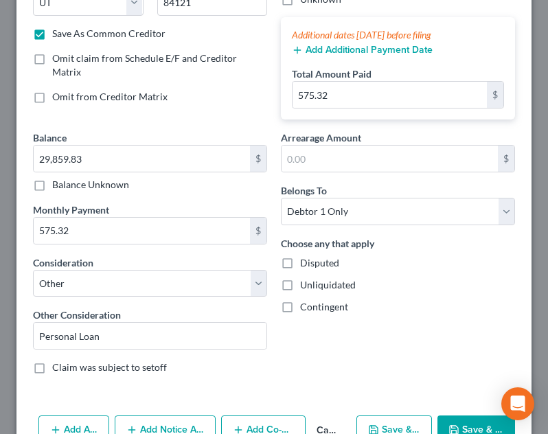
scroll to position [288, 0]
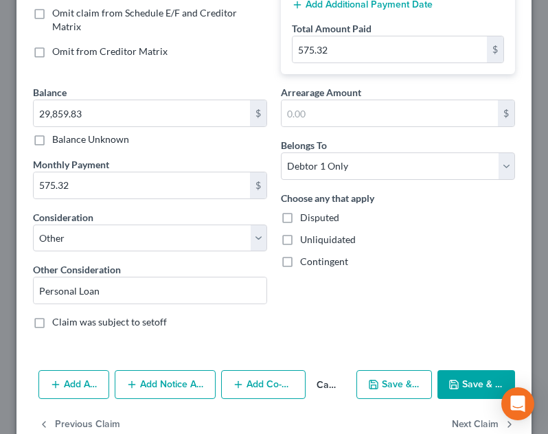
click at [455, 383] on button "Save & Close" at bounding box center [476, 384] width 78 height 29
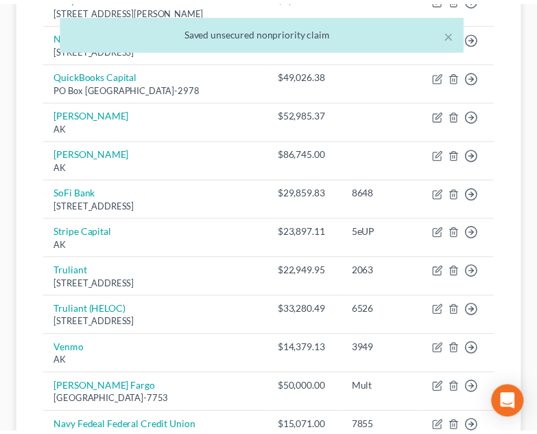
scroll to position [851, 0]
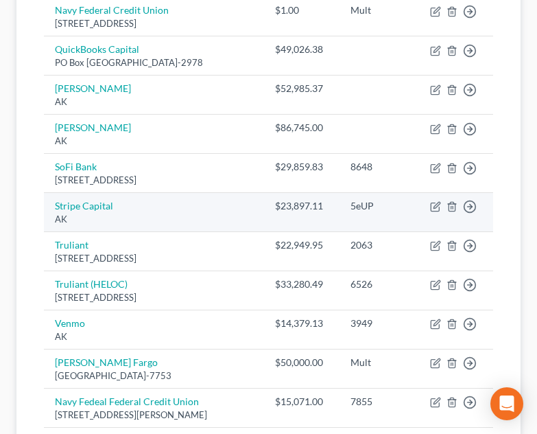
click at [203, 226] on div "AK" at bounding box center [154, 219] width 198 height 13
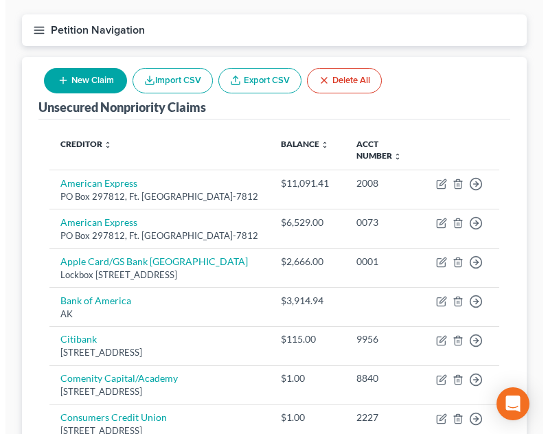
scroll to position [110, 0]
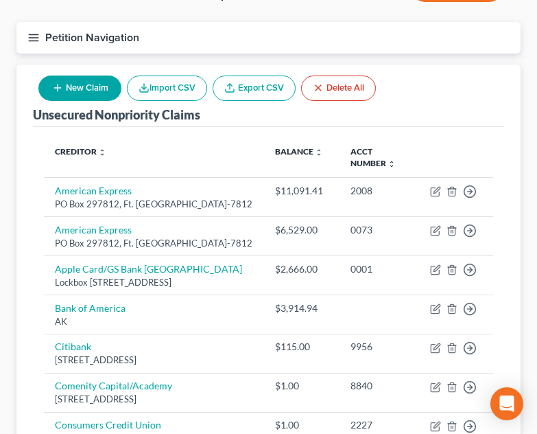
click at [102, 86] on button "New Claim" at bounding box center [79, 87] width 83 height 25
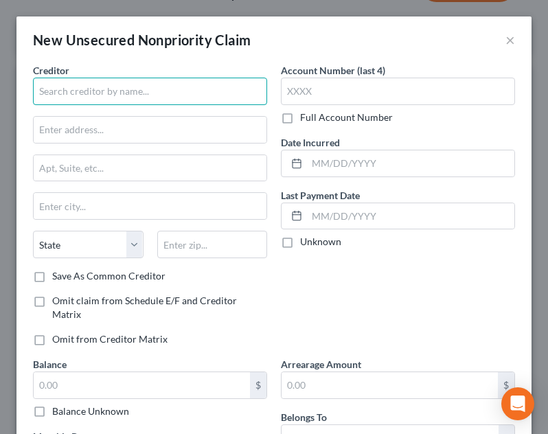
click at [124, 81] on input "text" at bounding box center [150, 91] width 234 height 27
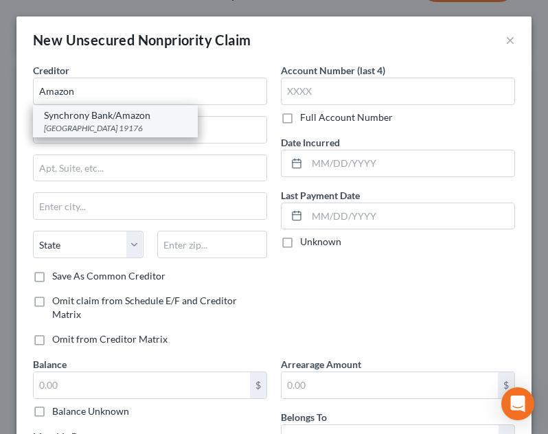
click at [105, 131] on div "PO Box 71737, Philadelphia, PA 19176" at bounding box center [115, 128] width 143 height 12
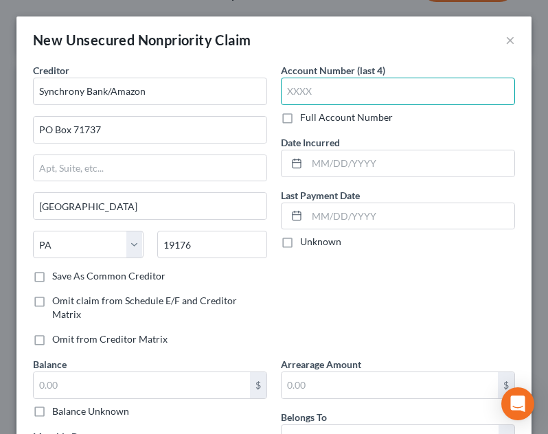
click at [300, 86] on input "text" at bounding box center [398, 91] width 234 height 27
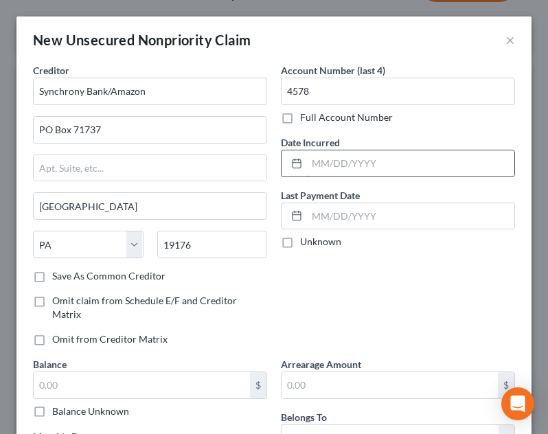
click at [367, 169] on input "text" at bounding box center [410, 163] width 207 height 26
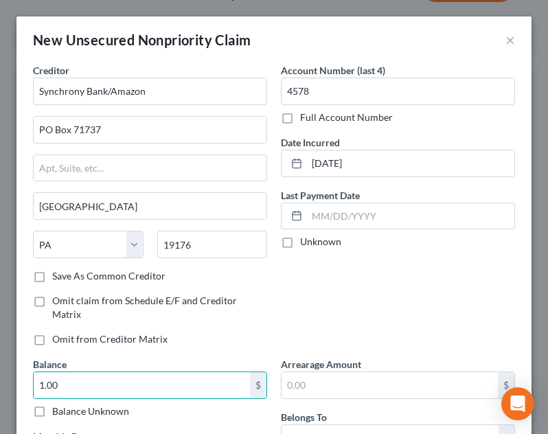
scroll to position [211, 0]
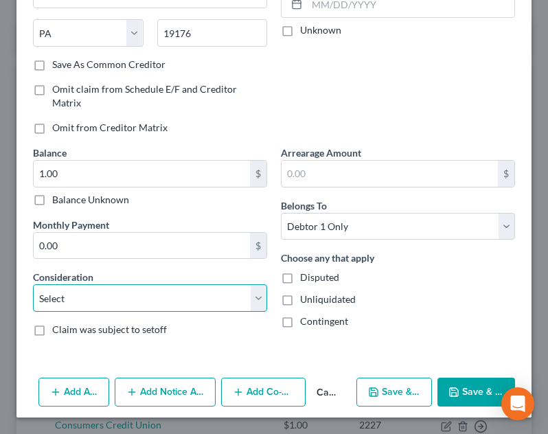
click at [131, 296] on select "Select Cable / Satellite Services Collection Agency Credit Card Debt Debt Couns…" at bounding box center [150, 297] width 234 height 27
click at [33, 284] on select "Select Cable / Satellite Services Collection Agency Credit Card Debt Debt Couns…" at bounding box center [150, 297] width 234 height 27
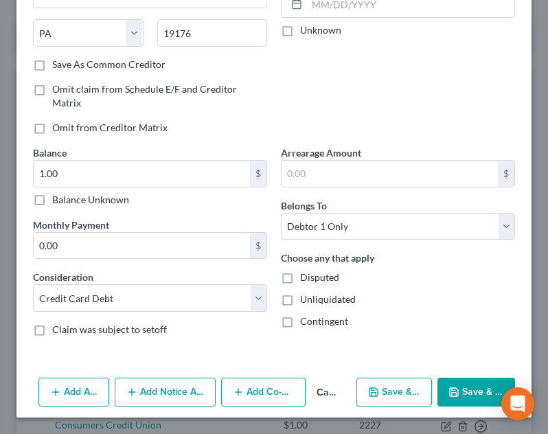
click at [463, 378] on button "Save & Close" at bounding box center [476, 391] width 78 height 29
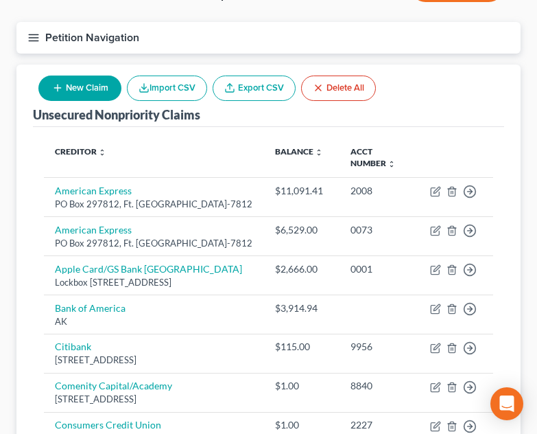
click at [91, 84] on button "New Claim" at bounding box center [79, 87] width 83 height 25
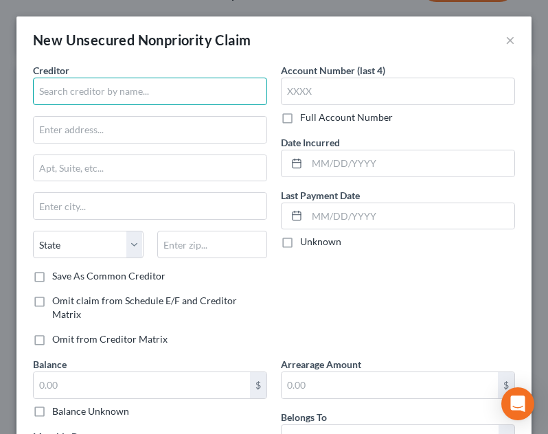
click at [125, 89] on input "text" at bounding box center [150, 91] width 234 height 27
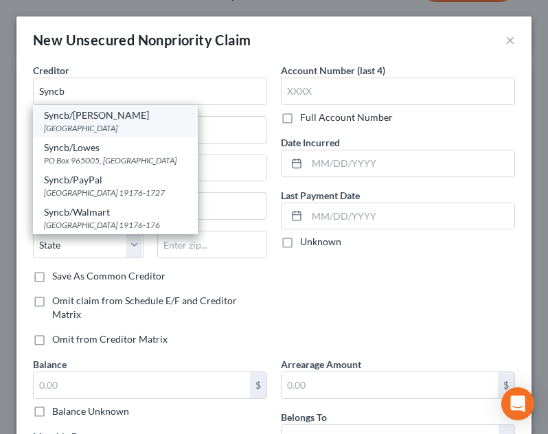
click at [128, 121] on div "Syncb/Belk" at bounding box center [115, 115] width 143 height 14
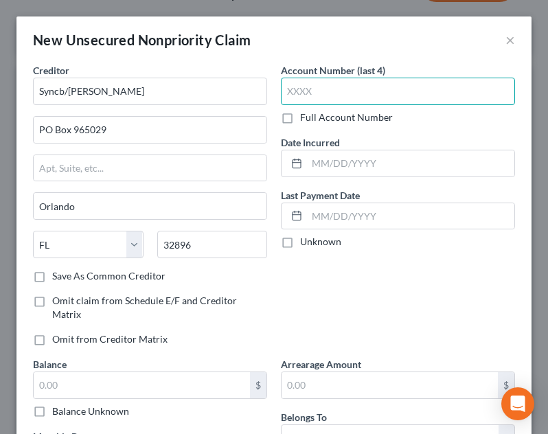
click at [360, 95] on input "text" at bounding box center [398, 91] width 234 height 27
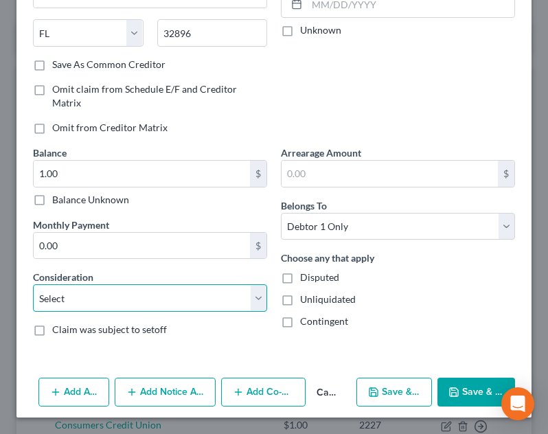
click at [215, 294] on select "Select Cable / Satellite Services Collection Agency Credit Card Debt Debt Couns…" at bounding box center [150, 297] width 234 height 27
click at [33, 284] on select "Select Cable / Satellite Services Collection Agency Credit Card Debt Debt Couns…" at bounding box center [150, 297] width 234 height 27
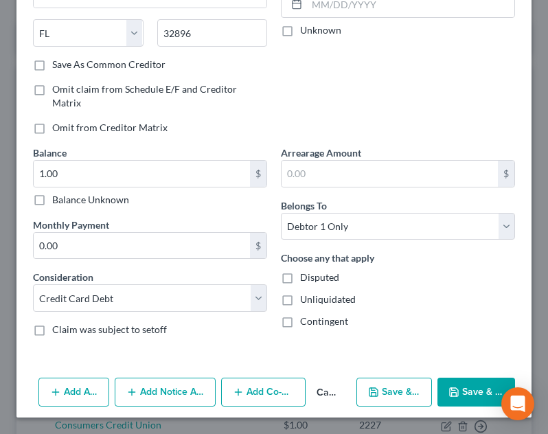
click at [452, 382] on button "Save & Close" at bounding box center [476, 391] width 78 height 29
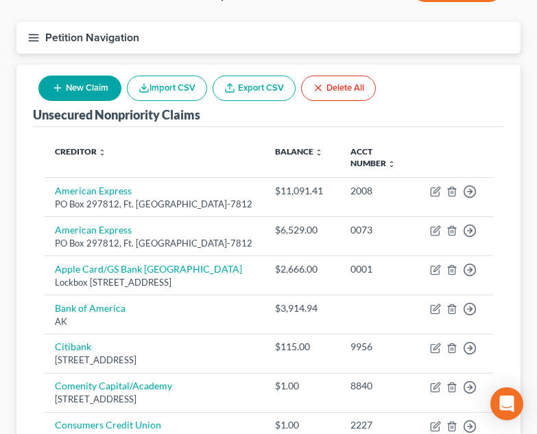
click at [97, 96] on button "New Claim" at bounding box center [79, 87] width 83 height 25
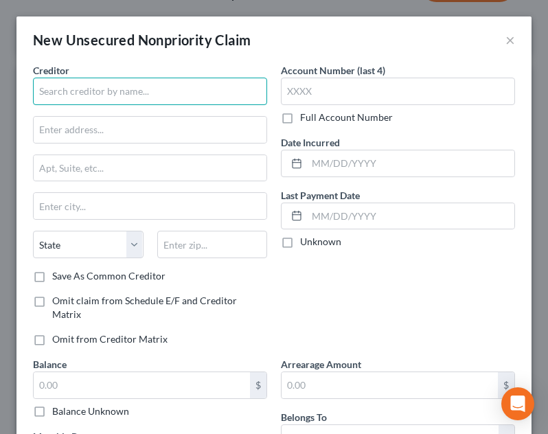
click at [137, 87] on input "text" at bounding box center [150, 91] width 234 height 27
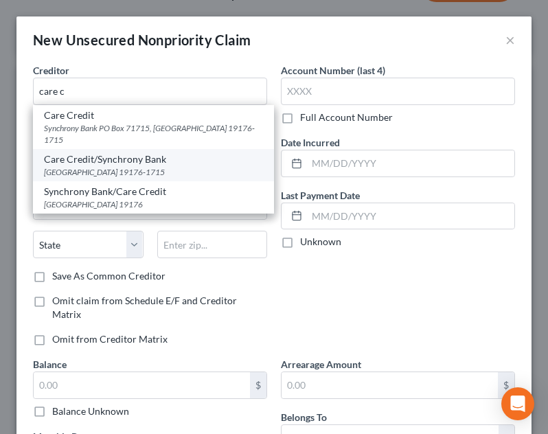
click at [124, 155] on div "Care Credit/Synchrony Bank" at bounding box center [153, 159] width 219 height 14
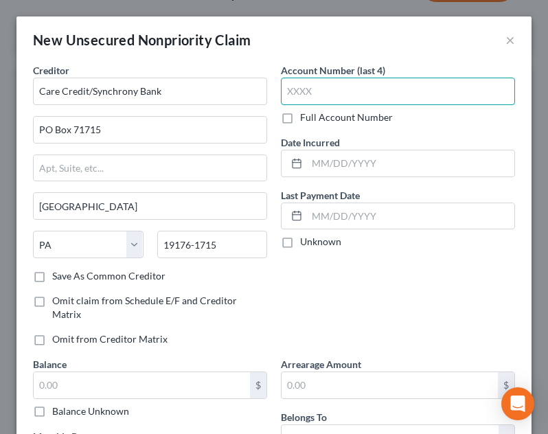
click at [380, 79] on input "text" at bounding box center [398, 91] width 234 height 27
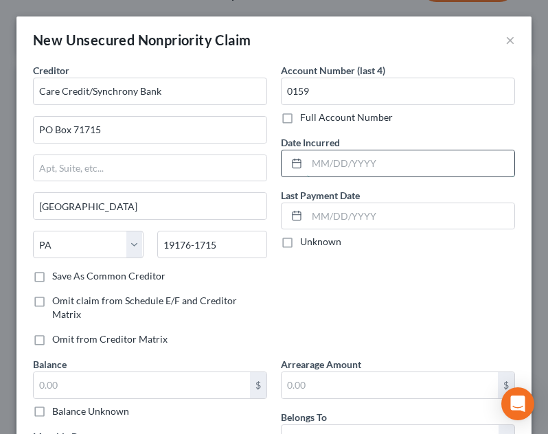
click at [415, 172] on input "text" at bounding box center [410, 163] width 207 height 26
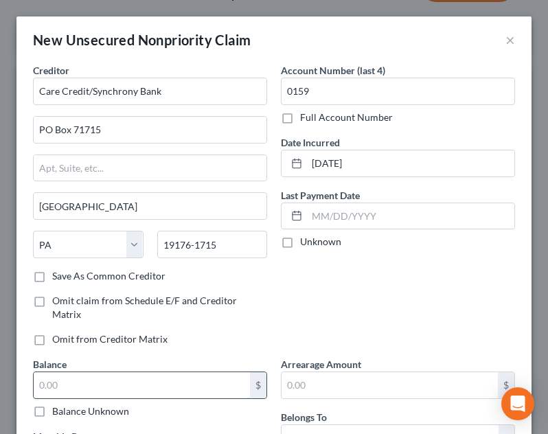
click at [212, 384] on input "text" at bounding box center [142, 385] width 216 height 26
click at [334, 338] on div "Account Number (last 4) 0159 Full Account Number Date Incurred 03/31/2025 Last …" at bounding box center [398, 210] width 248 height 294
click at [354, 311] on div "Account Number (last 4) 0159 Full Account Number Date Incurred 03/31/2025 Last …" at bounding box center [398, 210] width 248 height 294
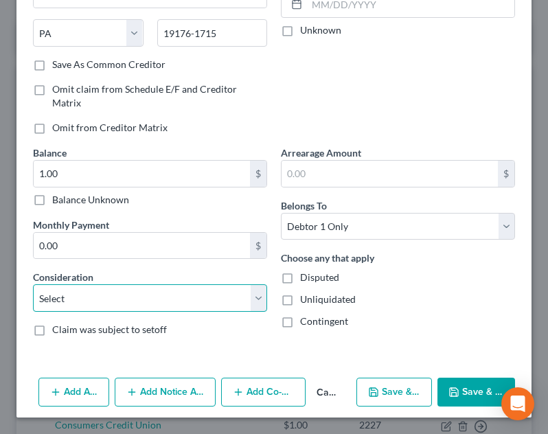
click at [226, 296] on select "Select Cable / Satellite Services Collection Agency Credit Card Debt Debt Couns…" at bounding box center [150, 297] width 234 height 27
click at [33, 284] on select "Select Cable / Satellite Services Collection Agency Credit Card Debt Debt Couns…" at bounding box center [150, 297] width 234 height 27
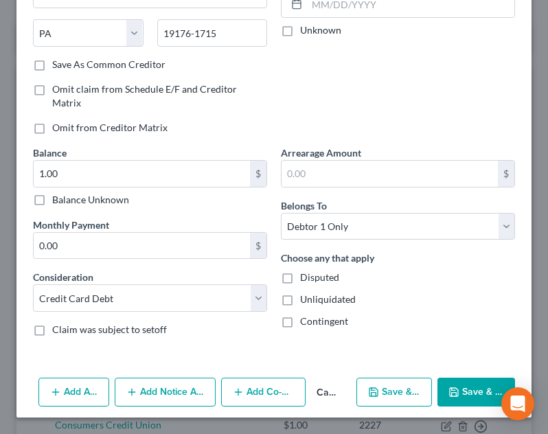
click at [450, 388] on icon "button" at bounding box center [454, 392] width 8 height 8
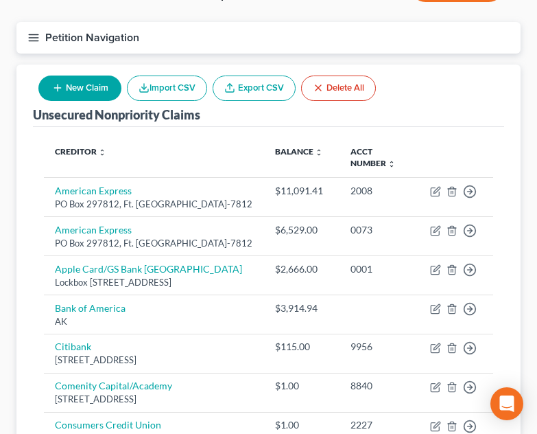
click at [84, 89] on button "New Claim" at bounding box center [79, 87] width 83 height 25
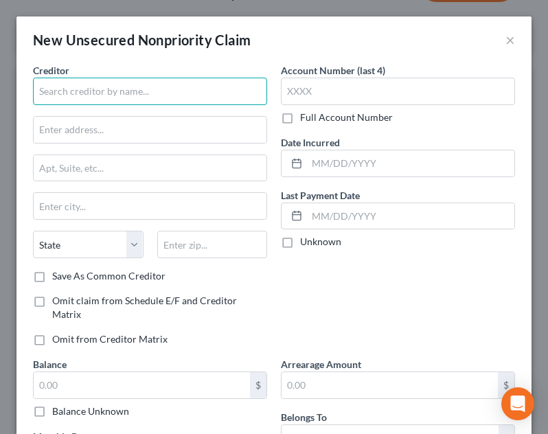
click at [126, 95] on input "text" at bounding box center [150, 91] width 234 height 27
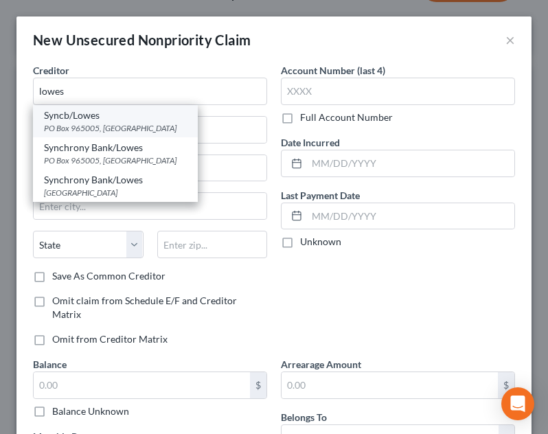
click at [88, 119] on div "Syncb/Lowes" at bounding box center [115, 115] width 143 height 14
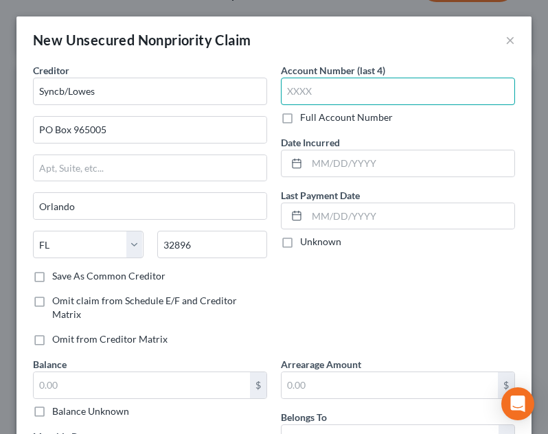
click at [343, 92] on input "text" at bounding box center [398, 91] width 234 height 27
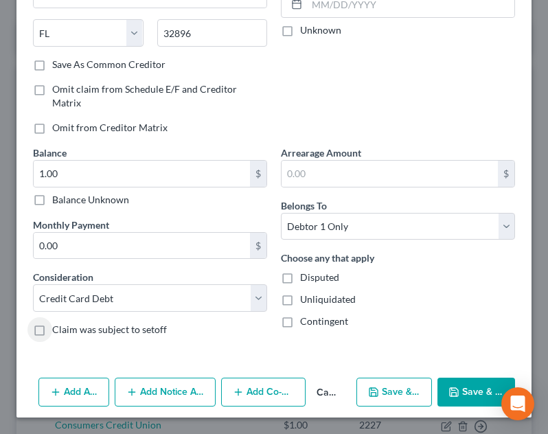
click at [452, 391] on button "Save & Close" at bounding box center [476, 391] width 78 height 29
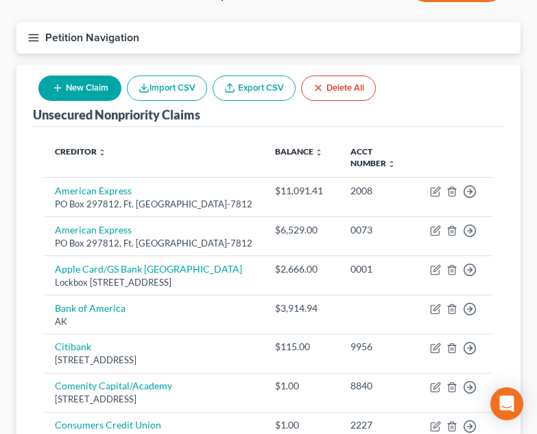
click at [86, 77] on button "New Claim" at bounding box center [79, 87] width 83 height 25
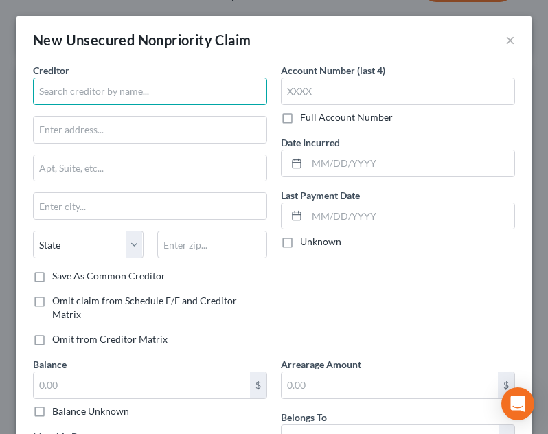
click at [86, 83] on input "text" at bounding box center [150, 91] width 234 height 27
drag, startPoint x: 84, startPoint y: 91, endPoint x: 7, endPoint y: 94, distance: 76.9
click at [7, 94] on div "New Unsecured Nonpriority Claim × Creditor * PPC State AL AK AR AZ CA CO CT DE …" at bounding box center [274, 217] width 548 height 434
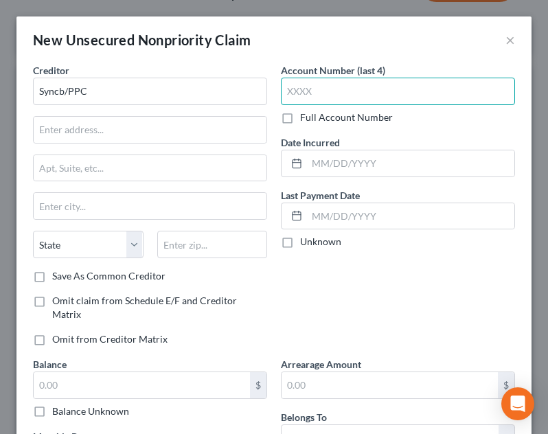
click at [373, 91] on input "text" at bounding box center [398, 91] width 234 height 27
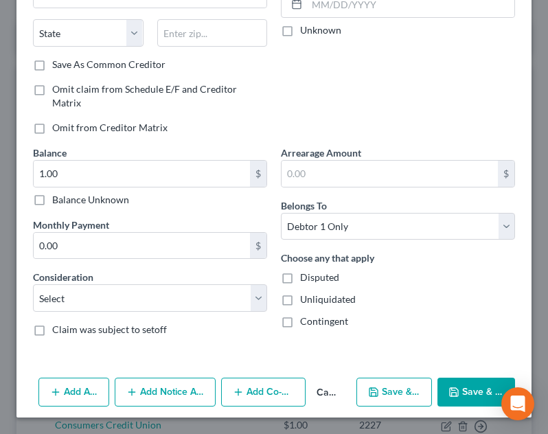
click at [205, 315] on div "Balance 1.00 $ Balance Unknown Balance Undetermined 1.00 $ Balance Unknown Mont…" at bounding box center [150, 246] width 248 height 202
click at [194, 288] on select "Select Cable / Satellite Services Collection Agency Credit Card Debt Debt Couns…" at bounding box center [150, 297] width 234 height 27
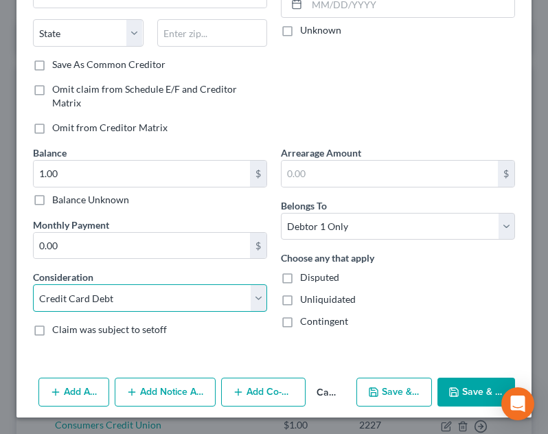
click at [33, 284] on select "Select Cable / Satellite Services Collection Agency Credit Card Debt Debt Couns…" at bounding box center [150, 297] width 234 height 27
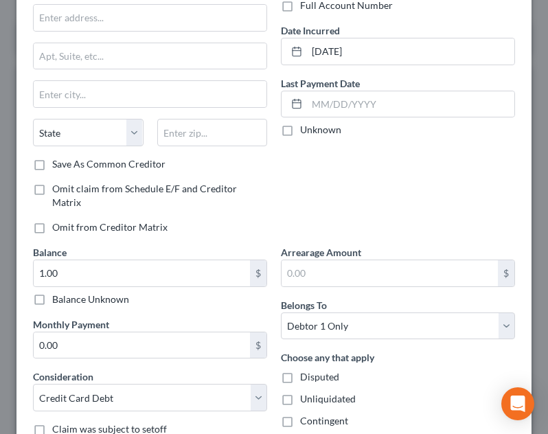
scroll to position [102, 0]
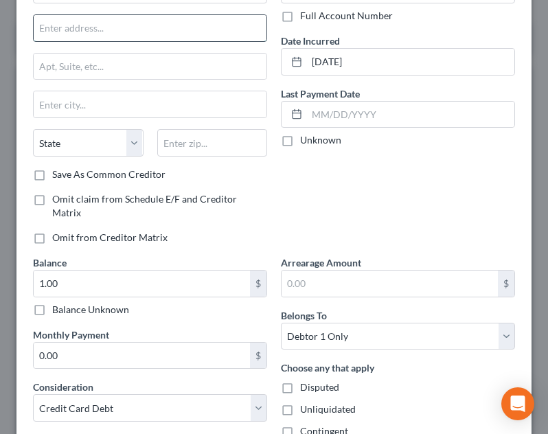
click at [77, 27] on input "text" at bounding box center [150, 28] width 233 height 26
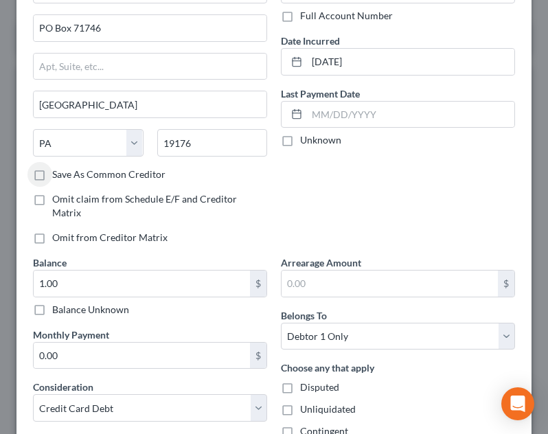
click at [366, 177] on div "Account Number (last 4) 4419 Full Account Number Date Incurred 11/05/2018 Last …" at bounding box center [398, 109] width 248 height 294
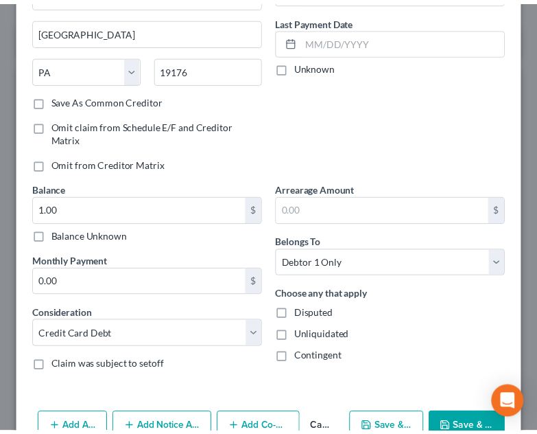
scroll to position [211, 0]
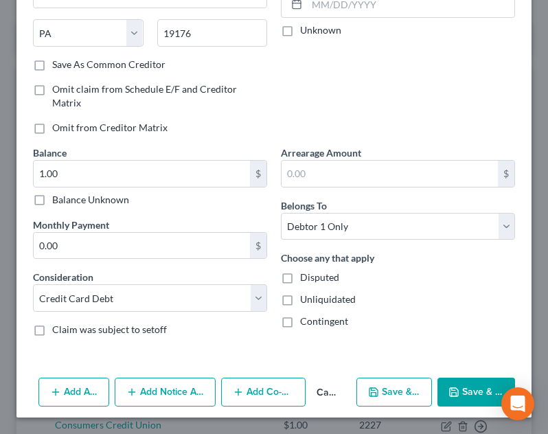
click at [467, 387] on button "Save & Close" at bounding box center [476, 391] width 78 height 29
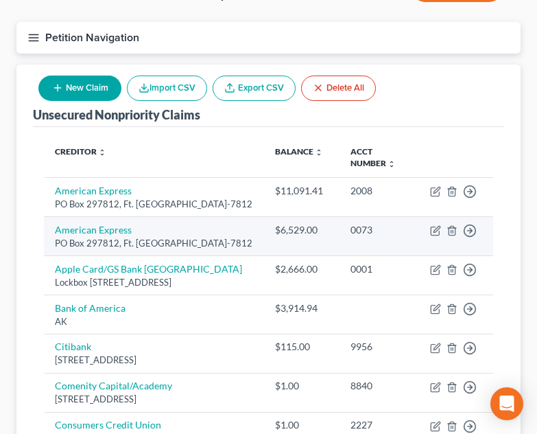
click at [246, 222] on td "American Express PO Box 297812, Ft. Lauderdale, FL 33329-7812" at bounding box center [154, 235] width 220 height 39
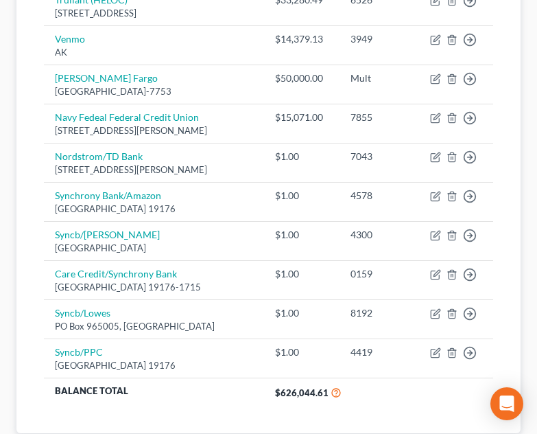
scroll to position [1153, 0]
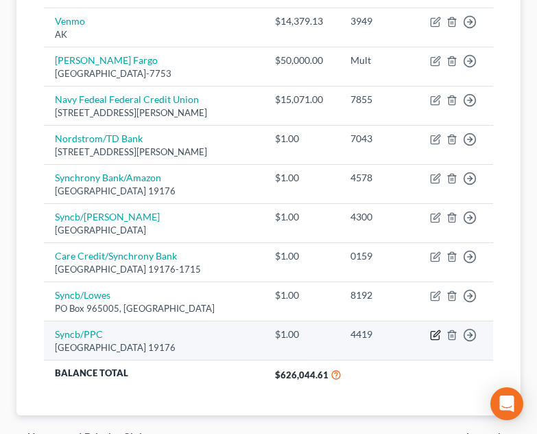
click at [434, 336] on icon "button" at bounding box center [437, 333] width 6 height 6
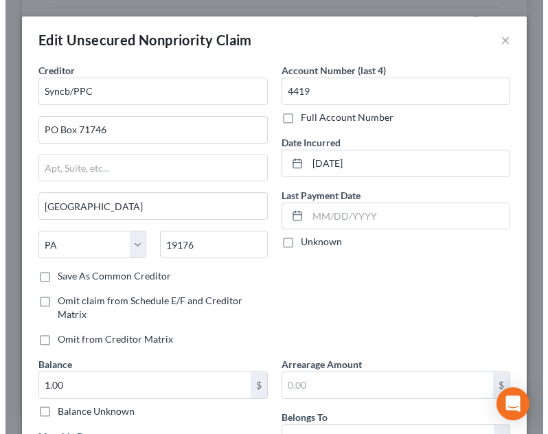
scroll to position [1128, 0]
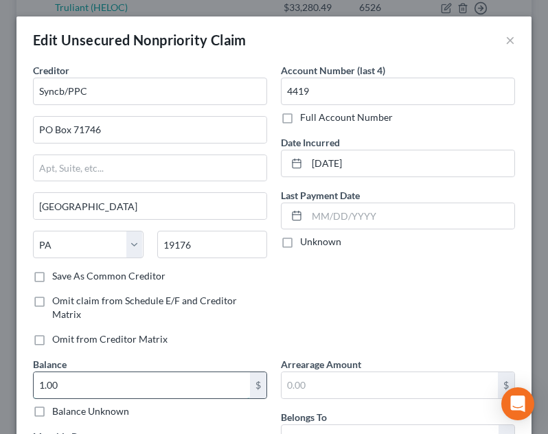
click at [129, 383] on input "1.00" at bounding box center [142, 385] width 216 height 26
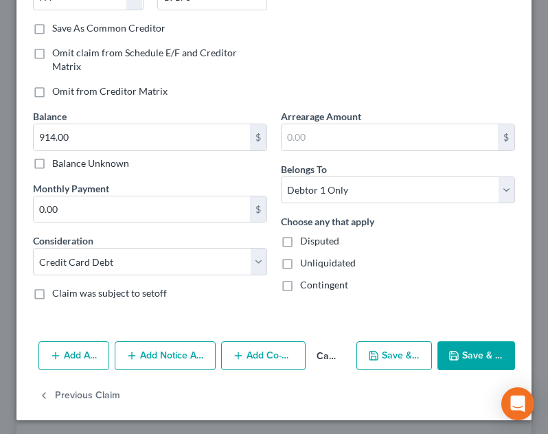
scroll to position [250, 0]
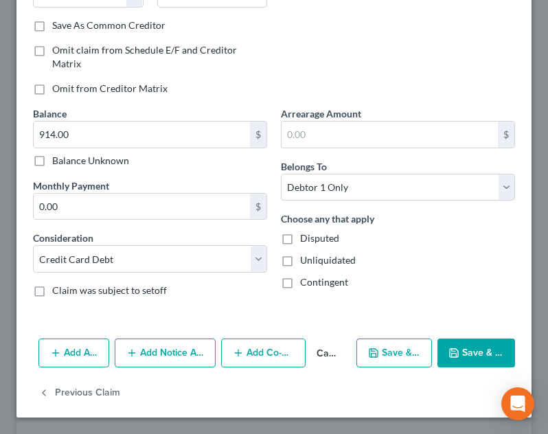
click at [463, 350] on button "Save & Close" at bounding box center [476, 352] width 78 height 29
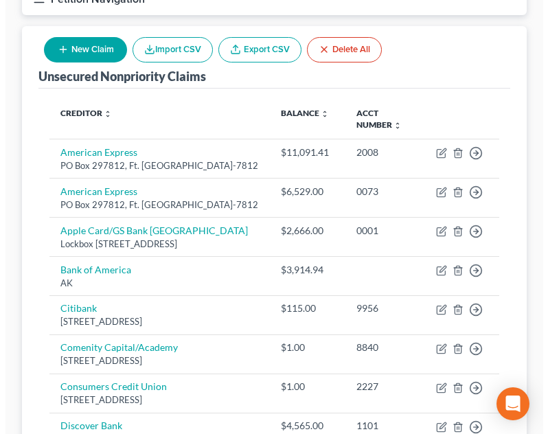
scroll to position [111, 0]
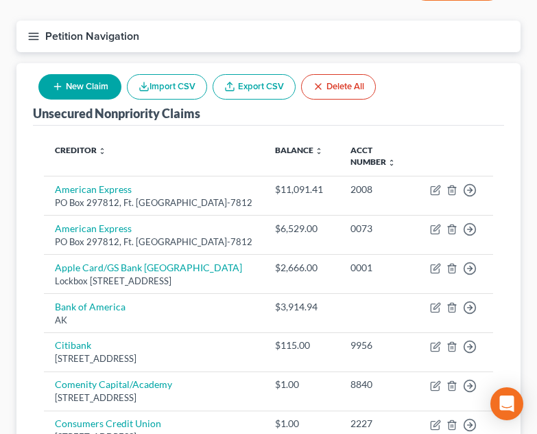
click at [87, 89] on button "New Claim" at bounding box center [79, 86] width 83 height 25
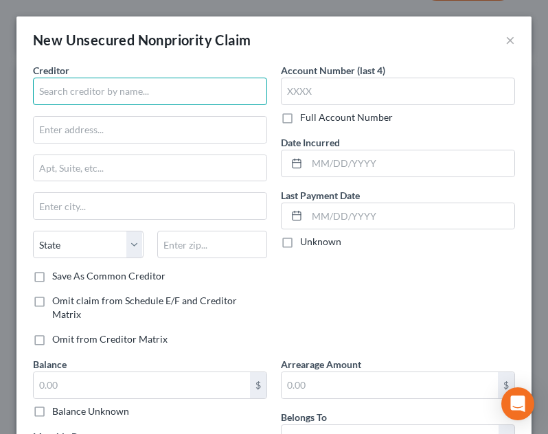
click at [158, 103] on input "text" at bounding box center [150, 91] width 234 height 27
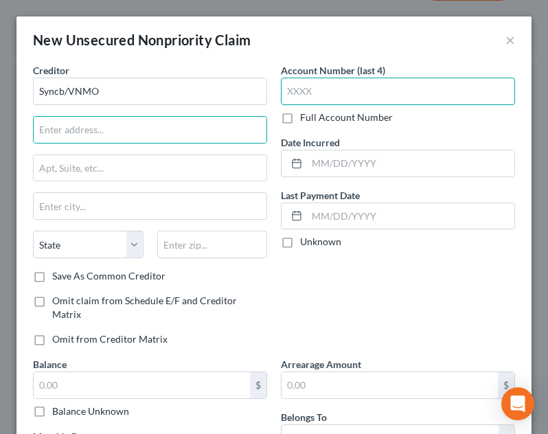
click at [345, 97] on input "text" at bounding box center [398, 91] width 234 height 27
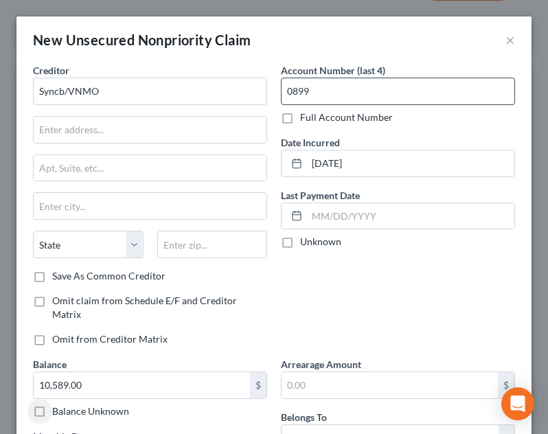
scroll to position [211, 0]
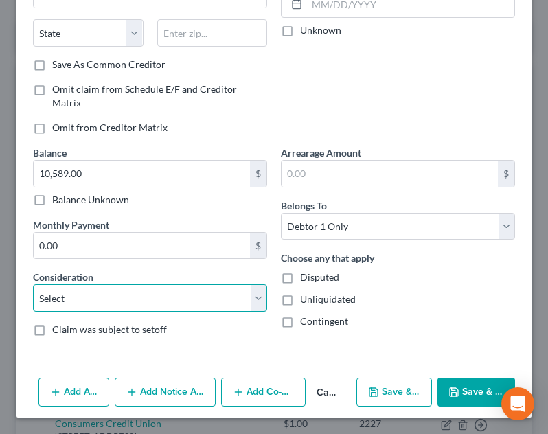
click at [137, 301] on select "Select Cable / Satellite Services Collection Agency Credit Card Debt Debt Couns…" at bounding box center [150, 297] width 234 height 27
click at [33, 284] on select "Select Cable / Satellite Services Collection Agency Credit Card Debt Debt Couns…" at bounding box center [150, 297] width 234 height 27
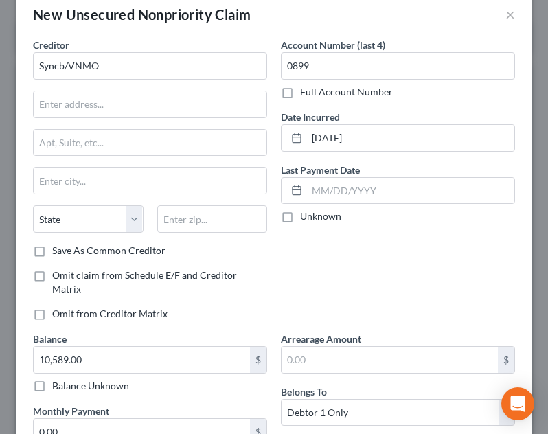
scroll to position [0, 0]
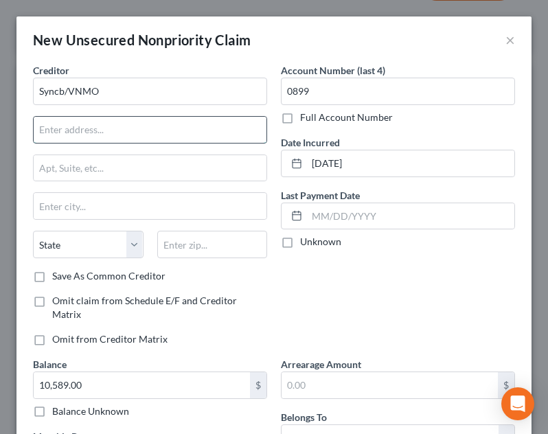
click at [148, 131] on input "text" at bounding box center [150, 130] width 233 height 26
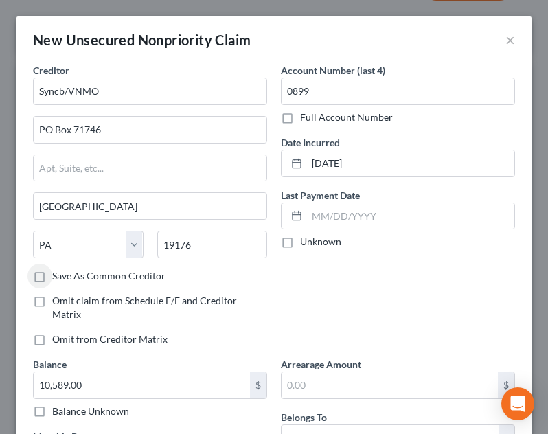
click at [364, 323] on div "Account Number (last 4) 0899 Full Account Number Date Incurred 05/20/2021 Last …" at bounding box center [398, 210] width 248 height 294
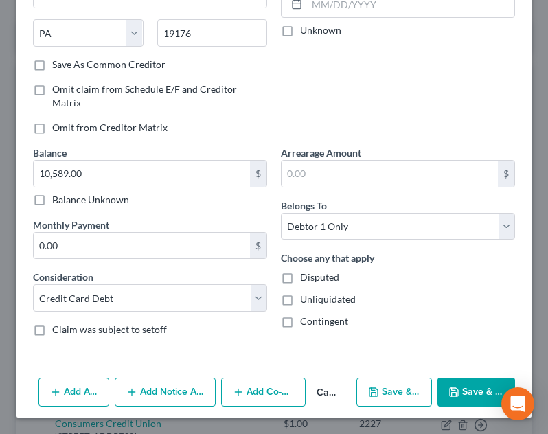
click at [454, 397] on button "Save & Close" at bounding box center [476, 391] width 78 height 29
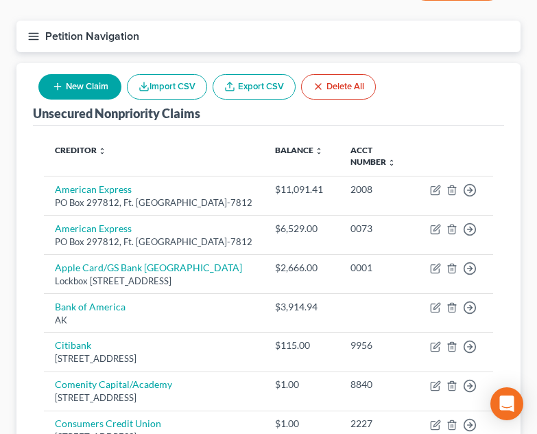
click at [82, 92] on button "New Claim" at bounding box center [79, 86] width 83 height 25
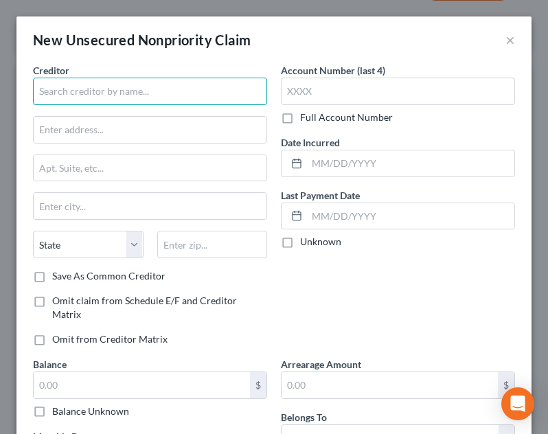
click at [130, 93] on input "text" at bounding box center [150, 91] width 234 height 27
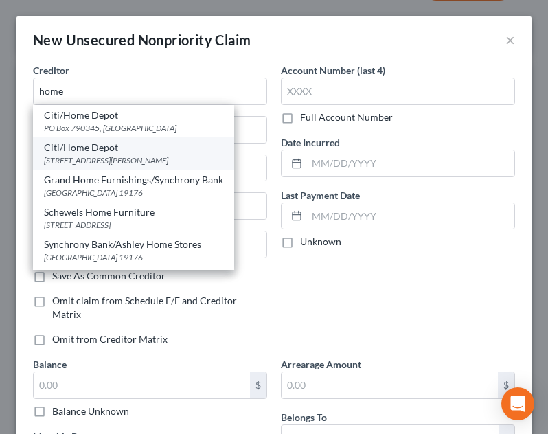
click at [130, 150] on div "Citi/Home Depot" at bounding box center [133, 148] width 179 height 14
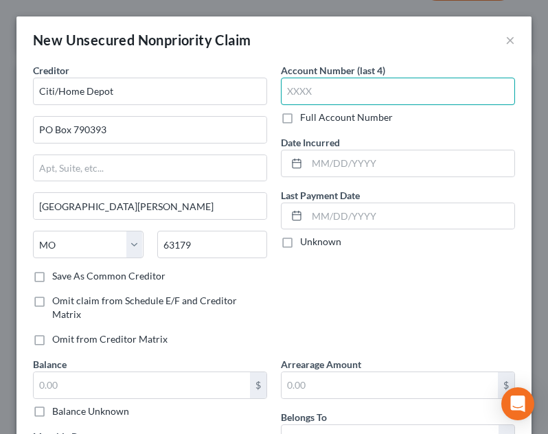
click at [369, 90] on input "text" at bounding box center [398, 91] width 234 height 27
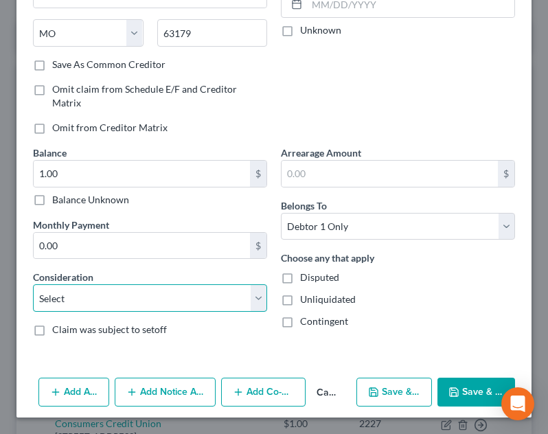
click at [178, 298] on select "Select Cable / Satellite Services Collection Agency Credit Card Debt Debt Couns…" at bounding box center [150, 297] width 234 height 27
click at [33, 284] on select "Select Cable / Satellite Services Collection Agency Credit Card Debt Debt Couns…" at bounding box center [150, 297] width 234 height 27
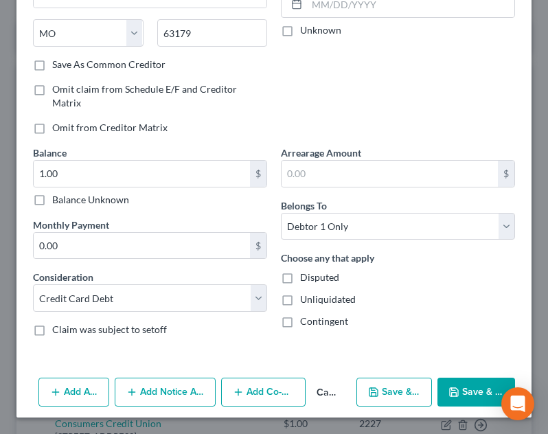
click at [468, 391] on button "Save & Close" at bounding box center [476, 391] width 78 height 29
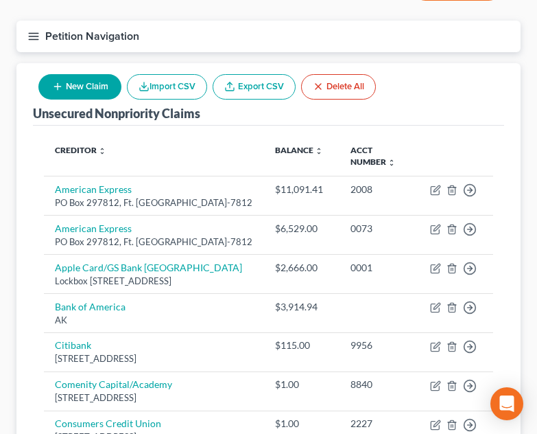
drag, startPoint x: 246, startPoint y: 139, endPoint x: 471, endPoint y: 148, distance: 225.9
click at [246, 139] on th "Creditor expand_more expand_less unfold_more" at bounding box center [154, 157] width 220 height 40
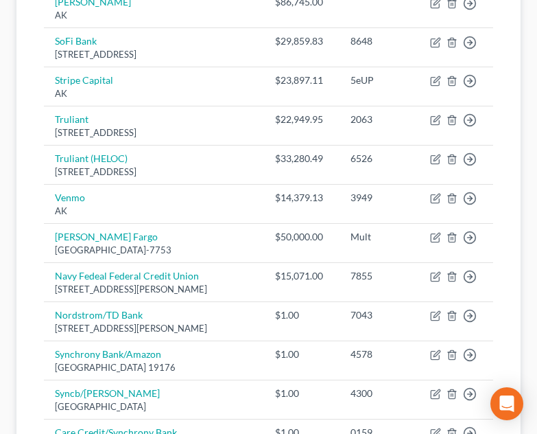
scroll to position [971, 0]
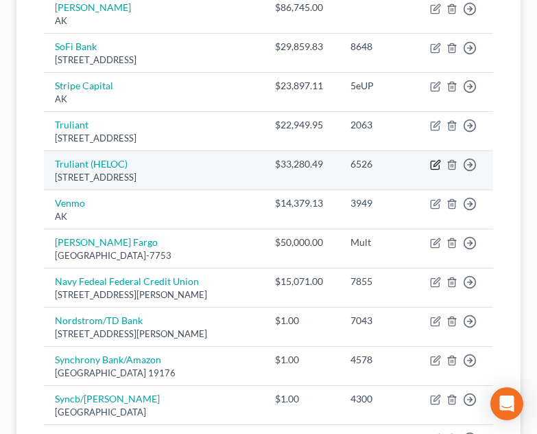
click at [435, 170] on icon "button" at bounding box center [435, 164] width 11 height 11
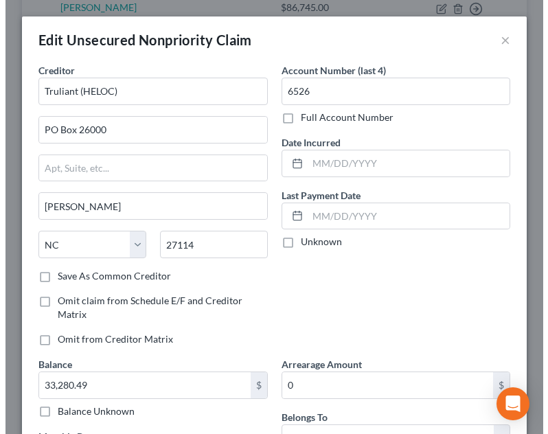
scroll to position [946, 0]
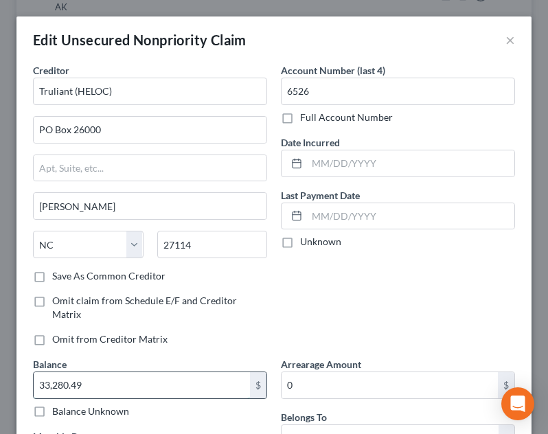
click at [148, 378] on input "33,280.49" at bounding box center [142, 385] width 216 height 26
click at [395, 158] on input "text" at bounding box center [410, 163] width 207 height 26
click at [396, 143] on div "Date Incurred 02/16/2024" at bounding box center [398, 156] width 234 height 42
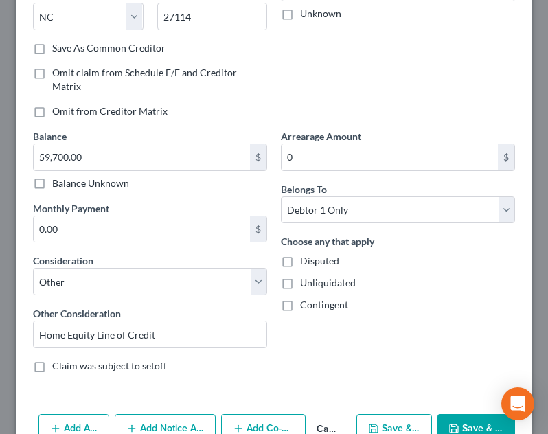
scroll to position [233, 0]
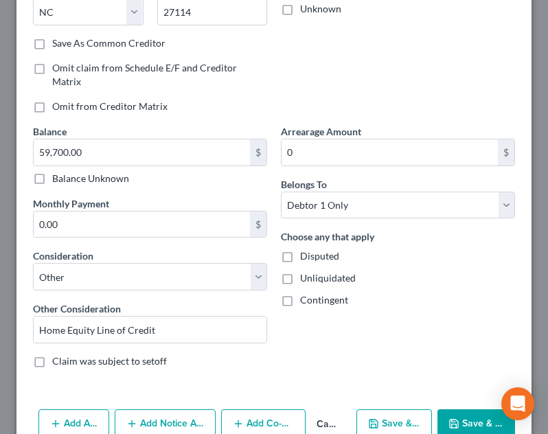
click at [472, 417] on button "Save & Close" at bounding box center [476, 423] width 78 height 29
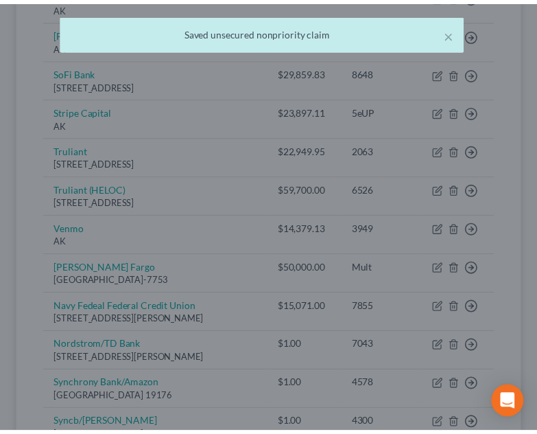
scroll to position [971, 0]
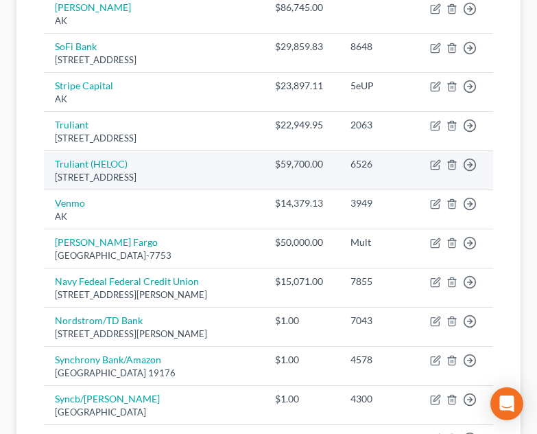
click at [196, 223] on div "AK" at bounding box center [154, 216] width 198 height 13
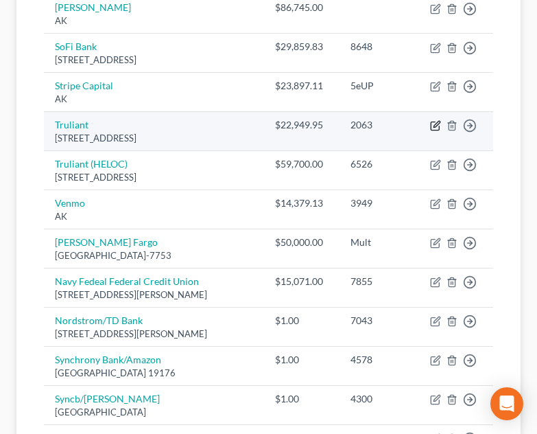
click at [434, 131] on icon "button" at bounding box center [435, 125] width 11 height 11
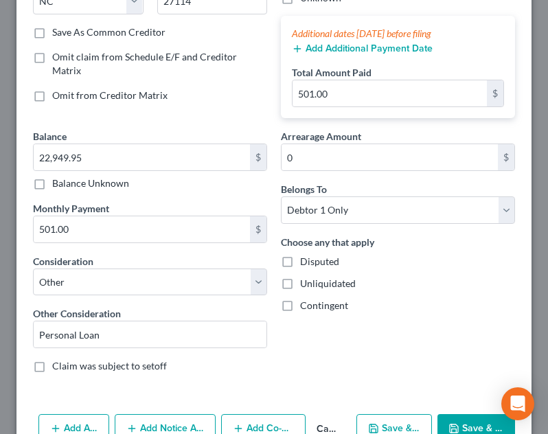
scroll to position [262, 0]
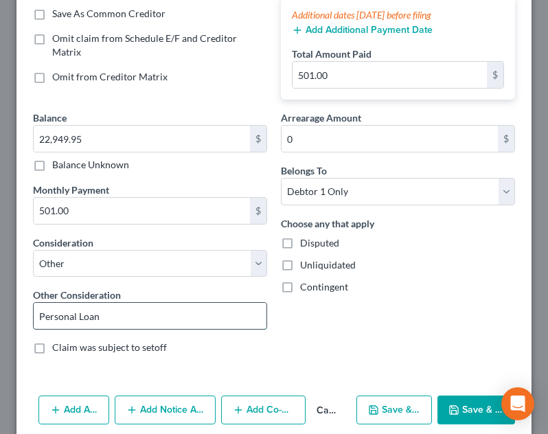
click at [170, 318] on input "Personal Loan" at bounding box center [150, 316] width 233 height 26
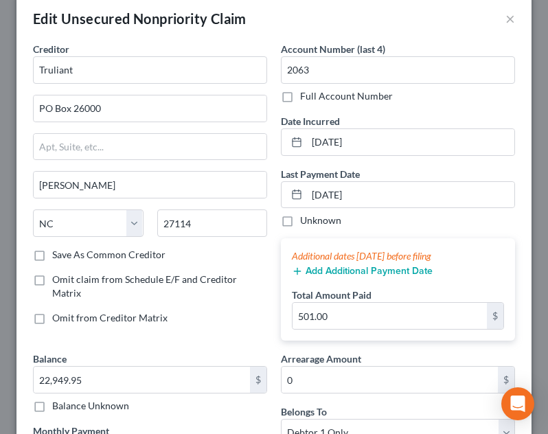
scroll to position [0, 0]
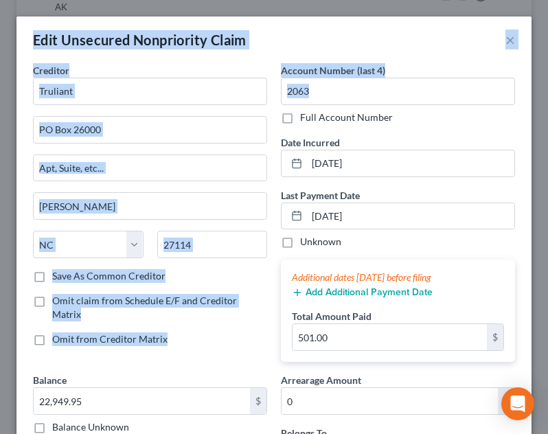
drag, startPoint x: 536, startPoint y: 98, endPoint x: 560, endPoint y: 314, distance: 216.8
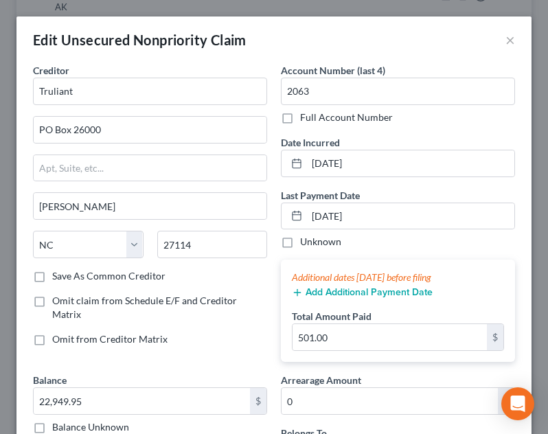
click at [506, 279] on div "Account Number (last 4) 2063 Full Account Number Date Incurred 09/01/2025 Last …" at bounding box center [398, 218] width 248 height 310
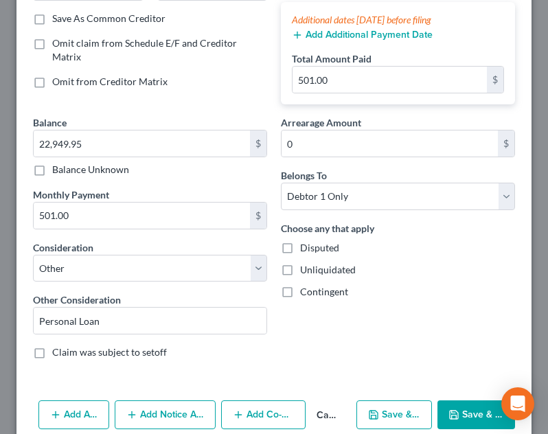
scroll to position [270, 0]
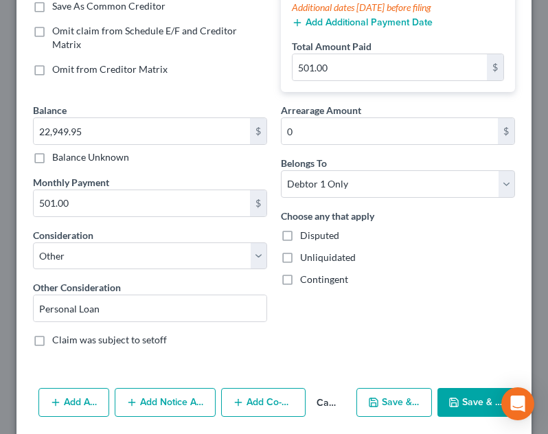
click at [450, 391] on button "Save & Close" at bounding box center [476, 402] width 78 height 29
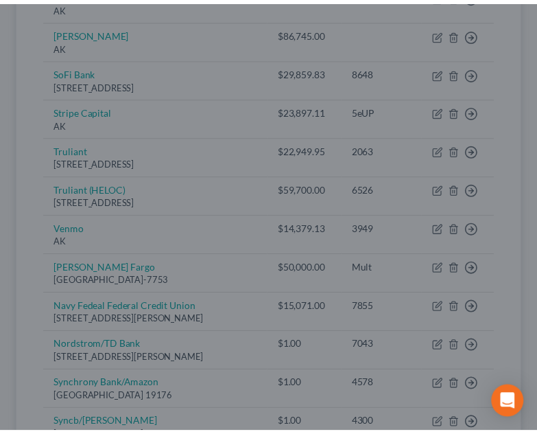
scroll to position [971, 0]
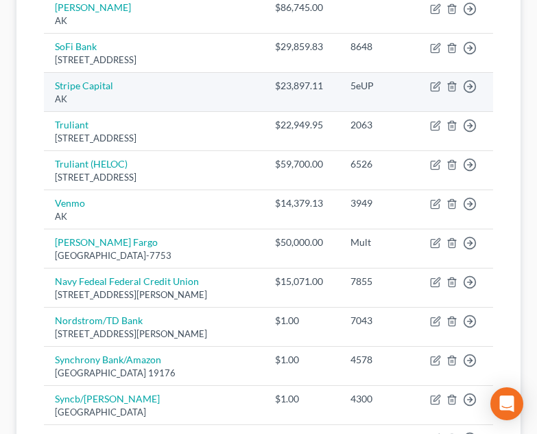
click at [131, 112] on td "Stripe Capital AK" at bounding box center [154, 92] width 220 height 39
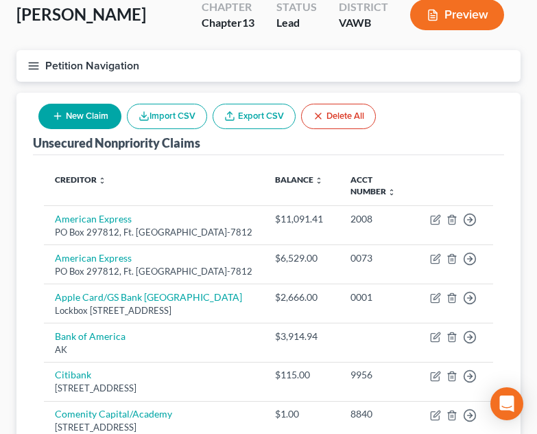
scroll to position [65, 0]
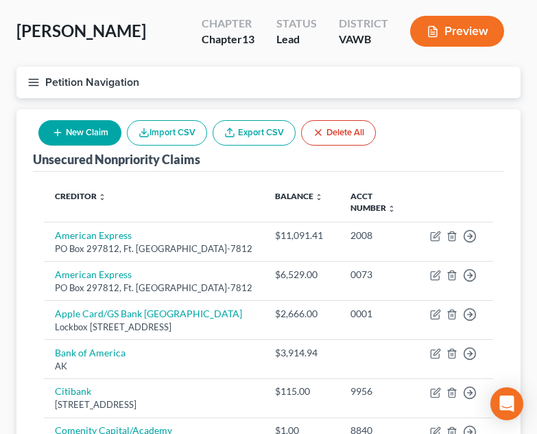
click at [33, 78] on icon "button" at bounding box center [33, 82] width 12 height 12
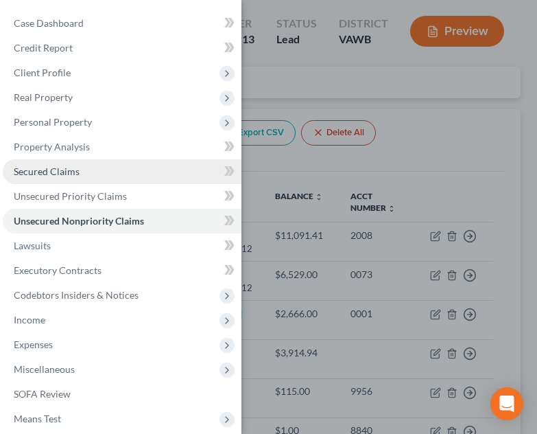
click at [94, 174] on link "Secured Claims" at bounding box center [122, 171] width 239 height 25
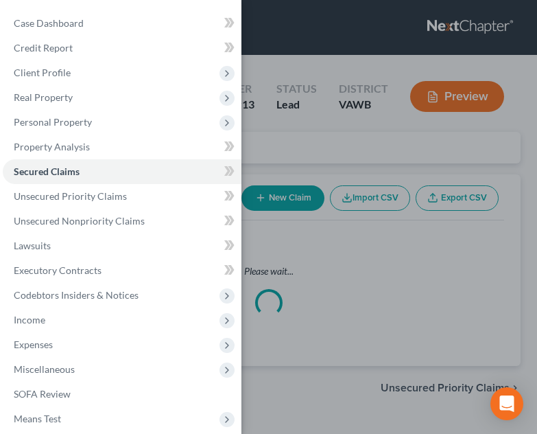
click at [424, 235] on div "Case Dashboard Payments Invoices Payments Payments Credit Report Client Profile" at bounding box center [268, 217] width 537 height 434
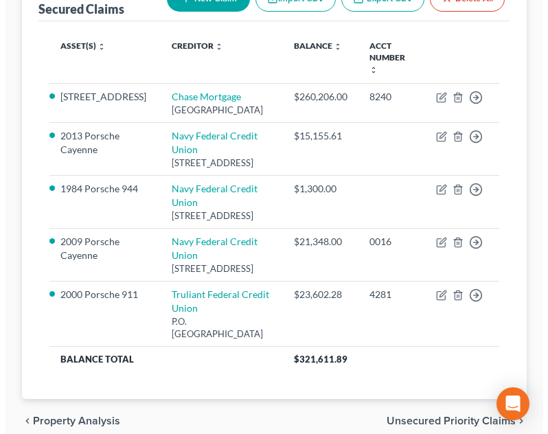
scroll to position [204, 0]
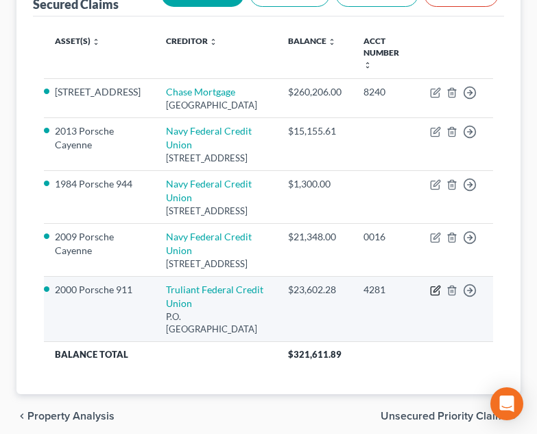
click at [436, 292] on icon "button" at bounding box center [437, 288] width 6 height 6
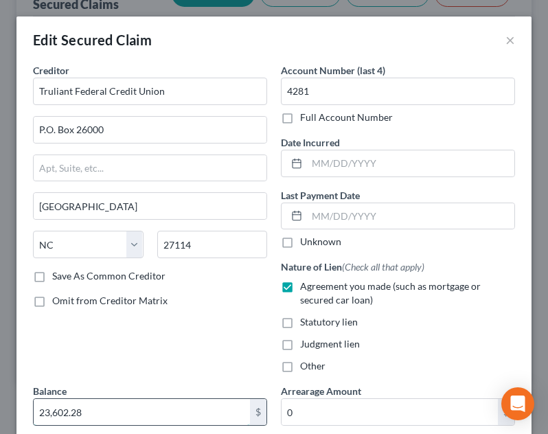
click at [146, 418] on input "23,602.28" at bounding box center [142, 412] width 216 height 26
click at [379, 163] on input "text" at bounding box center [410, 163] width 207 height 26
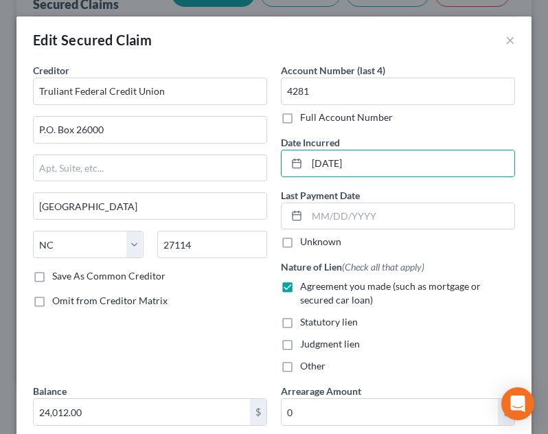
click at [387, 188] on div "Last Payment Date Unknown" at bounding box center [398, 218] width 234 height 61
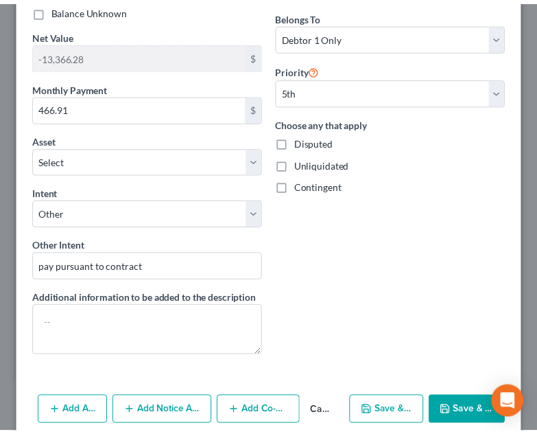
scroll to position [438, 0]
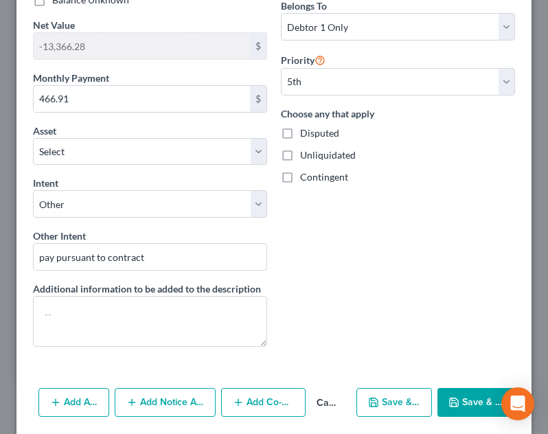
click at [463, 404] on button "Save & Close" at bounding box center [476, 402] width 78 height 29
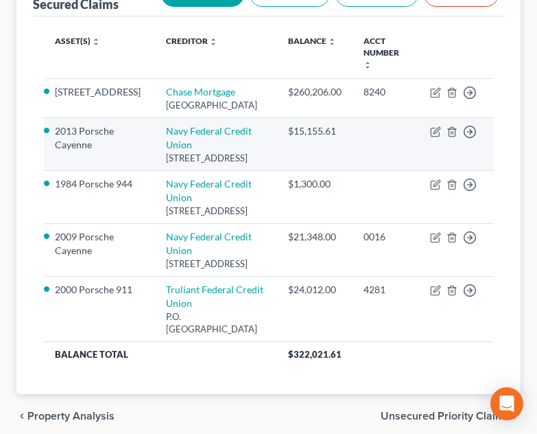
click at [355, 171] on td at bounding box center [386, 144] width 67 height 53
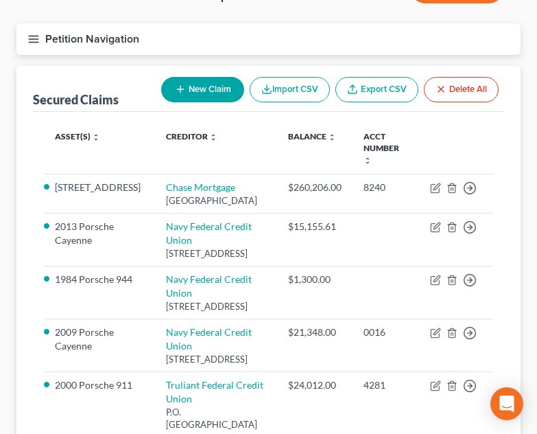
scroll to position [104, 0]
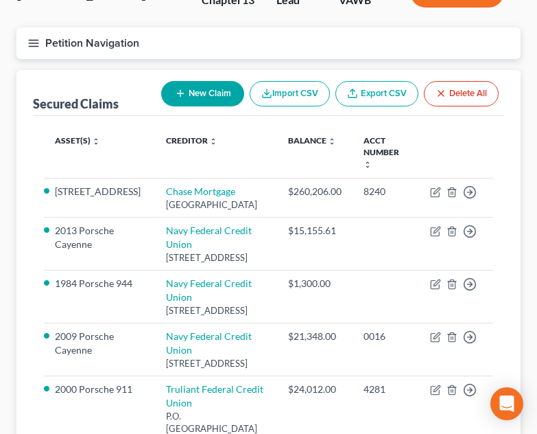
click at [38, 42] on icon "button" at bounding box center [33, 43] width 12 height 12
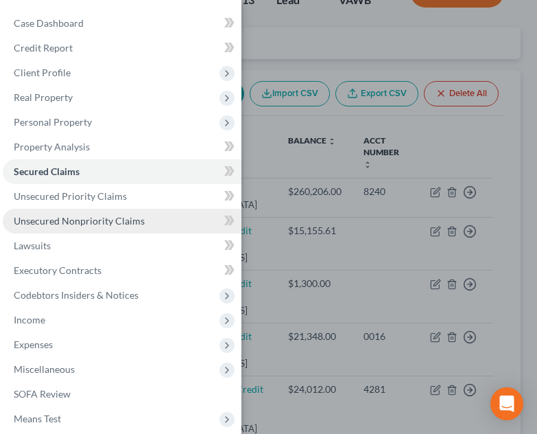
click at [97, 222] on span "Unsecured Nonpriority Claims" at bounding box center [79, 221] width 131 height 12
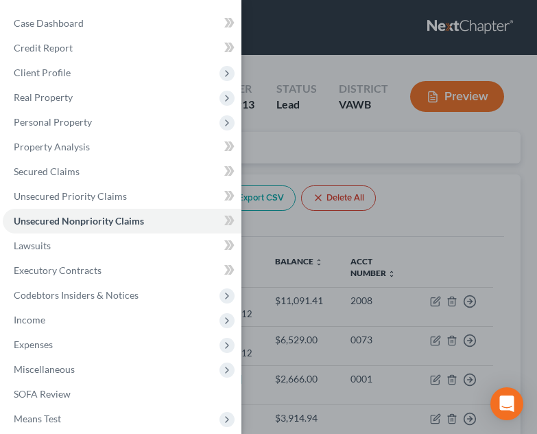
scroll to position [380, 0]
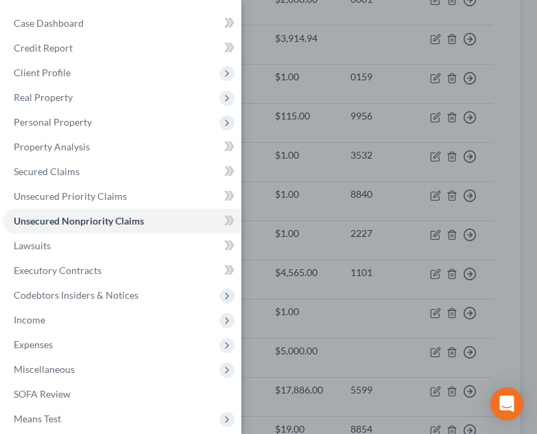
click at [502, 195] on div "Case Dashboard Payments Invoices Payments Payments Credit Report Client Profile" at bounding box center [268, 217] width 537 height 434
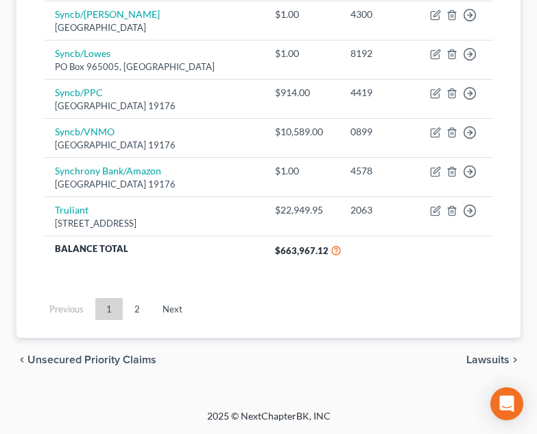
scroll to position [1262, 0]
click at [135, 320] on link "2" at bounding box center [137, 309] width 27 height 22
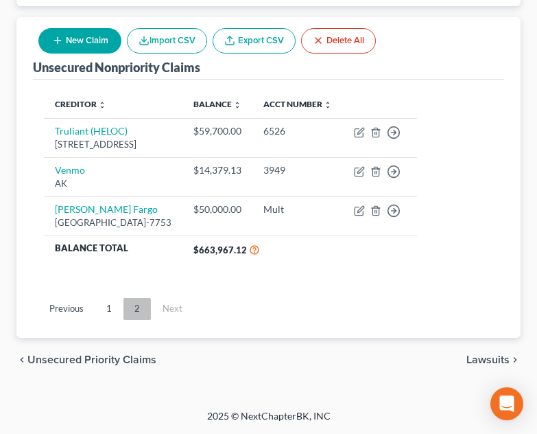
scroll to position [157, 0]
click at [109, 307] on link "1" at bounding box center [108, 309] width 27 height 22
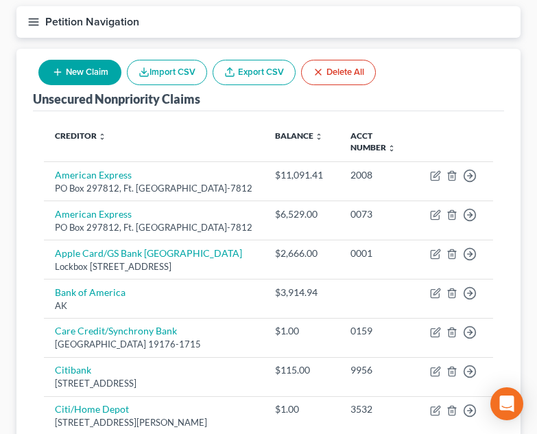
scroll to position [40, 0]
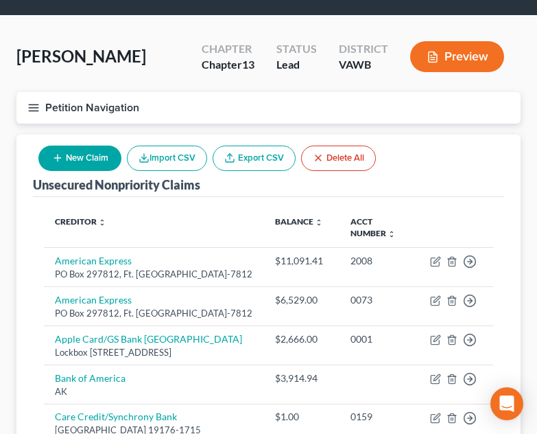
click at [29, 107] on icon "button" at bounding box center [33, 108] width 12 height 12
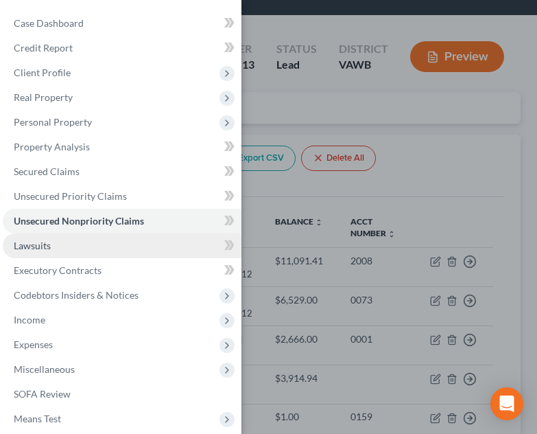
click at [98, 249] on link "Lawsuits" at bounding box center [122, 245] width 239 height 25
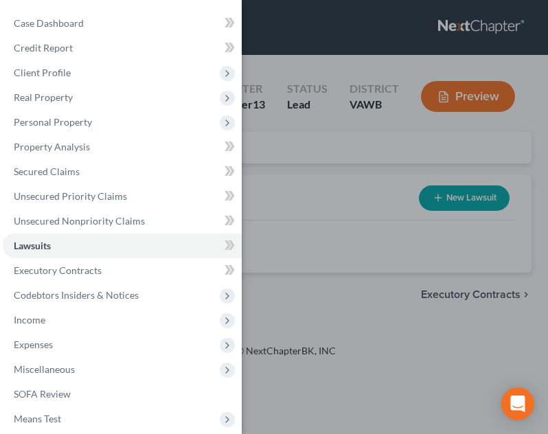
click at [408, 233] on div "Case Dashboard Payments Invoices Payments Payments Credit Report Client Profile" at bounding box center [274, 217] width 548 height 434
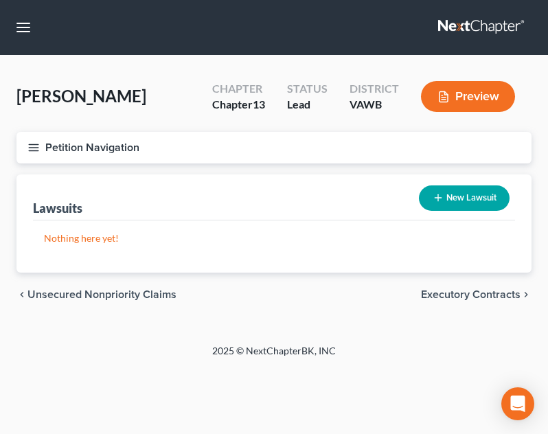
click at [42, 147] on button "Petition Navigation" at bounding box center [273, 148] width 515 height 32
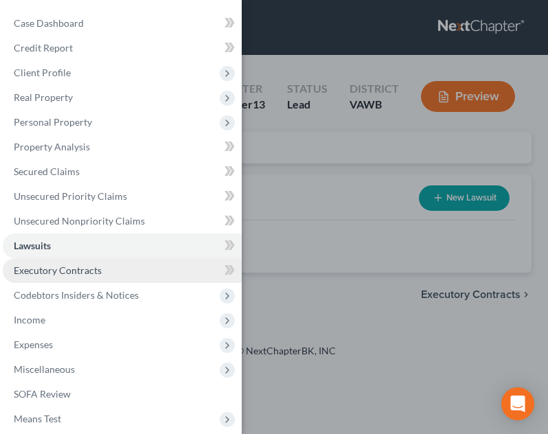
click at [108, 273] on link "Executory Contracts" at bounding box center [122, 270] width 239 height 25
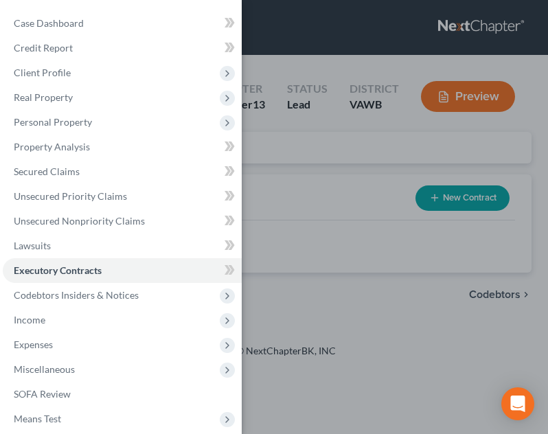
click at [325, 302] on div "Case Dashboard Payments Invoices Payments Payments Credit Report Client Profile" at bounding box center [274, 217] width 548 height 434
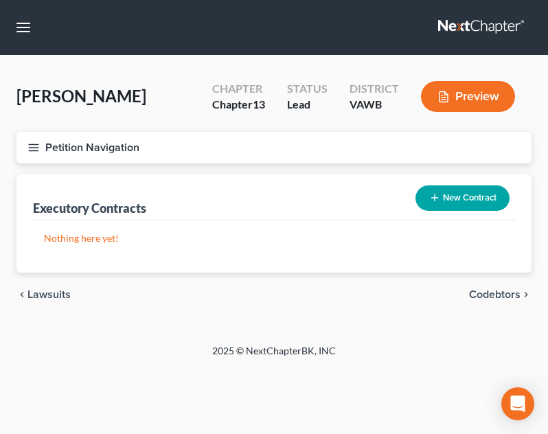
click at [21, 156] on button "Petition Navigation" at bounding box center [273, 148] width 515 height 32
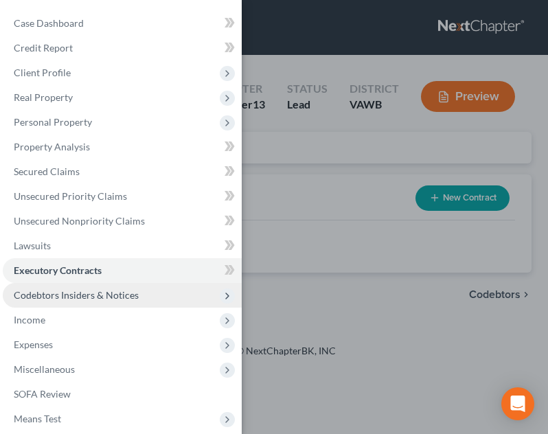
click at [97, 301] on span "Codebtors Insiders & Notices" at bounding box center [122, 295] width 239 height 25
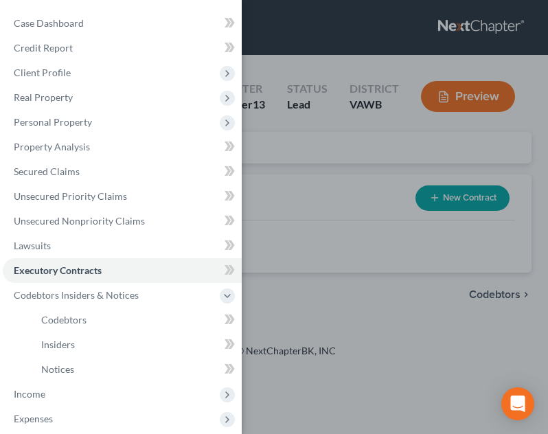
click at [299, 325] on div "Case Dashboard Payments Invoices Payments Payments Credit Report Client Profile" at bounding box center [274, 217] width 548 height 434
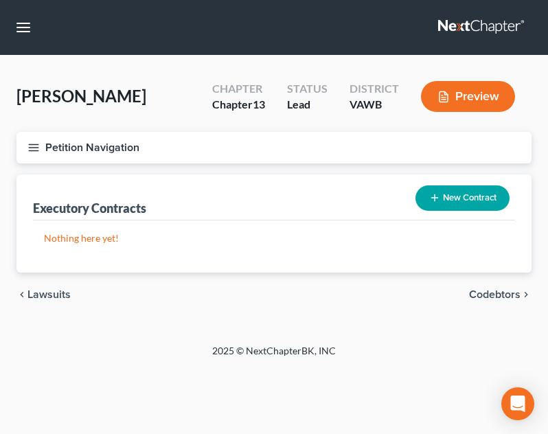
click at [26, 153] on button "Petition Navigation" at bounding box center [273, 148] width 515 height 32
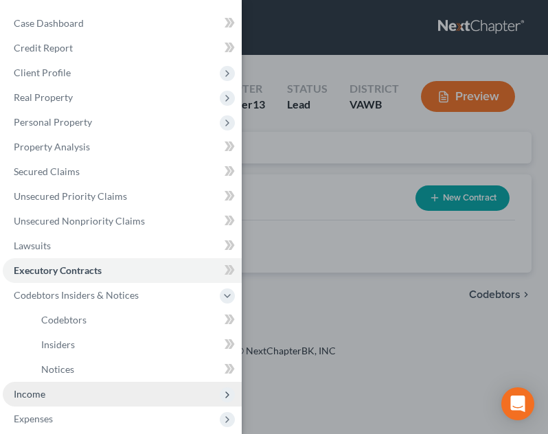
click at [62, 389] on span "Income" at bounding box center [122, 394] width 239 height 25
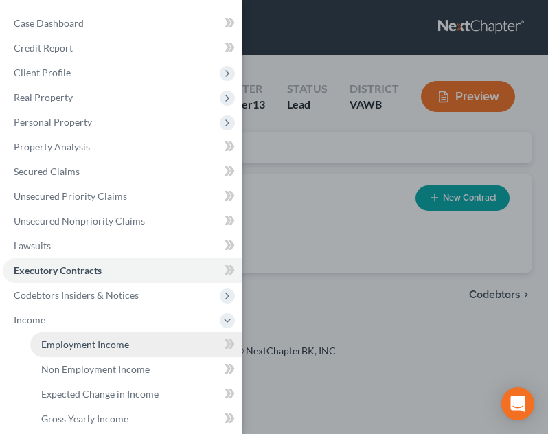
click at [105, 344] on span "Employment Income" at bounding box center [85, 344] width 88 height 12
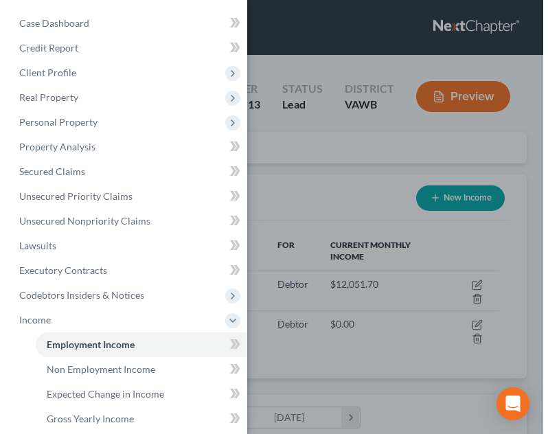
scroll to position [224, 477]
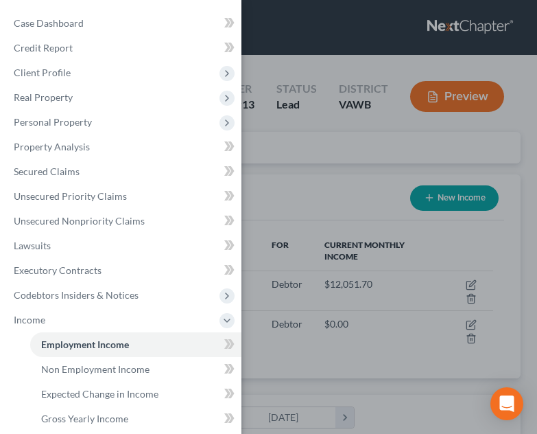
click at [339, 351] on div "Case Dashboard Payments Invoices Payments Payments Credit Report Client Profile" at bounding box center [268, 217] width 537 height 434
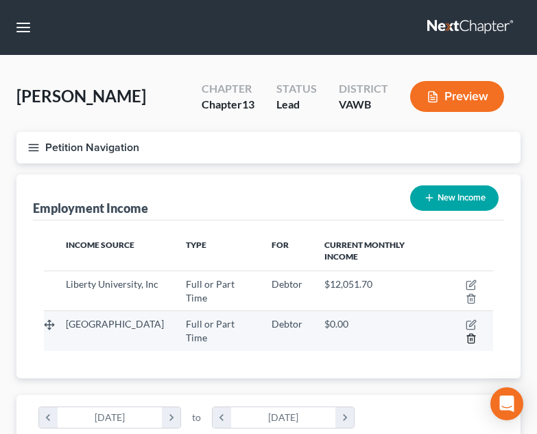
click at [473, 334] on icon "button" at bounding box center [471, 338] width 11 height 11
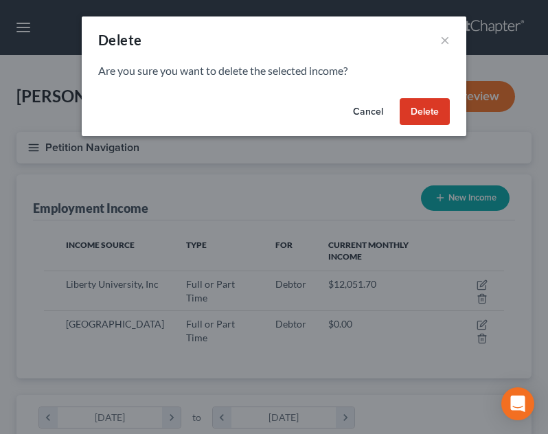
click at [408, 110] on button "Delete" at bounding box center [424, 111] width 50 height 27
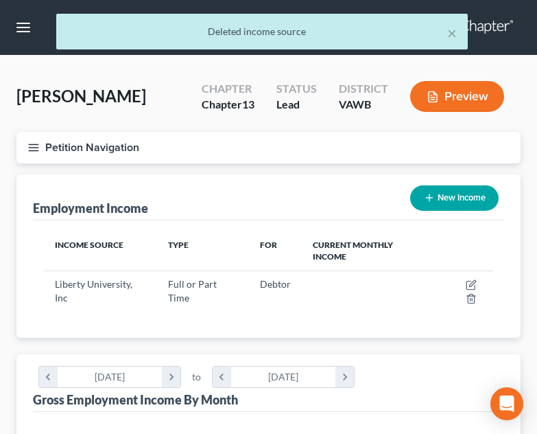
scroll to position [686069, 685816]
click at [288, 209] on div "Employment Income New Income" at bounding box center [268, 197] width 471 height 46
click at [450, 32] on button "×" at bounding box center [452, 33] width 10 height 16
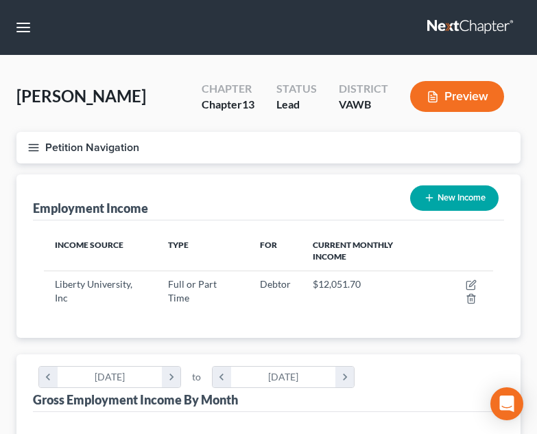
click at [245, 198] on div "Employment Income New Income" at bounding box center [268, 197] width 471 height 46
click at [39, 142] on icon "button" at bounding box center [33, 147] width 12 height 12
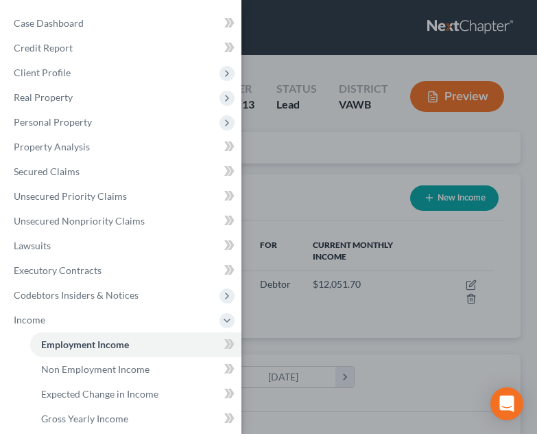
scroll to position [206, 0]
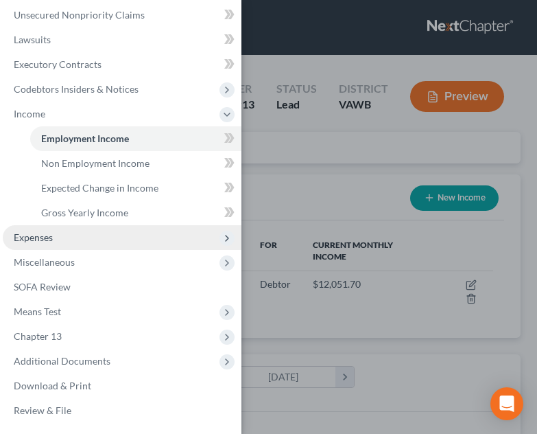
click at [71, 235] on span "Expenses" at bounding box center [122, 237] width 239 height 25
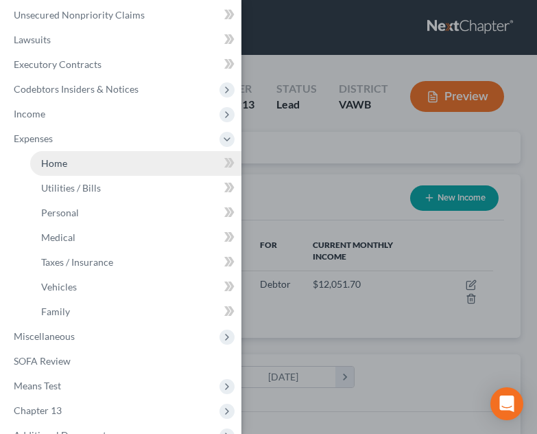
click at [89, 165] on link "Home" at bounding box center [135, 163] width 211 height 25
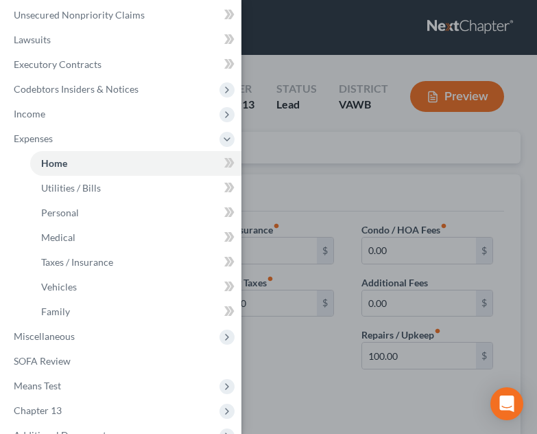
click at [304, 195] on div "Case Dashboard Payments Invoices Payments Payments Credit Report Client Profile" at bounding box center [268, 217] width 537 height 434
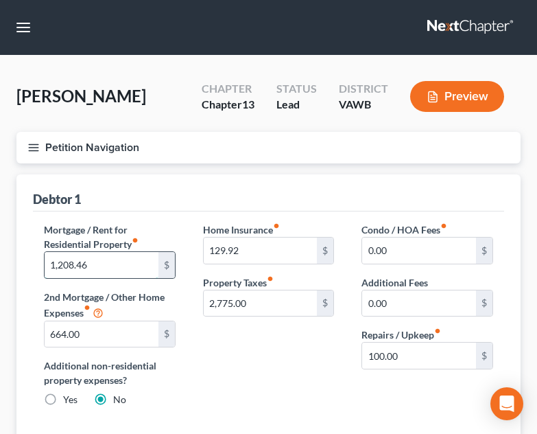
click at [111, 257] on input "1,208.46" at bounding box center [102, 265] width 114 height 26
click at [159, 216] on div "Mortgage / Rent for Residential Property fiber_manual_record 1,432.79 $ 2nd Mor…" at bounding box center [268, 322] width 471 height 223
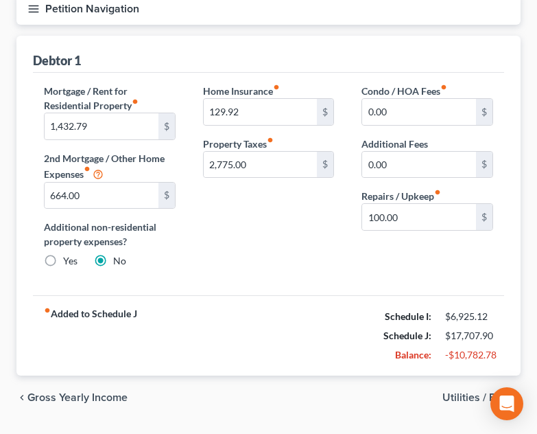
scroll to position [152, 0]
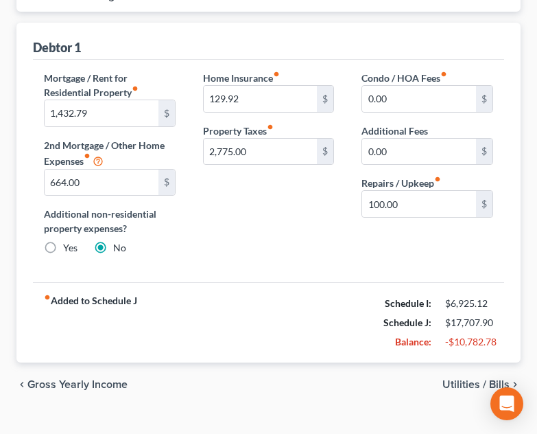
click at [465, 384] on span "Utilities / Bills" at bounding box center [476, 384] width 67 height 11
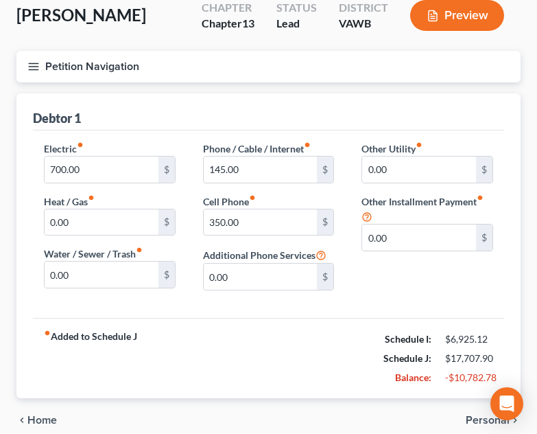
scroll to position [93, 0]
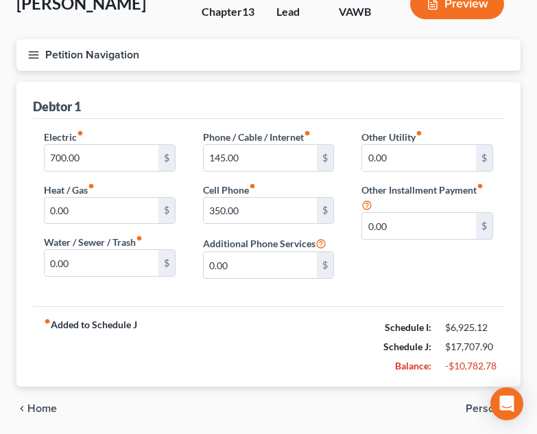
click at [477, 410] on span "Personal" at bounding box center [488, 408] width 44 height 11
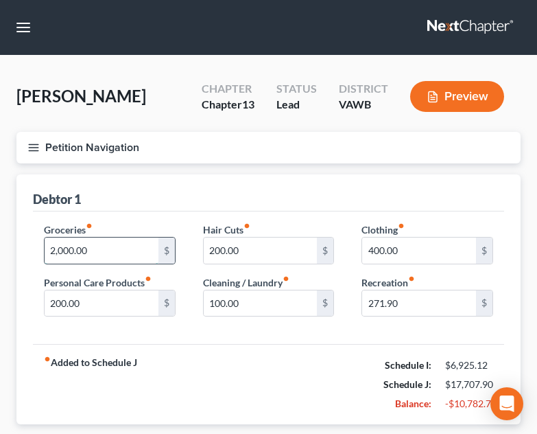
click at [100, 254] on input "2,000.00" at bounding box center [102, 250] width 114 height 26
click at [170, 213] on div "Groceries fiber_manual_record 1,500.00 $ Personal Care Products fiber_manual_re…" at bounding box center [268, 277] width 471 height 133
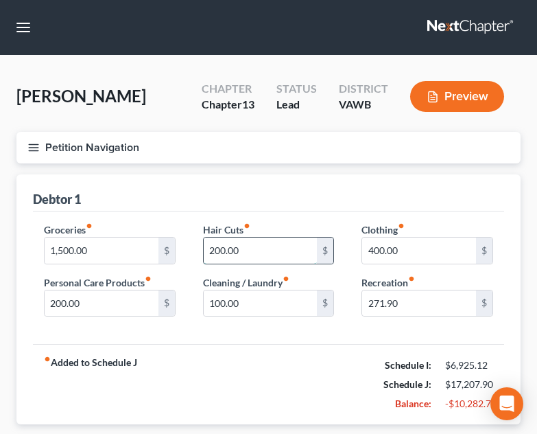
click at [285, 250] on input "200.00" at bounding box center [261, 250] width 114 height 26
click at [312, 219] on div "Groceries fiber_manual_record 1,500.00 $ Personal Care Products fiber_manual_re…" at bounding box center [268, 277] width 471 height 133
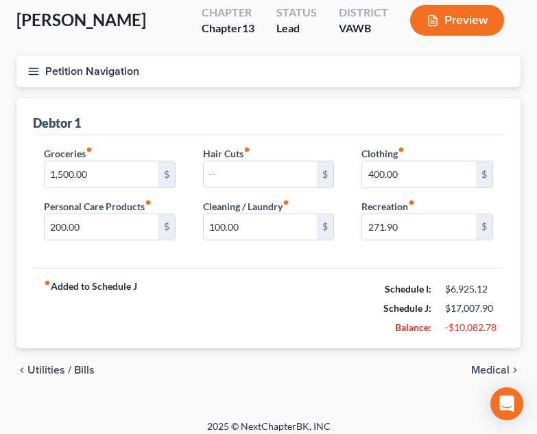
click at [501, 365] on span "Medical" at bounding box center [490, 369] width 38 height 11
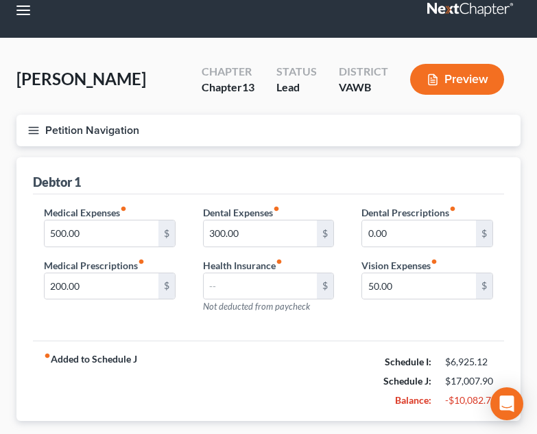
scroll to position [100, 0]
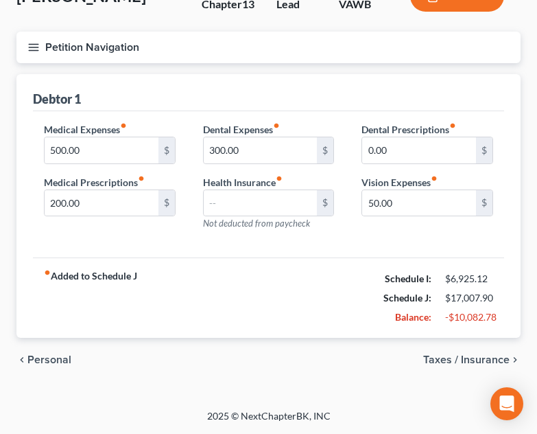
click at [445, 358] on span "Taxes / Insurance" at bounding box center [466, 359] width 86 height 11
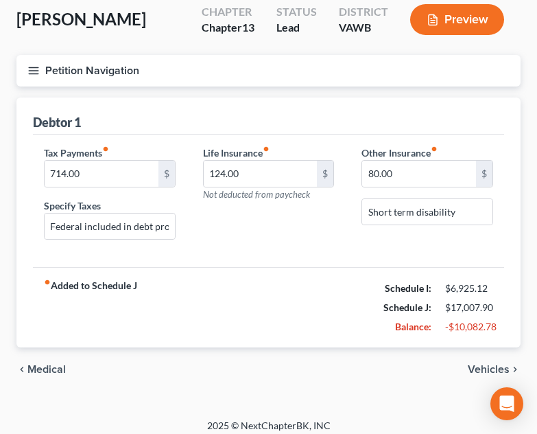
scroll to position [86, 0]
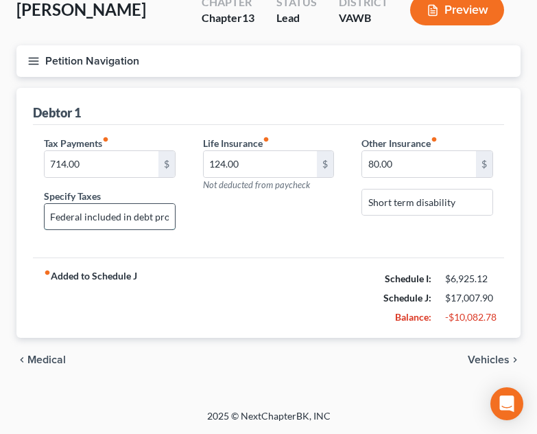
click at [142, 216] on input "Federal included in debt profile" at bounding box center [110, 217] width 130 height 26
click at [222, 228] on div "Life Insurance fiber_manual_record 124.00 $ Not deducted from paycheck" at bounding box center [268, 189] width 159 height 106
click at [479, 367] on div "chevron_left Medical Vehicles chevron_right" at bounding box center [268, 360] width 504 height 44
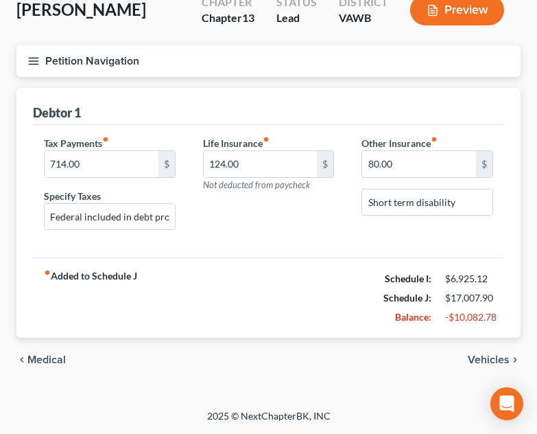
click at [481, 362] on span "Vehicles" at bounding box center [489, 359] width 42 height 11
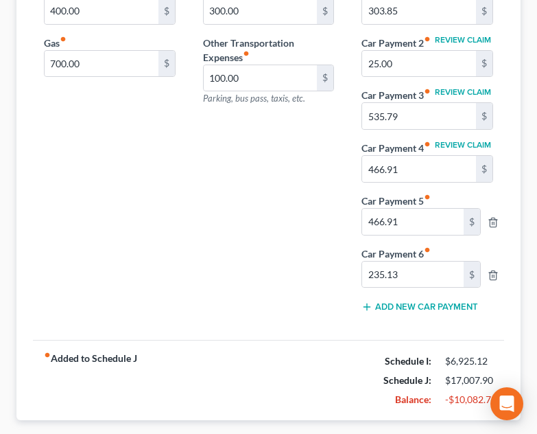
scroll to position [286, 0]
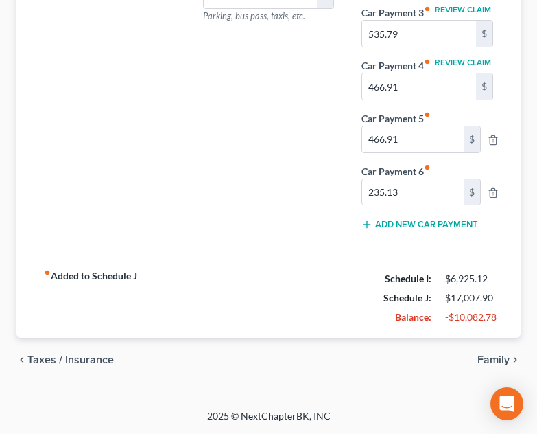
click at [493, 362] on span "Family" at bounding box center [494, 359] width 32 height 11
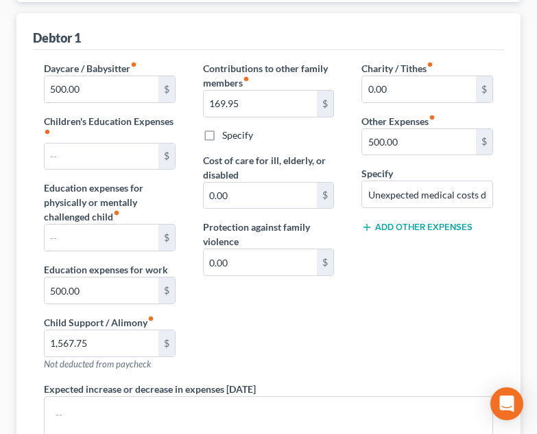
scroll to position [168, 0]
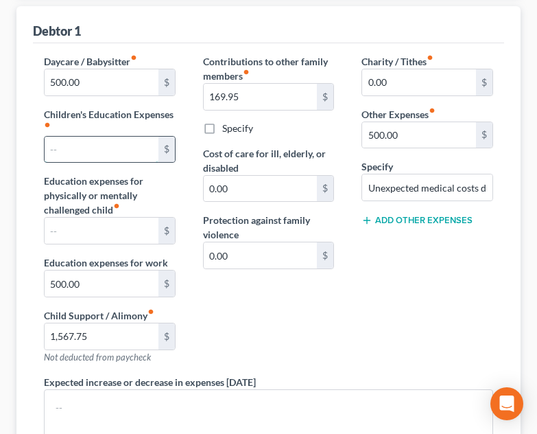
click at [126, 154] on input "text" at bounding box center [102, 150] width 114 height 26
click at [395, 305] on div "Charity / Tithes fiber_manual_record 0.00 $ Other Expenses fiber_manual_record …" at bounding box center [427, 214] width 159 height 320
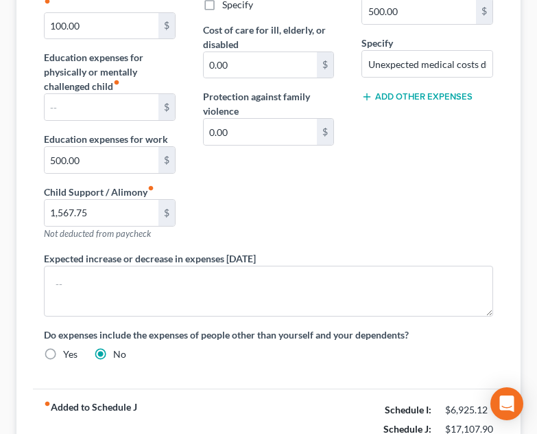
scroll to position [293, 0]
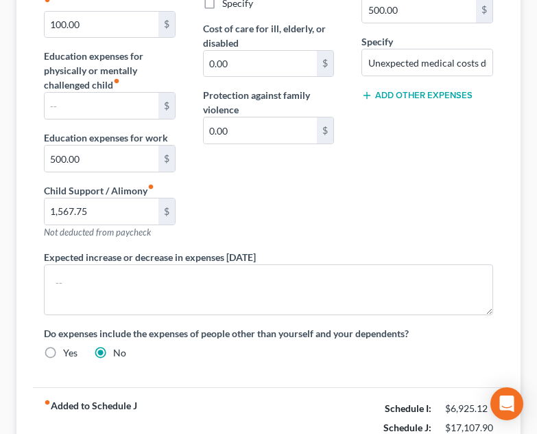
click at [311, 318] on div "Daycare / Babysitter fiber_manual_record 500.00 $ Children's Education Expenses…" at bounding box center [268, 149] width 477 height 441
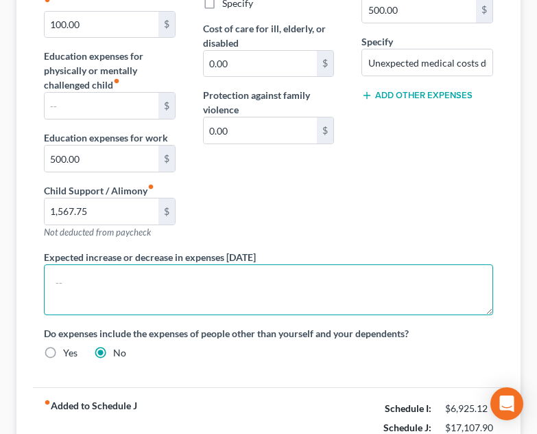
click at [299, 290] on textarea at bounding box center [269, 289] width 450 height 51
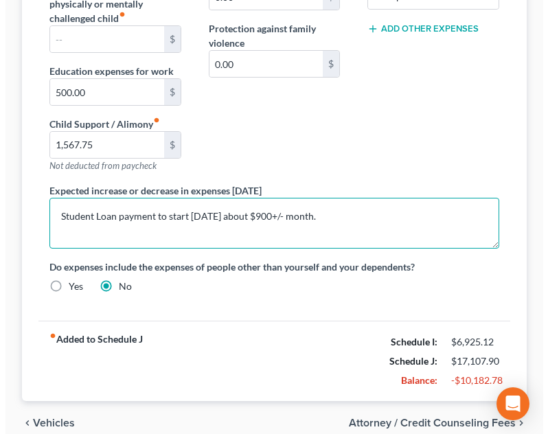
scroll to position [423, 0]
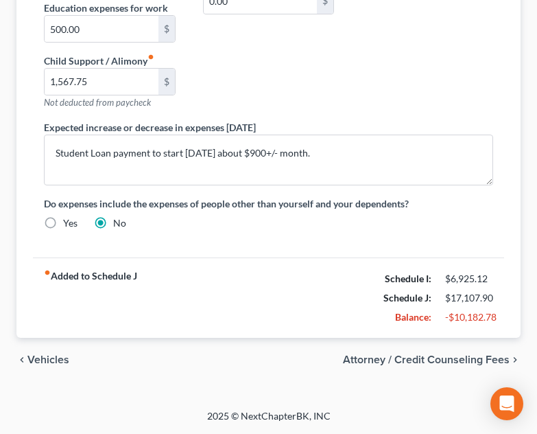
click at [476, 358] on span "Attorney / Credit Counseling Fees" at bounding box center [426, 359] width 167 height 11
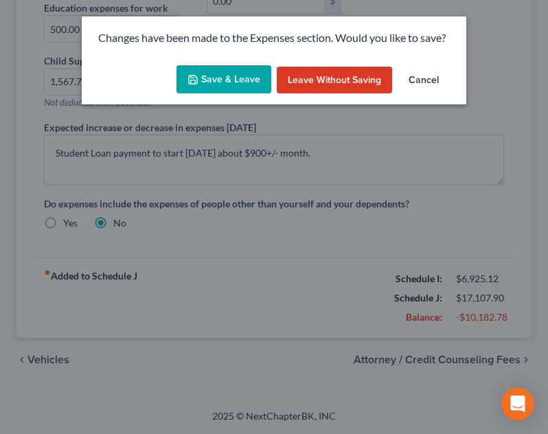
click at [233, 86] on button "Save & Leave" at bounding box center [223, 79] width 95 height 29
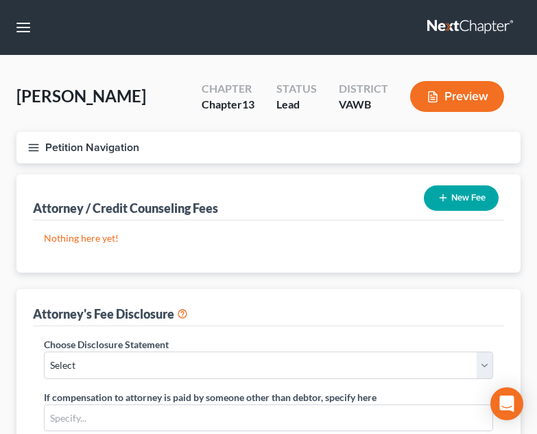
click at [32, 144] on line "button" at bounding box center [34, 144] width 10 height 0
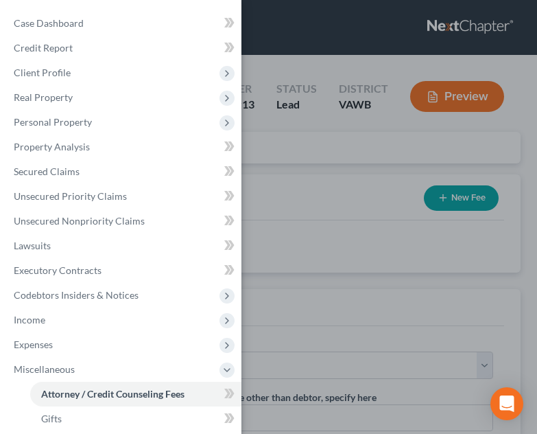
click at [330, 320] on div "Case Dashboard Payments Invoices Payments Payments Credit Report Client Profile" at bounding box center [268, 217] width 537 height 434
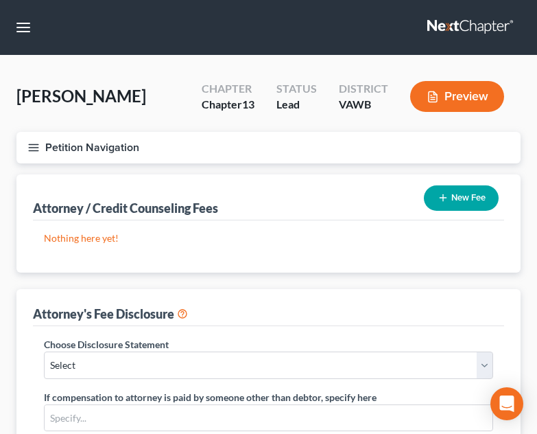
click at [362, 189] on div "Attorney / Credit Counseling Fees New Fee" at bounding box center [268, 197] width 471 height 46
click at [474, 200] on button "New Fee" at bounding box center [461, 197] width 75 height 25
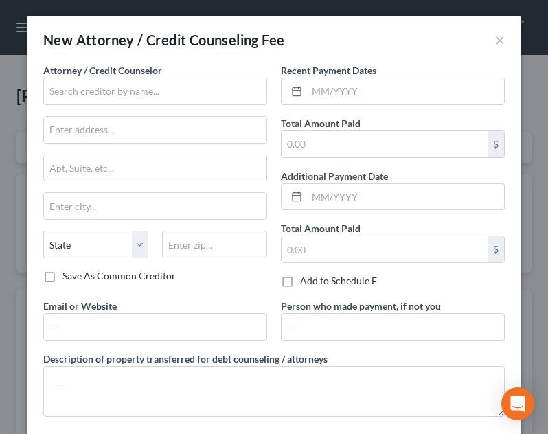
click at [141, 109] on div "Attorney / Credit Counselor * State AL AK AR AZ CA CO CT DE DC FL GA GU HI ID I…" at bounding box center [155, 166] width 224 height 206
click at [139, 101] on input "text" at bounding box center [155, 91] width 224 height 27
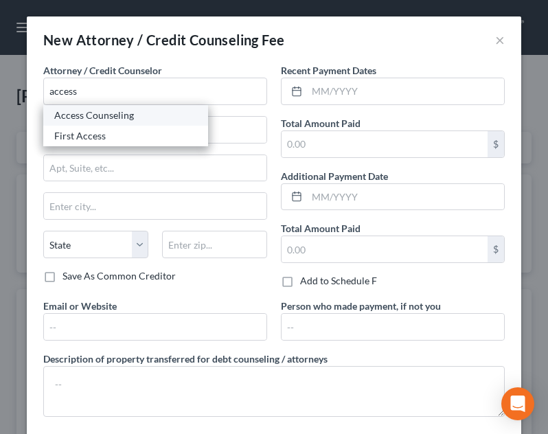
click at [120, 111] on div "Access Counseling" at bounding box center [125, 115] width 143 height 14
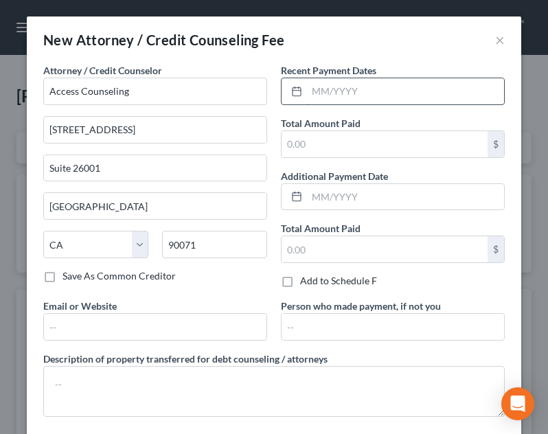
click at [369, 91] on input "text" at bounding box center [405, 91] width 197 height 26
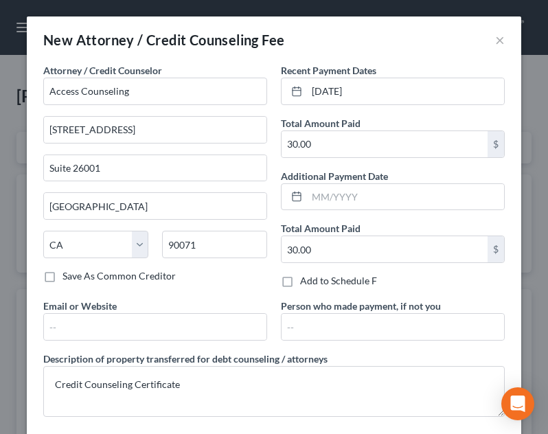
scroll to position [69, 0]
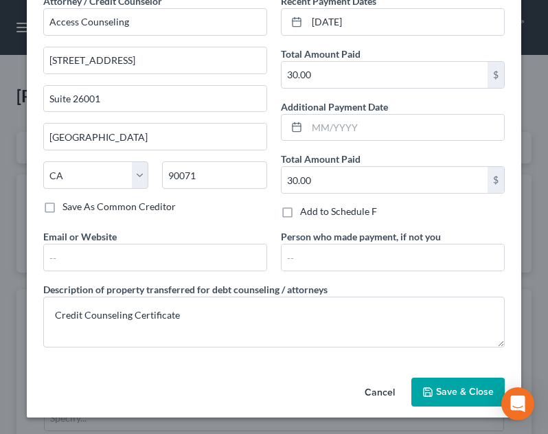
click at [422, 389] on icon "button" at bounding box center [427, 391] width 11 height 11
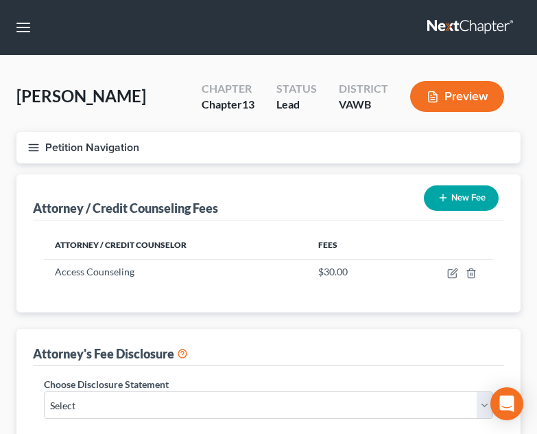
click at [469, 212] on div "New Fee" at bounding box center [462, 198] width 86 height 36
click at [467, 206] on button "New Fee" at bounding box center [461, 197] width 75 height 25
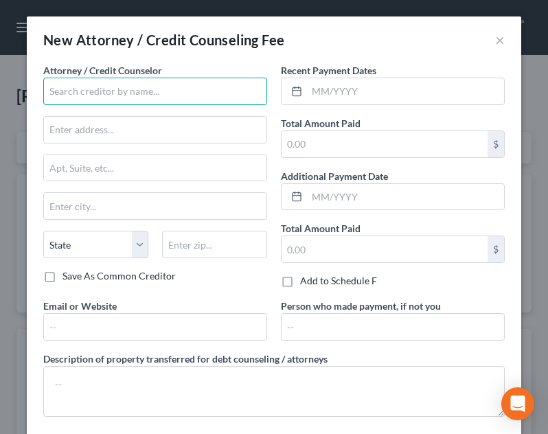
click at [179, 102] on input "text" at bounding box center [155, 91] width 224 height 27
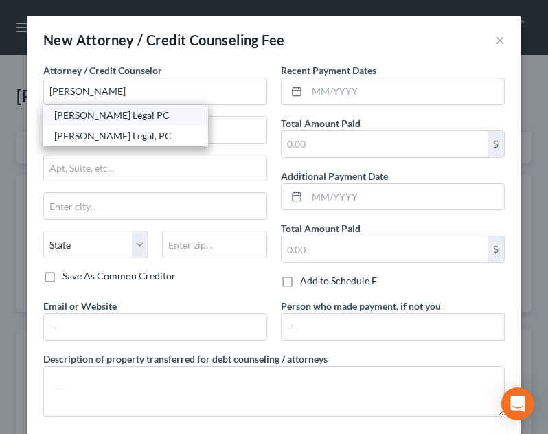
click at [136, 121] on div "Farthing Legal PC" at bounding box center [125, 115] width 143 height 14
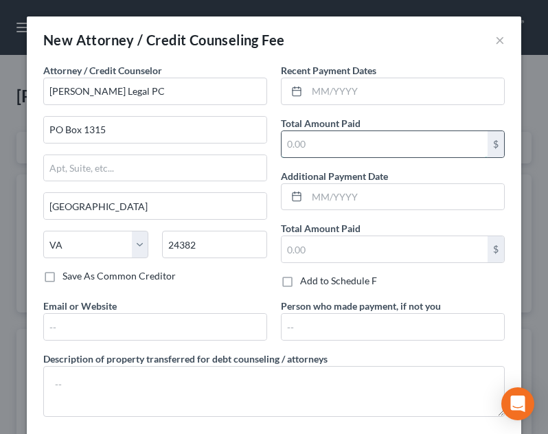
click at [331, 137] on input "text" at bounding box center [384, 144] width 206 height 26
drag, startPoint x: 205, startPoint y: 172, endPoint x: 403, endPoint y: 137, distance: 201.3
click at [205, 172] on input "text" at bounding box center [155, 168] width 222 height 26
click at [392, 145] on input "1,582.00" at bounding box center [384, 144] width 206 height 26
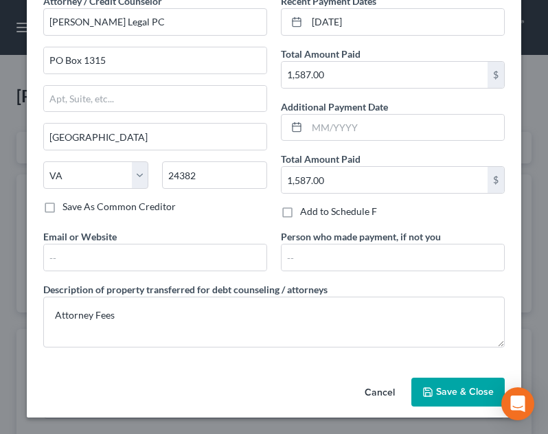
click at [460, 391] on span "Save & Close" at bounding box center [465, 392] width 58 height 12
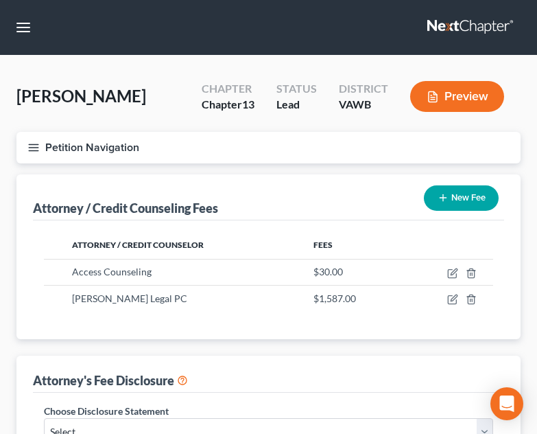
scroll to position [380, 0]
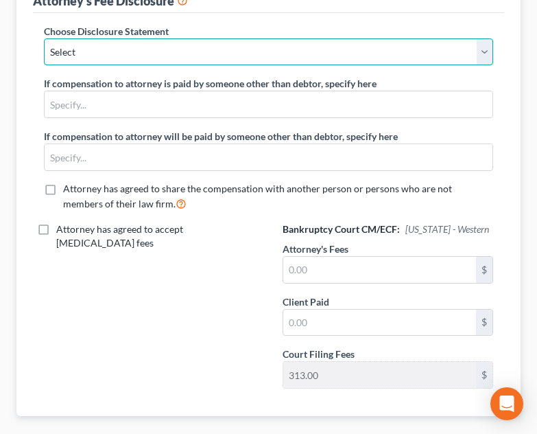
click at [196, 49] on select "Select Fee Disclosure" at bounding box center [269, 51] width 450 height 27
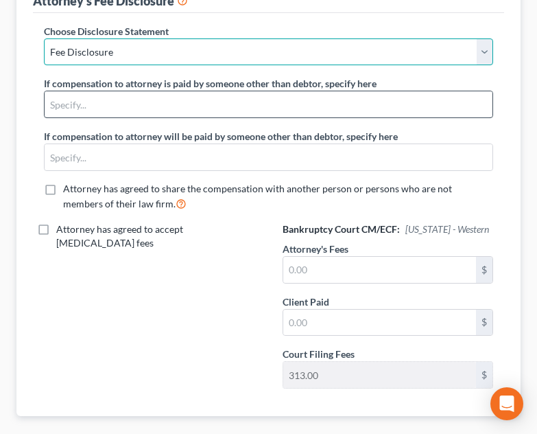
click at [44, 38] on select "Select Fee Disclosure" at bounding box center [269, 51] width 450 height 27
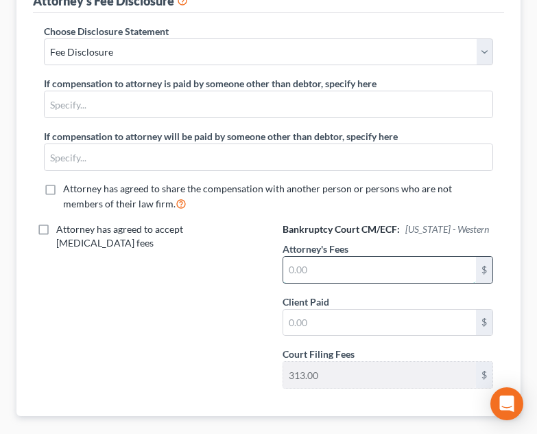
click at [357, 274] on input "text" at bounding box center [380, 270] width 194 height 26
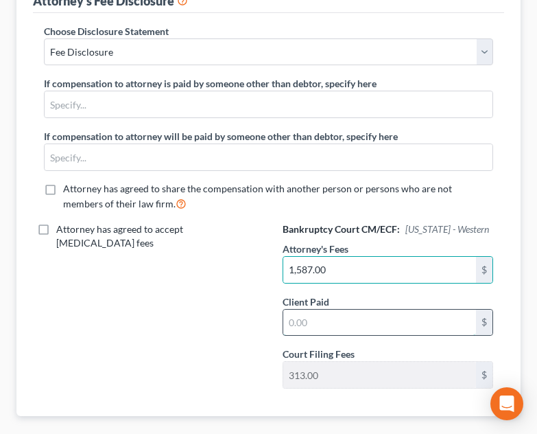
click at [362, 318] on input "text" at bounding box center [380, 323] width 194 height 26
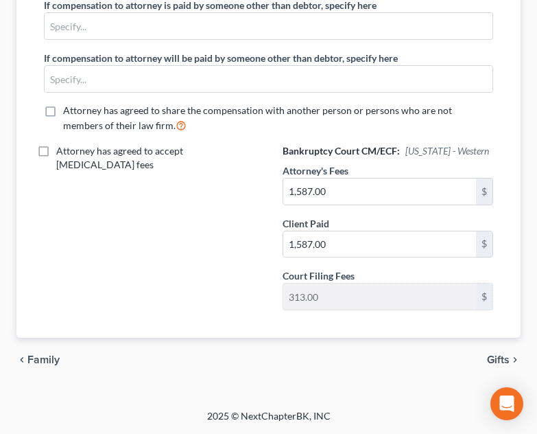
click at [502, 358] on span "Gifts" at bounding box center [498, 359] width 23 height 11
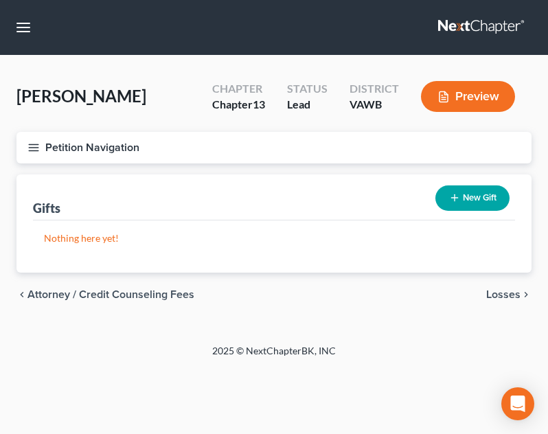
click at [35, 140] on button "Petition Navigation" at bounding box center [273, 148] width 515 height 32
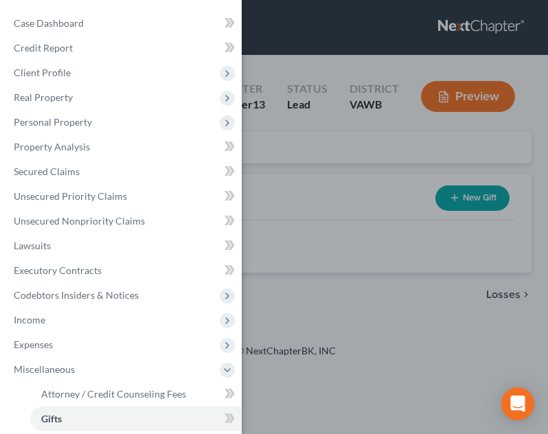
scroll to position [231, 0]
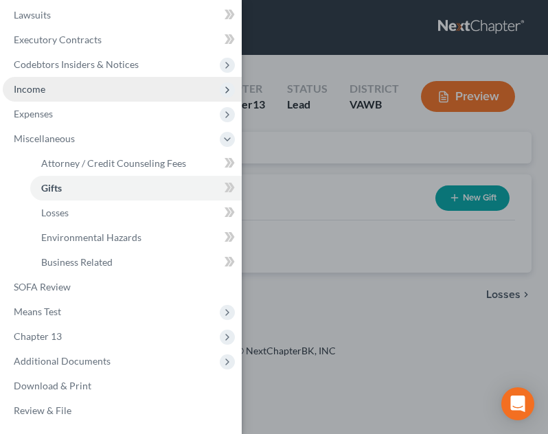
click at [110, 88] on span "Income" at bounding box center [122, 89] width 239 height 25
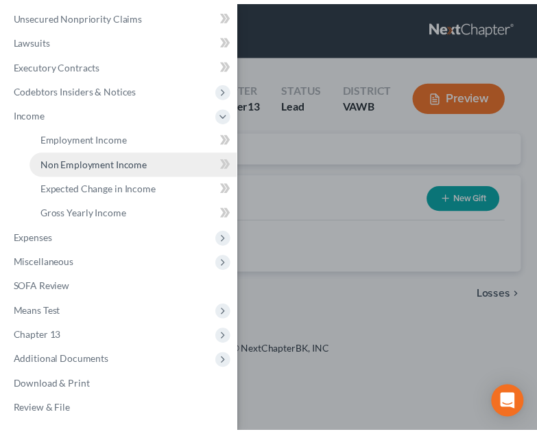
scroll to position [206, 0]
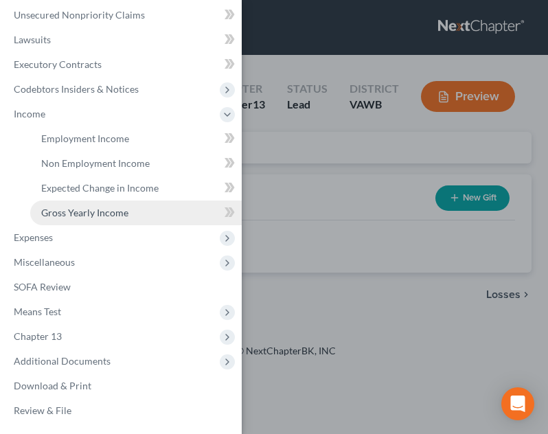
click at [115, 210] on span "Gross Yearly Income" at bounding box center [84, 213] width 87 height 12
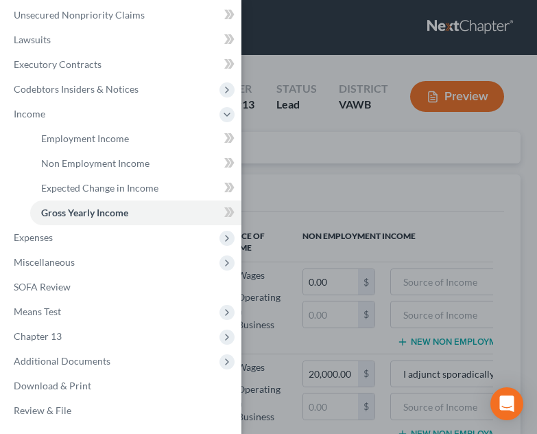
click at [358, 250] on div "Case Dashboard Payments Invoices Payments Payments Credit Report Client Profile" at bounding box center [268, 217] width 537 height 434
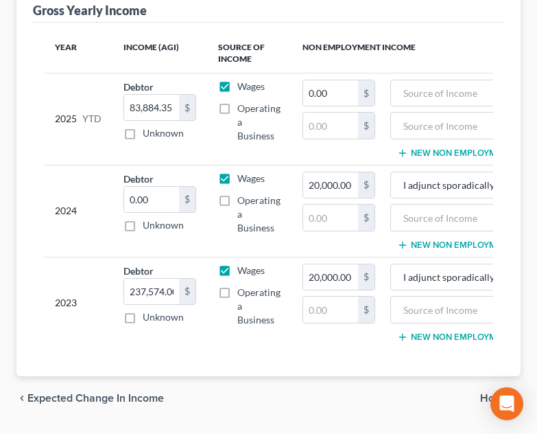
scroll to position [191, 0]
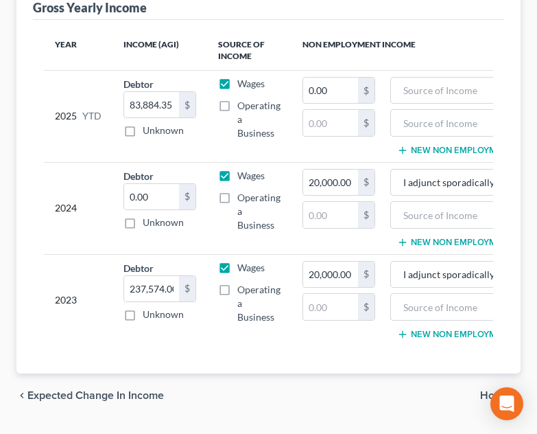
click at [423, 259] on td "I adjunct sporadically but the market is going down with AI. The numbers to the…" at bounding box center [473, 299] width 175 height 91
click at [89, 226] on div "2024" at bounding box center [78, 209] width 47 height 80
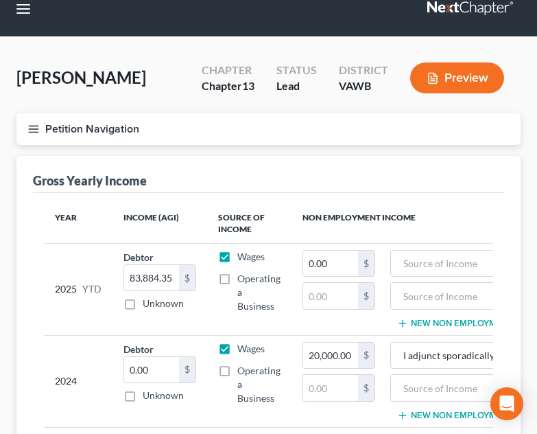
scroll to position [0, 0]
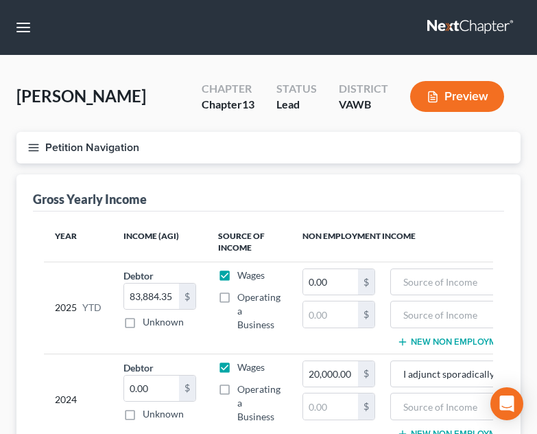
click at [21, 141] on button "Petition Navigation" at bounding box center [268, 148] width 504 height 32
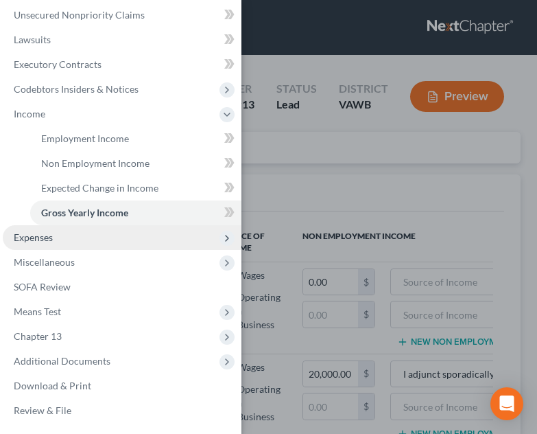
click at [45, 240] on span "Expenses" at bounding box center [33, 237] width 39 height 12
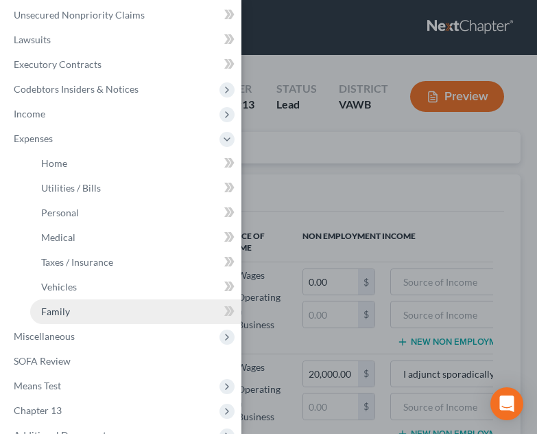
click at [82, 307] on link "Family" at bounding box center [135, 311] width 211 height 25
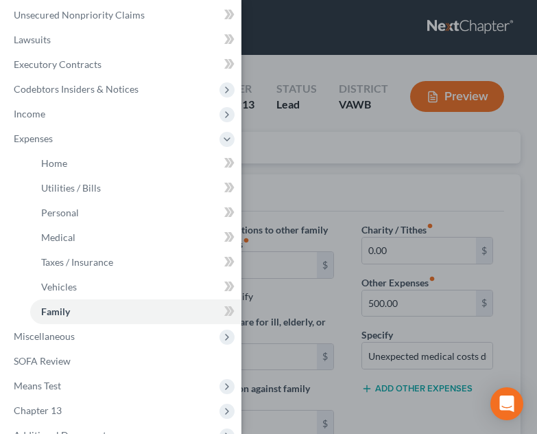
click at [401, 228] on div "Case Dashboard Payments Invoices Payments Payments Credit Report Client Profile" at bounding box center [268, 217] width 537 height 434
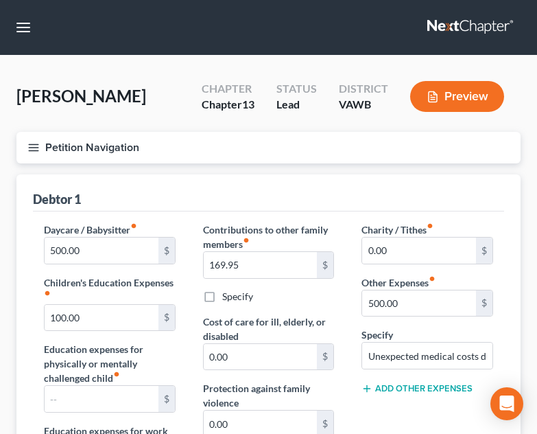
click at [25, 145] on button "Petition Navigation" at bounding box center [268, 148] width 504 height 32
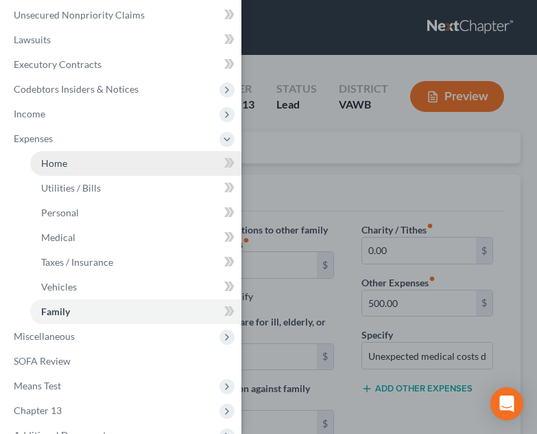
click at [75, 159] on link "Home" at bounding box center [135, 163] width 211 height 25
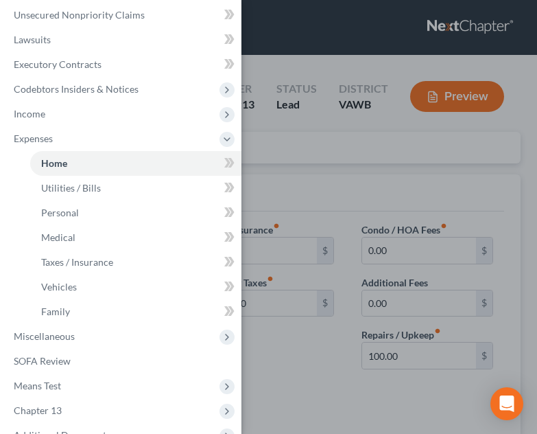
click at [339, 201] on div "Case Dashboard Payments Invoices Payments Payments Credit Report Client Profile" at bounding box center [268, 217] width 537 height 434
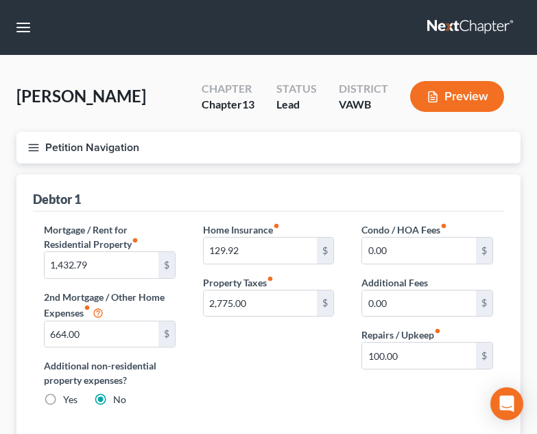
click at [34, 144] on line "button" at bounding box center [34, 144] width 10 height 0
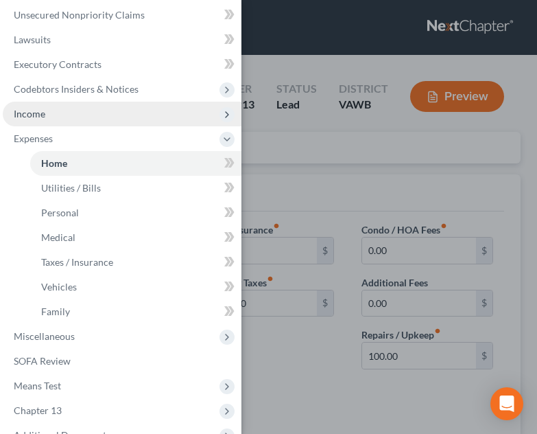
click at [68, 114] on span "Income" at bounding box center [122, 114] width 239 height 25
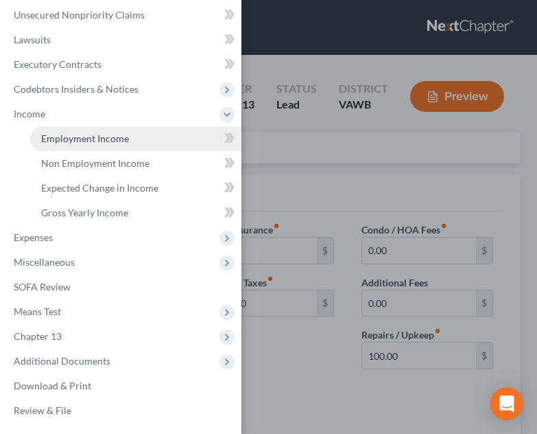
click at [69, 137] on span "Employment Income" at bounding box center [85, 138] width 88 height 12
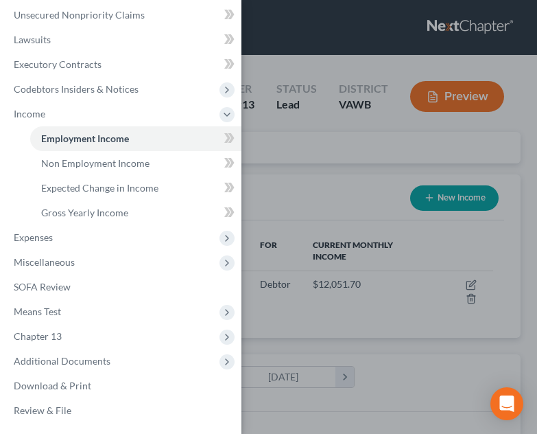
click at [310, 198] on div "Case Dashboard Payments Invoices Payments Payments Credit Report Client Profile" at bounding box center [268, 217] width 537 height 434
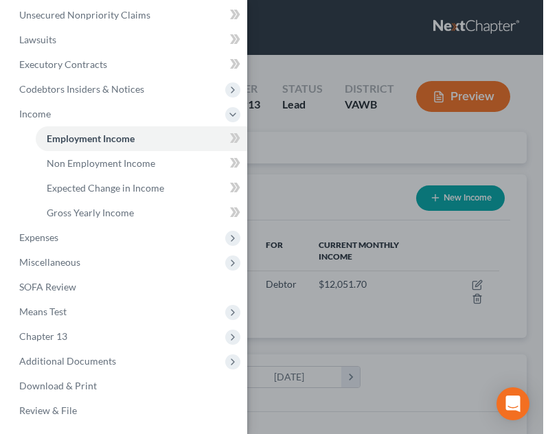
scroll to position [224, 477]
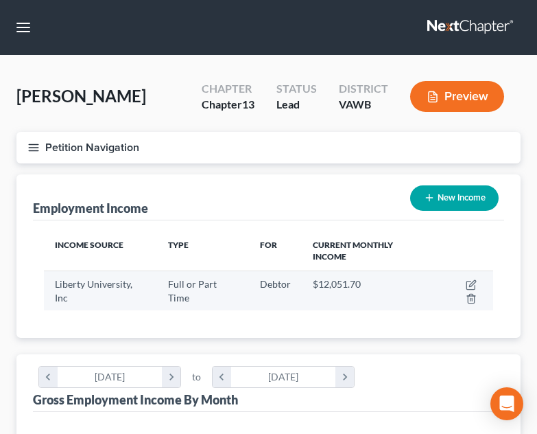
click at [374, 285] on div "$12,051.70" at bounding box center [369, 284] width 113 height 14
click at [467, 287] on icon "button" at bounding box center [471, 285] width 8 height 8
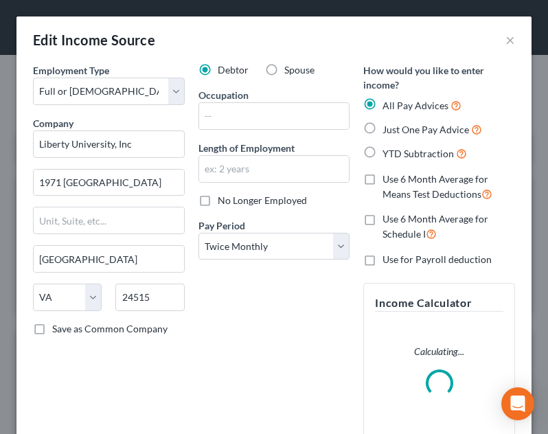
scroll to position [230, 487]
click at [262, 111] on input "text" at bounding box center [274, 116] width 150 height 26
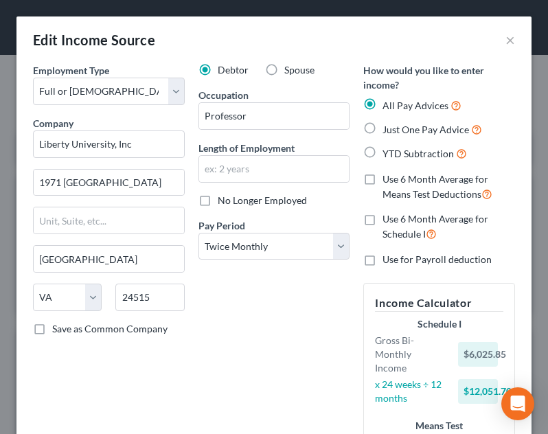
click at [277, 132] on div "Debtor Spouse Occupation Professor Length of Employment No Longer Employed Pay …" at bounding box center [273, 289] width 165 height 452
click at [283, 167] on input "text" at bounding box center [274, 169] width 150 height 26
click at [279, 271] on div "Debtor Spouse Occupation Professor Length of Employment 2years No Longer Employ…" at bounding box center [273, 289] width 165 height 452
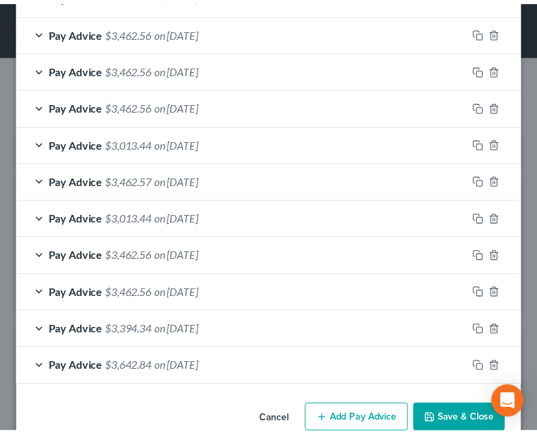
scroll to position [814, 0]
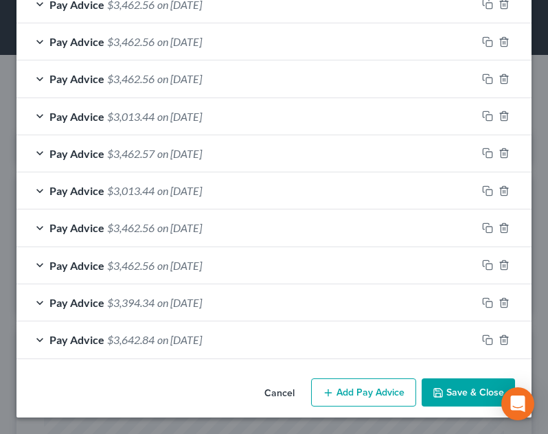
click at [446, 388] on button "Save & Close" at bounding box center [467, 392] width 93 height 29
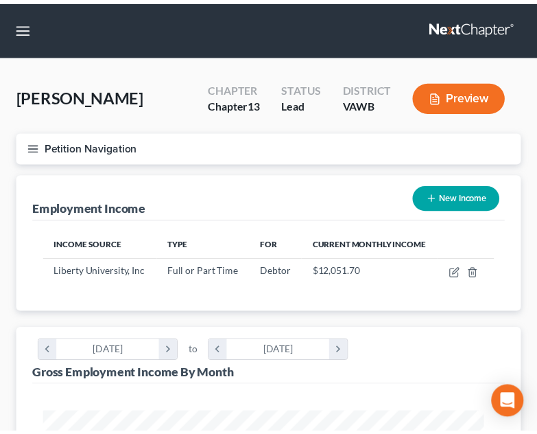
scroll to position [224, 477]
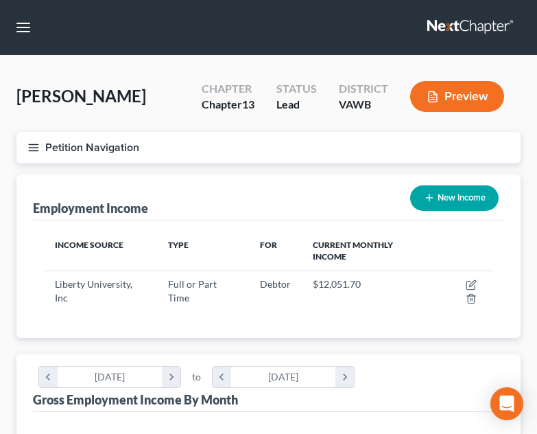
click at [448, 195] on button "New Income" at bounding box center [454, 197] width 89 height 25
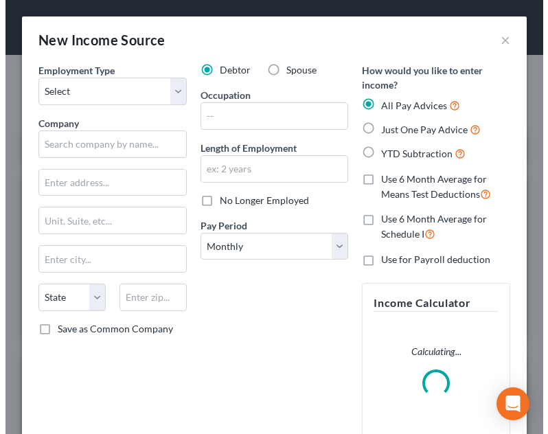
scroll to position [230, 487]
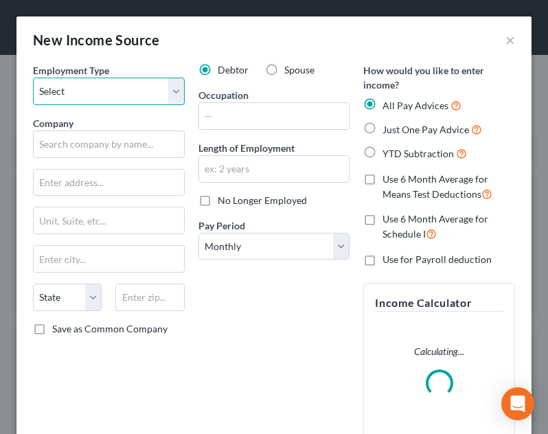
click at [119, 98] on select "Select Full or Part Time Employment Self Employment" at bounding box center [109, 91] width 152 height 27
click at [33, 78] on select "Select Full or Part Time Employment Self Employment" at bounding box center [109, 91] width 152 height 27
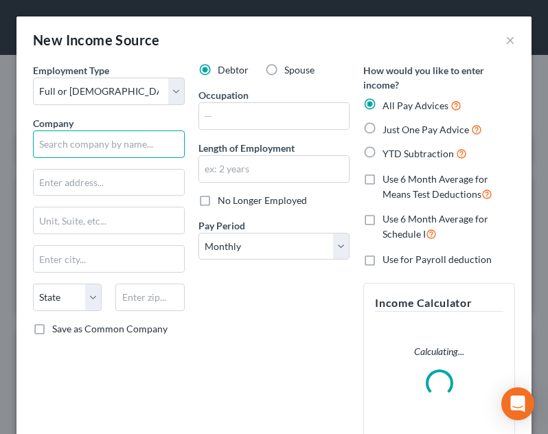
click at [121, 148] on input "text" at bounding box center [109, 143] width 152 height 27
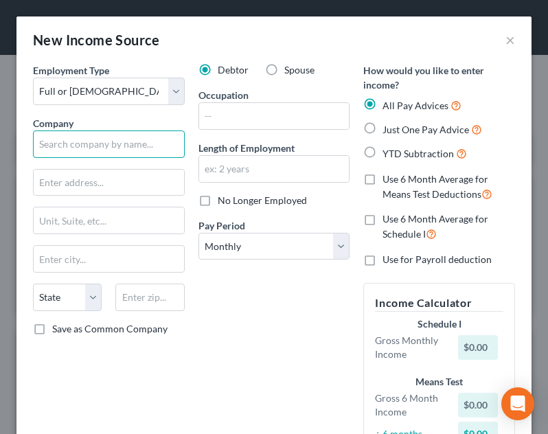
click at [71, 149] on input "text" at bounding box center [109, 143] width 152 height 27
click at [134, 136] on input "text" at bounding box center [109, 143] width 152 height 27
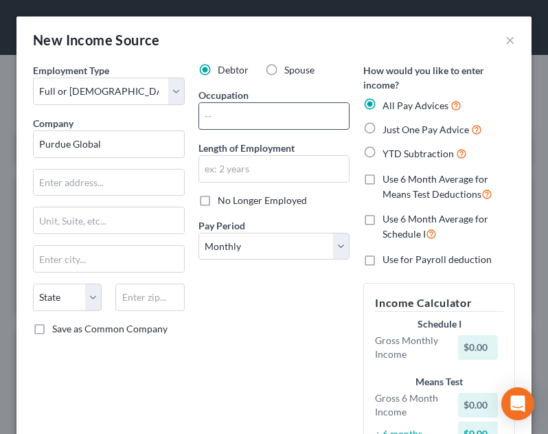
click at [246, 115] on input "text" at bounding box center [274, 116] width 150 height 26
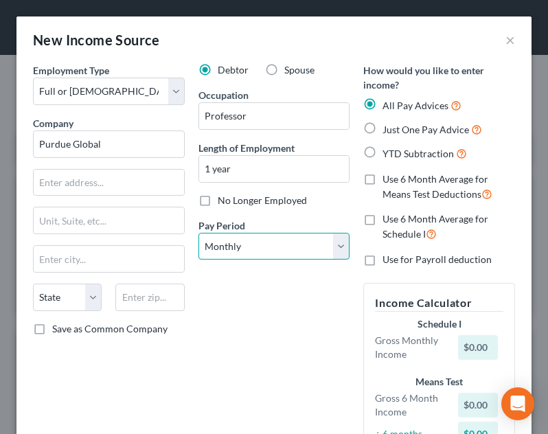
click at [261, 250] on select "Select Monthly Twice Monthly Every Other Week Weekly" at bounding box center [274, 246] width 152 height 27
click at [198, 233] on select "Select Monthly Twice Monthly Every Other Week Weekly" at bounding box center [274, 246] width 152 height 27
click at [281, 319] on div "Debtor Spouse Occupation Professor Length of Employment 1 year No Longer Employ…" at bounding box center [273, 267] width 165 height 408
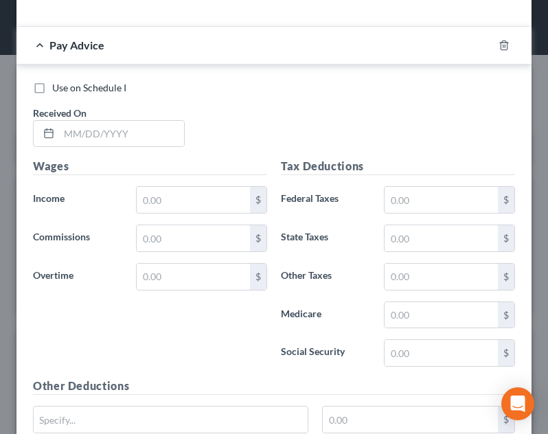
scroll to position [471, 0]
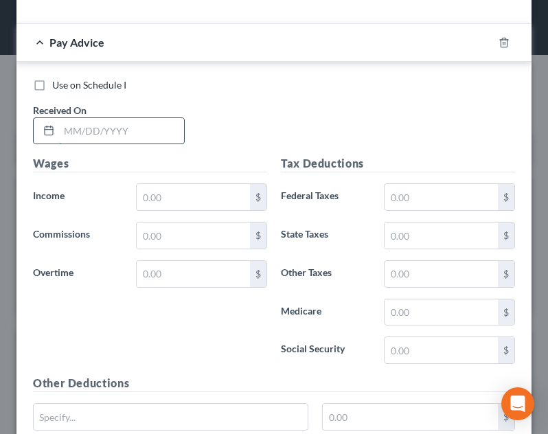
click at [164, 131] on input "text" at bounding box center [121, 131] width 125 height 26
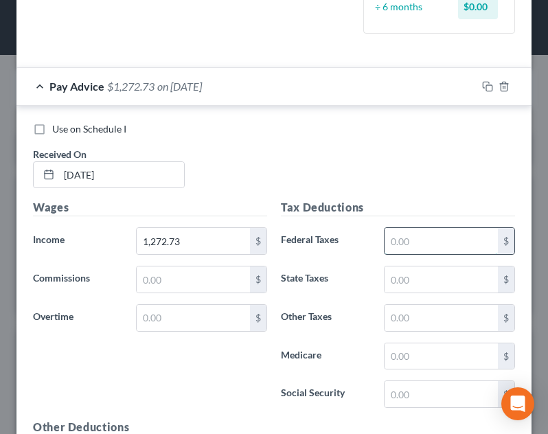
click at [408, 247] on input "text" at bounding box center [440, 241] width 113 height 26
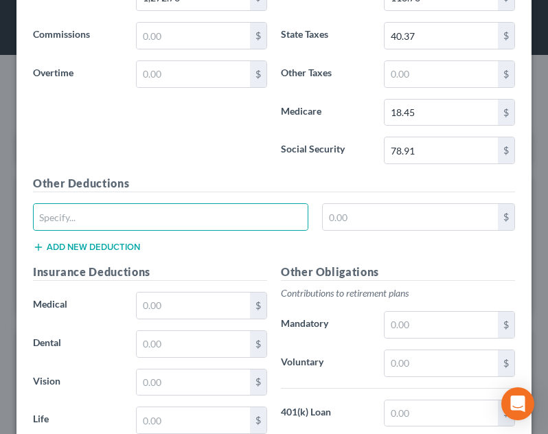
click at [406, 257] on div "Other Deductions $ Add new deduction" at bounding box center [274, 219] width 496 height 89
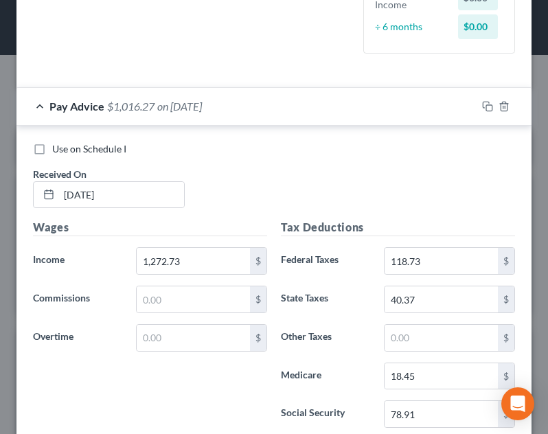
scroll to position [465, 0]
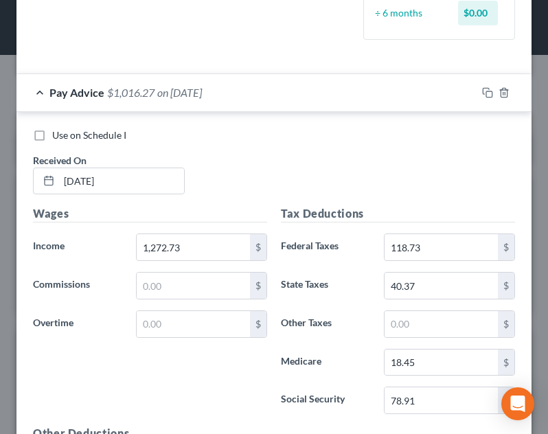
click at [292, 169] on div "Use on Schedule I Received On * 02/07/2025" at bounding box center [274, 167] width 496 height 78
click at [393, 95] on div "Pay Advice $1,016.27 on 02/07/2025" at bounding box center [246, 92] width 460 height 36
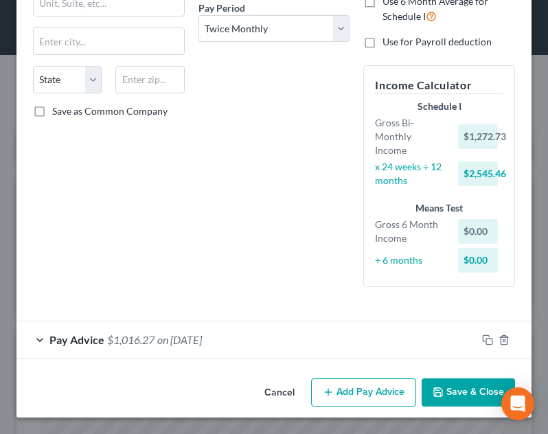
scroll to position [218, 0]
click at [373, 387] on button "Add Pay Advice" at bounding box center [363, 392] width 105 height 29
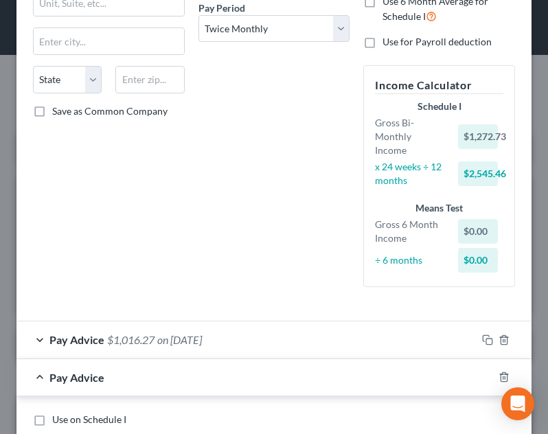
click at [243, 134] on div "Debtor Spouse Occupation Professor Length of Employment 1 year No Longer Employ…" at bounding box center [273, 72] width 165 height 452
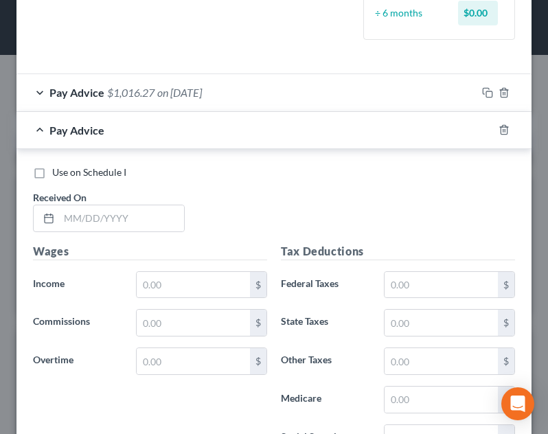
scroll to position [526, 0]
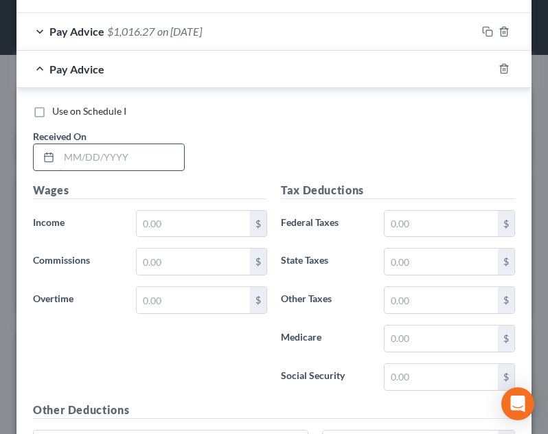
click at [113, 160] on input "text" at bounding box center [121, 157] width 125 height 26
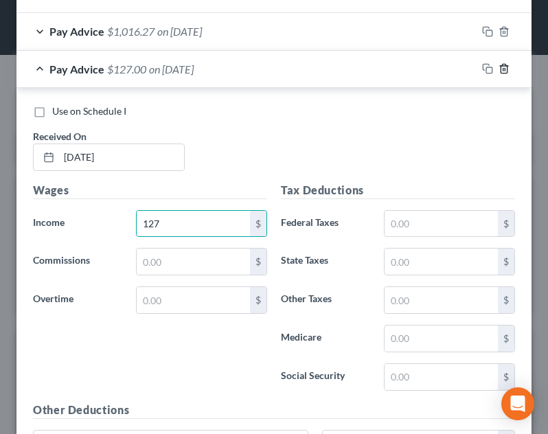
click at [498, 68] on icon "button" at bounding box center [503, 68] width 11 height 11
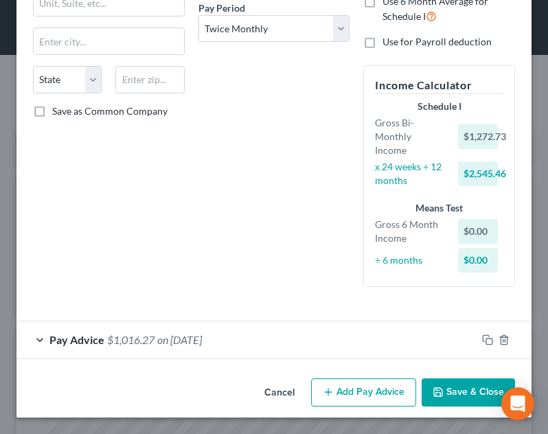
scroll to position [218, 0]
drag, startPoint x: 331, startPoint y: 393, endPoint x: 546, endPoint y: 156, distance: 319.7
click at [331, 393] on button "Add Pay Advice" at bounding box center [363, 392] width 105 height 29
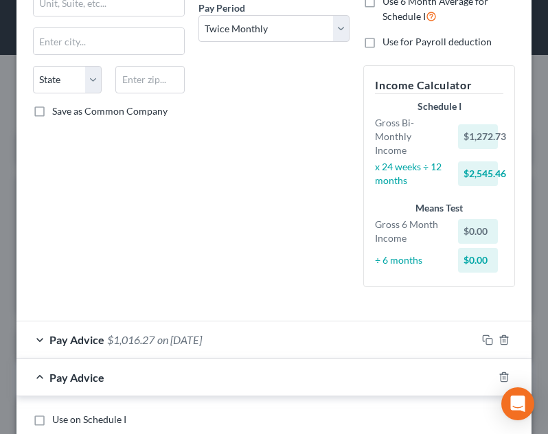
scroll to position [478, 0]
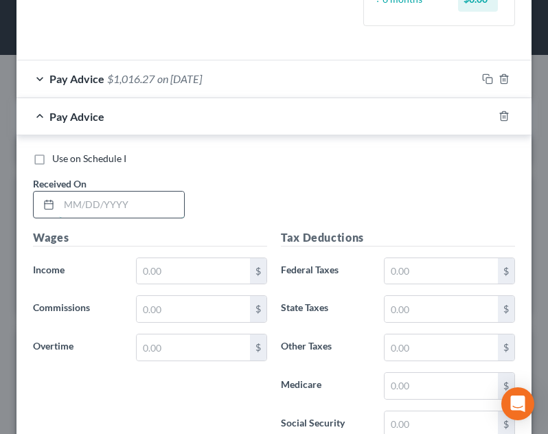
click at [131, 200] on input "text" at bounding box center [121, 204] width 125 height 26
click at [173, 249] on div "Wages Income * $ Commissions $ Overtime $" at bounding box center [150, 339] width 248 height 220
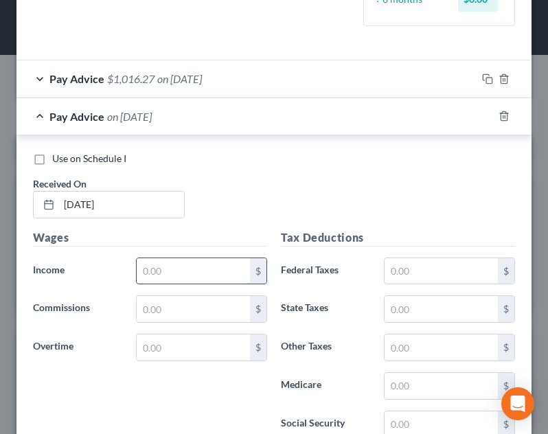
click at [174, 264] on input "text" at bounding box center [193, 271] width 113 height 26
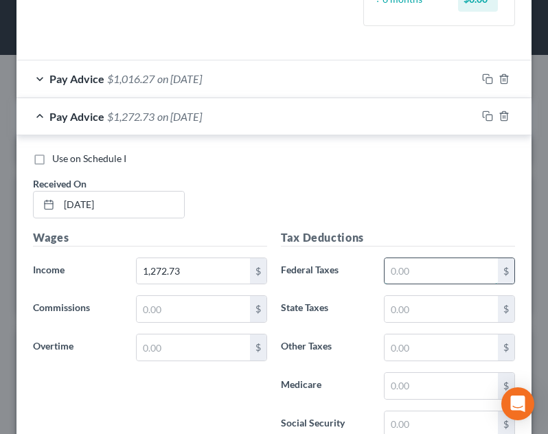
click at [402, 258] on input "text" at bounding box center [440, 271] width 113 height 26
click at [432, 310] on input "text" at bounding box center [440, 309] width 113 height 26
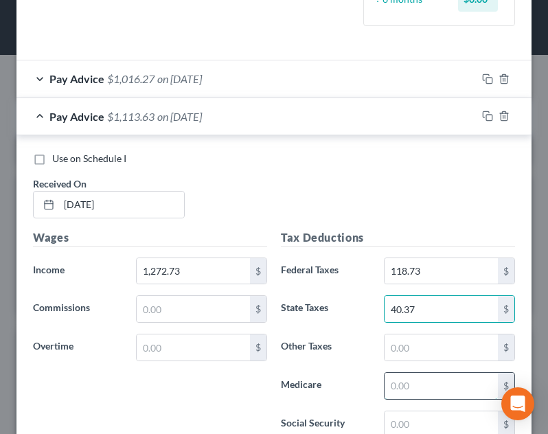
click at [426, 387] on input "text" at bounding box center [440, 386] width 113 height 26
click at [410, 421] on input "text" at bounding box center [440, 424] width 113 height 26
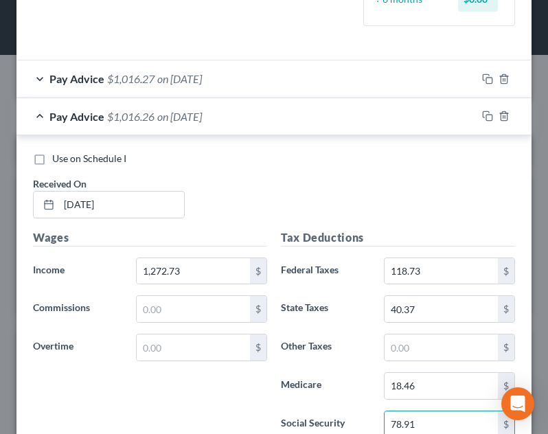
click at [381, 126] on div "Pay Advice $1,016.26 on 02/21/2025" at bounding box center [246, 116] width 460 height 36
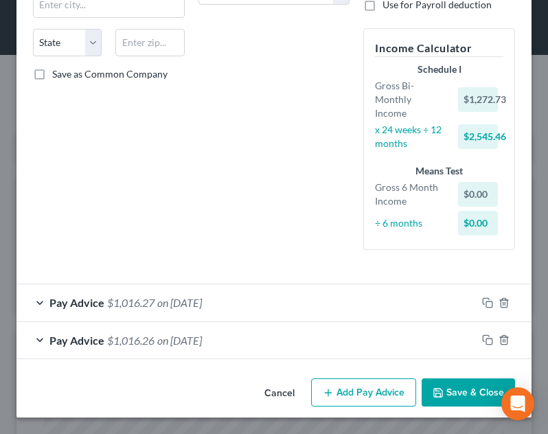
scroll to position [255, 0]
click at [370, 397] on button "Add Pay Advice" at bounding box center [363, 392] width 105 height 29
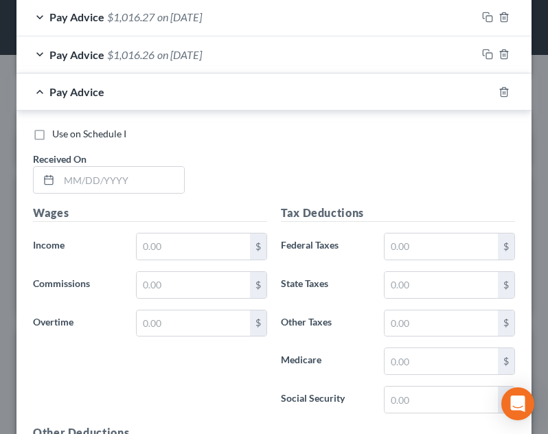
scroll to position [550, 0]
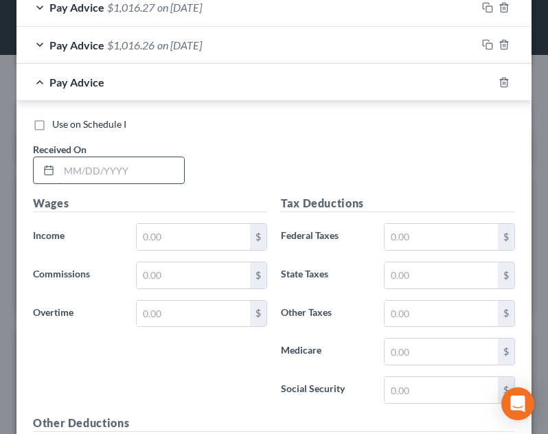
click at [167, 165] on input "text" at bounding box center [121, 170] width 125 height 26
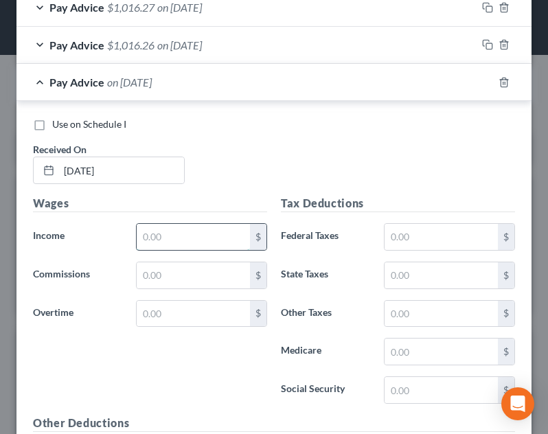
click at [206, 235] on input "text" at bounding box center [193, 237] width 113 height 26
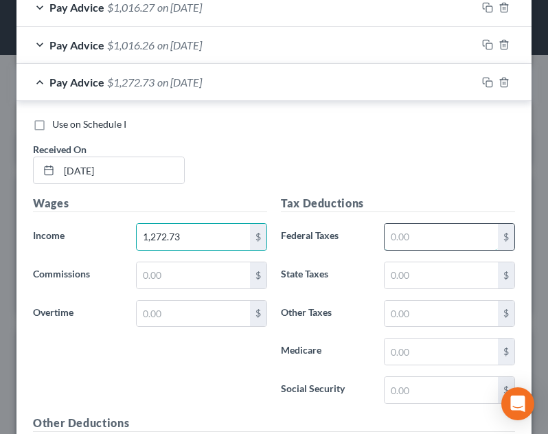
click at [461, 232] on input "text" at bounding box center [440, 237] width 113 height 26
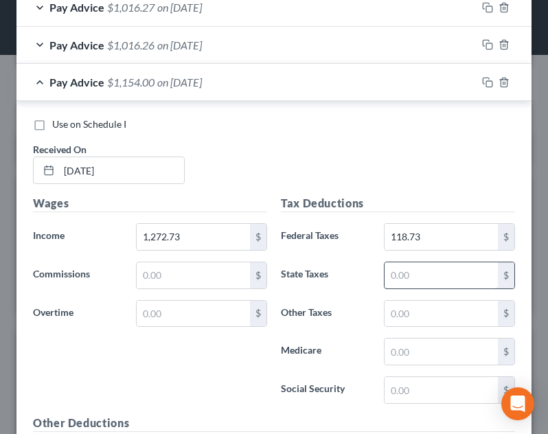
click at [459, 275] on input "text" at bounding box center [440, 275] width 113 height 26
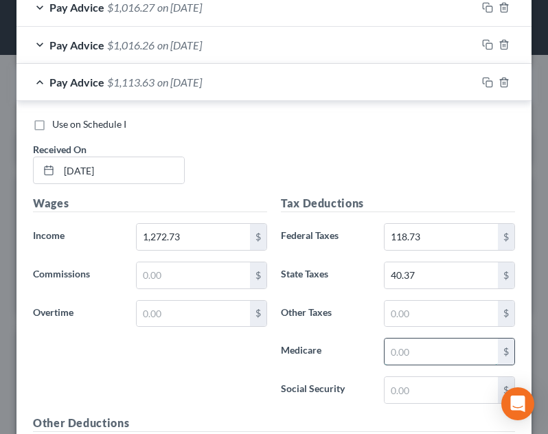
click at [450, 353] on input "text" at bounding box center [440, 351] width 113 height 26
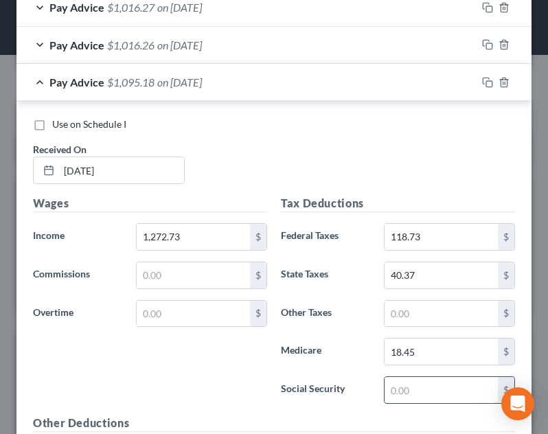
click at [427, 401] on input "text" at bounding box center [440, 390] width 113 height 26
click at [415, 143] on div "Use on Schedule I Received On * 03/07/2025" at bounding box center [274, 156] width 496 height 78
drag, startPoint x: 228, startPoint y: 82, endPoint x: 234, endPoint y: 88, distance: 8.7
click at [202, 82] on span "on 03/07/2025" at bounding box center [179, 81] width 45 height 13
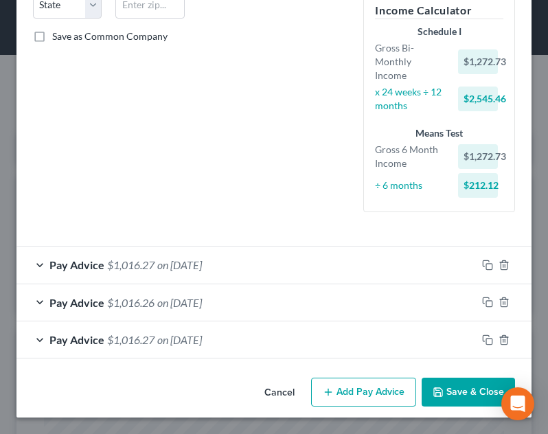
scroll to position [292, 0]
click at [362, 395] on button "Add Pay Advice" at bounding box center [363, 391] width 105 height 29
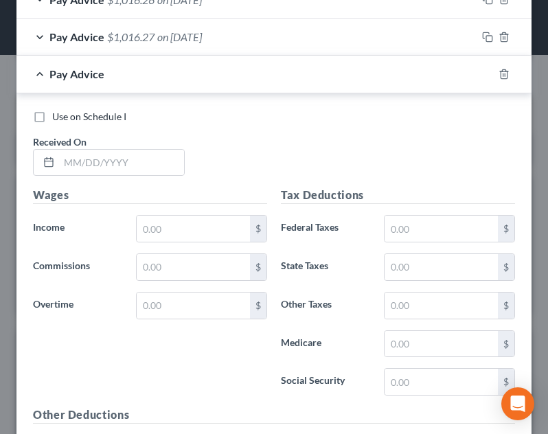
scroll to position [649, 0]
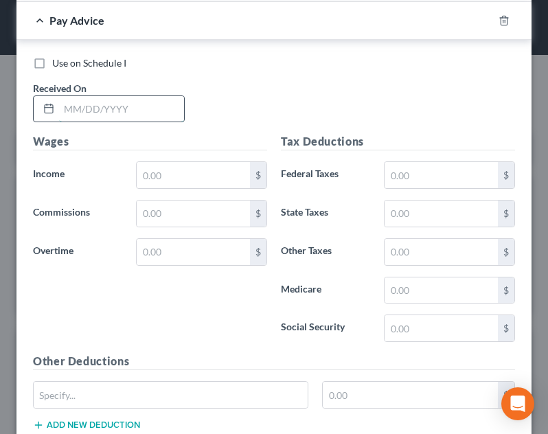
click at [128, 108] on input "text" at bounding box center [121, 109] width 125 height 26
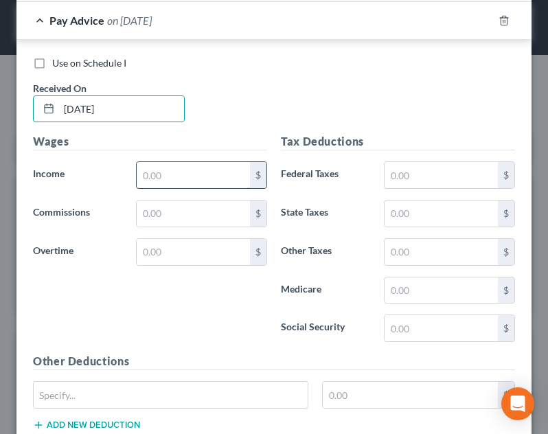
click at [189, 176] on input "text" at bounding box center [193, 175] width 113 height 26
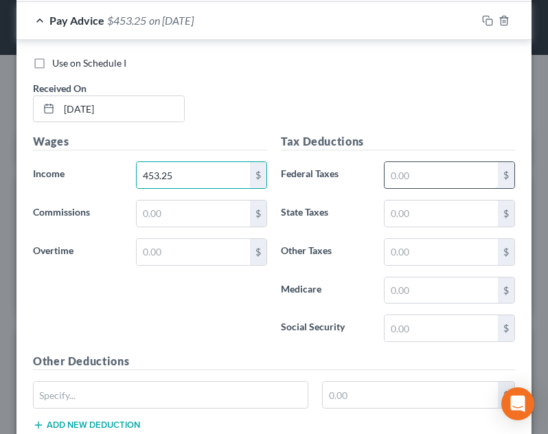
click at [410, 170] on input "text" at bounding box center [440, 175] width 113 height 26
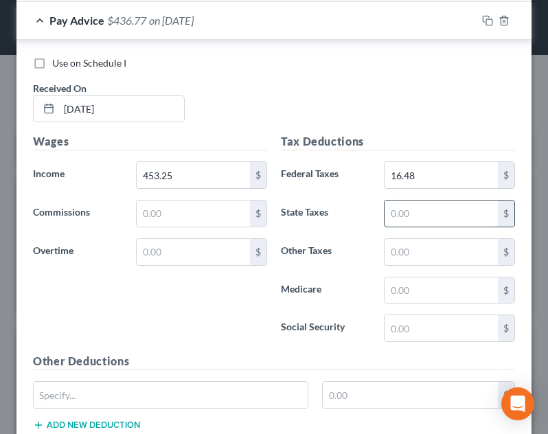
click at [399, 222] on input "text" at bounding box center [440, 213] width 113 height 26
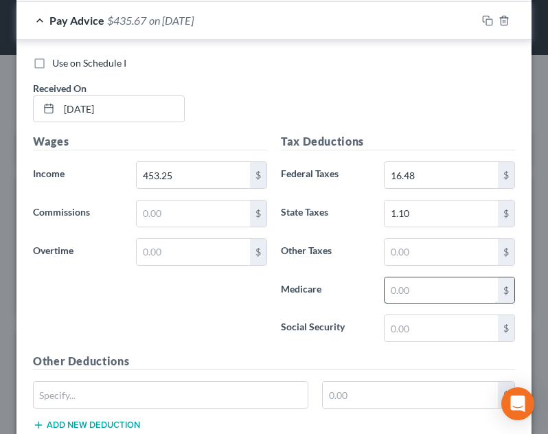
click at [419, 290] on input "text" at bounding box center [440, 290] width 113 height 26
click at [426, 317] on input "text" at bounding box center [440, 328] width 113 height 26
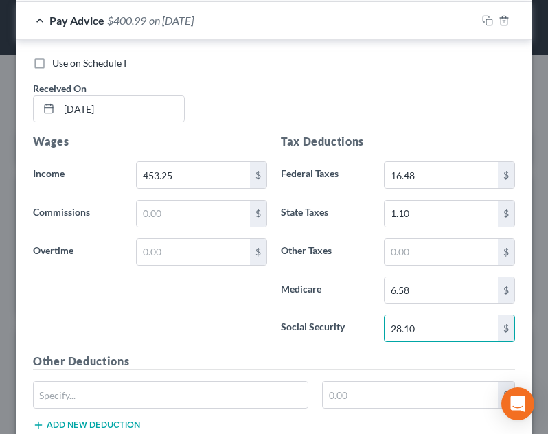
click at [422, 358] on h5 "Other Deductions" at bounding box center [274, 361] width 482 height 17
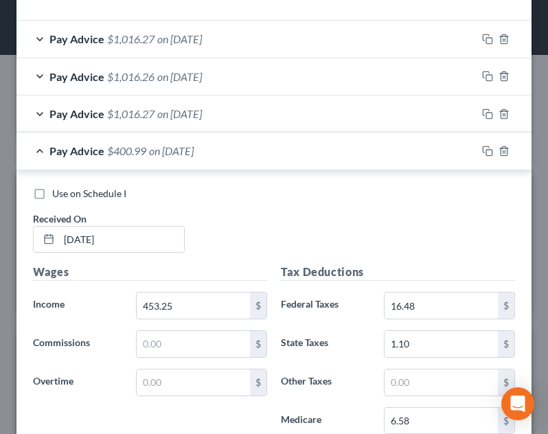
scroll to position [484, 0]
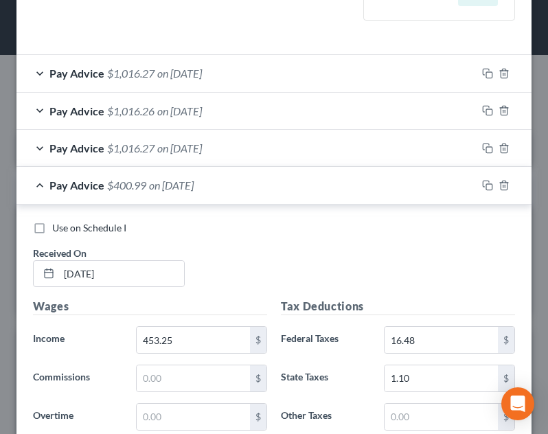
click at [273, 182] on div "Pay Advice $400.99 on 03/21/2025" at bounding box center [246, 185] width 460 height 36
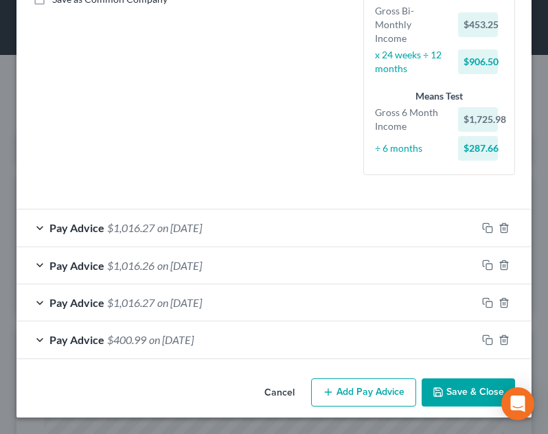
scroll to position [329, 0]
click at [355, 391] on button "Add Pay Advice" at bounding box center [363, 392] width 105 height 29
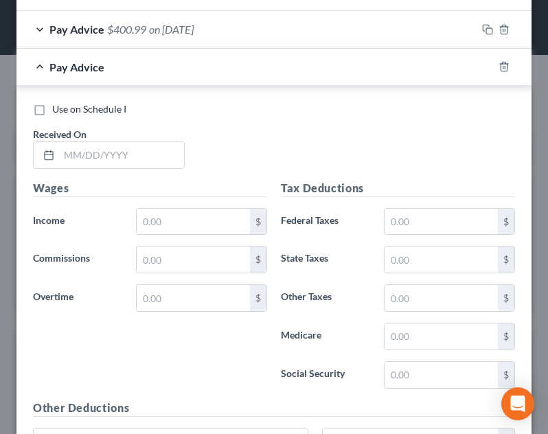
scroll to position [647, 0]
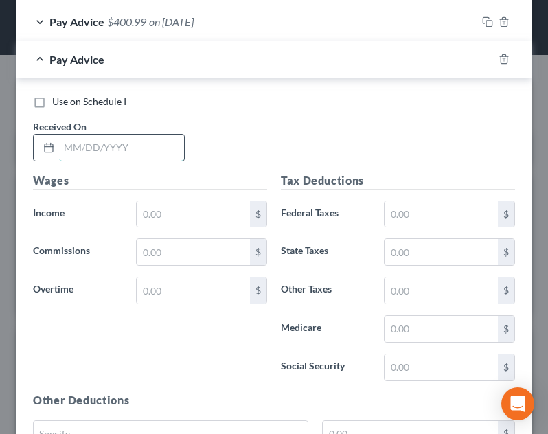
click at [136, 140] on input "text" at bounding box center [121, 148] width 125 height 26
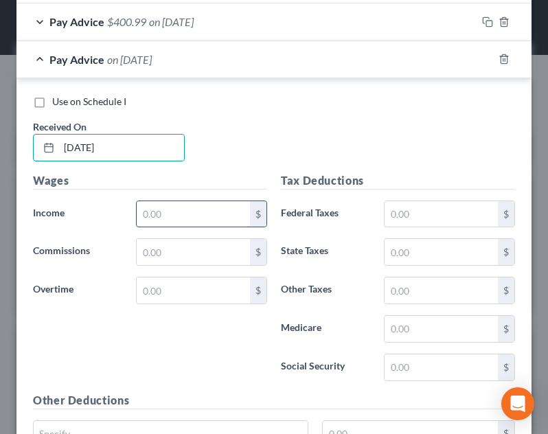
click at [193, 213] on input "text" at bounding box center [193, 214] width 113 height 26
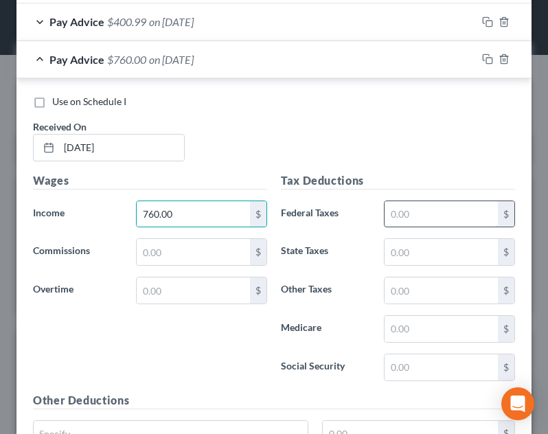
click at [454, 213] on input "text" at bounding box center [440, 214] width 113 height 26
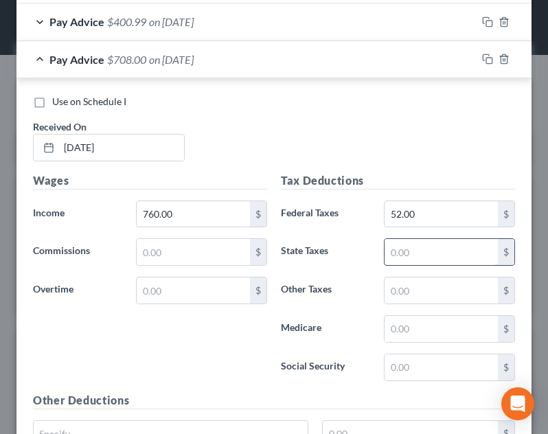
click at [429, 243] on input "text" at bounding box center [440, 252] width 113 height 26
click at [433, 325] on input "text" at bounding box center [440, 329] width 113 height 26
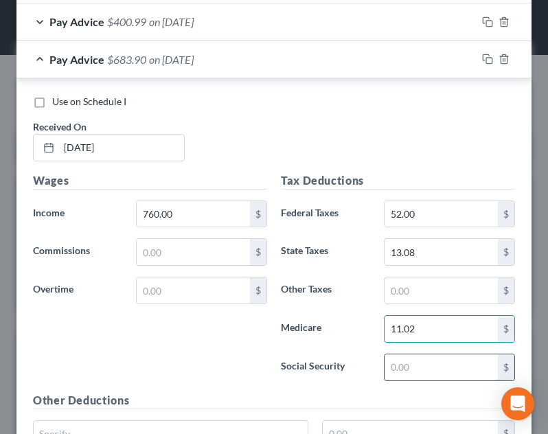
click at [441, 367] on input "text" at bounding box center [440, 367] width 113 height 26
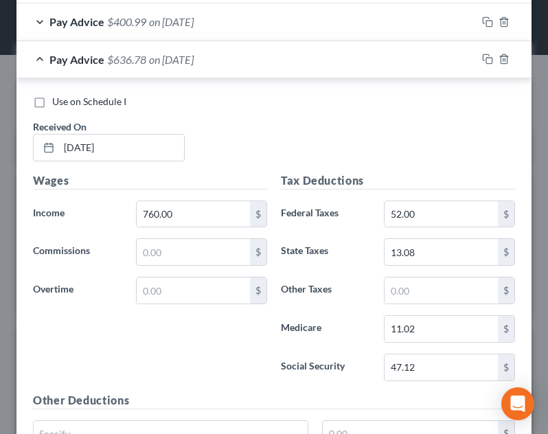
click at [469, 391] on div "Tax Deductions Federal Taxes 52.00 $ State Taxes 13.08 $ Other Taxes $ Medicare…" at bounding box center [398, 282] width 248 height 220
click at [410, 65] on div "Pay Advice $636.78 on 04/04/2025" at bounding box center [246, 59] width 460 height 36
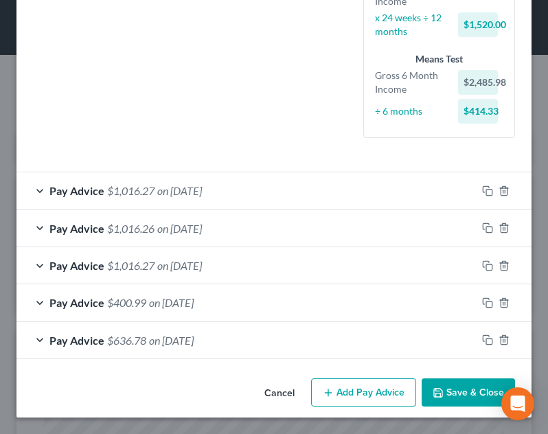
scroll to position [366, 0]
click at [367, 401] on button "Add Pay Advice" at bounding box center [363, 392] width 105 height 29
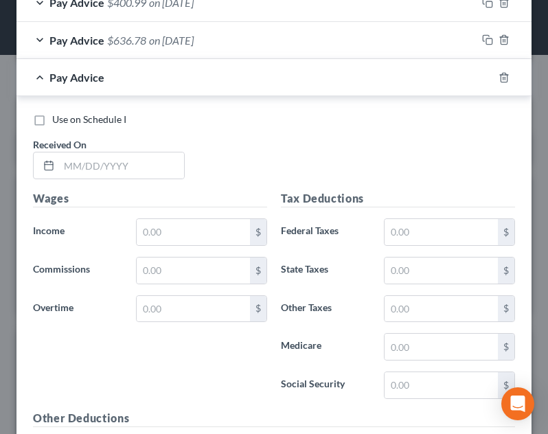
scroll to position [736, 0]
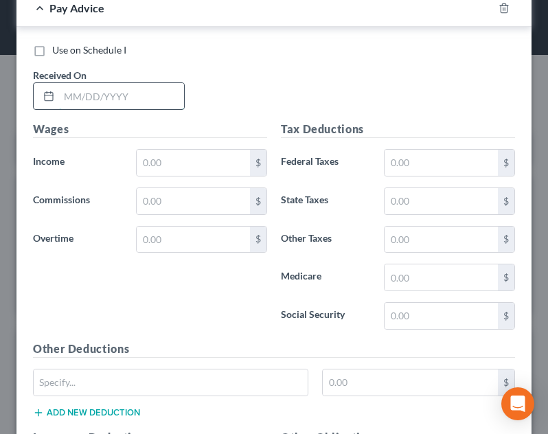
click at [154, 100] on input "text" at bounding box center [121, 96] width 125 height 26
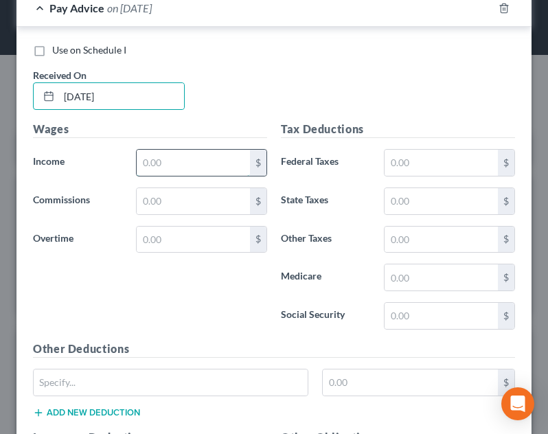
click at [200, 167] on input "text" at bounding box center [193, 163] width 113 height 26
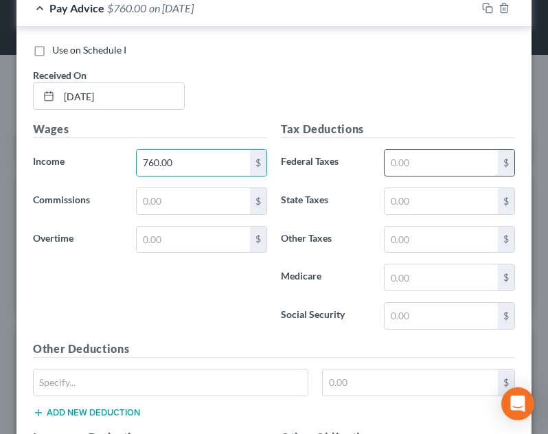
click at [422, 163] on input "text" at bounding box center [440, 163] width 113 height 26
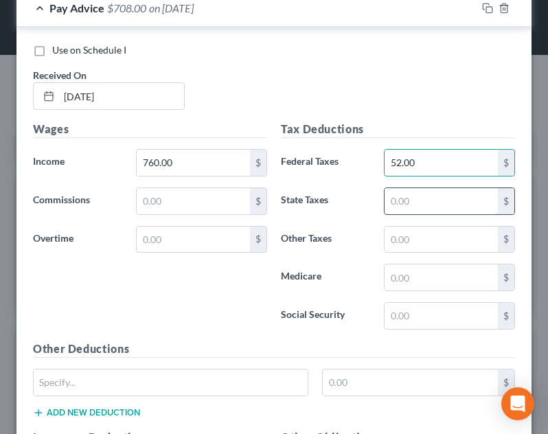
click at [414, 209] on input "text" at bounding box center [440, 201] width 113 height 26
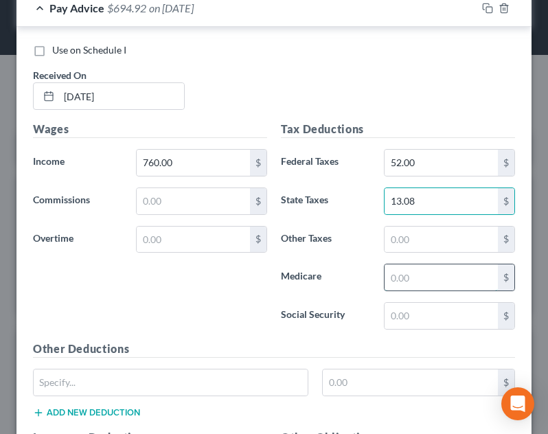
click at [418, 283] on input "text" at bounding box center [440, 277] width 113 height 26
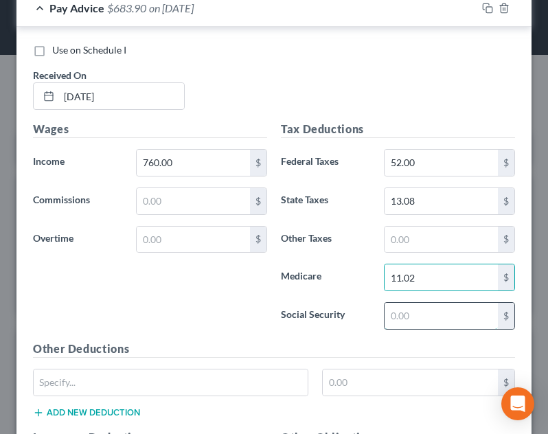
click at [403, 317] on input "text" at bounding box center [440, 316] width 113 height 26
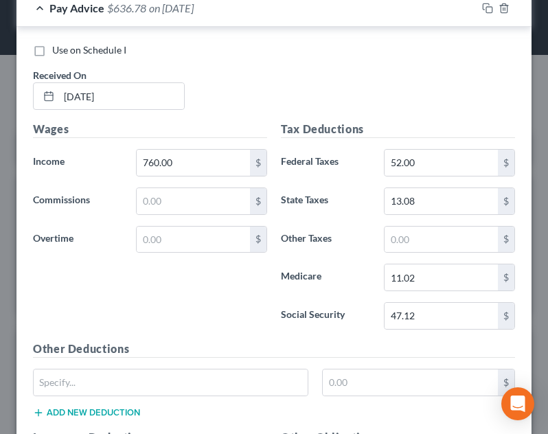
click at [403, 340] on h5 "Other Deductions" at bounding box center [274, 348] width 482 height 17
click at [401, 16] on div "Pay Advice $636.78 on 04/18/2025" at bounding box center [246, 8] width 460 height 36
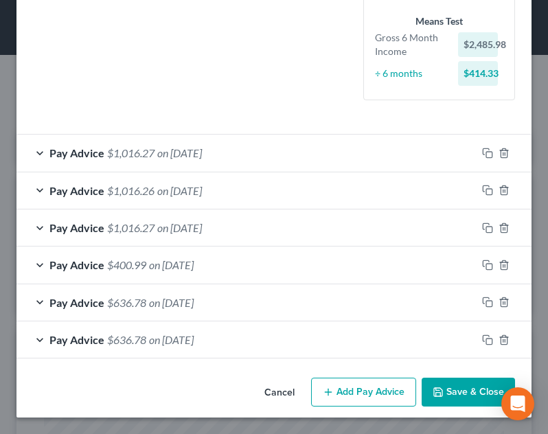
scroll to position [404, 0]
click at [372, 388] on button "Add Pay Advice" at bounding box center [363, 391] width 105 height 29
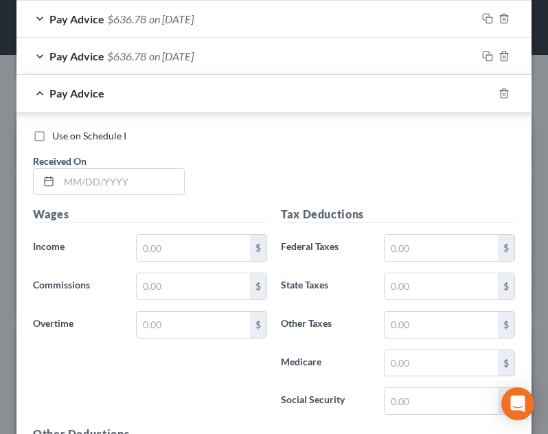
scroll to position [690, 0]
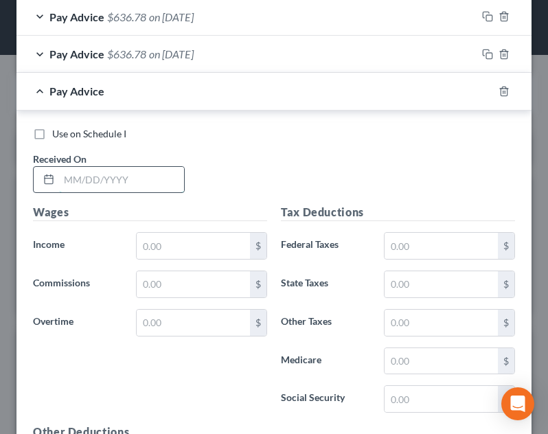
click at [137, 183] on input "text" at bounding box center [121, 180] width 125 height 26
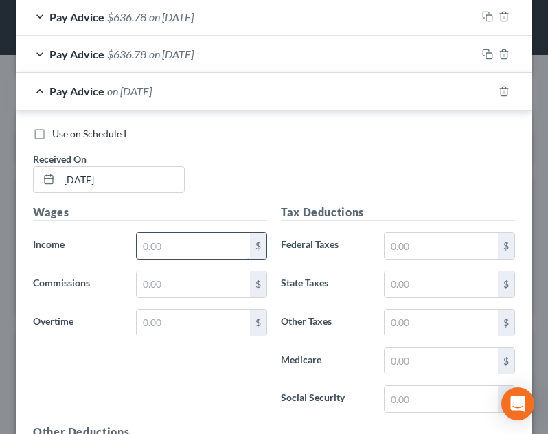
click at [172, 237] on input "text" at bounding box center [193, 246] width 113 height 26
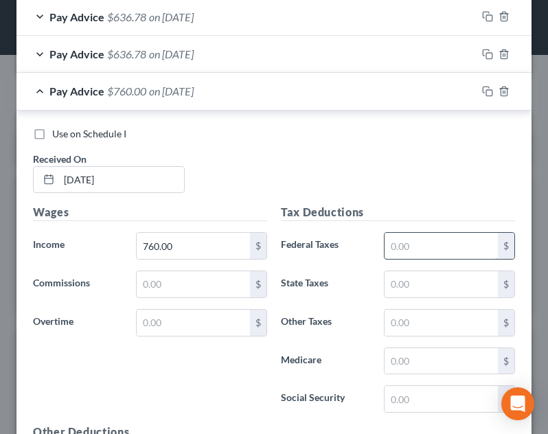
click at [398, 246] on input "text" at bounding box center [440, 246] width 113 height 26
click at [420, 266] on div "Tax Deductions Federal Taxes 52.00 $ State Taxes $ Other Taxes $ Medicare $ Soc…" at bounding box center [398, 314] width 248 height 220
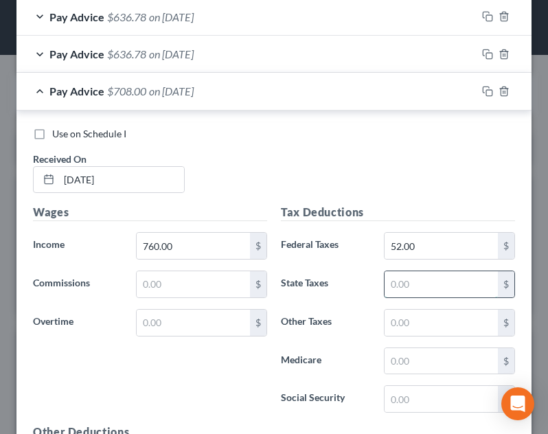
click at [416, 287] on input "text" at bounding box center [440, 284] width 113 height 26
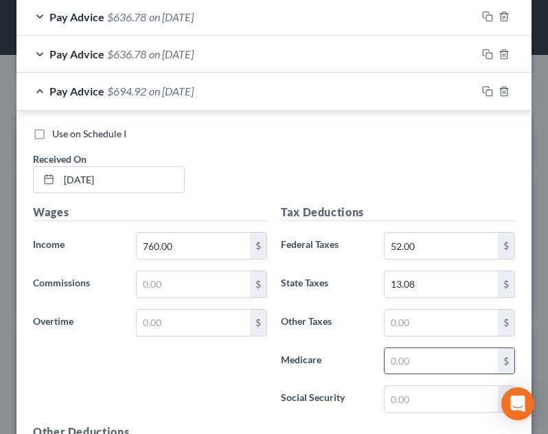
click at [429, 364] on input "text" at bounding box center [440, 361] width 113 height 26
click at [439, 398] on input "text" at bounding box center [440, 399] width 113 height 26
click at [408, 209] on h5 "Tax Deductions" at bounding box center [398, 212] width 234 height 17
click at [323, 84] on div "Pay Advice $636.78 on 05/02/2025" at bounding box center [246, 91] width 460 height 36
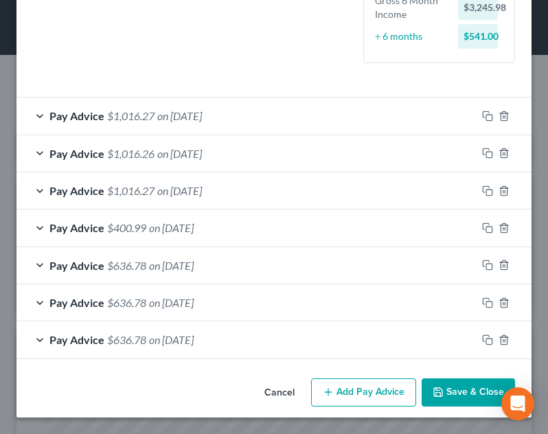
scroll to position [441, 0]
click at [360, 388] on button "Add Pay Advice" at bounding box center [363, 392] width 105 height 29
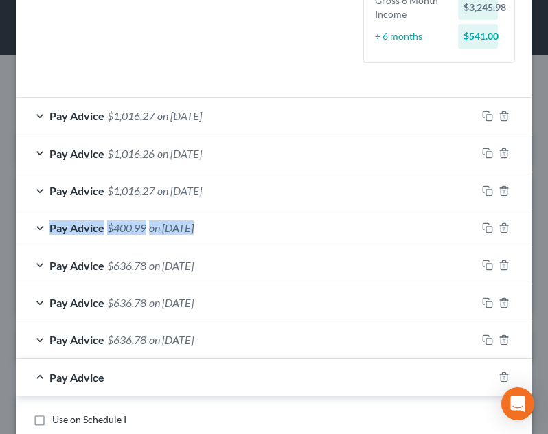
click at [538, 213] on div "New Income Source × Employment Type * Select Full or Part Time Employment Self …" at bounding box center [274, 217] width 548 height 434
click at [480, 212] on div "Pay Advice $400.99 on 03/21/2025" at bounding box center [273, 227] width 515 height 37
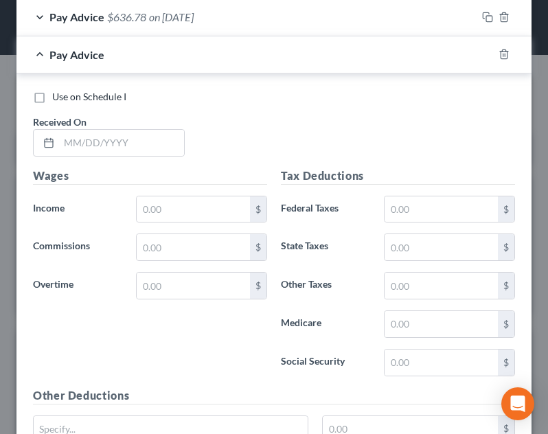
scroll to position [778, 0]
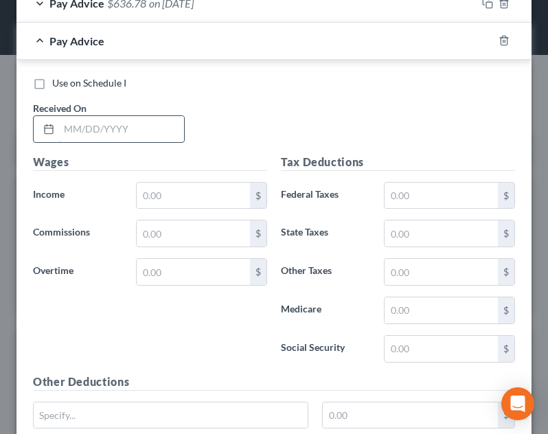
click at [152, 130] on input "text" at bounding box center [121, 129] width 125 height 26
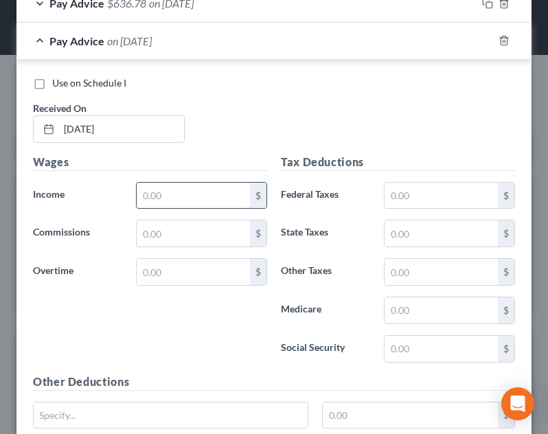
click at [172, 198] on input "text" at bounding box center [193, 196] width 113 height 26
click at [421, 192] on input "text" at bounding box center [440, 196] width 113 height 26
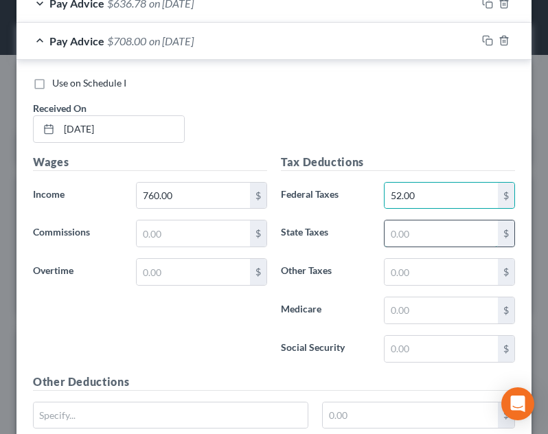
click at [412, 226] on input "text" at bounding box center [440, 233] width 113 height 26
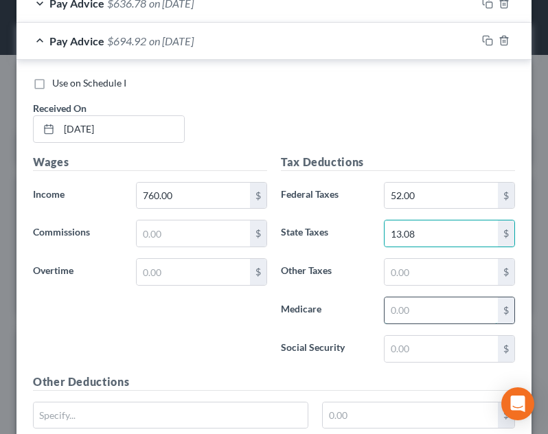
click at [428, 316] on input "text" at bounding box center [440, 310] width 113 height 26
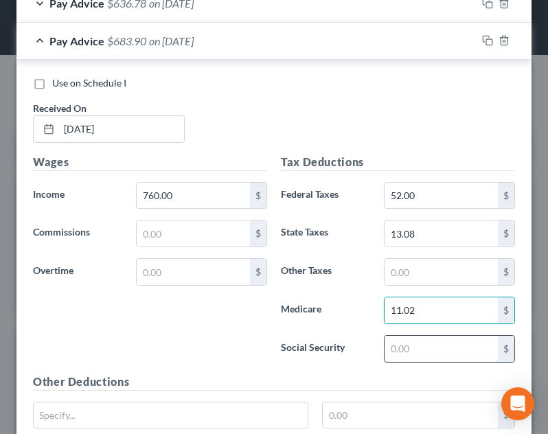
click at [421, 347] on input "text" at bounding box center [440, 349] width 113 height 26
click at [384, 336] on input "47.12" at bounding box center [440, 349] width 113 height 26
click at [375, 41] on div "Pay Advice $636.78 on 05/16/2025" at bounding box center [246, 41] width 460 height 36
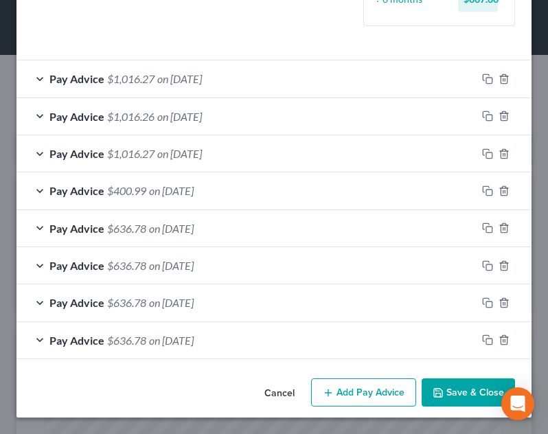
scroll to position [478, 0]
click at [354, 396] on button "Add Pay Advice" at bounding box center [363, 392] width 105 height 29
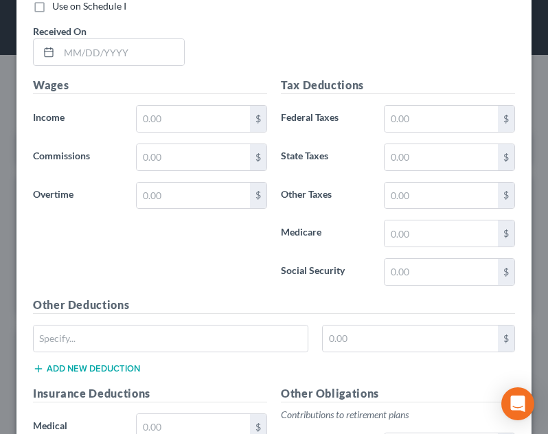
scroll to position [900, 0]
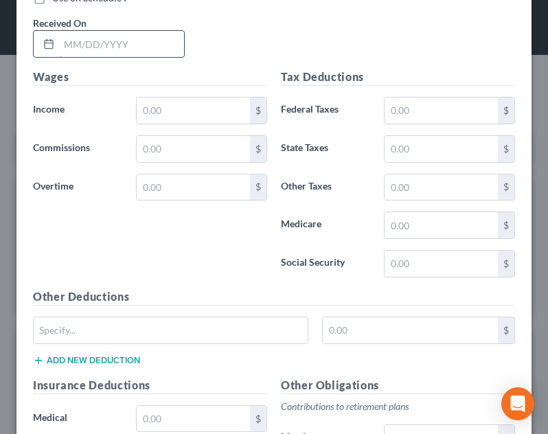
click at [117, 47] on input "text" at bounding box center [121, 44] width 125 height 26
click at [196, 110] on input "text" at bounding box center [193, 110] width 113 height 26
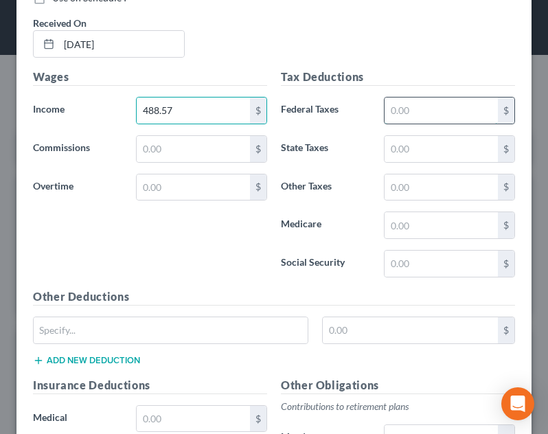
click at [429, 114] on input "text" at bounding box center [440, 110] width 113 height 26
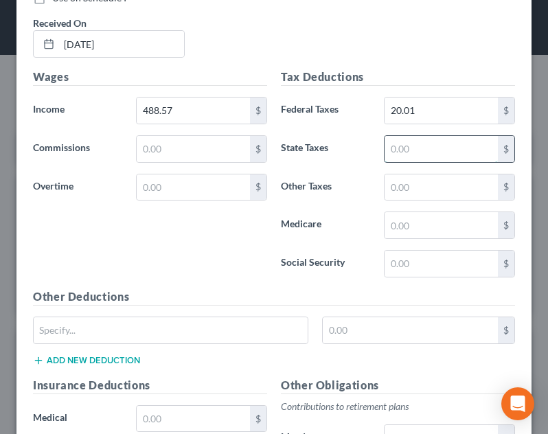
click at [434, 145] on input "text" at bounding box center [440, 149] width 113 height 26
click at [446, 225] on input "text" at bounding box center [440, 225] width 113 height 26
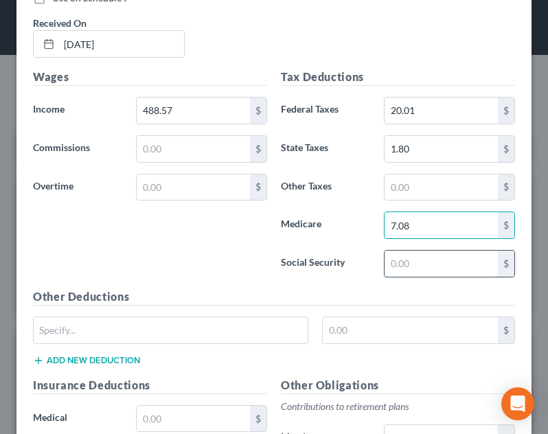
click at [462, 266] on input "text" at bounding box center [440, 263] width 113 height 26
click at [434, 303] on h5 "Other Deductions" at bounding box center [274, 296] width 482 height 17
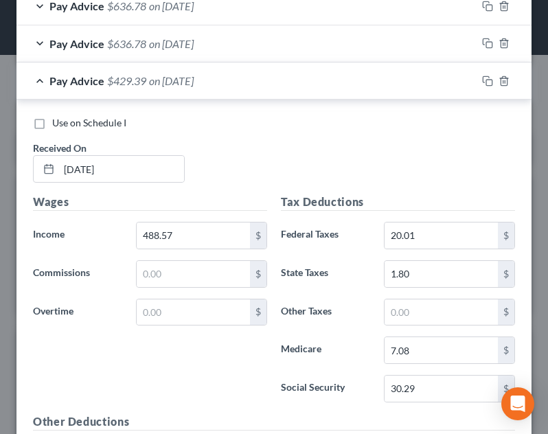
scroll to position [772, 0]
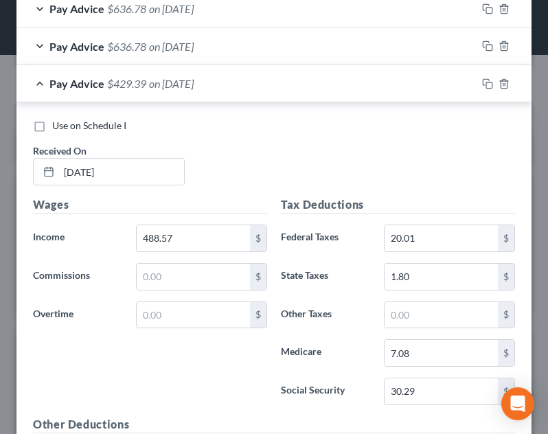
click at [347, 92] on div "Pay Advice $429.39 on 05/30/2025" at bounding box center [246, 83] width 460 height 36
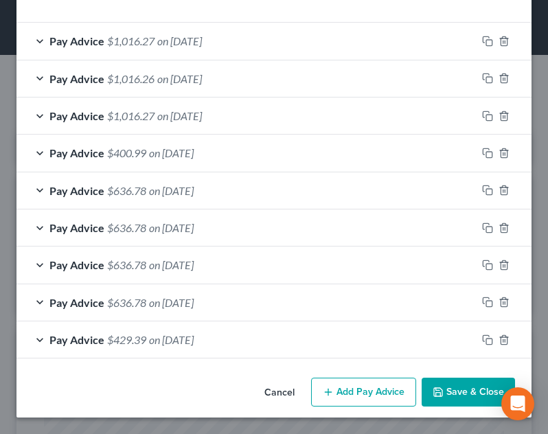
scroll to position [516, 0]
click at [376, 406] on div "Cancel Add Pay Advice Save & Close" at bounding box center [273, 394] width 515 height 45
click at [372, 397] on button "Add Pay Advice" at bounding box center [363, 391] width 105 height 29
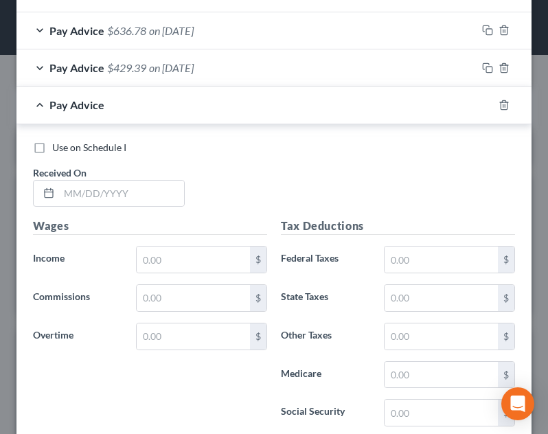
scroll to position [870, 0]
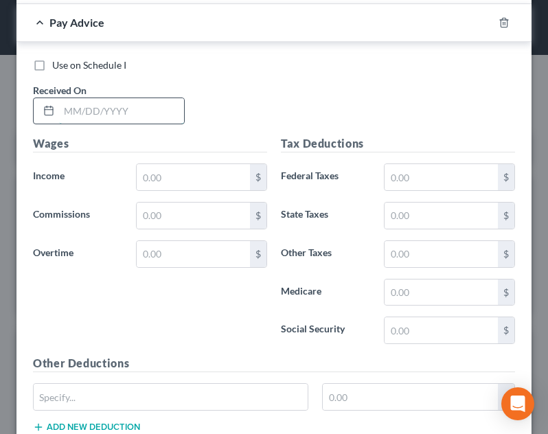
click at [126, 101] on input "text" at bounding box center [121, 111] width 125 height 26
click at [172, 175] on input "text" at bounding box center [193, 177] width 113 height 26
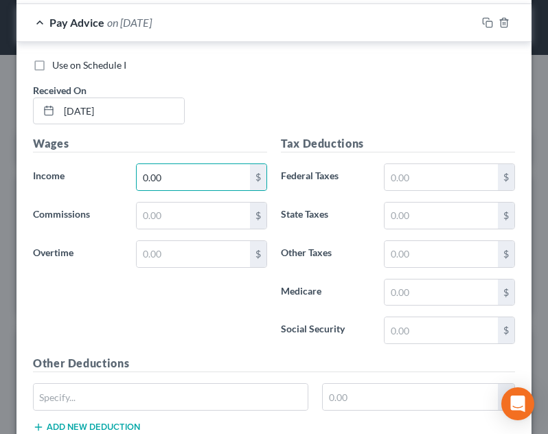
click at [233, 130] on div "Use on Schedule I Received On * 06/13/2025" at bounding box center [274, 97] width 496 height 78
click at [237, 19] on div "Pay Advice on 06/13/2025" at bounding box center [246, 22] width 460 height 36
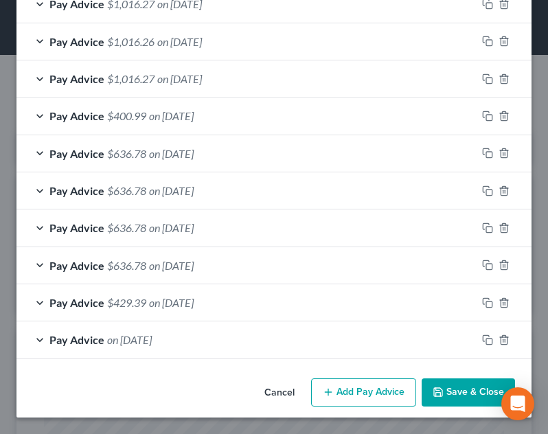
scroll to position [553, 0]
click at [364, 389] on button "Add Pay Advice" at bounding box center [363, 392] width 105 height 29
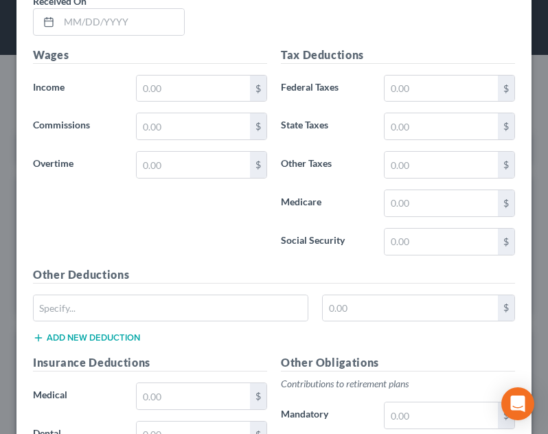
scroll to position [1034, 0]
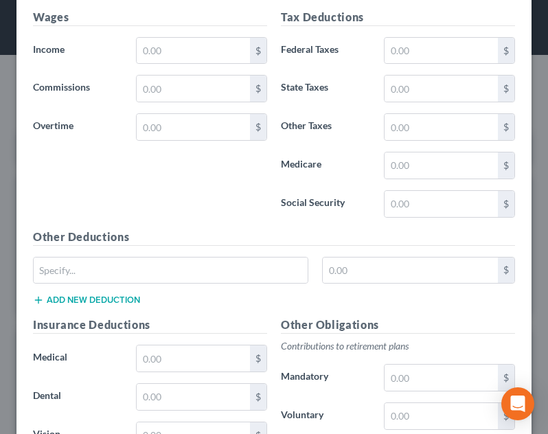
click at [178, 195] on div "Wages Income * $ Commissions $ Overtime $" at bounding box center [150, 119] width 248 height 220
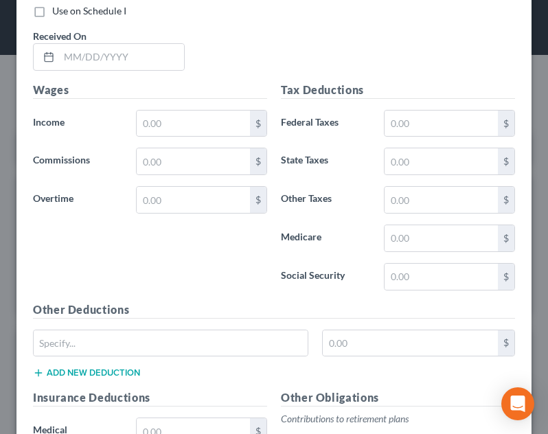
scroll to position [952, 0]
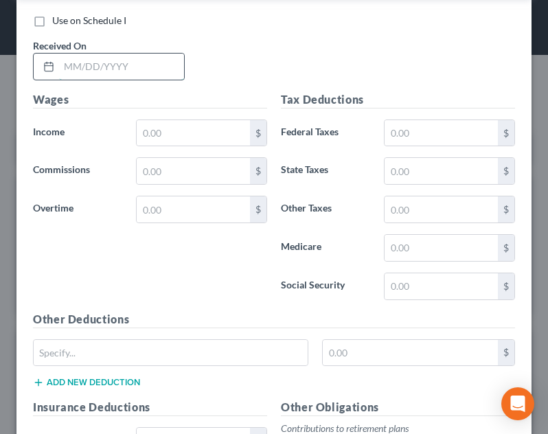
click at [106, 73] on input "text" at bounding box center [121, 67] width 125 height 26
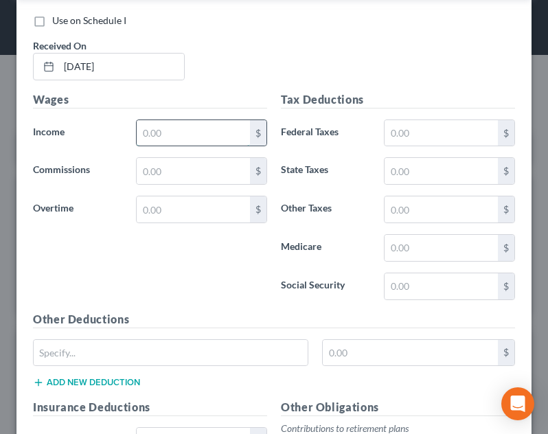
click at [191, 128] on input "text" at bounding box center [193, 133] width 113 height 26
click at [244, 77] on div "Use on Schedule I Received On * 06/27/2025" at bounding box center [274, 53] width 496 height 78
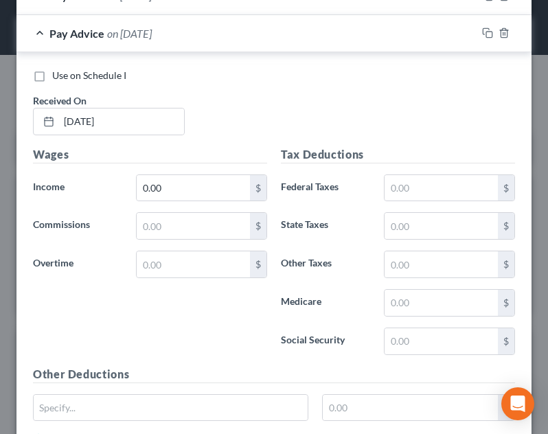
click at [236, 36] on div "Pay Advice on 06/27/2025" at bounding box center [246, 33] width 460 height 36
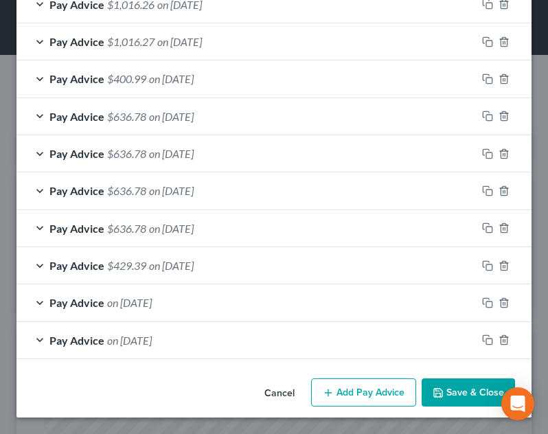
scroll to position [590, 0]
click at [372, 375] on div "Cancel Add Pay Advice Save & Close" at bounding box center [273, 395] width 515 height 45
click at [371, 382] on button "Add Pay Advice" at bounding box center [363, 392] width 105 height 29
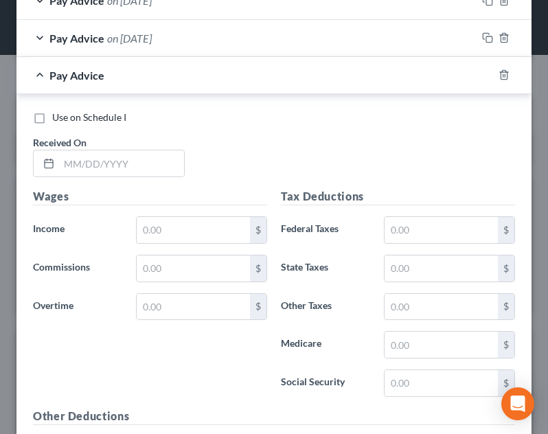
scroll to position [957, 0]
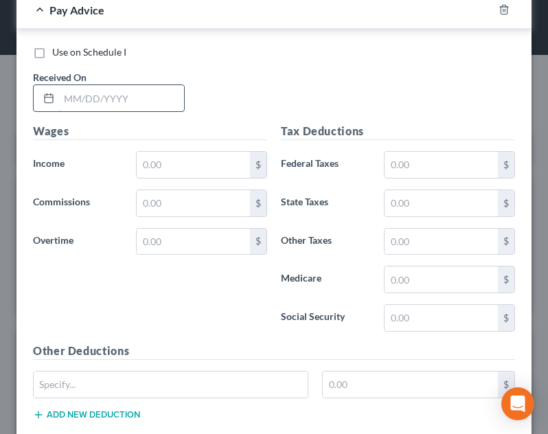
click at [108, 106] on input "text" at bounding box center [121, 98] width 125 height 26
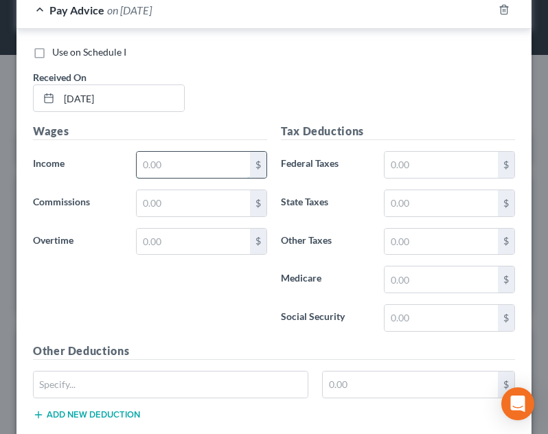
click at [191, 173] on input "text" at bounding box center [193, 165] width 113 height 26
click at [301, 14] on div "Pay Advice on 07/11/2025" at bounding box center [246, 10] width 460 height 36
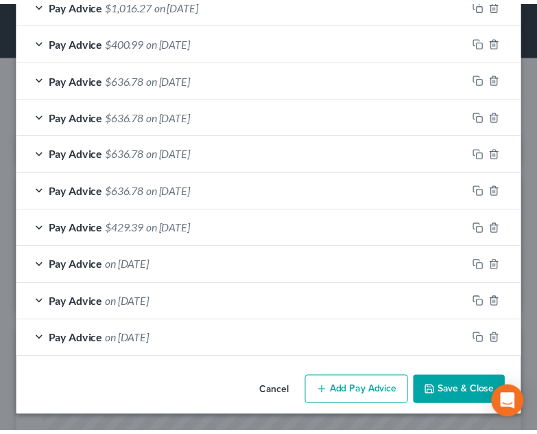
scroll to position [628, 0]
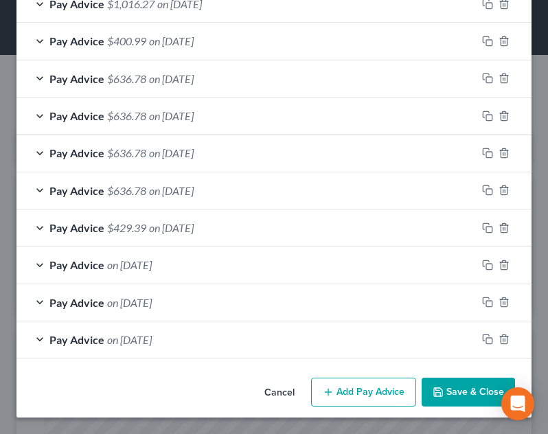
drag, startPoint x: 436, startPoint y: 388, endPoint x: 220, endPoint y: 218, distance: 276.1
click at [436, 388] on button "Save & Close" at bounding box center [467, 391] width 93 height 29
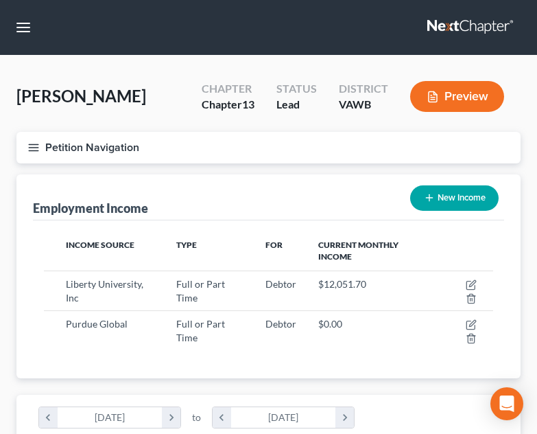
scroll to position [686069, 685816]
click at [25, 154] on button "Petition Navigation" at bounding box center [268, 148] width 504 height 32
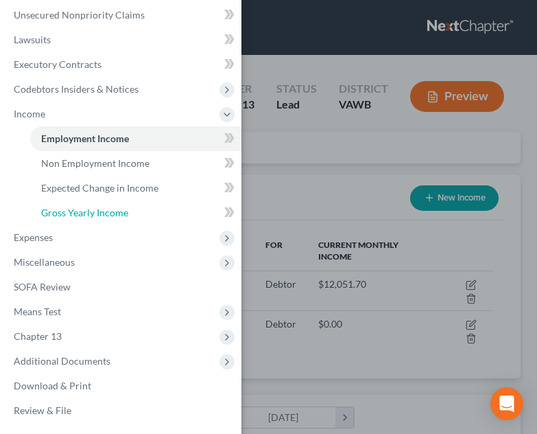
drag, startPoint x: 120, startPoint y: 205, endPoint x: 233, endPoint y: 194, distance: 113.2
click at [120, 205] on link "Gross Yearly Income" at bounding box center [135, 212] width 211 height 25
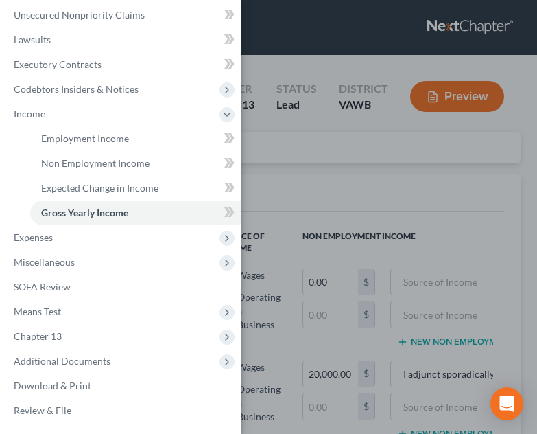
click at [278, 208] on div "Case Dashboard Payments Invoices Payments Payments Credit Report Client Profile" at bounding box center [268, 217] width 537 height 434
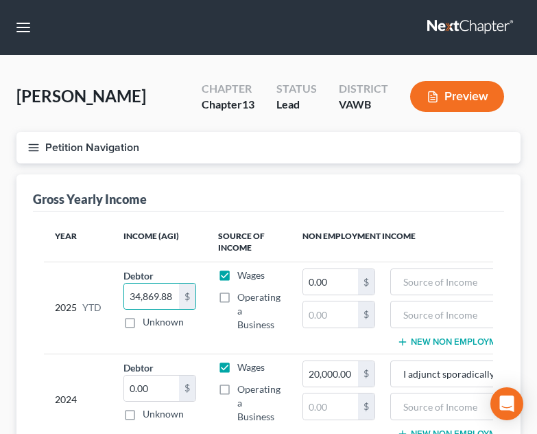
click at [204, 234] on th "Income (AGI)" at bounding box center [160, 242] width 95 height 40
click at [28, 143] on icon "button" at bounding box center [33, 147] width 12 height 12
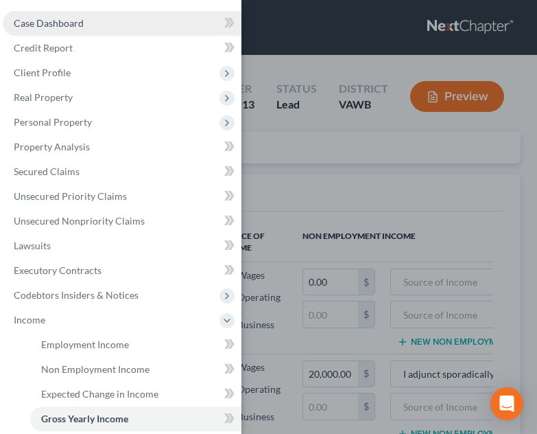
click at [34, 23] on span "Case Dashboard" at bounding box center [49, 23] width 70 height 12
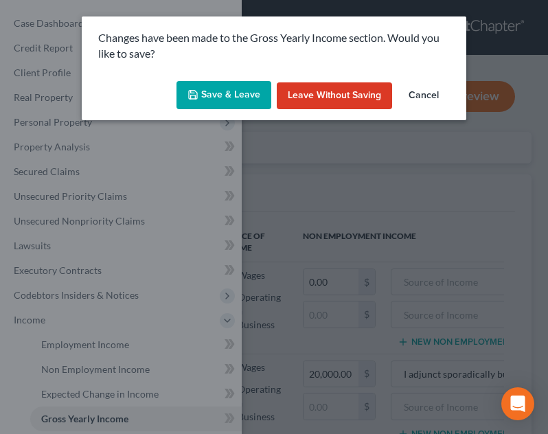
click at [221, 93] on button "Save & Leave" at bounding box center [223, 95] width 95 height 29
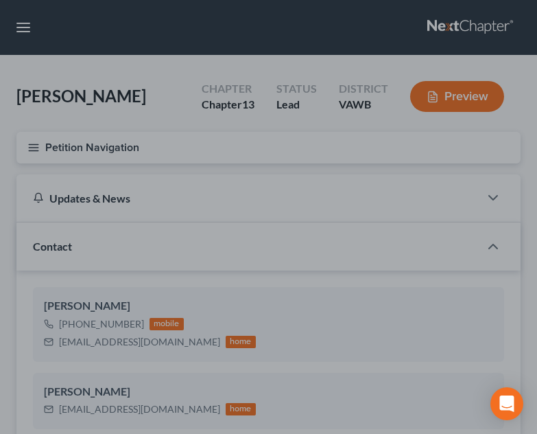
scroll to position [836, 0]
click at [338, 242] on div at bounding box center [268, 217] width 537 height 434
click at [296, 210] on div at bounding box center [268, 217] width 537 height 434
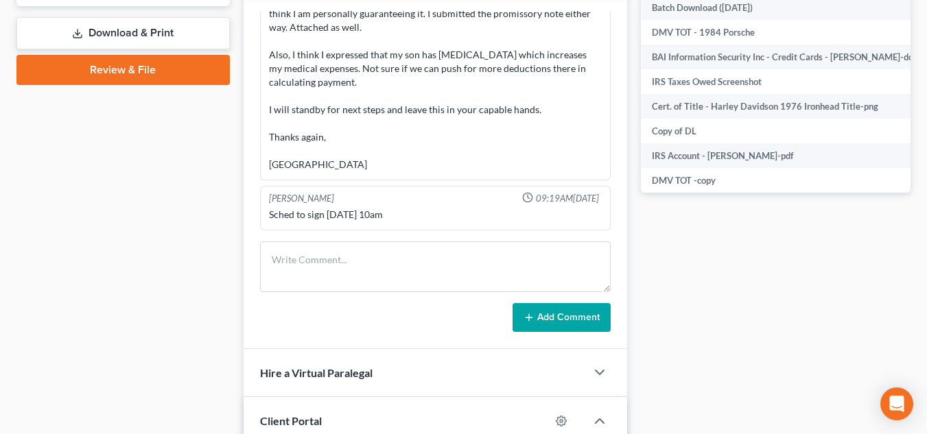
scroll to position [619, 0]
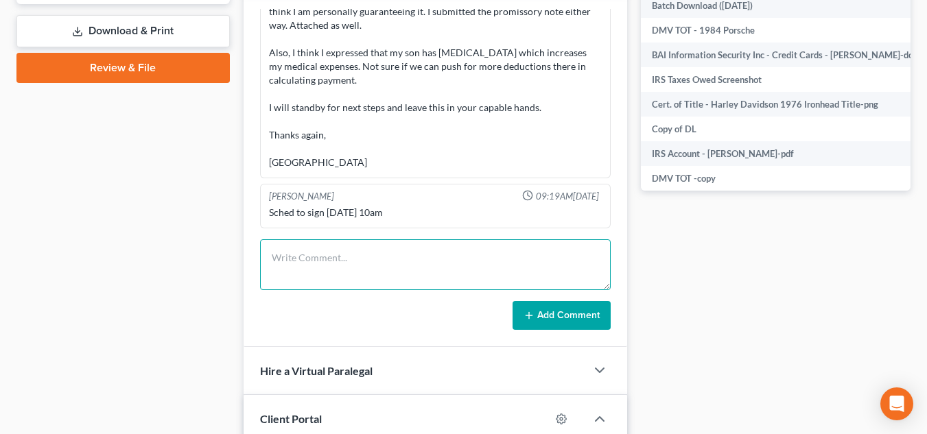
click at [410, 250] on textarea at bounding box center [435, 265] width 351 height 51
type textarea "NOTES:"
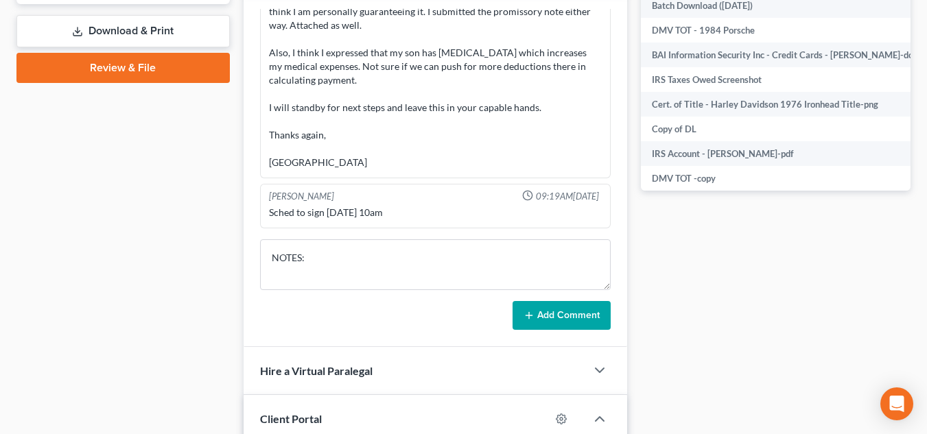
click at [513, 301] on button "Add Comment" at bounding box center [562, 315] width 98 height 29
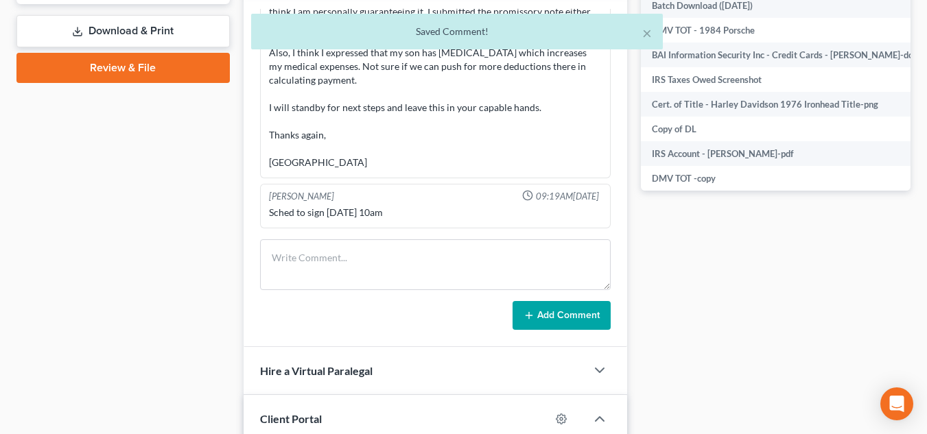
scroll to position [942, 0]
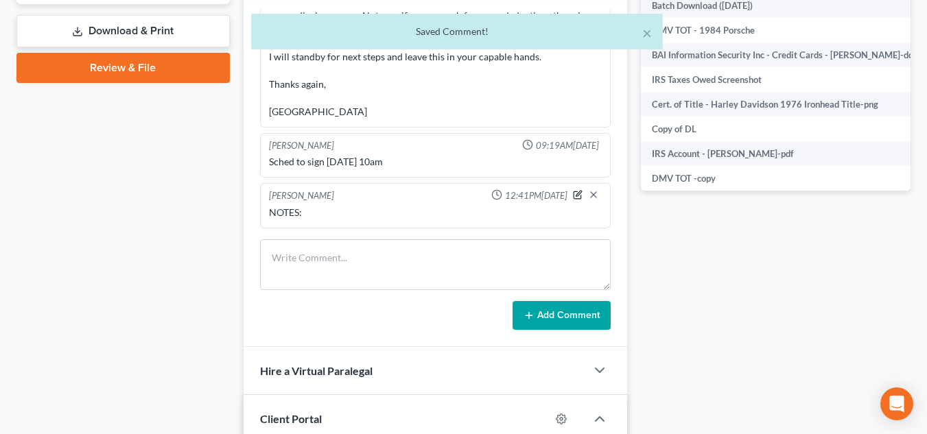
click at [573, 194] on icon "button" at bounding box center [578, 195] width 10 height 10
click at [342, 228] on textarea "NOTES:" at bounding box center [435, 231] width 333 height 51
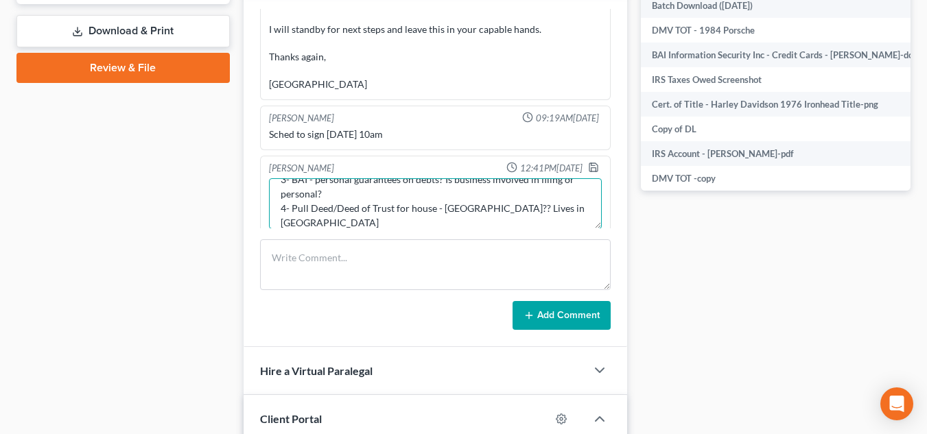
scroll to position [89, 0]
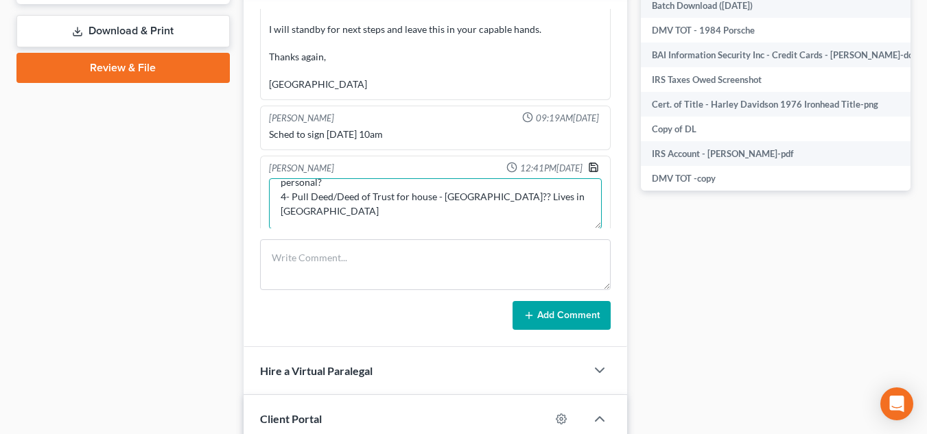
type textarea "NOTES: 1- 2 Businessess - Oakton Ventures & BAI 2- Check for Payment date/amoun…"
click at [588, 170] on icon "button" at bounding box center [593, 167] width 11 height 11
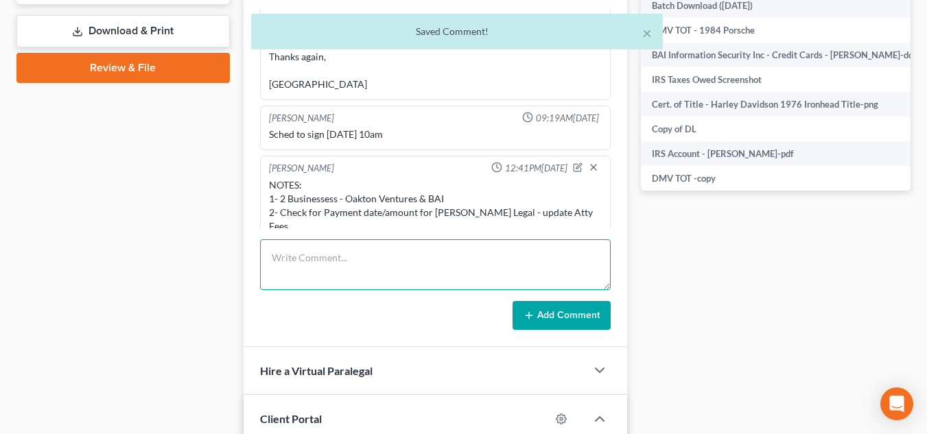
click at [377, 255] on textarea at bounding box center [435, 265] width 351 height 51
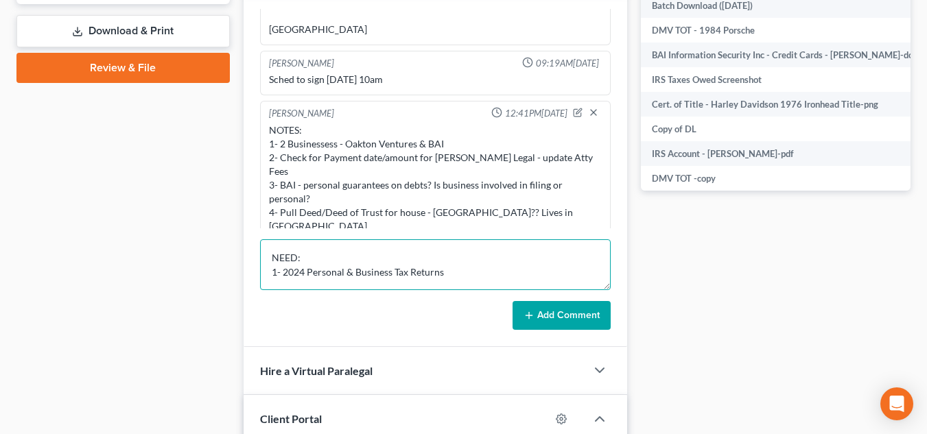
scroll to position [3, 0]
type textarea "NEED: 1- 2024 Personal & Business Tax Returns 2-"
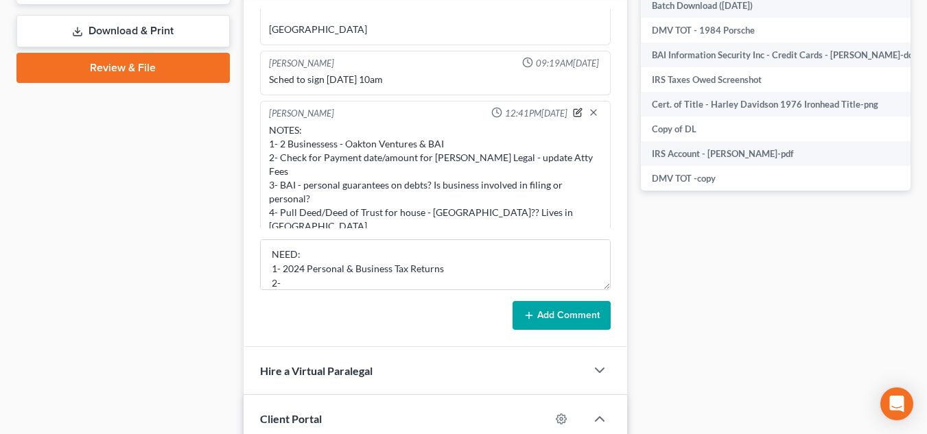
click at [573, 109] on icon "button" at bounding box center [578, 113] width 10 height 10
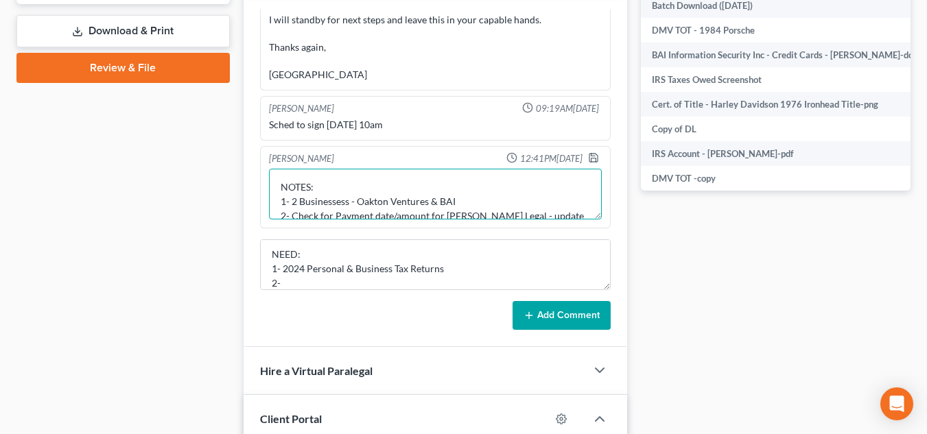
scroll to position [86, 0]
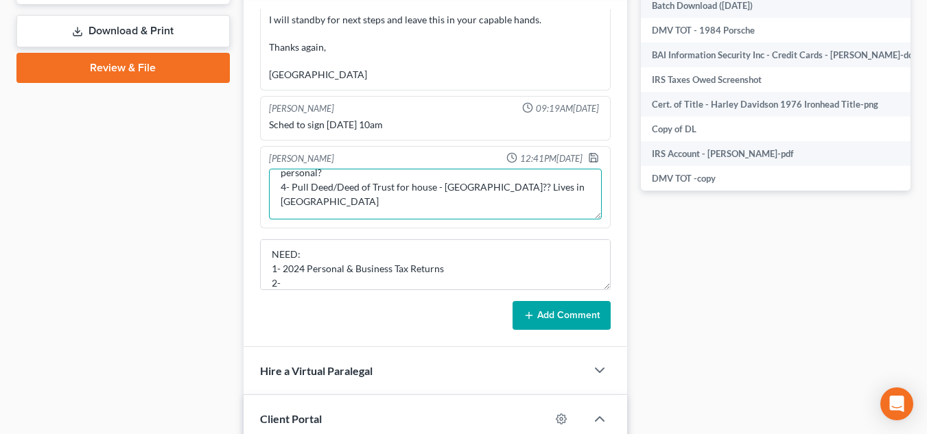
click at [502, 196] on textarea "NOTES: 1- 2 Businessess - Oakton Ventures & BAI 2- Check for Payment date/amoun…" at bounding box center [435, 194] width 333 height 51
type textarea "NOTES: 1- 2 Businessess - Oakton Ventures & BAI 2- Check for Payment date/amoun…"
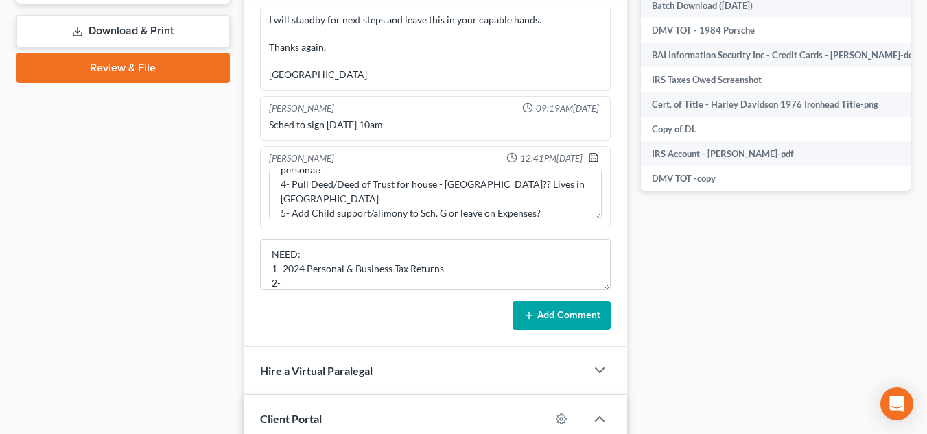
click at [588, 163] on icon "button" at bounding box center [593, 157] width 11 height 11
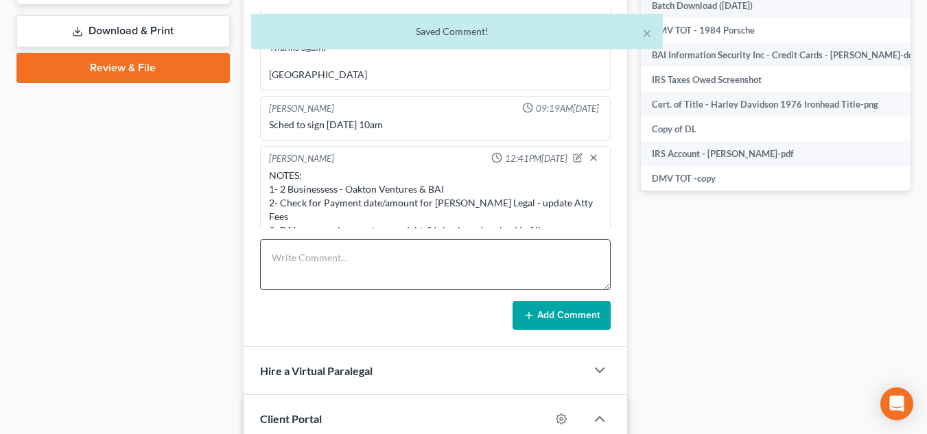
scroll to position [1038, 0]
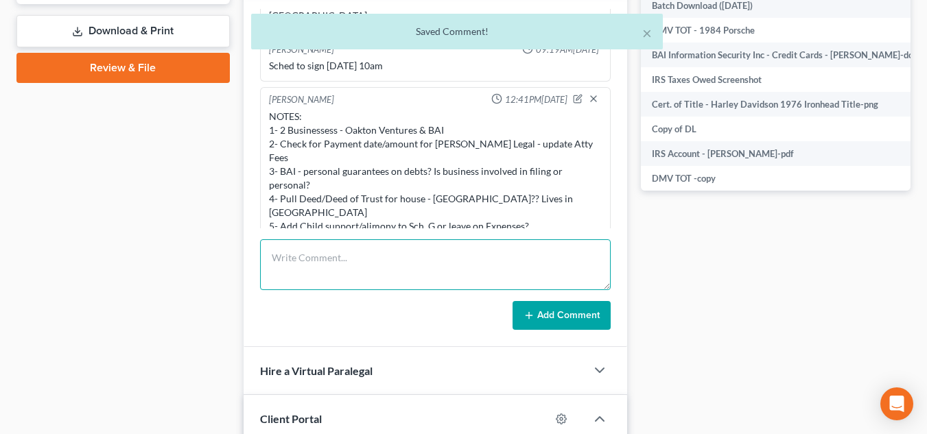
click at [483, 242] on textarea at bounding box center [435, 265] width 351 height 51
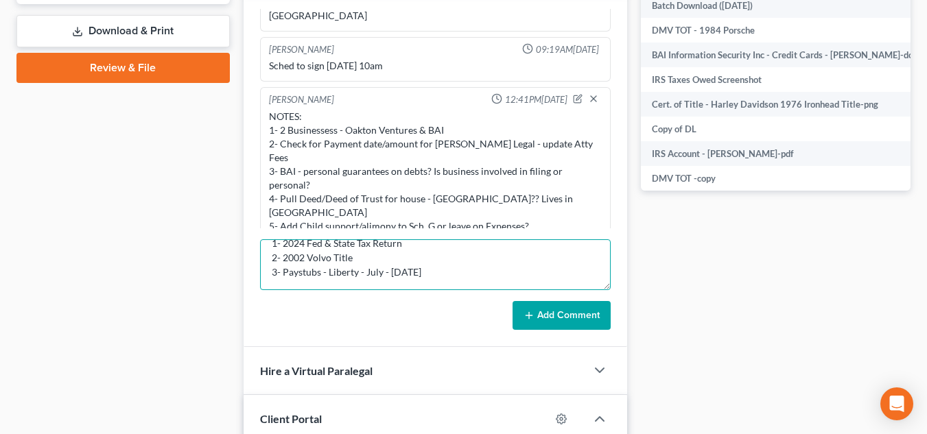
scroll to position [29, 0]
click at [357, 270] on textarea "NEED: 1- 2024 Fed & State Tax Return 2- 2002 Volvo Title 3- Paystubs - Liberty …" at bounding box center [435, 265] width 351 height 51
click at [526, 278] on textarea "NEED: 1- 2024 Fed & State Tax Return 2- 2002 Volvo Title 3- Paystubs - Liberty,…" at bounding box center [435, 265] width 351 height 51
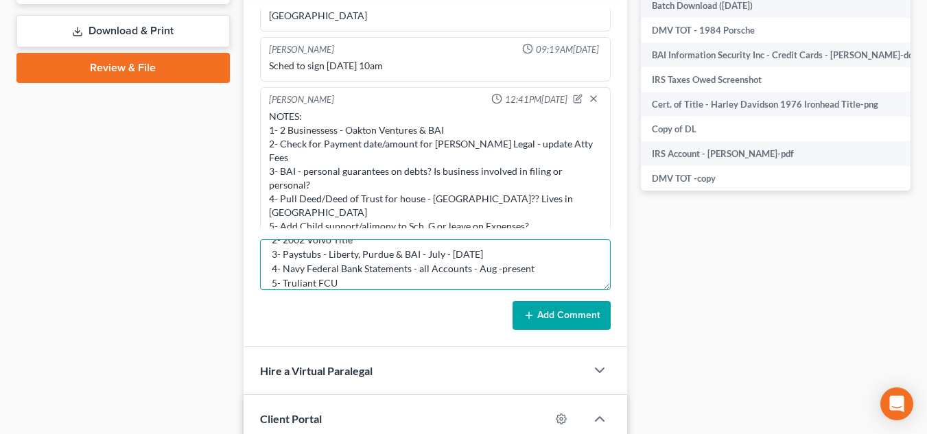
click at [340, 267] on textarea "NEED: 1- 2024 Fed & State Tax Return 2- 2002 Volvo Title 3- Paystubs - Liberty,…" at bounding box center [435, 265] width 351 height 51
click at [360, 290] on textarea "NEED: 1- 2024 Fed & State Tax Return 2- 2002 Volvo Title 3- Paystubs - Liberty,…" at bounding box center [435, 265] width 351 height 51
type textarea "NEED: 1- 2024 Fed & State Tax Return 2- 2002 Volvo Title 3- Paystubs - Liberty,…"
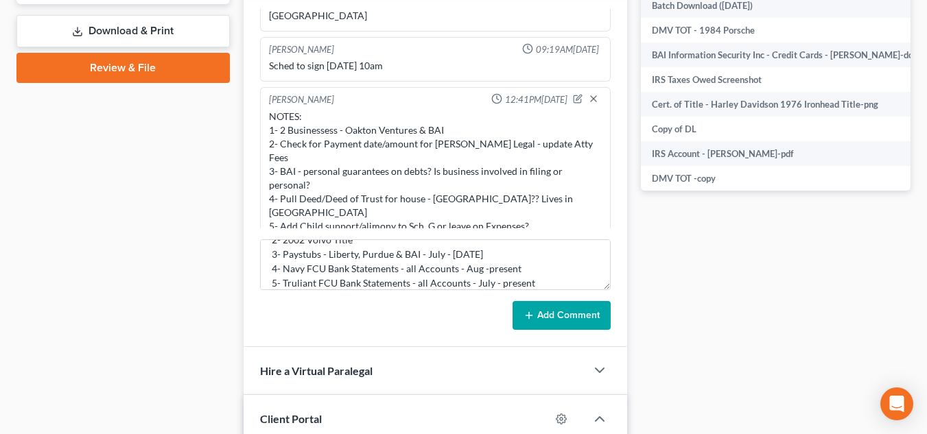
click at [552, 320] on button "Add Comment" at bounding box center [562, 315] width 98 height 29
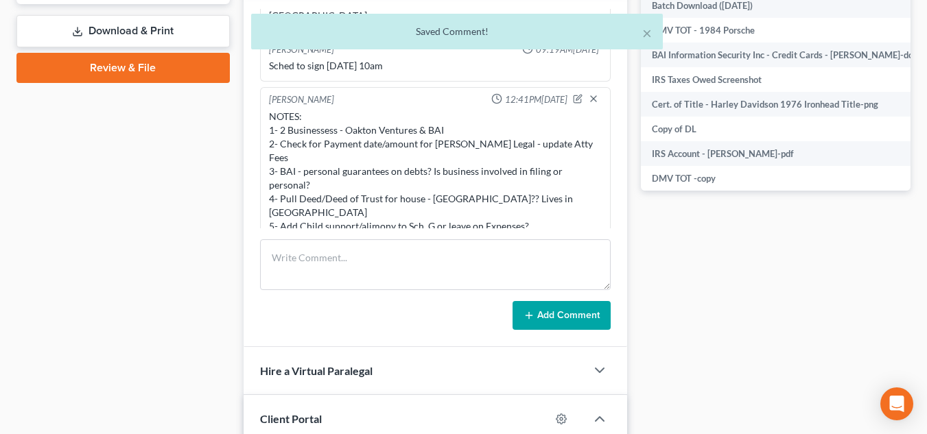
scroll to position [1157, 0]
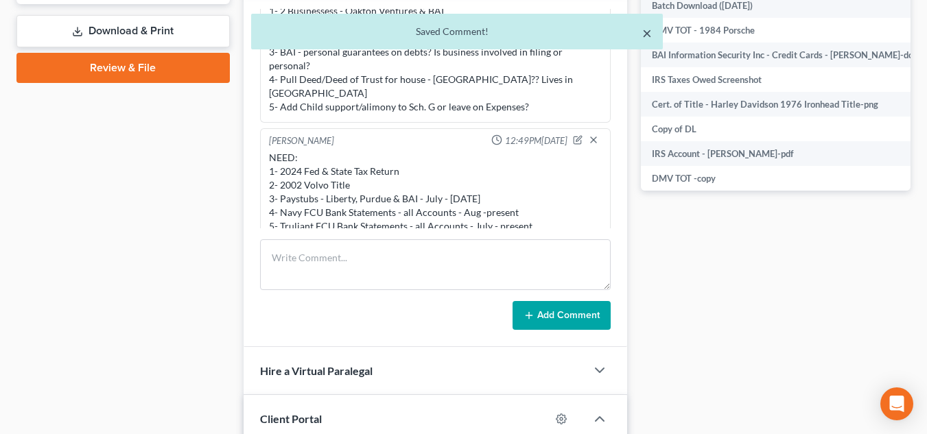
click at [648, 34] on button "×" at bounding box center [647, 33] width 10 height 16
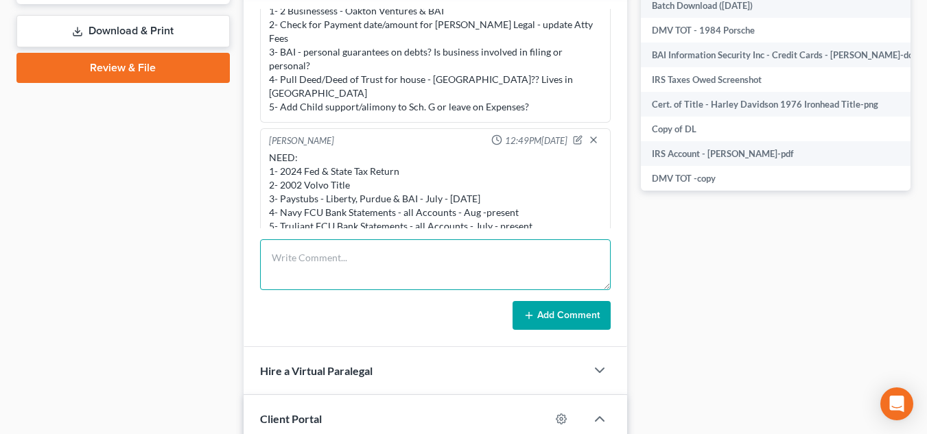
click at [325, 264] on textarea at bounding box center [435, 265] width 351 height 51
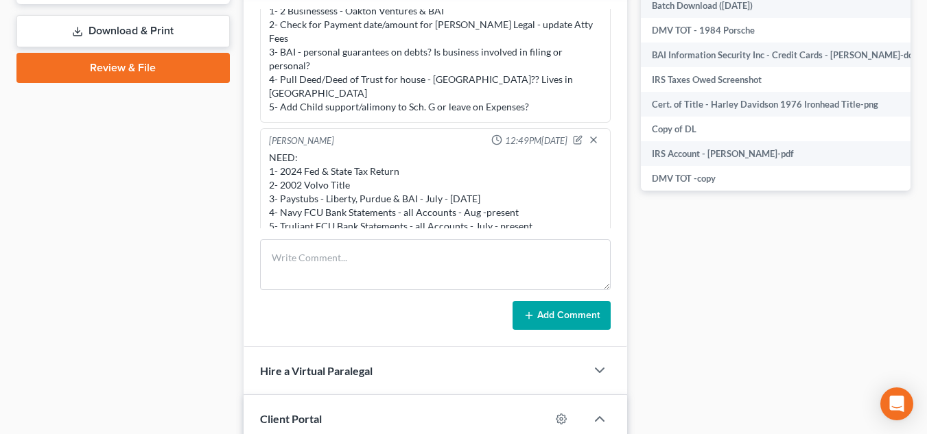
click at [167, 189] on div "Case Dashboard Payments Invoices Payments Payments Credit Report Client Profile" at bounding box center [123, 45] width 227 height 1064
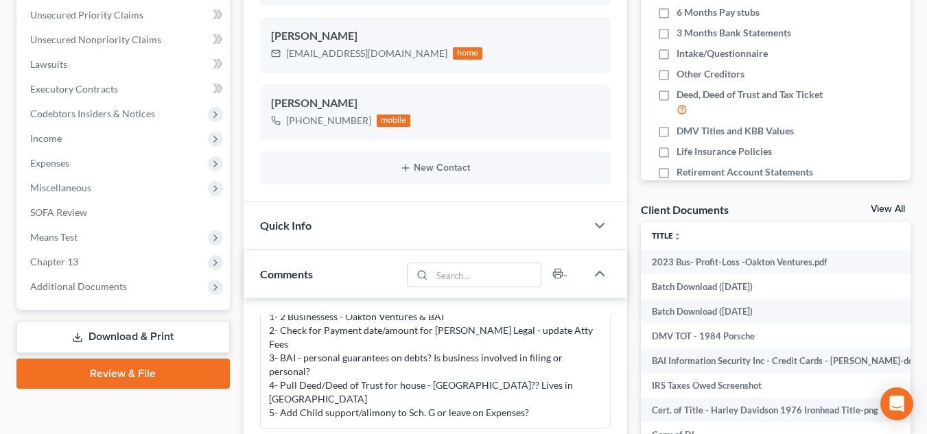
scroll to position [290, 0]
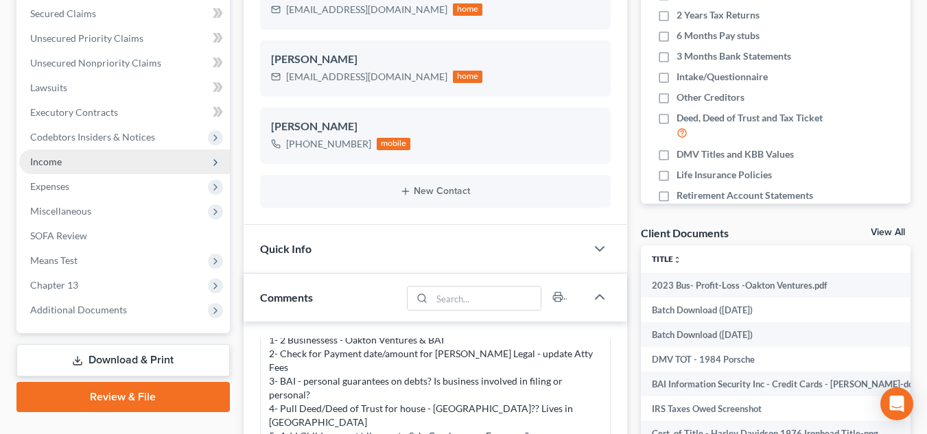
click at [161, 172] on span "Income" at bounding box center [124, 162] width 211 height 25
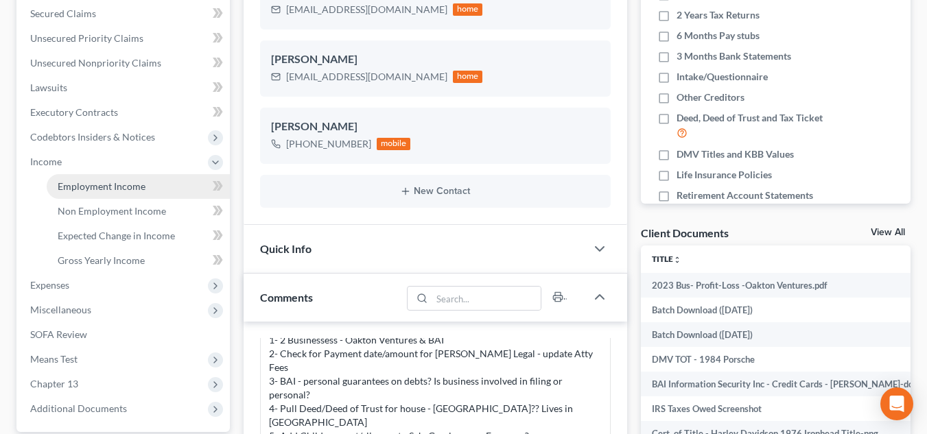
click at [144, 181] on link "Employment Income" at bounding box center [138, 186] width 183 height 25
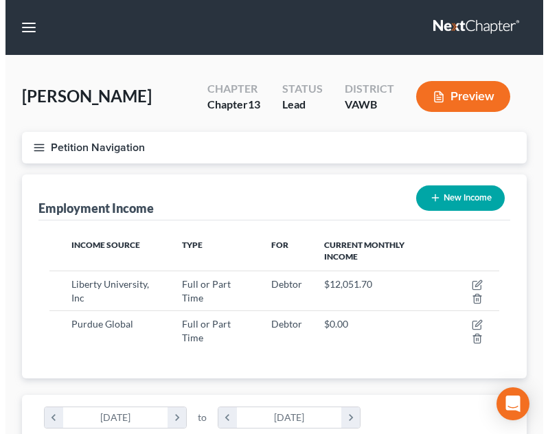
scroll to position [224, 477]
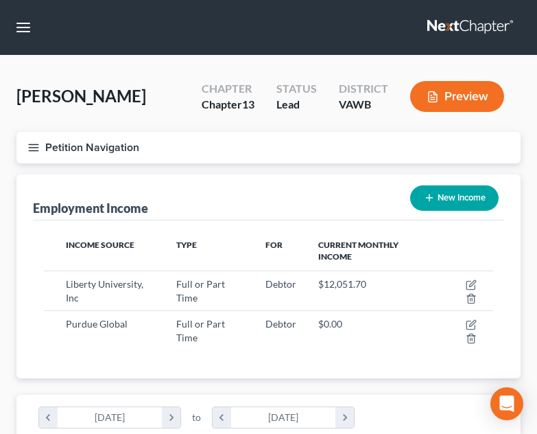
click at [447, 200] on button "New Income" at bounding box center [454, 197] width 89 height 25
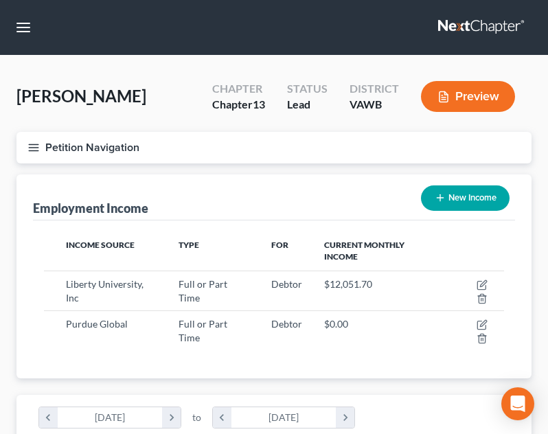
select select "0"
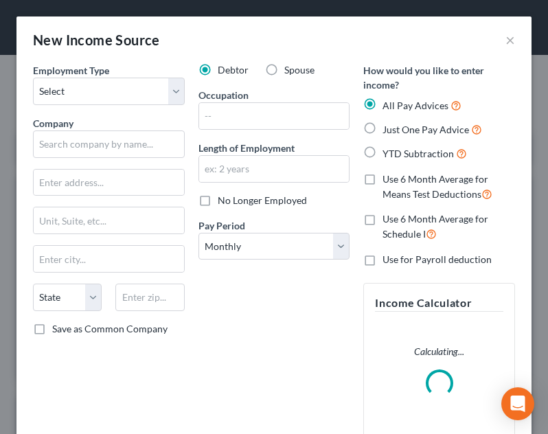
scroll to position [230, 487]
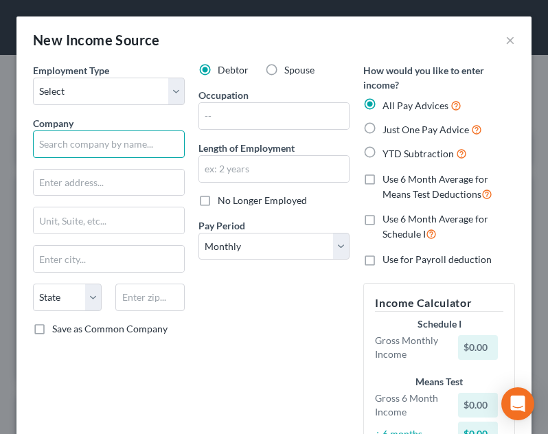
click at [130, 148] on input "text" at bounding box center [109, 143] width 152 height 27
type input "BAI Information Security Inc."
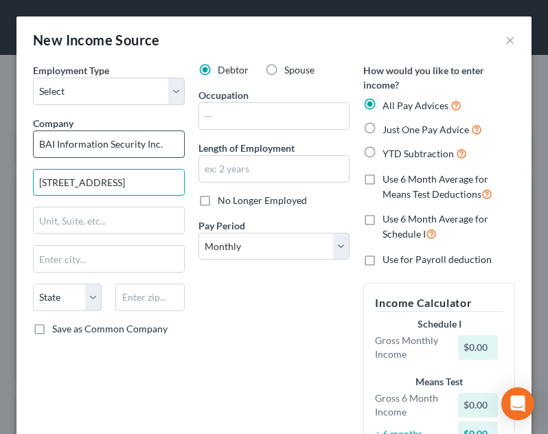
type input "[STREET_ADDRESS]"
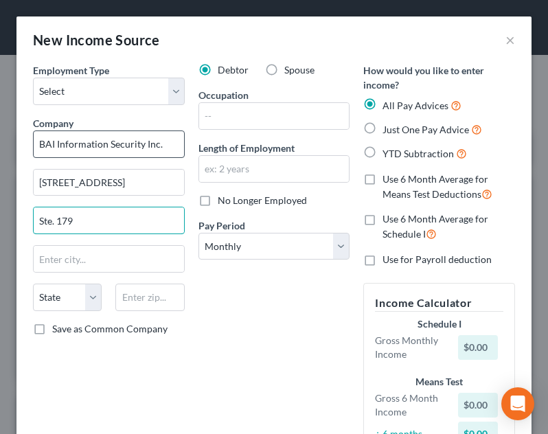
type input "Ste. 179"
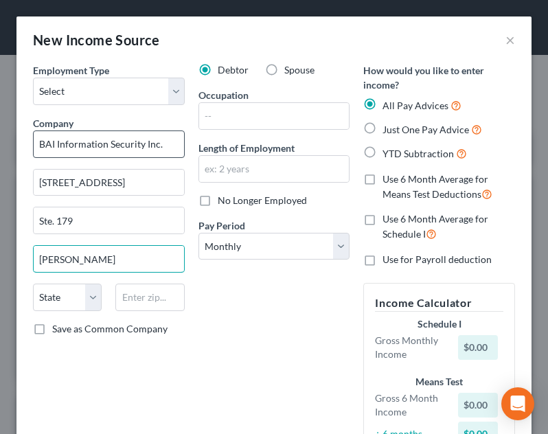
type input "[PERSON_NAME]"
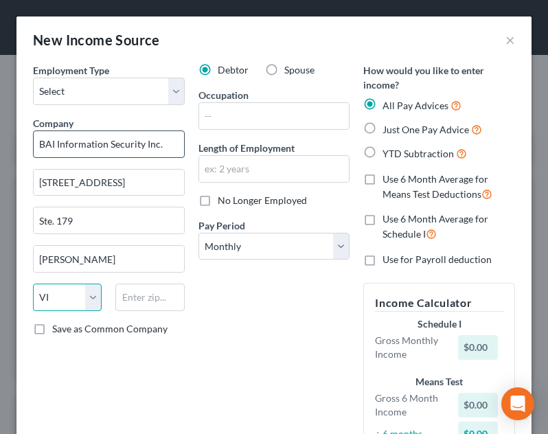
select select "48"
type input "24141"
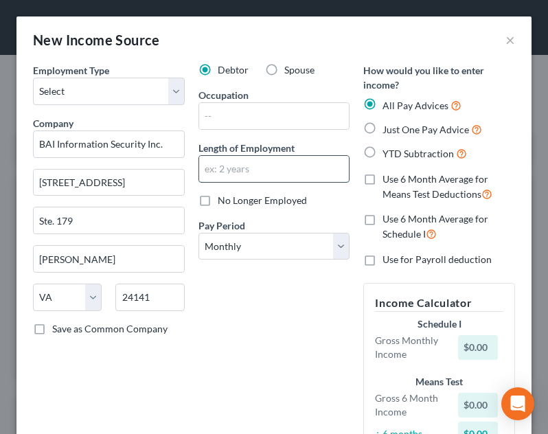
click at [272, 164] on input "text" at bounding box center [274, 169] width 150 height 26
type input "9 months"
click at [289, 317] on div "Debtor Spouse Occupation Length of Employment 9 months No Longer Employed Pay P…" at bounding box center [273, 267] width 165 height 408
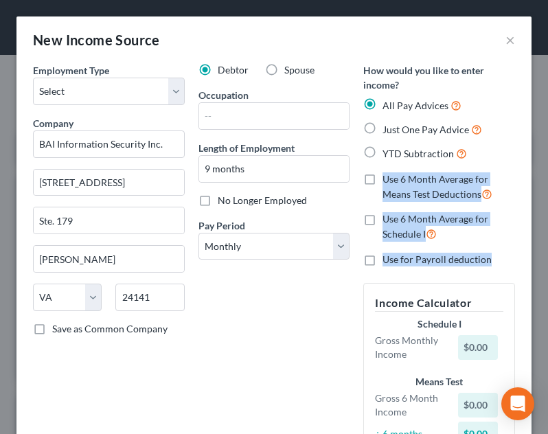
drag, startPoint x: 537, startPoint y: 155, endPoint x: 535, endPoint y: 245, distance: 89.9
click at [535, 245] on div "New Income Source × Employment Type * Select Full or [DEMOGRAPHIC_DATA] Employm…" at bounding box center [274, 217] width 548 height 434
click at [489, 187] on label "Use 6 Month Average for Means Test Deductions" at bounding box center [448, 187] width 132 height 30
click at [397, 181] on input "Use 6 Month Average for Means Test Deductions" at bounding box center [392, 176] width 9 height 9
checkbox input "true"
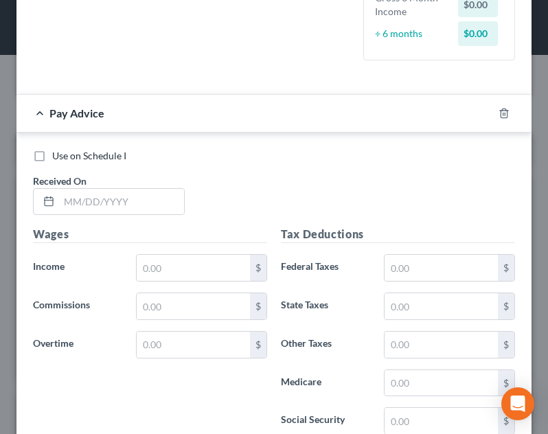
scroll to position [415, 0]
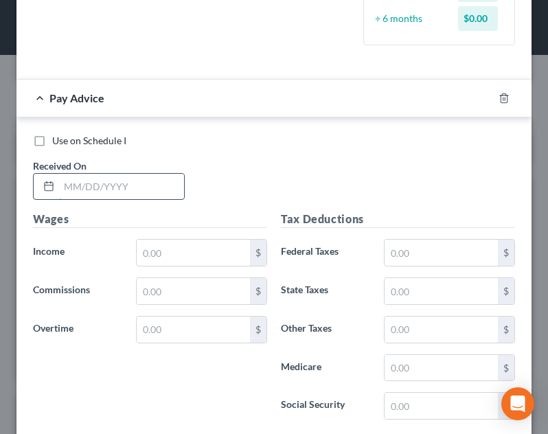
click at [140, 187] on input "text" at bounding box center [121, 187] width 125 height 26
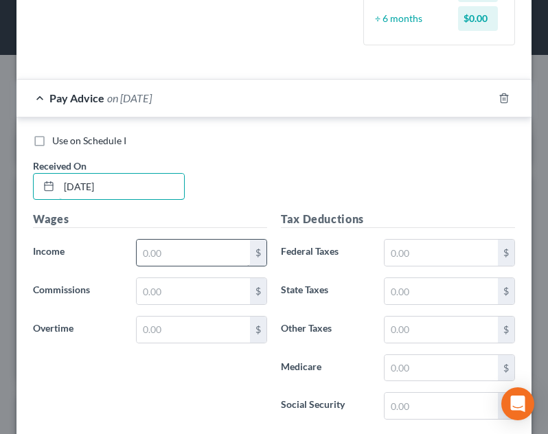
type input "[DATE]"
click at [201, 250] on input "text" at bounding box center [193, 253] width 113 height 26
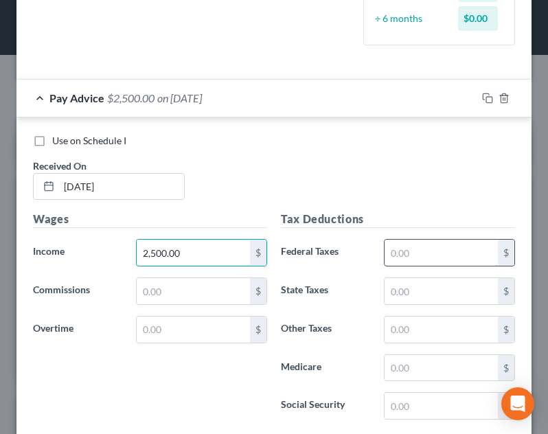
type input "2,500.00"
click at [465, 250] on input "text" at bounding box center [440, 253] width 113 height 26
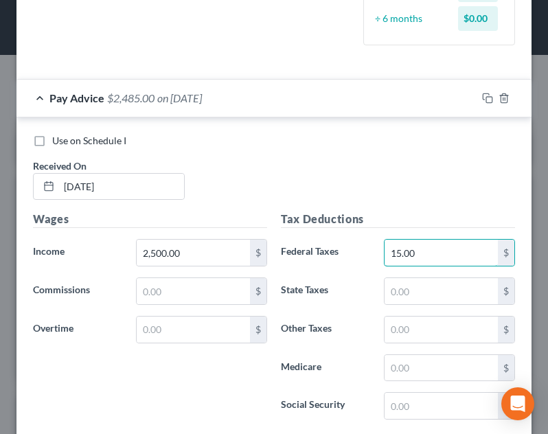
type input "15.00"
click at [455, 306] on div "Tax Deductions Federal Taxes 15.00 $ State Taxes $ Other Taxes $ Medicare $ Soc…" at bounding box center [398, 321] width 248 height 220
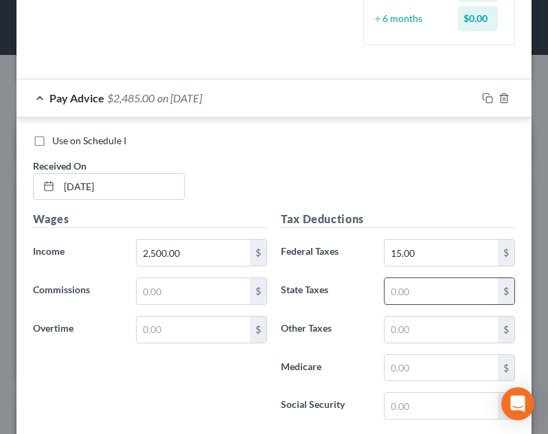
click at [449, 295] on input "text" at bounding box center [440, 291] width 113 height 26
click at [389, 366] on input "text" at bounding box center [440, 368] width 113 height 26
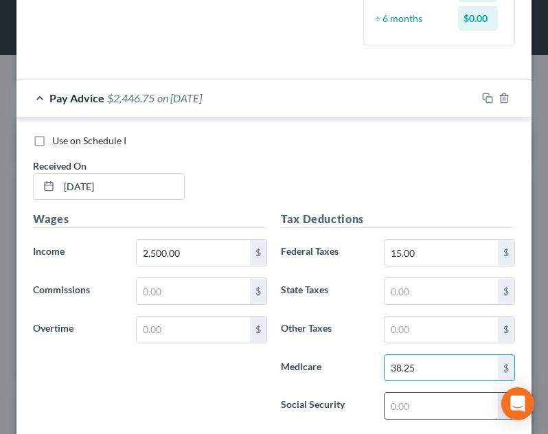
type input "38.25"
click at [415, 408] on input "text" at bounding box center [440, 406] width 113 height 26
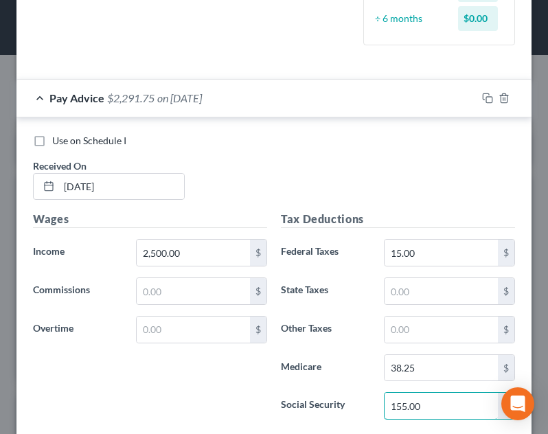
type input "155.00"
click at [351, 362] on label "Medicare" at bounding box center [325, 367] width 103 height 27
click at [430, 255] on input "15.00" at bounding box center [440, 253] width 113 height 26
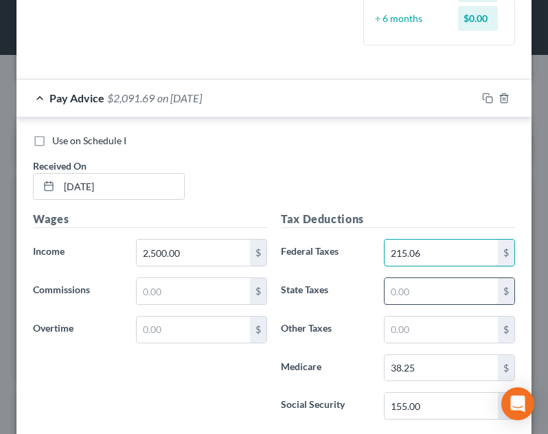
type input "215.06"
click at [408, 299] on input "text" at bounding box center [440, 291] width 113 height 26
type input "72.85"
click at [441, 203] on div "Use on Schedule I Received On * [DATE]" at bounding box center [274, 173] width 496 height 78
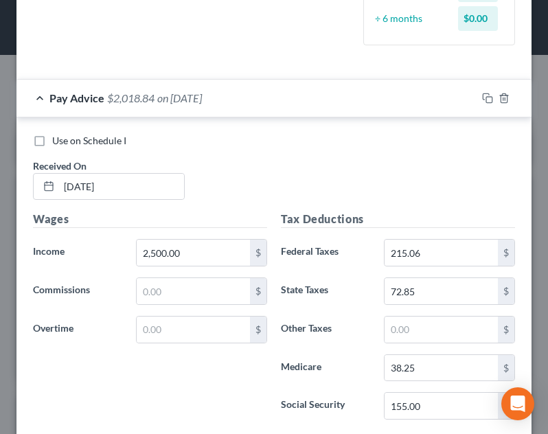
click at [362, 110] on div "Pay Advice $2,018.84 on [DATE]" at bounding box center [246, 98] width 460 height 36
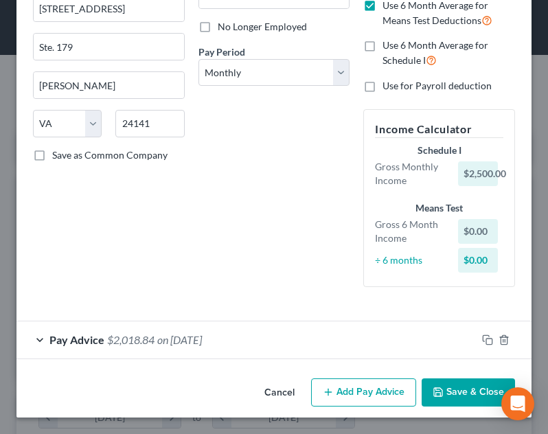
scroll to position [174, 0]
click at [384, 399] on button "Add Pay Advice" at bounding box center [363, 392] width 105 height 29
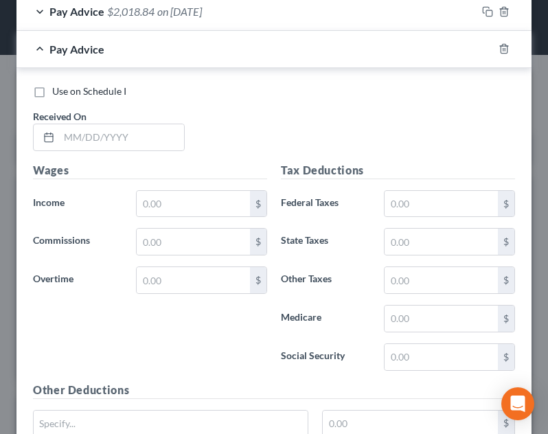
scroll to position [515, 0]
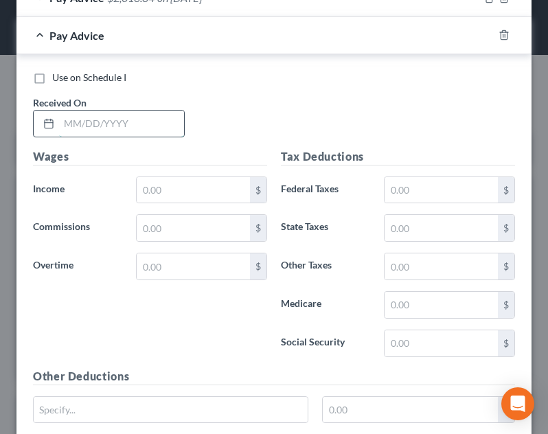
click at [117, 117] on input "text" at bounding box center [121, 123] width 125 height 26
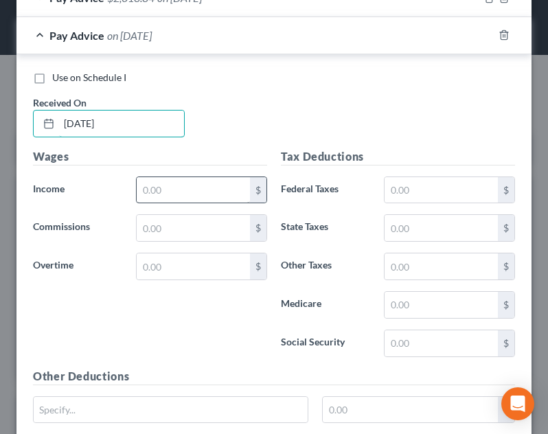
type input "[DATE]"
click at [207, 185] on input "text" at bounding box center [193, 190] width 113 height 26
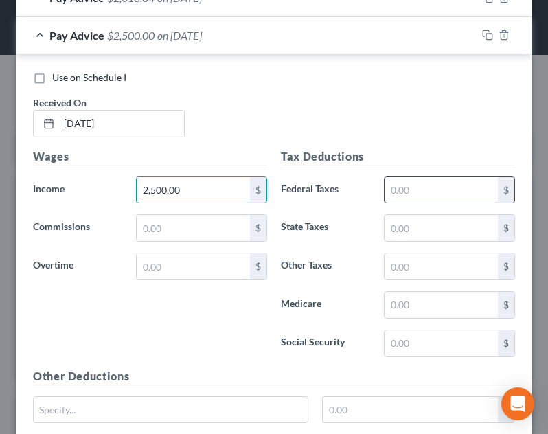
type input "2,500.00"
click at [416, 196] on input "text" at bounding box center [440, 190] width 113 height 26
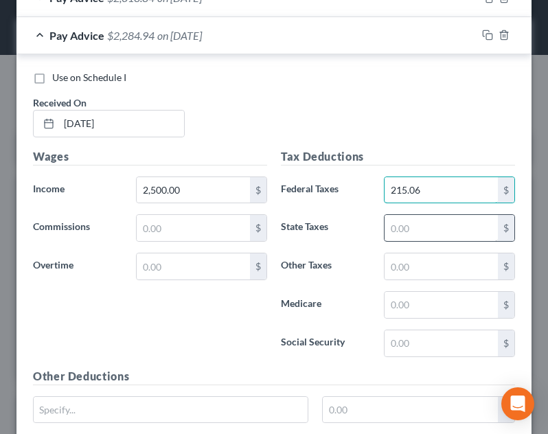
type input "215.06"
click at [426, 229] on input "text" at bounding box center [440, 228] width 113 height 26
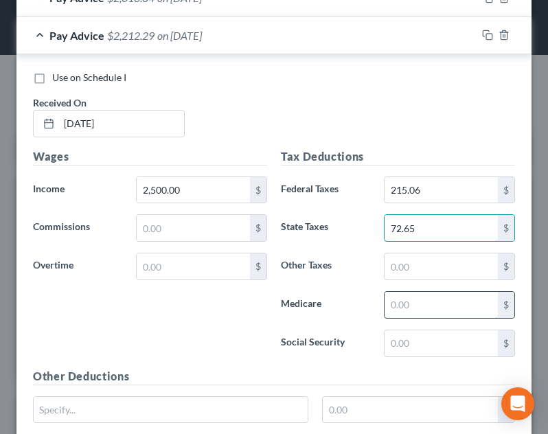
type input "72.65"
click at [421, 307] on input "text" at bounding box center [440, 305] width 113 height 26
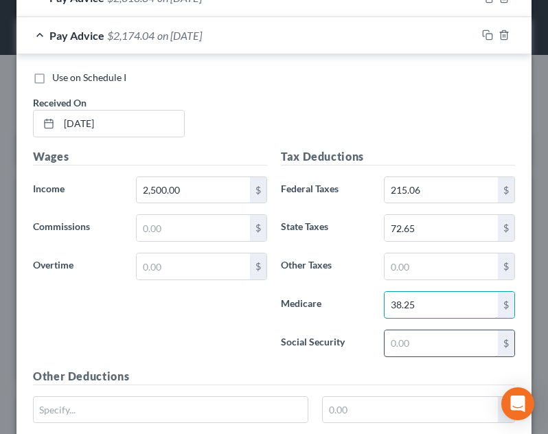
type input "38.25"
click at [429, 340] on input "text" at bounding box center [440, 343] width 113 height 26
type input "155.00"
click at [460, 363] on div "Tax Deductions Federal Taxes 215.06 $ State Taxes 72.65 $ Other Taxes $ Medicar…" at bounding box center [398, 258] width 248 height 220
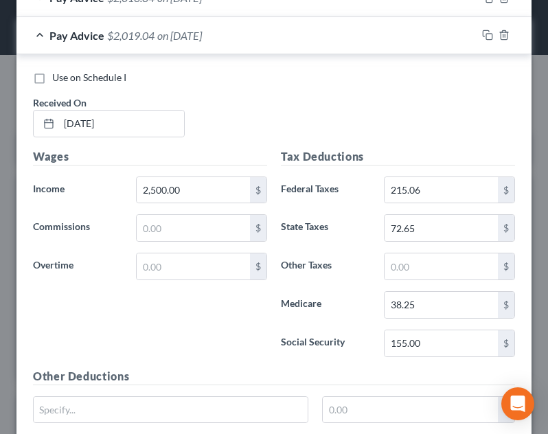
scroll to position [488, 0]
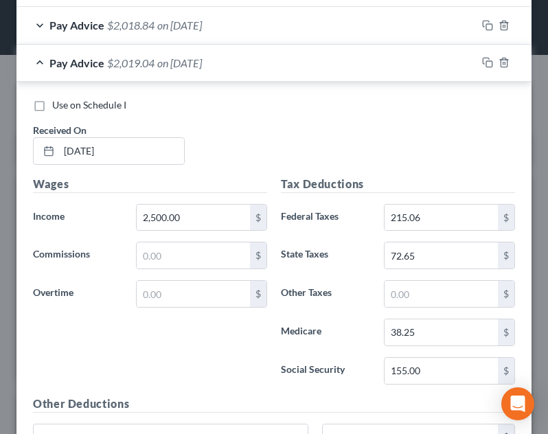
click at [301, 67] on div "Pay Advice $2,019.04 on [DATE]" at bounding box center [246, 63] width 460 height 36
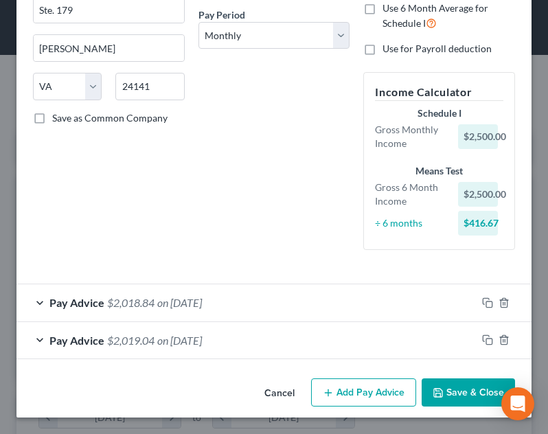
scroll to position [211, 0]
click at [382, 399] on button "Add Pay Advice" at bounding box center [363, 392] width 105 height 29
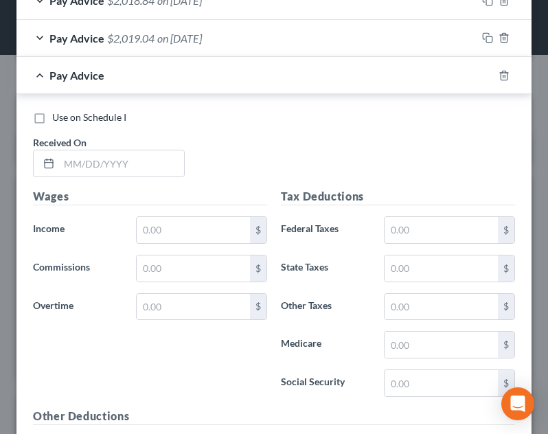
scroll to position [524, 0]
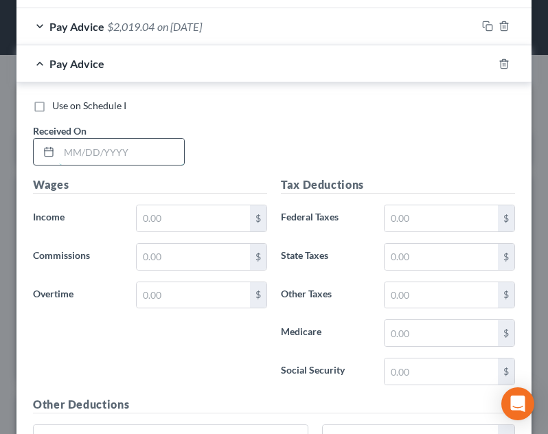
click at [161, 153] on input "text" at bounding box center [121, 152] width 125 height 26
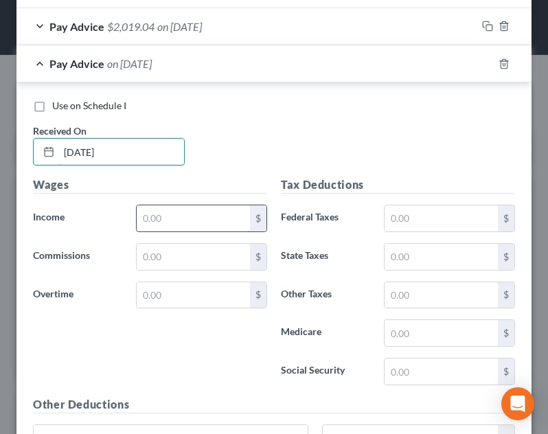
type input "[DATE]"
click at [180, 218] on input "text" at bounding box center [193, 218] width 113 height 26
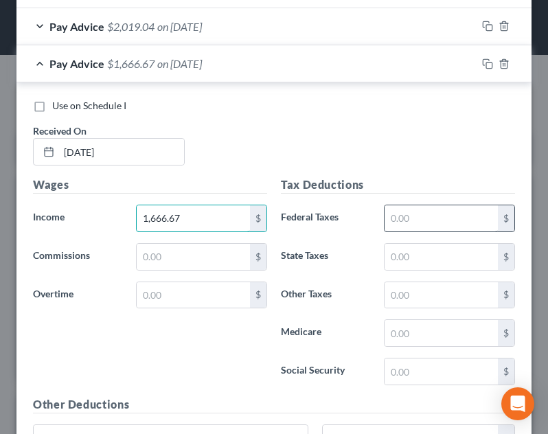
type input "1,666.67"
click at [406, 213] on input "text" at bounding box center [440, 218] width 113 height 26
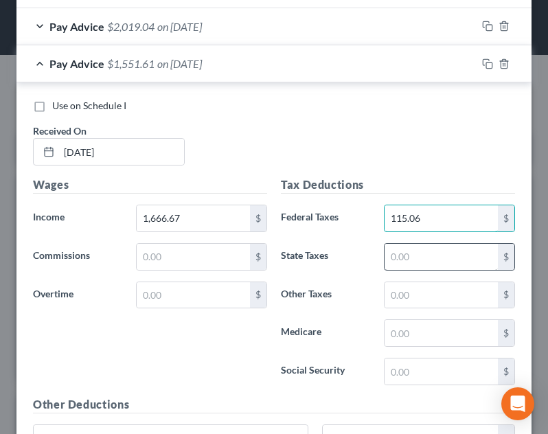
type input "115.06"
click at [410, 268] on input "text" at bounding box center [440, 257] width 113 height 26
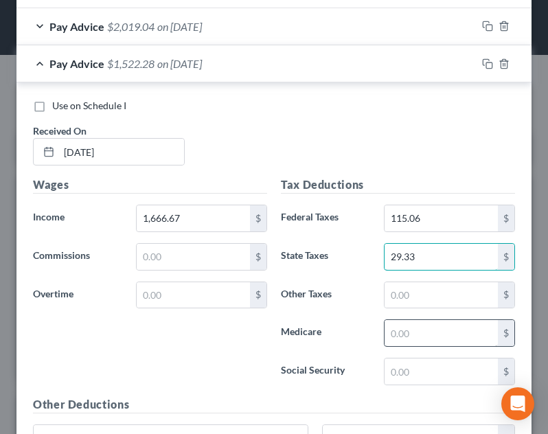
type input "29.33"
click at [439, 332] on input "text" at bounding box center [440, 333] width 113 height 26
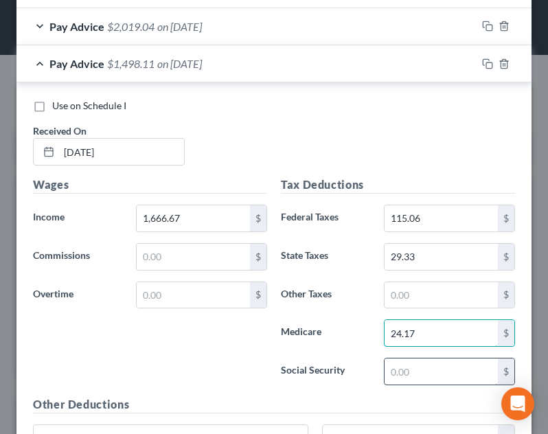
type input "24.17"
click at [441, 363] on input "text" at bounding box center [440, 371] width 113 height 26
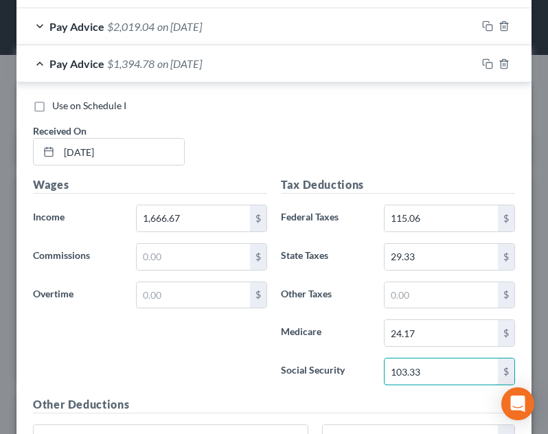
type input "103.33"
click at [358, 303] on label "Other Taxes" at bounding box center [325, 294] width 103 height 27
click at [413, 75] on div "Pay Advice $1,394.78 on [DATE]" at bounding box center [246, 63] width 460 height 36
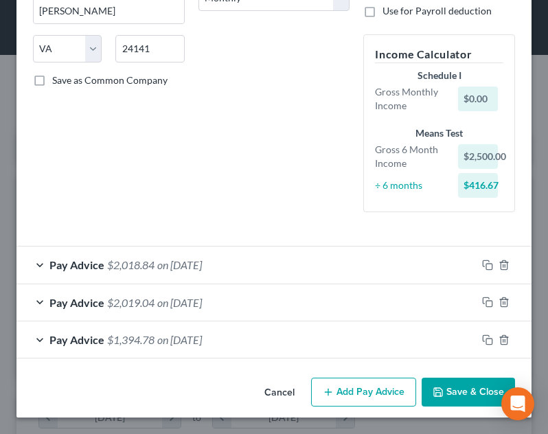
scroll to position [248, 0]
click at [371, 386] on button "Add Pay Advice" at bounding box center [363, 391] width 105 height 29
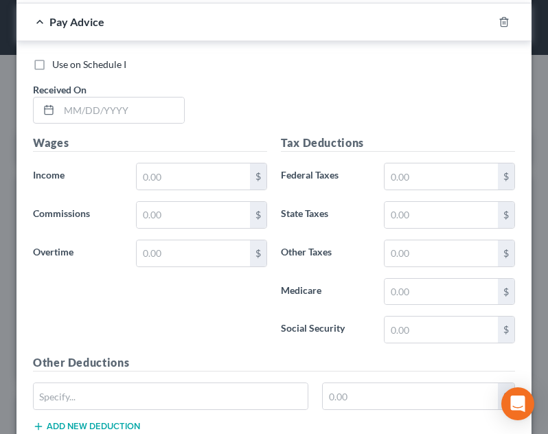
scroll to position [606, 0]
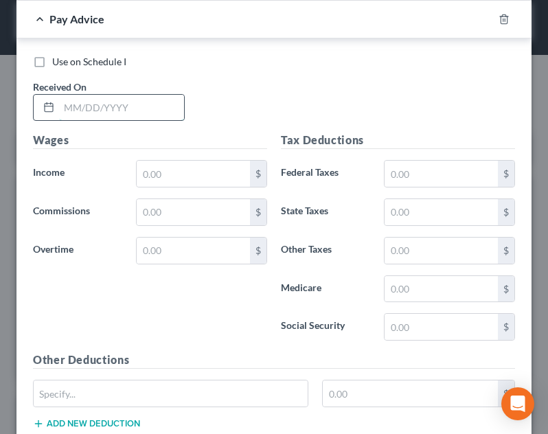
click at [159, 100] on input "text" at bounding box center [121, 108] width 125 height 26
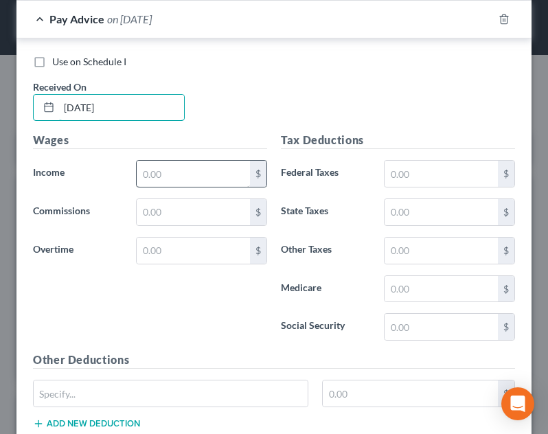
type input "[DATE]"
click at [183, 176] on input "text" at bounding box center [193, 174] width 113 height 26
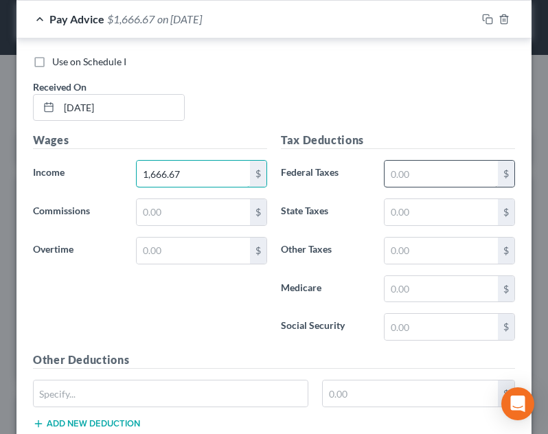
type input "1,666.67"
click at [449, 168] on input "text" at bounding box center [440, 174] width 113 height 26
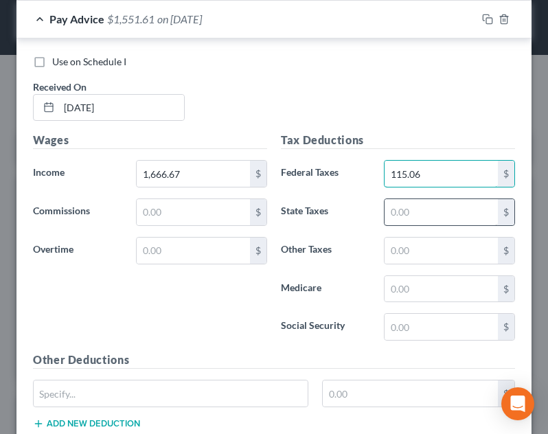
type input "115.06"
click at [445, 209] on input "text" at bounding box center [440, 212] width 113 height 26
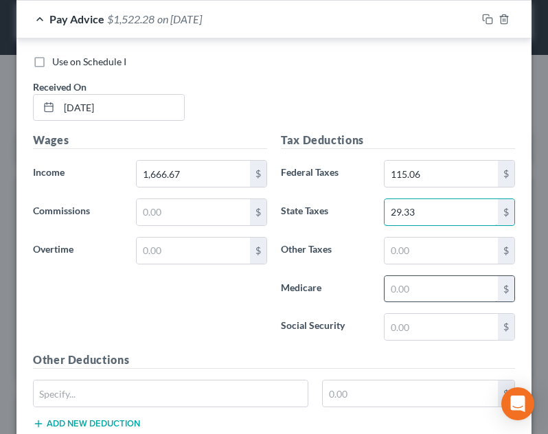
type input "29.33"
click at [439, 293] on input "text" at bounding box center [440, 289] width 113 height 26
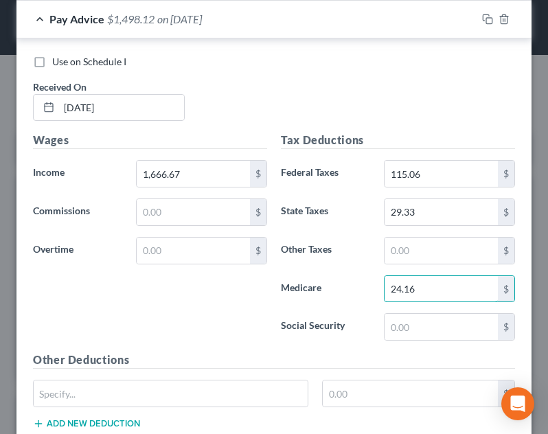
type input "24.16"
click at [441, 342] on div "Tax Deductions Federal Taxes 115.06 $ State Taxes 29.33 $ Other Taxes $ Medicar…" at bounding box center [398, 242] width 248 height 220
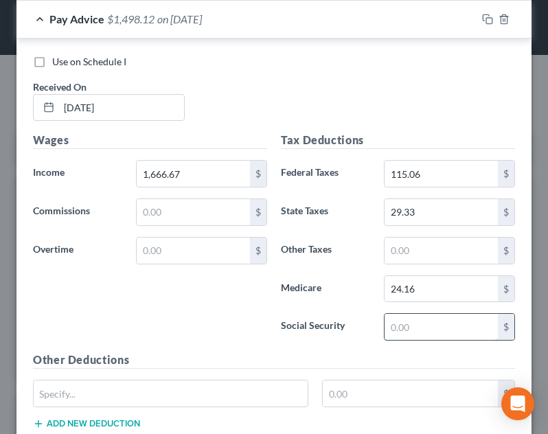
click at [421, 323] on input "text" at bounding box center [440, 327] width 113 height 26
click at [425, 338] on input "103.34" at bounding box center [440, 327] width 113 height 26
type input "103.34"
click at [446, 355] on h5 "Other Deductions" at bounding box center [274, 359] width 482 height 17
click at [352, 5] on div "Pay Advice $1,394.78 on [DATE]" at bounding box center [246, 19] width 460 height 36
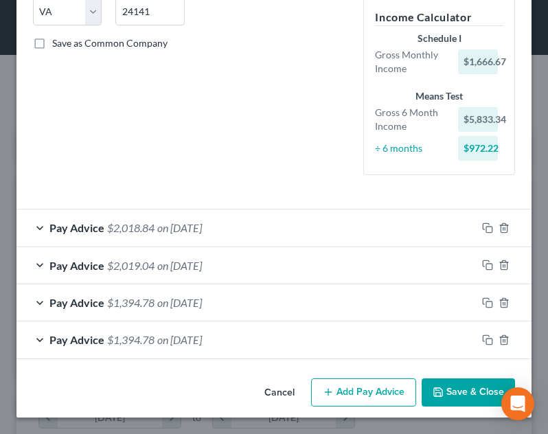
scroll to position [285, 0]
click at [380, 393] on button "Add Pay Advice" at bounding box center [363, 392] width 105 height 29
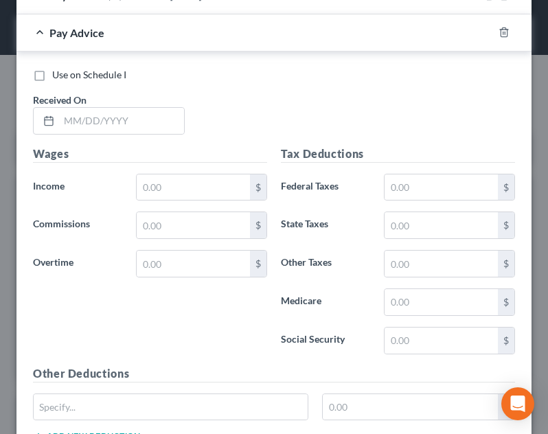
scroll to position [633, 0]
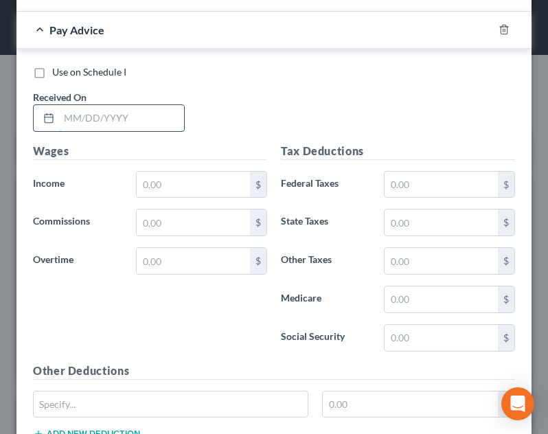
click at [159, 110] on input "text" at bounding box center [121, 118] width 125 height 26
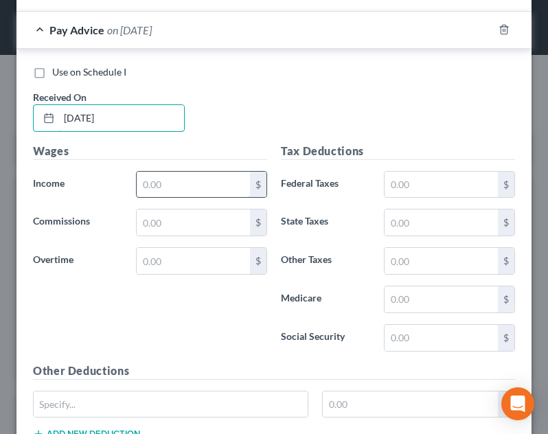
type input "[DATE]"
click at [196, 180] on input "text" at bounding box center [193, 185] width 113 height 26
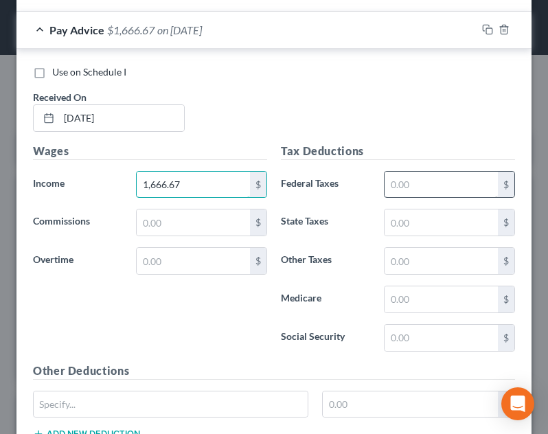
type input "1,666.67"
click at [427, 185] on input "text" at bounding box center [440, 185] width 113 height 26
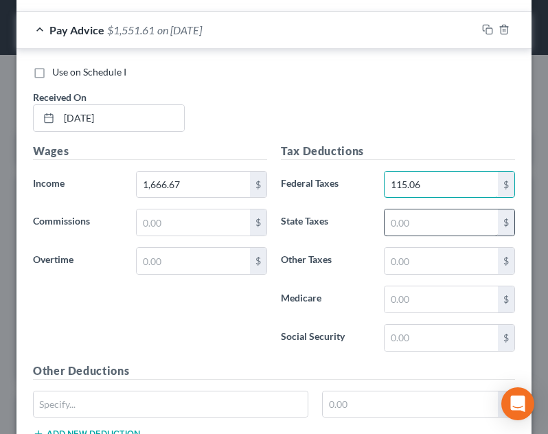
type input "115.06"
click at [426, 229] on input "text" at bounding box center [440, 222] width 113 height 26
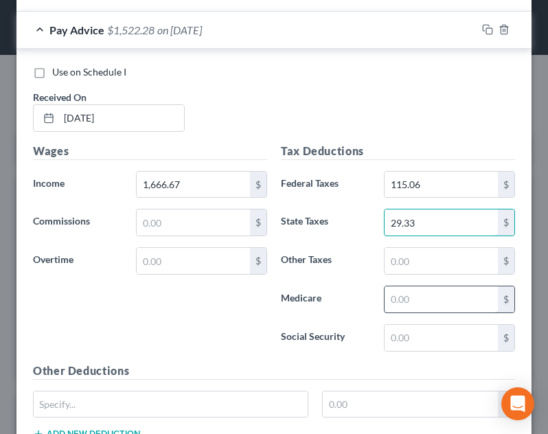
type input "29.33"
click at [441, 292] on input "text" at bounding box center [440, 299] width 113 height 26
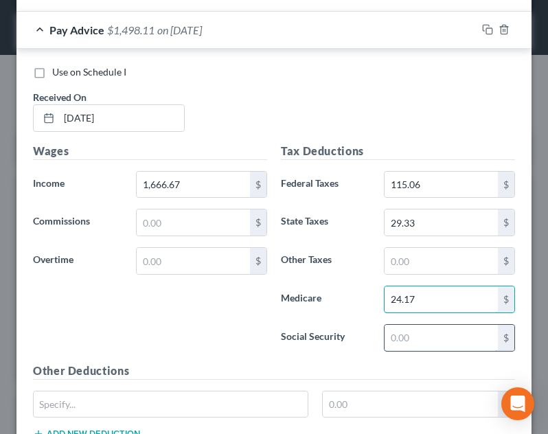
type input "24.17"
click at [445, 333] on input "text" at bounding box center [440, 338] width 113 height 26
type input "103.33"
click at [448, 351] on div "Tax Deductions Federal Taxes 115.06 $ State Taxes 29.33 $ Other Taxes $ Medicar…" at bounding box center [398, 253] width 248 height 220
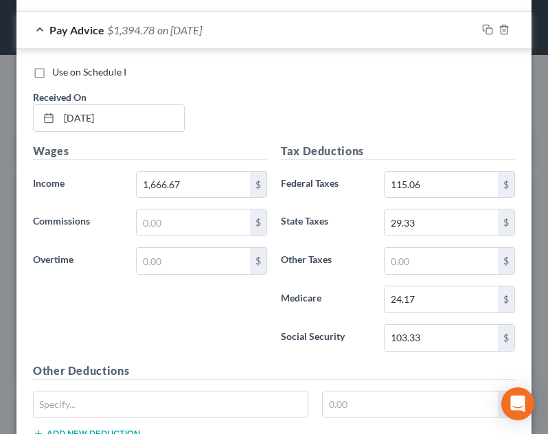
click at [360, 34] on div "Pay Advice $1,394.78 on [DATE]" at bounding box center [246, 30] width 460 height 36
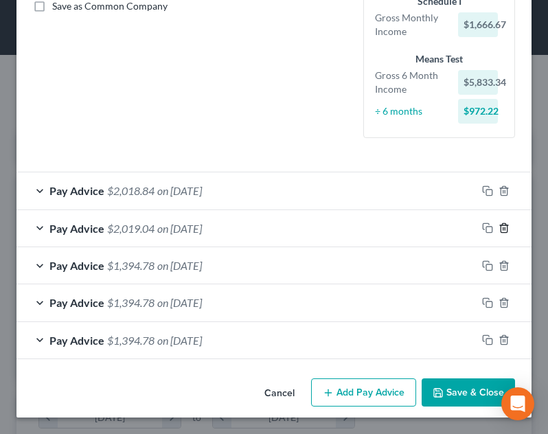
scroll to position [323, 0]
click at [353, 384] on button "Add Pay Advice" at bounding box center [363, 392] width 105 height 29
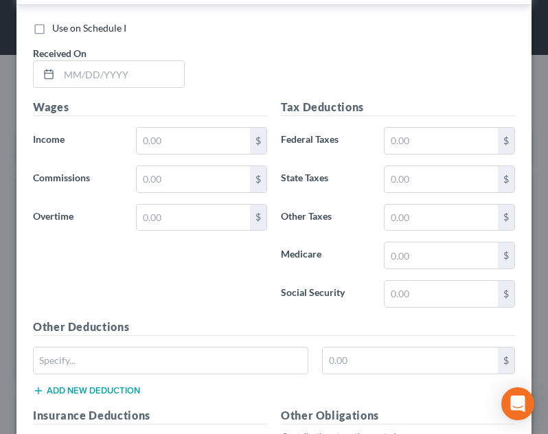
scroll to position [729, 0]
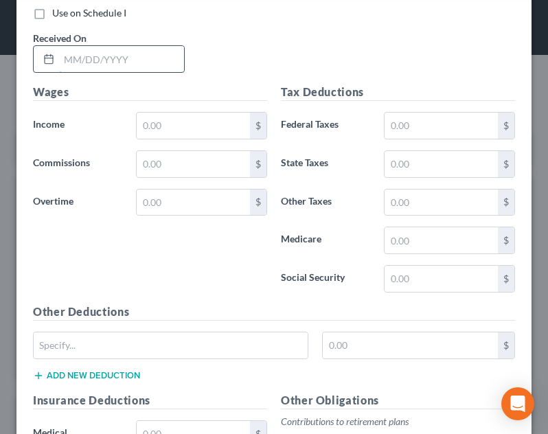
click at [134, 62] on input "text" at bounding box center [121, 59] width 125 height 26
type input "[DATE]"
click at [168, 92] on h5 "Wages" at bounding box center [150, 92] width 234 height 17
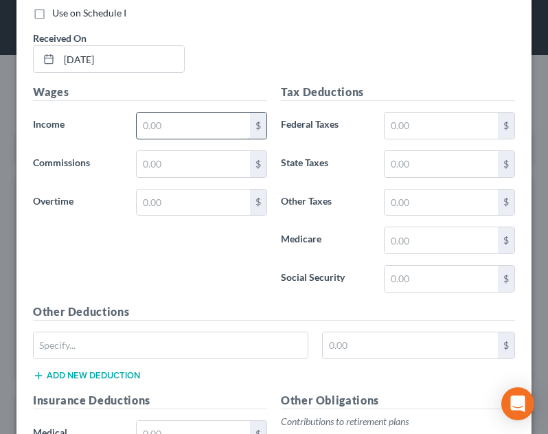
click at [199, 127] on input "text" at bounding box center [193, 126] width 113 height 26
type input "1,666.67"
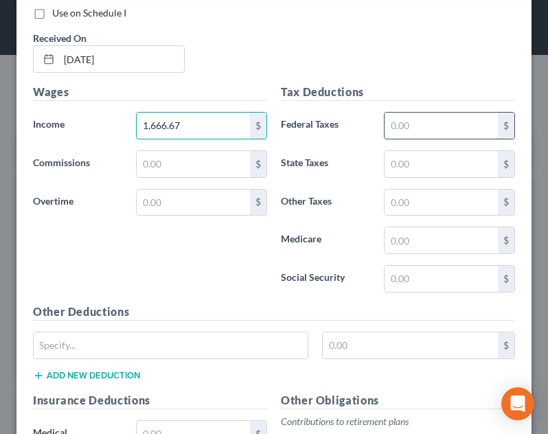
click at [434, 127] on input "text" at bounding box center [440, 126] width 113 height 26
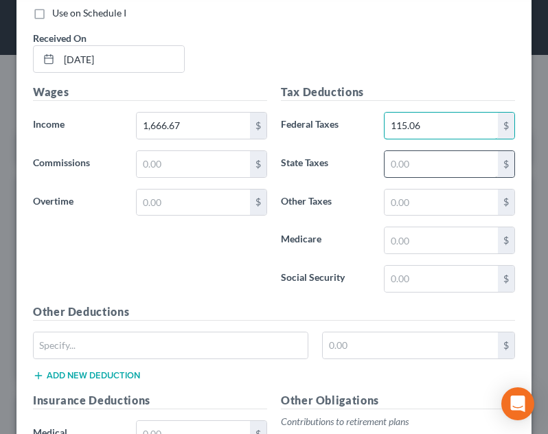
type input "115.06"
click at [428, 167] on input "text" at bounding box center [440, 164] width 113 height 26
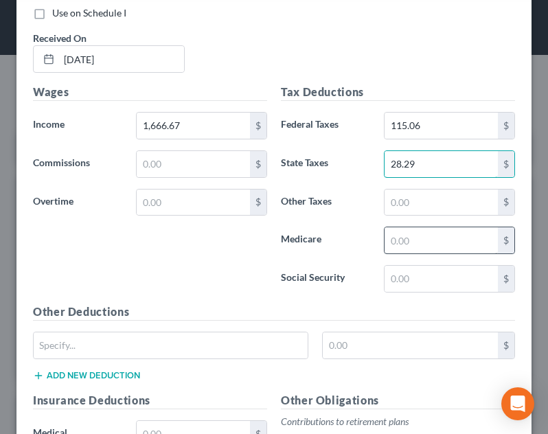
type input "28.29"
click at [441, 235] on input "text" at bounding box center [440, 240] width 113 height 26
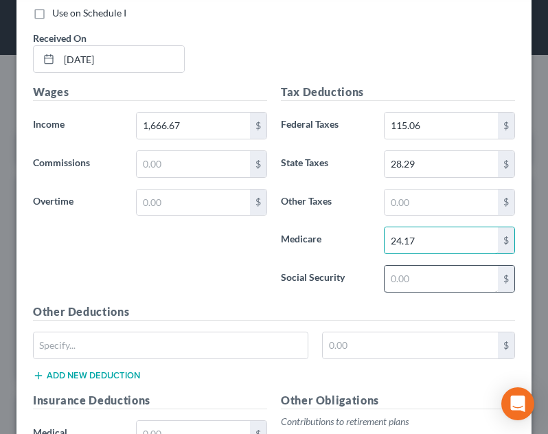
type input "24.17"
click at [433, 283] on input "text" at bounding box center [440, 279] width 113 height 26
type input "103.33"
click at [436, 305] on h5 "Other Deductions" at bounding box center [274, 311] width 482 height 17
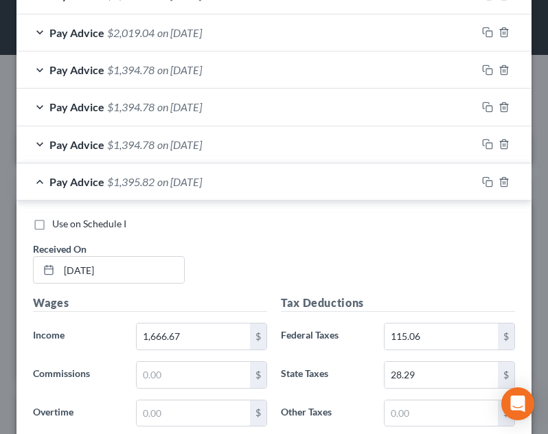
scroll to position [511, 0]
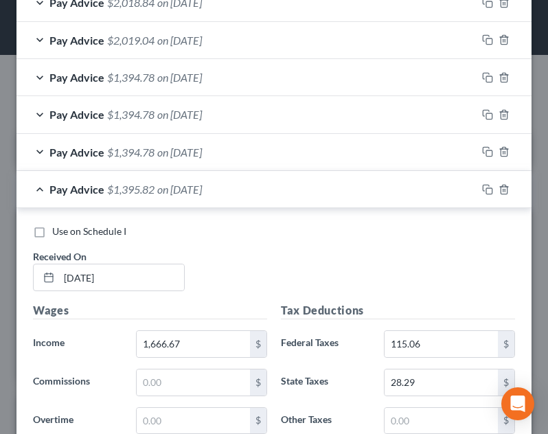
click at [537, 169] on div "New Income Source × Employment Type * Select Full or [DEMOGRAPHIC_DATA] Employm…" at bounding box center [274, 217] width 548 height 434
click at [298, 198] on div "Pay Advice $1,395.82 on [DATE]" at bounding box center [246, 189] width 460 height 36
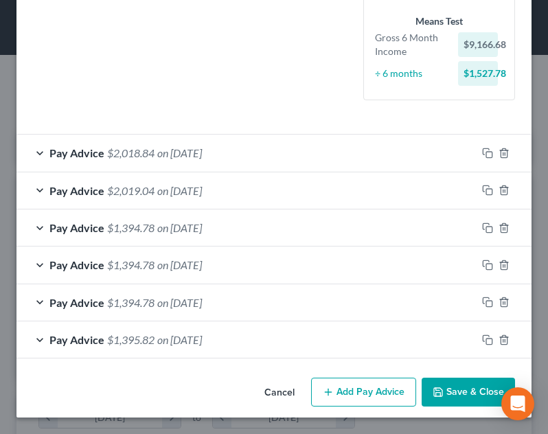
scroll to position [360, 0]
click at [465, 386] on button "Save & Close" at bounding box center [467, 391] width 93 height 29
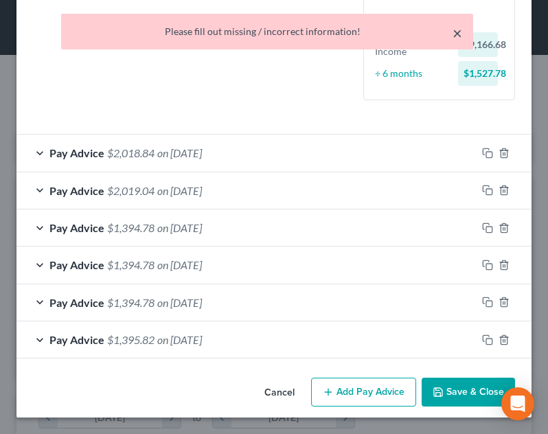
click at [456, 28] on button "×" at bounding box center [457, 33] width 10 height 16
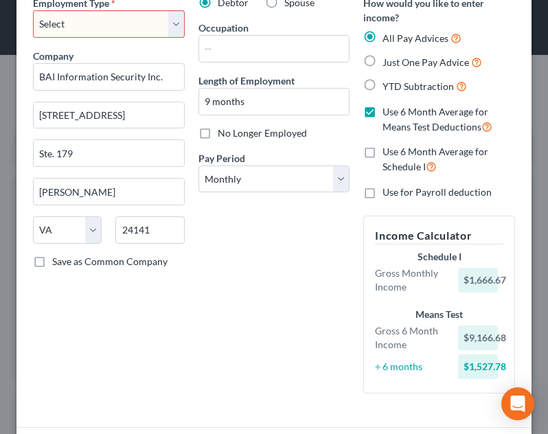
scroll to position [3, 0]
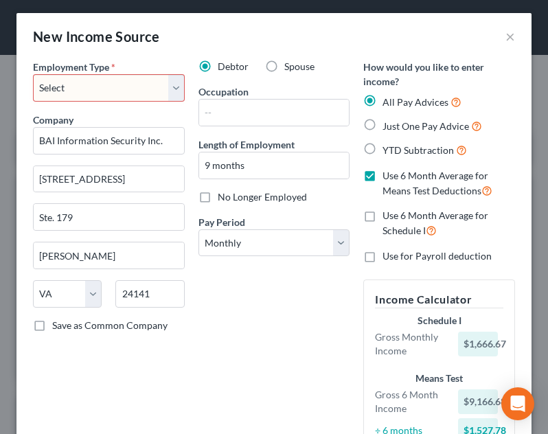
click at [229, 67] on span "Debtor" at bounding box center [233, 66] width 31 height 12
click at [229, 67] on input "Debtor" at bounding box center [227, 64] width 9 height 9
click at [154, 91] on select "Select Full or [DEMOGRAPHIC_DATA] Employment Self Employment" at bounding box center [109, 87] width 152 height 27
click at [33, 74] on select "Select Full or [DEMOGRAPHIC_DATA] Employment Self Employment" at bounding box center [109, 87] width 152 height 27
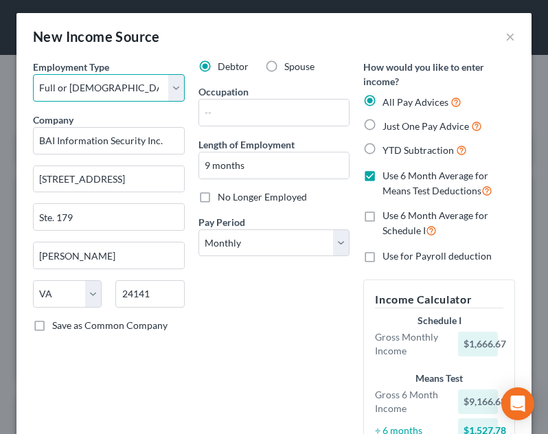
click at [115, 86] on select "Select Full or [DEMOGRAPHIC_DATA] Employment Self Employment" at bounding box center [109, 87] width 152 height 27
select select "1"
click at [33, 74] on select "Select Full or [DEMOGRAPHIC_DATA] Employment Self Employment" at bounding box center [109, 87] width 152 height 27
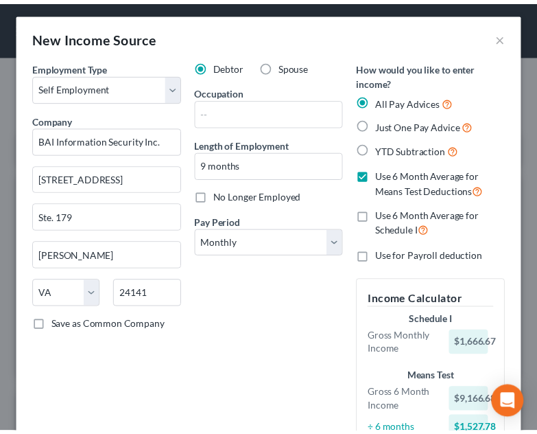
scroll to position [360, 0]
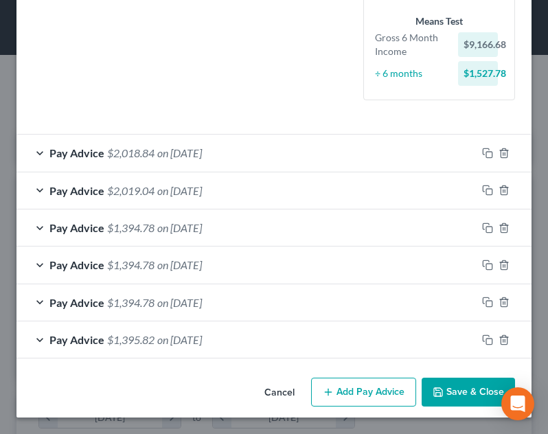
click at [458, 391] on button "Save & Close" at bounding box center [467, 391] width 93 height 29
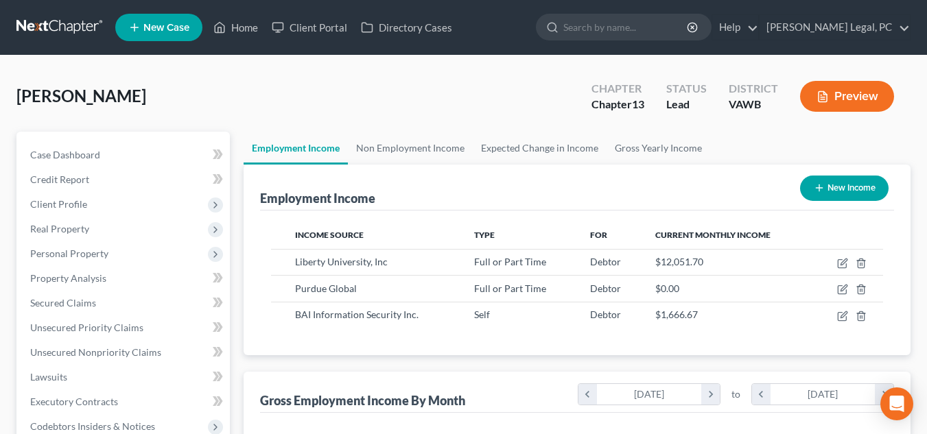
scroll to position [408, 0]
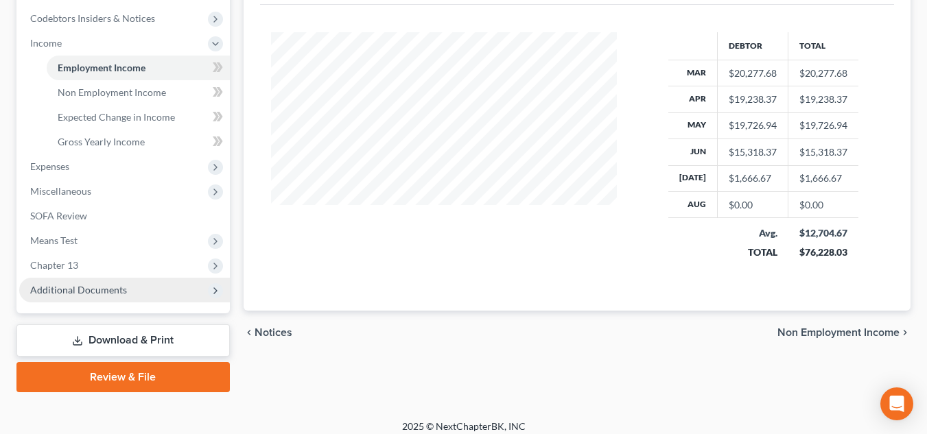
click at [104, 285] on span "Additional Documents" at bounding box center [78, 290] width 97 height 12
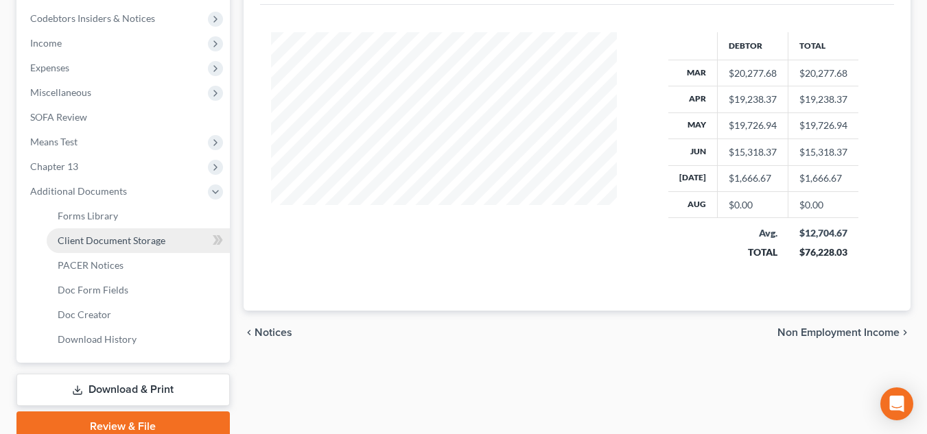
click at [105, 242] on span "Client Document Storage" at bounding box center [112, 241] width 108 height 12
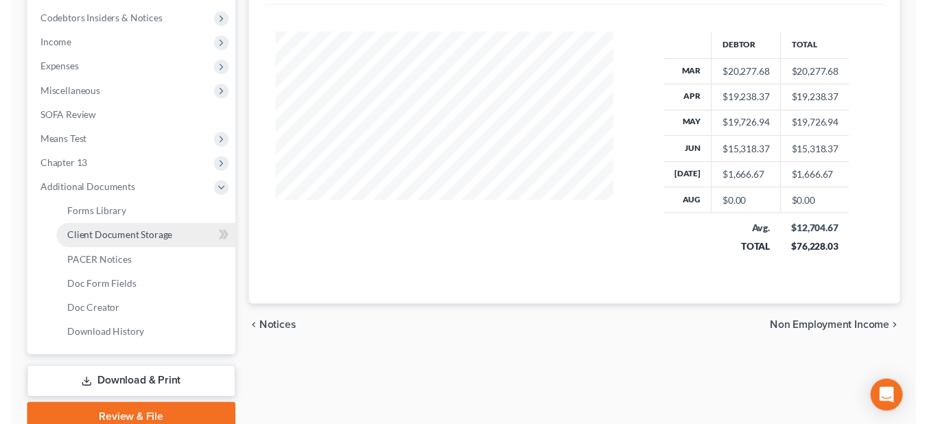
scroll to position [147, 0]
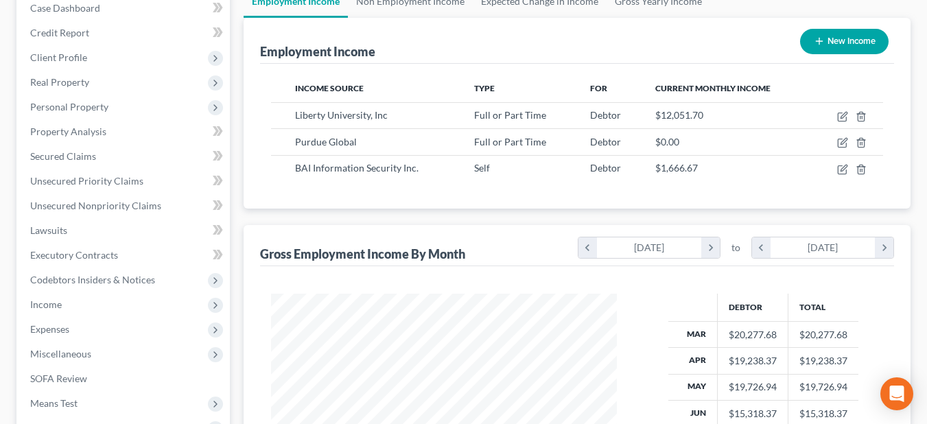
select select "0"
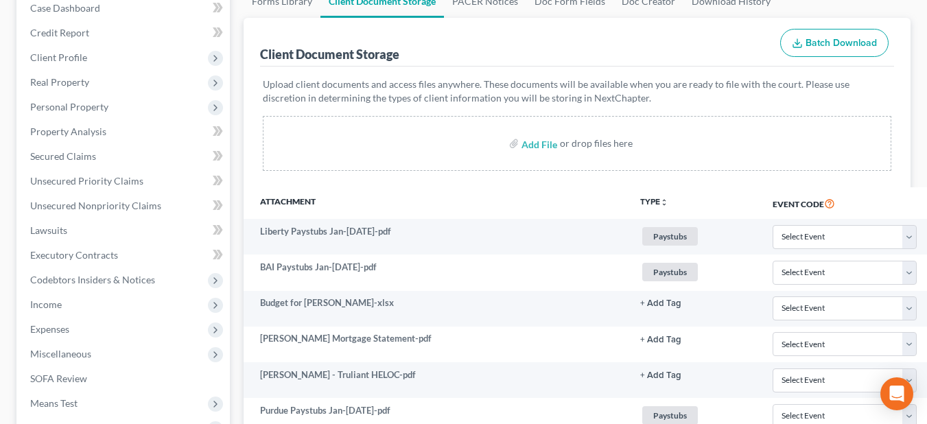
scroll to position [0, 0]
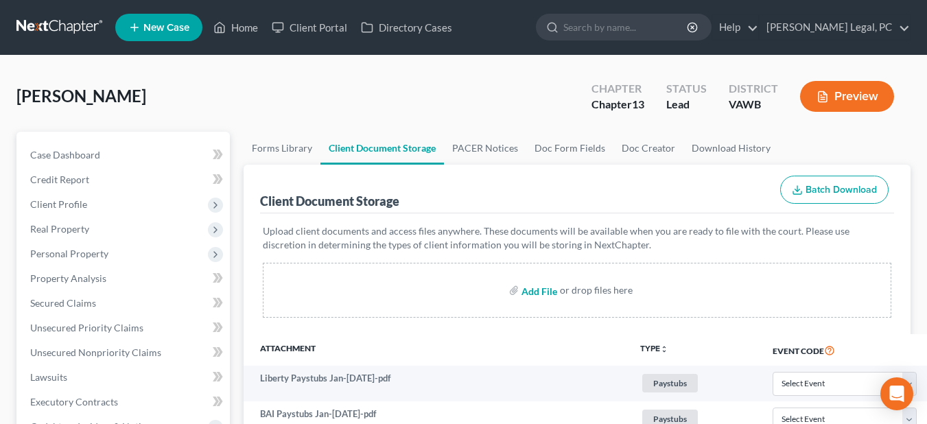
click at [539, 296] on input "file" at bounding box center [538, 290] width 33 height 25
type input "C:\fakepath\BAI CC Summary.pdf"
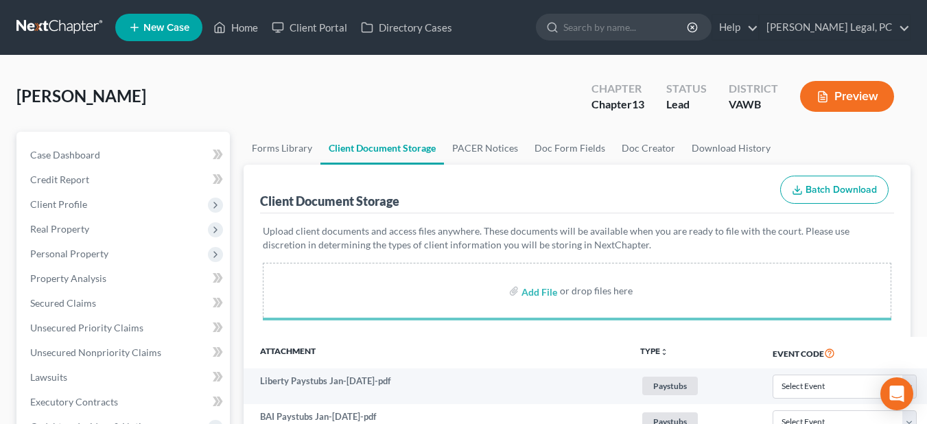
select select "0"
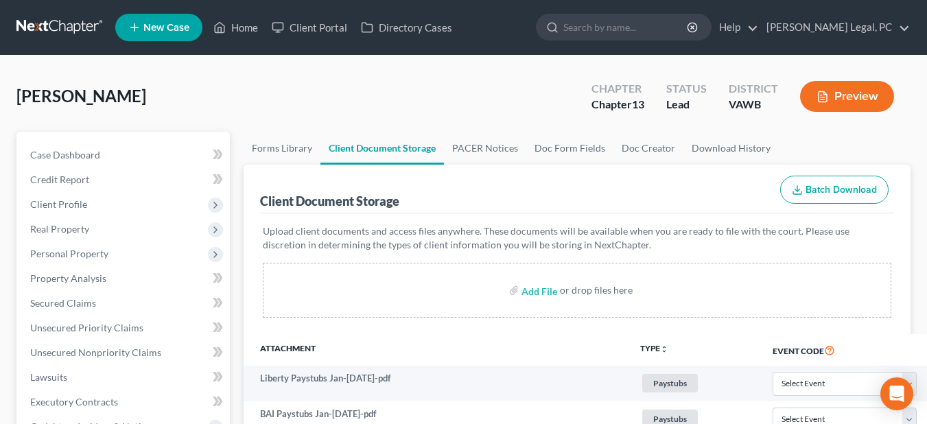
select select "0"
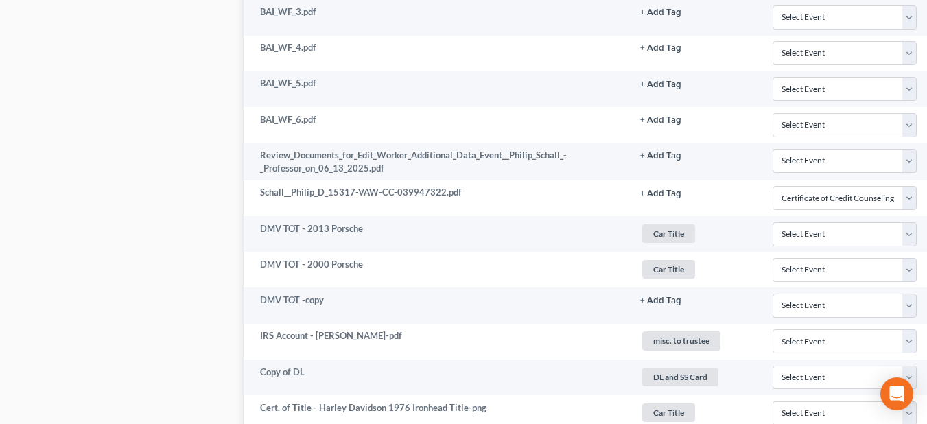
scroll to position [2596, 0]
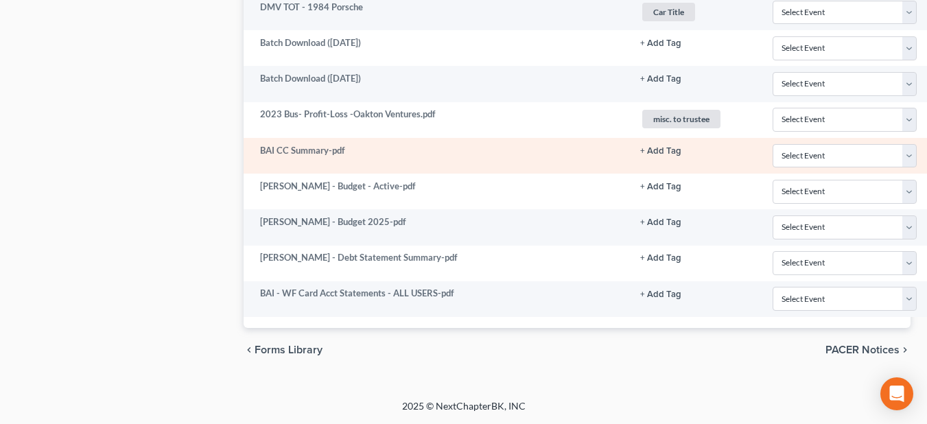
click at [664, 154] on button "+ Add Tag" at bounding box center [660, 151] width 41 height 9
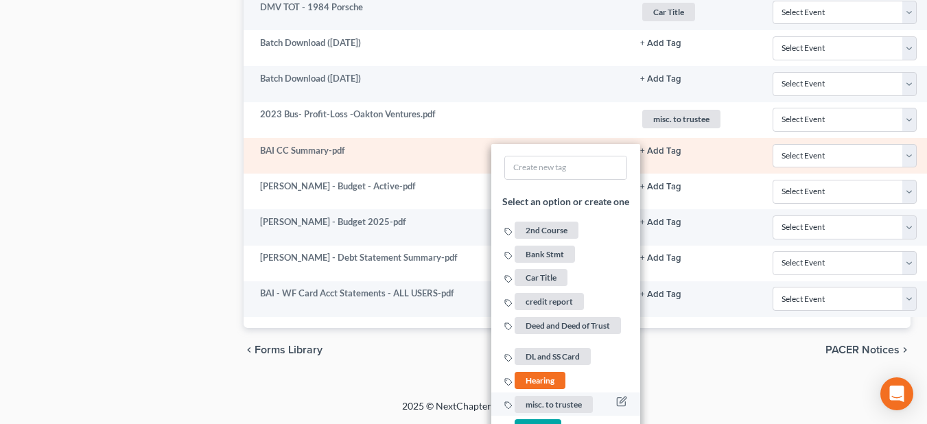
click at [541, 402] on span "misc. to trustee" at bounding box center [554, 403] width 78 height 17
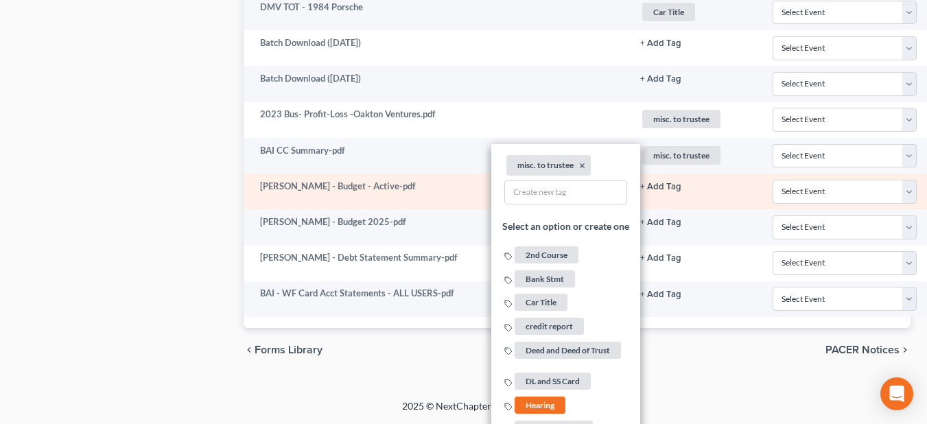
click at [668, 186] on button "+ Add Tag" at bounding box center [660, 187] width 41 height 9
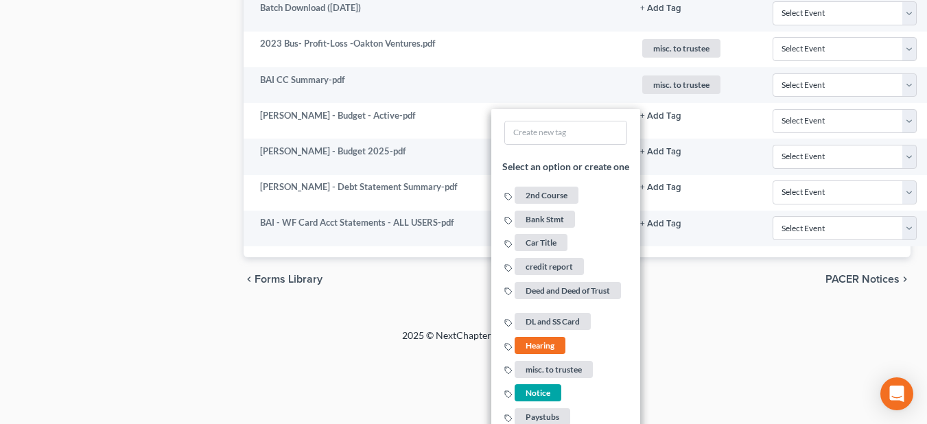
scroll to position [2677, 0]
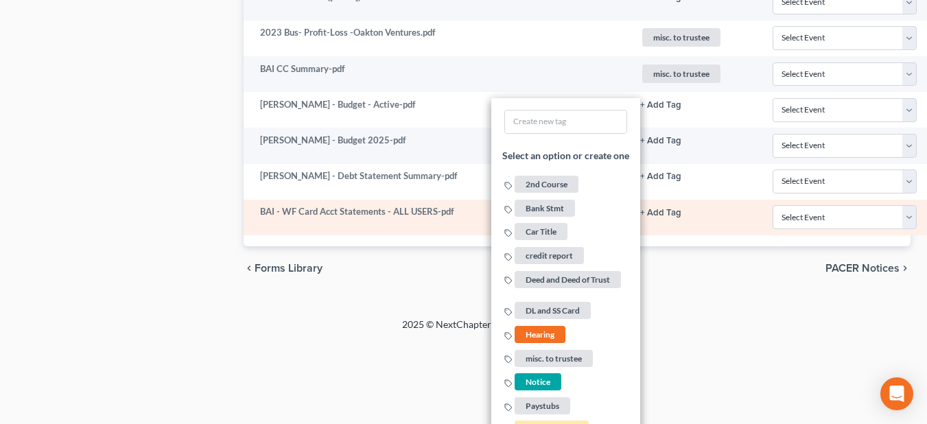
click at [666, 211] on button "+ Add Tag" at bounding box center [660, 213] width 41 height 9
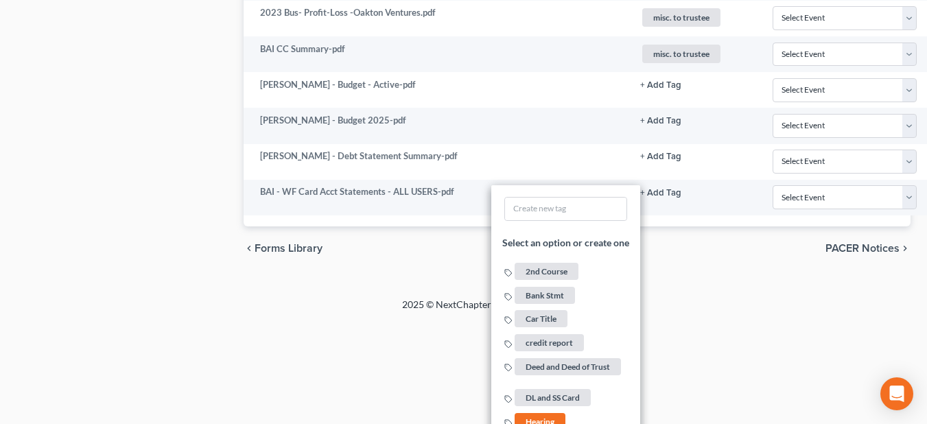
scroll to position [2725, 0]
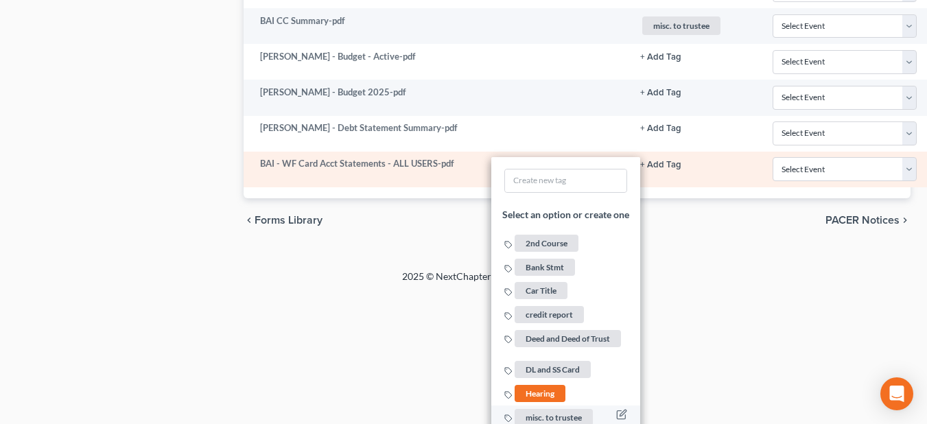
click at [578, 415] on span "misc. to trustee" at bounding box center [554, 417] width 78 height 17
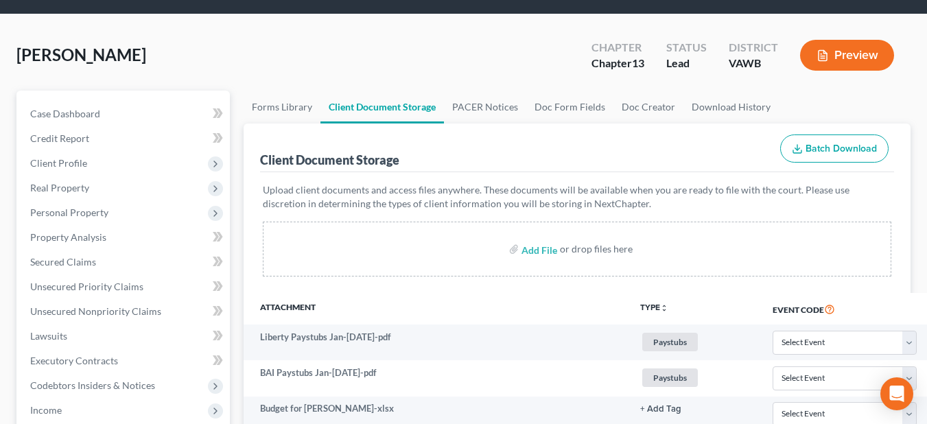
scroll to position [36, 0]
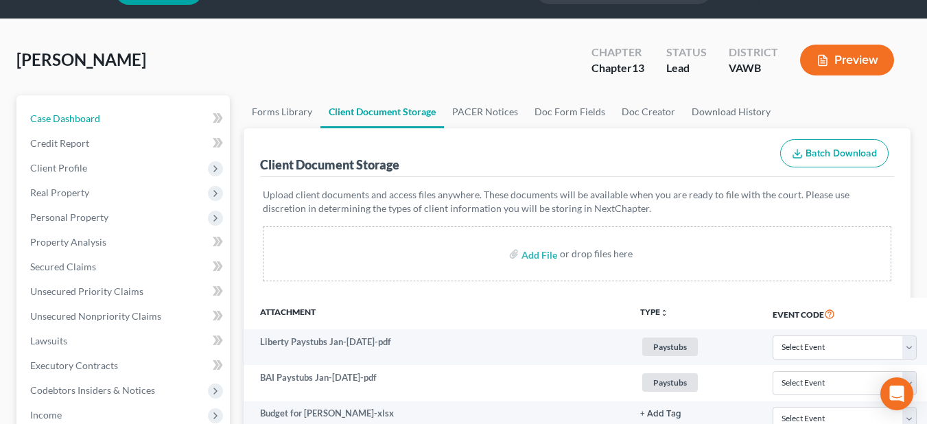
click at [87, 113] on span "Case Dashboard" at bounding box center [65, 119] width 70 height 12
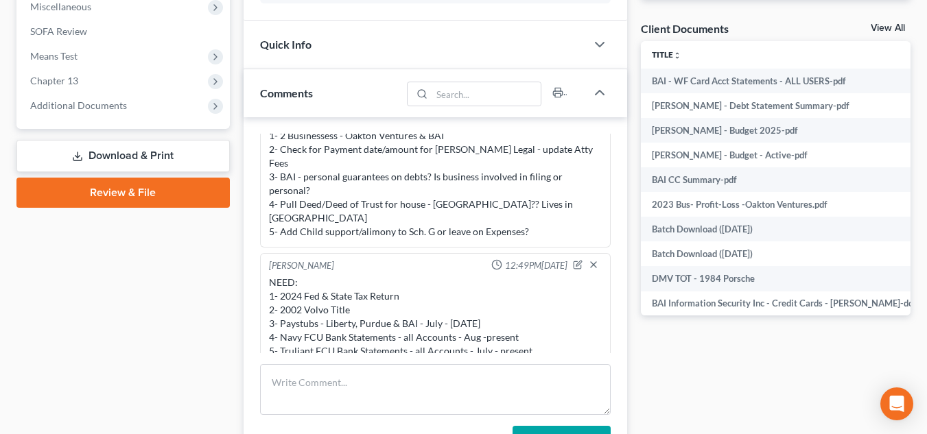
scroll to position [500, 0]
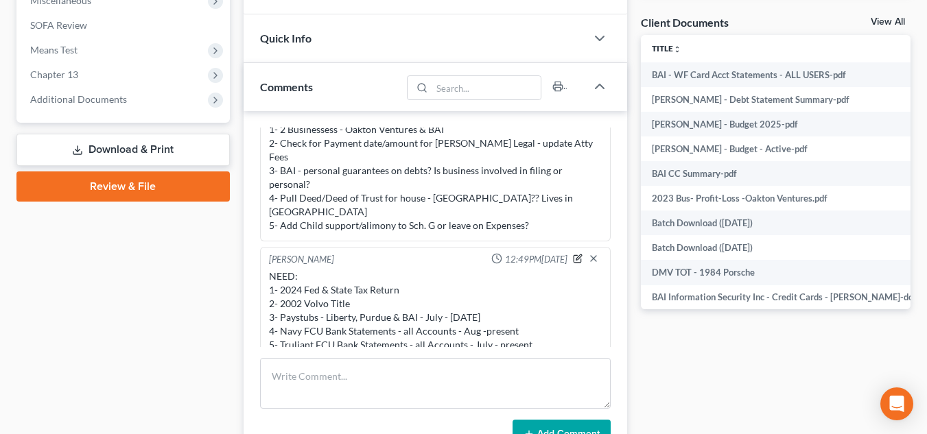
click at [576, 255] on icon "button" at bounding box center [578, 257] width 5 height 5
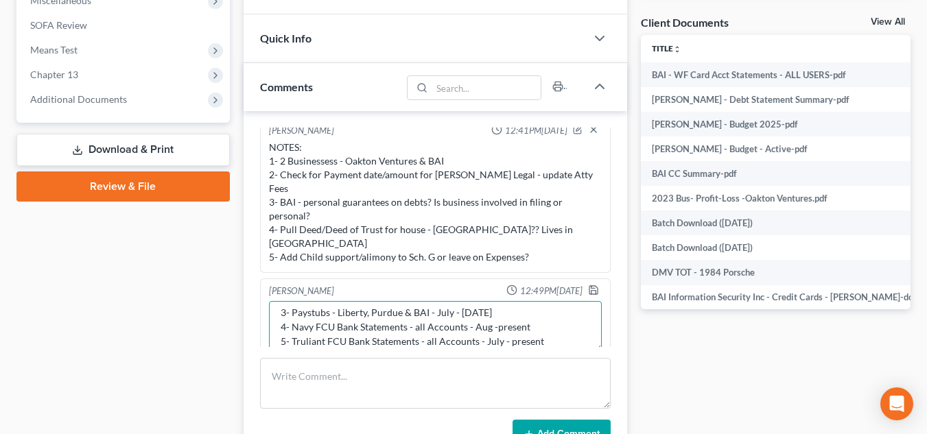
scroll to position [58, 0]
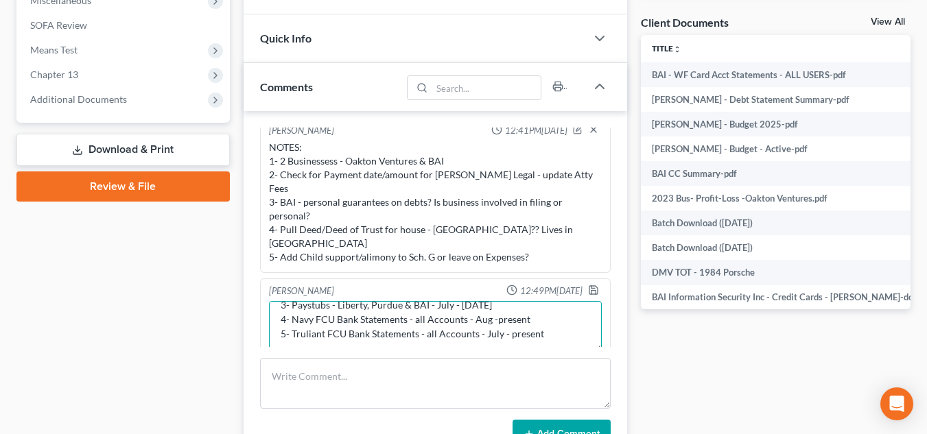
click at [410, 301] on textarea "NEED: 1- 2024 Fed & State Tax Return 2- 2002 Volvo Title 3- Paystubs - Liberty,…" at bounding box center [435, 326] width 333 height 51
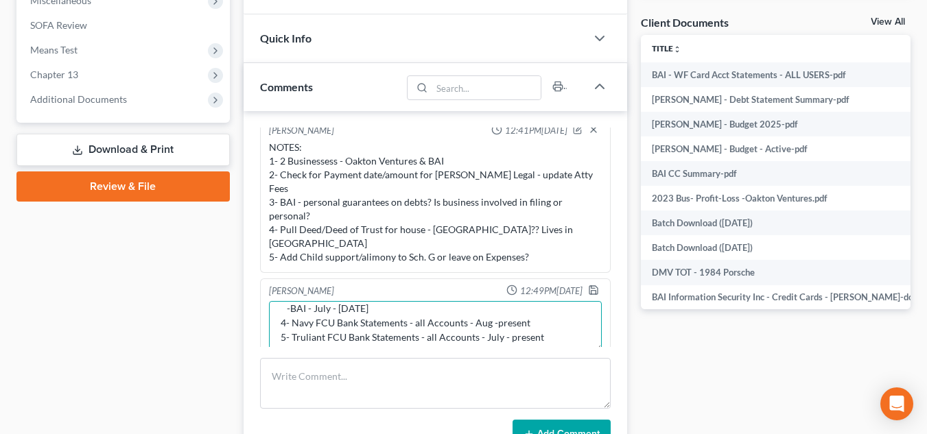
scroll to position [54, 0]
click at [371, 310] on textarea "NEED: 1- 2024 Fed & State Tax Return 2- 2002 Volvo Title 3- Paystubs - [GEOGRAP…" at bounding box center [435, 326] width 333 height 51
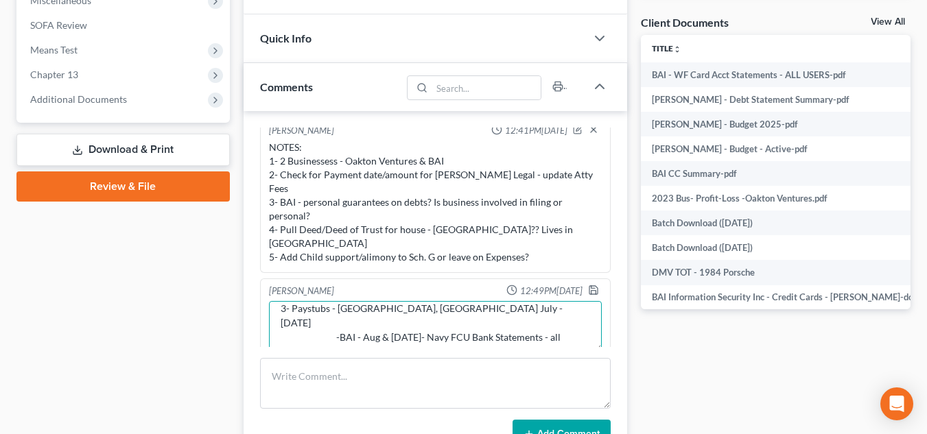
type textarea "NEED: 1- 2024 Fed & State Tax Return 2- 2002 Volvo Title 3- Paystubs - [GEOGRAP…"
click at [588, 285] on icon "button" at bounding box center [593, 290] width 11 height 11
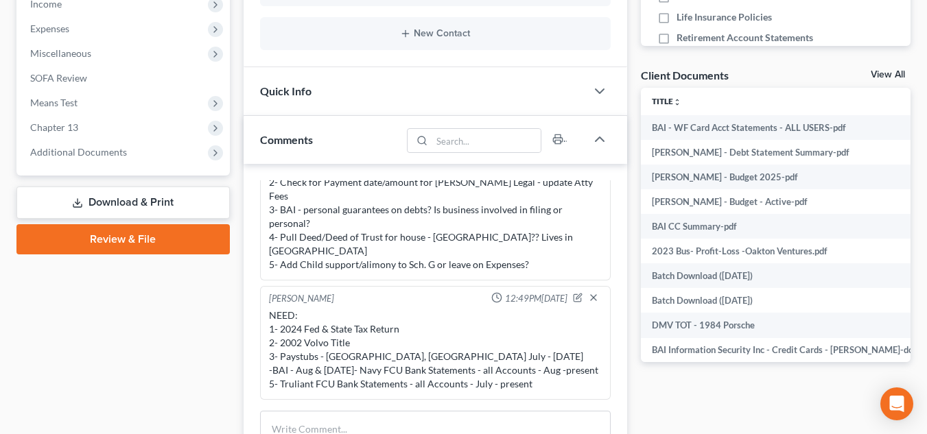
scroll to position [450, 0]
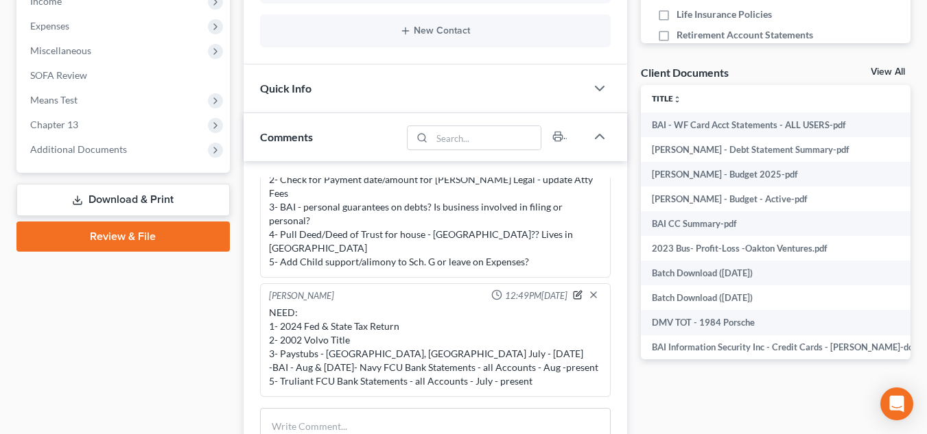
click at [573, 290] on icon "button" at bounding box center [578, 295] width 10 height 10
type textarea "NEED: 1- 2024 Fed & State Tax Return 2- 2002 Volvo Title 3- Paystubs - [GEOGRAP…"
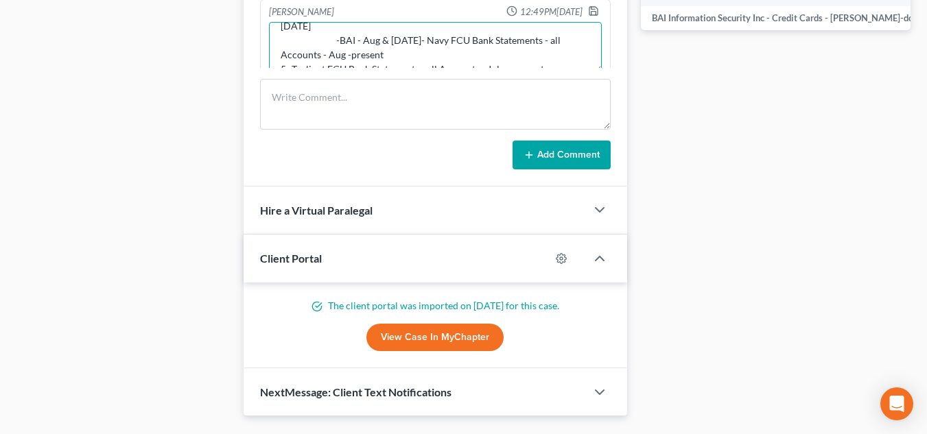
scroll to position [814, 0]
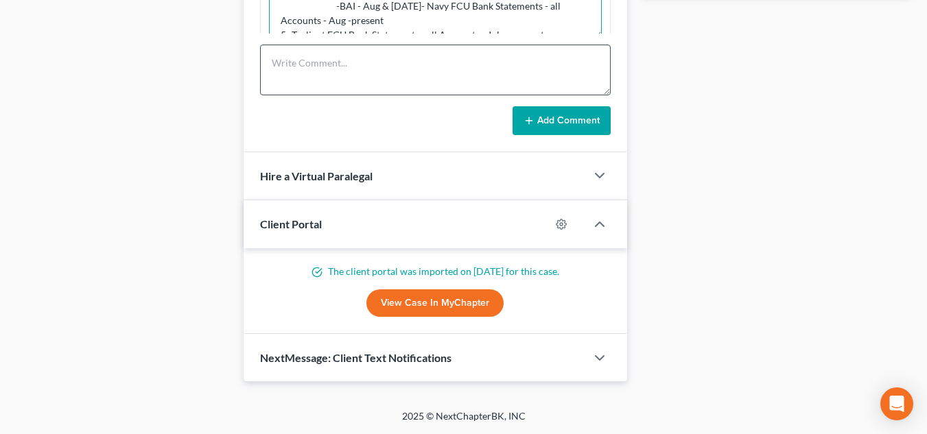
drag, startPoint x: 281, startPoint y: 369, endPoint x: 546, endPoint y: 85, distance: 388.0
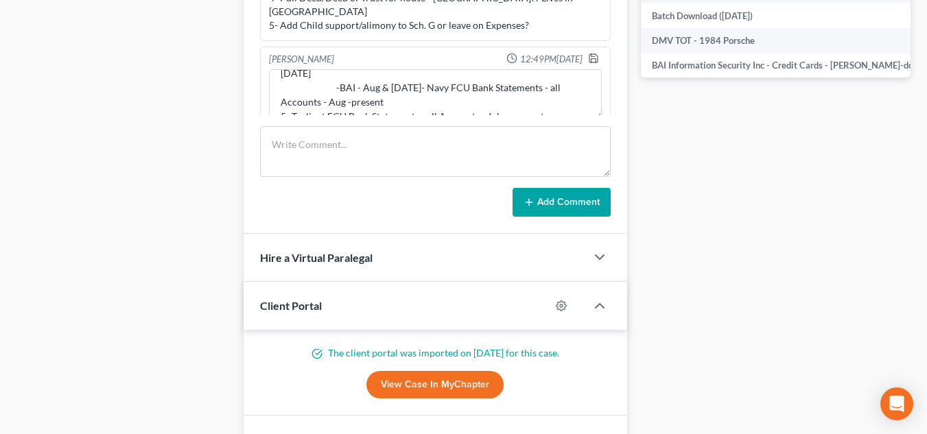
scroll to position [704, 0]
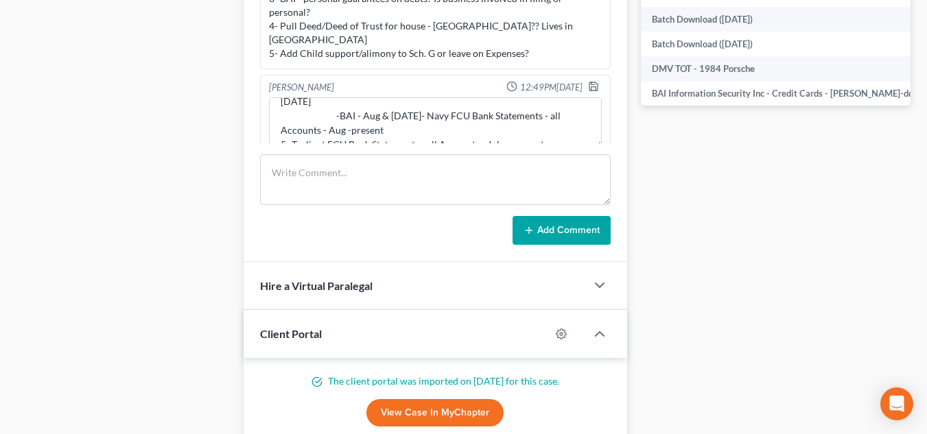
click at [594, 81] on div at bounding box center [596, 88] width 16 height 14
click at [588, 81] on icon "button" at bounding box center [593, 86] width 11 height 11
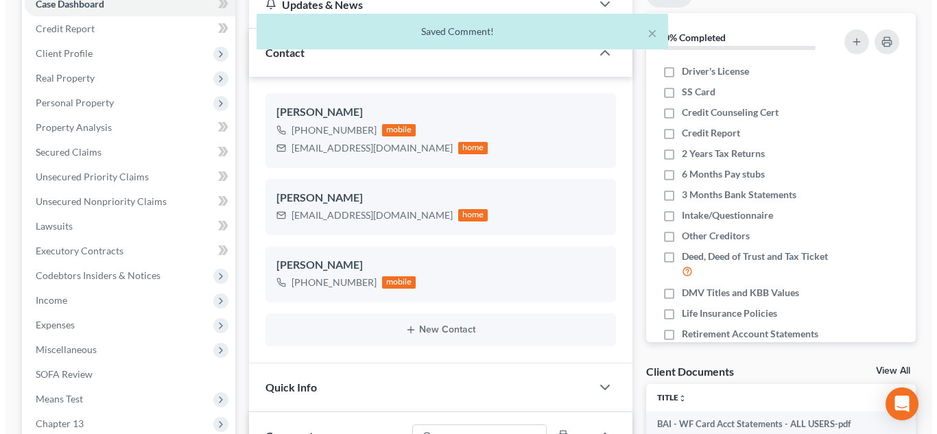
scroll to position [153, 0]
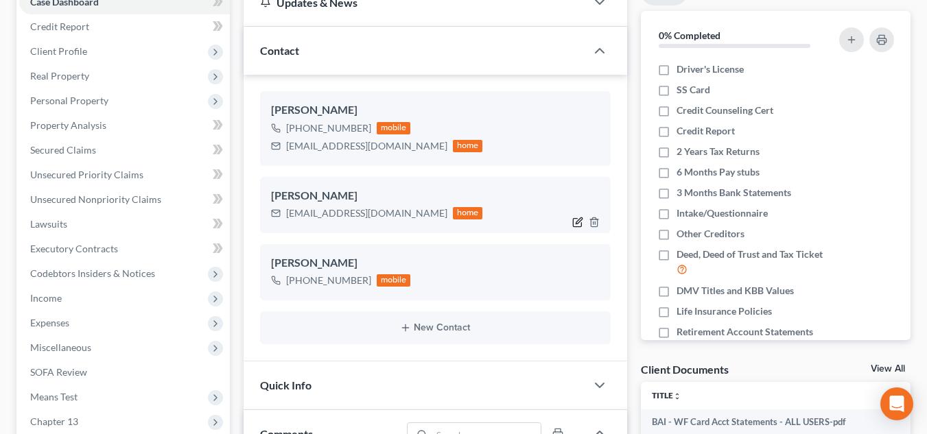
click at [581, 221] on icon "button" at bounding box center [579, 221] width 6 height 6
select select "0"
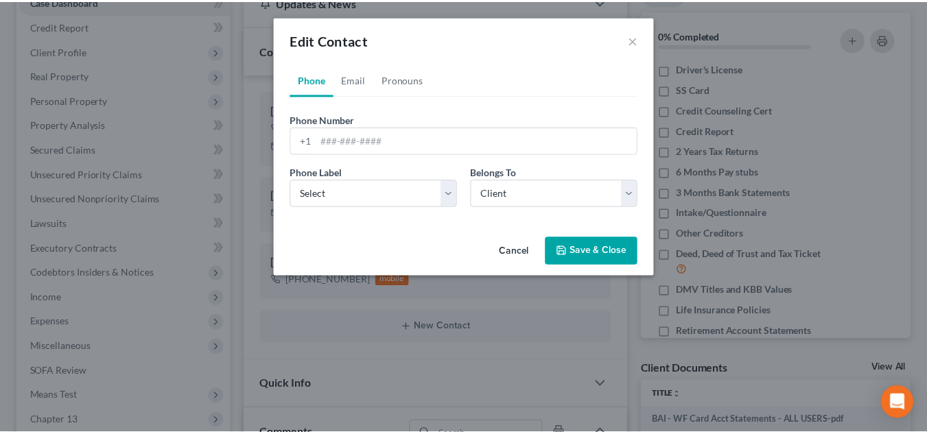
scroll to position [1157, 0]
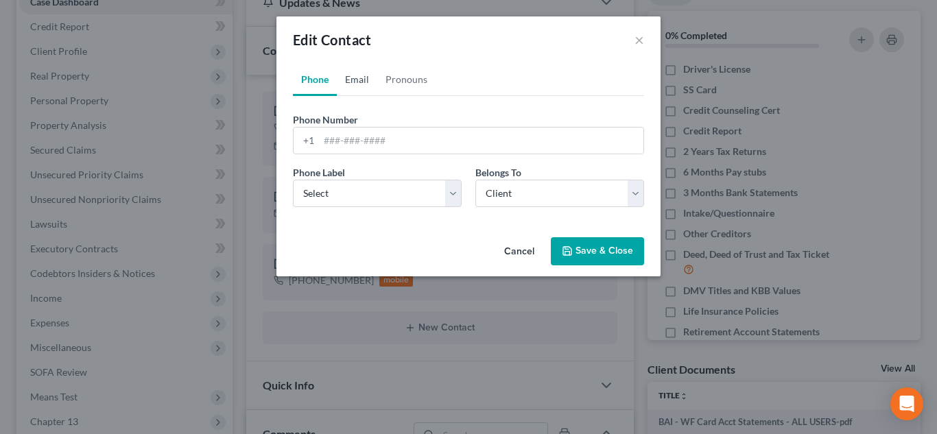
click at [364, 84] on link "Email" at bounding box center [357, 79] width 40 height 33
drag, startPoint x: 367, startPoint y: 143, endPoint x: 210, endPoint y: 130, distance: 157.7
click at [210, 130] on div "Edit Contact × Phone Email Pronouns Phone Number * +1 Ext. Phone Label * Select…" at bounding box center [468, 217] width 937 height 434
click at [572, 246] on icon "button" at bounding box center [567, 251] width 11 height 11
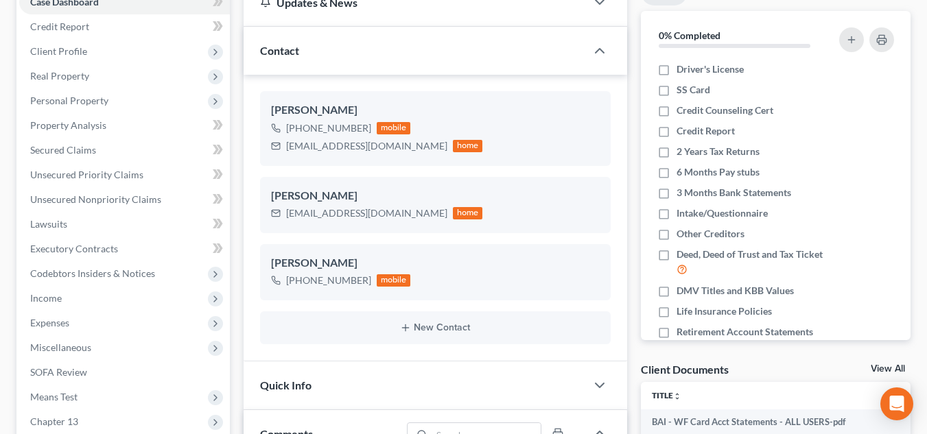
scroll to position [0, 0]
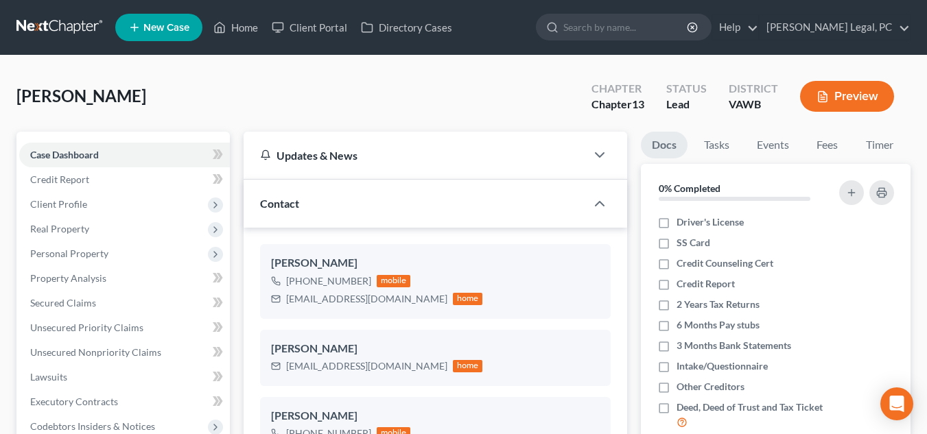
click at [53, 19] on link at bounding box center [60, 27] width 88 height 25
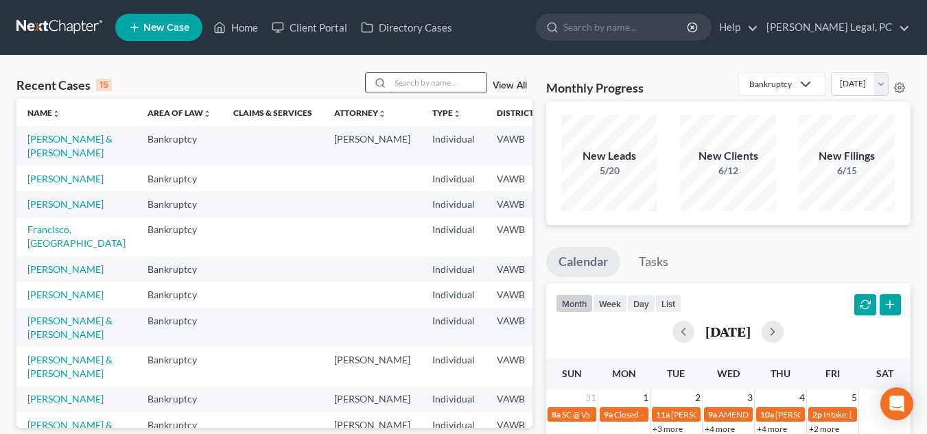
click at [424, 79] on input "search" at bounding box center [439, 83] width 96 height 20
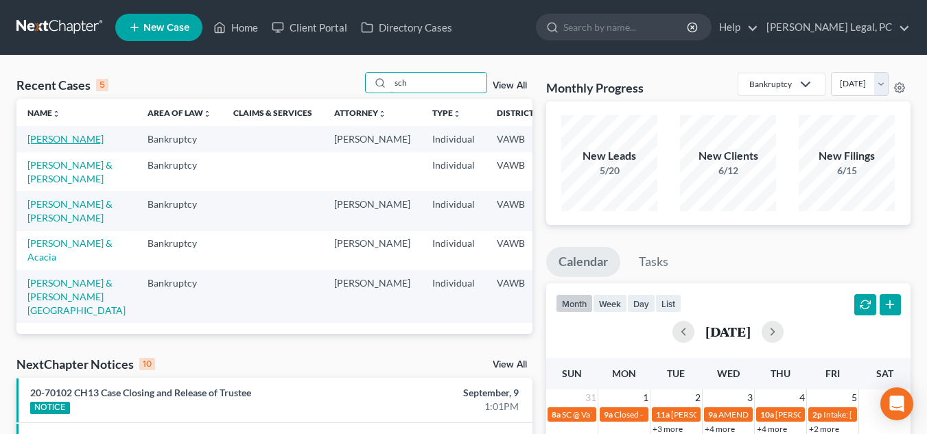
type input "sch"
click at [55, 139] on link "[PERSON_NAME]" at bounding box center [65, 139] width 76 height 12
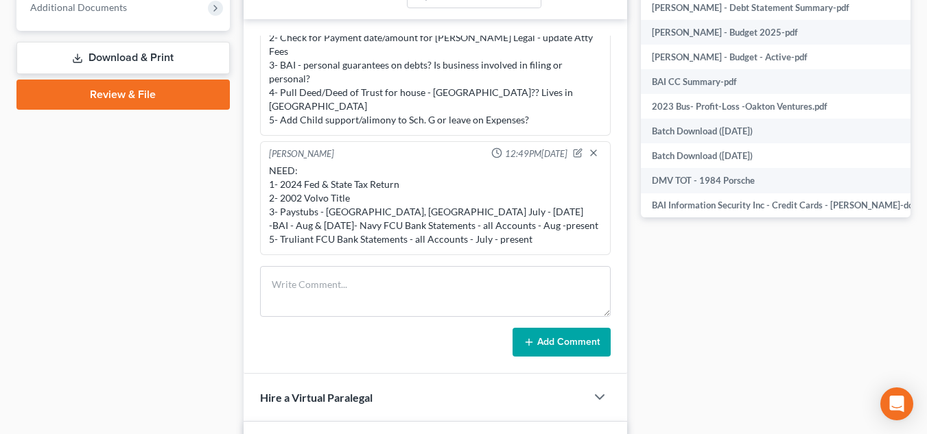
scroll to position [615, 0]
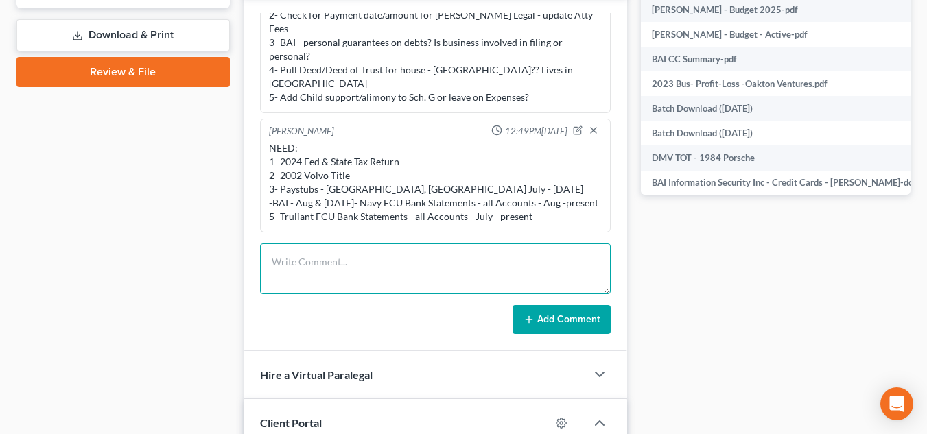
click at [479, 277] on textarea at bounding box center [435, 269] width 351 height 51
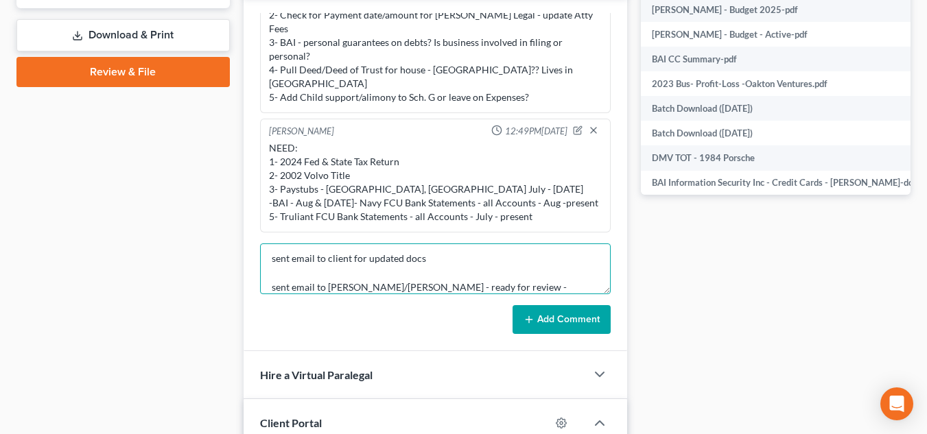
type textarea "sent email to client for updated docs sent email to [PERSON_NAME]/[PERSON_NAME]…"
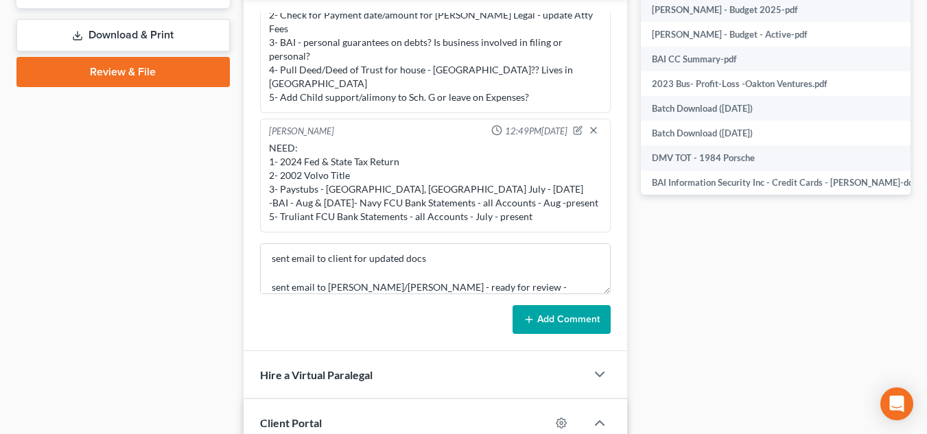
click at [548, 311] on button "Add Comment" at bounding box center [562, 319] width 98 height 29
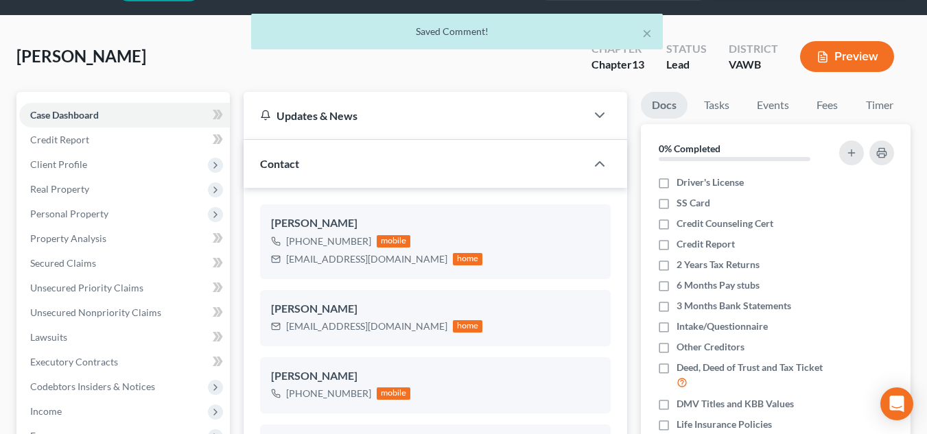
scroll to position [0, 0]
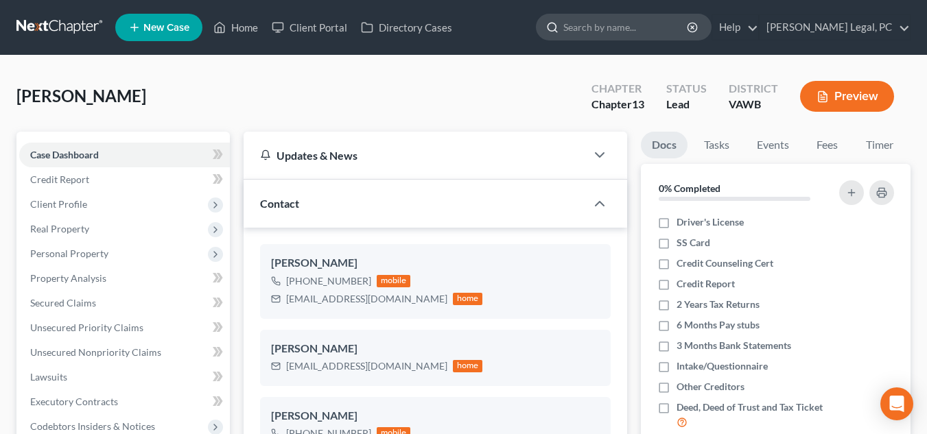
click at [645, 32] on input "search" at bounding box center [626, 26] width 126 height 25
click at [62, 36] on link at bounding box center [60, 27] width 88 height 25
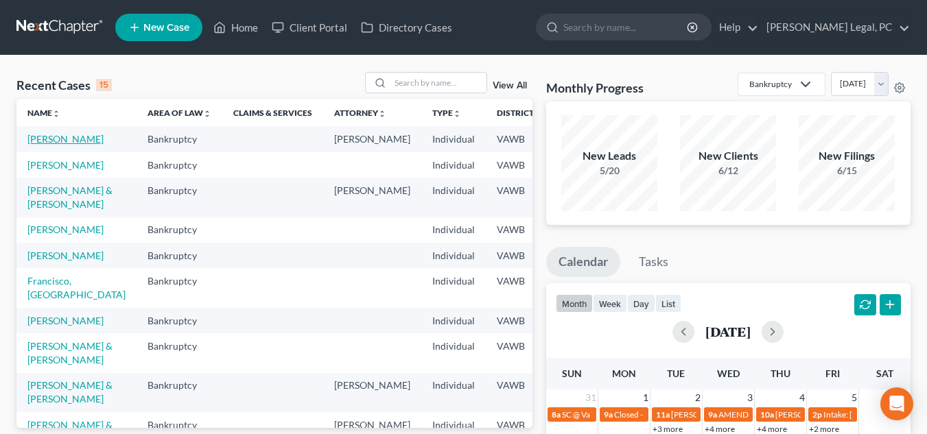
click at [38, 145] on link "[PERSON_NAME]" at bounding box center [65, 139] width 76 height 12
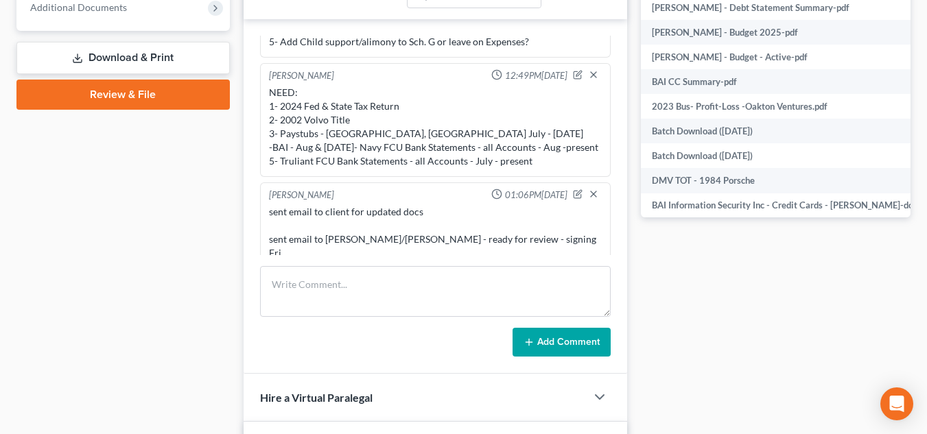
scroll to position [500, 0]
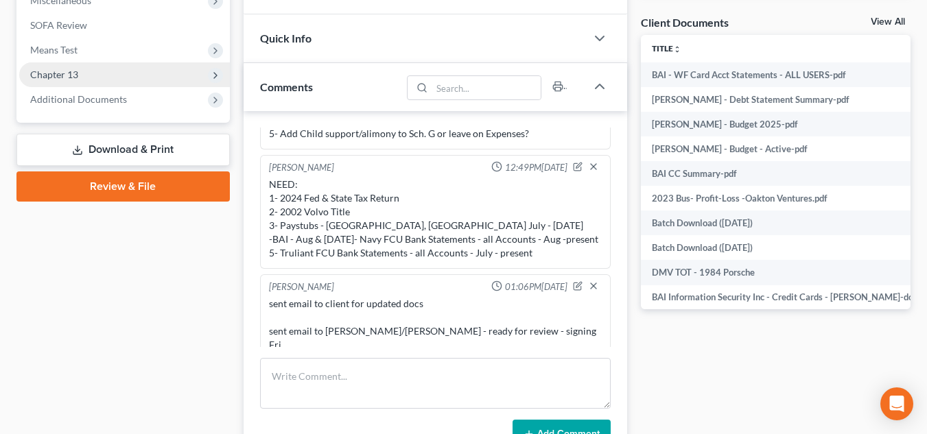
click at [134, 77] on span "Chapter 13" at bounding box center [124, 74] width 211 height 25
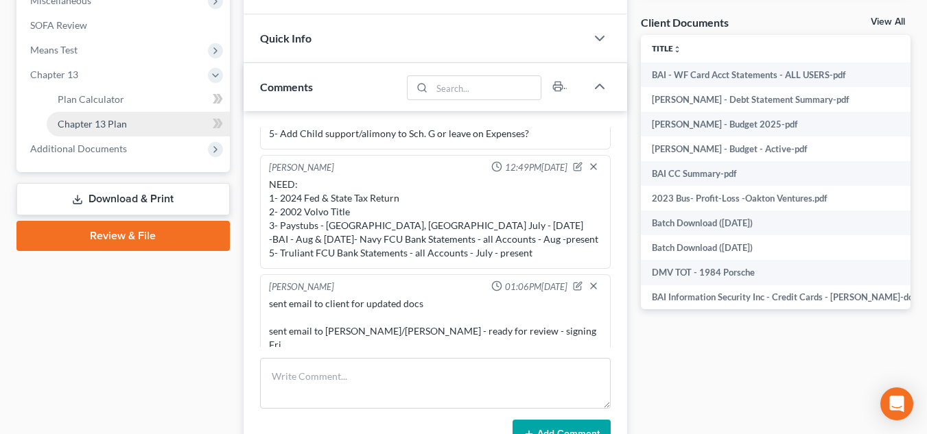
click at [119, 125] on span "Chapter 13 Plan" at bounding box center [92, 124] width 69 height 12
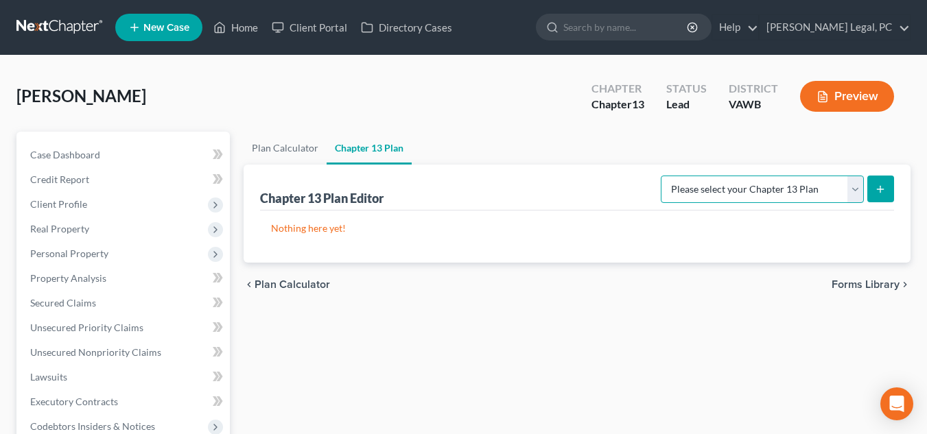
click at [734, 202] on select "Please select your Chapter 13 Plan National Form Plan - Official Form 113" at bounding box center [762, 189] width 203 height 27
select select "0"
click at [666, 176] on select "Please select your Chapter 13 Plan National Form Plan - Official Form 113" at bounding box center [762, 189] width 203 height 27
click at [875, 191] on icon "submit" at bounding box center [880, 189] width 11 height 11
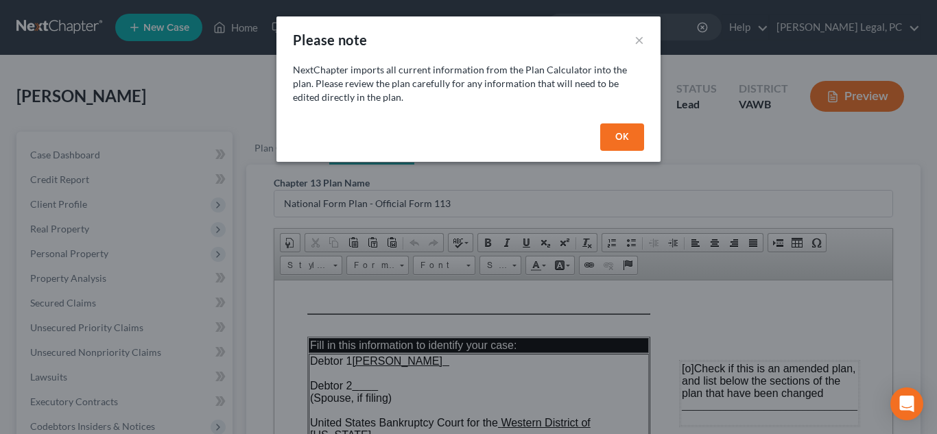
click at [626, 132] on button "OK" at bounding box center [623, 137] width 44 height 27
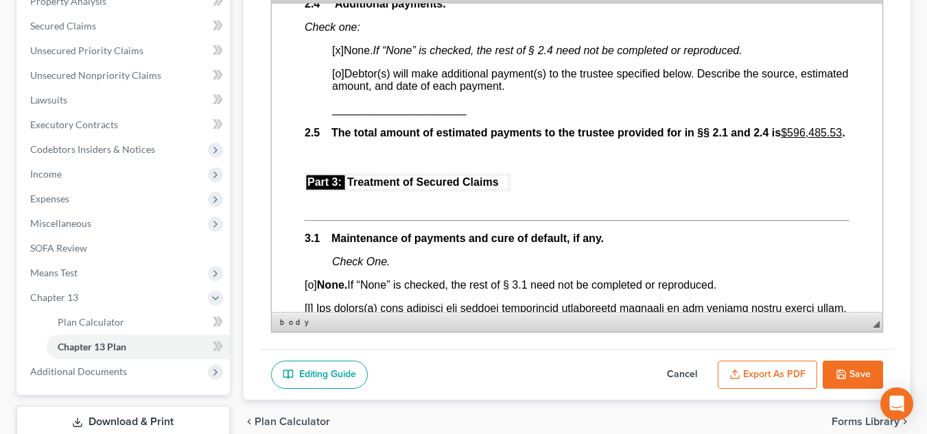
scroll to position [1279, 0]
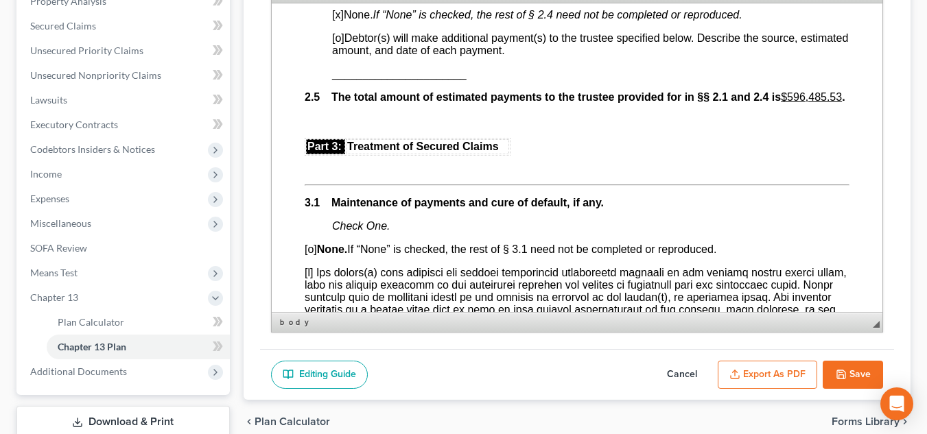
drag, startPoint x: 881, startPoint y: 200, endPoint x: 1165, endPoint y: 107, distance: 298.8
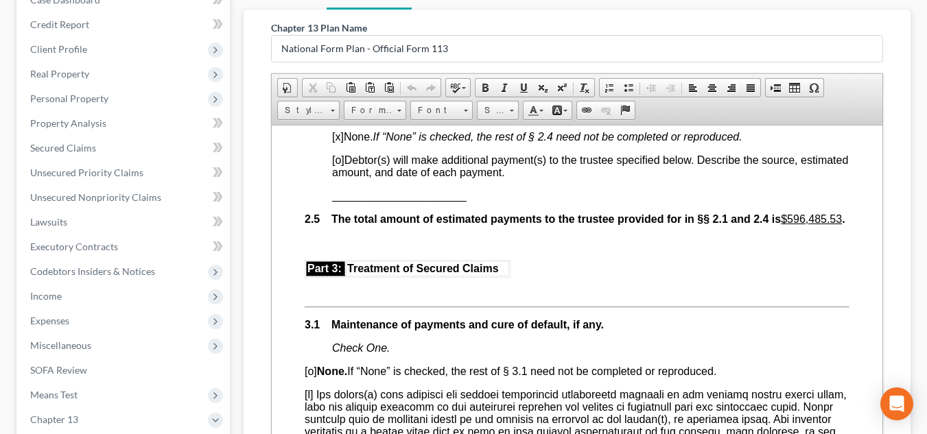
scroll to position [28, 0]
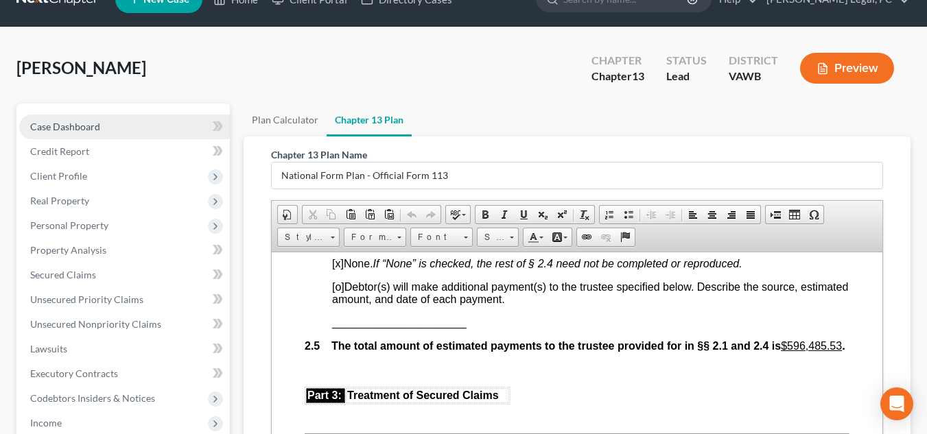
click at [42, 123] on span "Case Dashboard" at bounding box center [65, 127] width 70 height 12
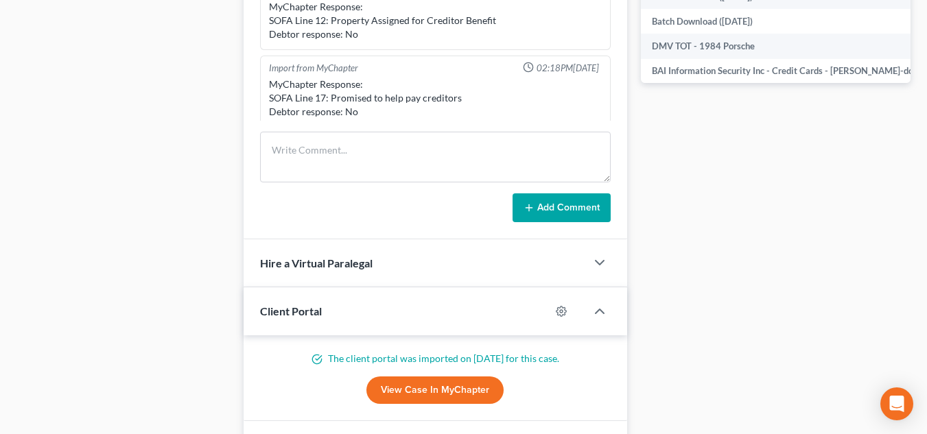
scroll to position [1249, 0]
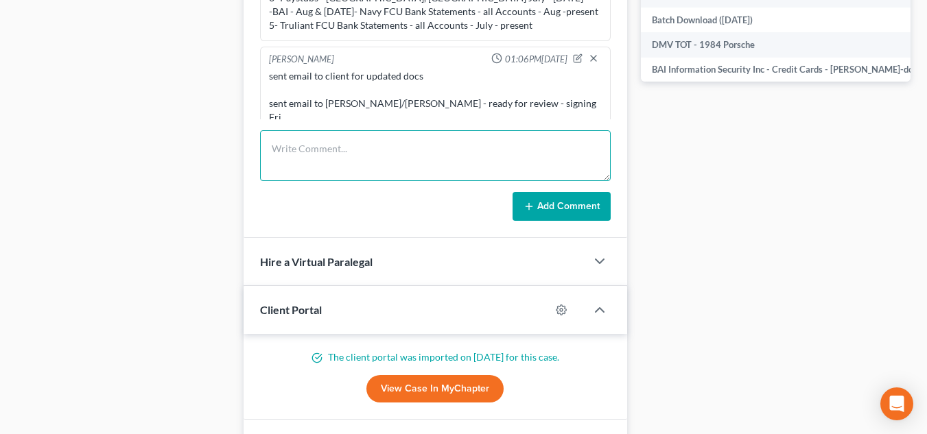
click at [405, 166] on textarea at bounding box center [435, 155] width 351 height 51
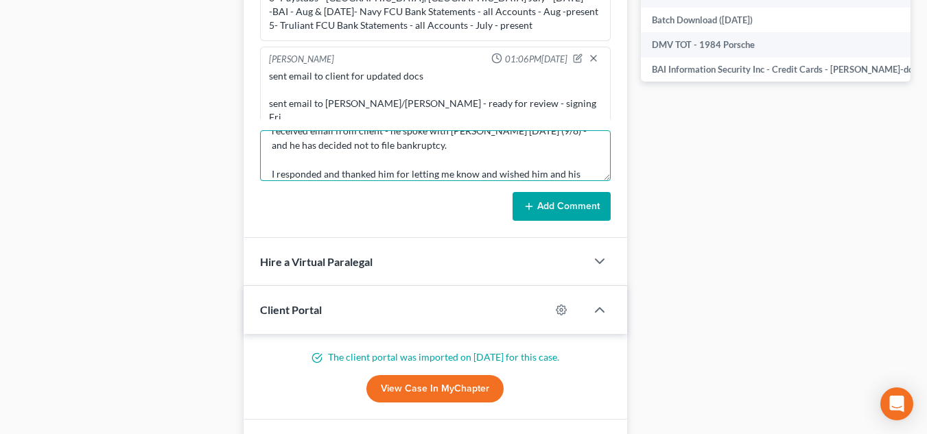
scroll to position [32, 0]
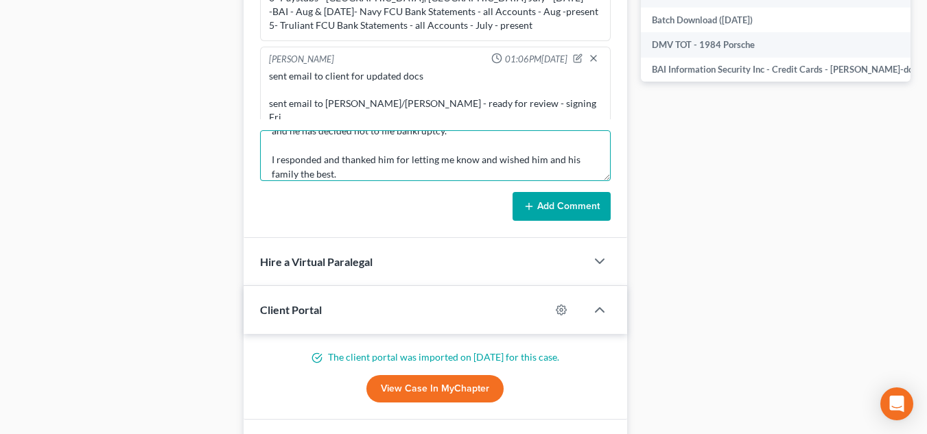
type textarea "received email from client - he spoke with [PERSON_NAME] [DATE] (9/8) - and he …"
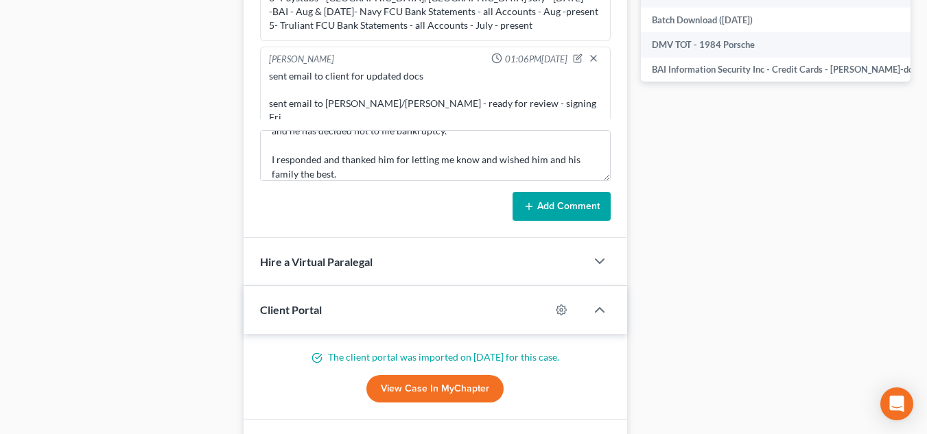
click at [541, 209] on button "Add Comment" at bounding box center [562, 206] width 98 height 29
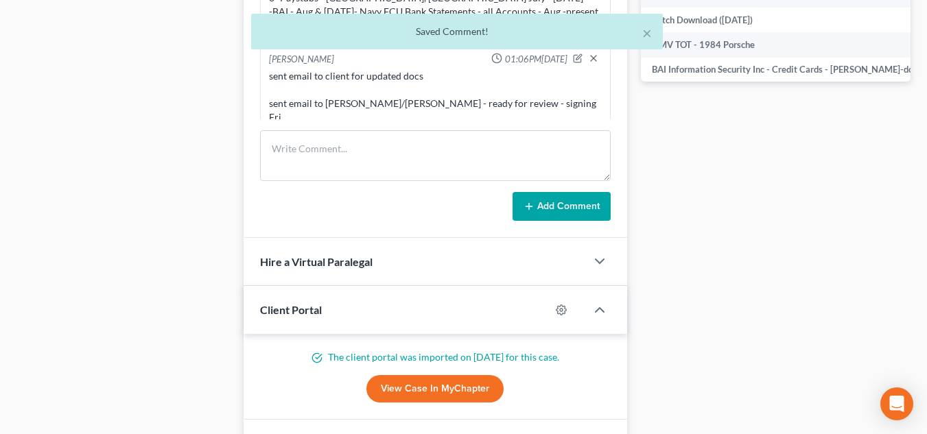
scroll to position [1355, 0]
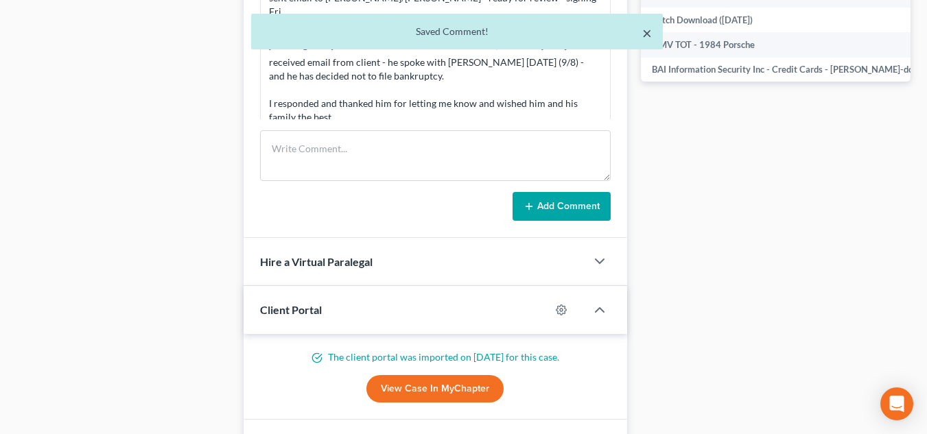
click at [647, 29] on button "×" at bounding box center [647, 33] width 10 height 16
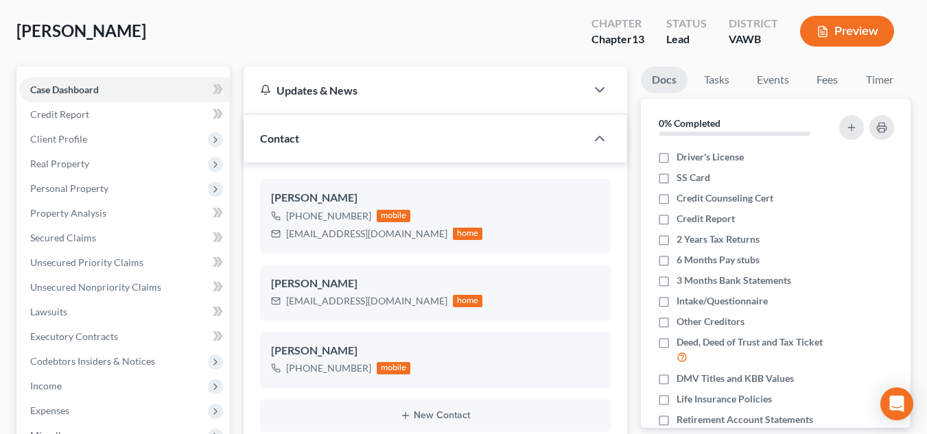
scroll to position [0, 0]
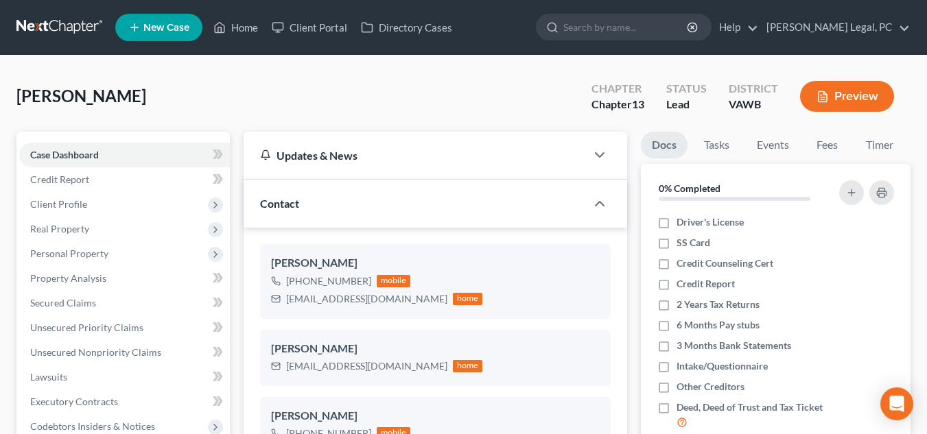
click at [40, 32] on link at bounding box center [60, 27] width 88 height 25
